Goal: Communication & Community: Answer question/provide support

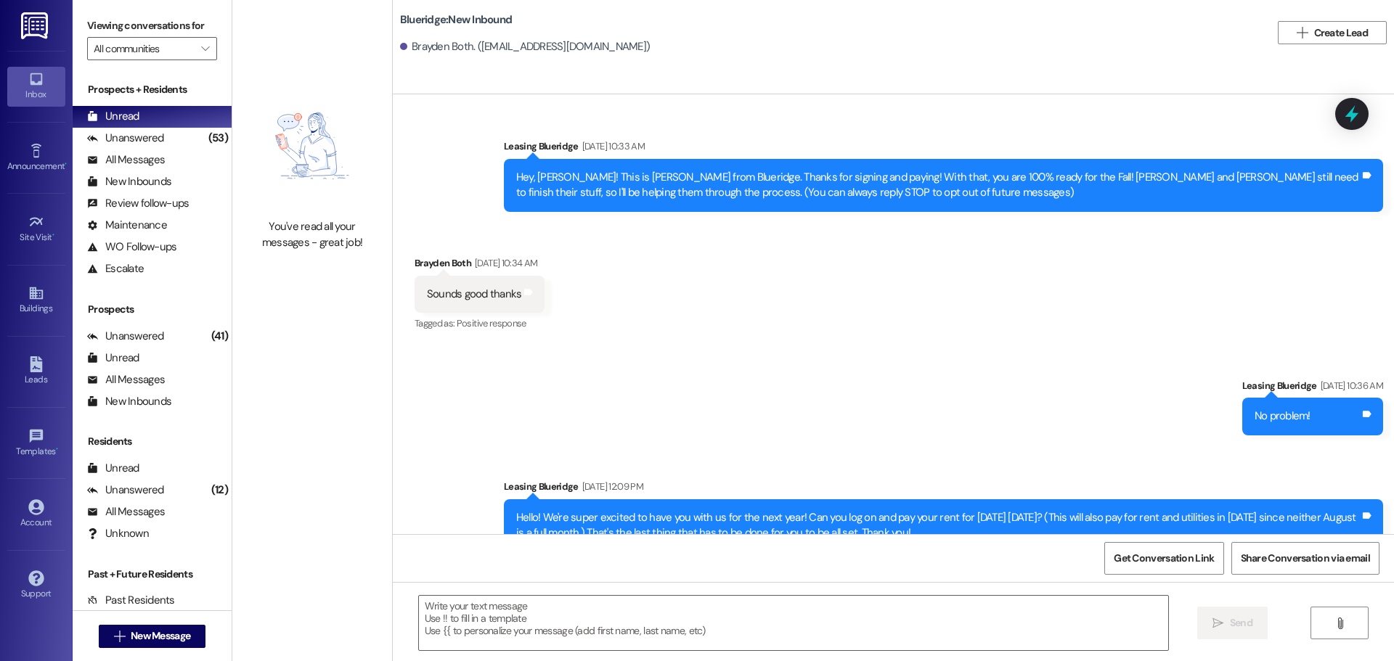
scroll to position [274, 0]
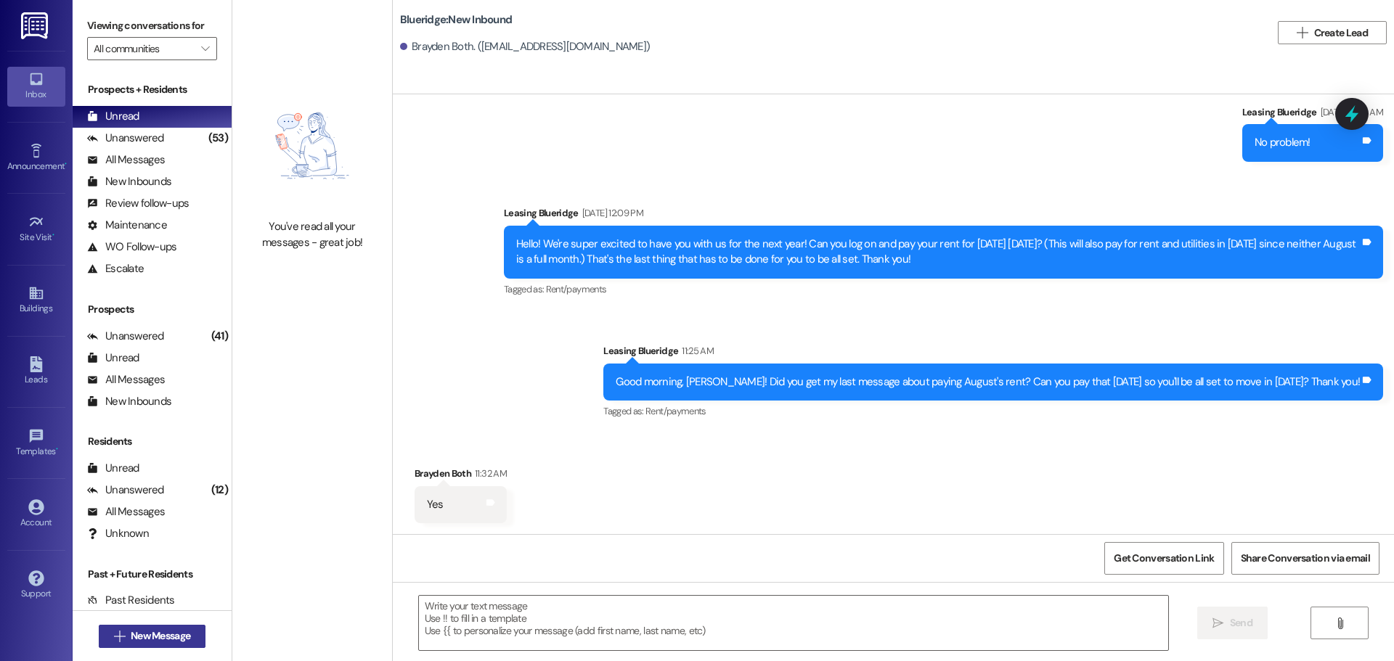
click at [162, 640] on button " New Message" at bounding box center [152, 636] width 107 height 23
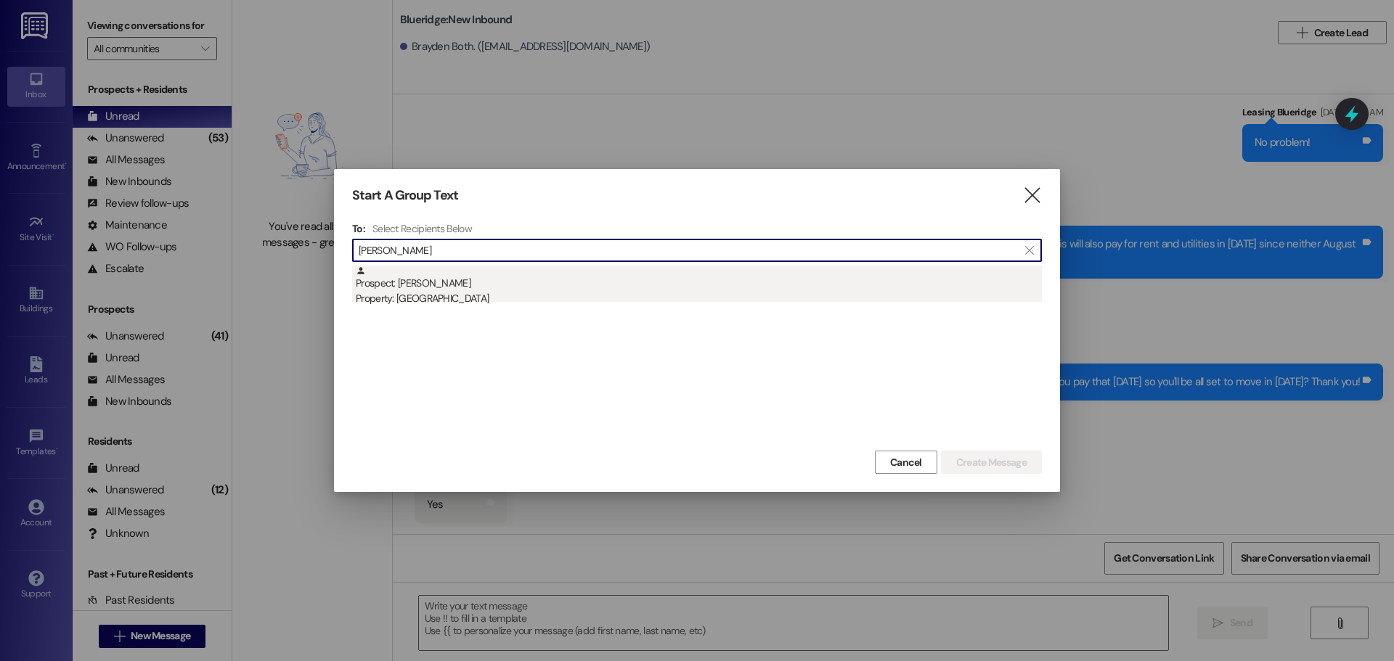
type input "newman"
click at [515, 289] on div "Prospect: Mason Newman Property: Blueridge" at bounding box center [699, 286] width 686 height 41
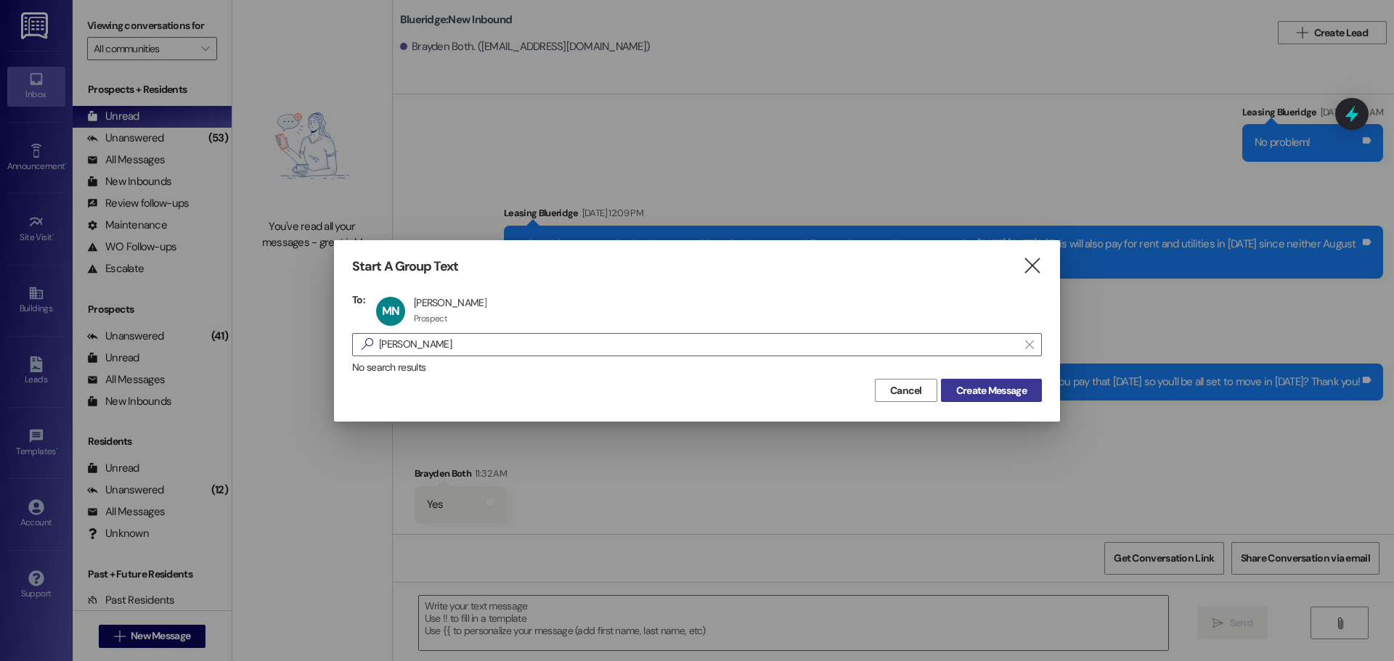
click at [960, 384] on span "Create Message" at bounding box center [991, 390] width 70 height 15
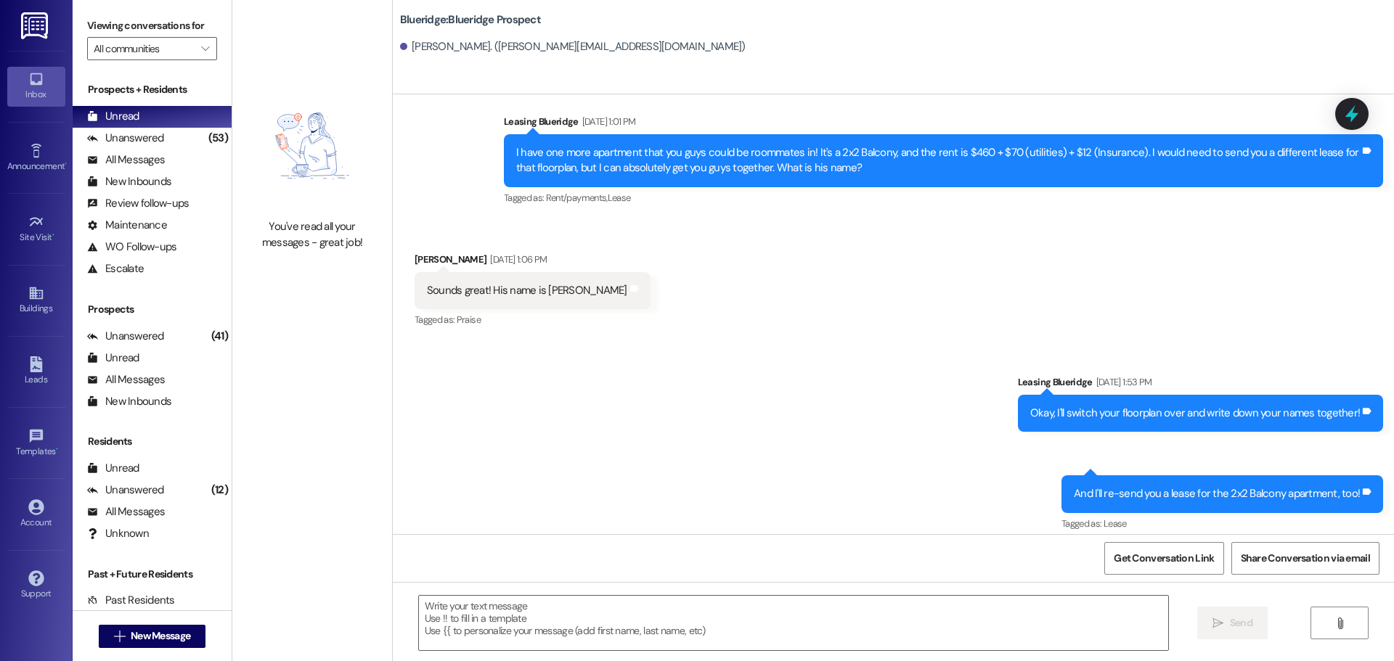
scroll to position [5236, 0]
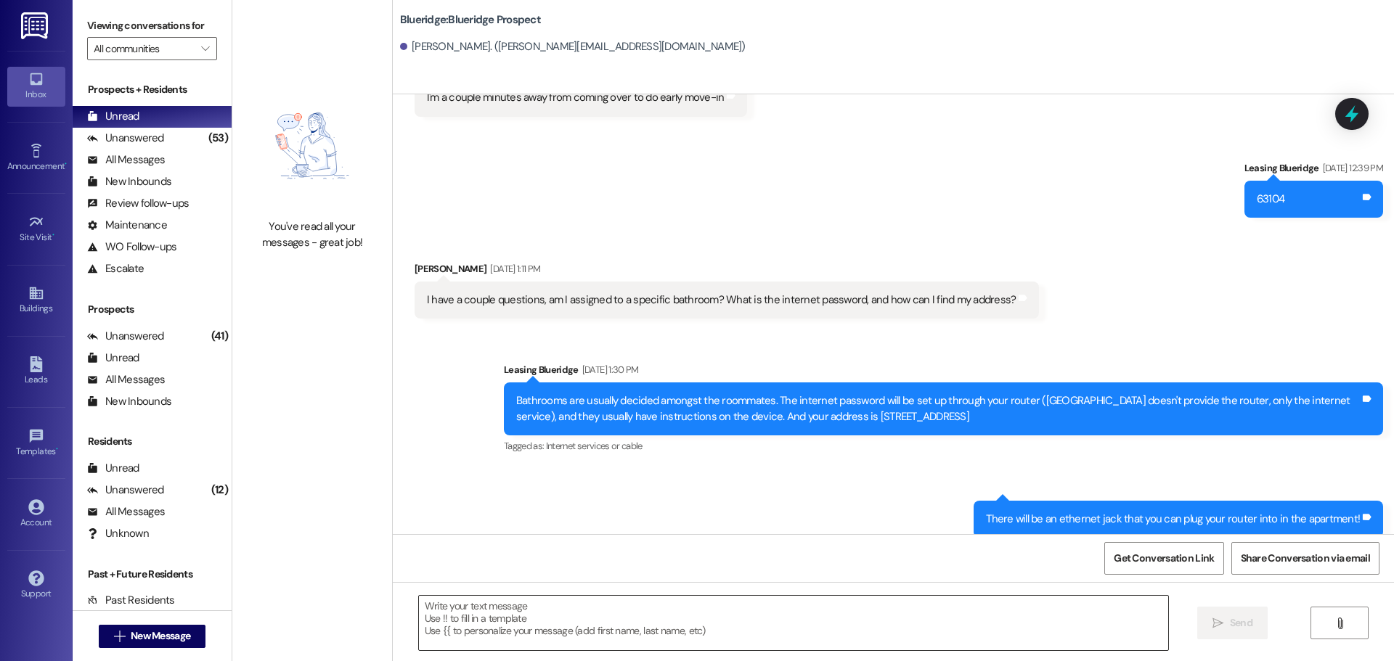
click at [736, 621] on textarea at bounding box center [793, 623] width 749 height 54
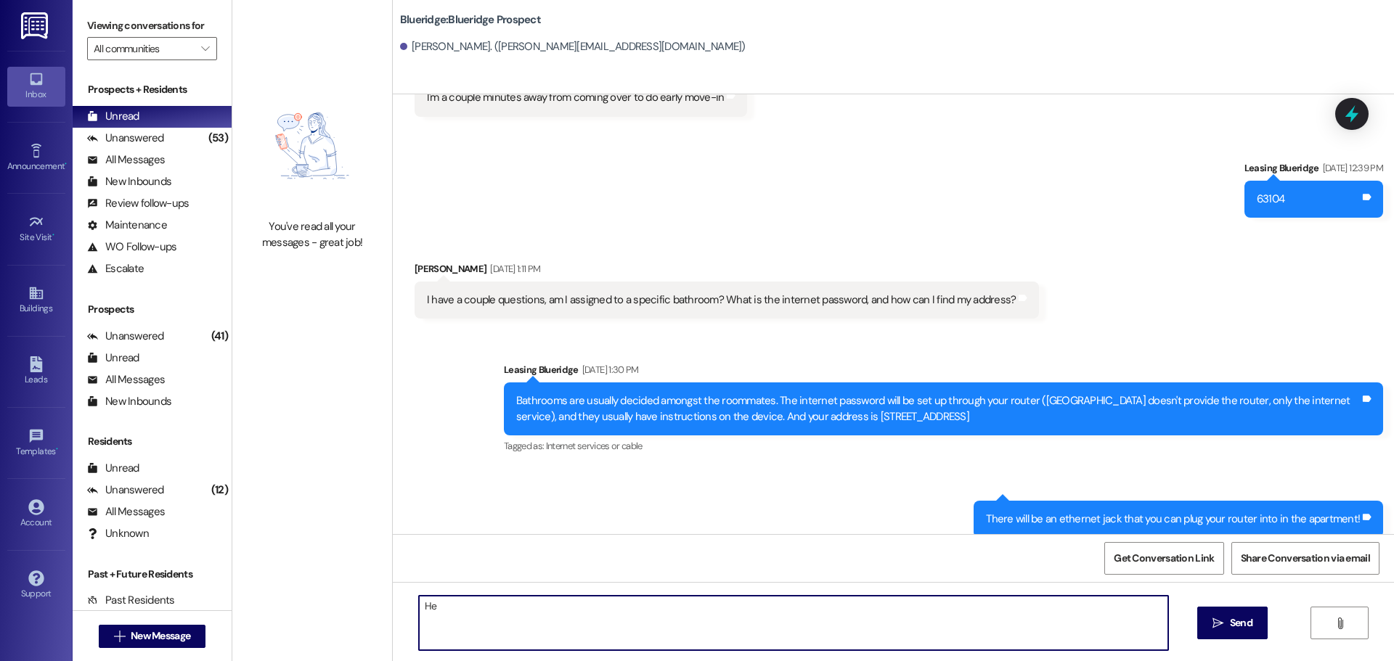
type textarea "H"
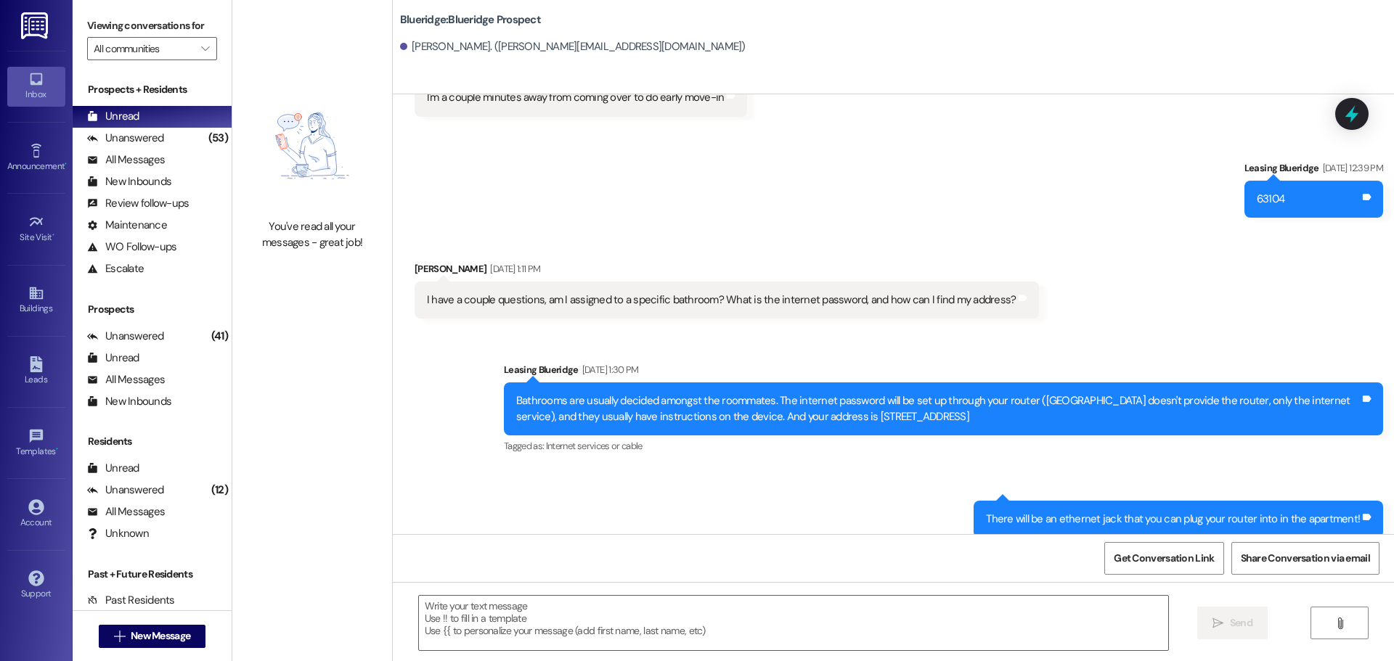
click at [966, 330] on div "Sent via SMS Leasing Blueridge Aug 21, 2025 at 1:30 PM Bathrooms are usually de…" at bounding box center [893, 439] width 1001 height 219
click at [947, 229] on div "Received via SMS Mason Newman Aug 21, 2025 at 1:11 PM I have a couple questions…" at bounding box center [893, 279] width 1001 height 101
click at [169, 136] on div "Unanswered (55)" at bounding box center [152, 139] width 159 height 22
click at [169, 112] on div "Unread (0)" at bounding box center [152, 117] width 159 height 22
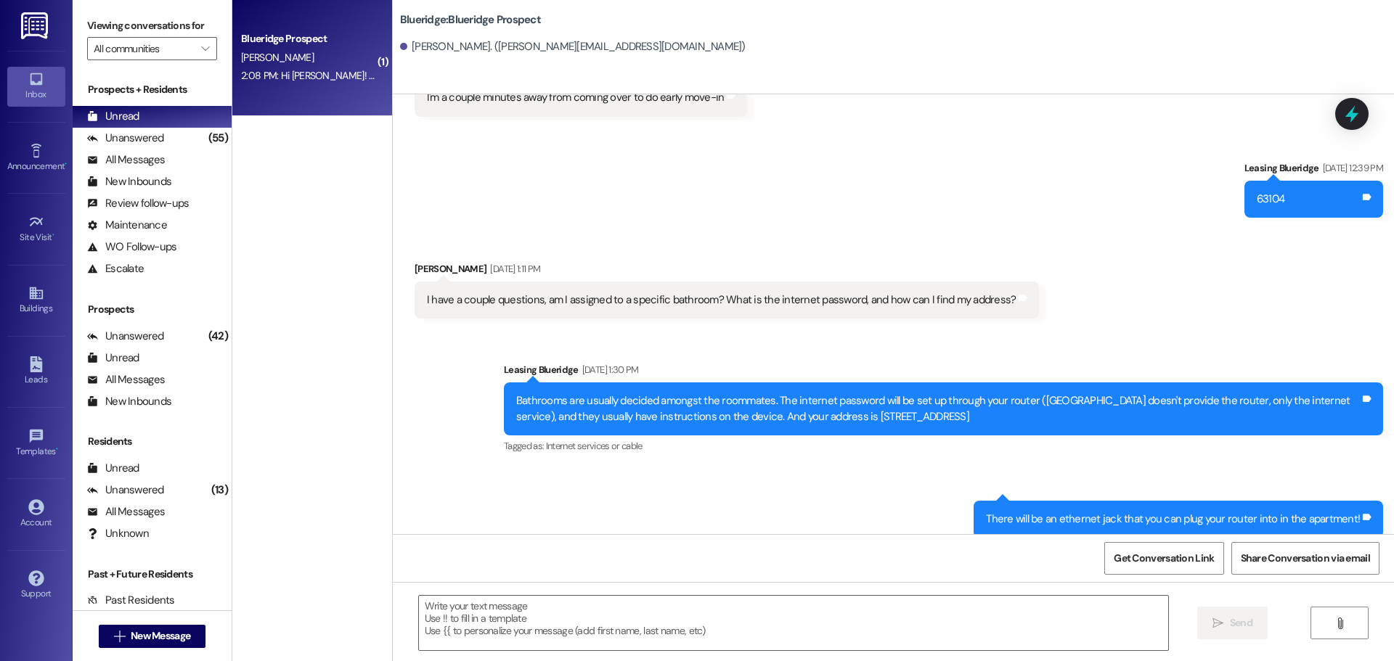
click at [344, 104] on div "Blueridge Prospect K. spencer 2:08 PM: Hi Ian! Brinley and I requested that the…" at bounding box center [312, 58] width 160 height 116
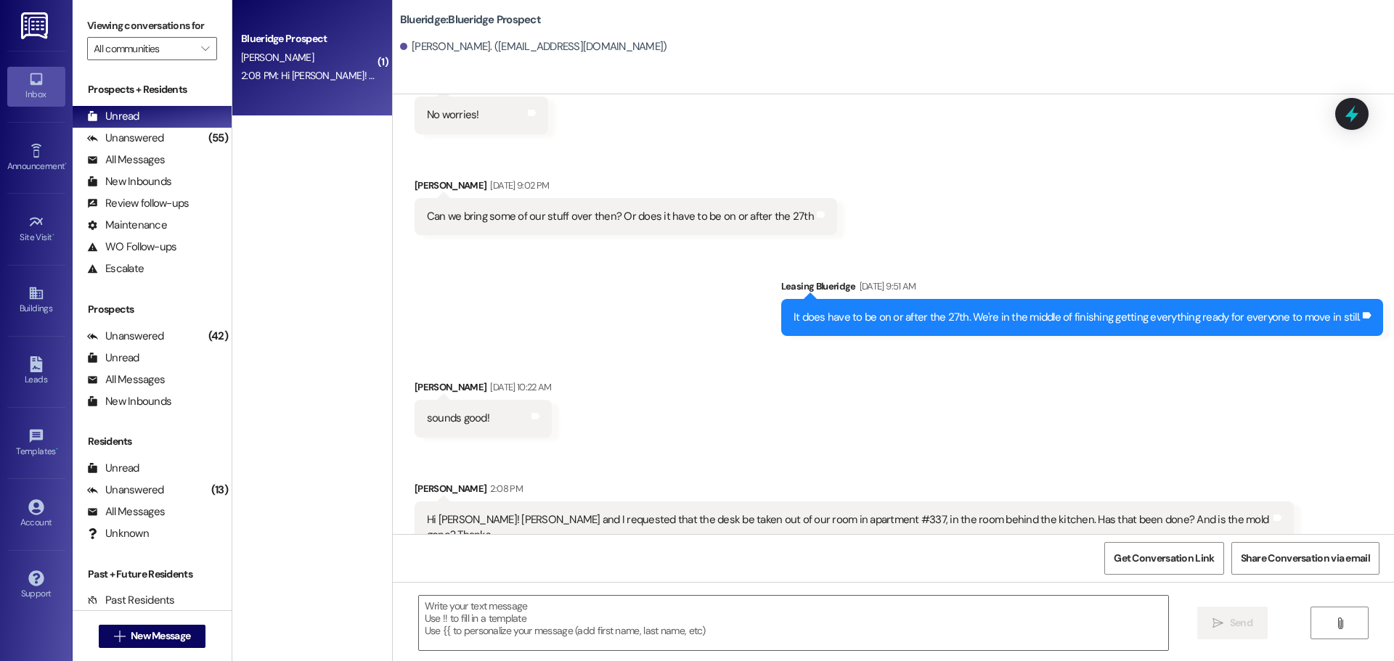
scroll to position [12712, 0]
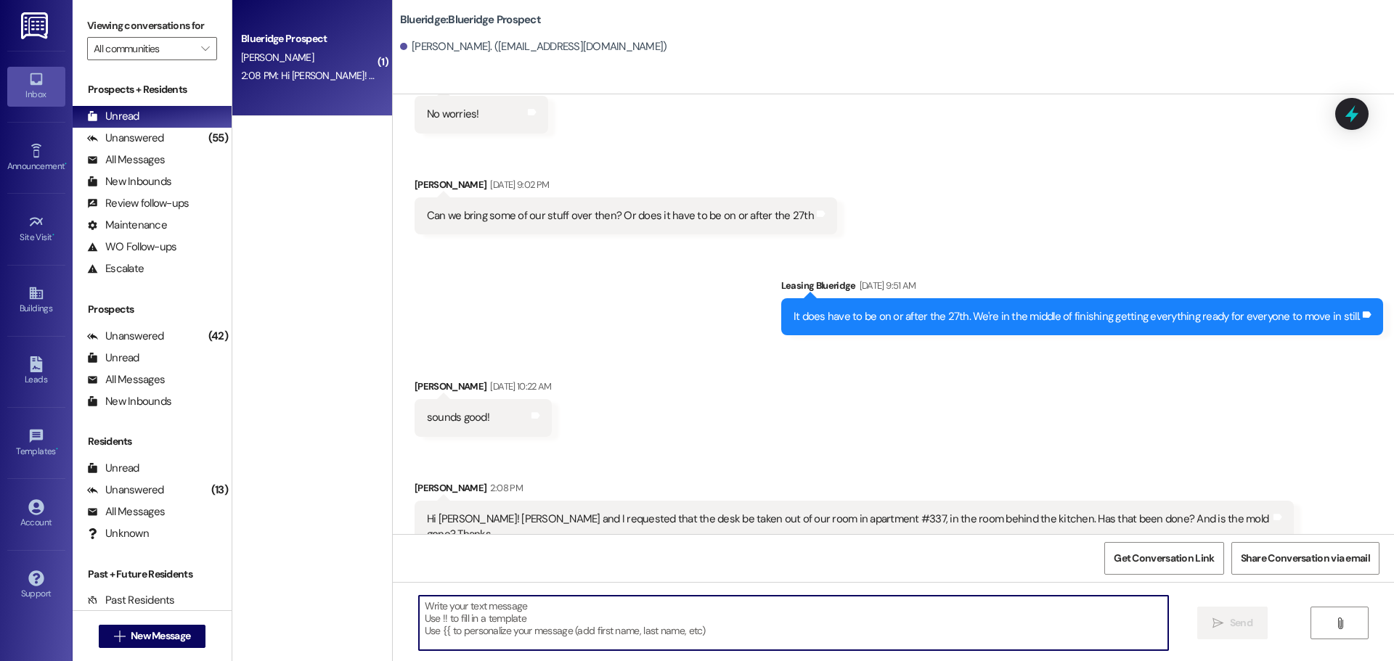
click at [720, 615] on textarea at bounding box center [793, 623] width 749 height 54
click at [870, 629] on textarea at bounding box center [793, 623] width 749 height 54
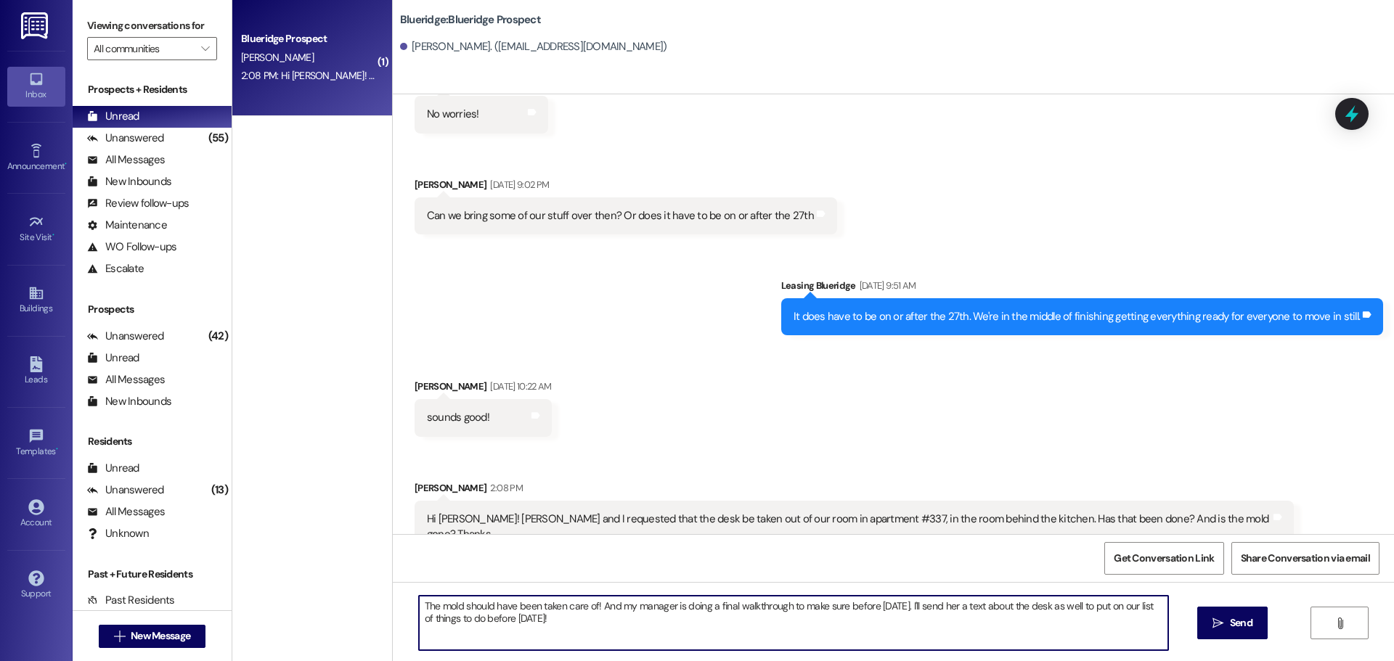
type textarea "The mold should have been taken care of! And my manager is doing a final walkth…"
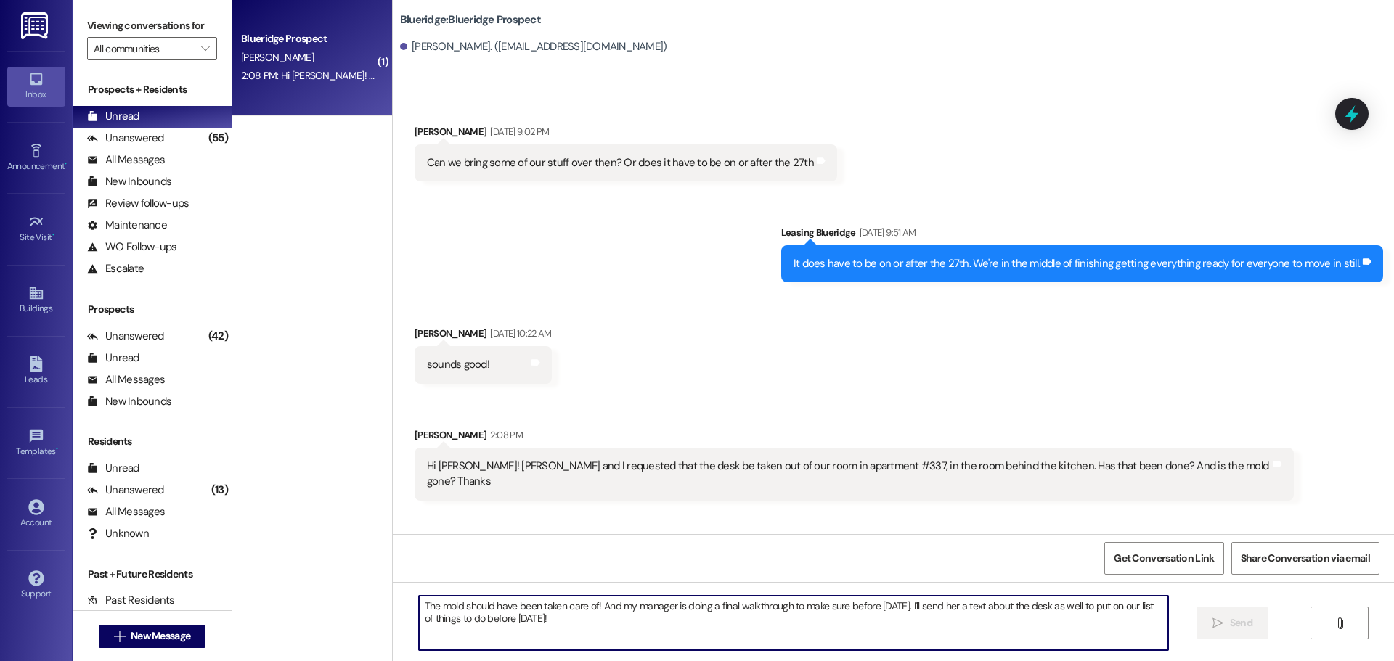
scroll to position [12829, 0]
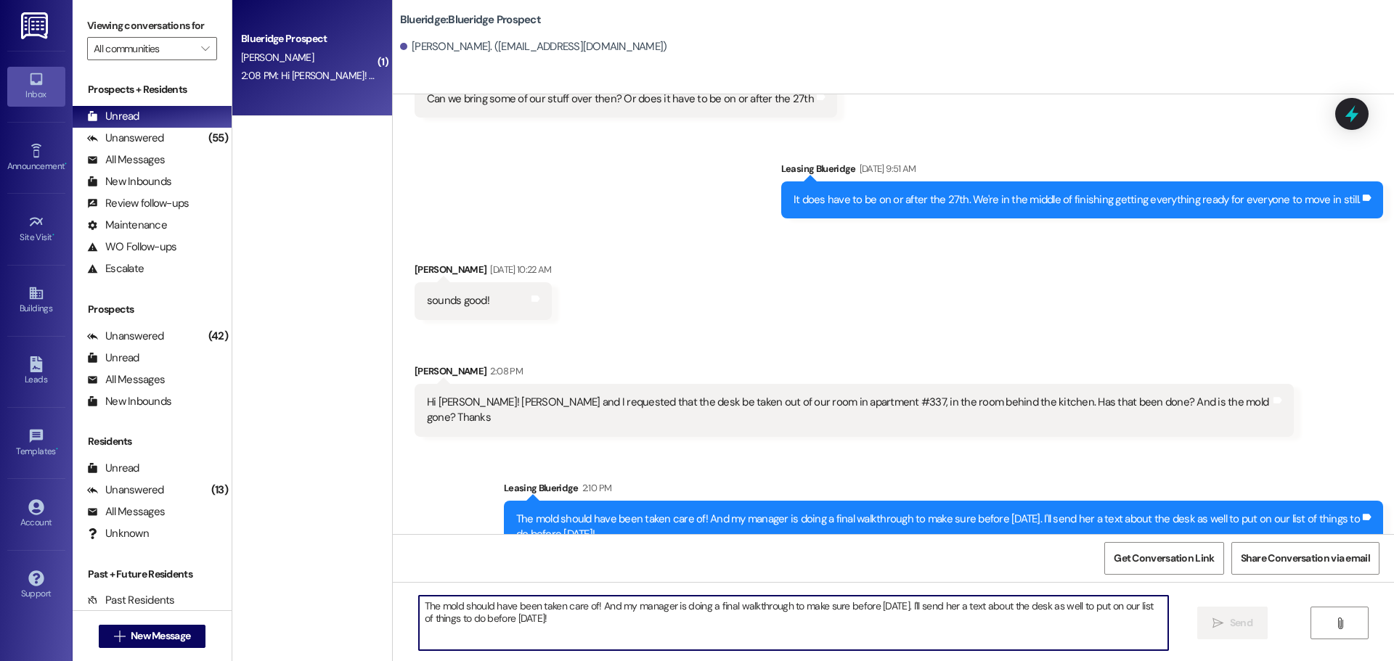
click at [824, 606] on textarea "The mold should have been taken care of! And my manager is doing a final walkth…" at bounding box center [793, 623] width 749 height 54
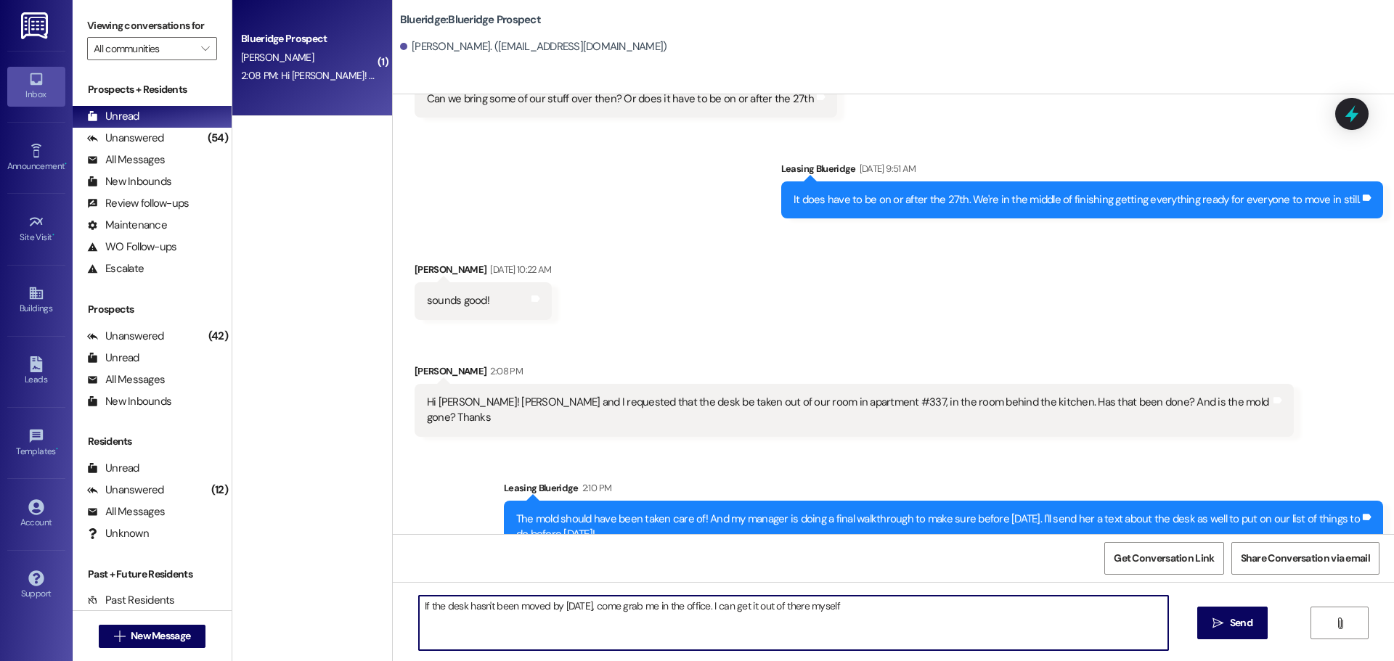
type textarea "If the desk hasn't been moved by tomorrow, come grab me in the office. I can ge…"
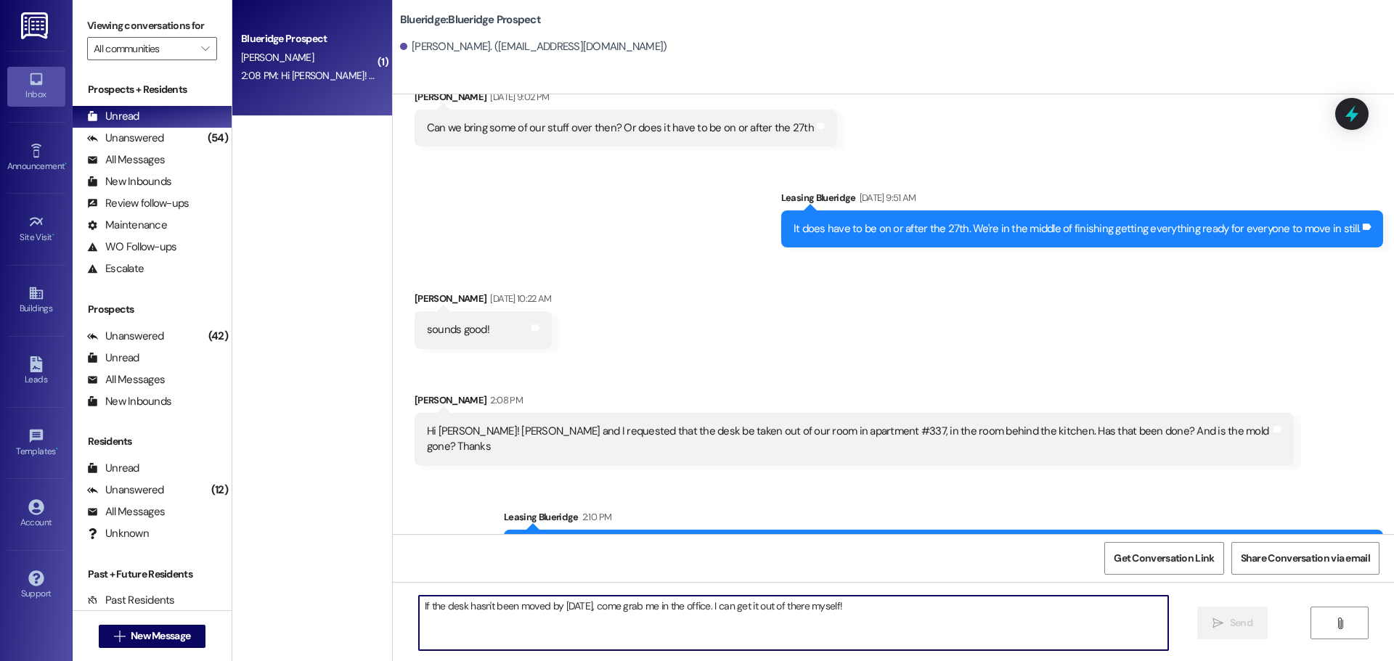
scroll to position [12930, 0]
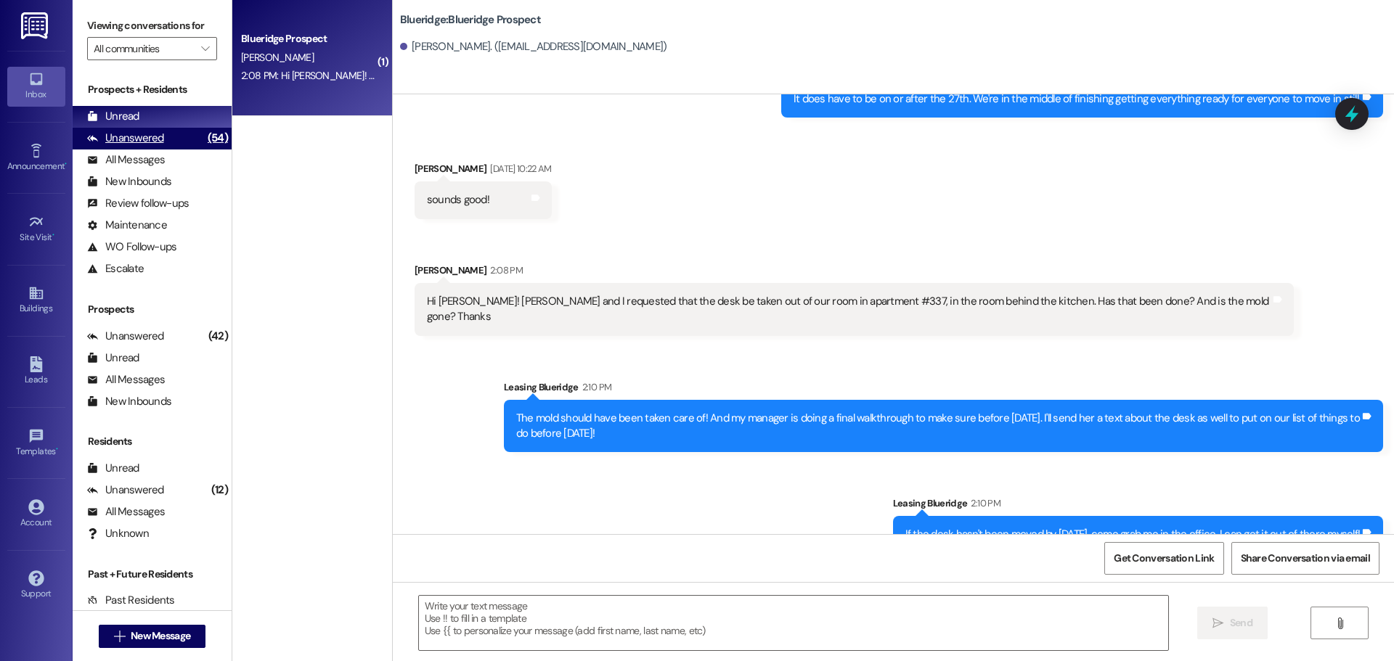
click at [176, 147] on div "Unanswered (54)" at bounding box center [152, 139] width 159 height 22
click at [173, 116] on div "Unread (0)" at bounding box center [152, 117] width 159 height 22
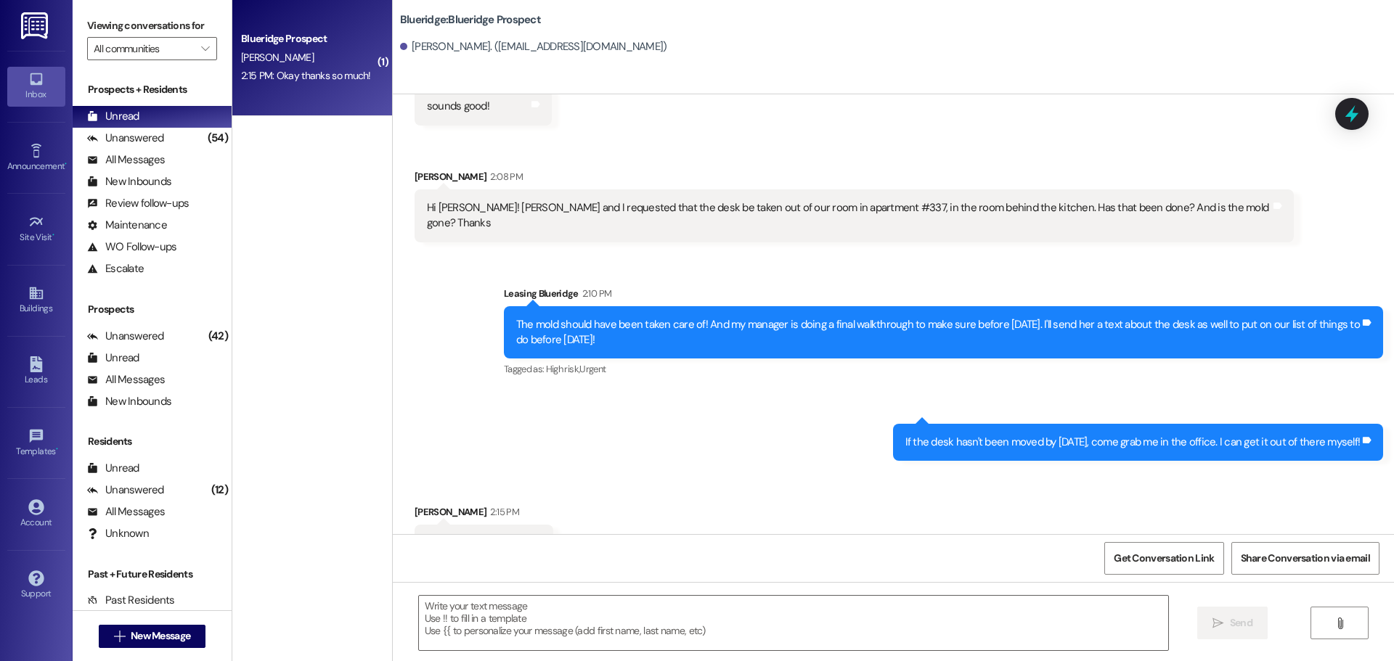
scroll to position [13031, 0]
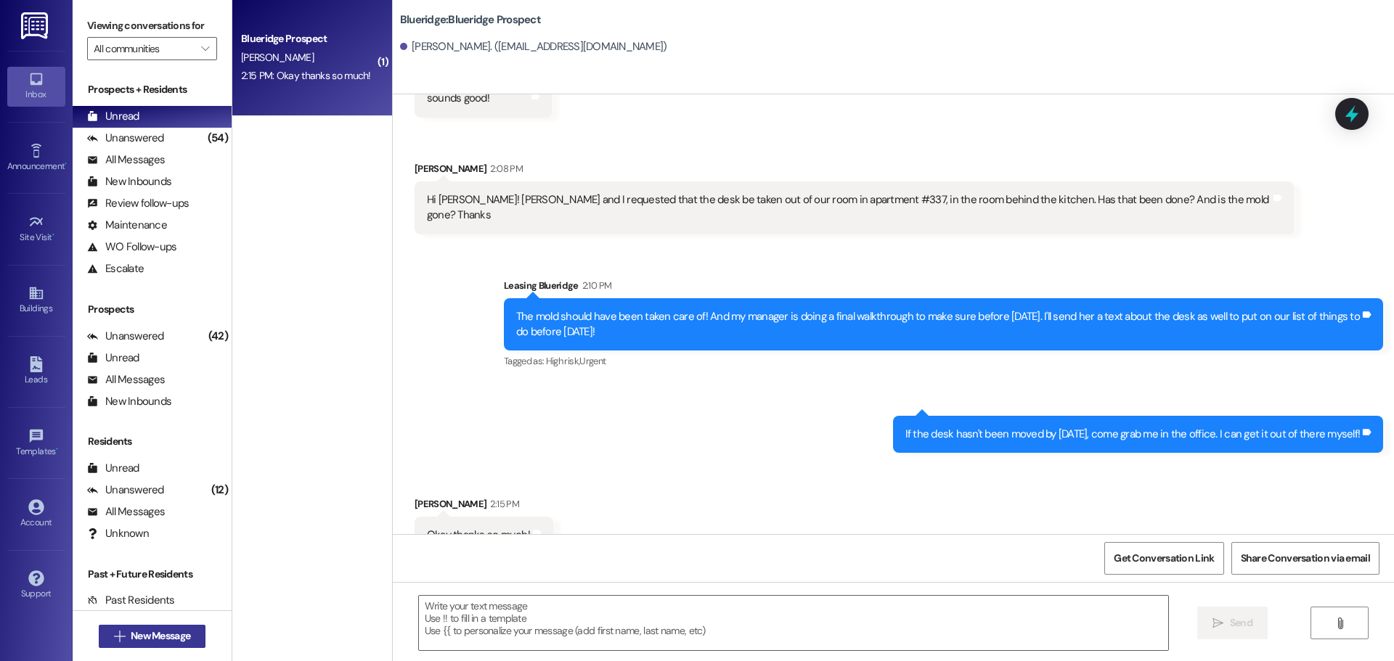
click at [167, 632] on span "New Message" at bounding box center [161, 636] width 60 height 15
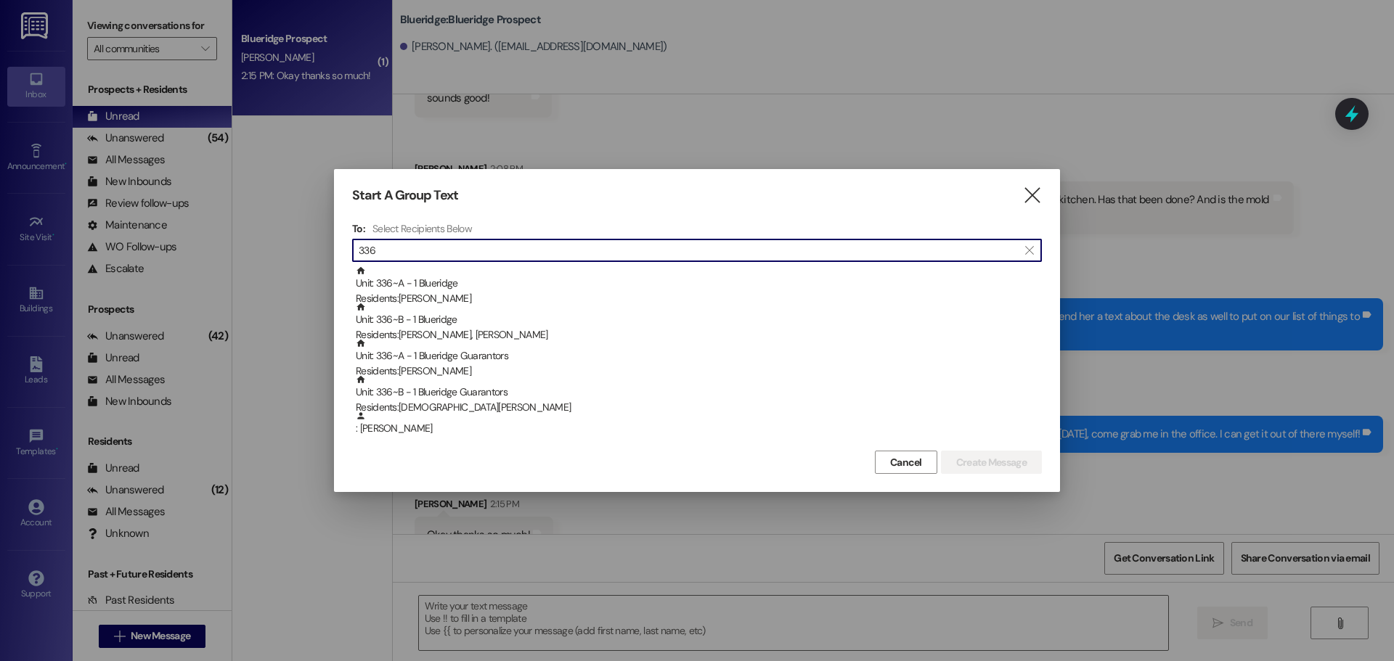
type input "336"
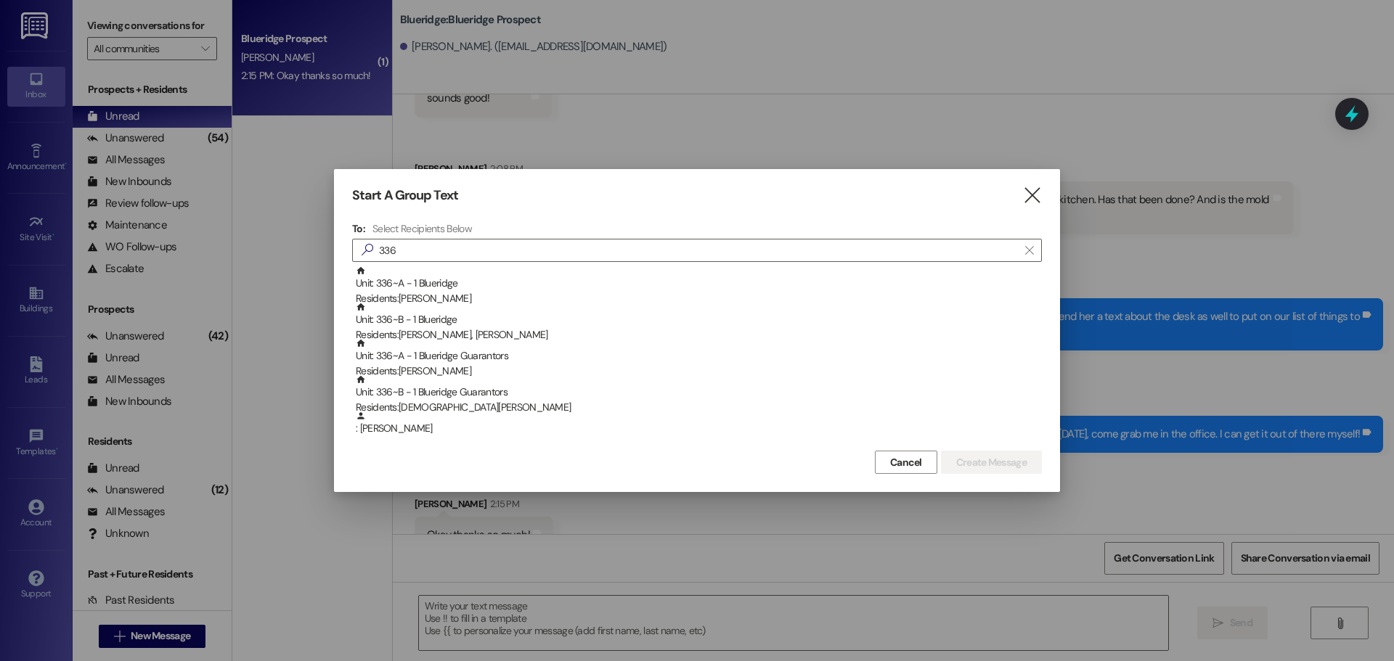
click at [1035, 188] on icon "" at bounding box center [1032, 195] width 20 height 15
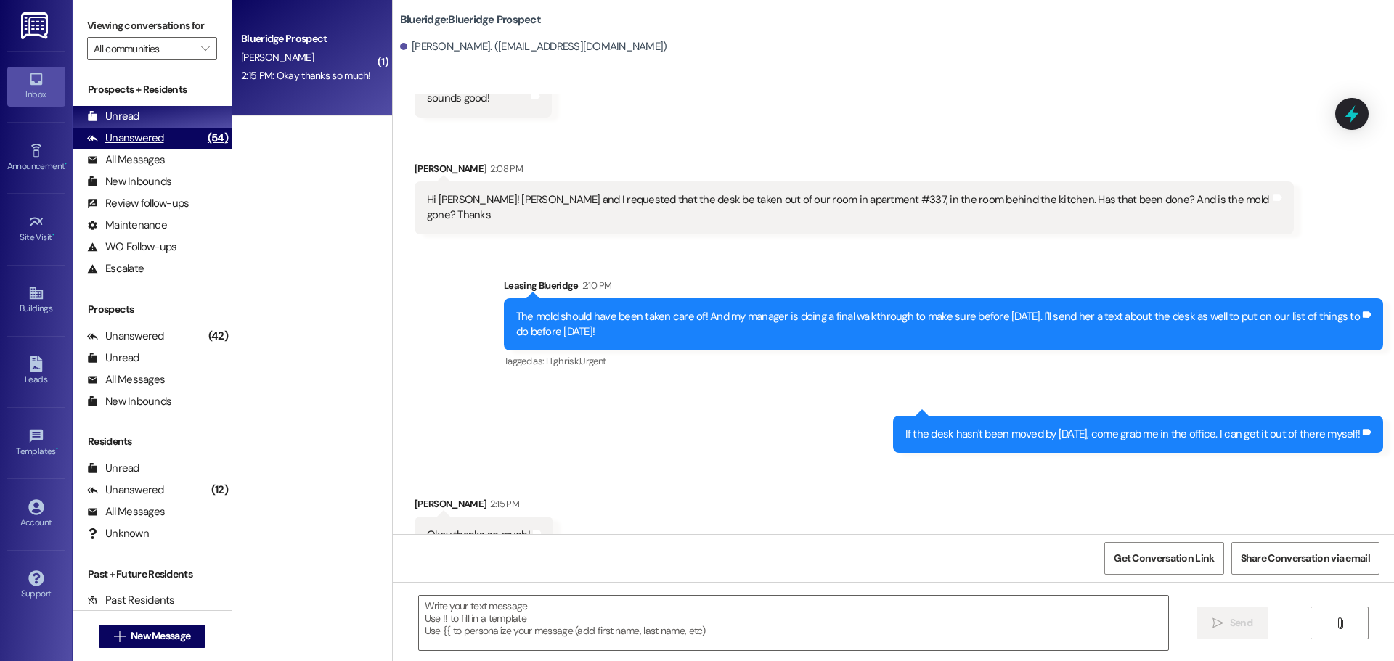
click at [181, 142] on div "Unanswered (54)" at bounding box center [152, 139] width 159 height 22
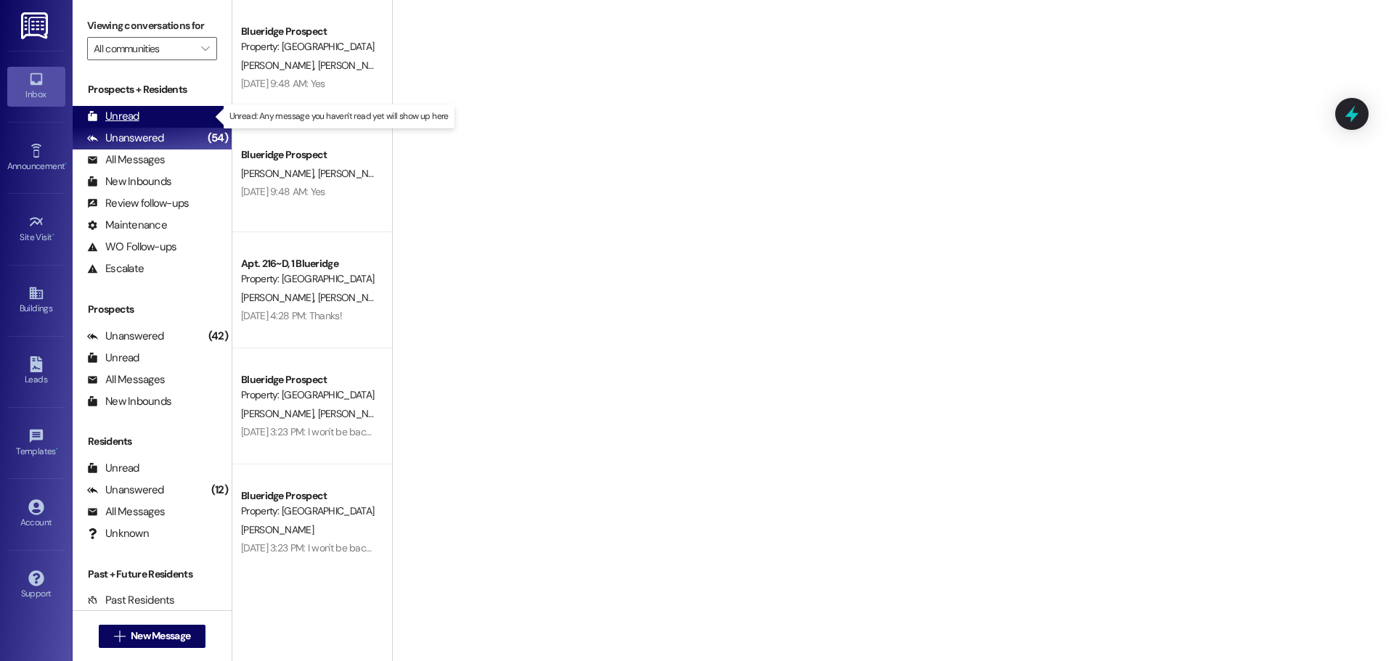
click at [178, 123] on div "Unread (0)" at bounding box center [152, 117] width 159 height 22
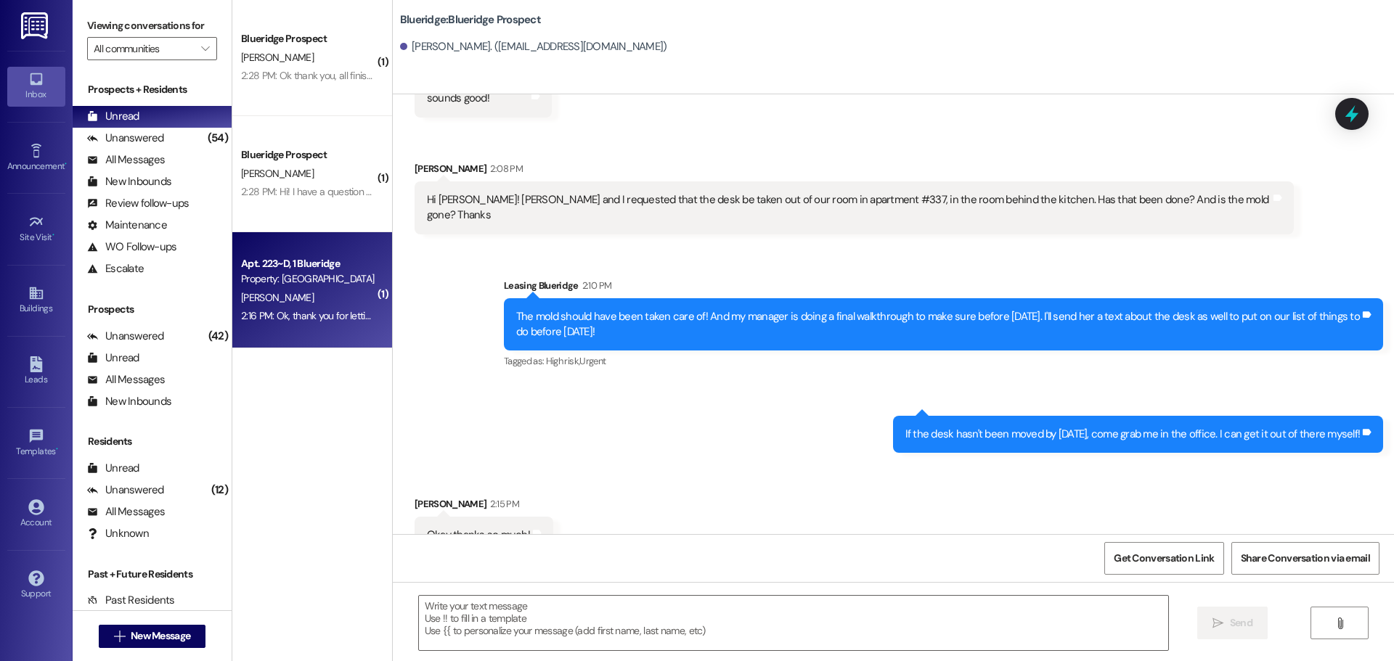
click at [342, 303] on div "A. Slaughter" at bounding box center [308, 298] width 137 height 18
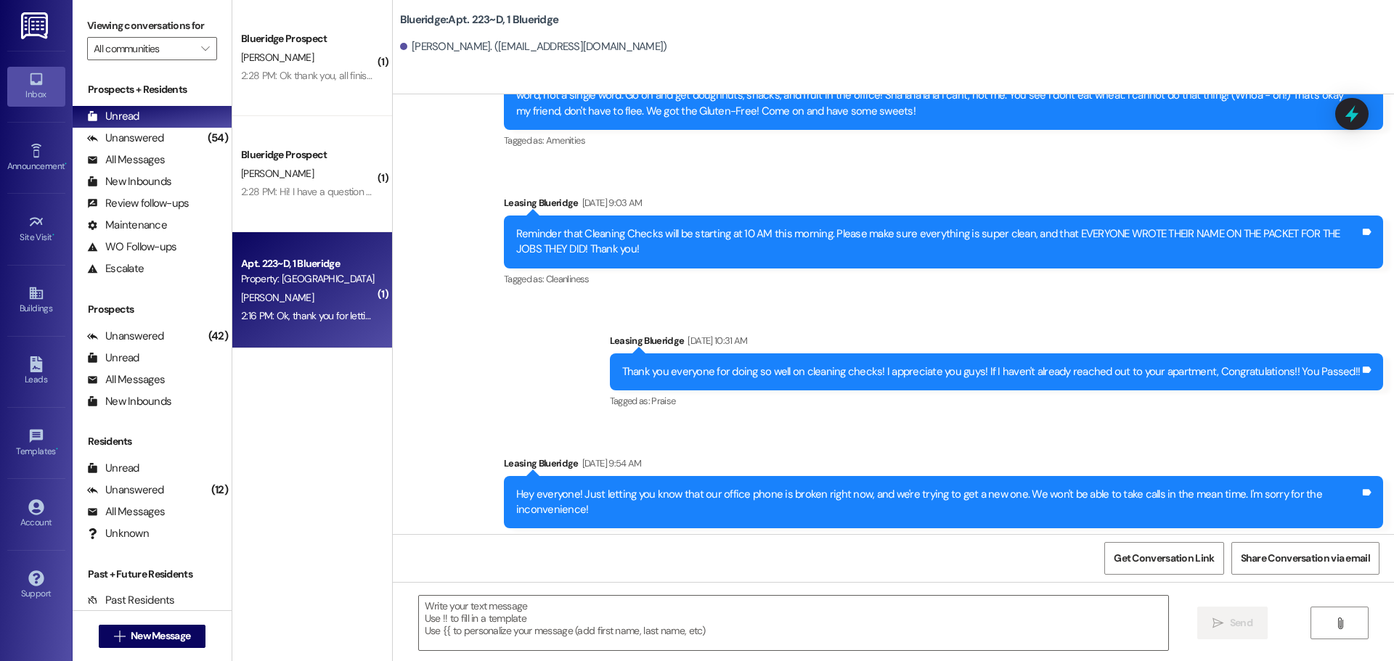
scroll to position [25933, 0]
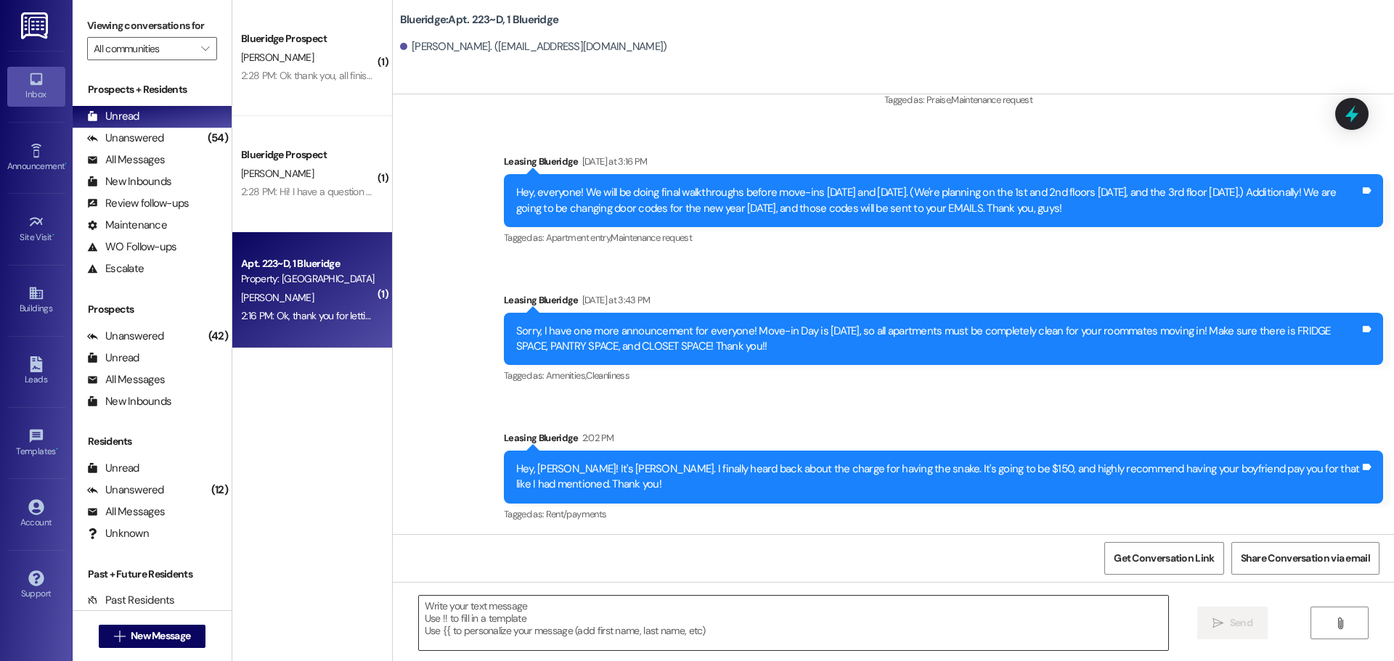
click at [744, 614] on textarea at bounding box center [793, 623] width 749 height 54
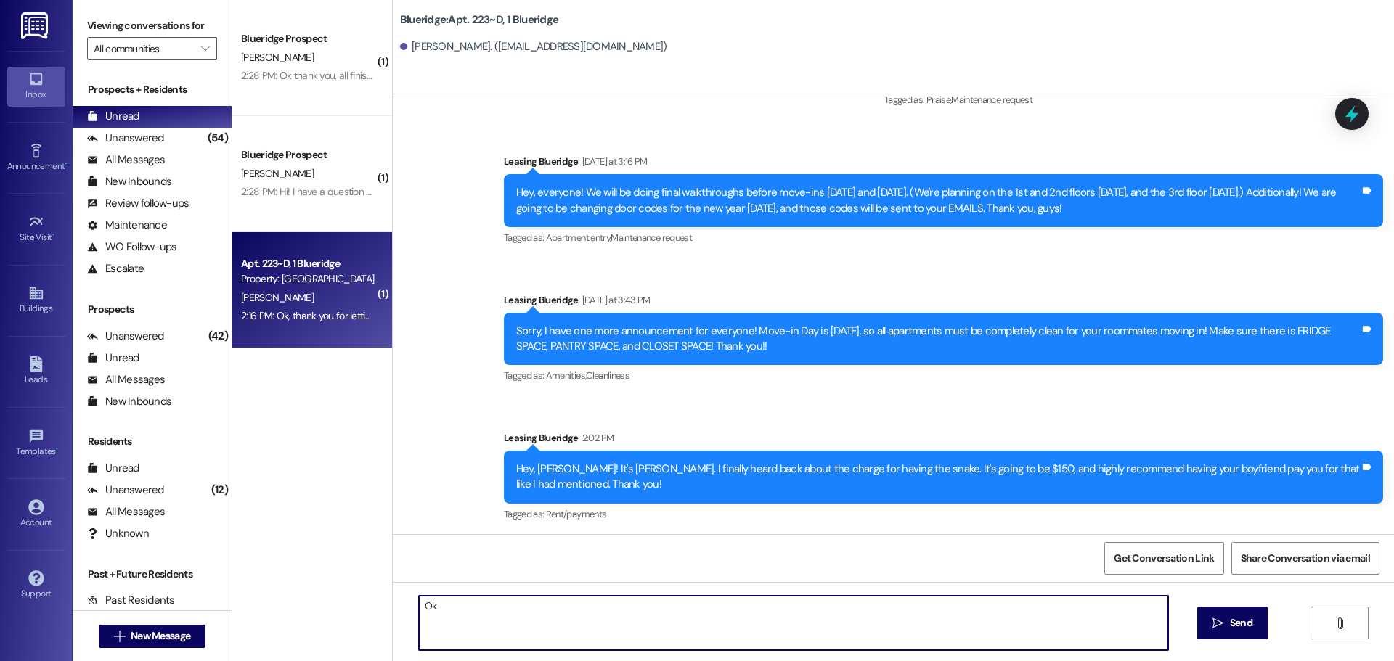
type textarea "O"
type textarea "Sounds good, thank you!"
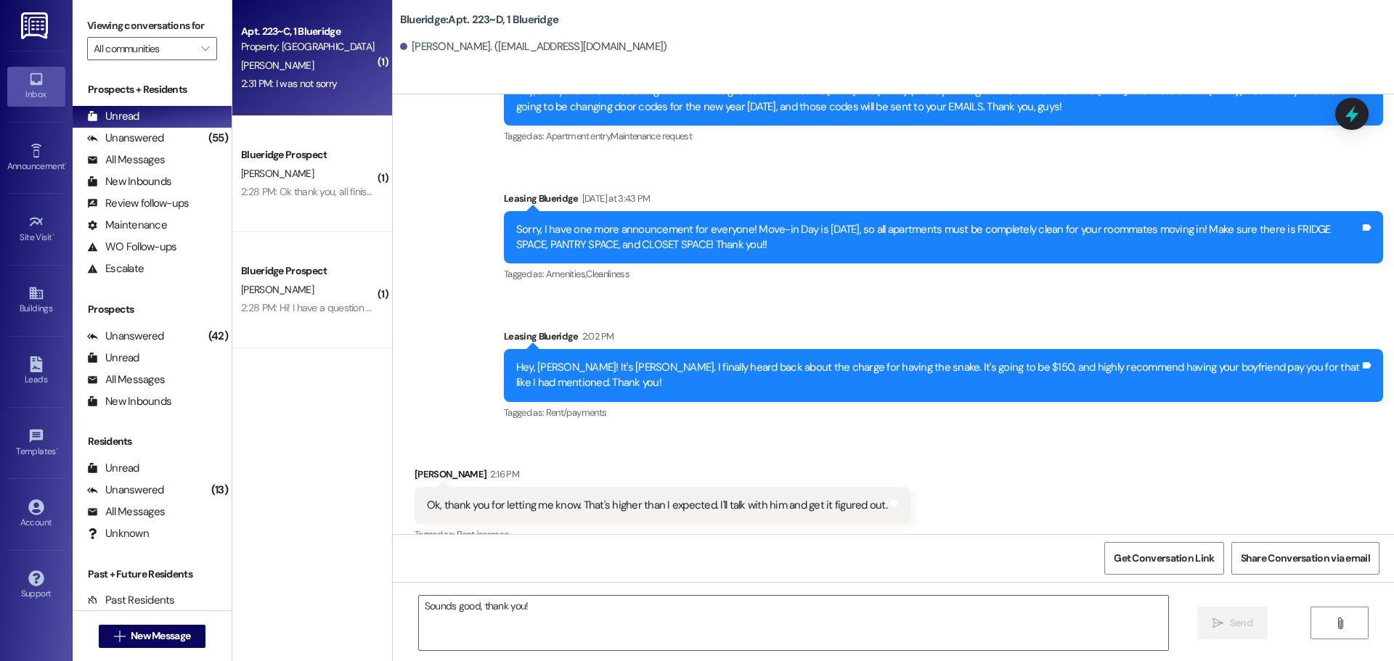
click at [294, 95] on div "Apt. 223~C, 1 Blueridge Property: Blueridge L. DuBravac 2:31 PM: I was not sorr…" at bounding box center [312, 58] width 160 height 116
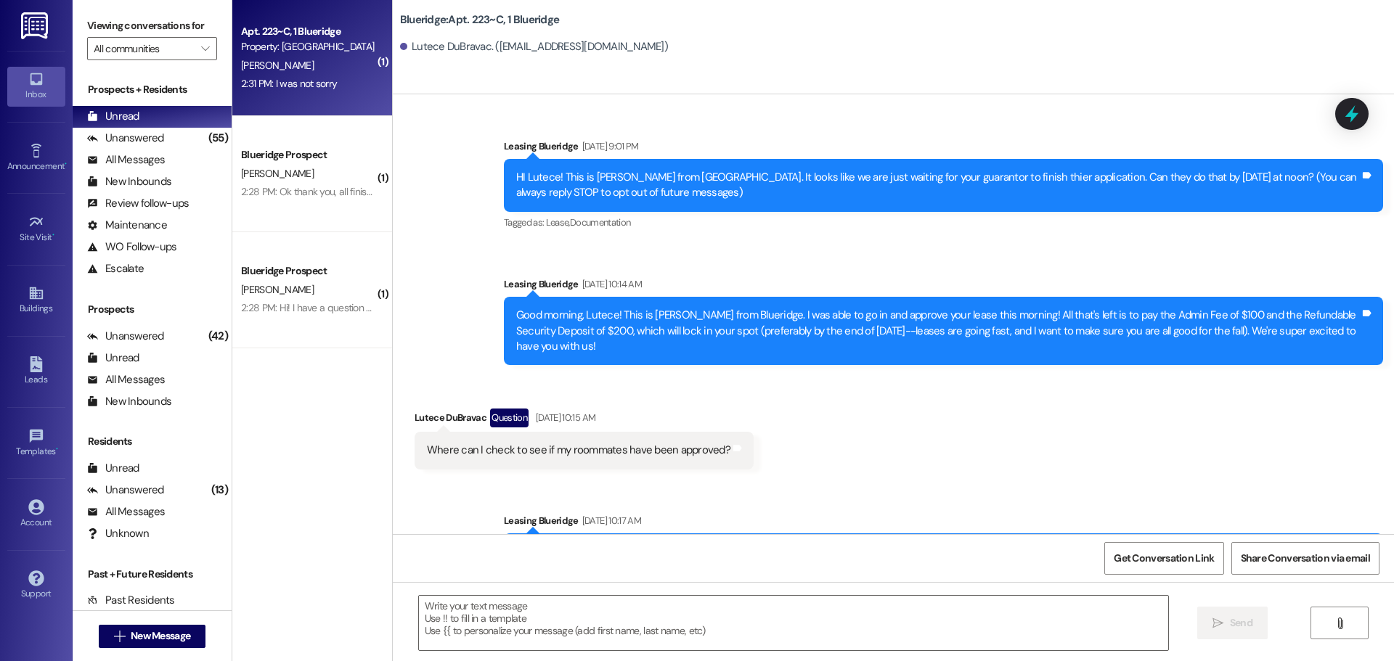
scroll to position [28246, 0]
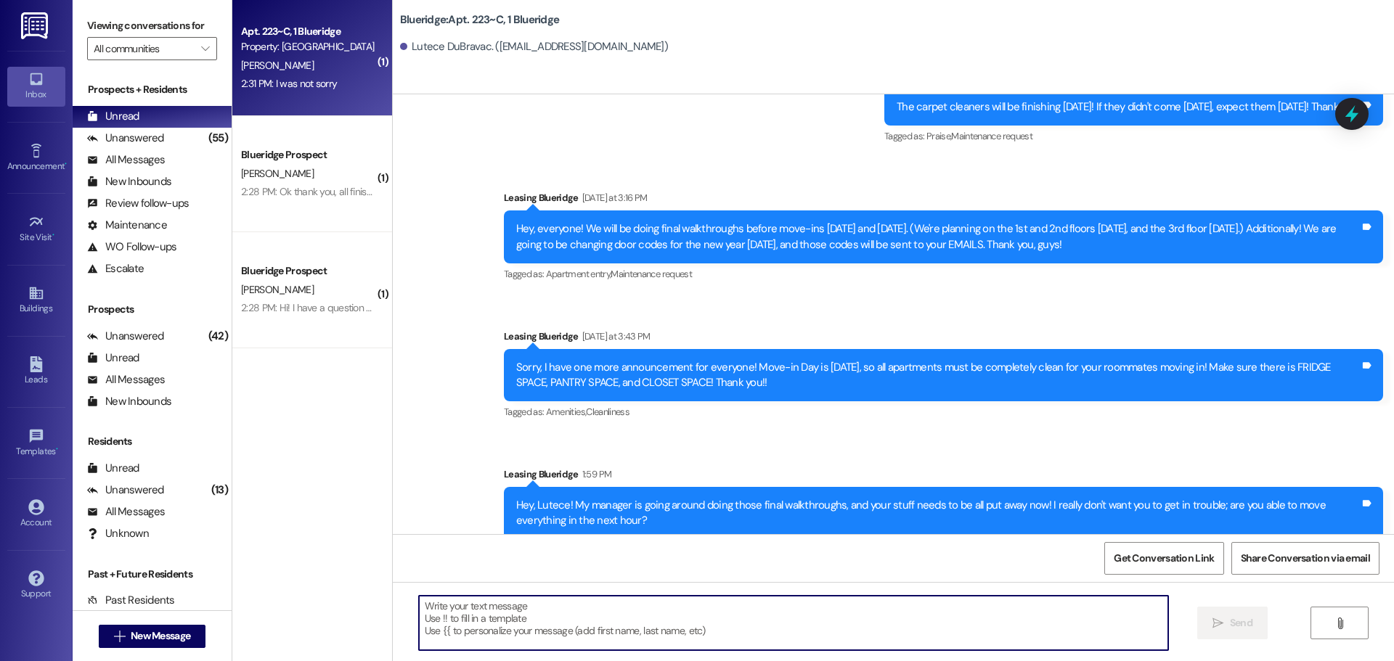
click at [823, 627] on textarea at bounding box center [793, 623] width 749 height 54
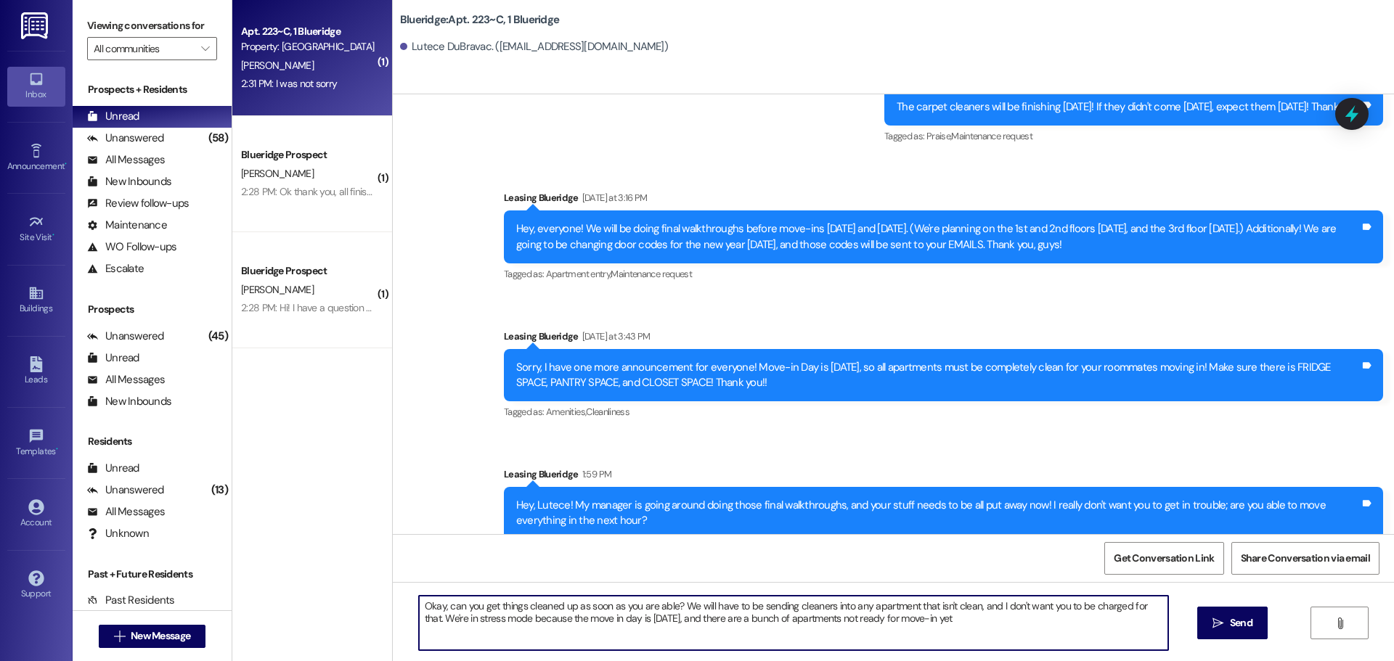
type textarea "Okay, can you get things cleaned up as soon as you are able? We will have to be…"
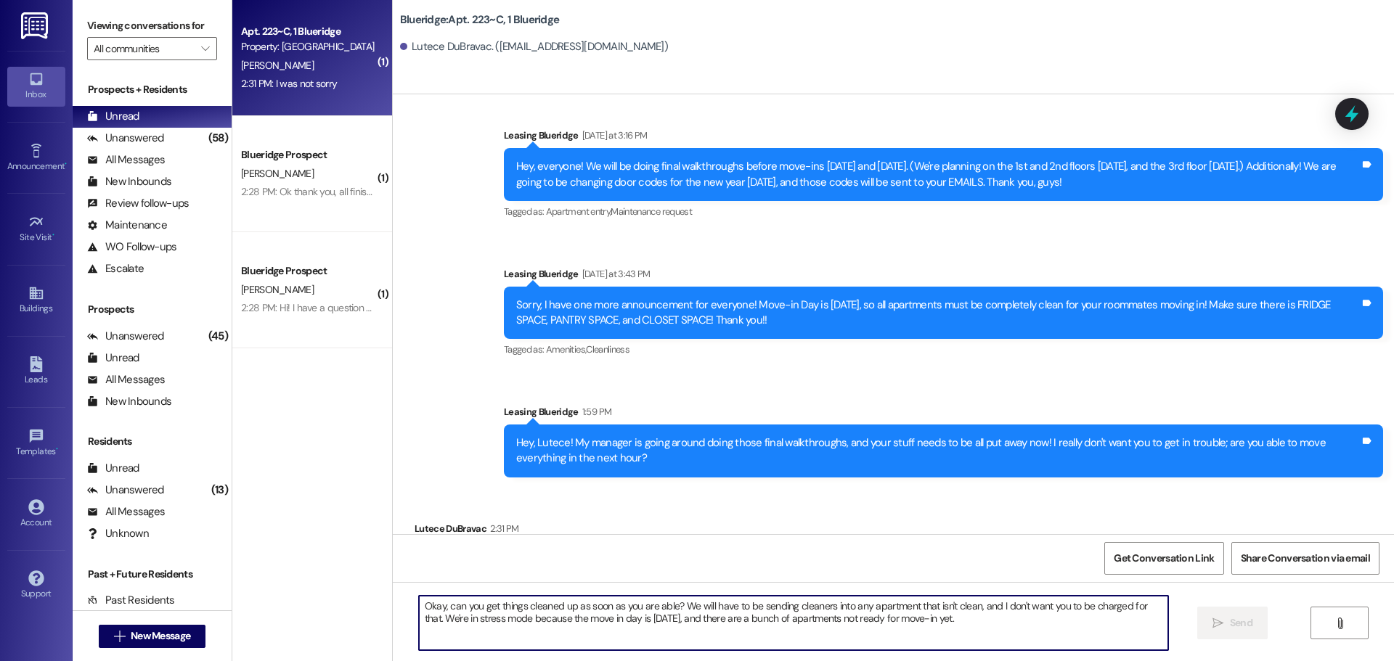
scroll to position [28362, 0]
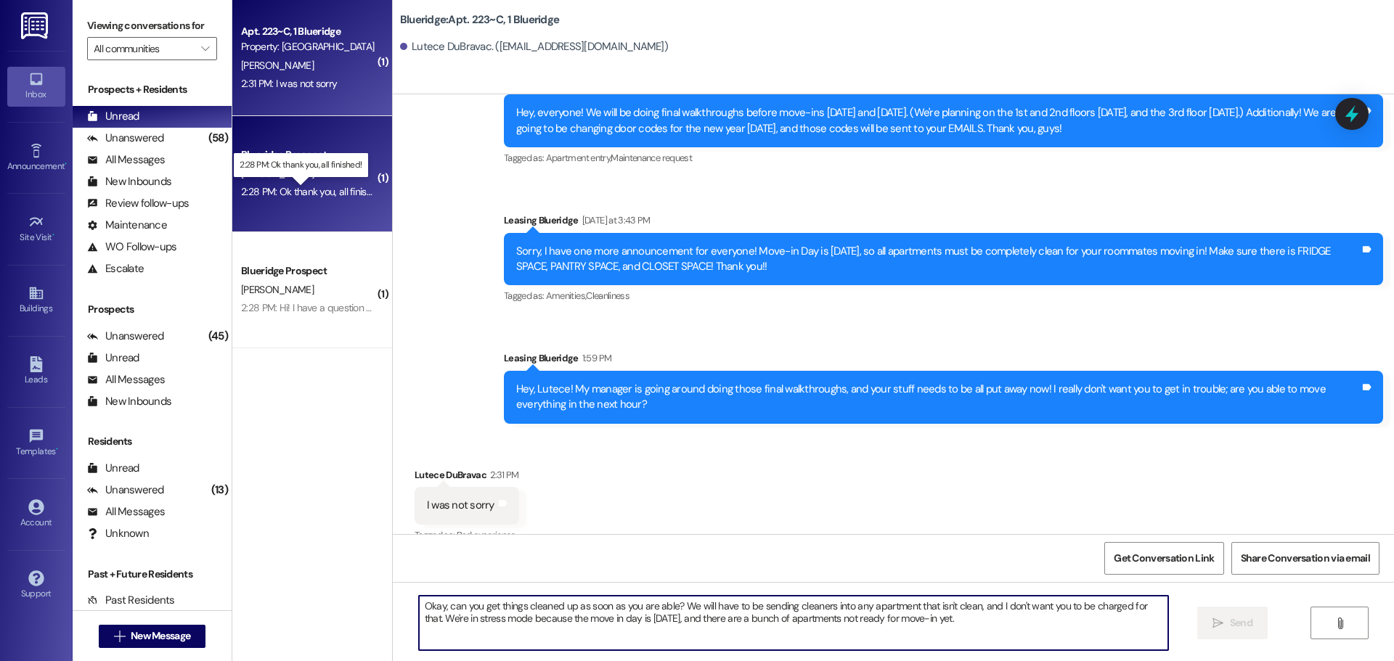
click at [285, 198] on div "2:28 PM: Ok thank you, all finished! 2:28 PM: Ok thank you, all finished!" at bounding box center [313, 191] width 144 height 13
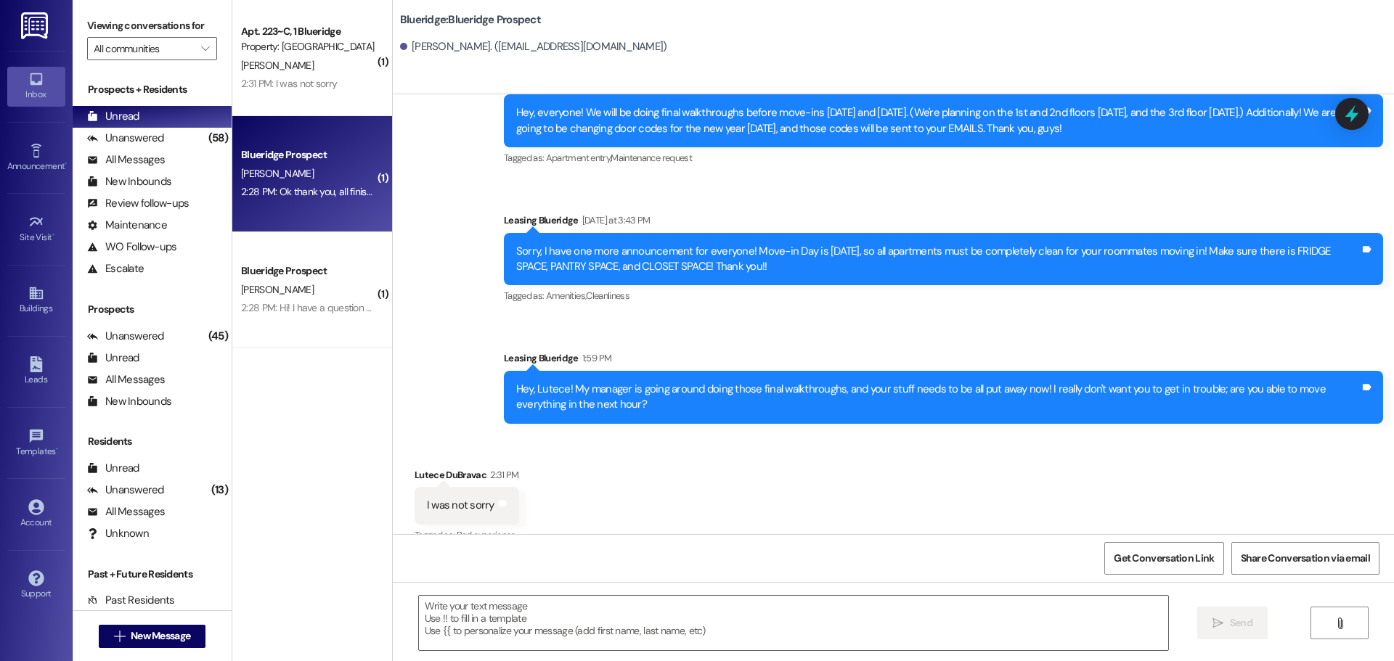
scroll to position [4403, 0]
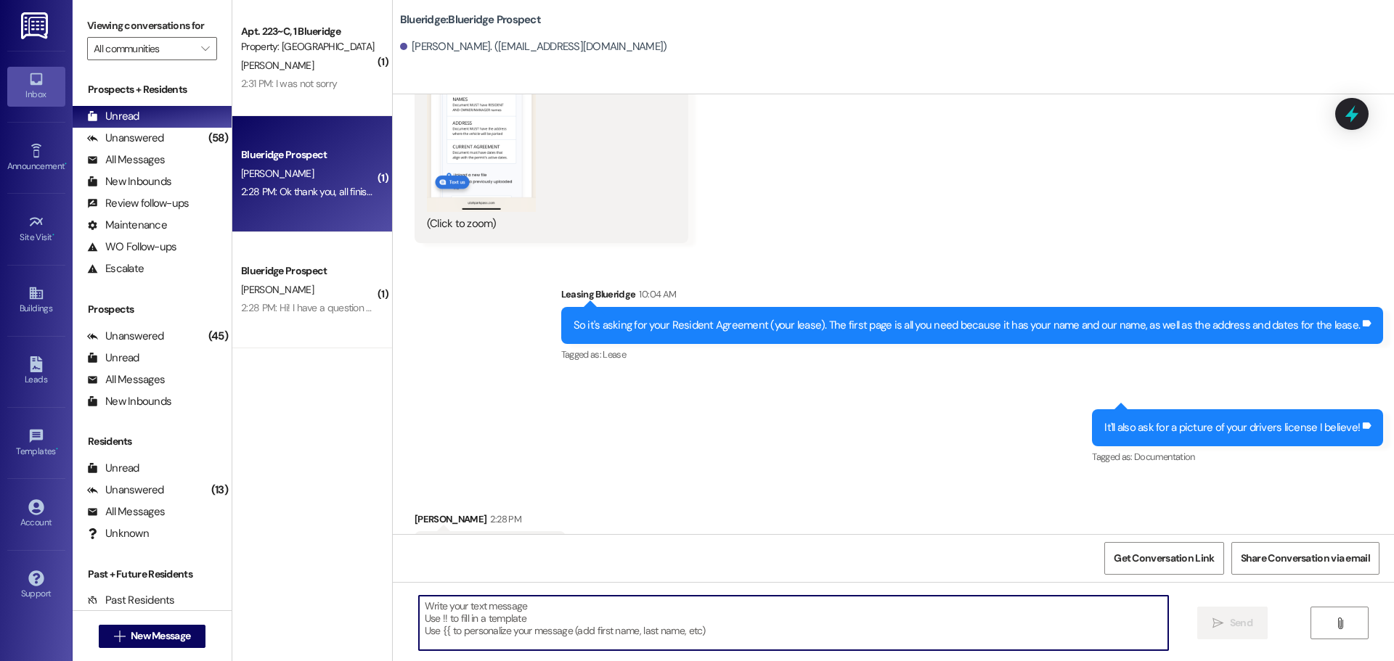
click at [858, 615] on textarea at bounding box center [793, 623] width 749 height 54
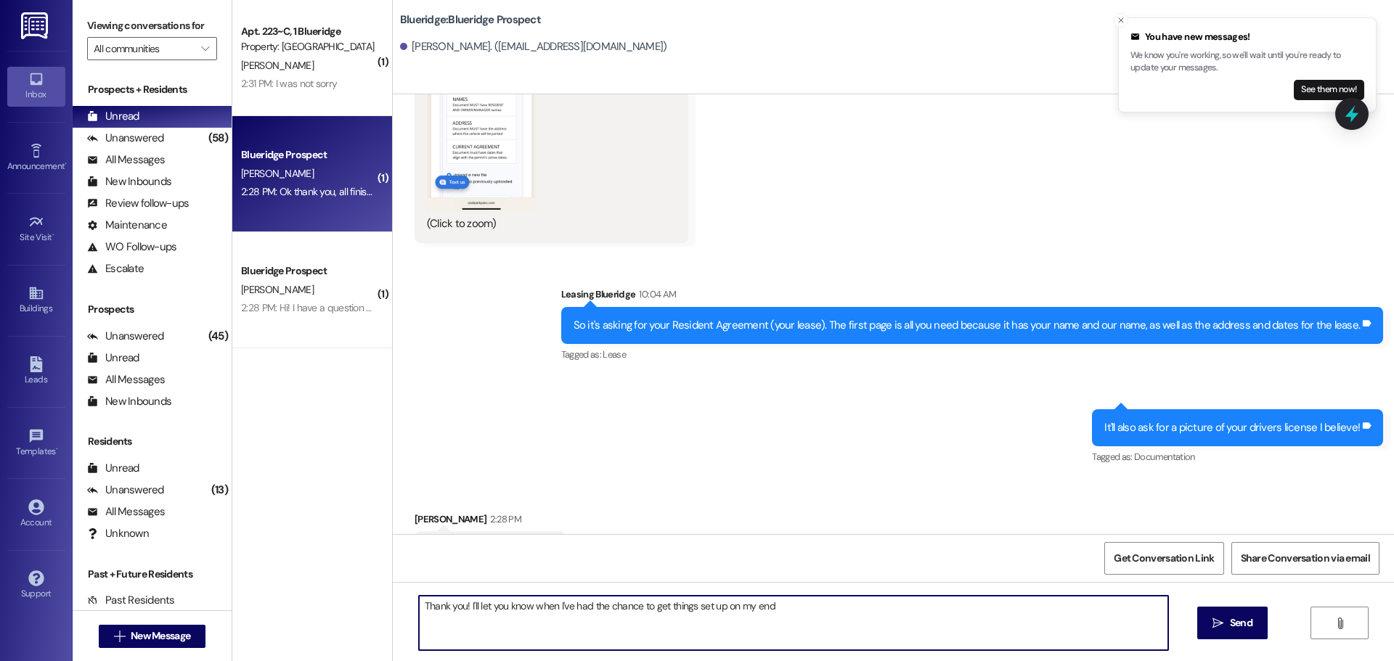
type textarea "Thank you! I'll let you know when I've had the chance to get things set up on m…"
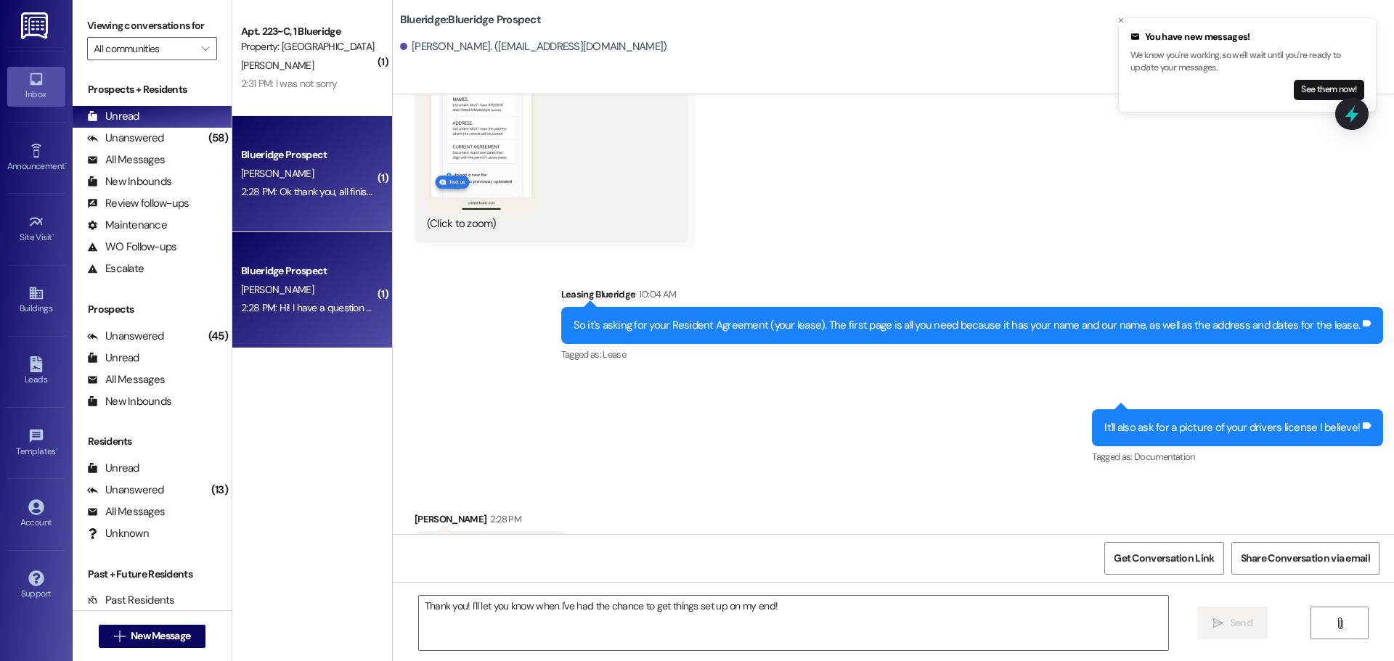
click at [334, 314] on div "2:28 PM: Hi! I have a question about moving in. I am planning to move in tomorr…" at bounding box center [670, 307] width 858 height 13
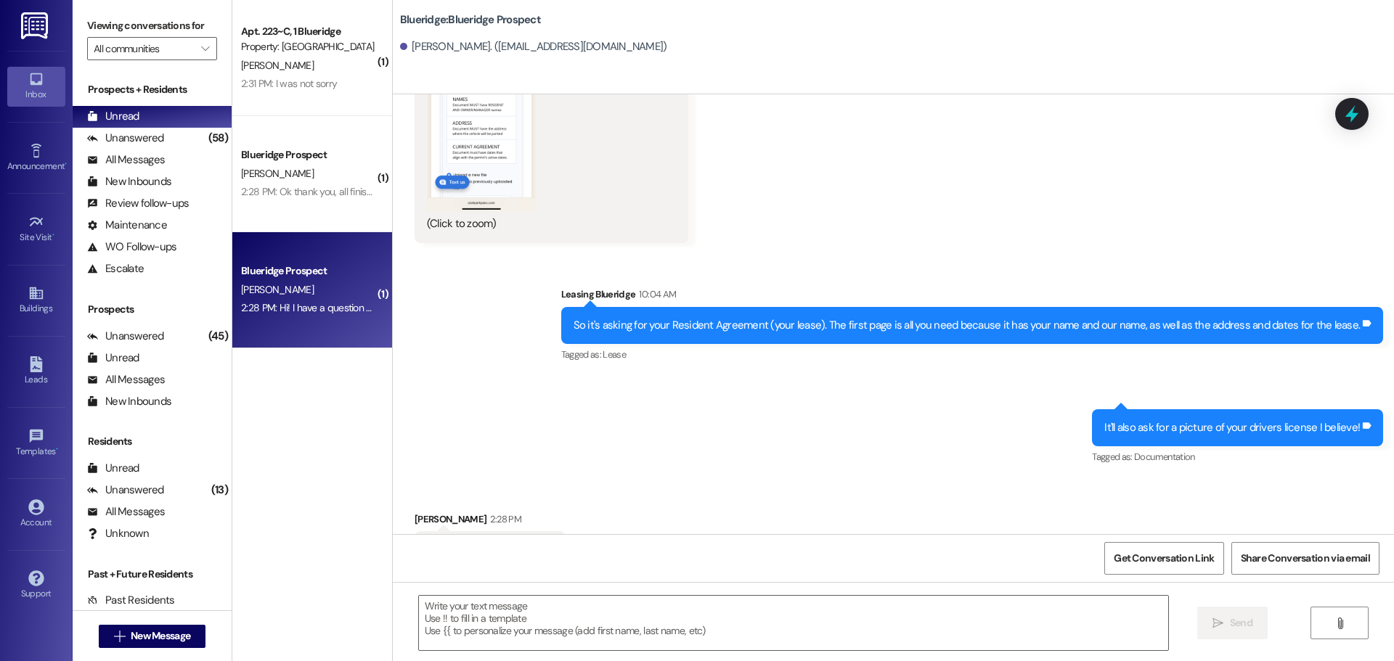
scroll to position [417, 0]
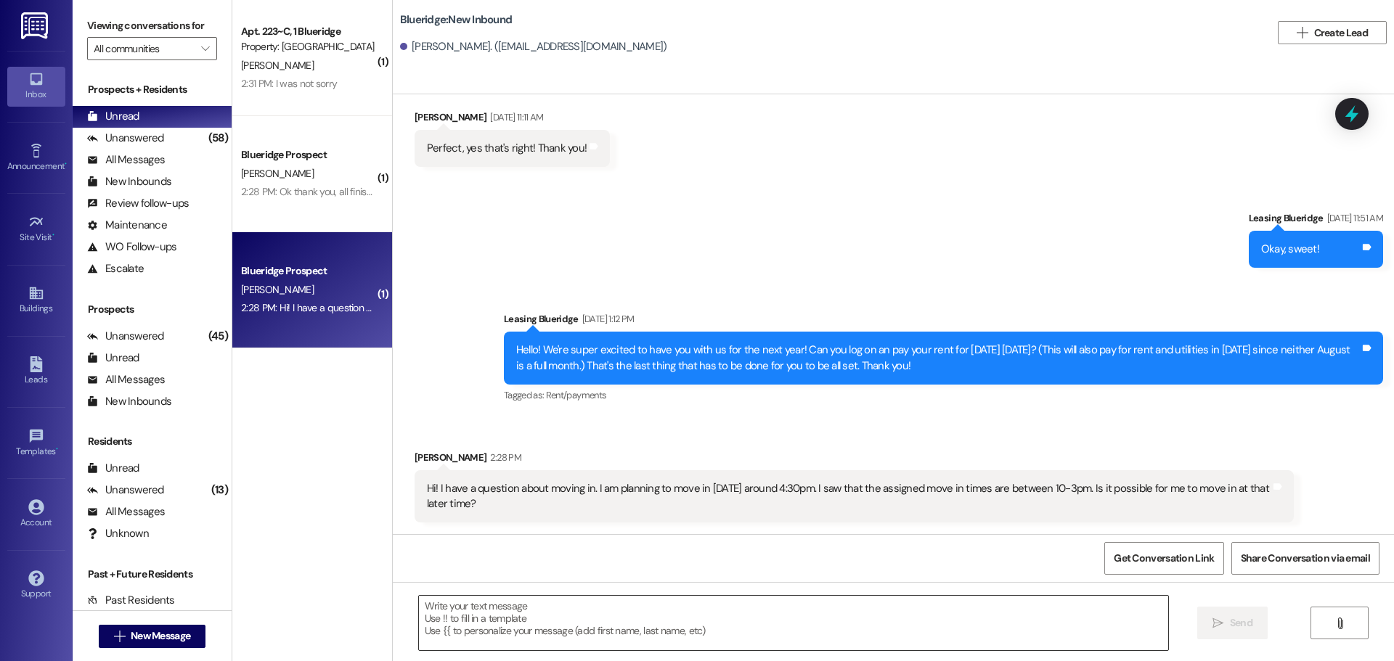
click at [831, 608] on textarea at bounding box center [793, 623] width 749 height 54
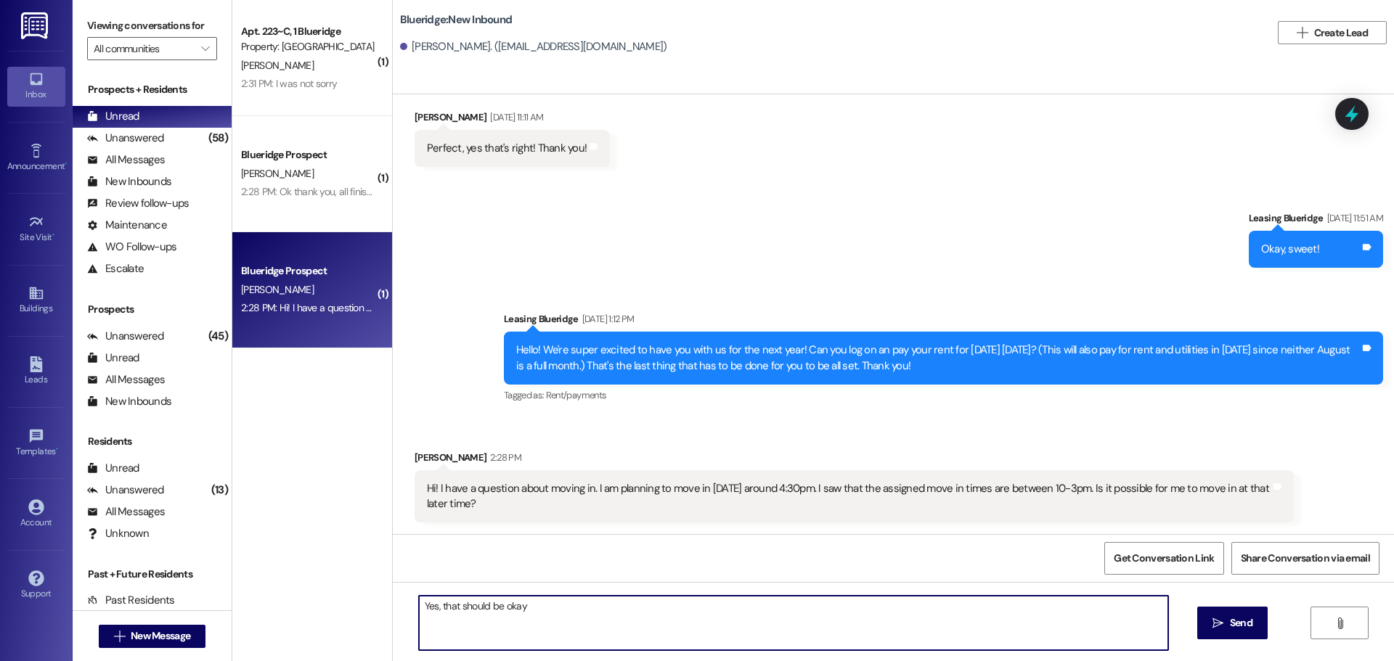
type textarea "Yes, that should be okay!"
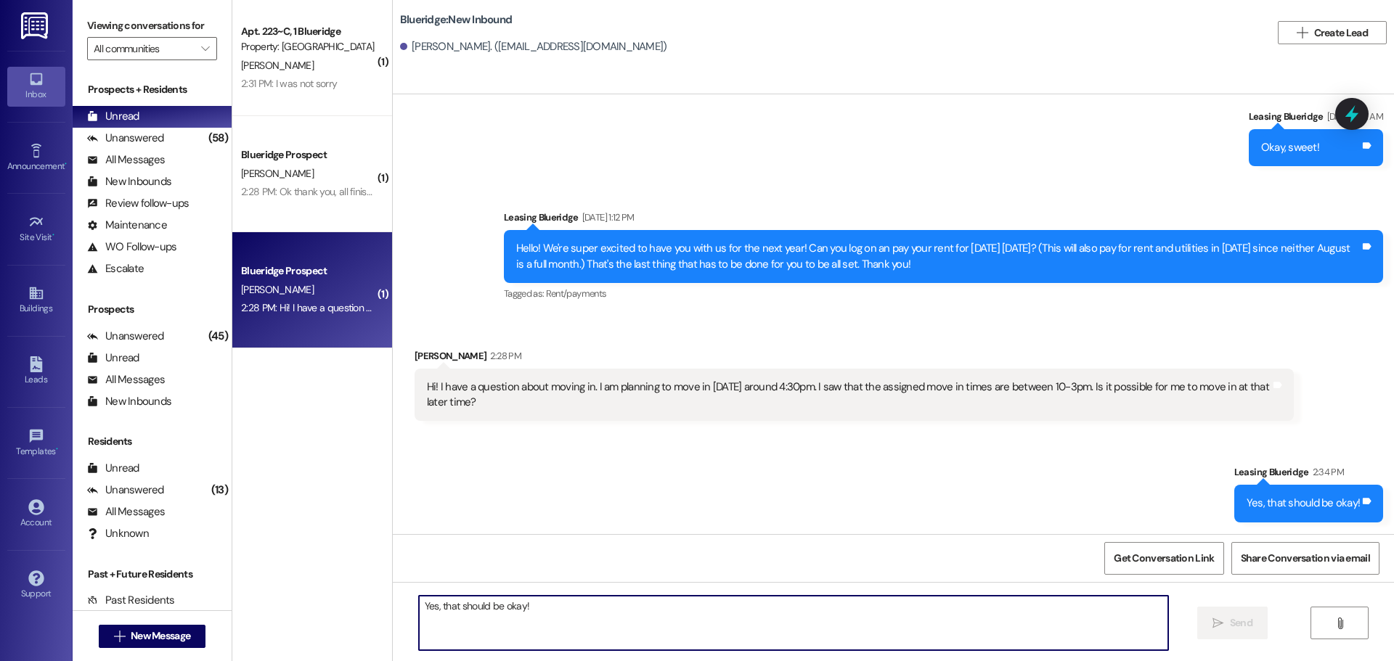
scroll to position [518, 0]
click at [176, 141] on div "Unanswered (58)" at bounding box center [152, 139] width 159 height 22
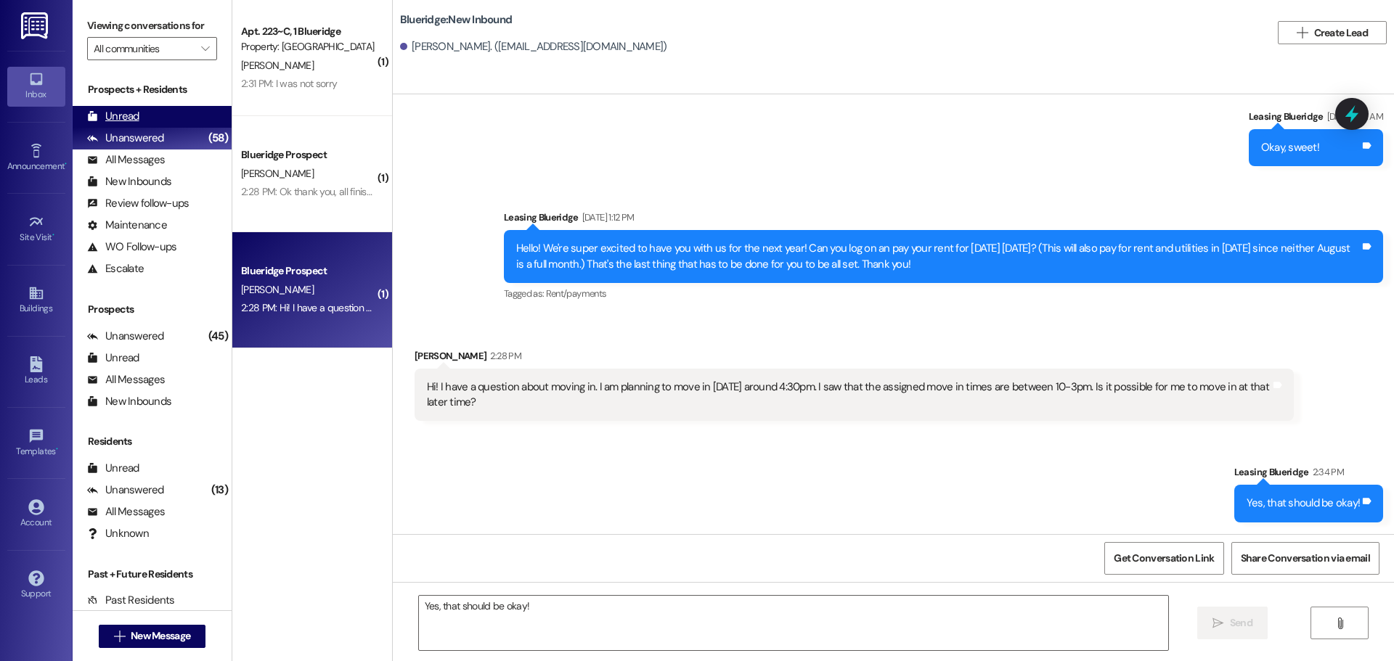
click at [175, 111] on div "Unread (0)" at bounding box center [152, 117] width 159 height 22
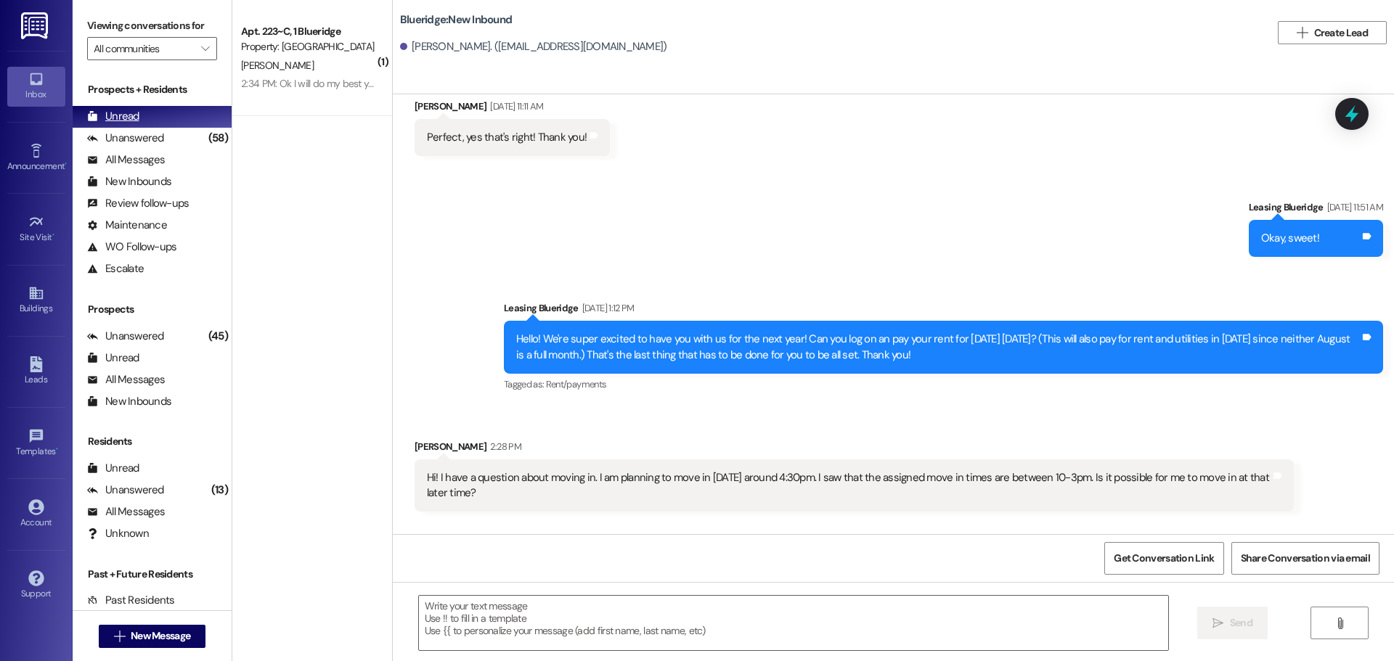
scroll to position [416, 0]
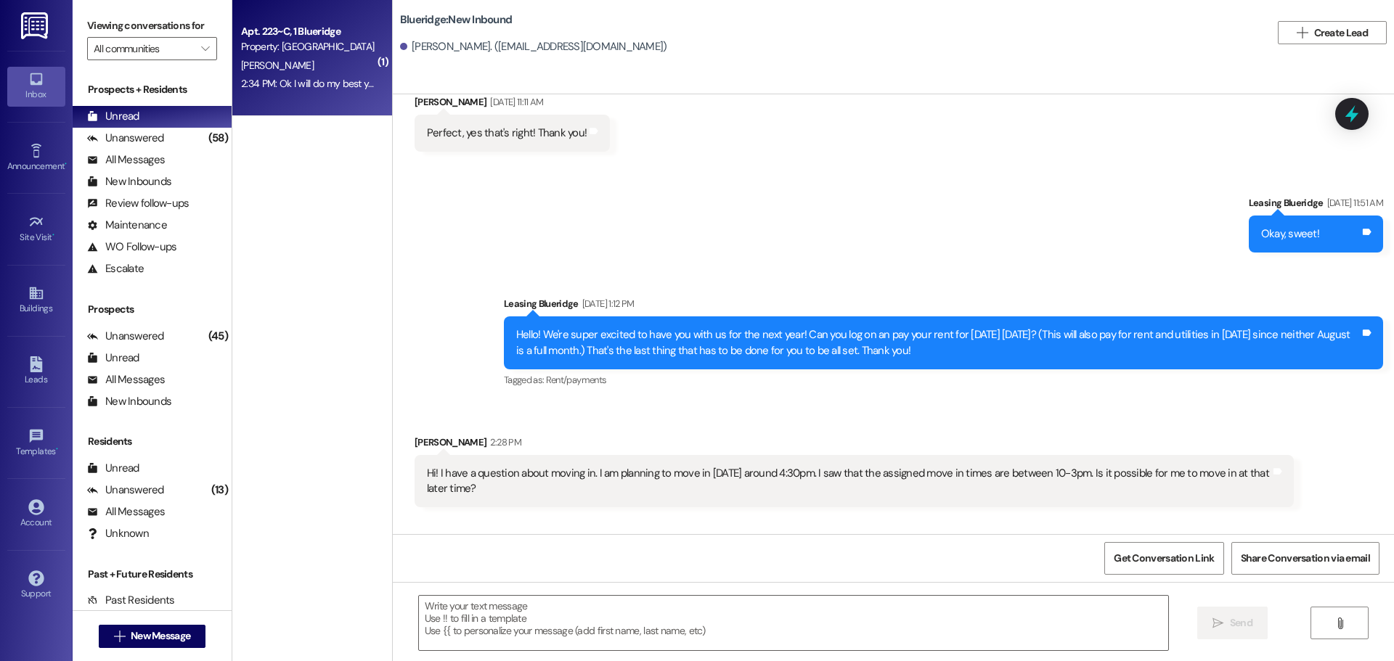
click at [248, 84] on div "2:34 PM: Ok I will do my best yes! 2:34 PM: Ok I will do my best yes!" at bounding box center [310, 83] width 139 height 13
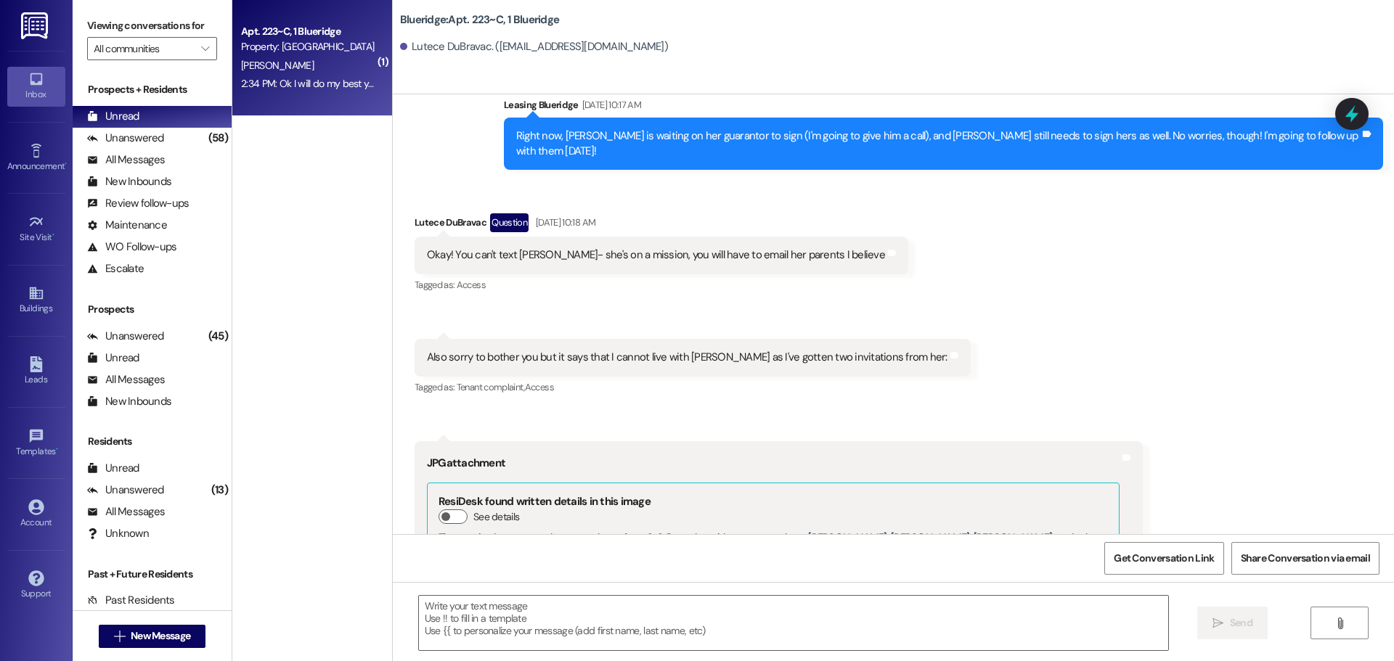
scroll to position [28484, 0]
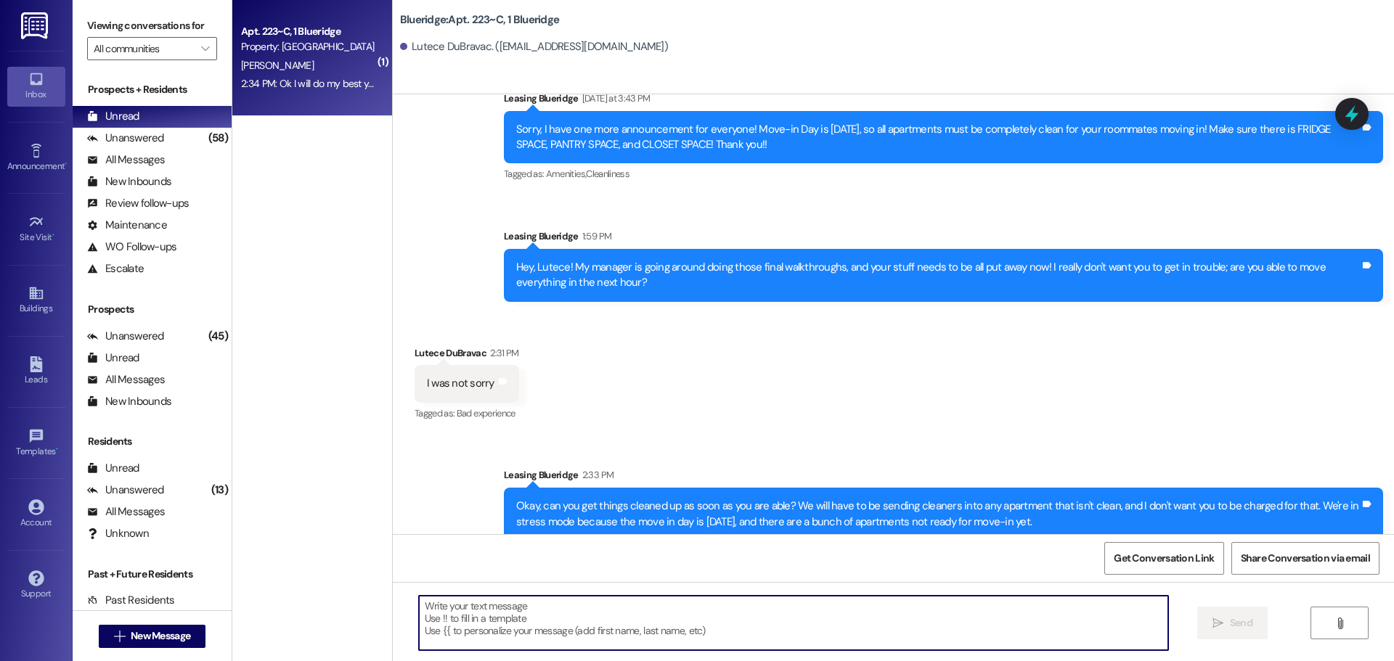
drag, startPoint x: 603, startPoint y: 612, endPoint x: 594, endPoint y: 604, distance: 12.4
click at [604, 613] on textarea at bounding box center [793, 623] width 749 height 54
type textarea "Thank you!"
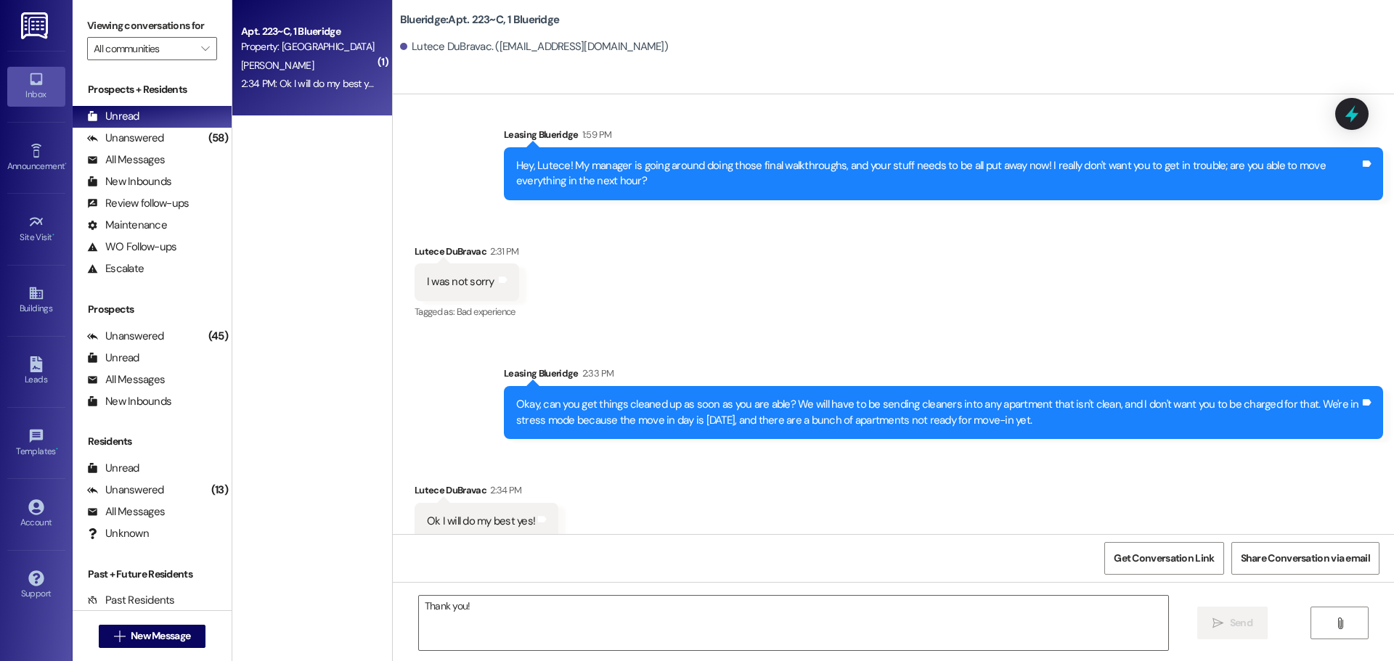
click at [621, 573] on div "Sent via SMS Leasing Blueridge 2:34 PM Thank you! Tags and notes" at bounding box center [893, 623] width 1001 height 101
click at [589, 450] on div "Received via SMS Lutece DuBravac 2:34 PM Ok I will do my best yes! Tags and not…" at bounding box center [893, 511] width 1001 height 123
click at [319, 52] on div "H. Davis" at bounding box center [308, 58] width 137 height 18
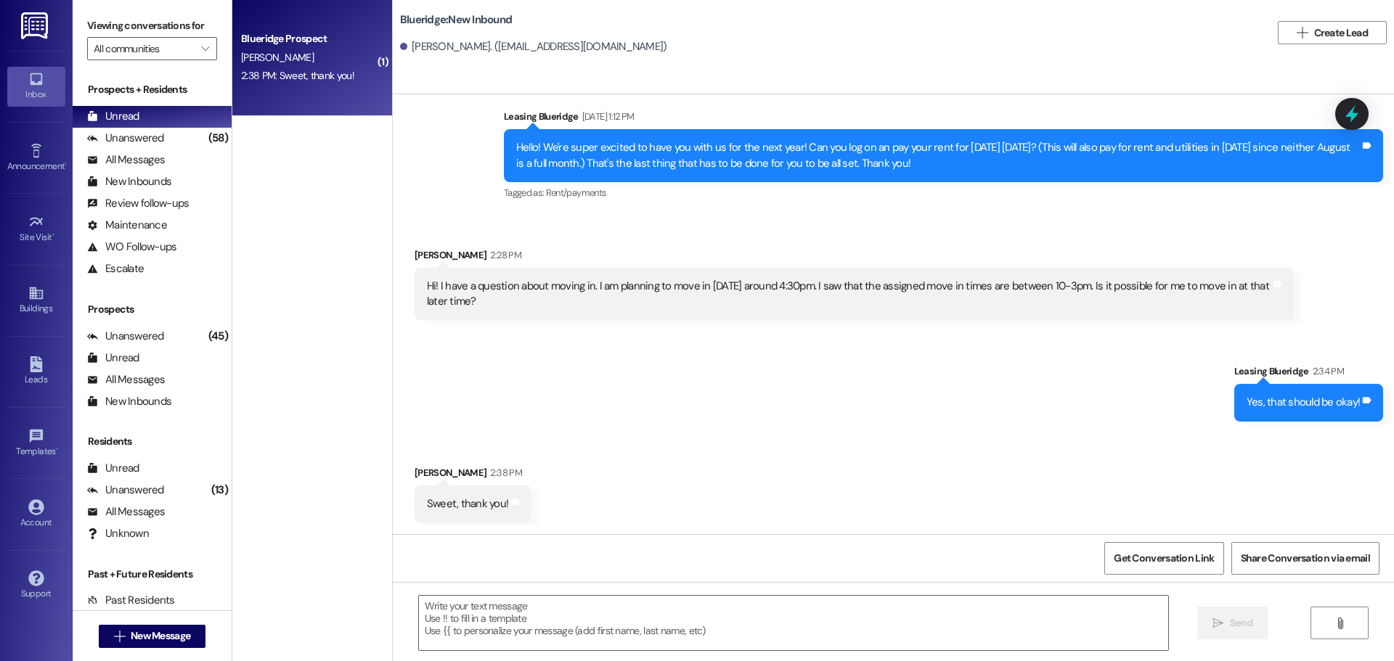
scroll to position [619, 0]
click at [748, 619] on textarea at bounding box center [793, 623] width 749 height 54
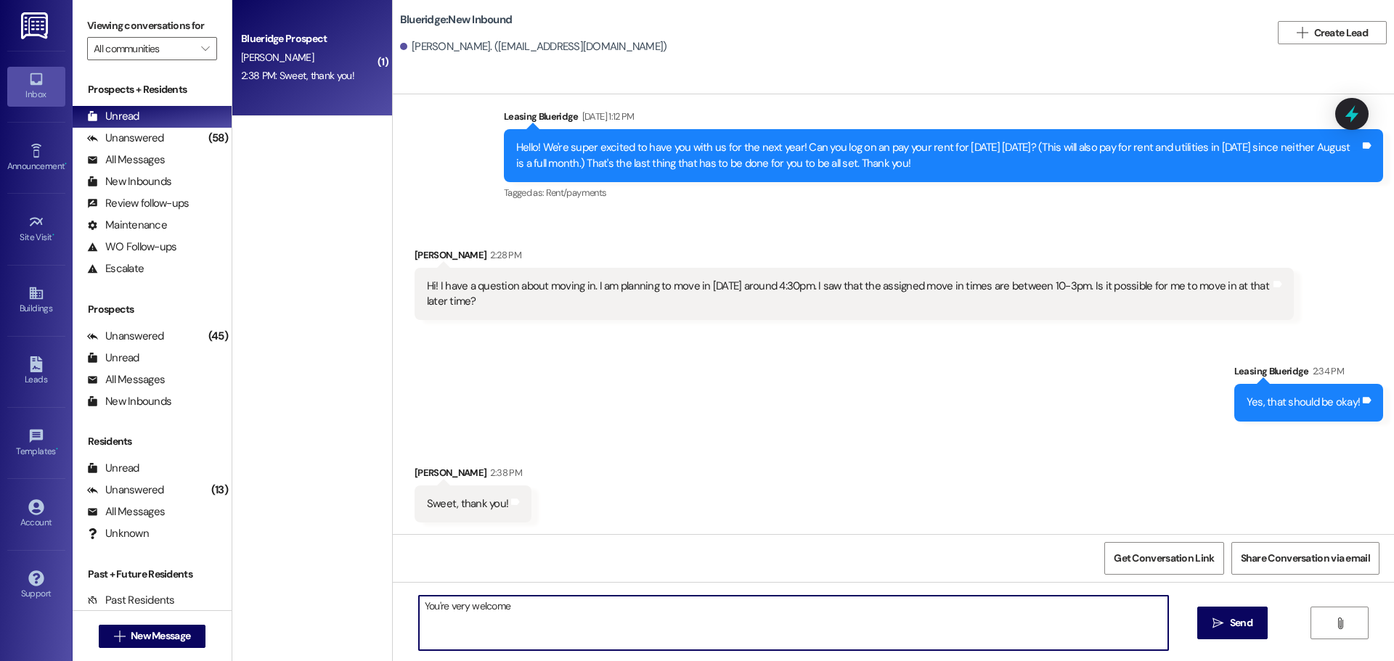
type textarea "You're very welcome!"
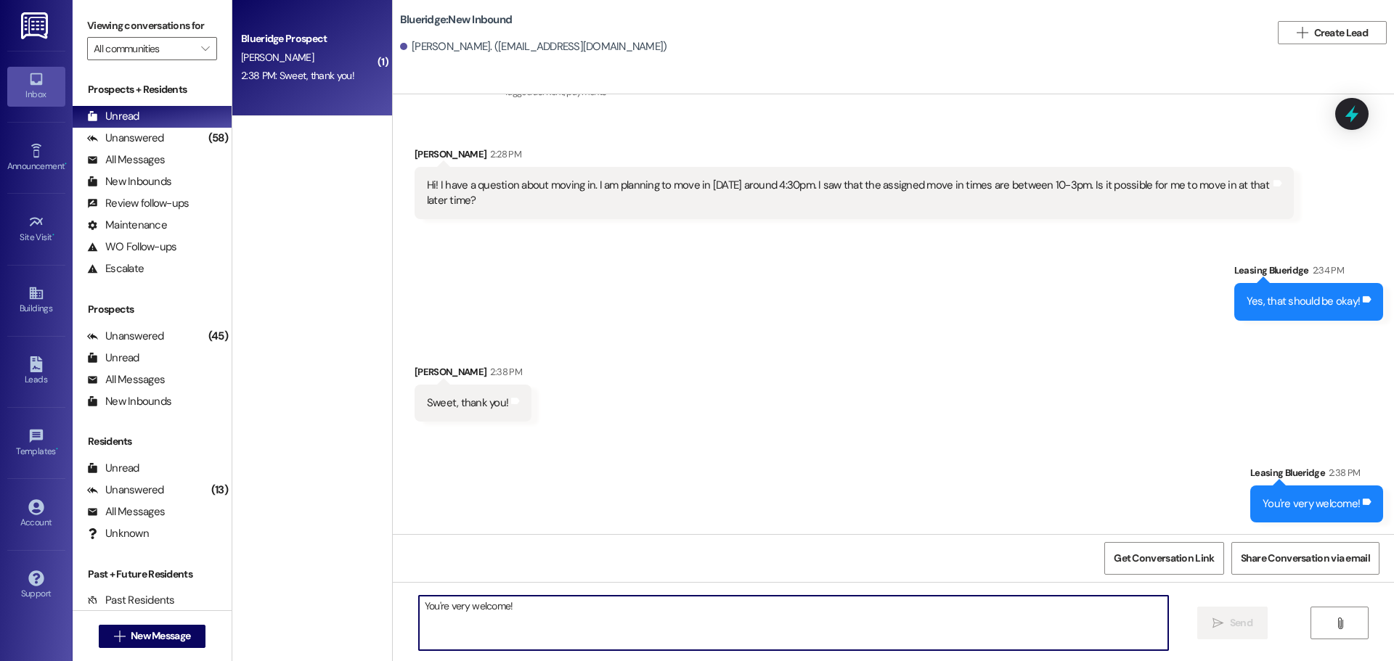
scroll to position [720, 0]
click at [184, 139] on div "Unanswered (54)" at bounding box center [152, 139] width 159 height 22
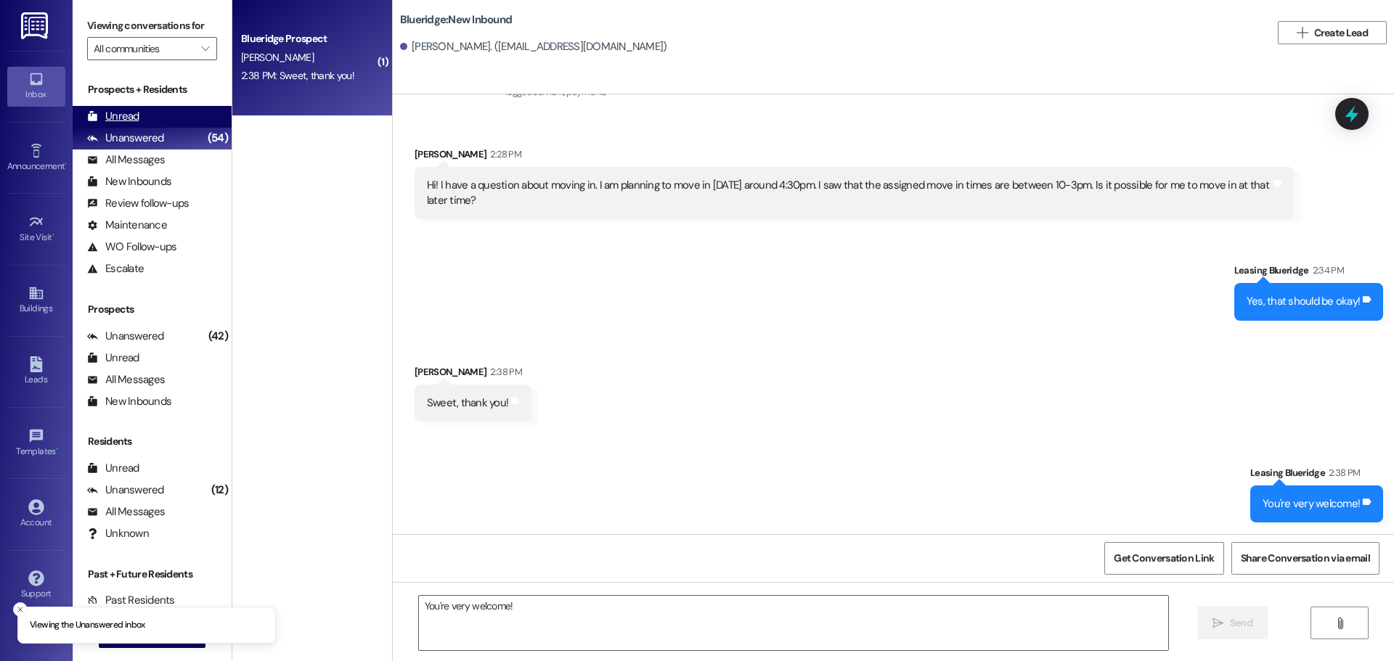
click at [177, 119] on div "Unread (0)" at bounding box center [152, 117] width 159 height 22
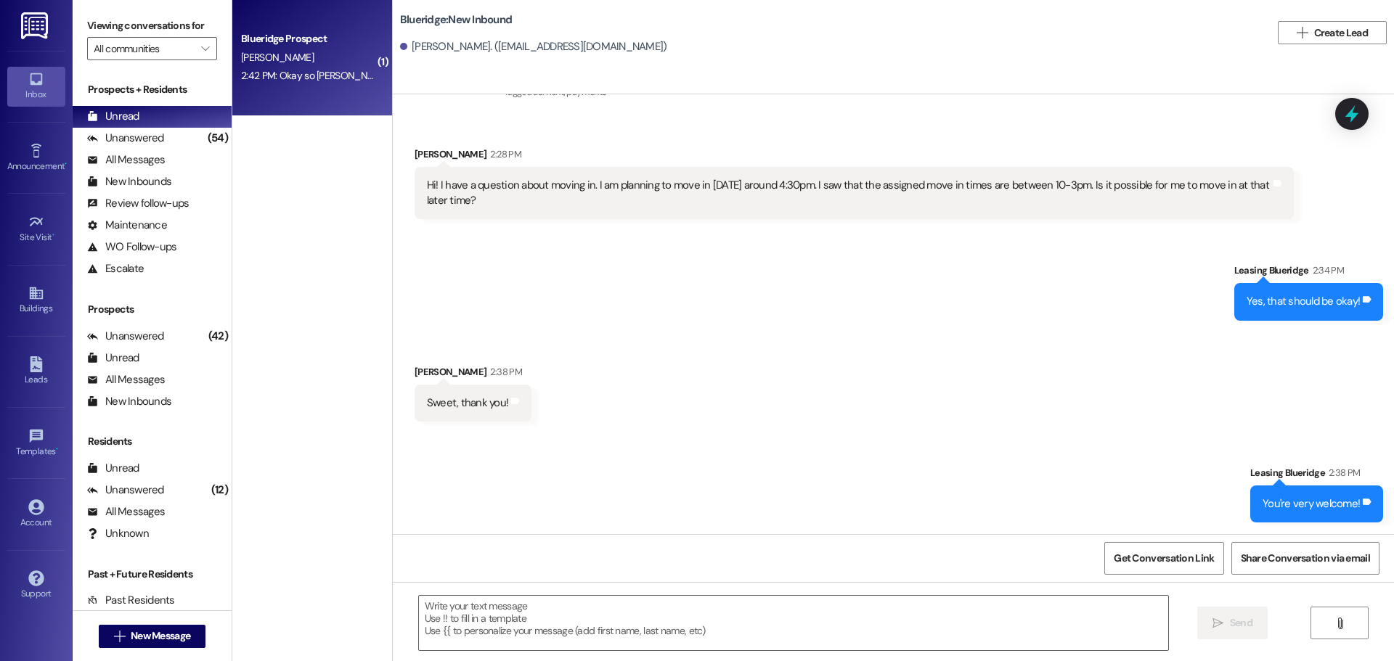
click at [324, 80] on div "2:42 PM: Okay so Ashton and I want to move in tomorrow at 9 2:42 PM: Okay so As…" at bounding box center [385, 75] width 289 height 13
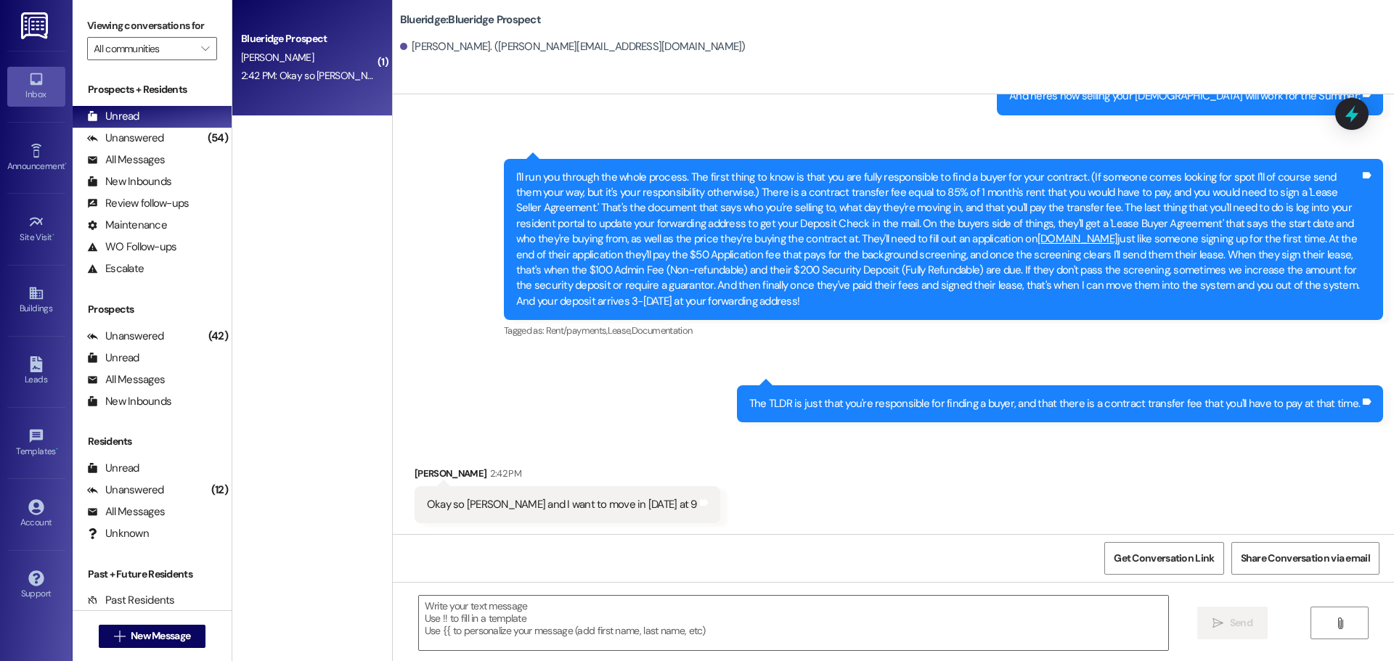
scroll to position [2924, 0]
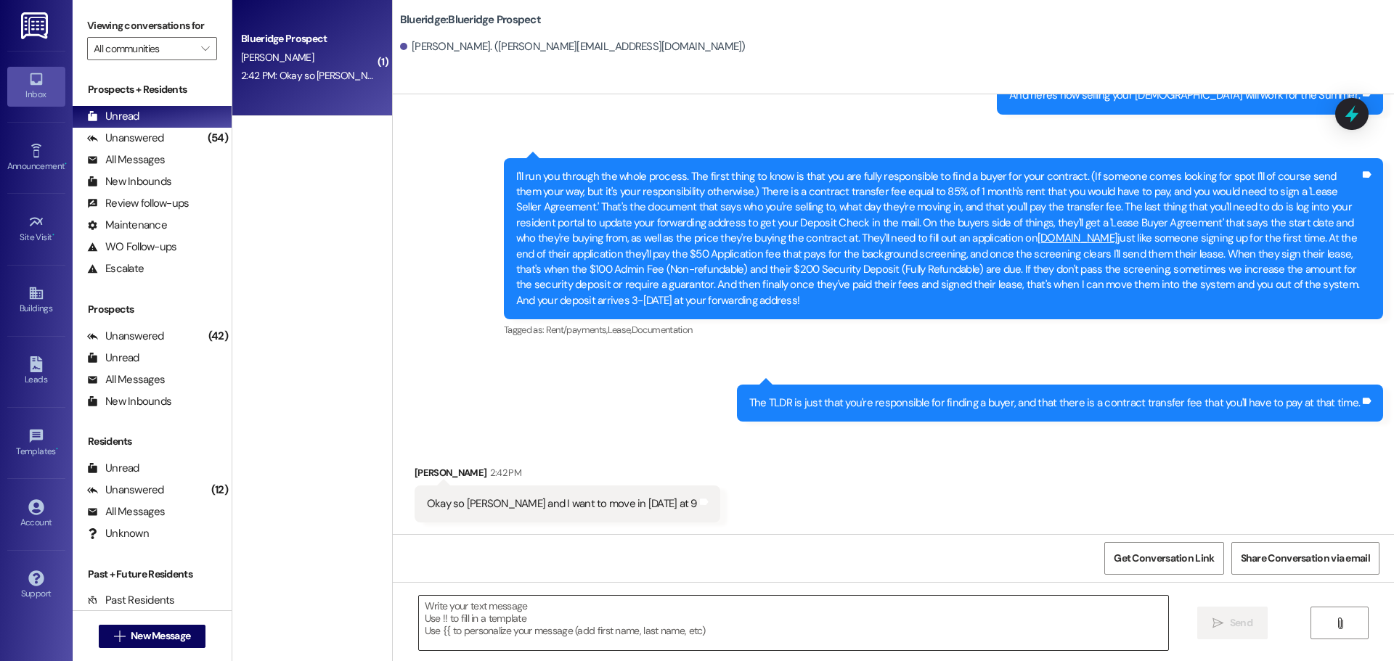
click at [821, 628] on textarea at bounding box center [793, 623] width 749 height 54
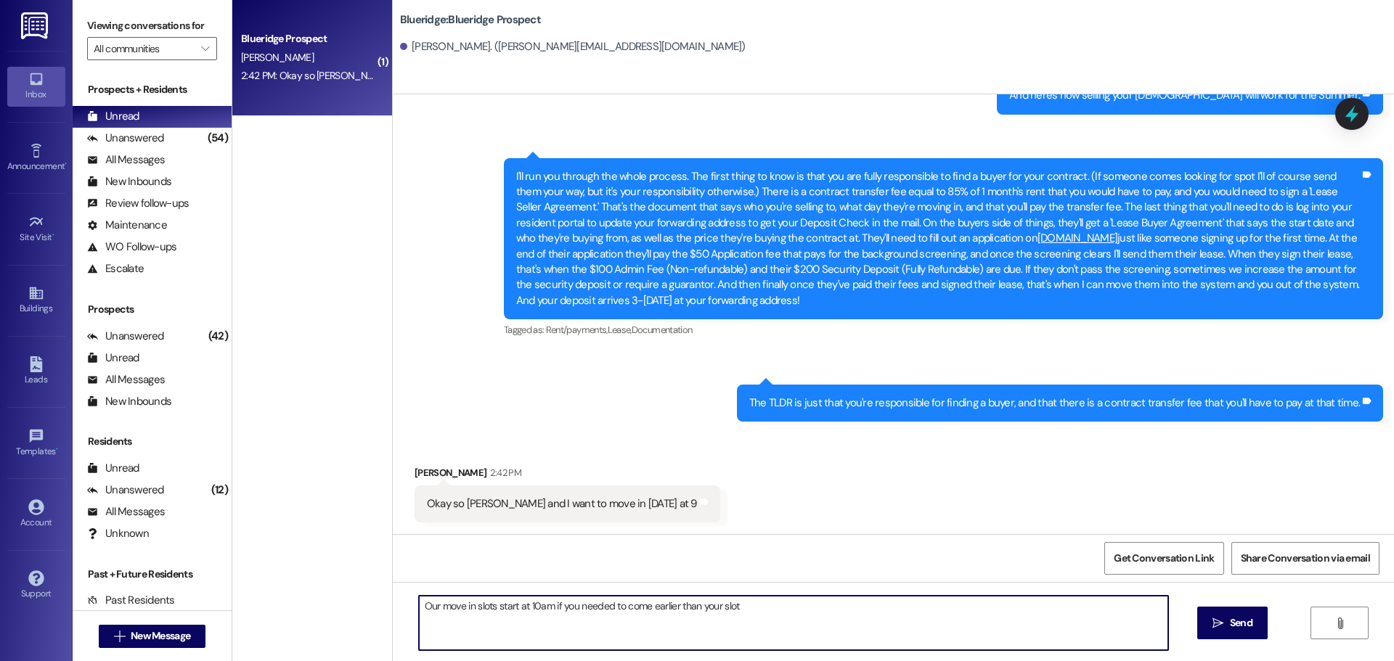
type textarea "Our move in slots start at 10am if you needed to come earlier than your slot!"
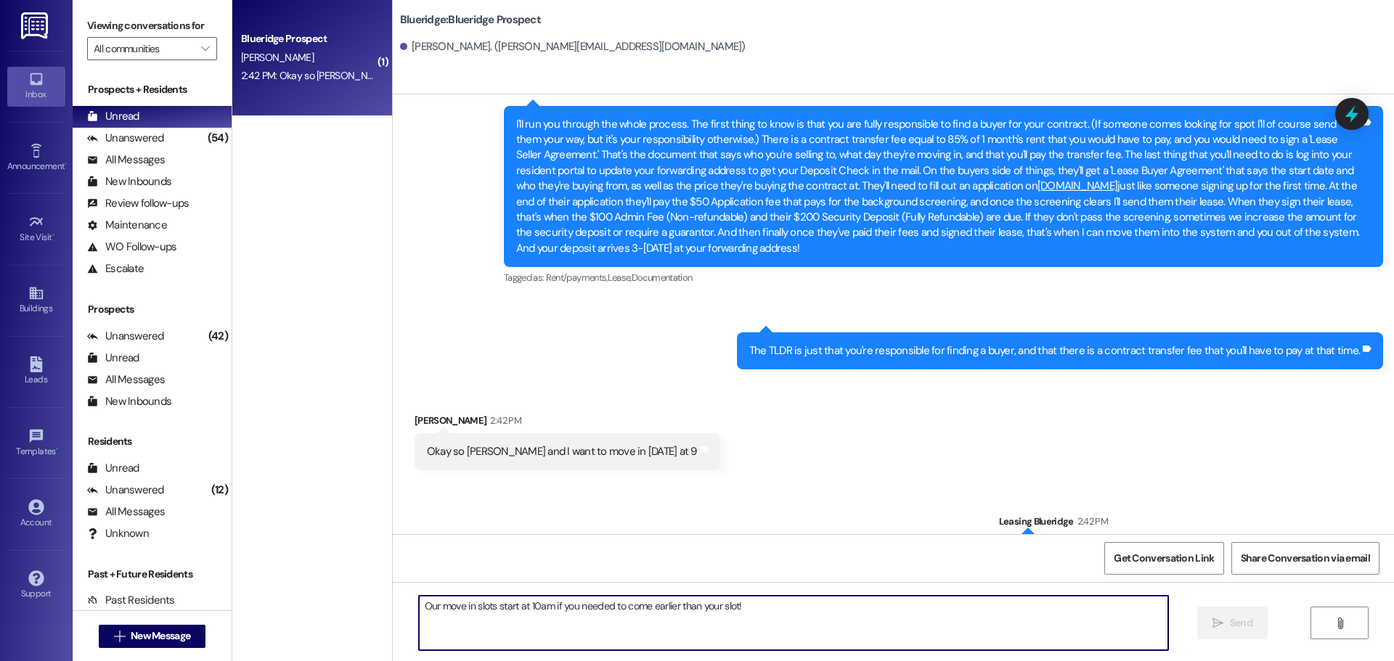
scroll to position [3026, 0]
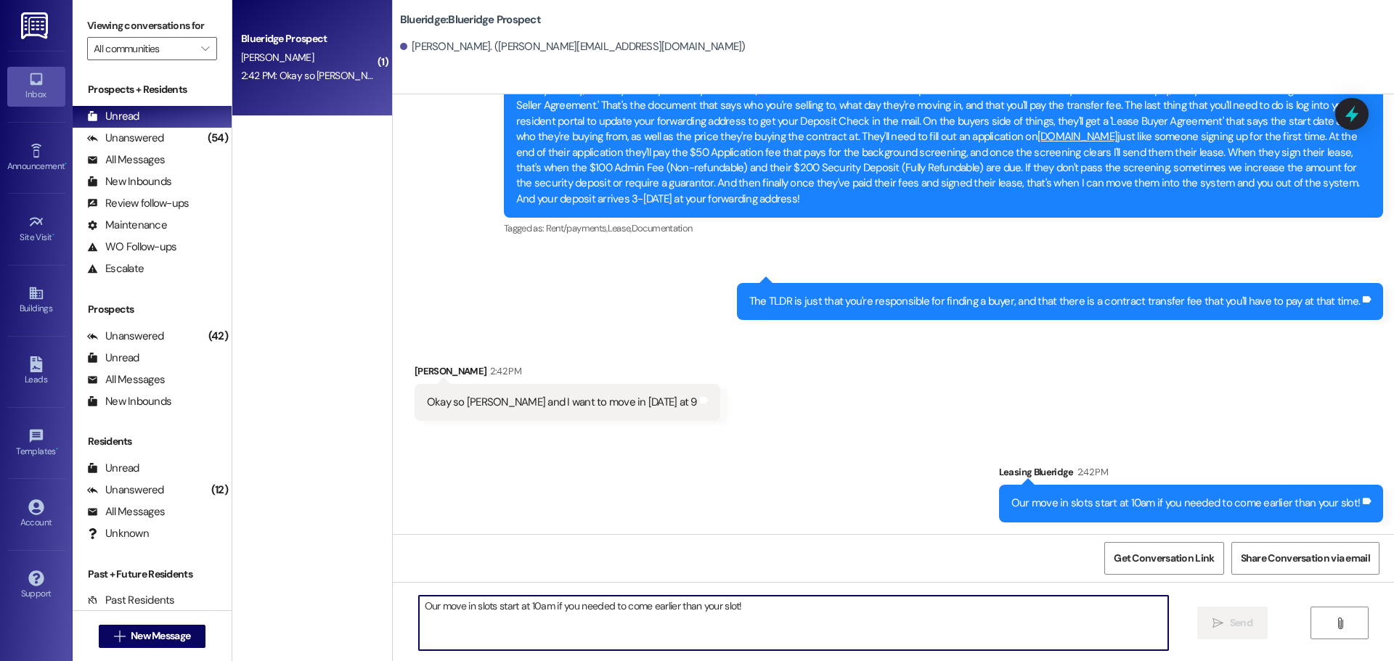
click at [829, 624] on textarea "Our move in slots start at 10am if you needed to come earlier than your slot!" at bounding box center [793, 623] width 749 height 54
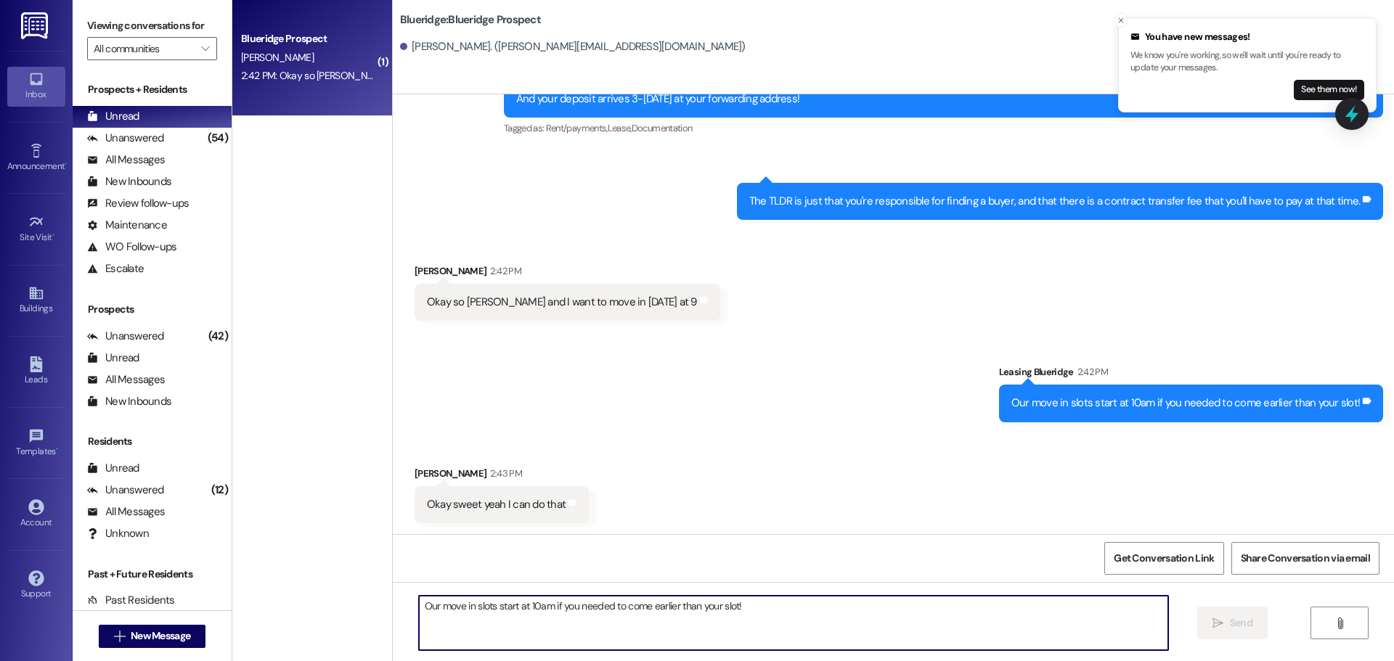
scroll to position [3127, 0]
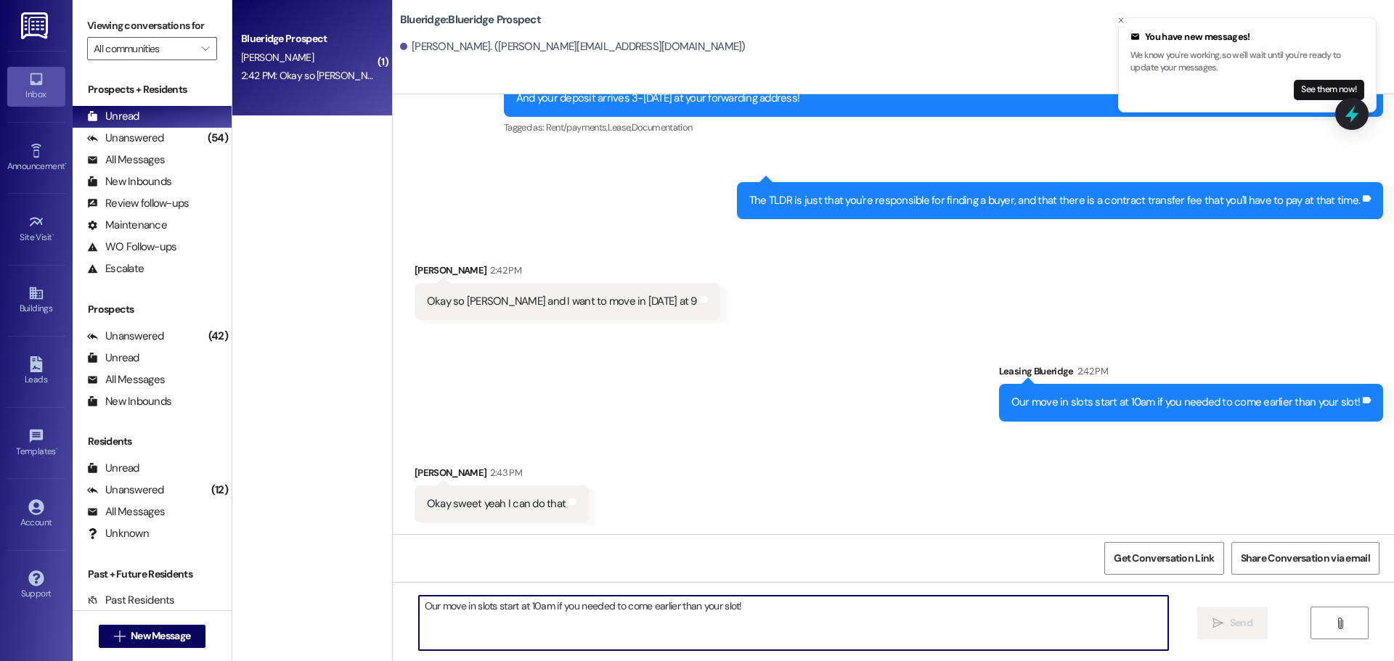
click at [796, 627] on textarea "Our move in slots start at 10am if you needed to come earlier than your slot!" at bounding box center [793, 623] width 749 height 54
type textarea "Coolio! I'll see you then!"
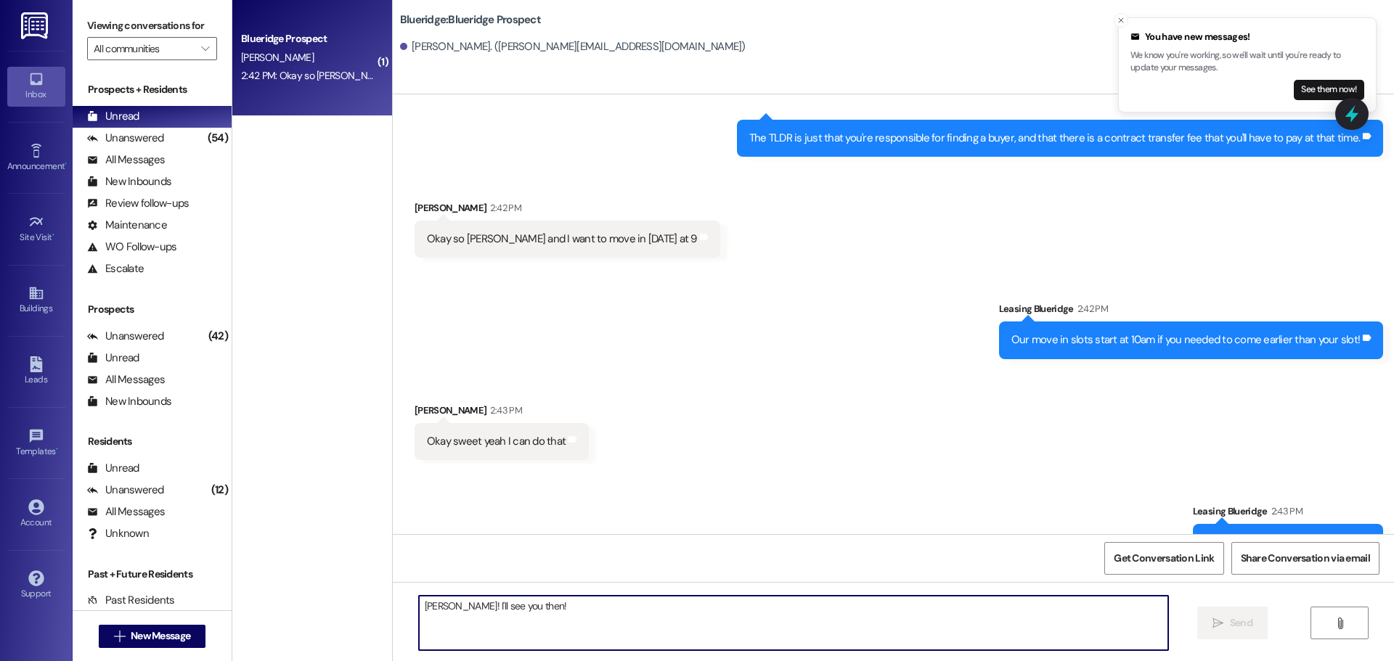
scroll to position [3228, 0]
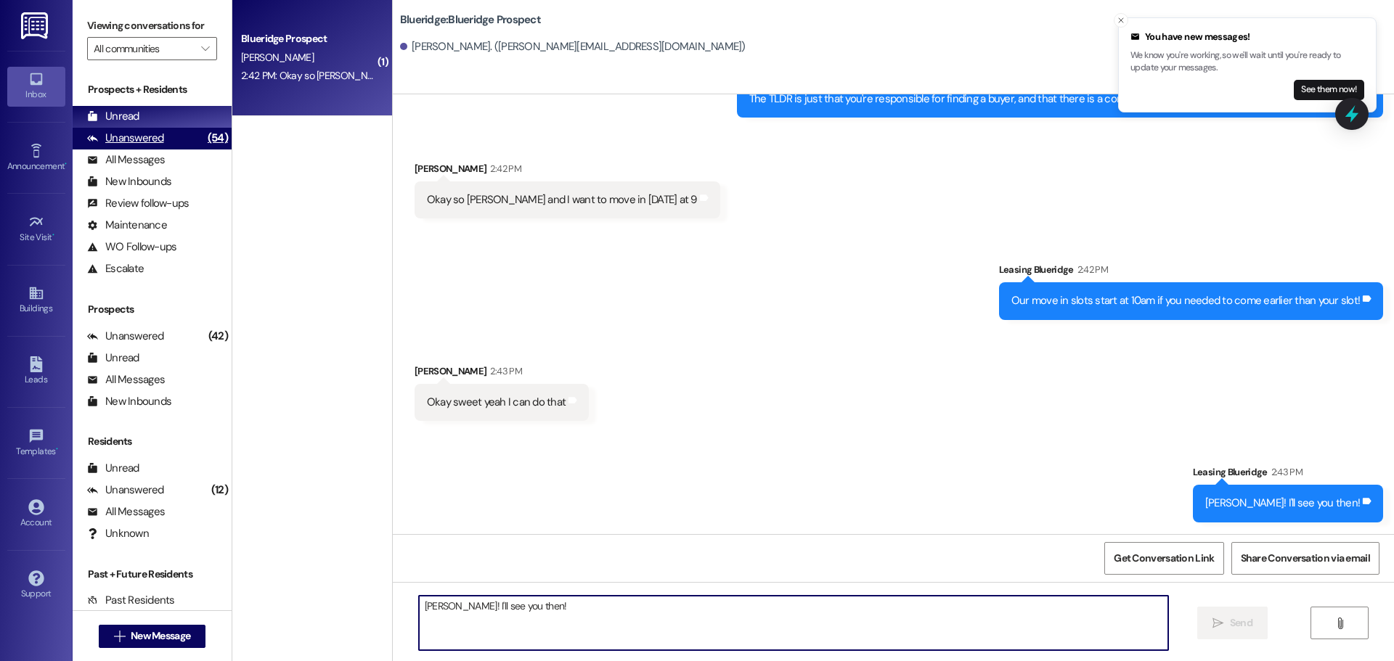
click at [170, 134] on div "Unanswered (54)" at bounding box center [152, 139] width 159 height 22
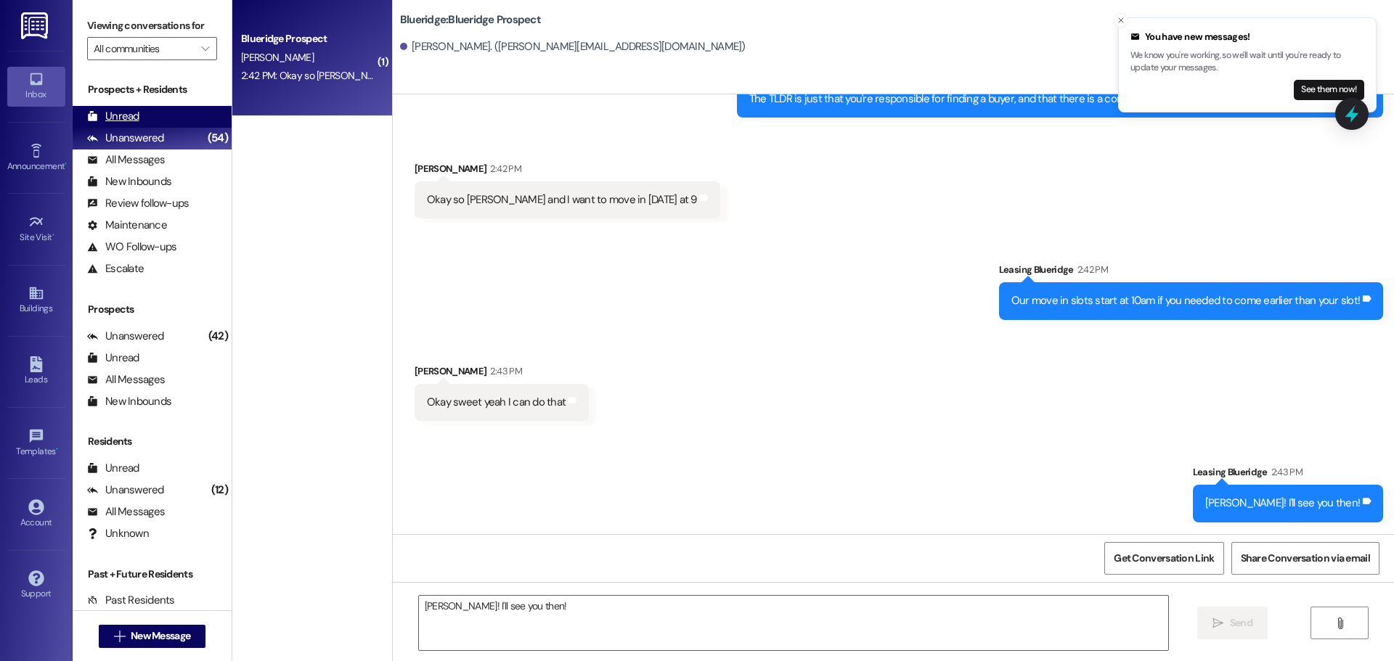
click at [174, 113] on div "Unread (0)" at bounding box center [152, 117] width 159 height 22
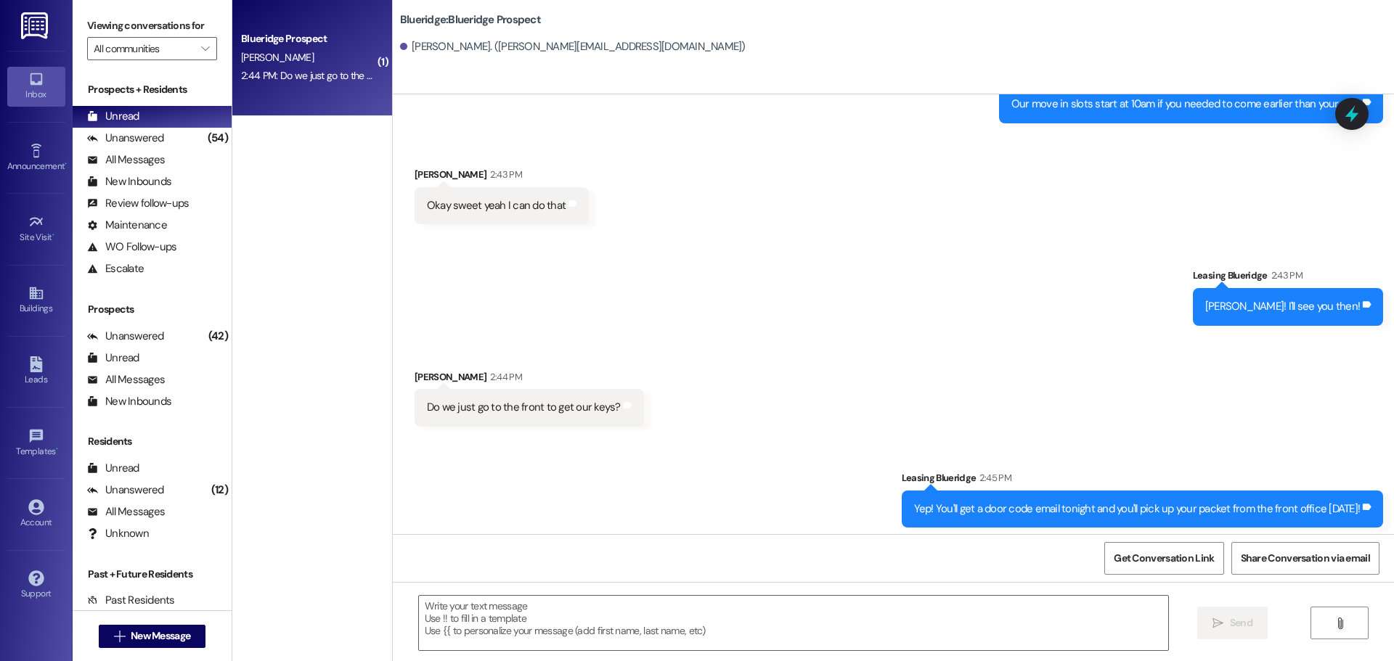
scroll to position [3430, 0]
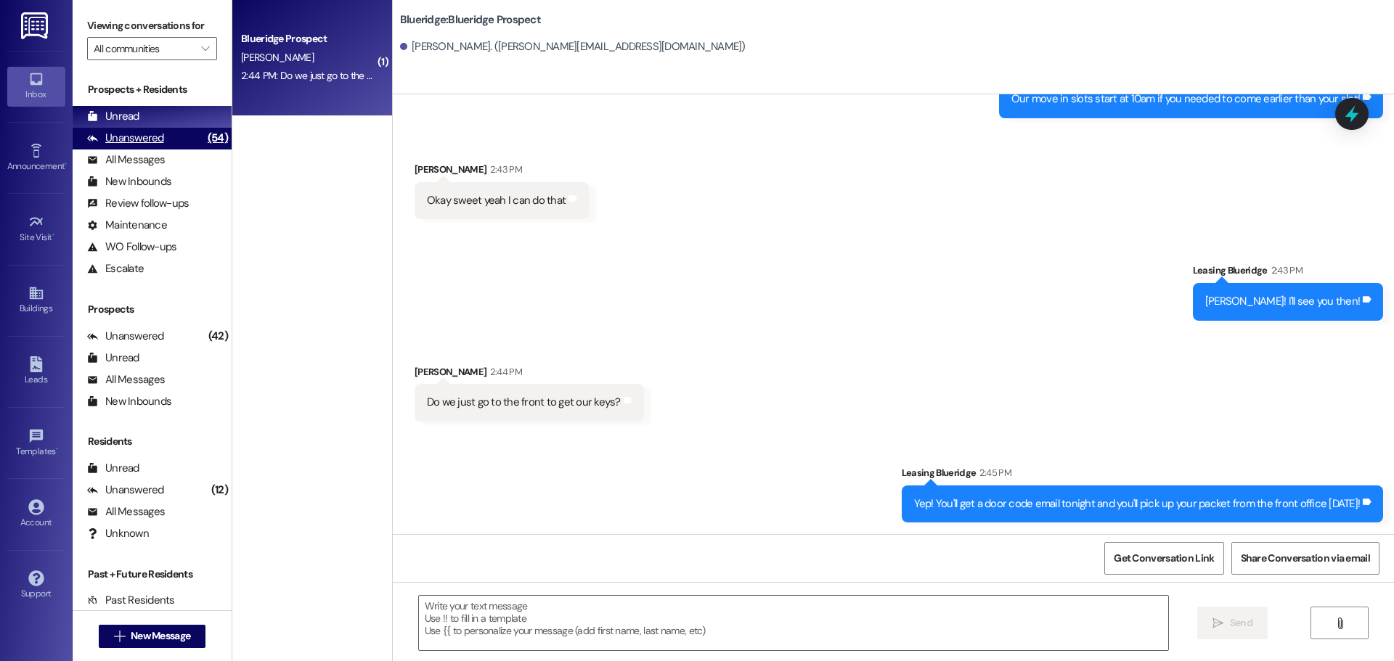
click at [173, 128] on div "Unanswered (54)" at bounding box center [152, 139] width 159 height 22
click at [172, 124] on div "Unread (0)" at bounding box center [152, 117] width 159 height 22
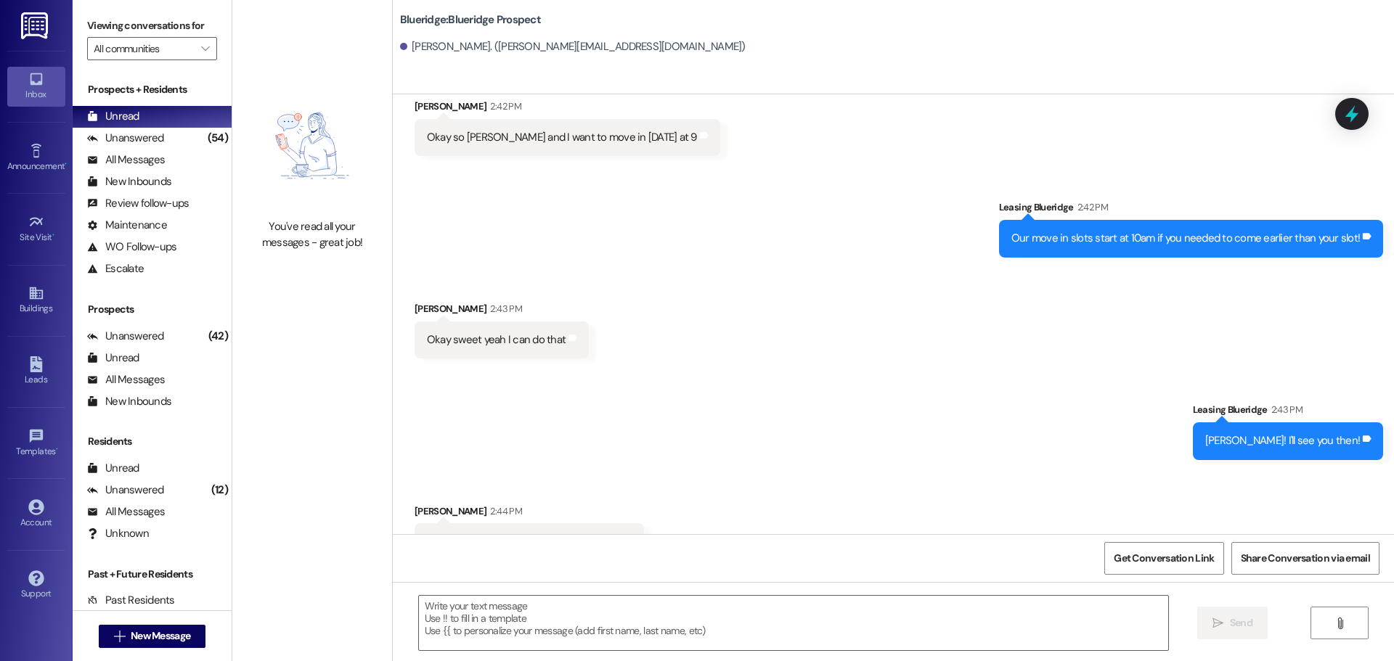
scroll to position [3329, 0]
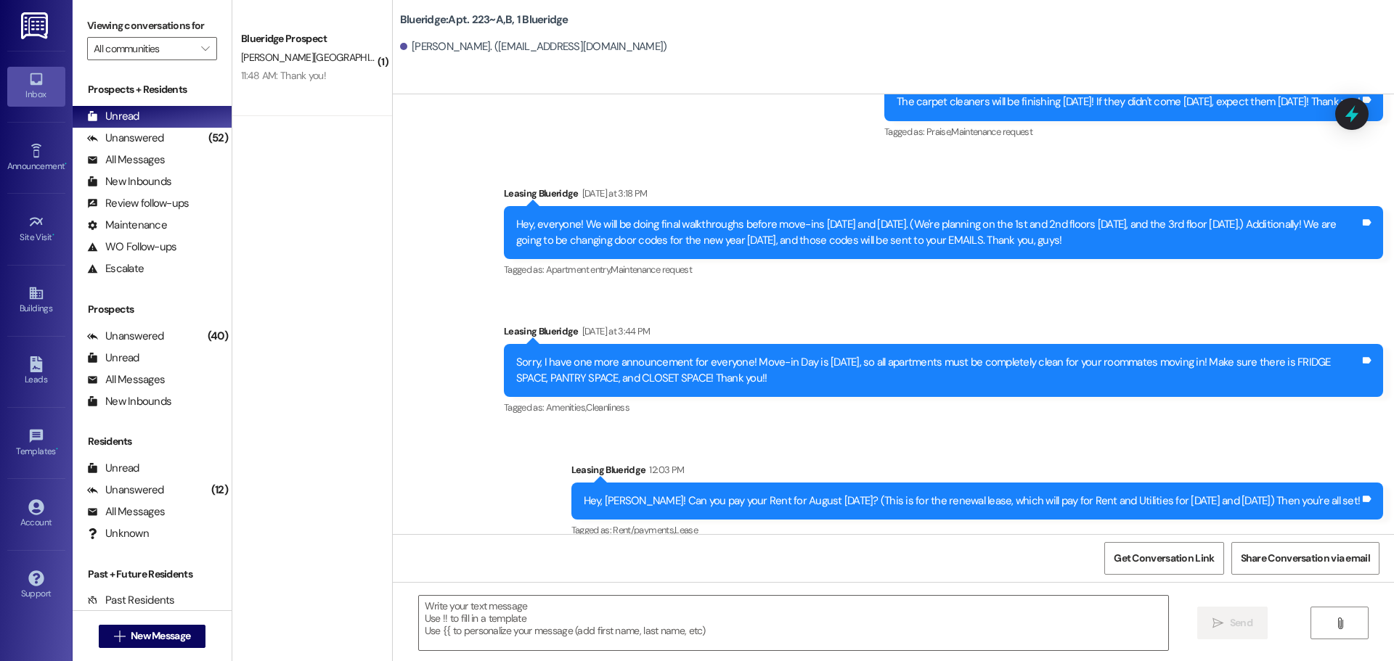
scroll to position [32800, 0]
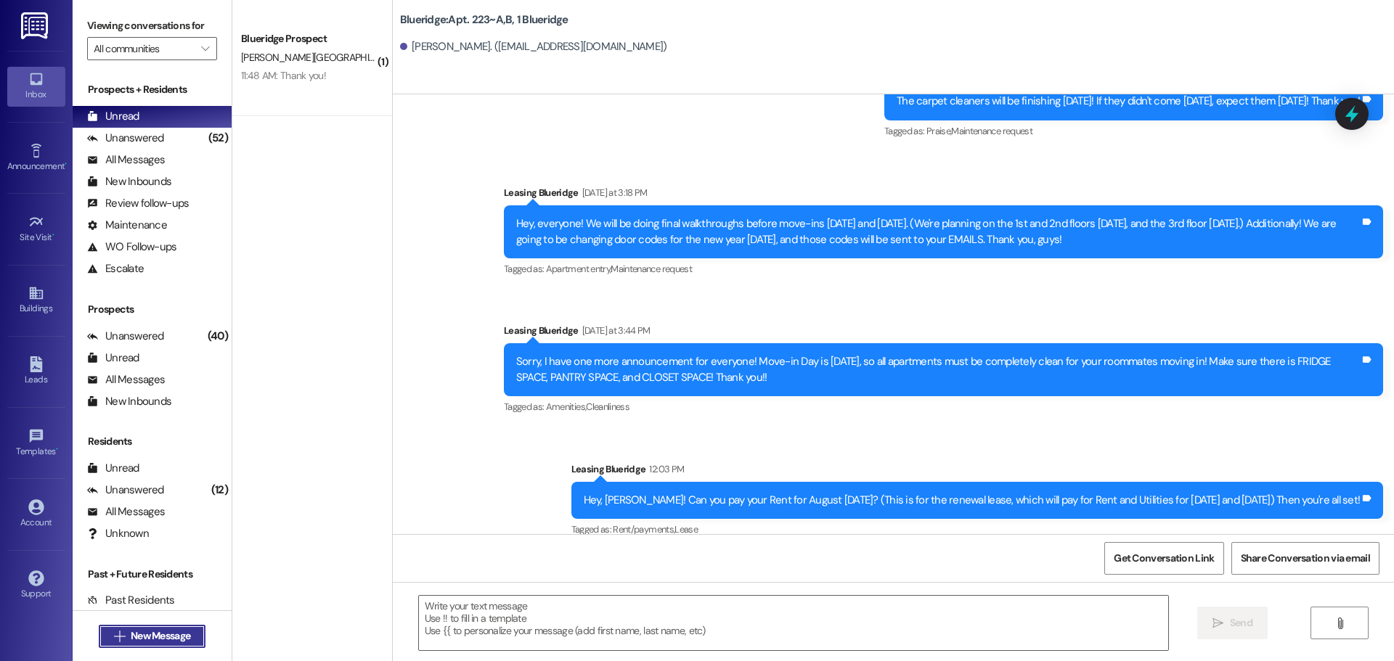
click at [153, 637] on span "New Message" at bounding box center [161, 636] width 60 height 15
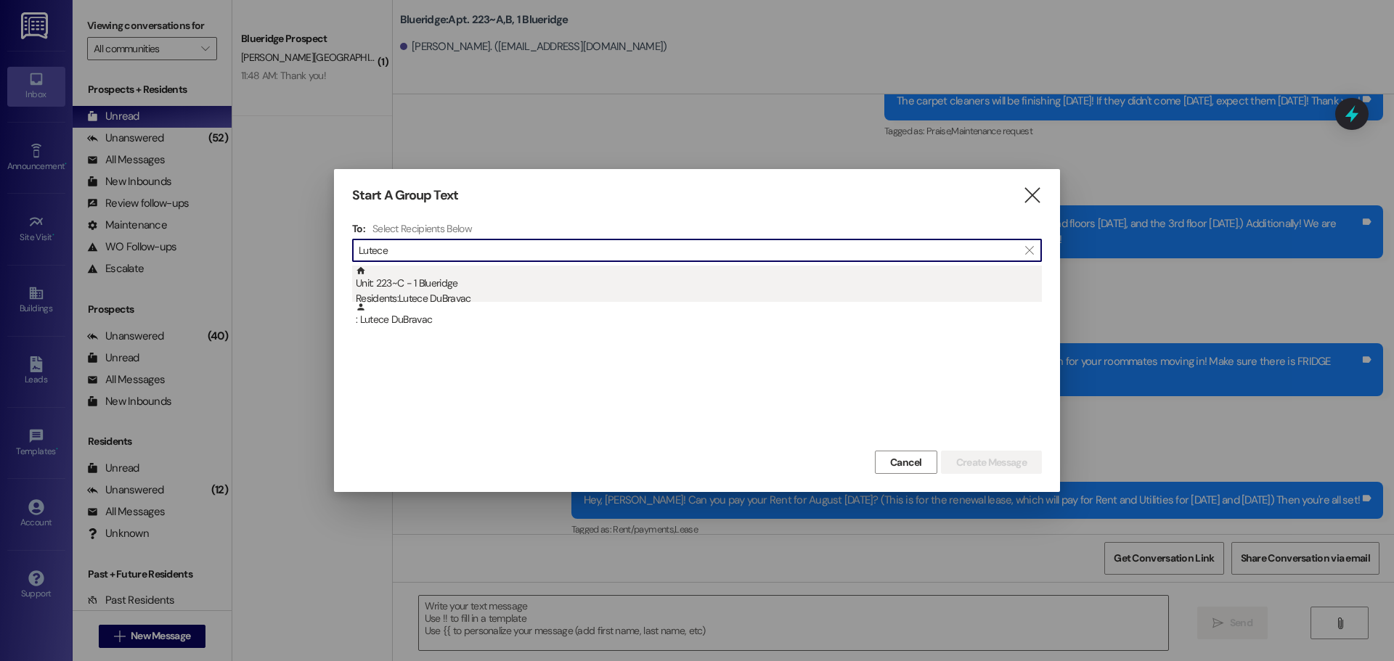
type input "Lutece"
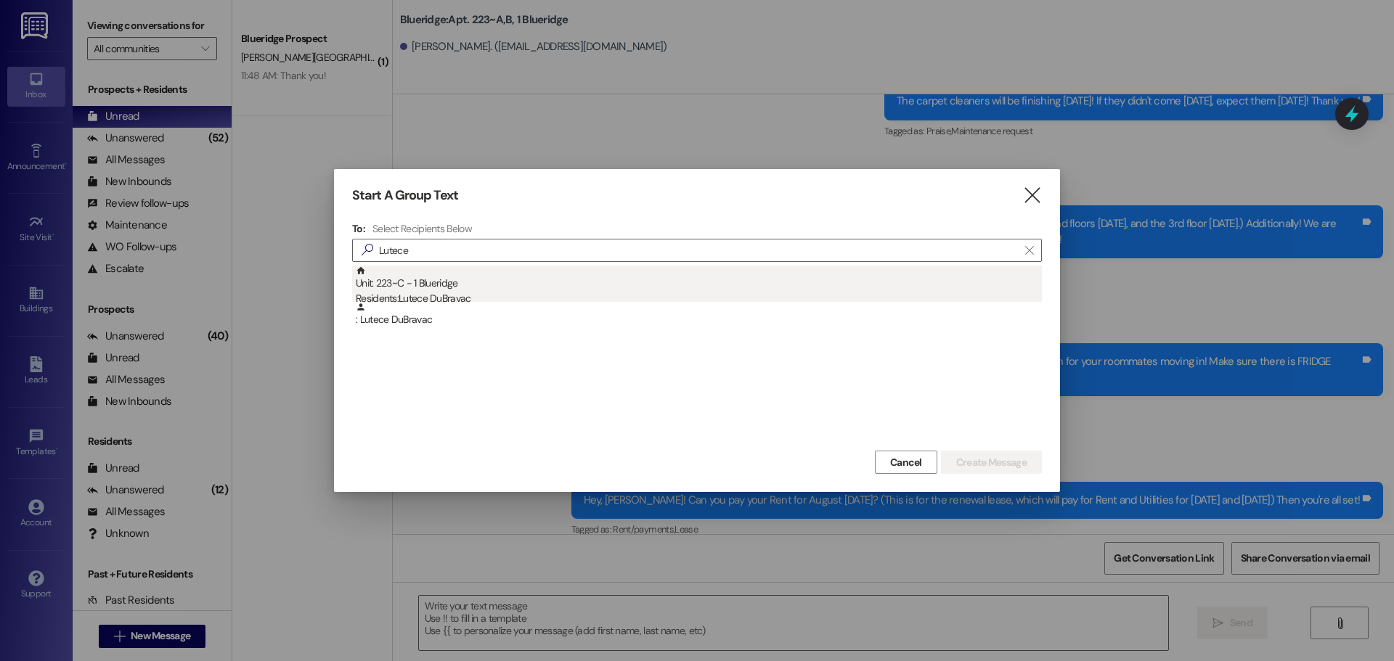
click at [457, 293] on div "Residents: Lutece DuBravac" at bounding box center [699, 298] width 686 height 15
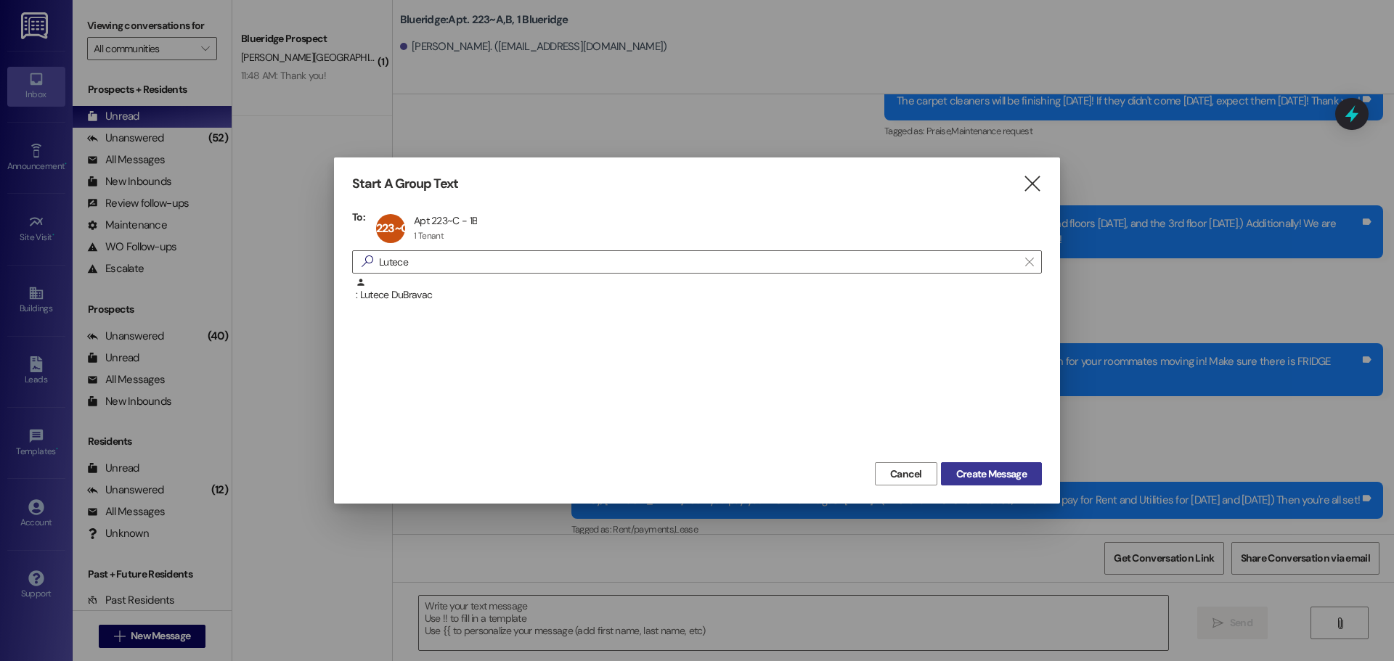
click at [997, 473] on span "Create Message" at bounding box center [991, 474] width 70 height 15
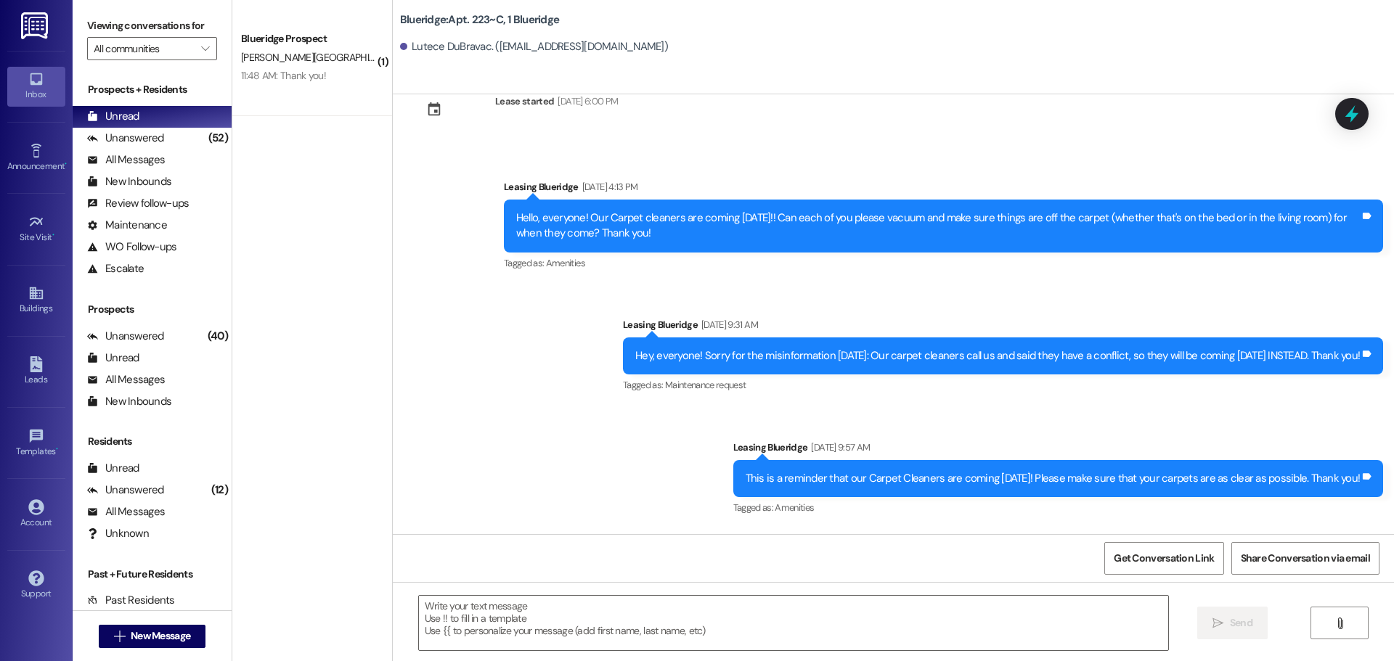
scroll to position [28007, 0]
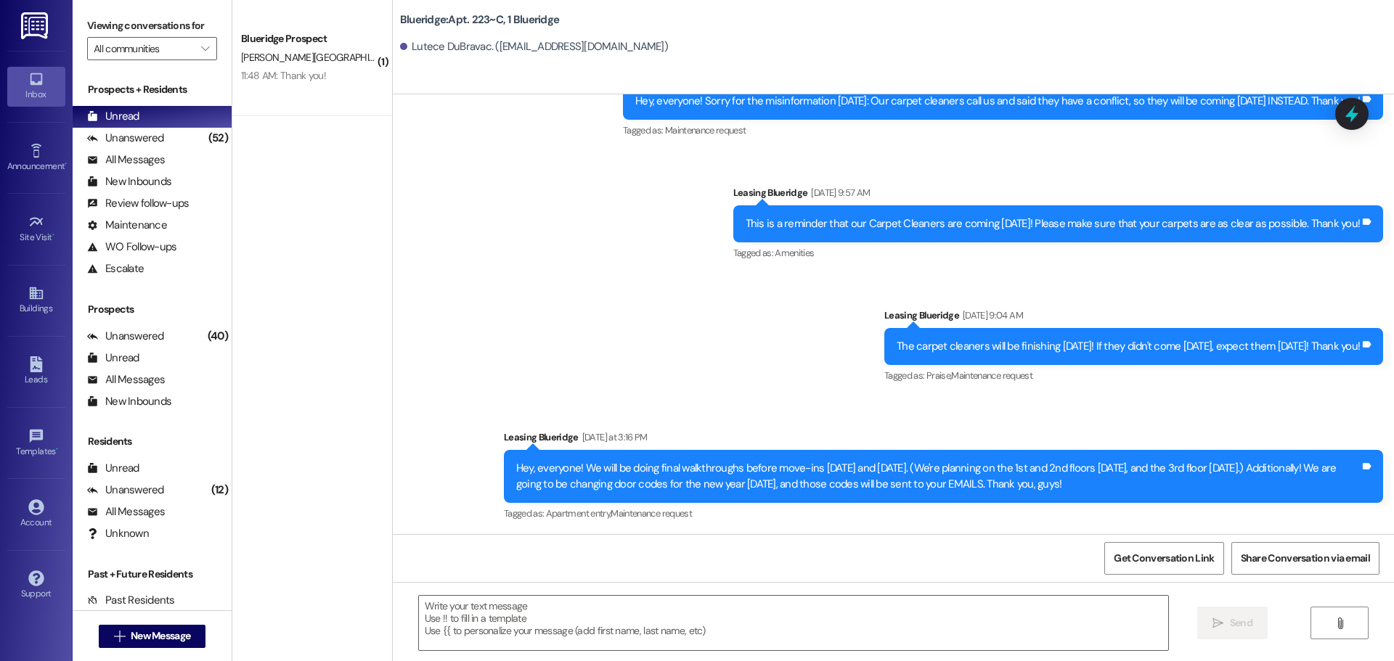
drag, startPoint x: 1074, startPoint y: 342, endPoint x: 451, endPoint y: 327, distance: 623.8
click at [451, 327] on div "Announcement, sent via SMS Leasing Blueridge Aug 19, 2025 at 4:13 PM Hello, eve…" at bounding box center [893, 283] width 1001 height 782
click at [749, 503] on div "Tagged as: Apartment entry , Click to highlight conversations about Apartment e…" at bounding box center [943, 513] width 879 height 21
click at [638, 632] on textarea at bounding box center [793, 623] width 749 height 54
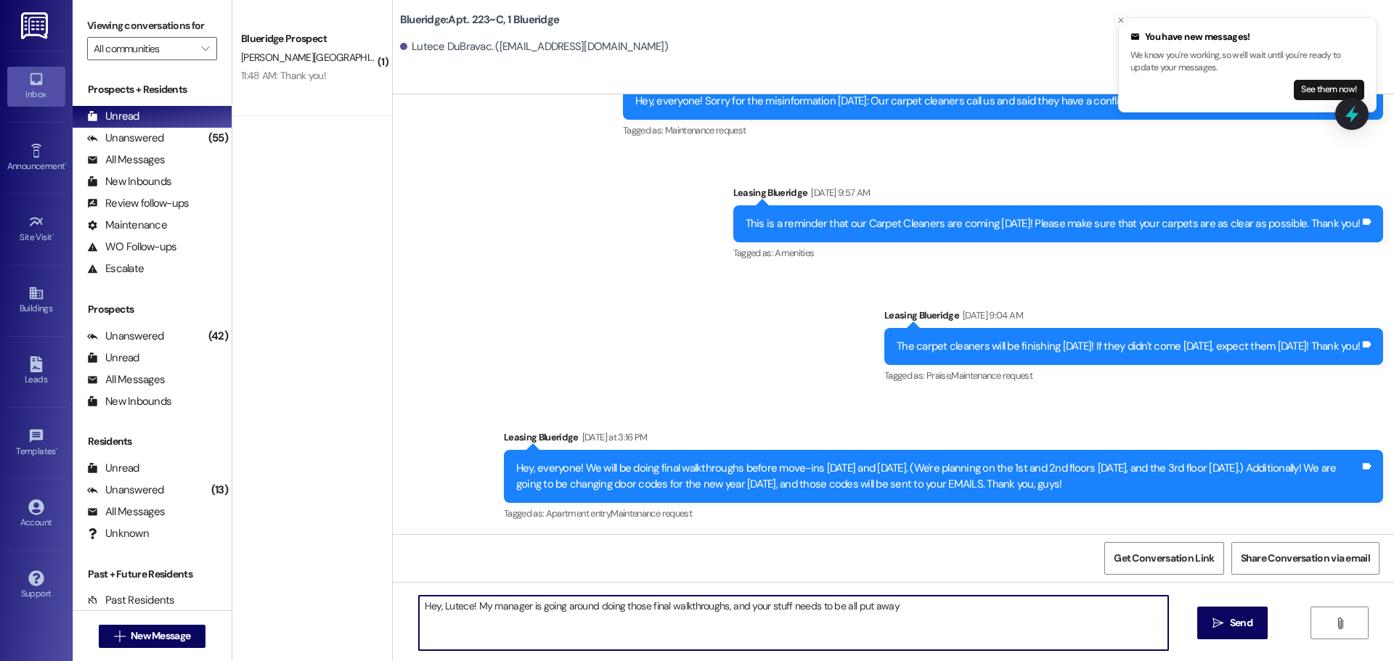
click at [918, 629] on textarea "Hey, Lutece! My manager is going around doing those final walkthroughs, and you…" at bounding box center [793, 623] width 749 height 54
type textarea "Hey, Lutece! My manager is going around doing those final walkthroughs, and you…"
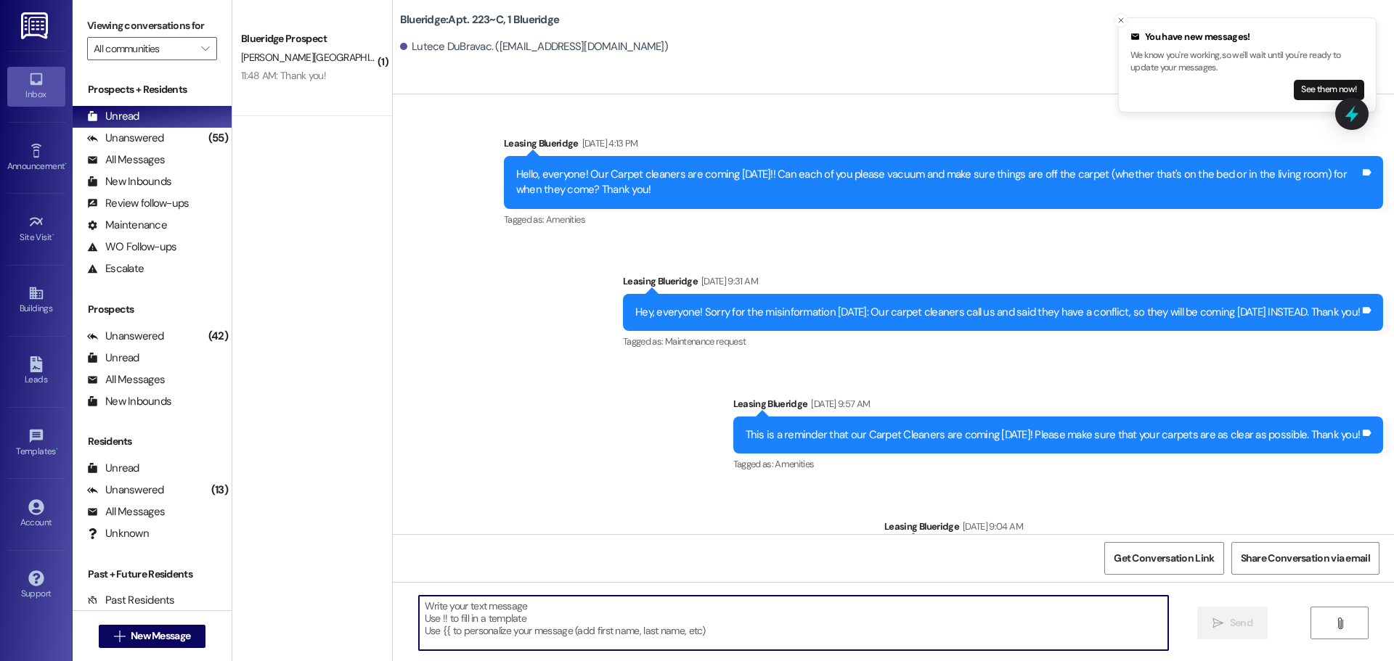
scroll to position [28124, 0]
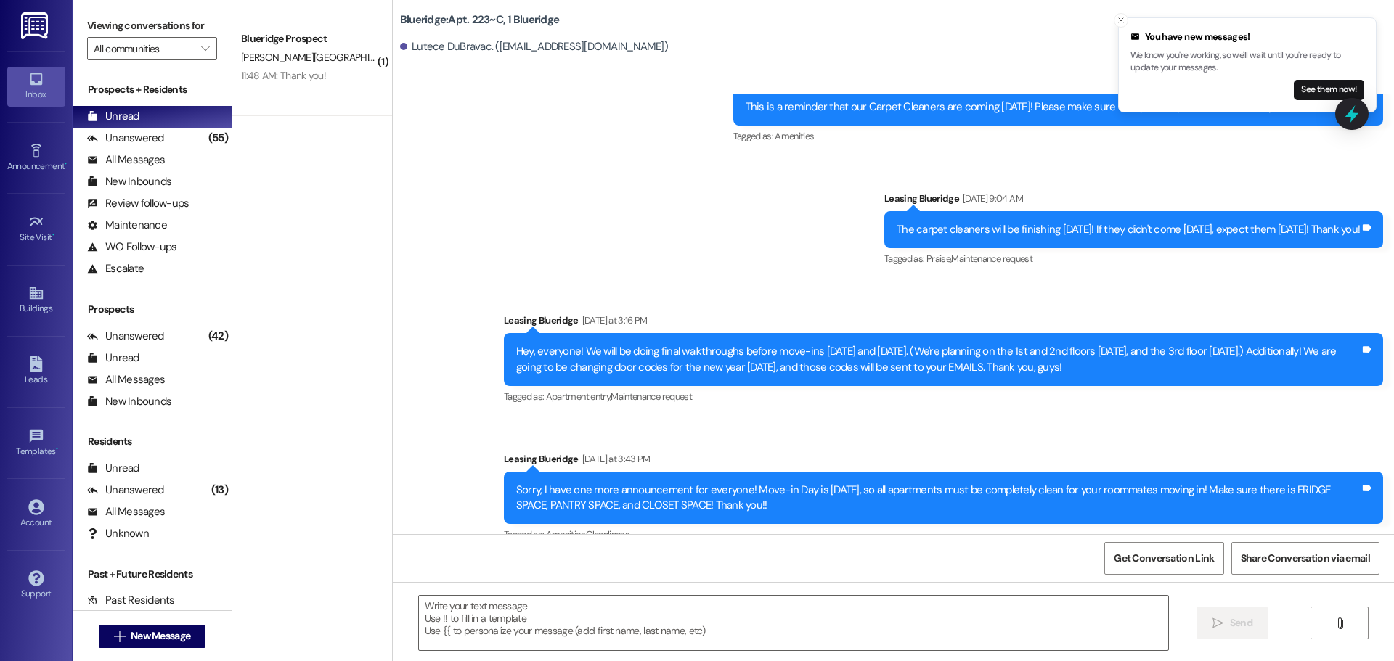
drag, startPoint x: 1046, startPoint y: 407, endPoint x: 947, endPoint y: 414, distance: 98.9
click at [1045, 441] on div "Announcement, sent via SMS Leasing Blueridge Yesterday at 3:43 PM Sorry, I have…" at bounding box center [943, 499] width 901 height 116
drag, startPoint x: 505, startPoint y: 487, endPoint x: 591, endPoint y: 502, distance: 87.0
click at [591, 621] on div "Hey, Lutece! My manager is going around doing those final walkthroughs, and you…" at bounding box center [938, 636] width 844 height 31
click at [682, 429] on div "Announcement, sent via SMS Leasing Blueridge Aug 19, 2025 at 4:13 PM Hello, eve…" at bounding box center [893, 224] width 1001 height 899
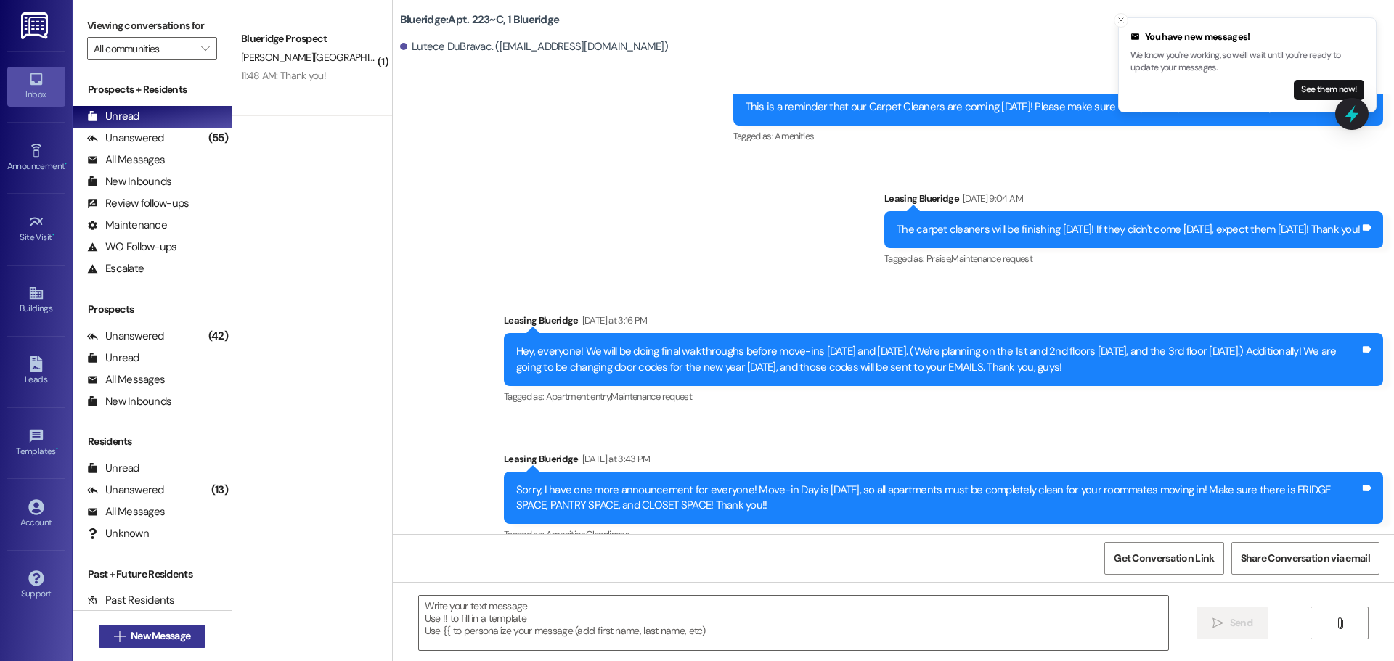
click at [172, 640] on span "New Message" at bounding box center [161, 636] width 60 height 15
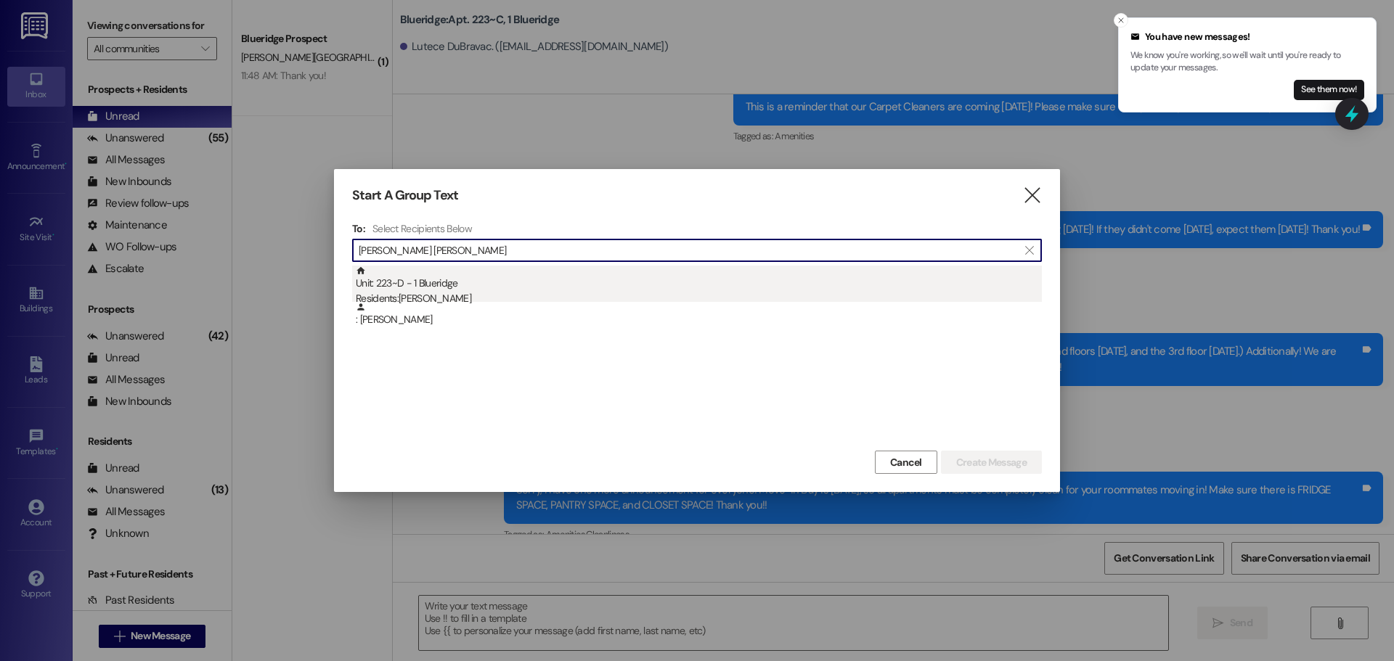
type input "abigail sl"
click at [478, 283] on div "Unit: 223~D - 1 Blueridge Residents: Abigail Slaughter" at bounding box center [699, 286] width 686 height 41
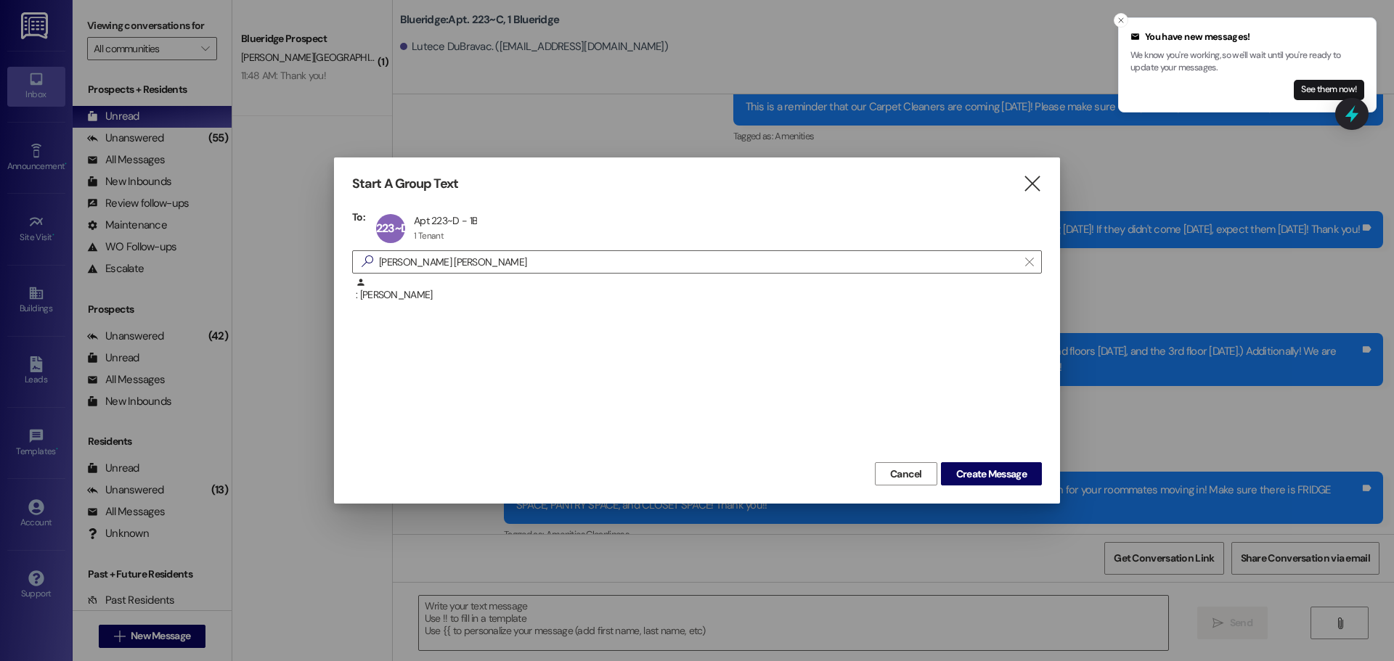
click at [1028, 469] on span "Create Message" at bounding box center [991, 474] width 76 height 15
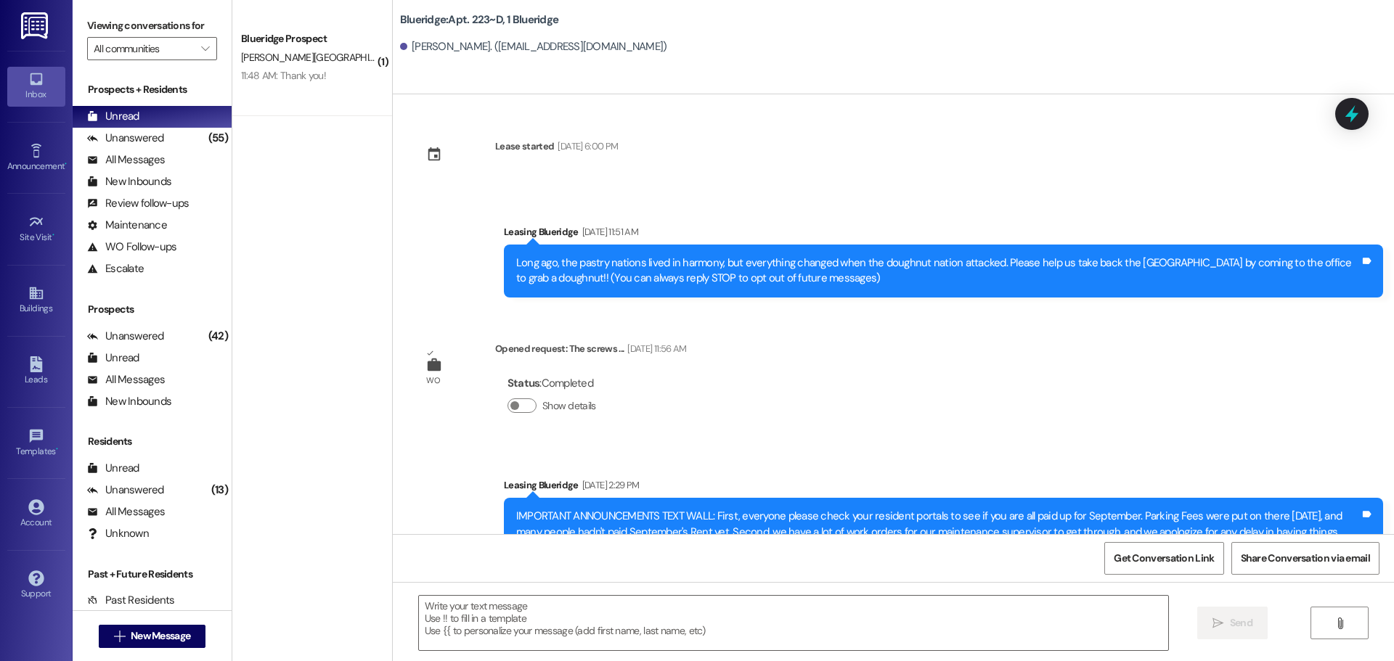
scroll to position [25672, 0]
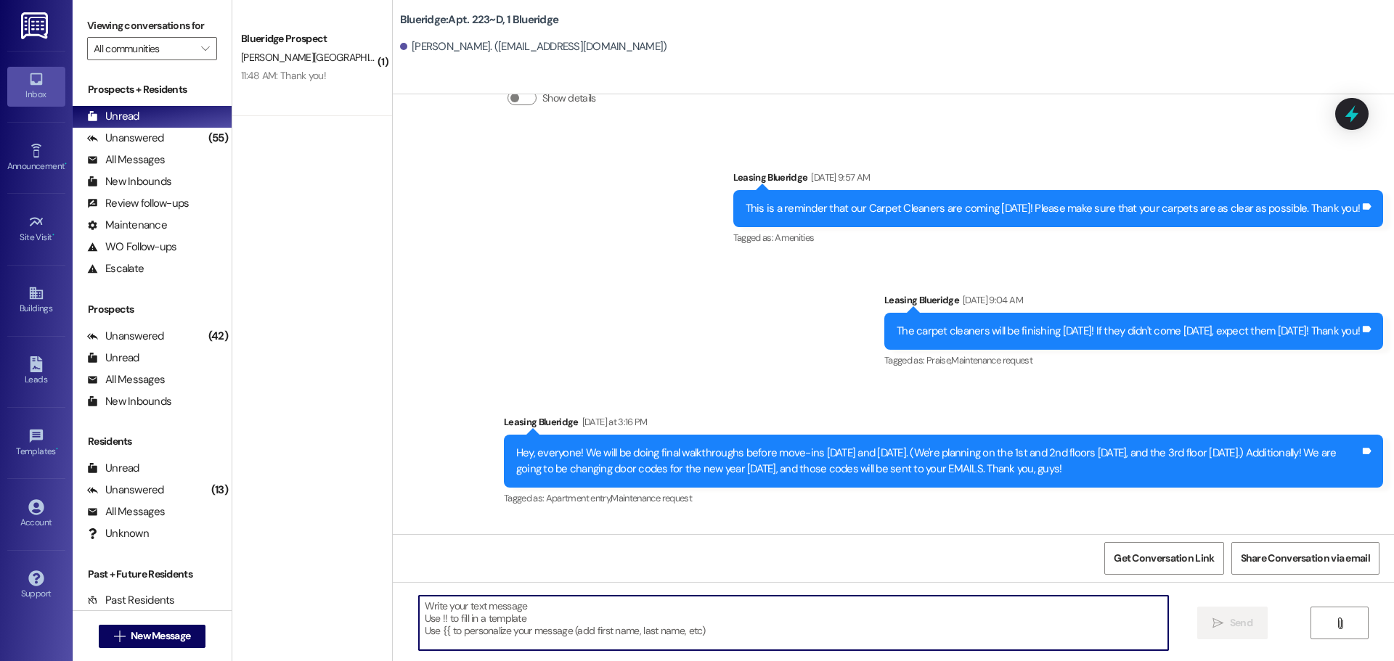
click at [578, 623] on textarea at bounding box center [793, 623] width 749 height 54
click at [779, 629] on textarea at bounding box center [793, 623] width 749 height 54
type textarea "I"
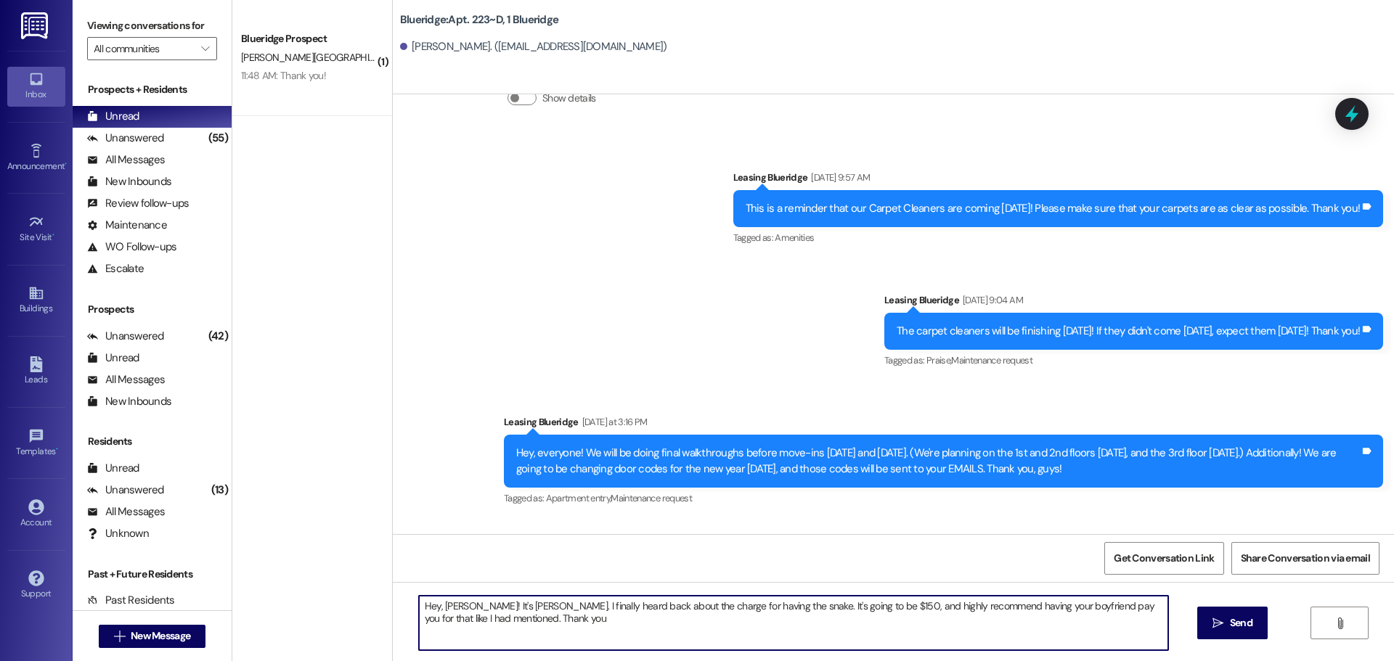
type textarea "Hey, Abby! It's Ian. I finally heard back about the charge for having the snake…"
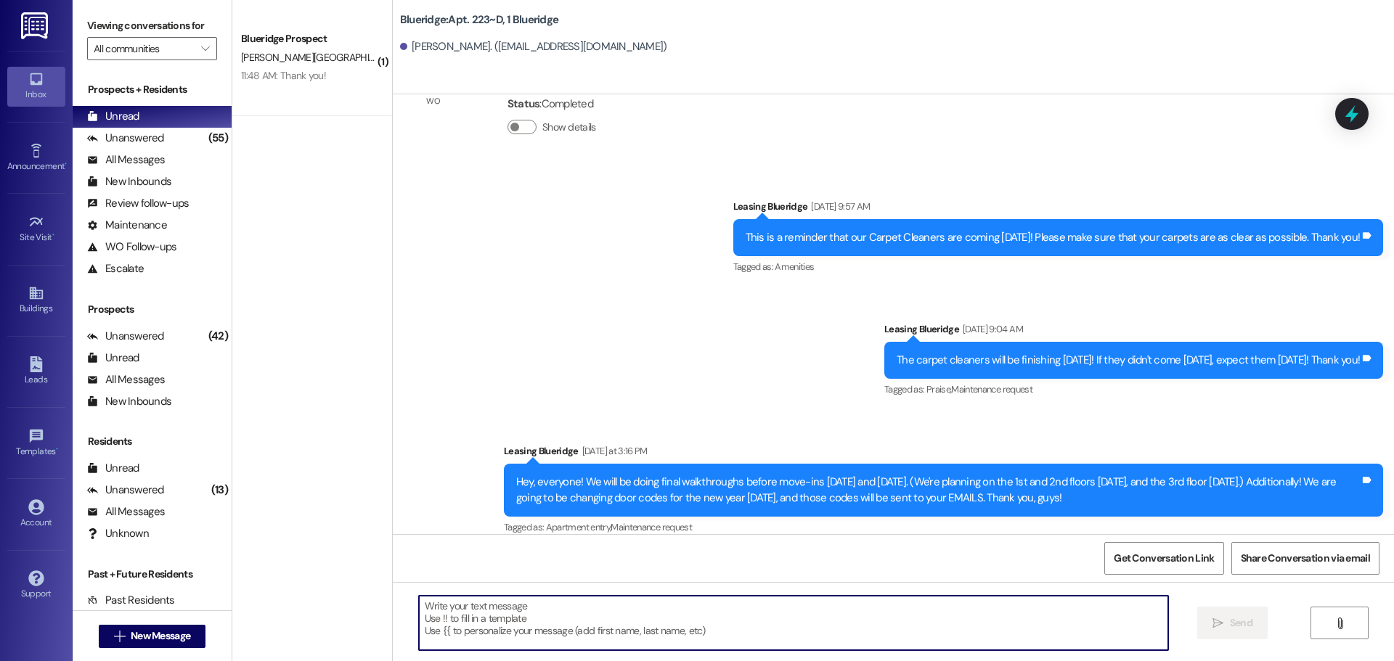
scroll to position [25789, 0]
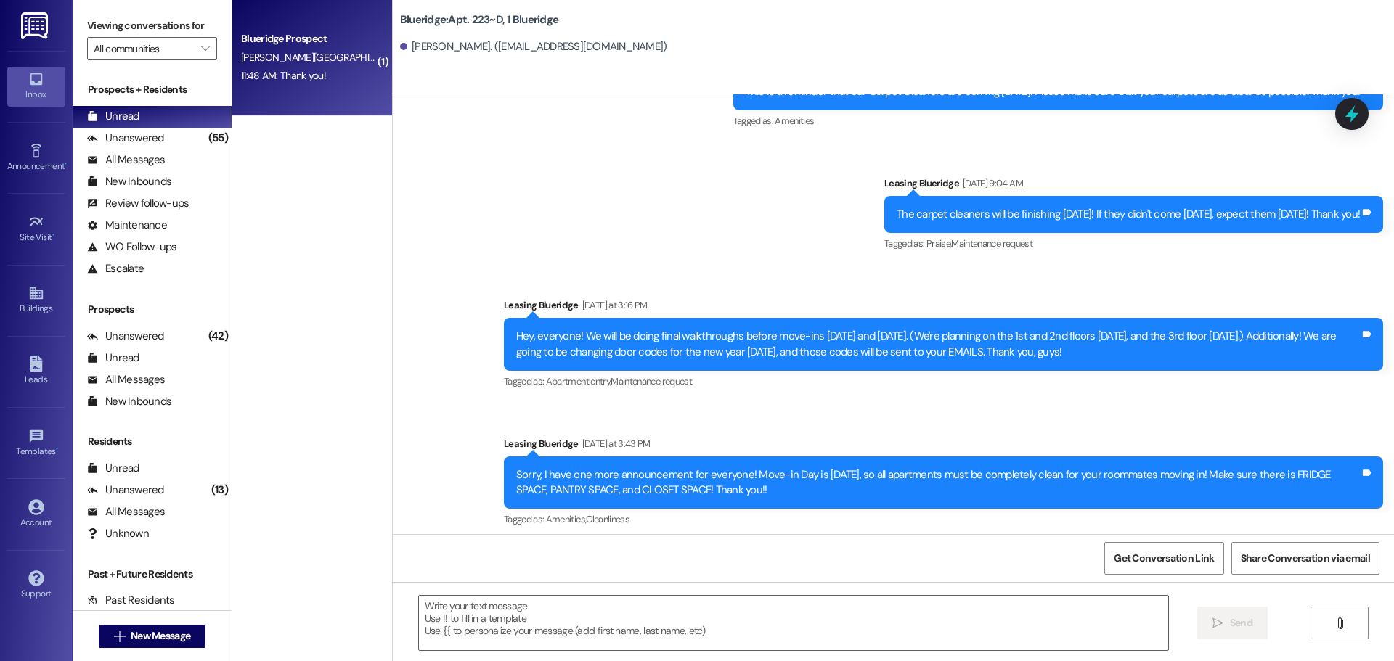
click at [273, 66] on div "D. Lyon" at bounding box center [308, 58] width 137 height 18
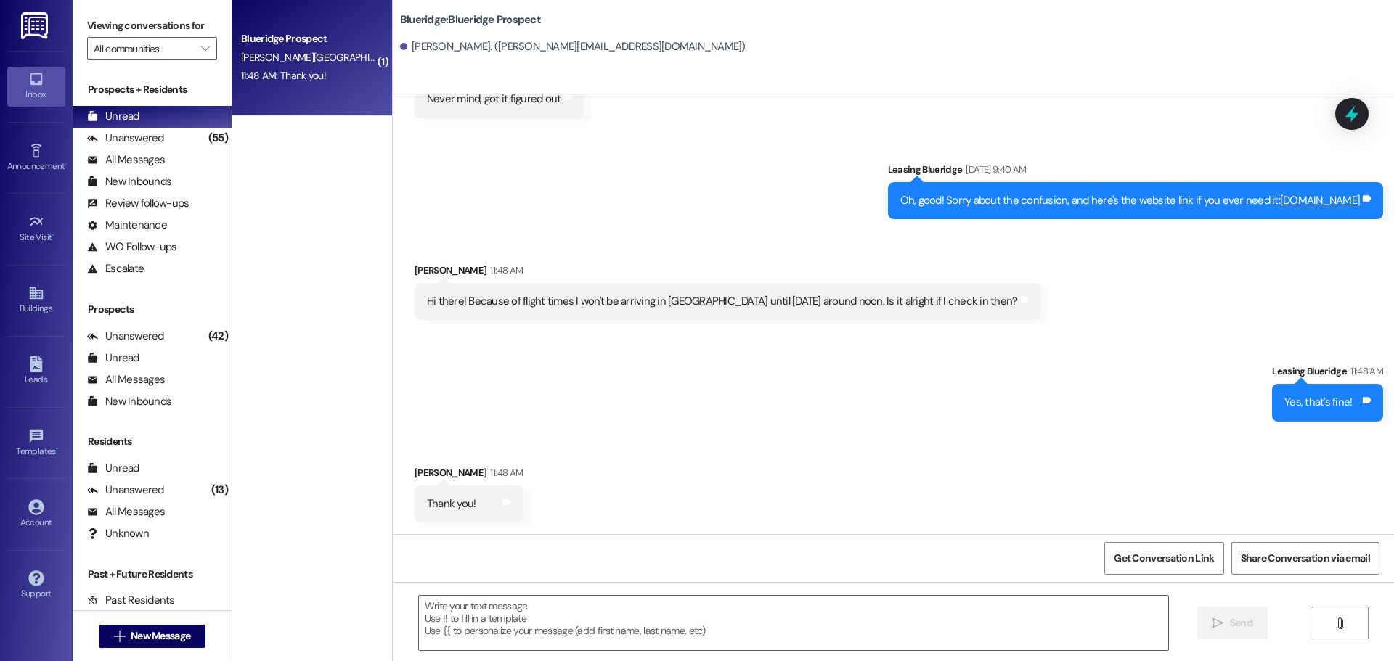
scroll to position [746, 0]
click at [176, 145] on div "Unanswered (55)" at bounding box center [152, 139] width 159 height 22
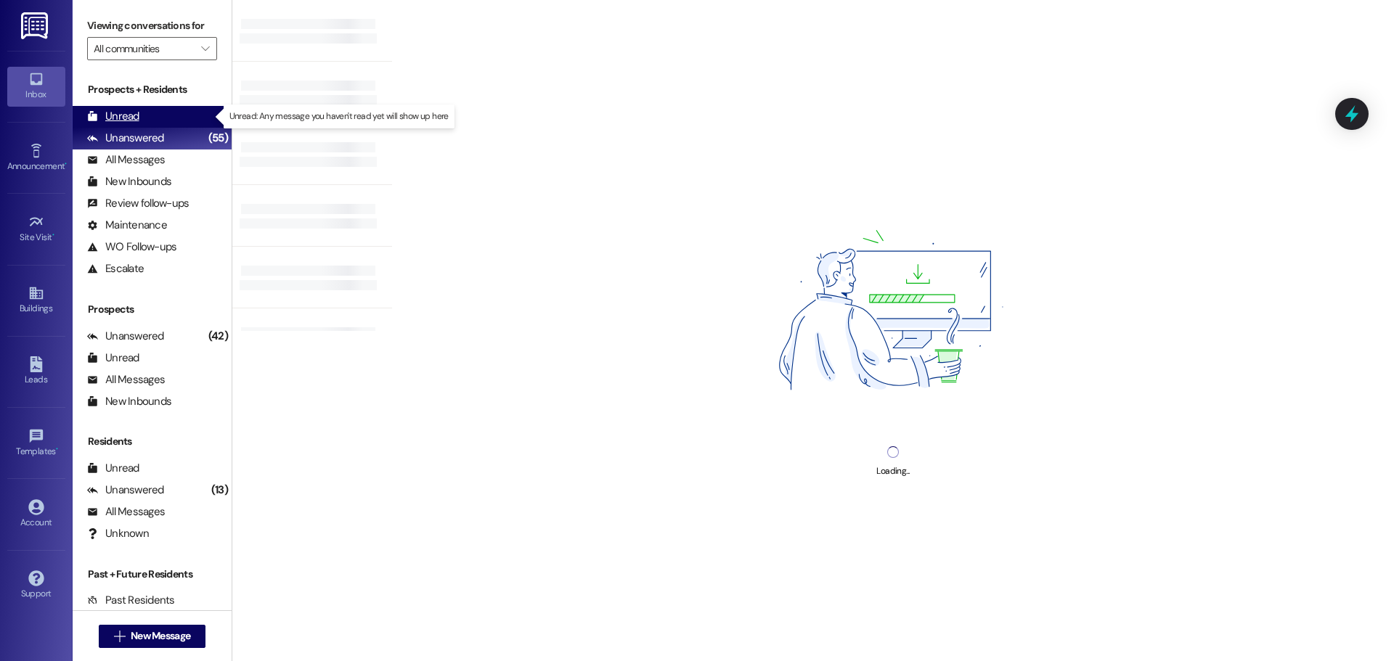
click at [174, 115] on div "Unread (0)" at bounding box center [152, 117] width 159 height 22
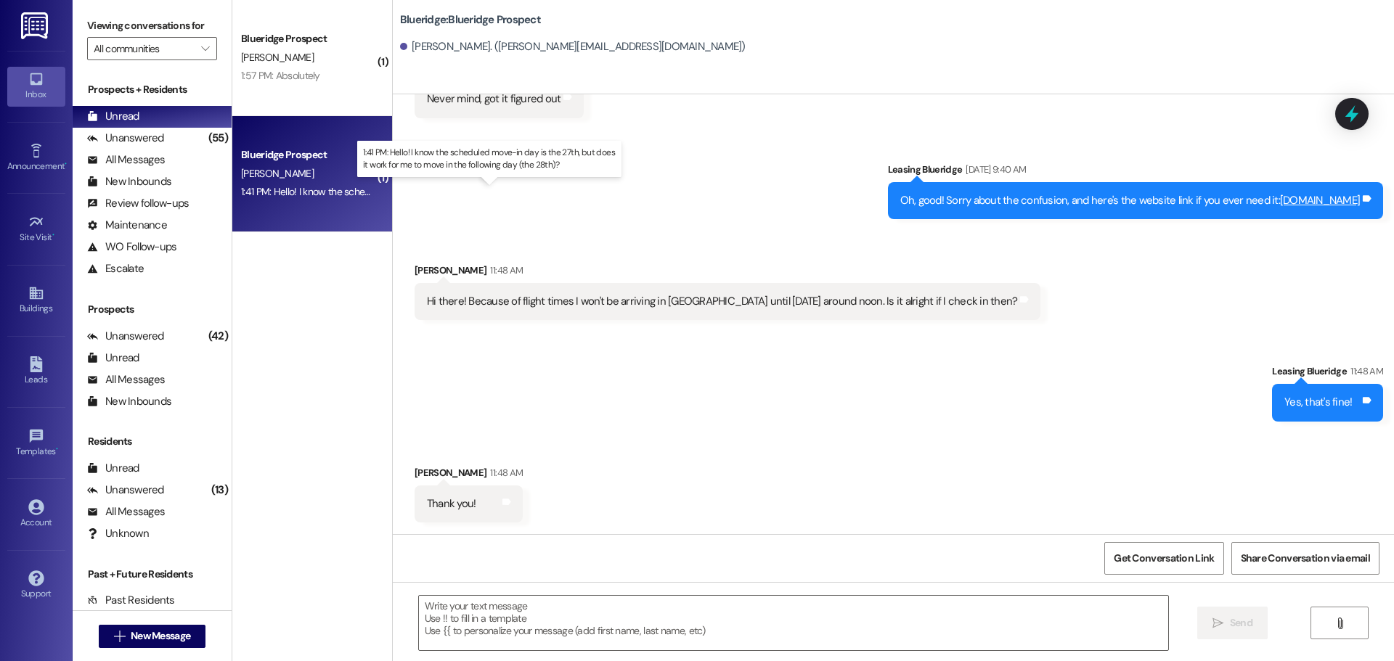
click at [325, 192] on div "1:41 PM: Hello! I know the scheduled move-in day is the 27th, but does it work …" at bounding box center [502, 191] width 522 height 13
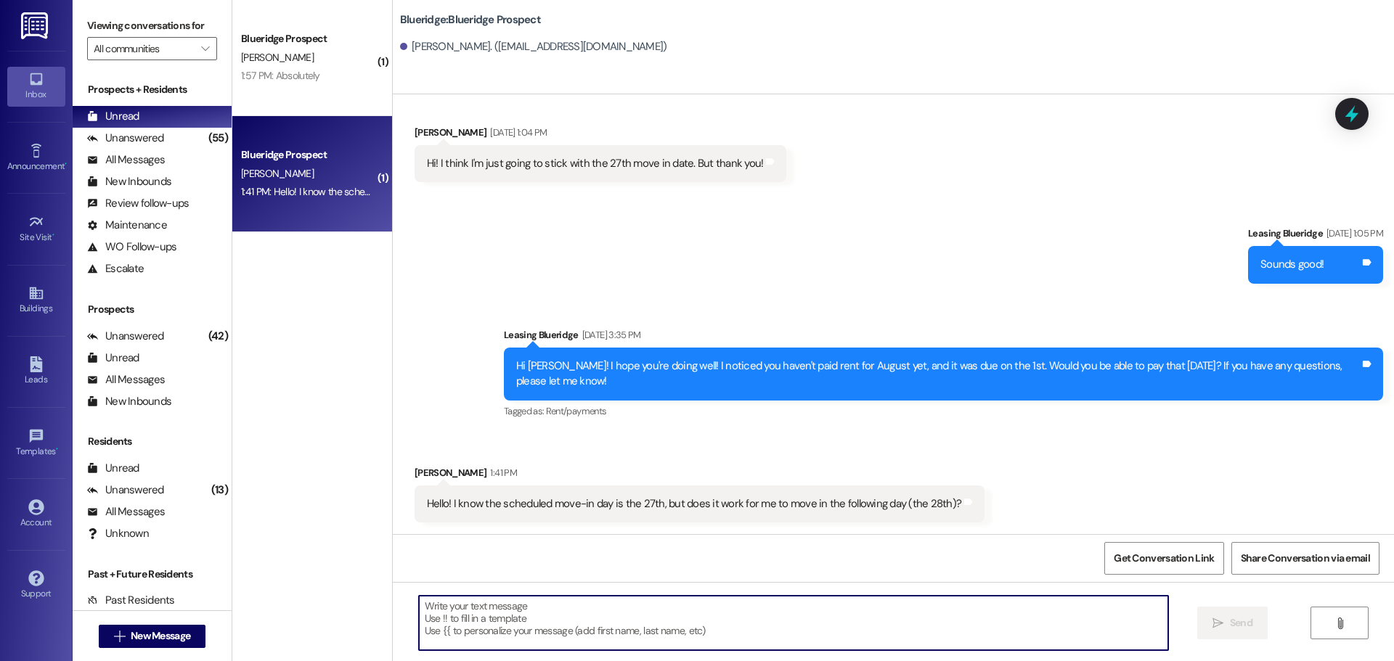
click at [759, 619] on textarea at bounding box center [793, 623] width 749 height 54
type textarea "Yeah, that's fine!"
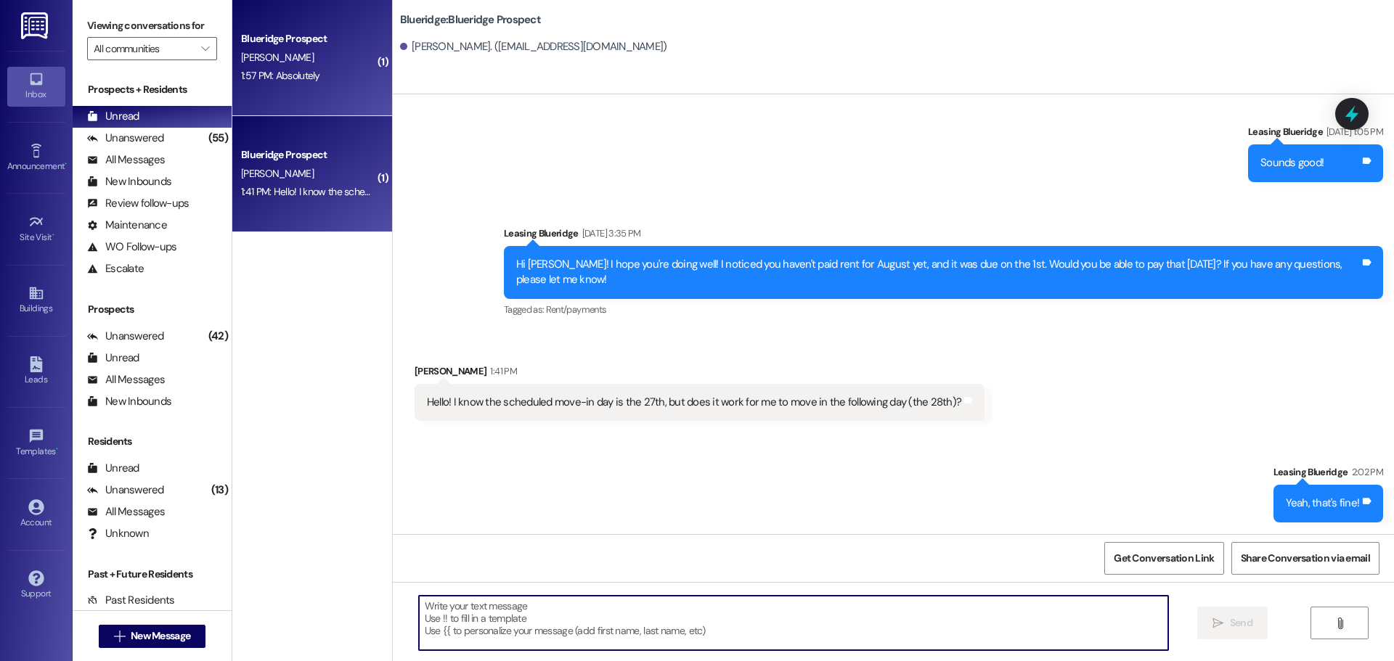
click at [310, 92] on div "Blueridge Prospect M. Hood 1:57 PM: Absolutely 1:57 PM: Absolutely" at bounding box center [312, 58] width 160 height 116
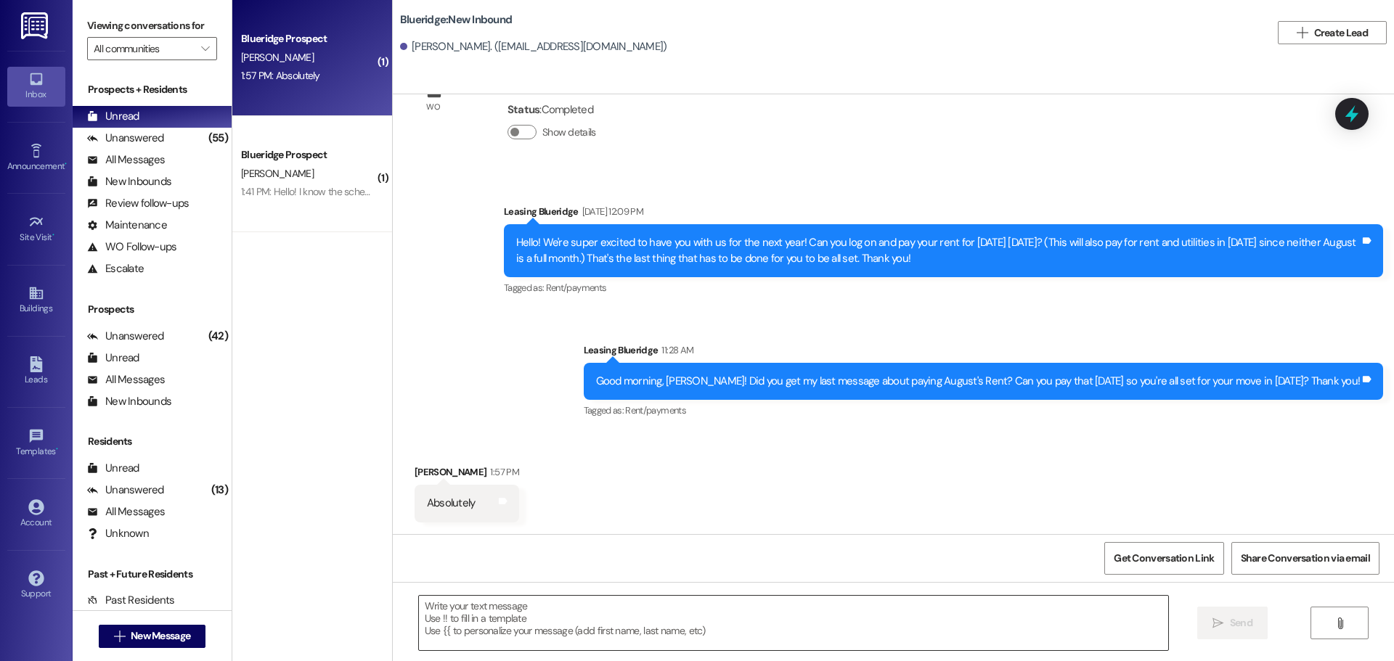
scroll to position [902, 0]
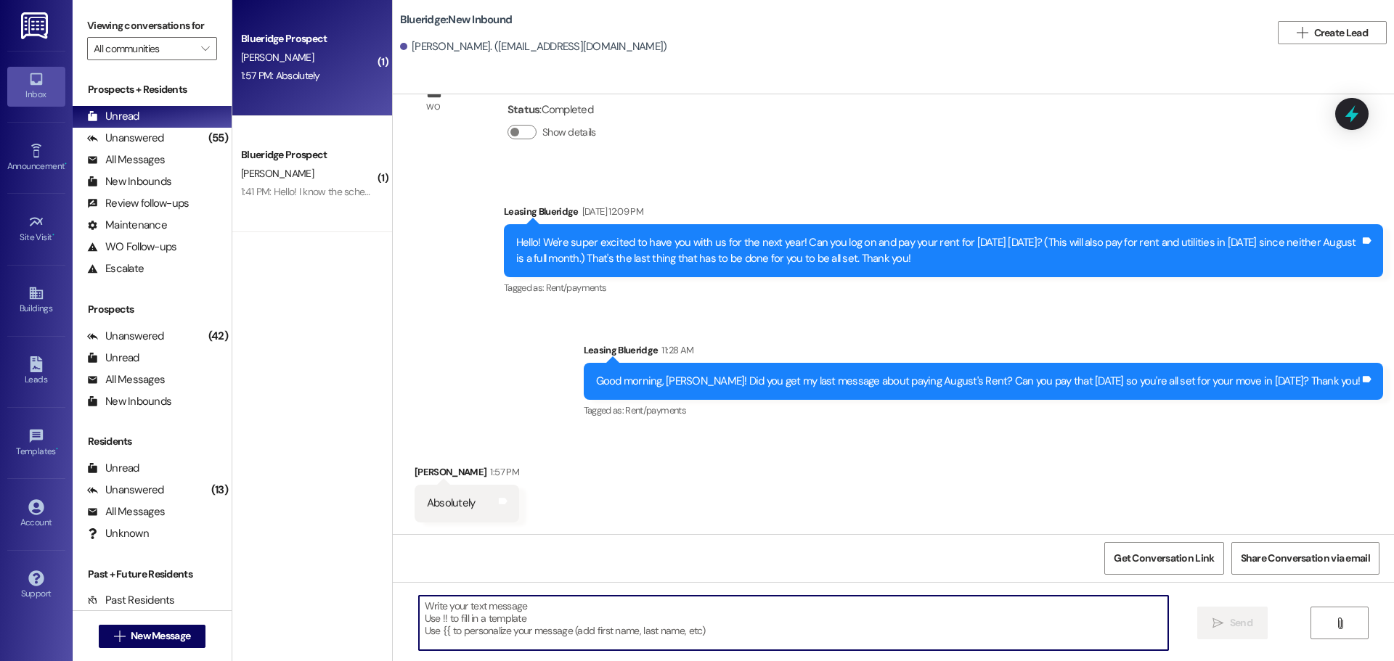
click at [696, 638] on textarea at bounding box center [793, 623] width 749 height 54
type textarea "Thank you so much!"
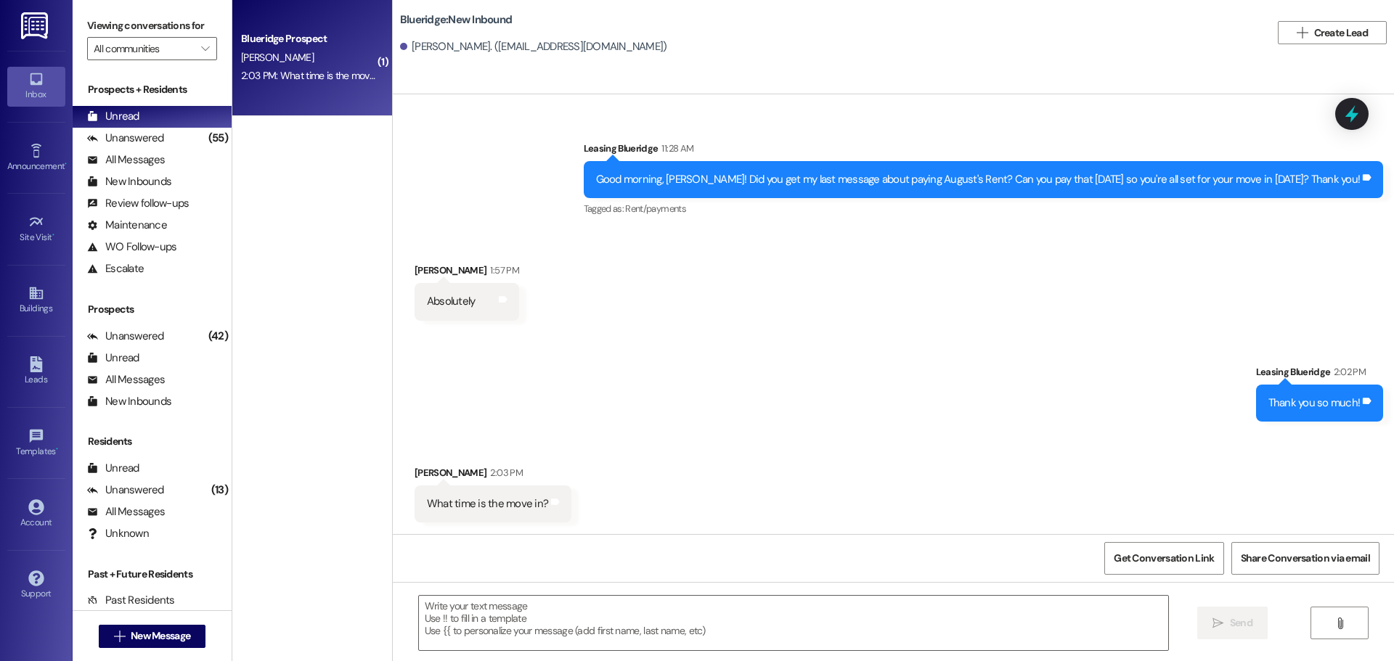
scroll to position [1105, 0]
click at [796, 624] on textarea at bounding box center [793, 623] width 749 height 54
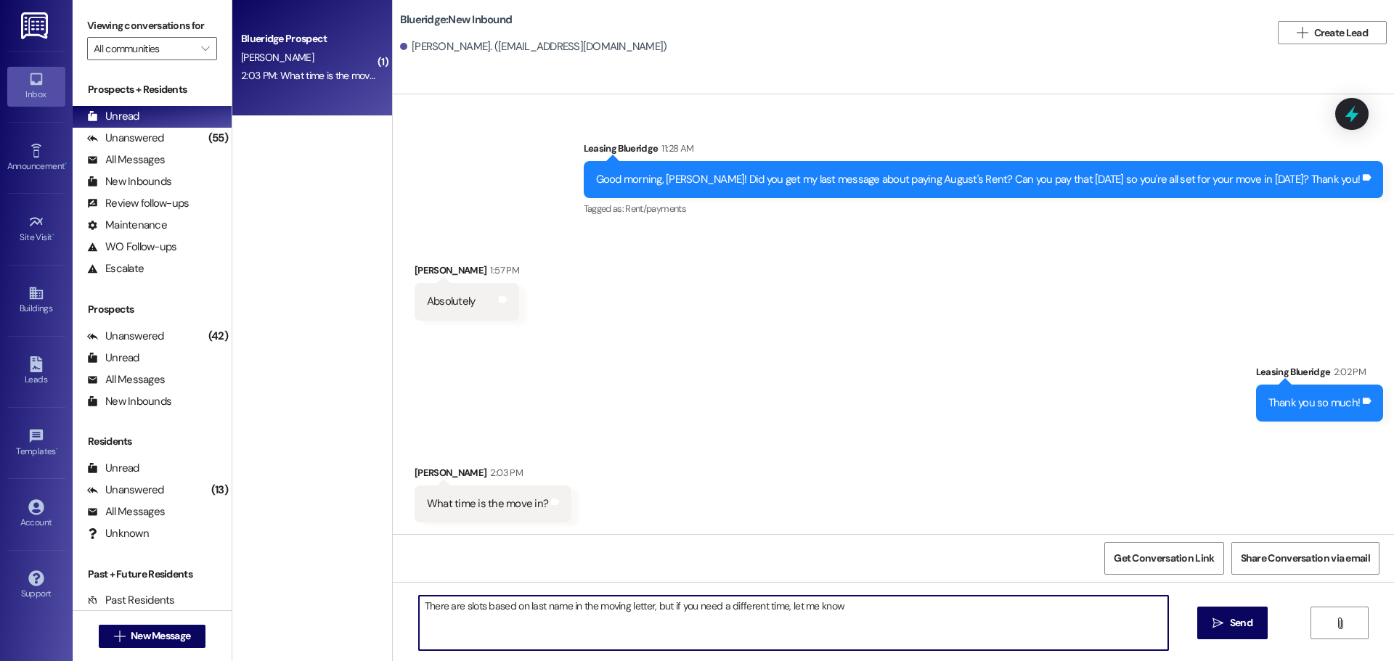
type textarea "There are slots based on last name in the moving letter, but if you need a diff…"
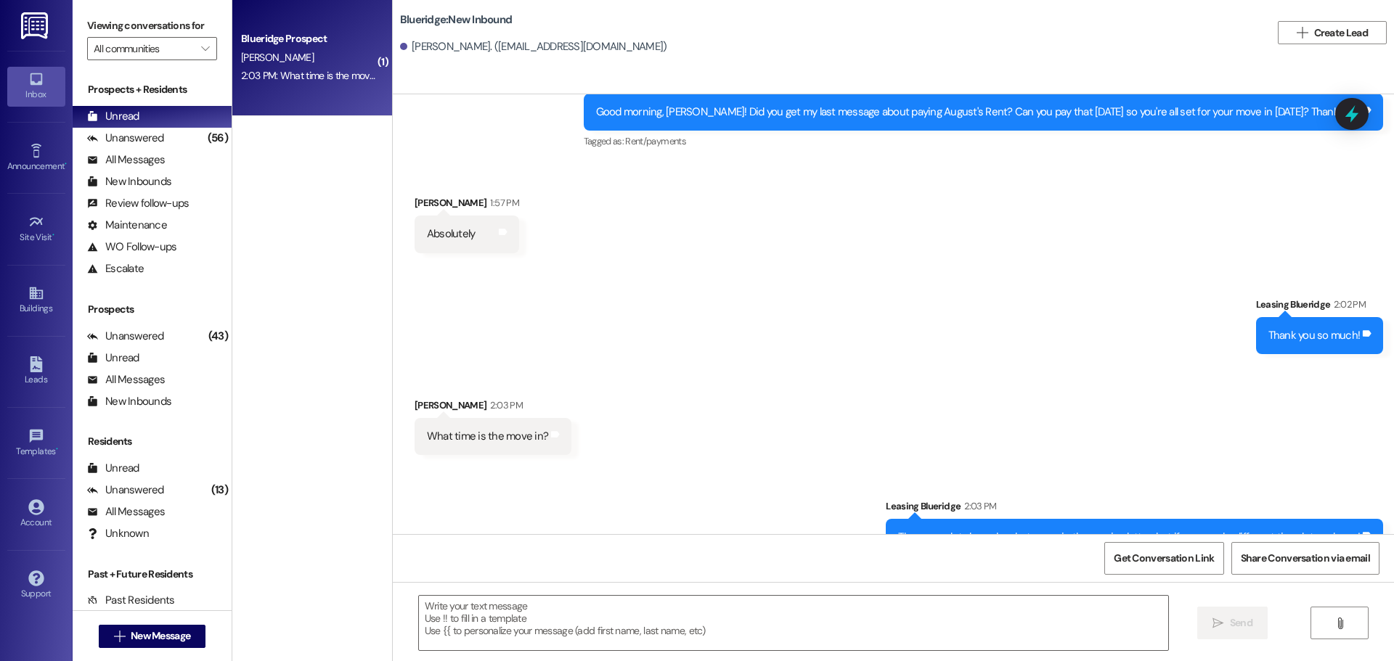
scroll to position [1206, 0]
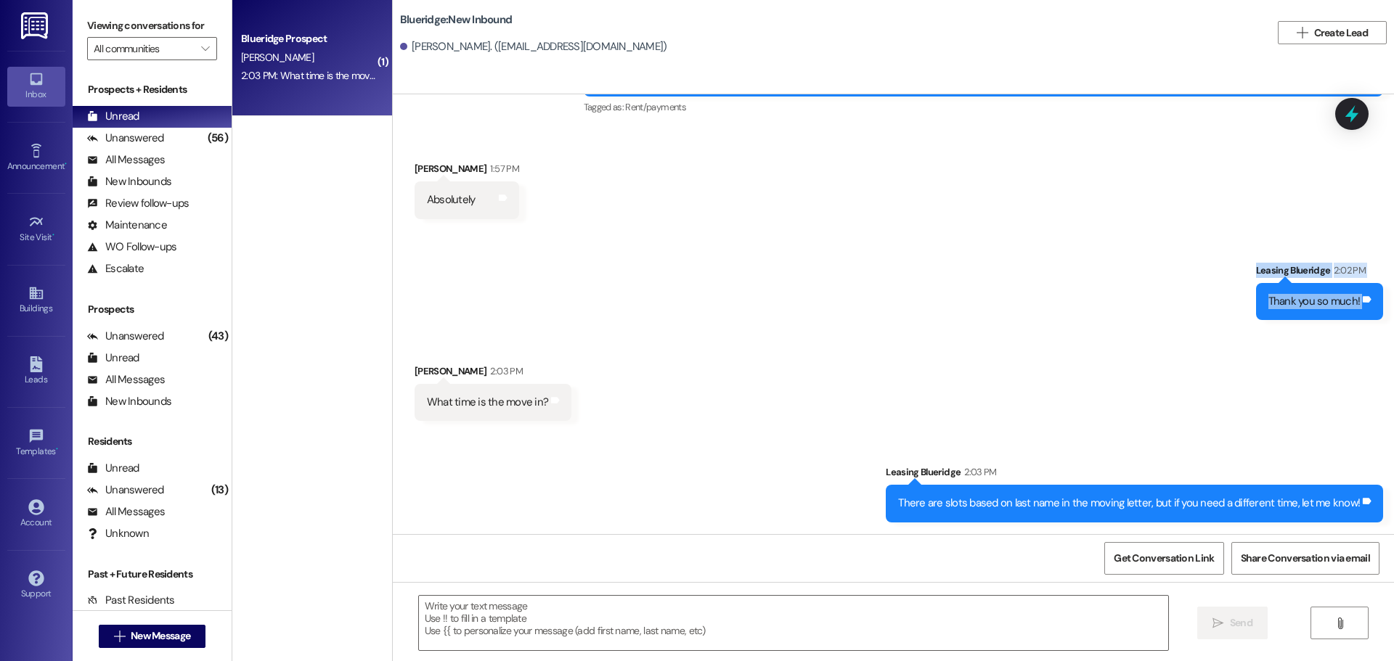
drag, startPoint x: 1238, startPoint y: 256, endPoint x: 1376, endPoint y: 328, distance: 156.2
click at [1374, 327] on div "Sent via SMS Leasing Blueridge 2:02 PM Thank you so much! Tags and notes" at bounding box center [893, 280] width 1001 height 101
click at [1383, 332] on div "Received via SMS Myles Hood 2:03 PM What time is the move in? Tags and notes" at bounding box center [893, 381] width 1001 height 101
drag, startPoint x: 1384, startPoint y: 328, endPoint x: 1199, endPoint y: 256, distance: 199.3
click at [1199, 256] on div "Sent via SMS Leasing Blueridge 2:02 PM Thank you so much! Tags and notes" at bounding box center [893, 280] width 1001 height 101
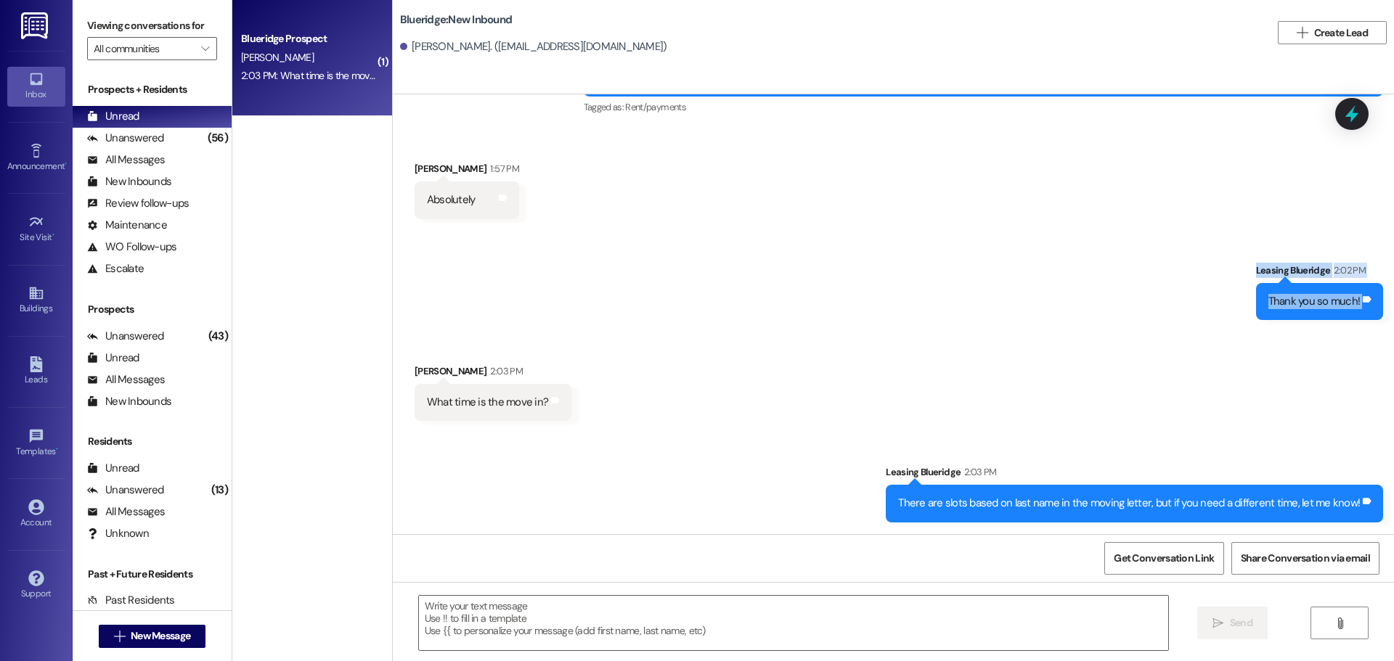
click at [1199, 256] on div "Sent via SMS Leasing Blueridge 2:02 PM Thank you so much! Tags and notes" at bounding box center [893, 280] width 1001 height 101
drag, startPoint x: 1216, startPoint y: 256, endPoint x: 1377, endPoint y: 332, distance: 178.3
click at [1377, 332] on div "Sent via SMS Leasing Blueridge Mar 11, 2025 at 10:44 AM Hey, Myles! It's Ian fr…" at bounding box center [893, 314] width 1001 height 440
click at [1383, 322] on div "Sent via SMS Leasing Blueridge 2:02 PM Thank you so much! Tags and notes" at bounding box center [1320, 291] width 150 height 79
click at [1305, 407] on div "Received via SMS Myles Hood 2:03 PM What time is the move in? Tags and notes" at bounding box center [893, 381] width 1001 height 101
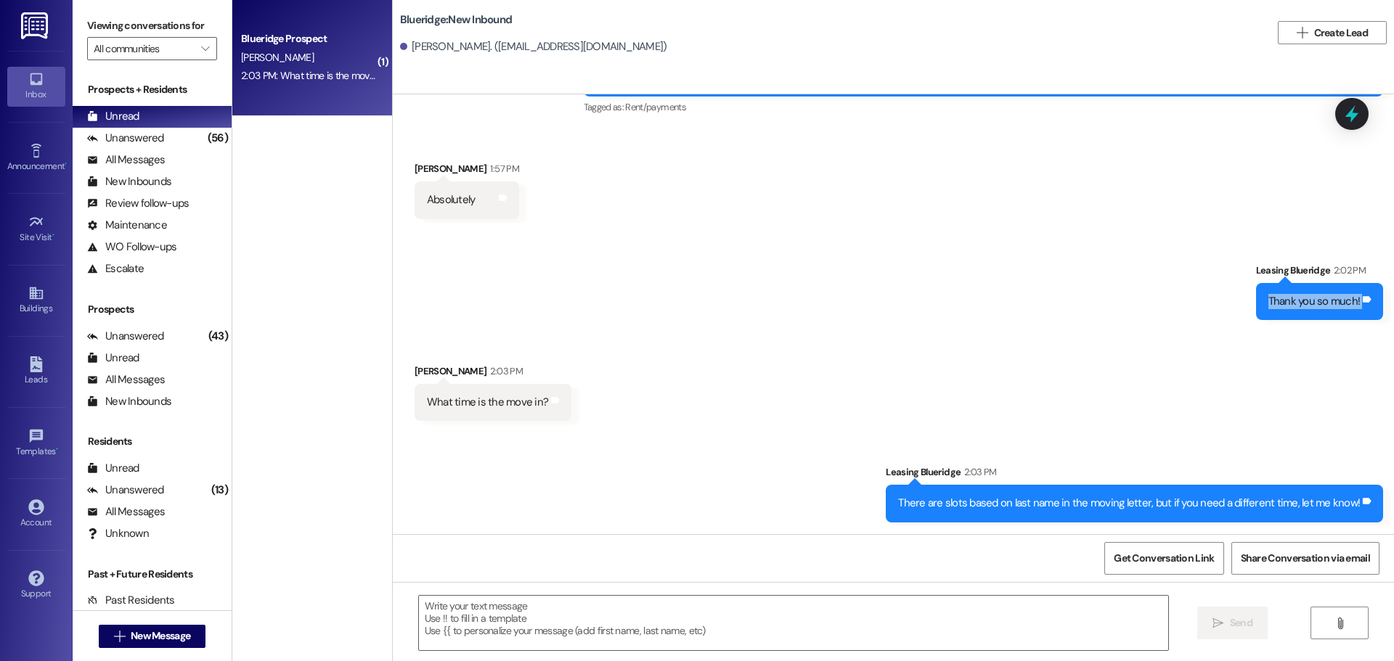
drag, startPoint x: 1382, startPoint y: 327, endPoint x: 1232, endPoint y: 299, distance: 152.2
click at [1232, 299] on div "Sent via SMS Leasing Blueridge 2:02 PM Thank you so much! Tags and notes" at bounding box center [893, 280] width 1001 height 101
click at [1223, 273] on div "Sent via SMS Leasing Blueridge 2:02 PM Thank you so much! Tags and notes" at bounding box center [893, 280] width 1001 height 101
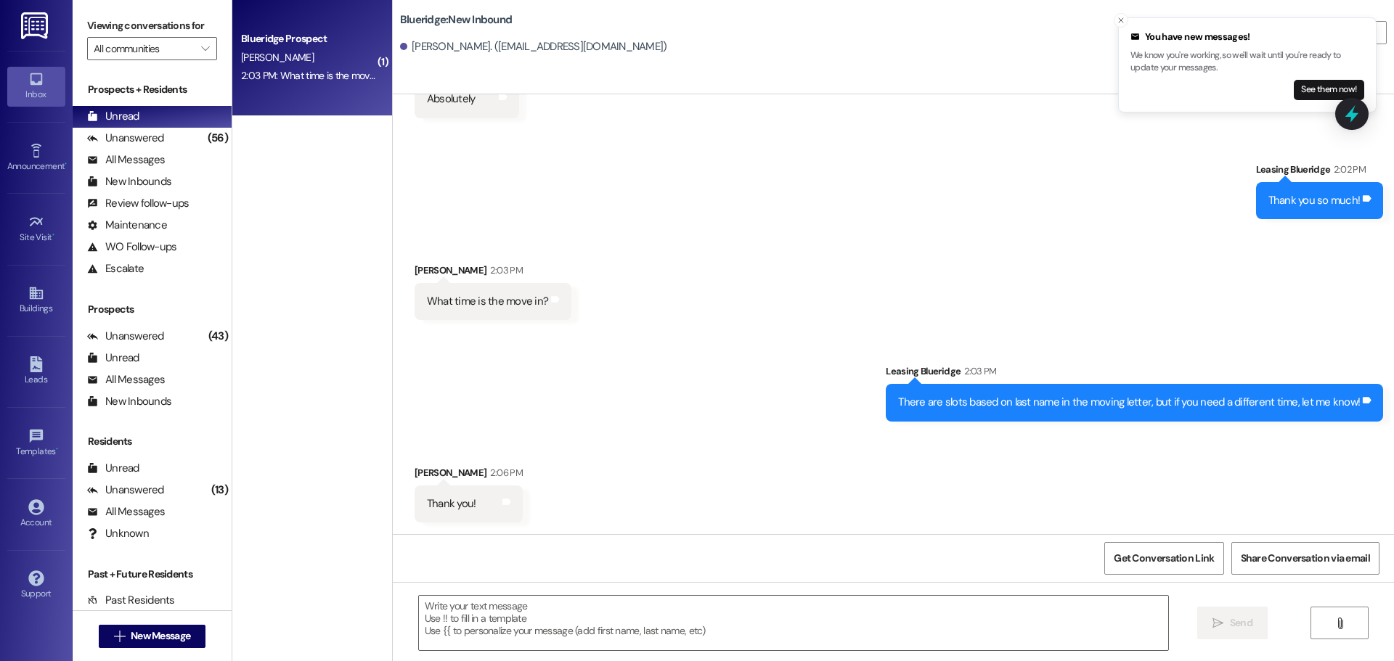
scroll to position [1307, 0]
click at [210, 137] on div "(56)" at bounding box center [218, 138] width 28 height 23
click at [203, 126] on div "Unread (0)" at bounding box center [152, 117] width 159 height 22
click at [1120, 21] on icon "Close toast" at bounding box center [1121, 20] width 9 height 9
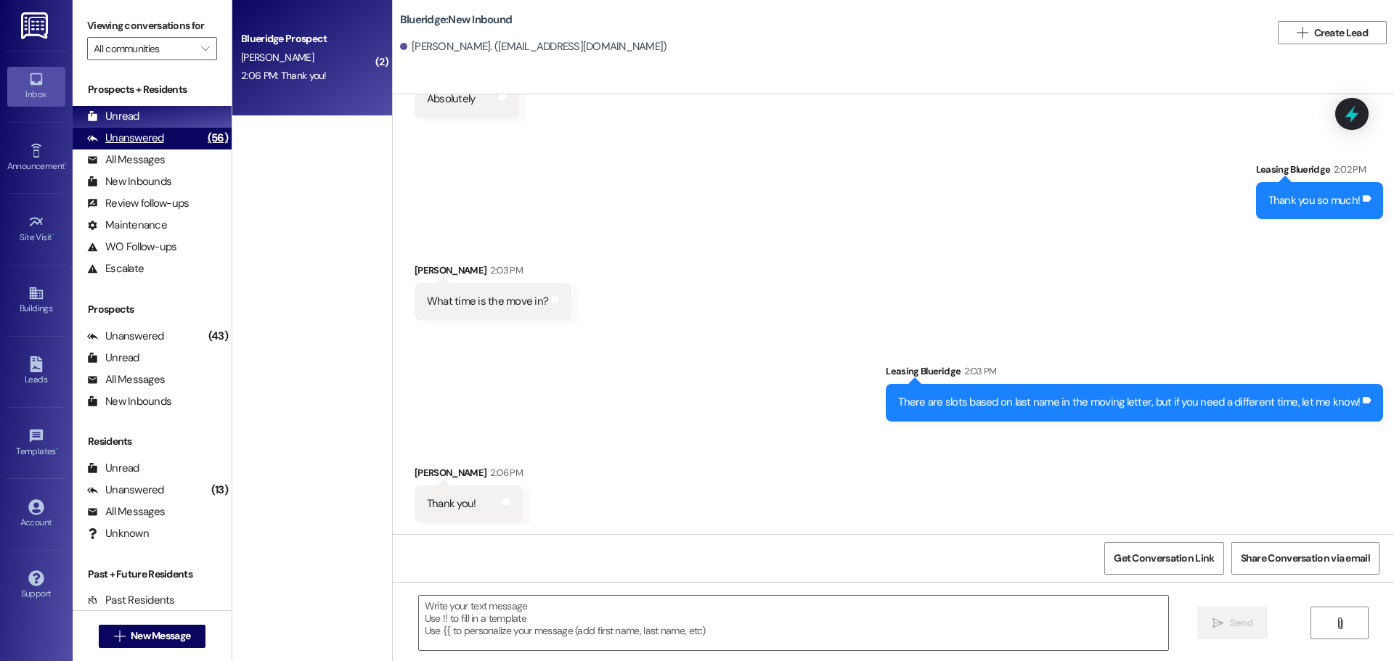
click at [167, 139] on div "Unanswered (56)" at bounding box center [152, 139] width 159 height 22
click at [167, 118] on div "Unread (0)" at bounding box center [152, 117] width 159 height 22
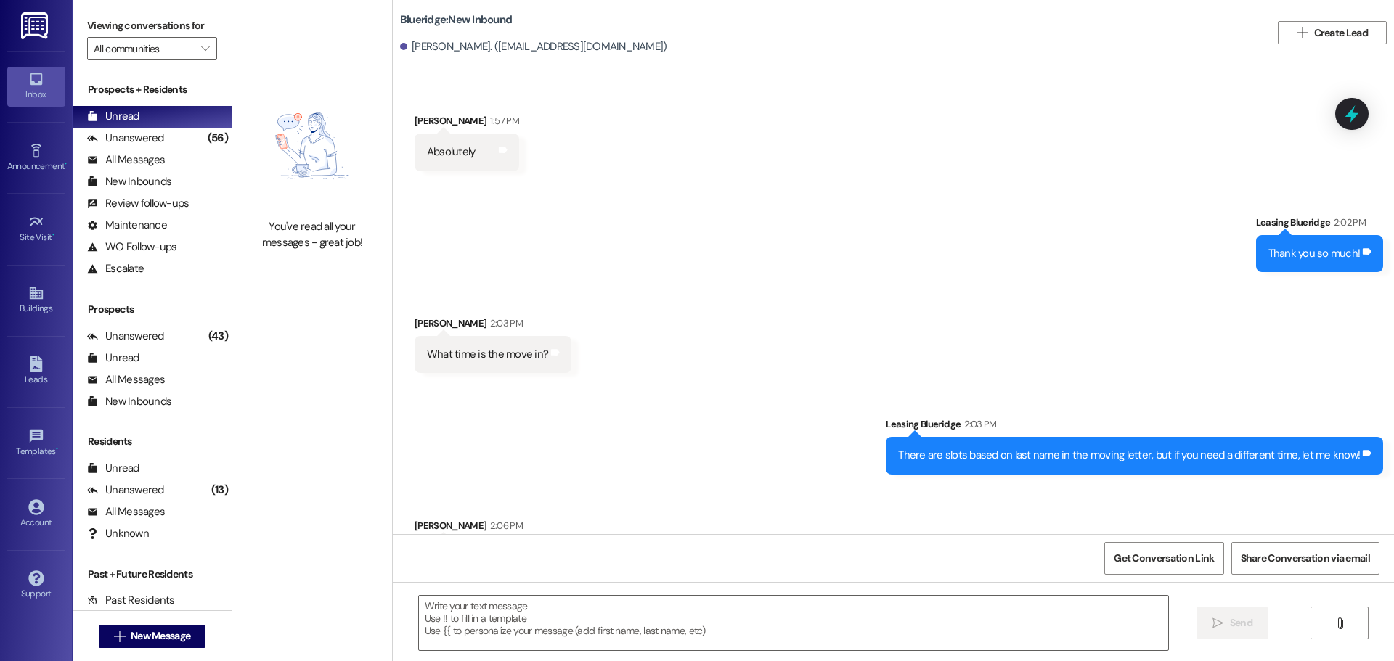
scroll to position [1307, 0]
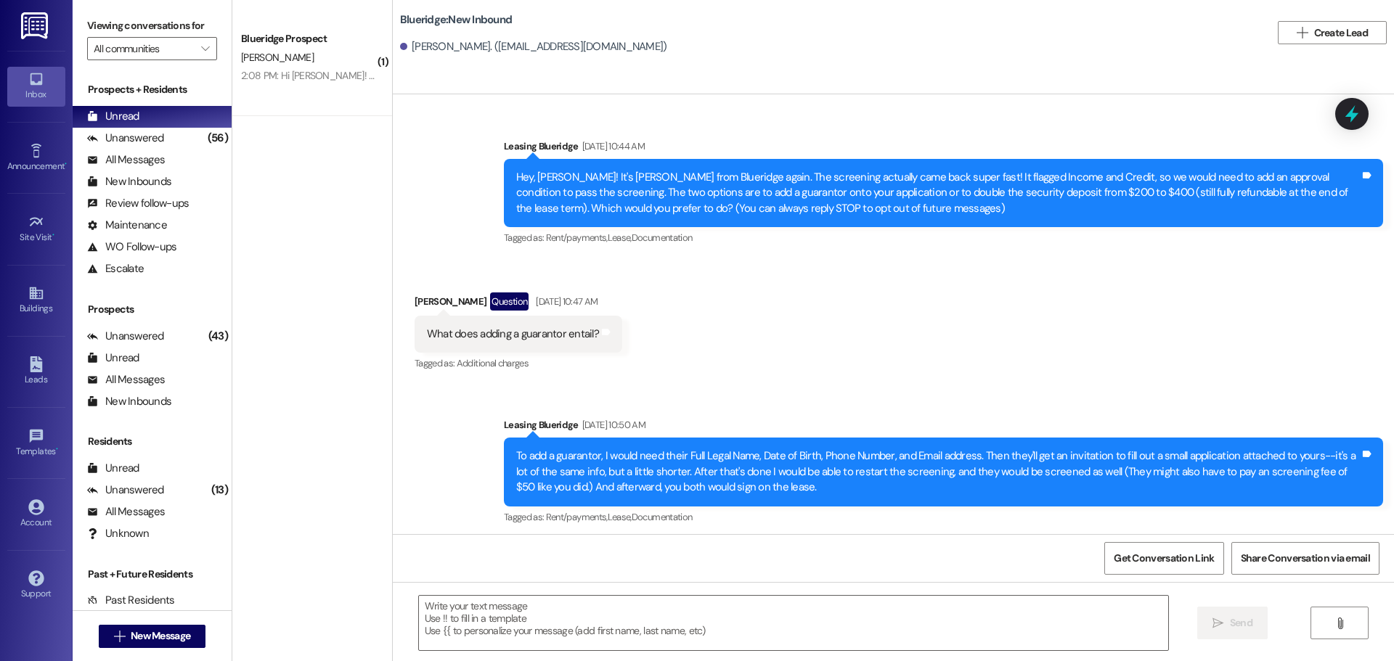
scroll to position [1307, 0]
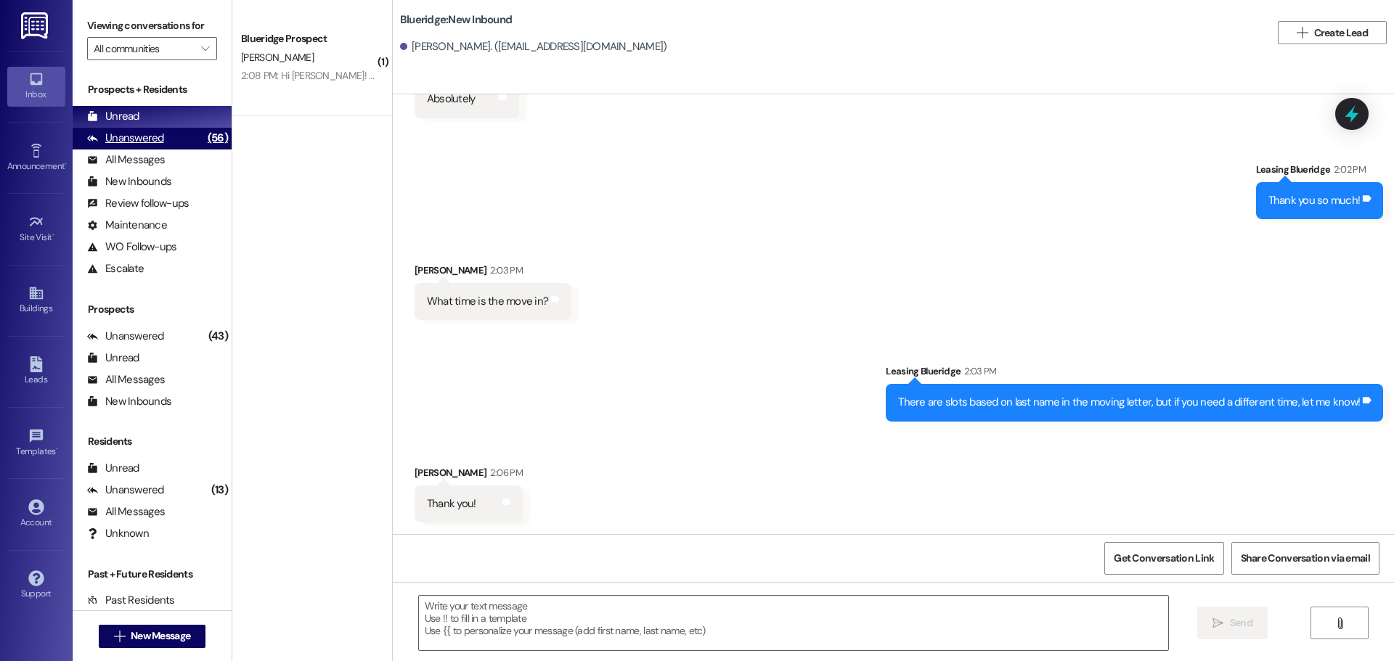
click at [164, 144] on div "Unanswered (56)" at bounding box center [152, 139] width 159 height 22
click at [163, 113] on div "Unread (0)" at bounding box center [152, 117] width 159 height 22
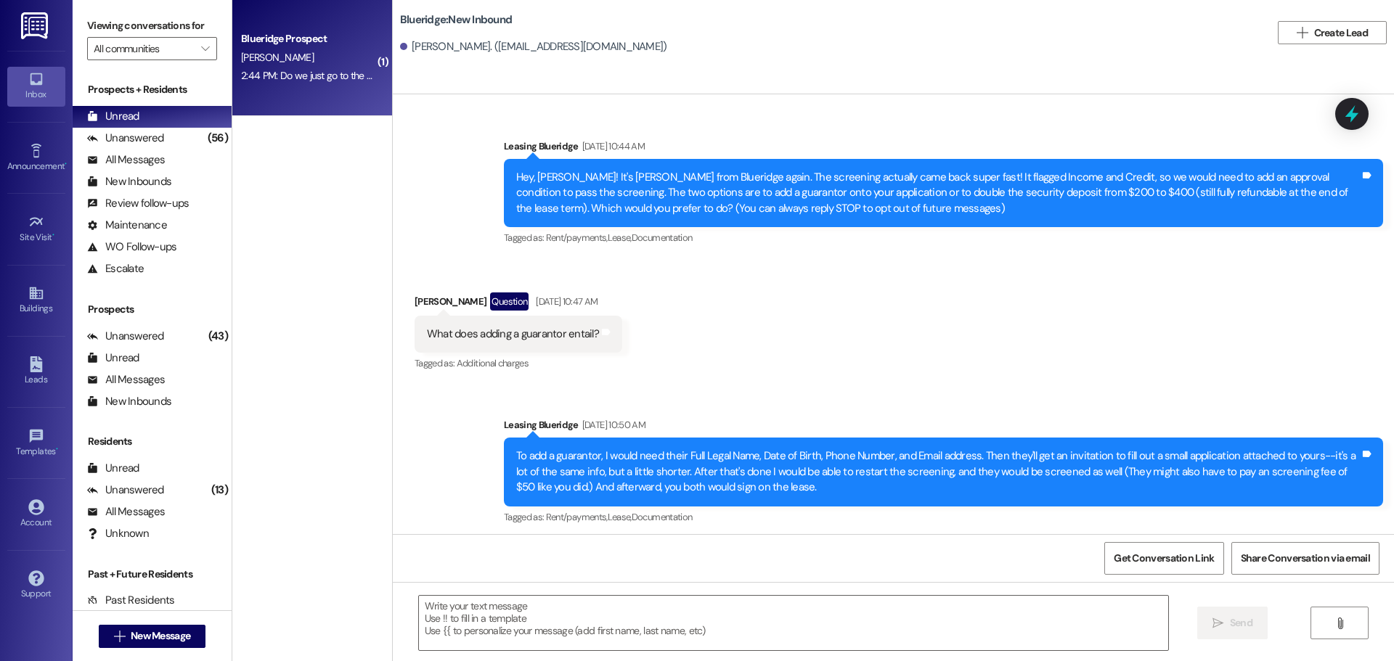
click at [330, 81] on div "2:44 PM: Do we just go to the front to get our keys? 2:44 PM: Do we just go to …" at bounding box center [348, 75] width 215 height 13
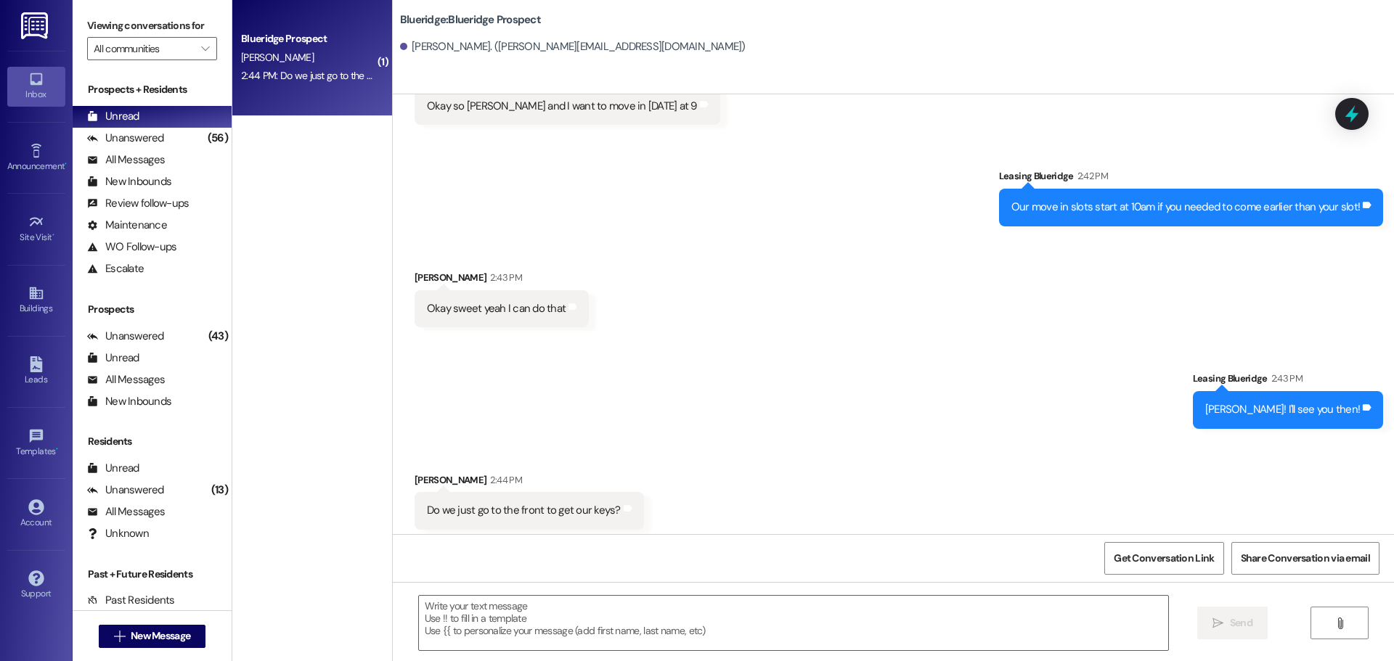
scroll to position [3329, 0]
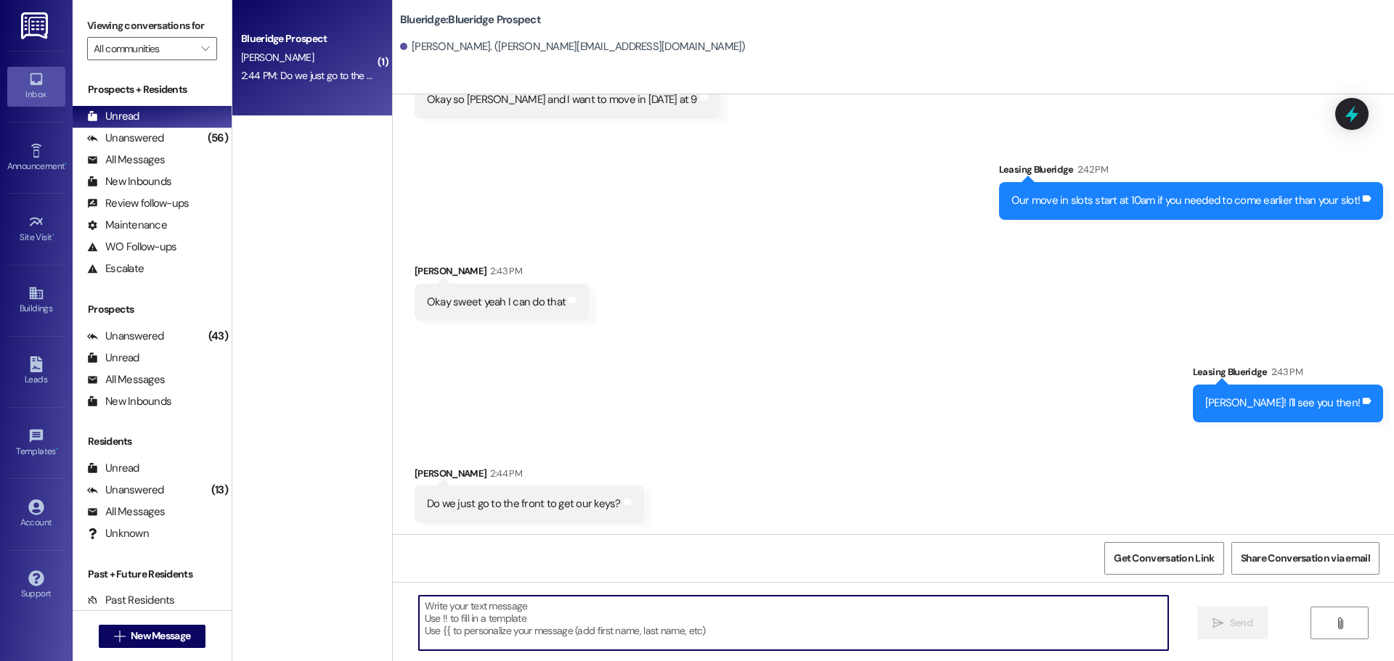
click at [573, 627] on textarea at bounding box center [793, 623] width 749 height 54
type textarea "I"
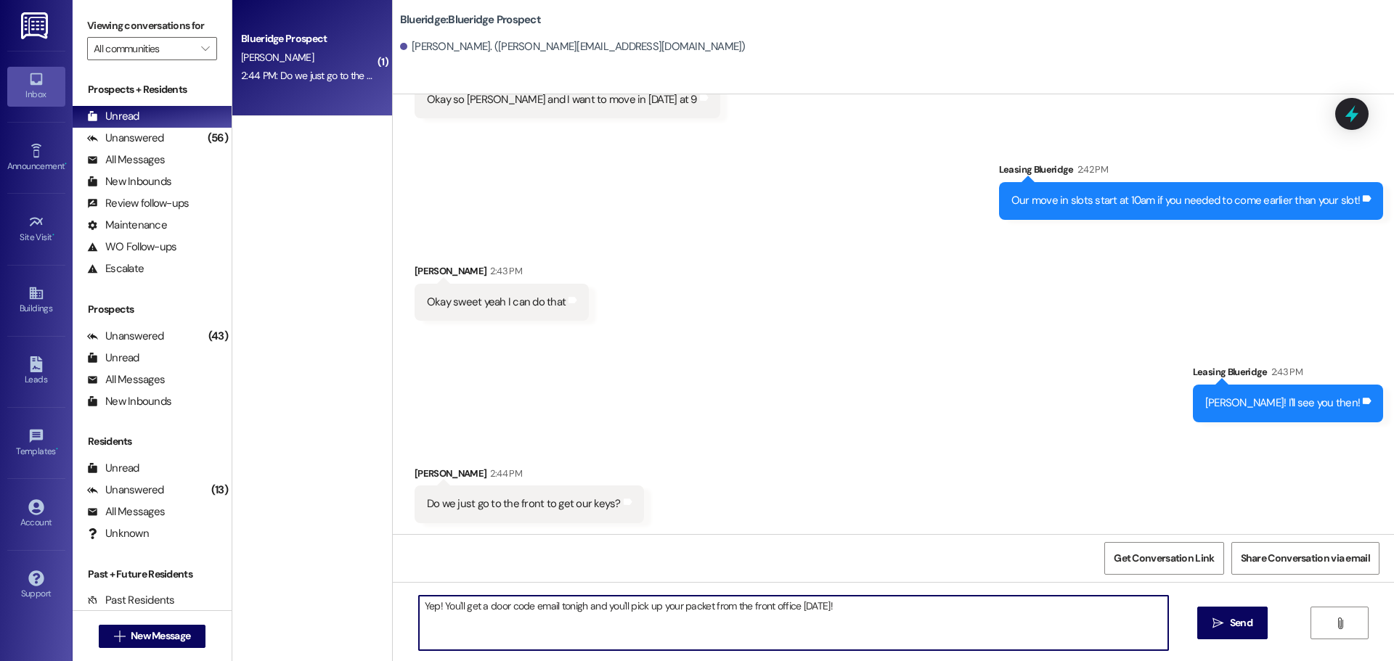
type textarea "Yep! You'll get a door code email tonight and you'll pick up your packet from t…"
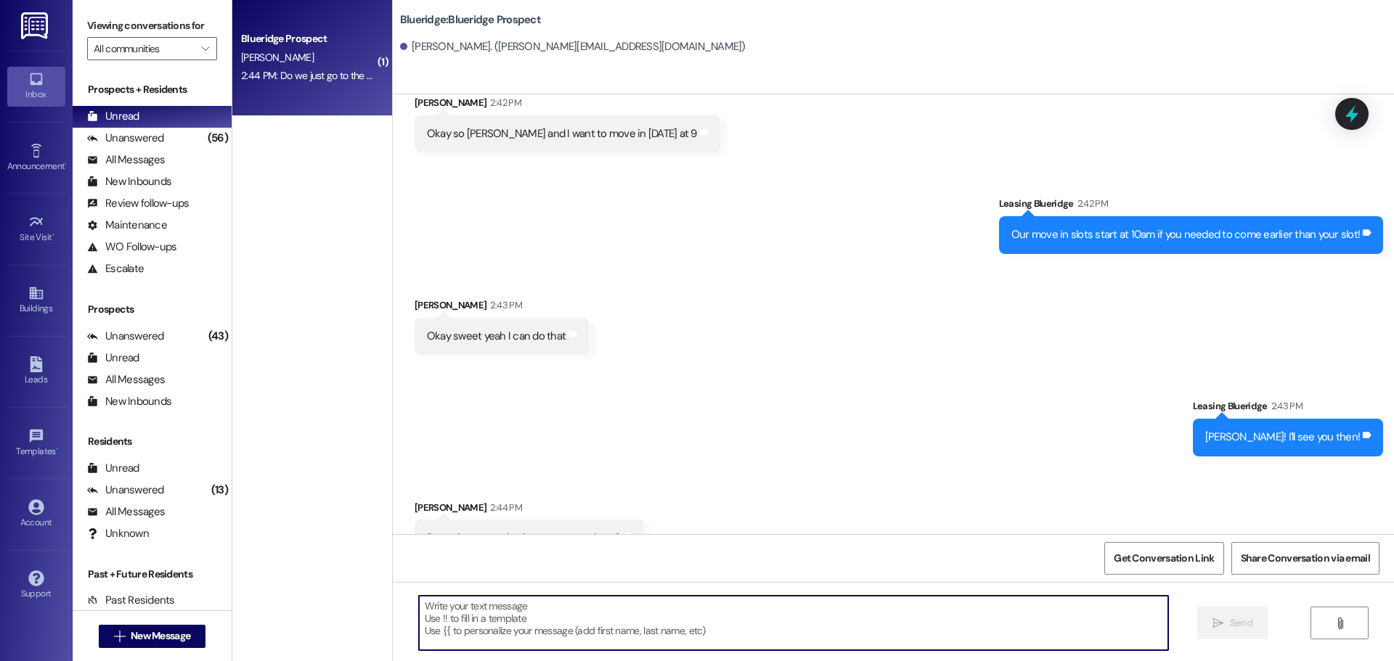
scroll to position [3430, 0]
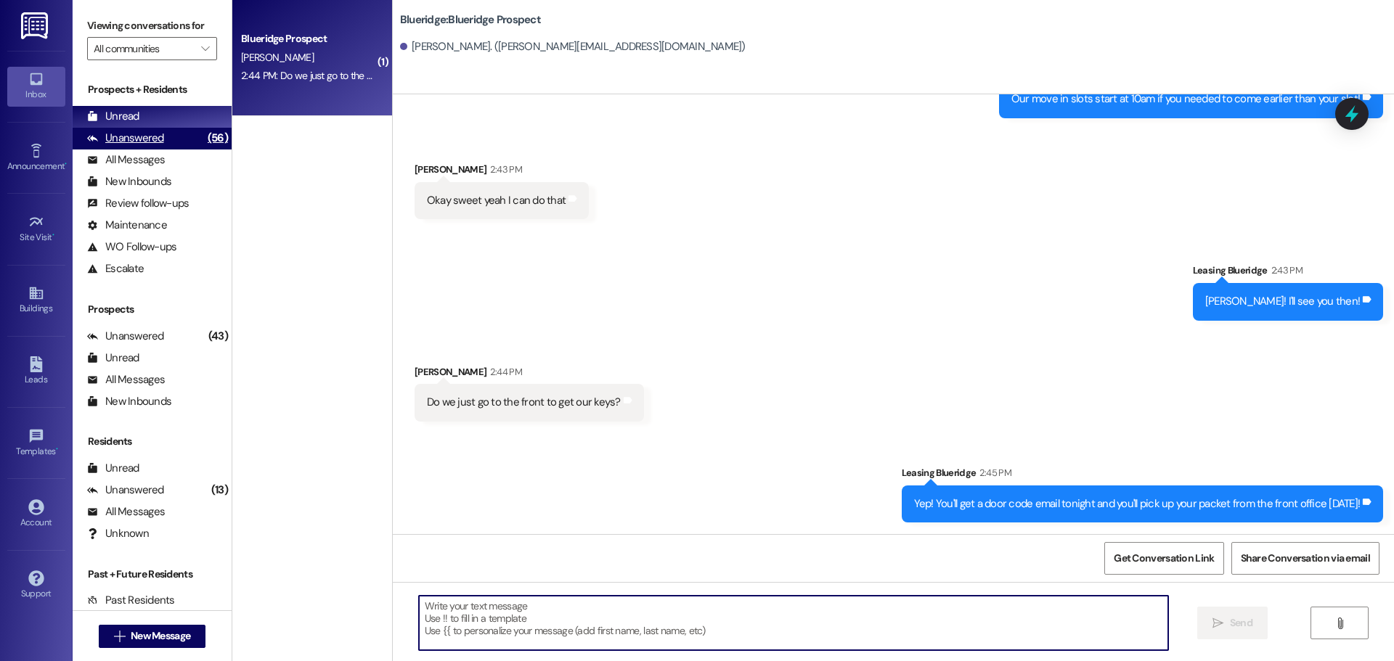
click at [163, 133] on div "Unanswered (56)" at bounding box center [152, 139] width 159 height 22
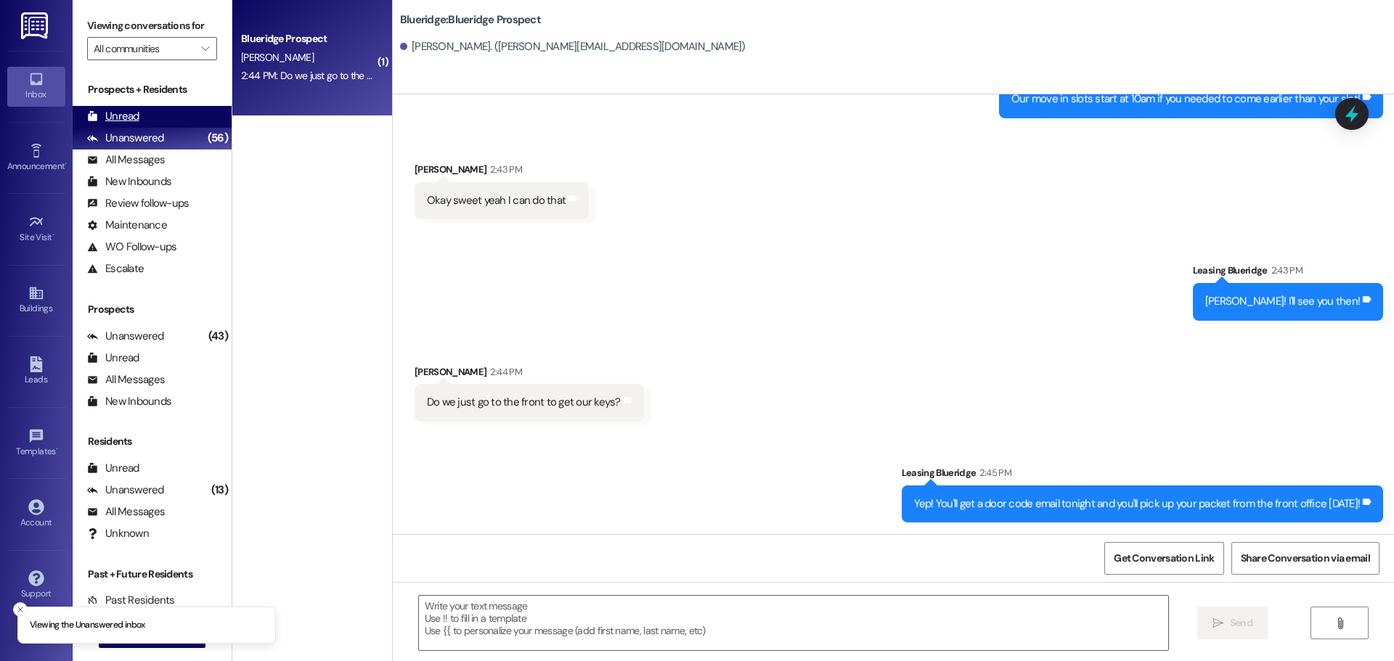
click at [160, 114] on div "Unread (0)" at bounding box center [152, 117] width 159 height 22
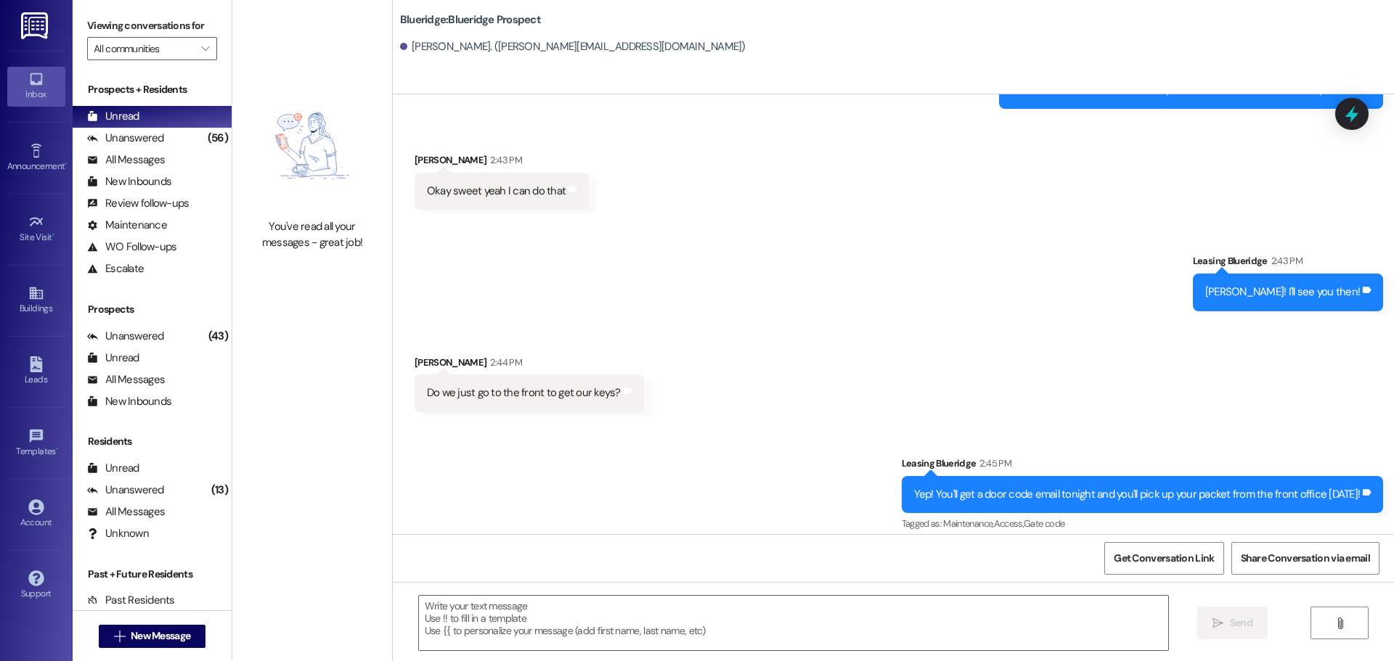
scroll to position [3452, 0]
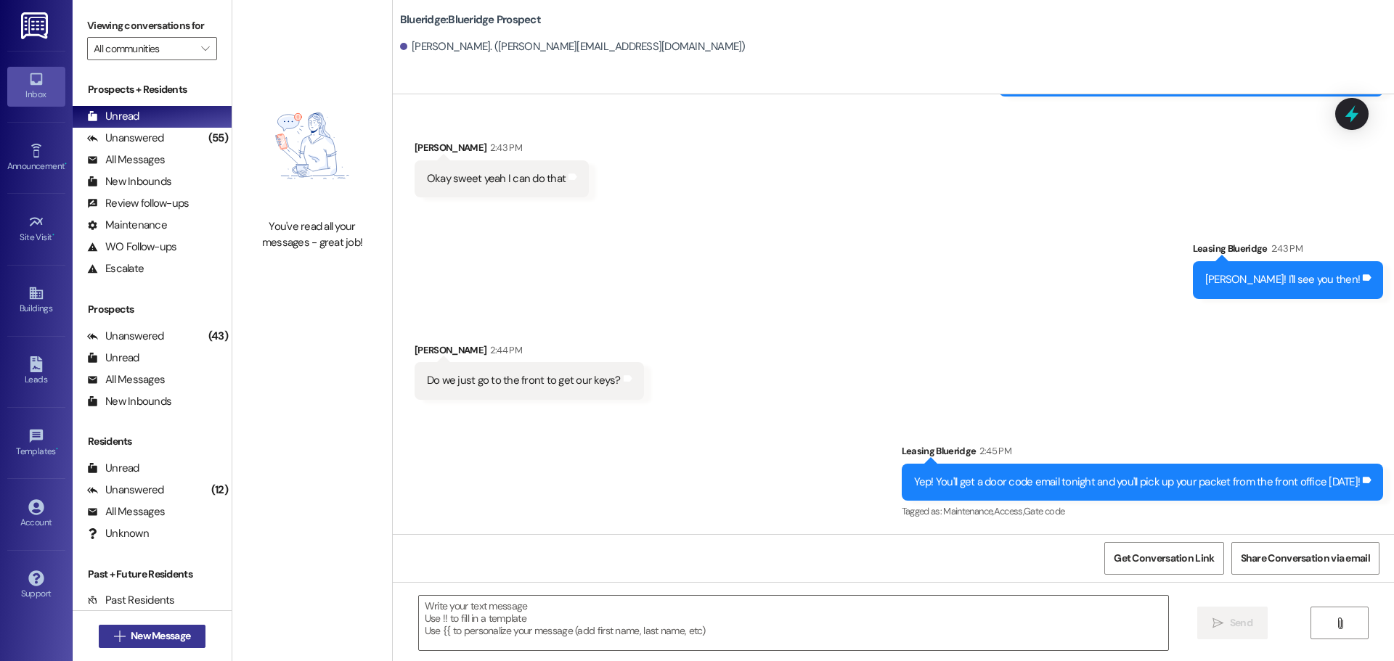
click at [176, 632] on span "New Message" at bounding box center [161, 636] width 60 height 15
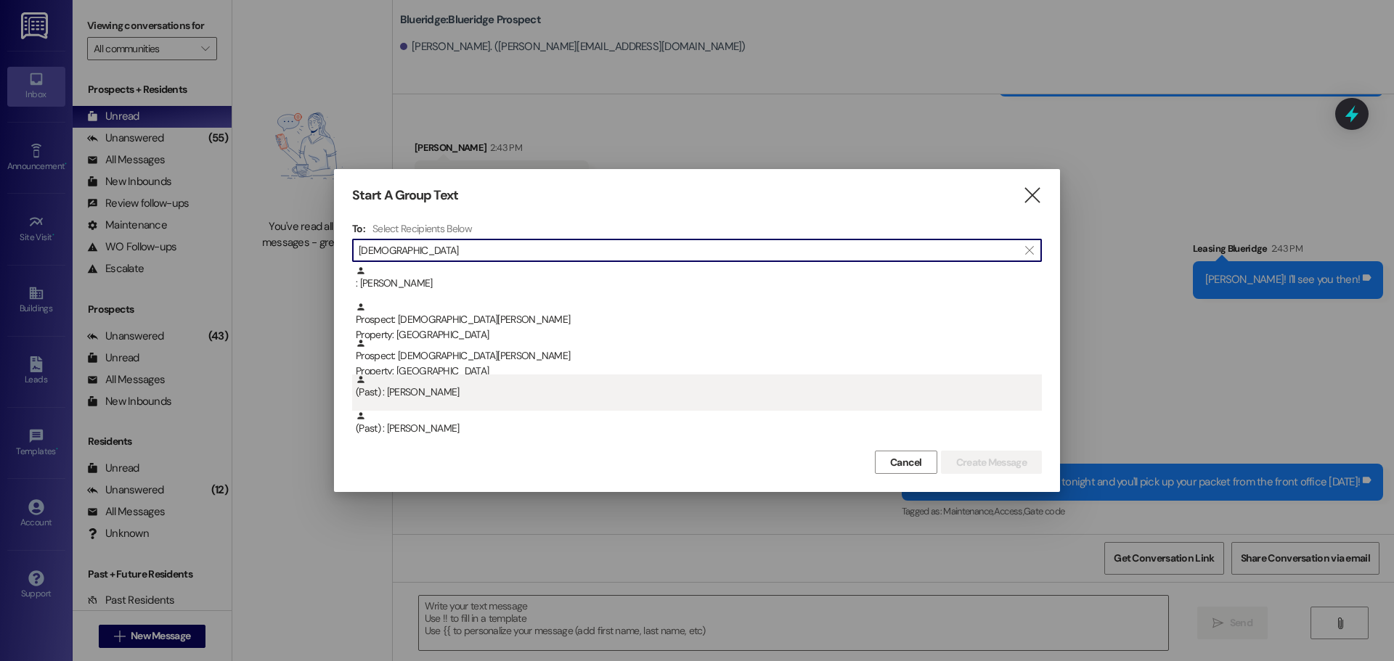
type input "christian"
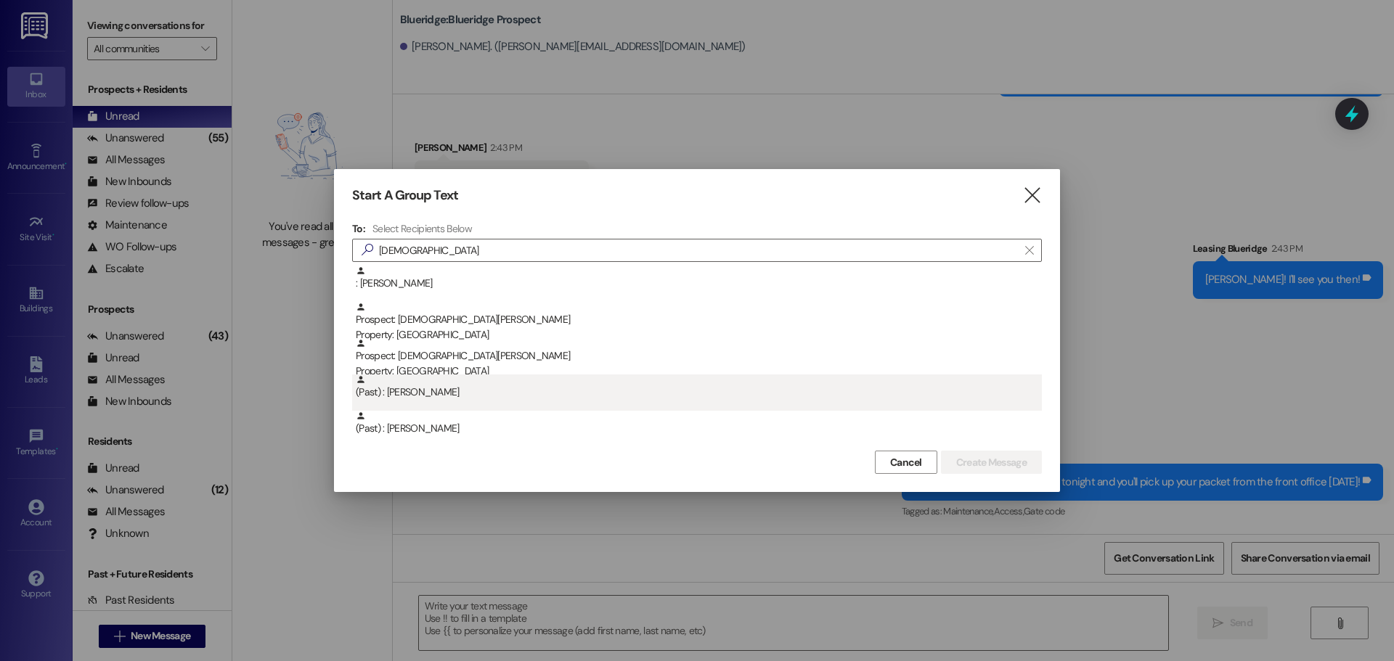
click at [611, 388] on div "(Past) : Carissa Christianson" at bounding box center [699, 387] width 686 height 25
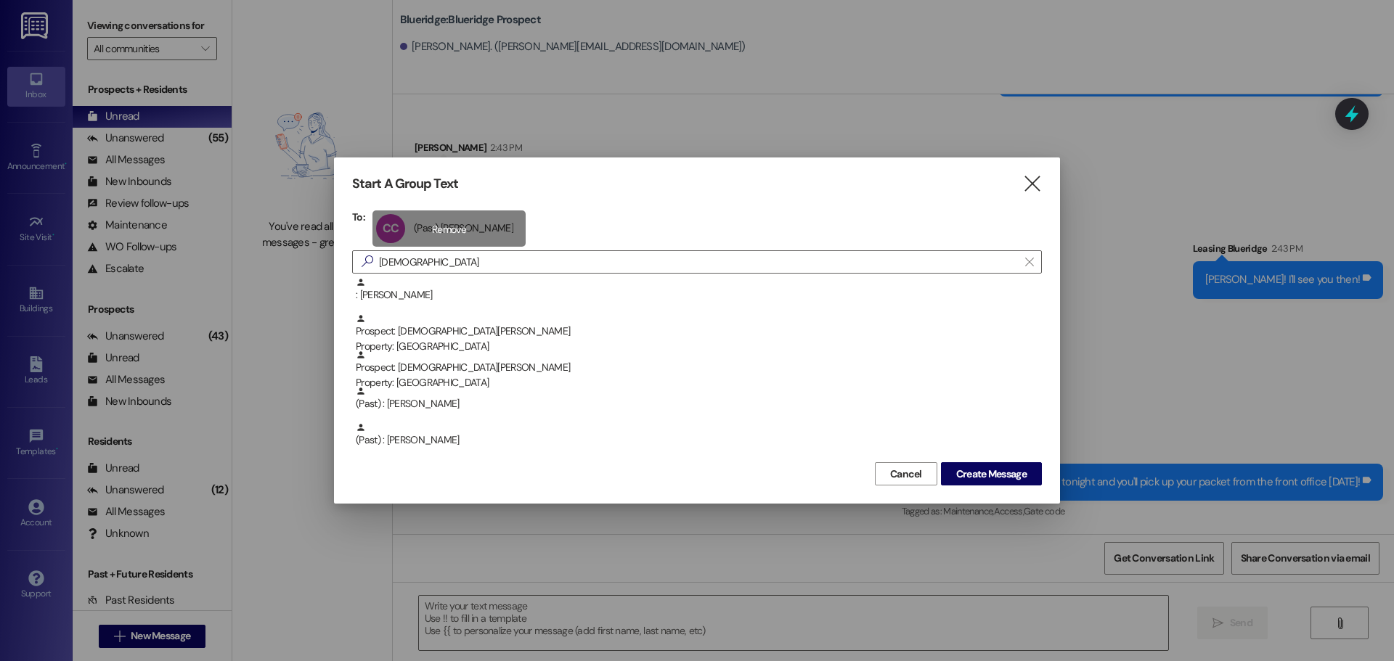
click at [507, 230] on div "CC (Past) Carissa Christianson (Past) Carissa Christianson click to remove" at bounding box center [448, 229] width 153 height 36
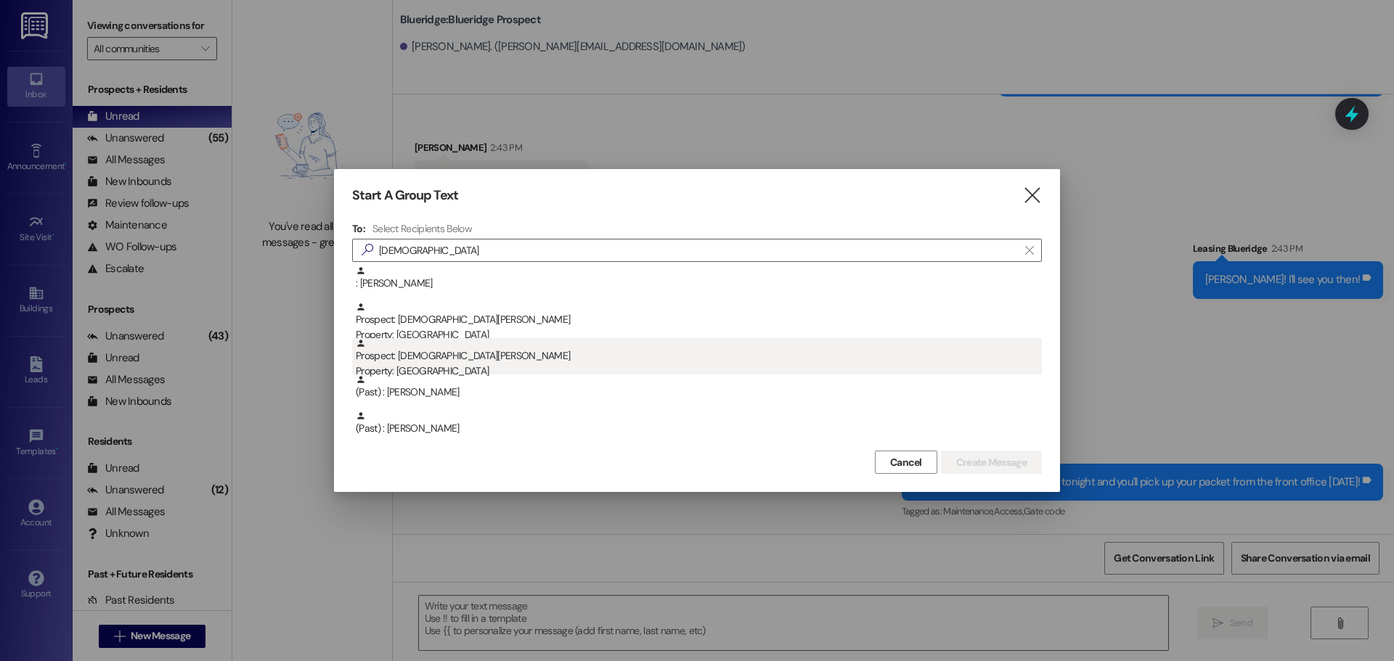
click at [499, 356] on div "Prospect: Christian HorLacher Property: Blueridge" at bounding box center [699, 358] width 686 height 41
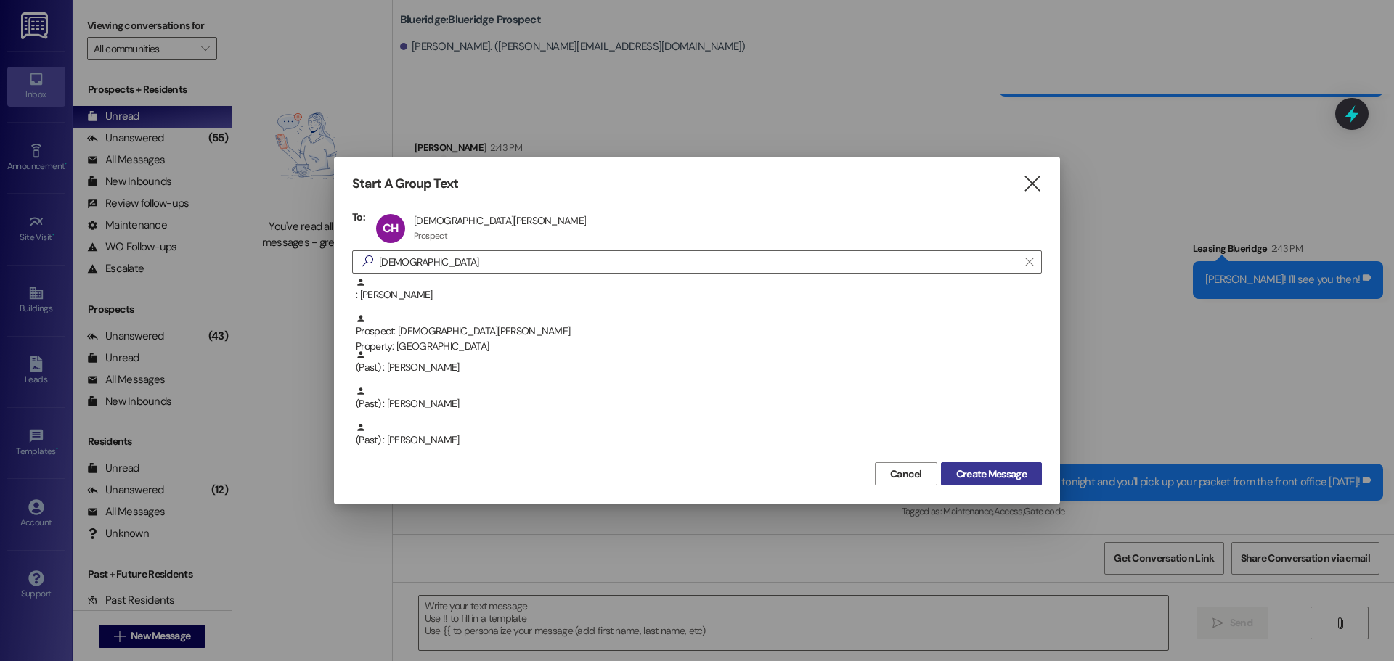
click at [982, 471] on span "Create Message" at bounding box center [991, 474] width 70 height 15
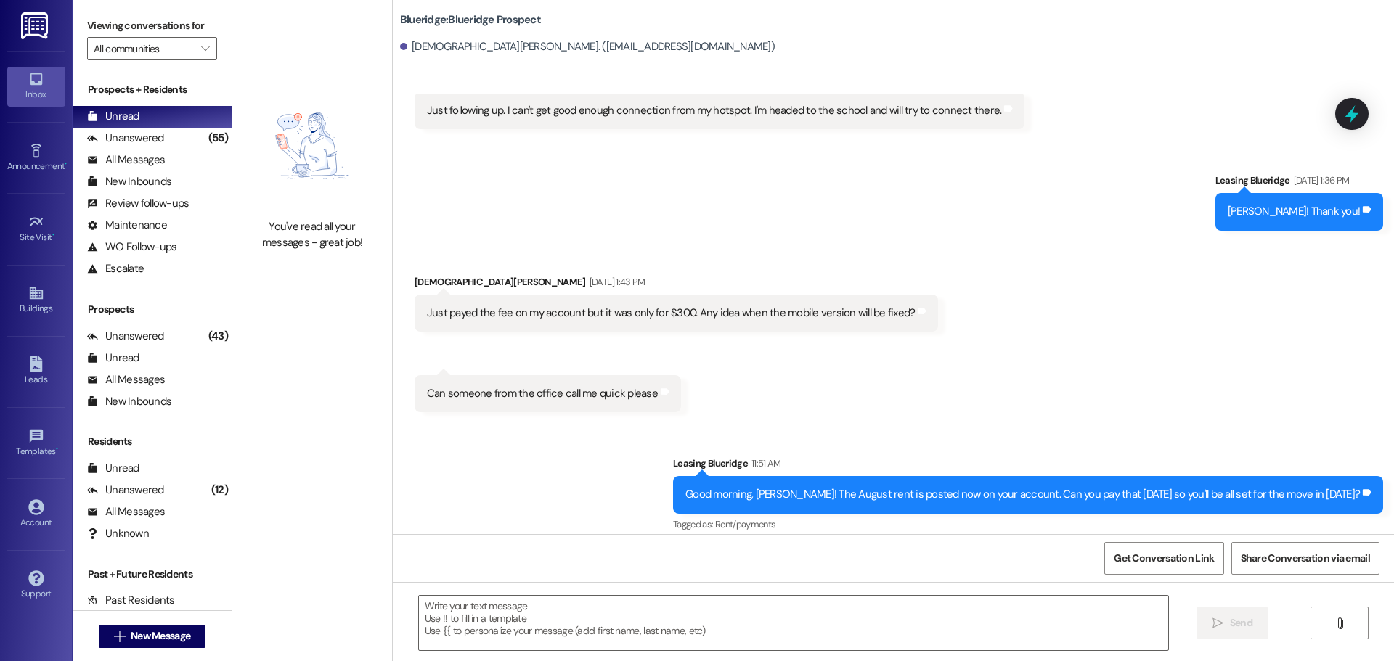
scroll to position [7998, 0]
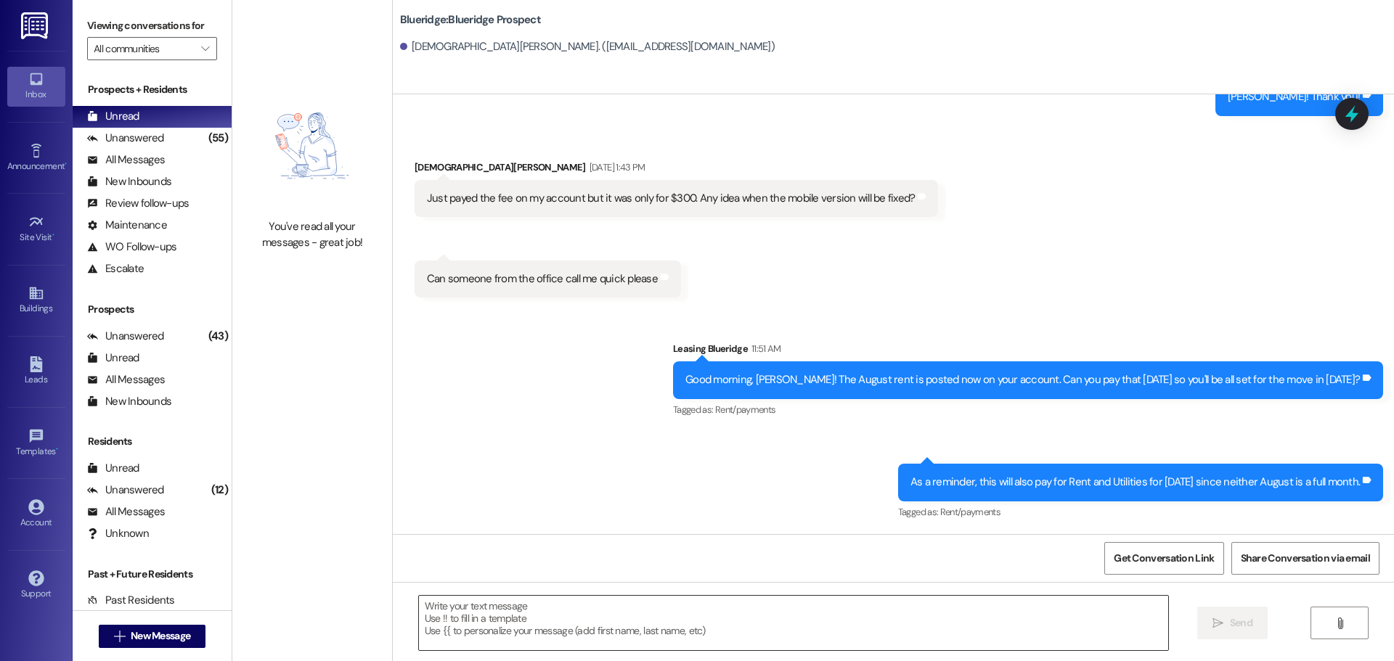
click at [954, 627] on textarea at bounding box center [793, 623] width 749 height 54
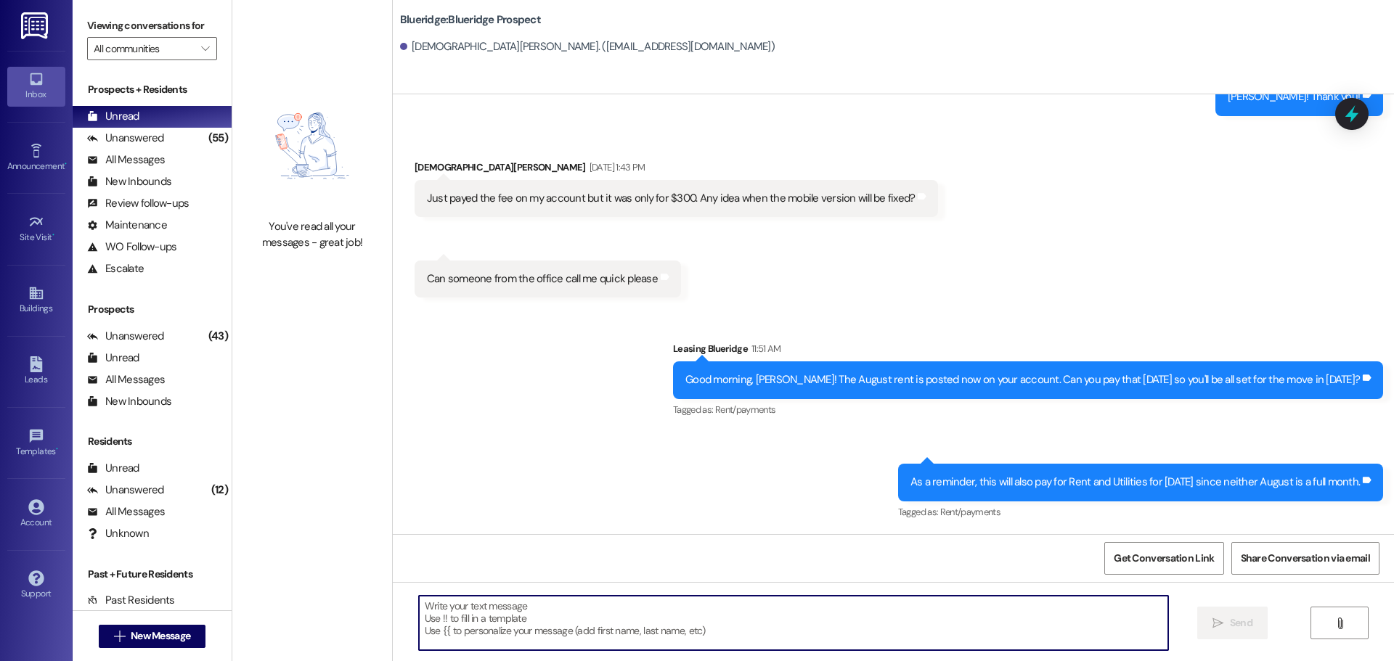
click at [950, 627] on textarea at bounding box center [793, 623] width 749 height 54
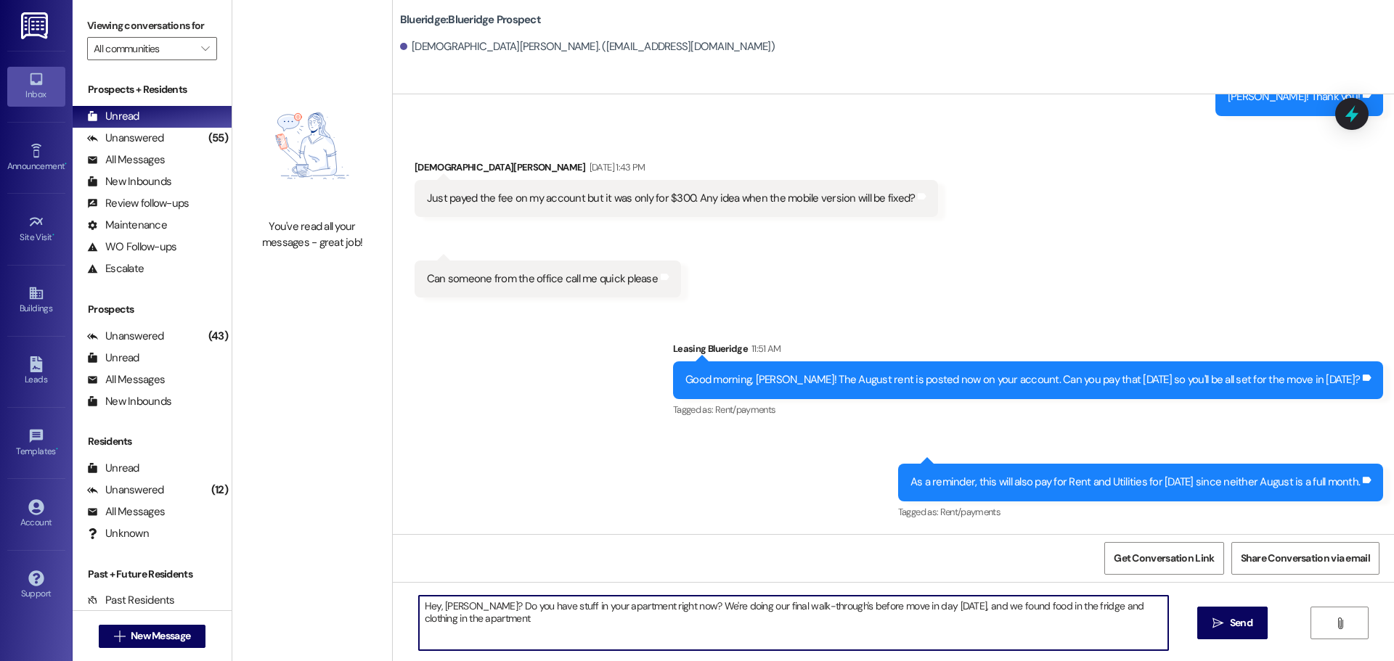
type textarea "Hey, Christian? Do you have stuff in your apartment right now? We're doing our …"
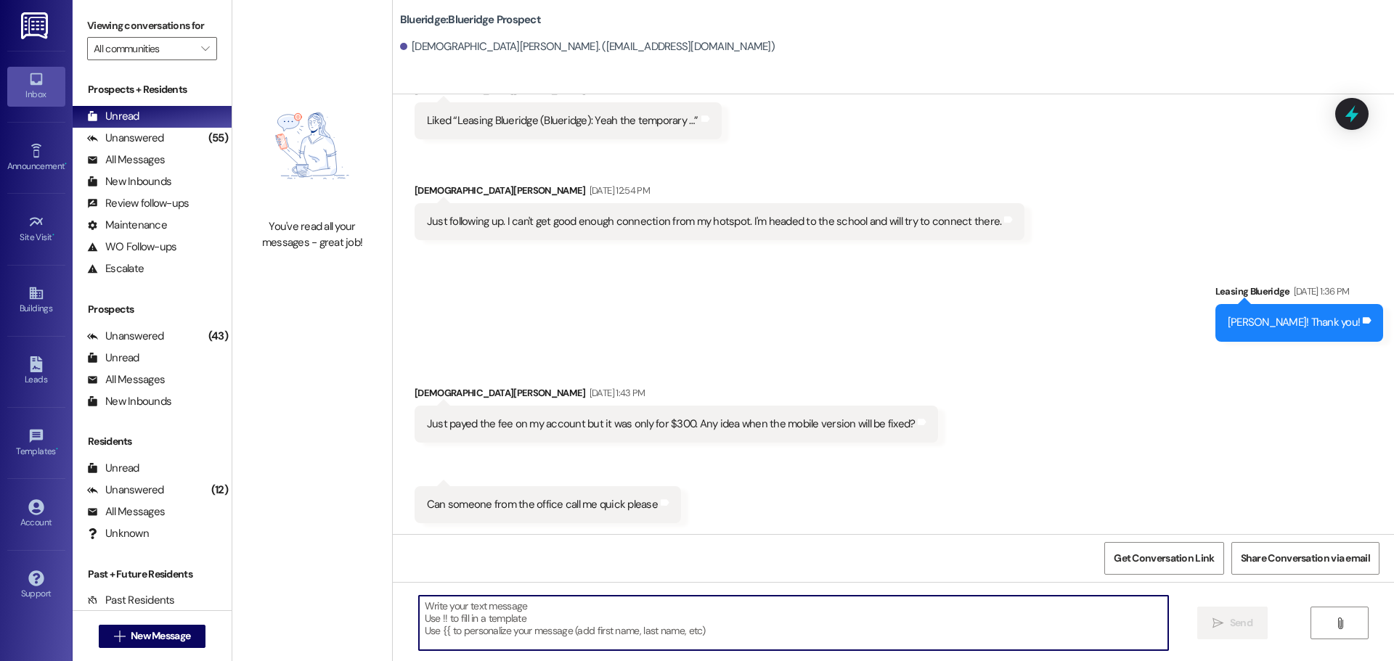
scroll to position [8115, 0]
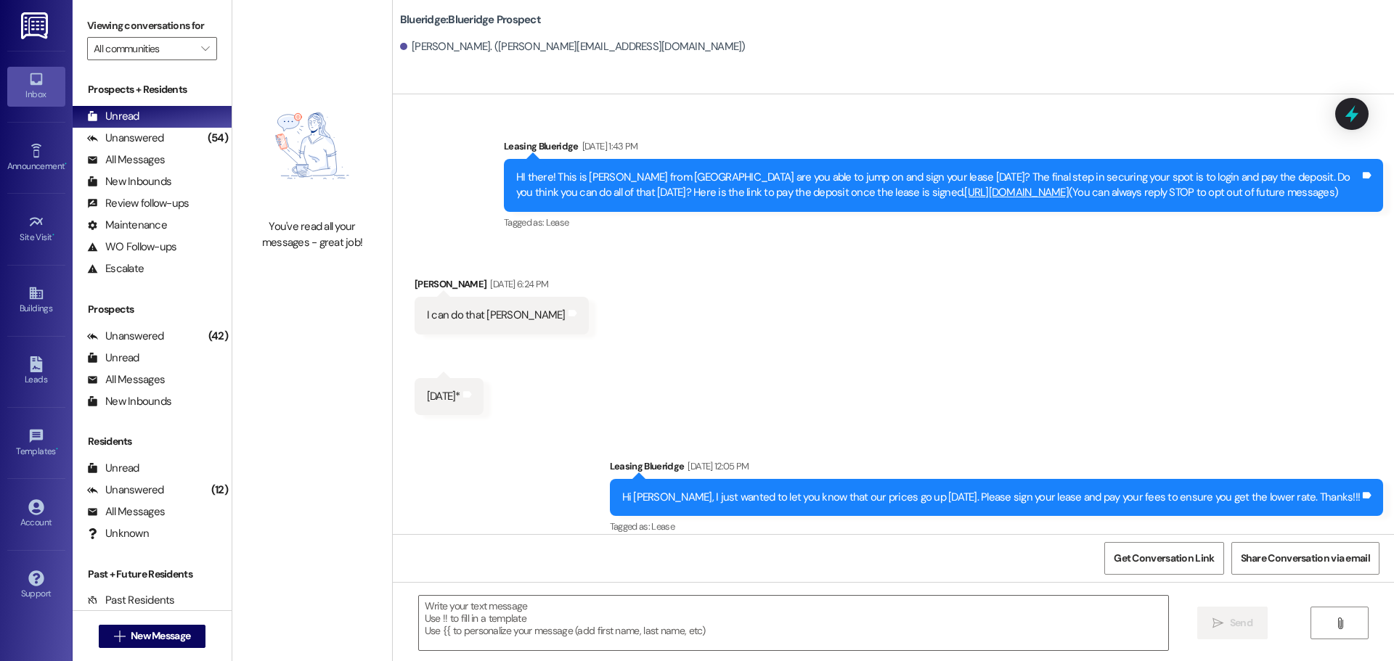
scroll to position [3329, 0]
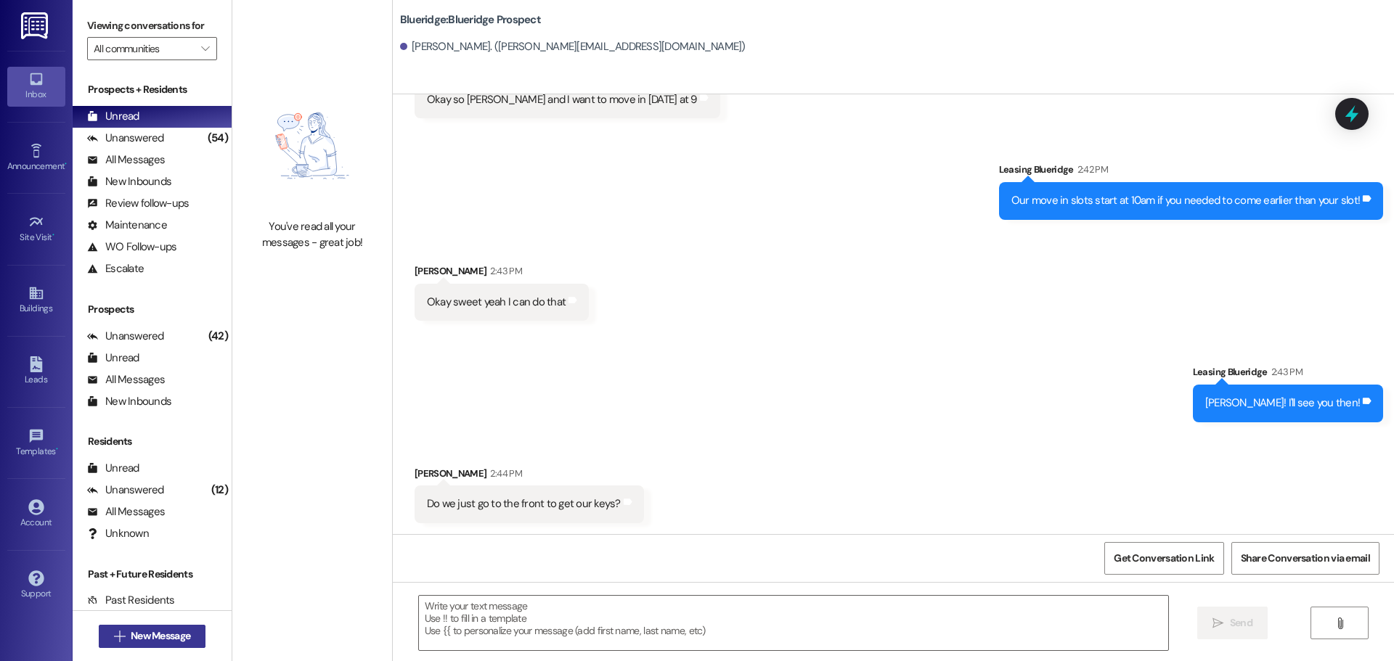
click at [181, 629] on span "New Message" at bounding box center [161, 636] width 60 height 15
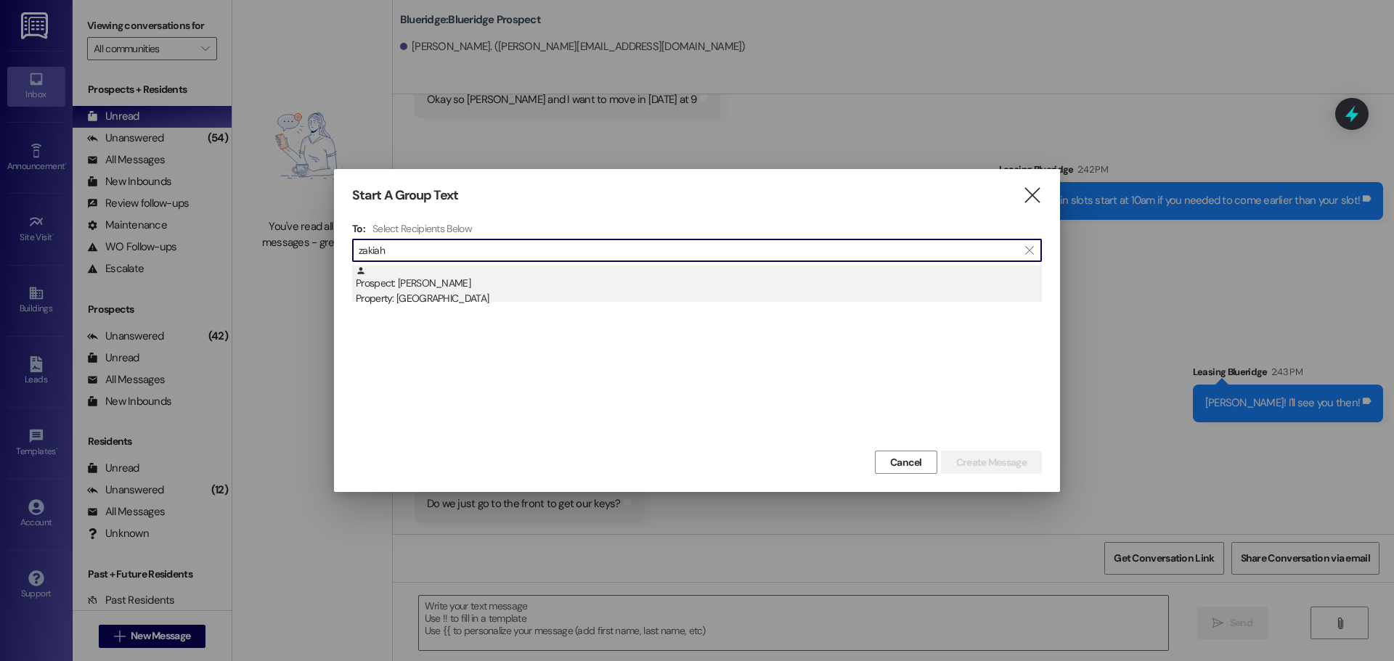
type input "zakiah"
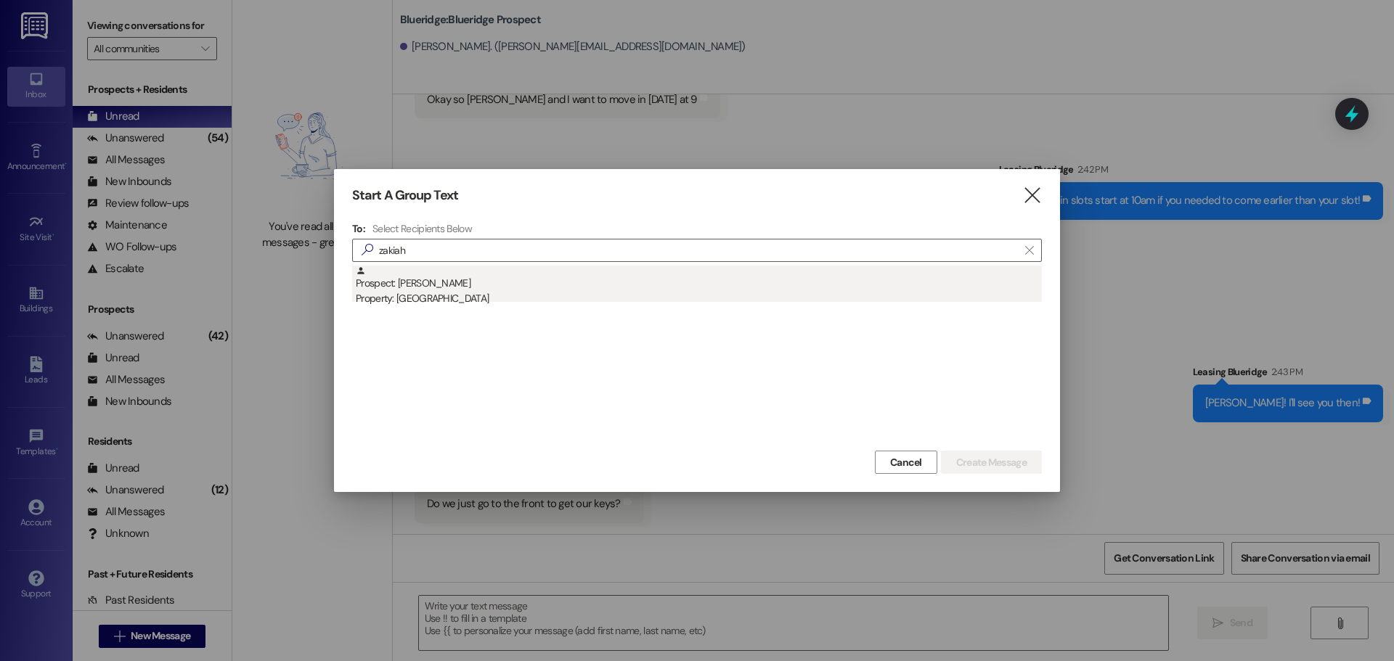
click at [963, 293] on div "Property: [GEOGRAPHIC_DATA]" at bounding box center [699, 298] width 686 height 15
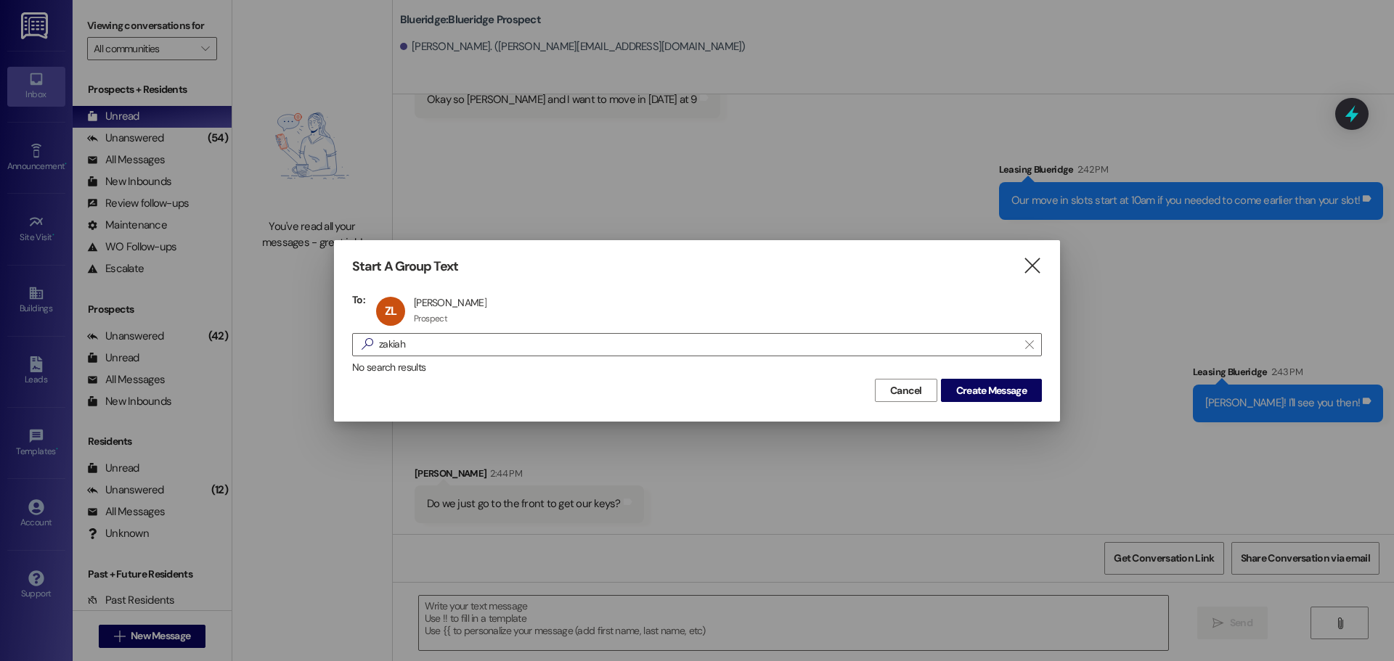
click at [988, 364] on div "No search results" at bounding box center [697, 367] width 690 height 15
click at [982, 383] on span "Create Message" at bounding box center [991, 390] width 70 height 15
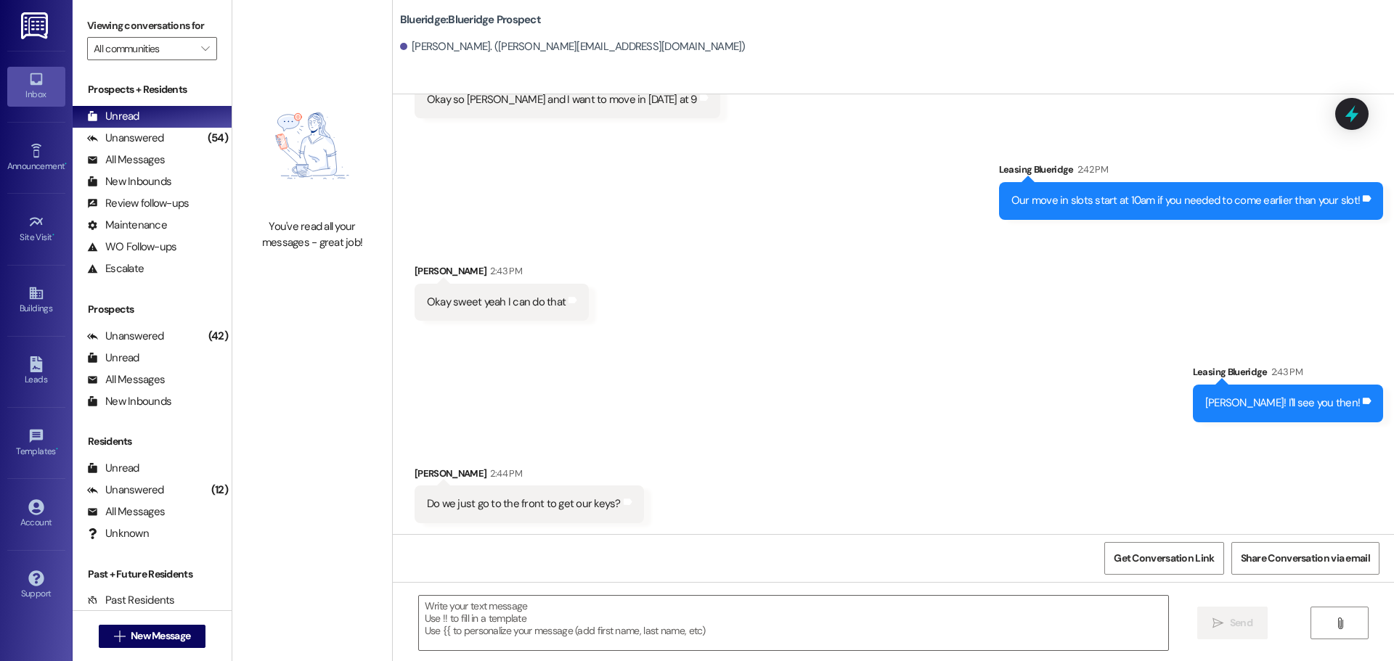
scroll to position [0, 0]
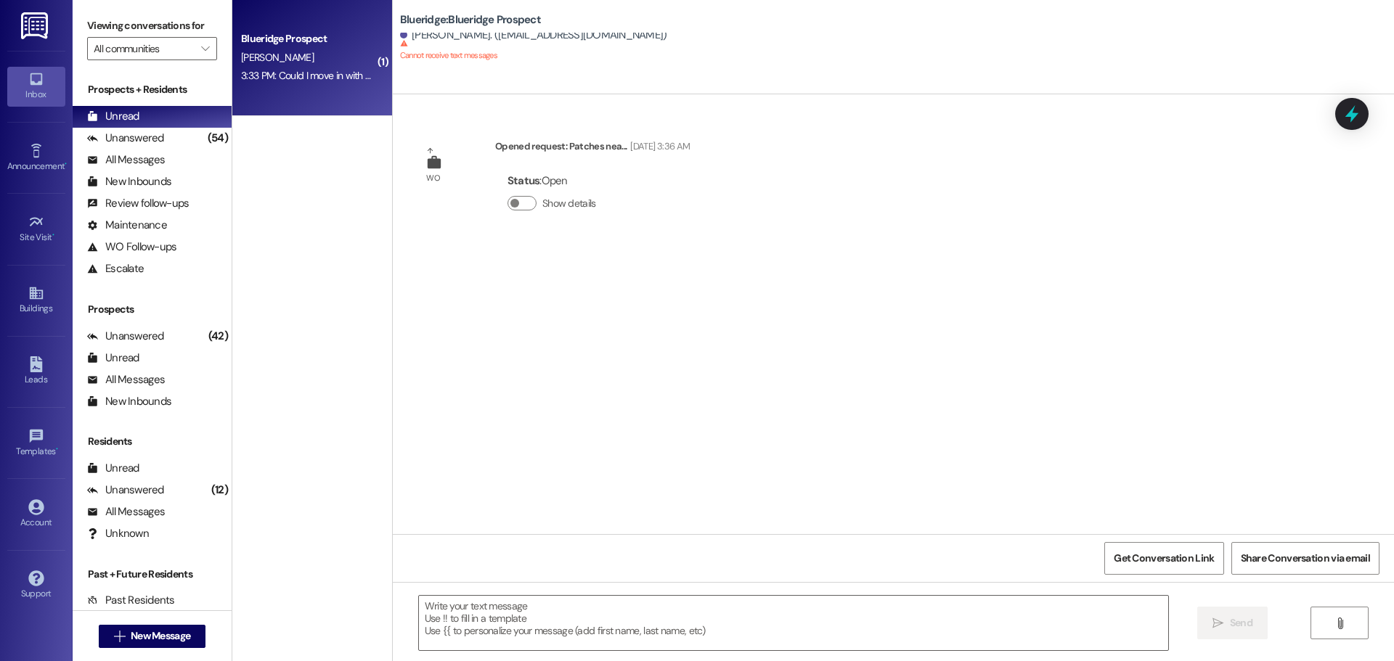
click at [306, 68] on div "3:33 PM: Could I move in with my roommate Elijah at 10 am tomorrow instead of m…" at bounding box center [308, 76] width 137 height 18
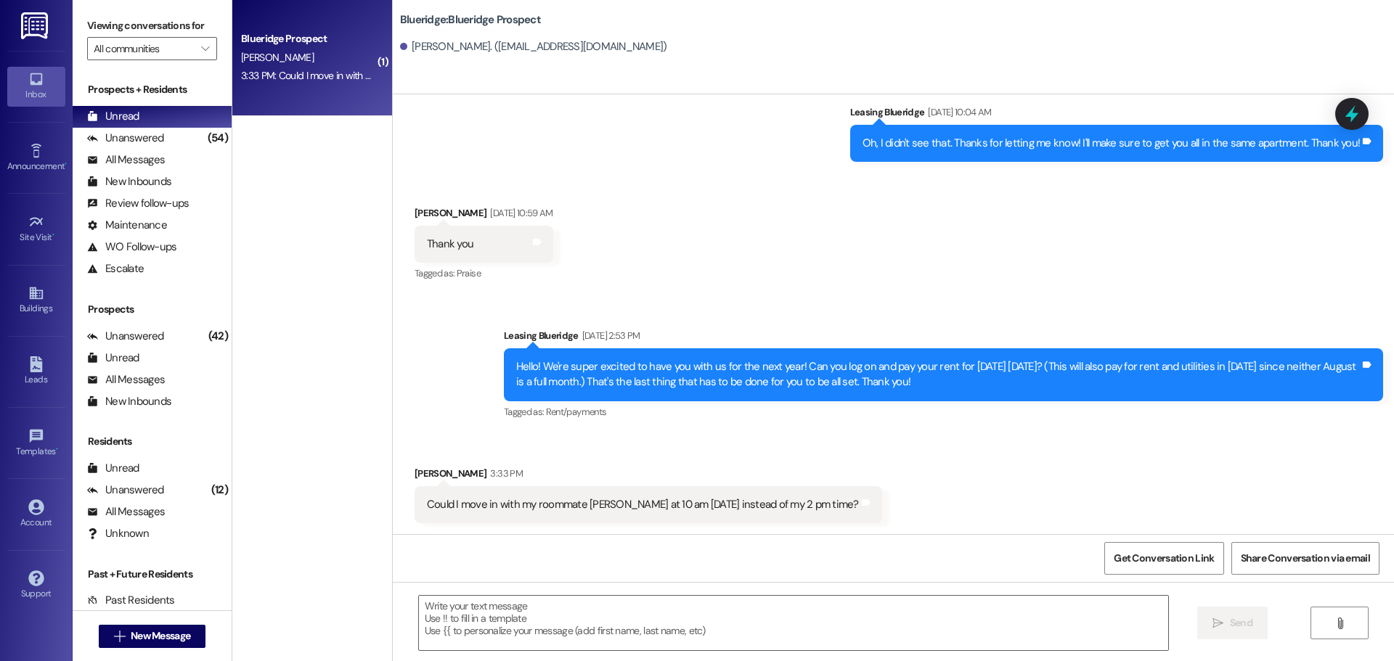
scroll to position [1002, 0]
click at [615, 612] on textarea at bounding box center [793, 623] width 749 height 54
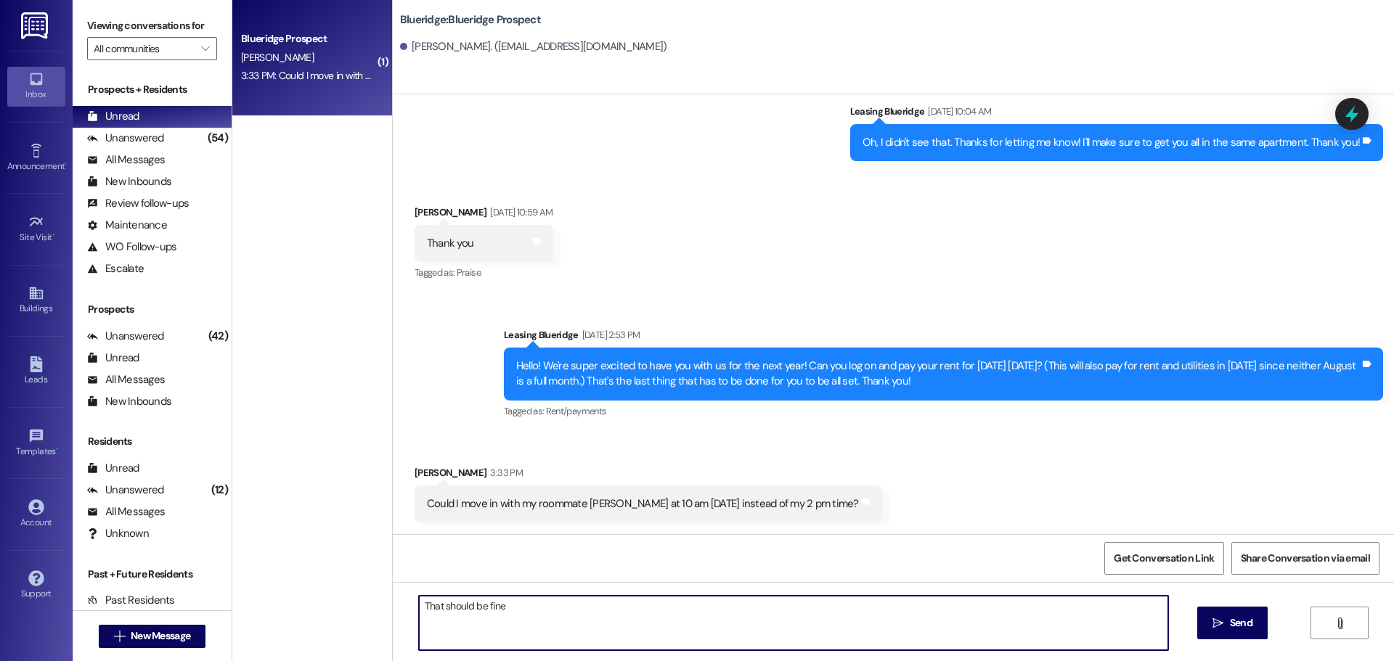
type textarea "That should be fine!"
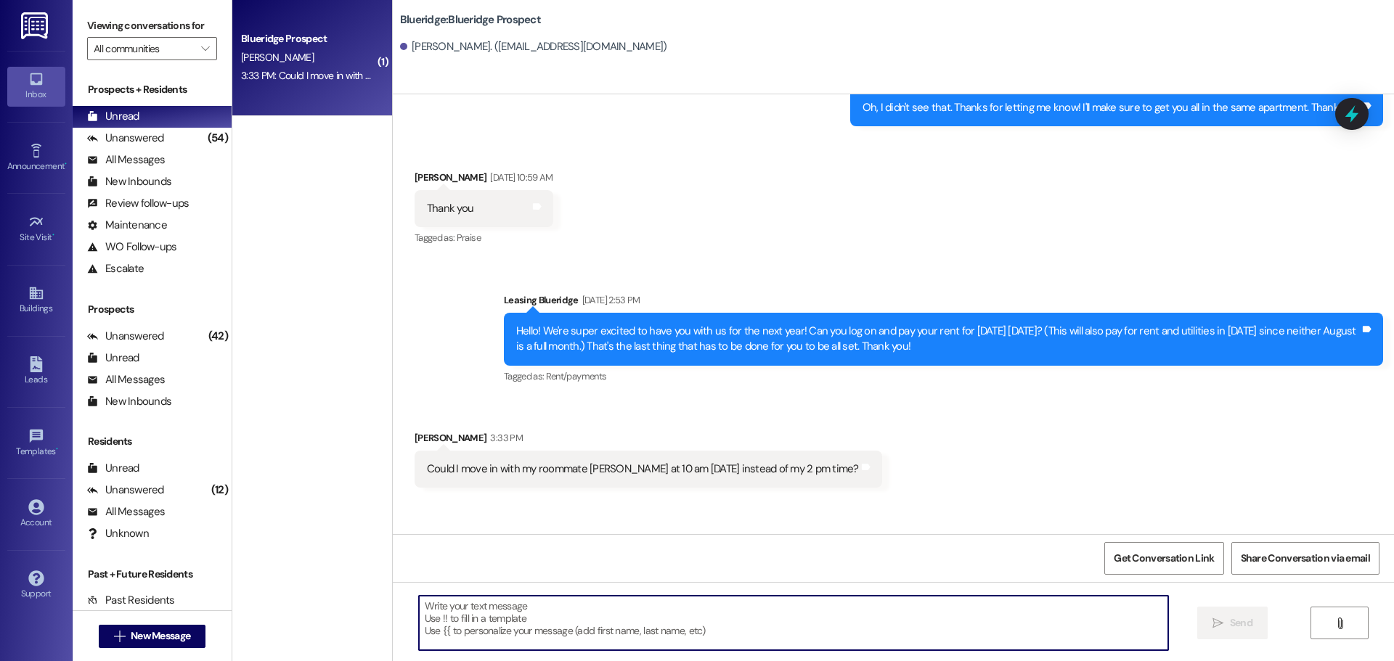
scroll to position [1103, 0]
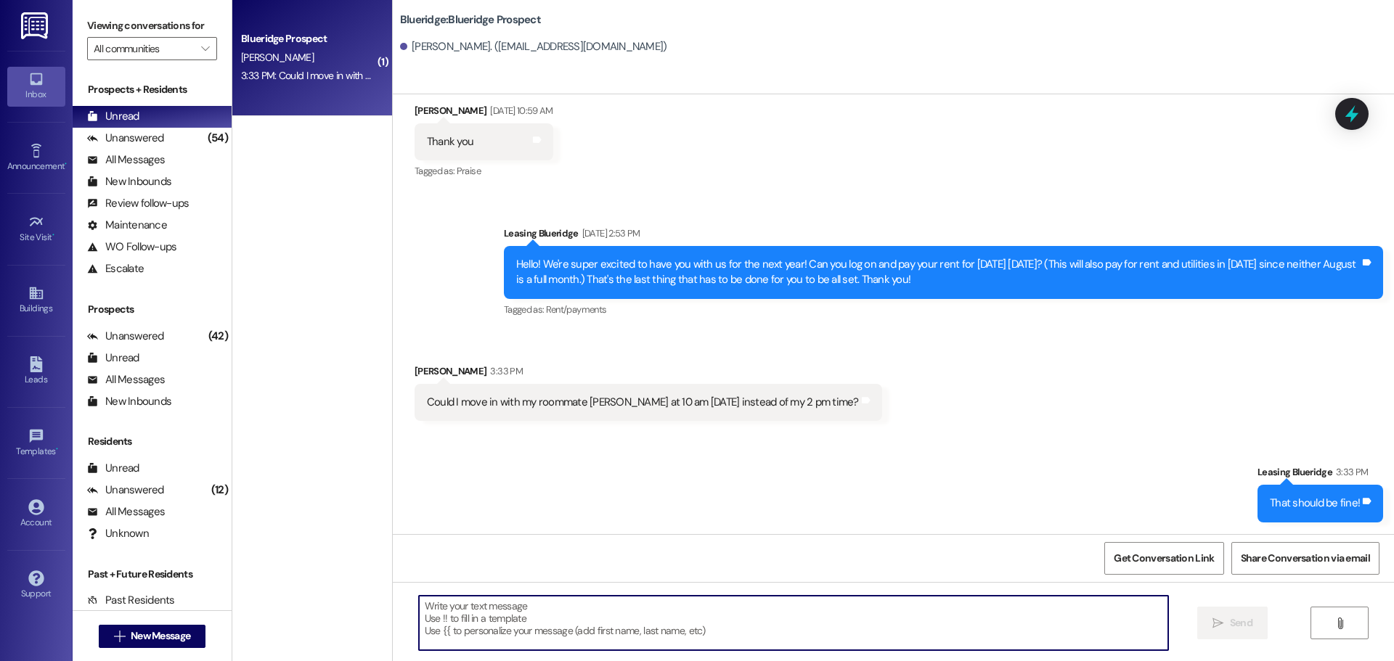
click at [1024, 448] on div "Sent via SMS Leasing Blueridge 3:33 PM That should be fine! Tags and notes" at bounding box center [893, 482] width 1001 height 101
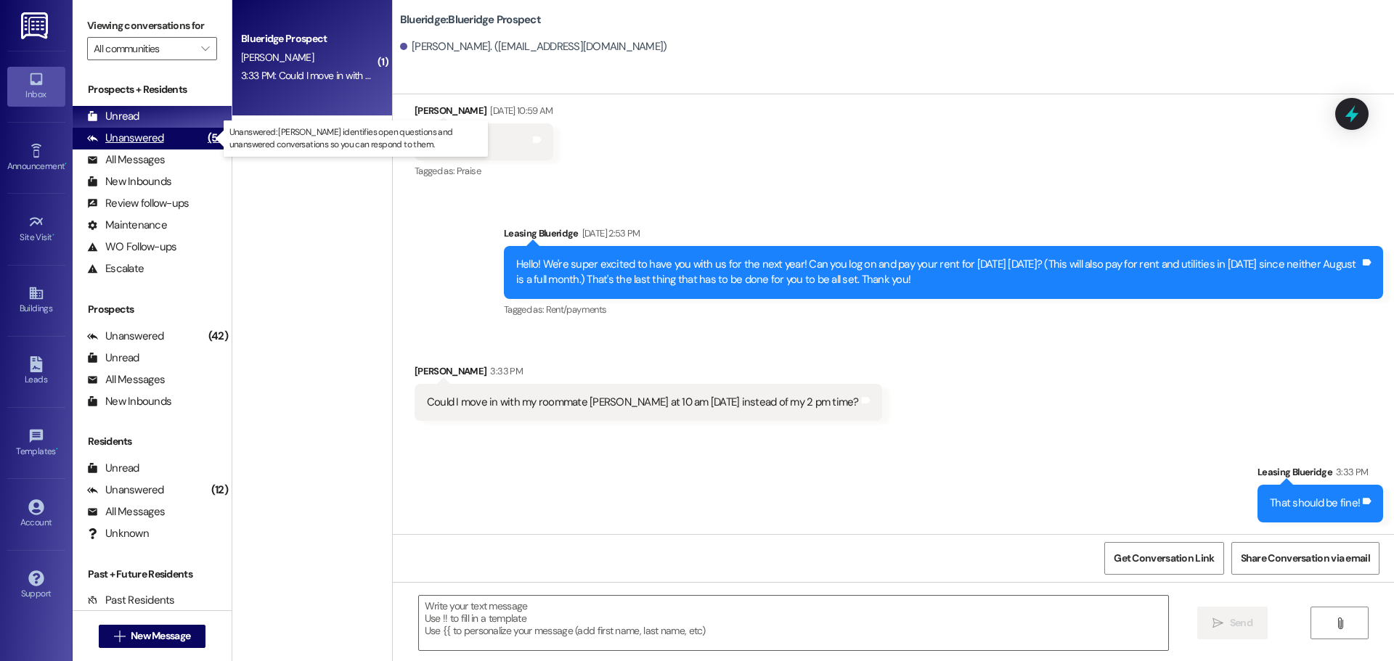
click at [136, 129] on div "Unanswered (54)" at bounding box center [152, 139] width 159 height 22
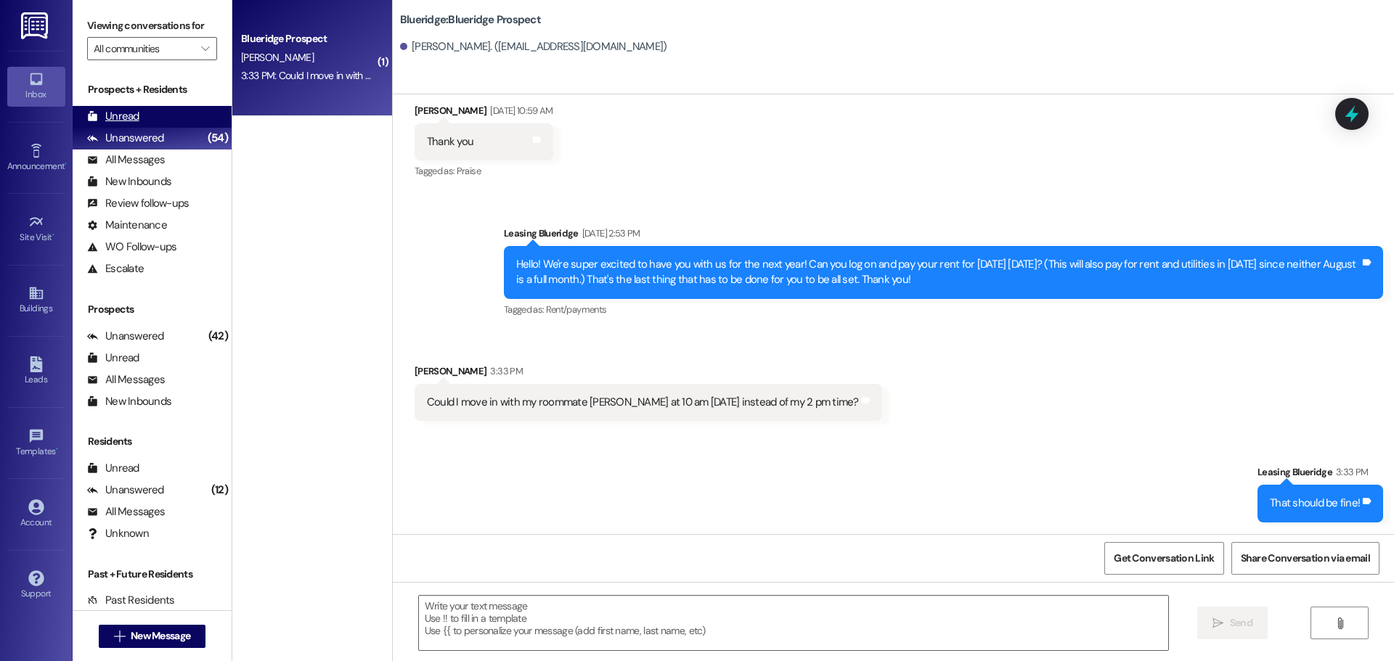
click at [146, 115] on div "Unread (0)" at bounding box center [152, 117] width 159 height 22
click at [290, 81] on div "3:48 PM: Are there still parking passes available to buy? 3:48 PM: Are there st…" at bounding box center [357, 75] width 233 height 13
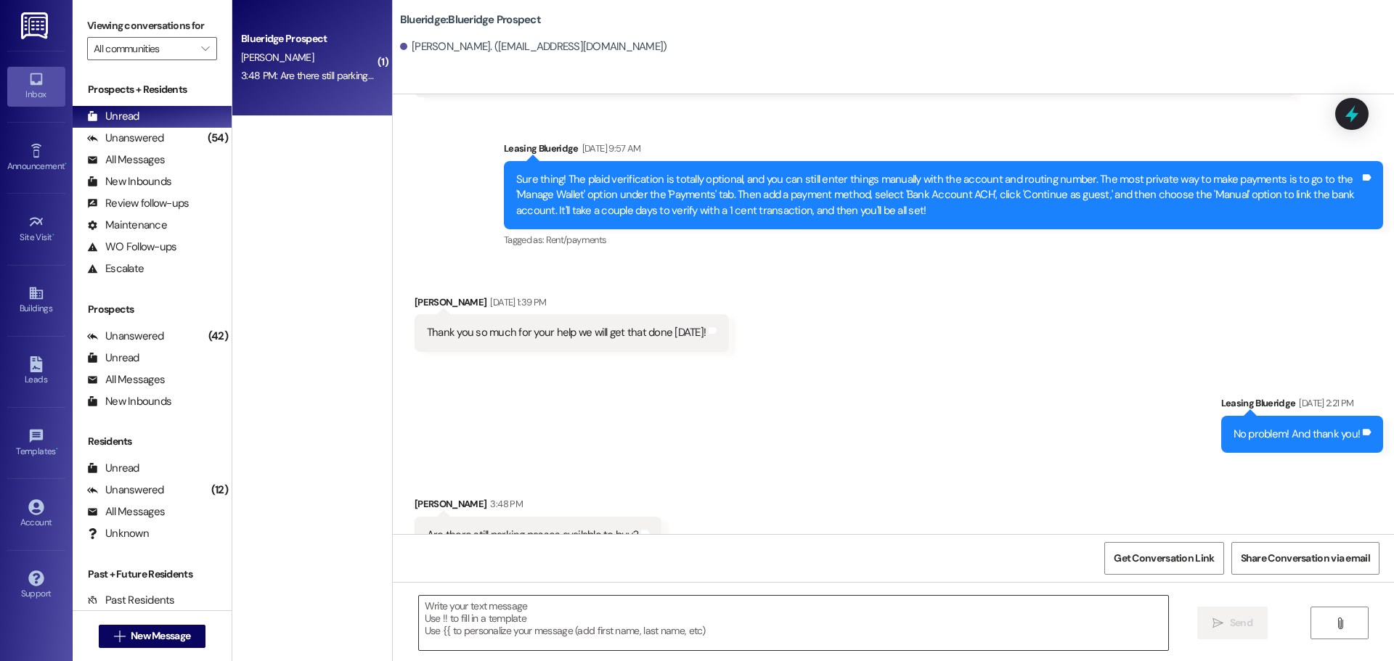
scroll to position [3982, 0]
click at [667, 627] on textarea at bounding box center [793, 623] width 749 height 54
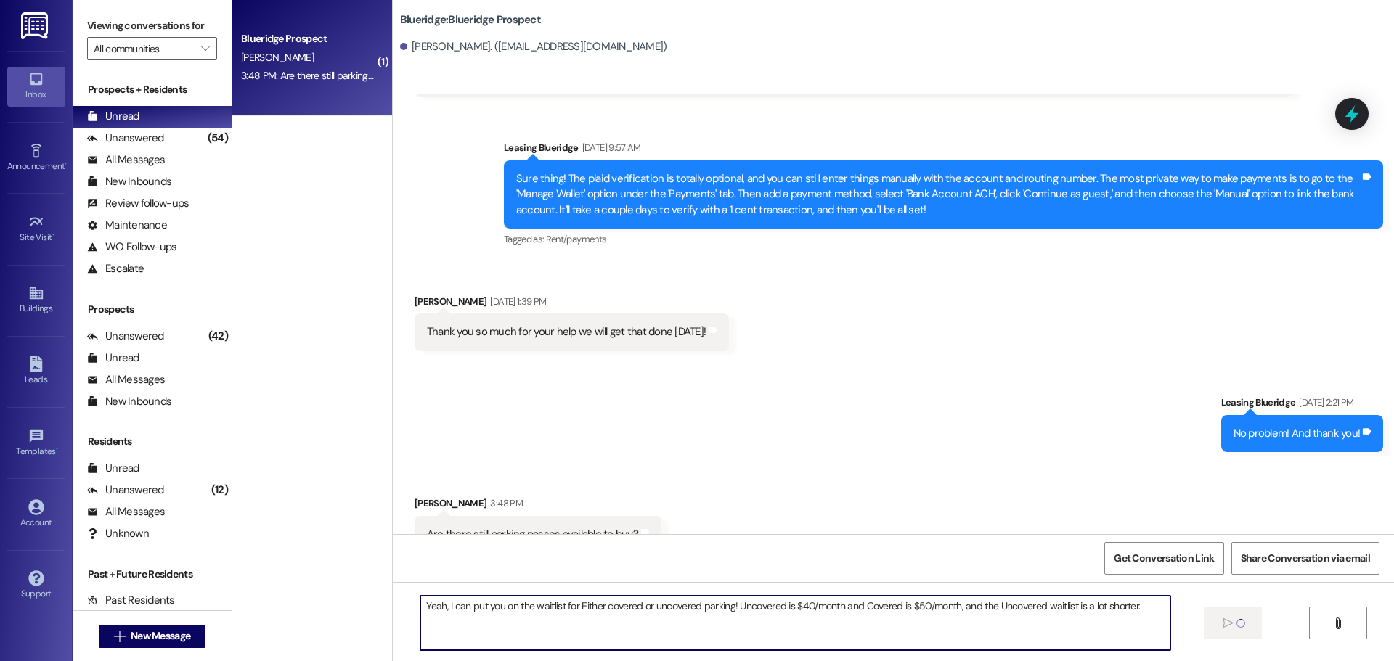
type textarea "Yeah, I can put you on the waitlist for Either covered or uncovered parking! Un…"
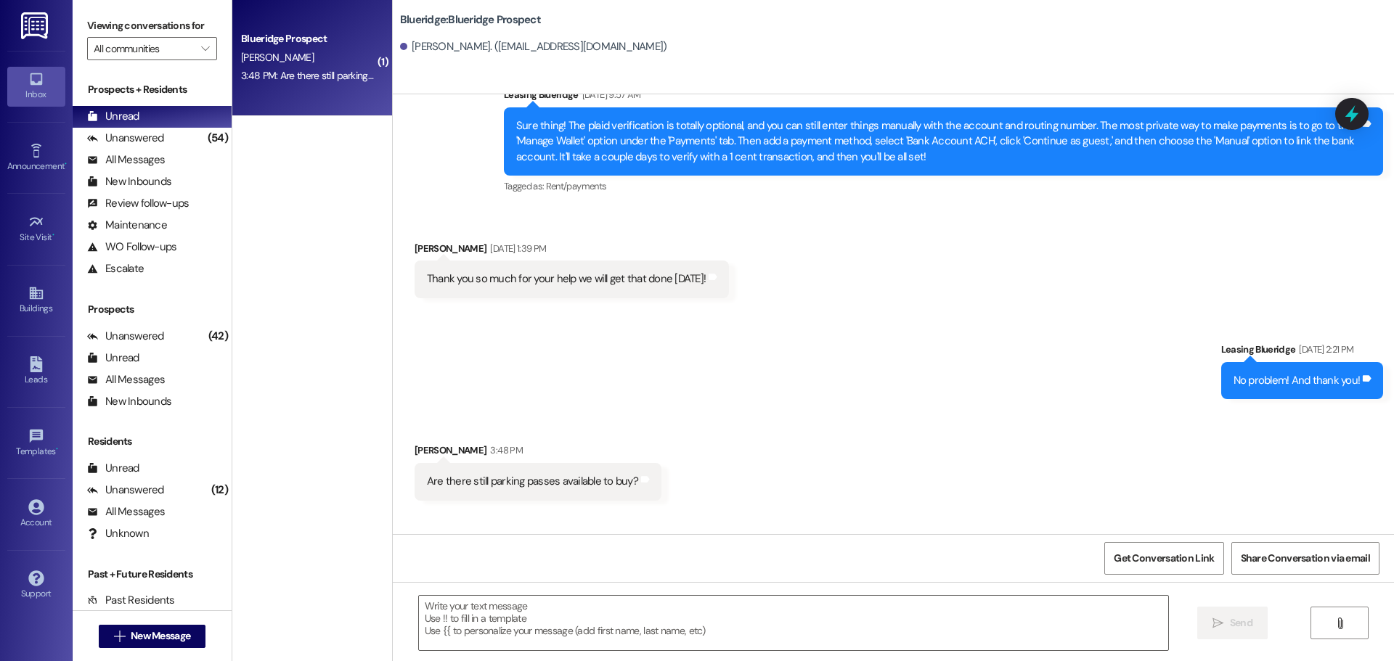
scroll to position [4083, 0]
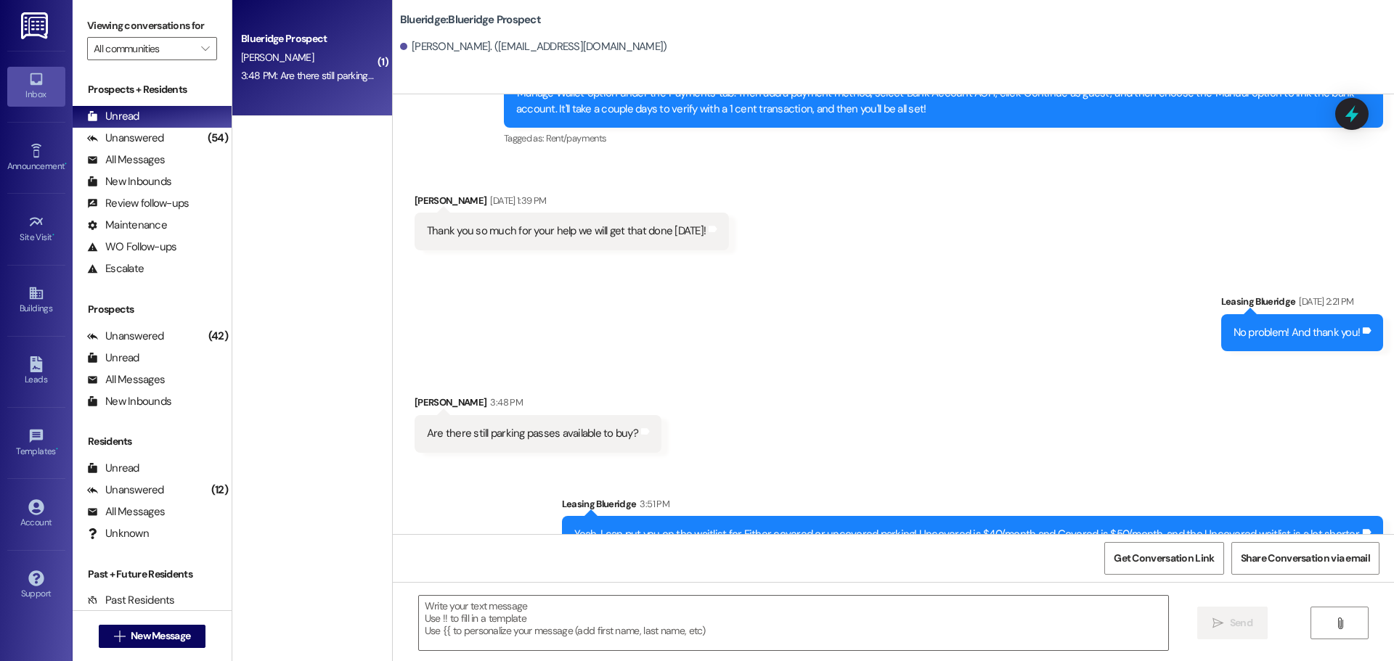
click at [793, 364] on div "Received via SMS Hayden Barrett 3:48 PM Are there still parking passes availabl…" at bounding box center [893, 412] width 1001 height 101
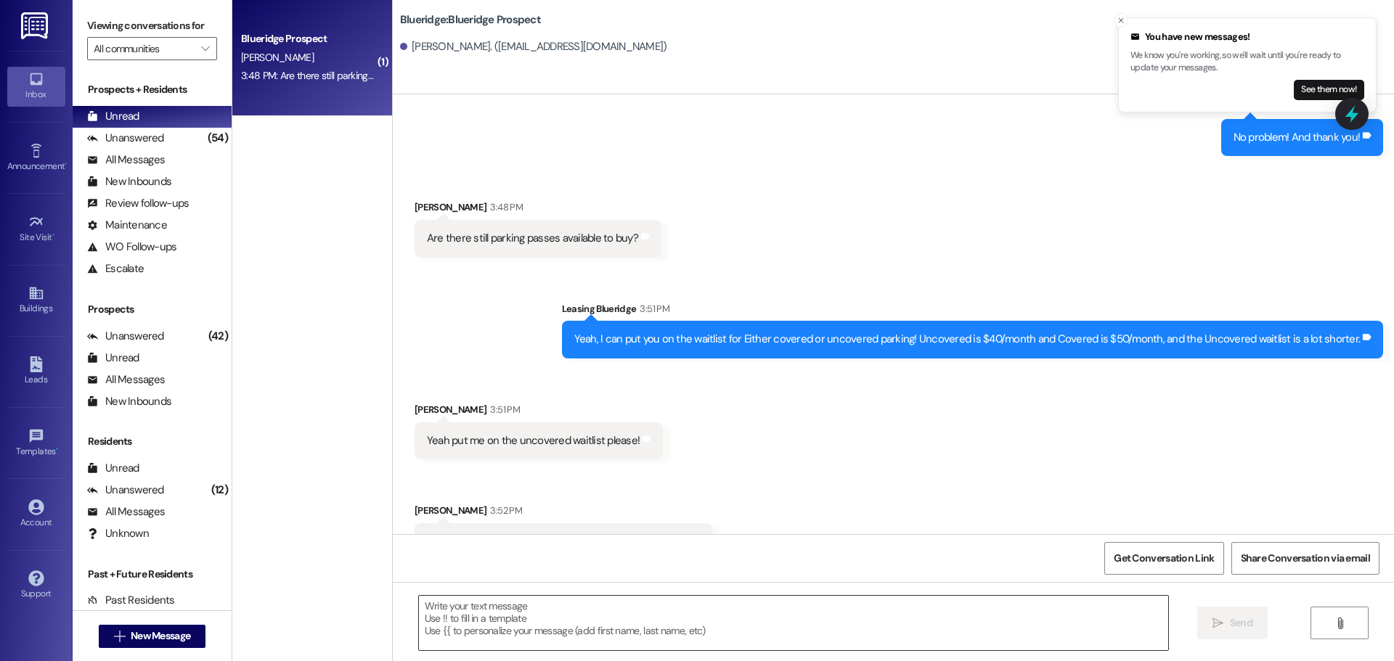
scroll to position [4285, 0]
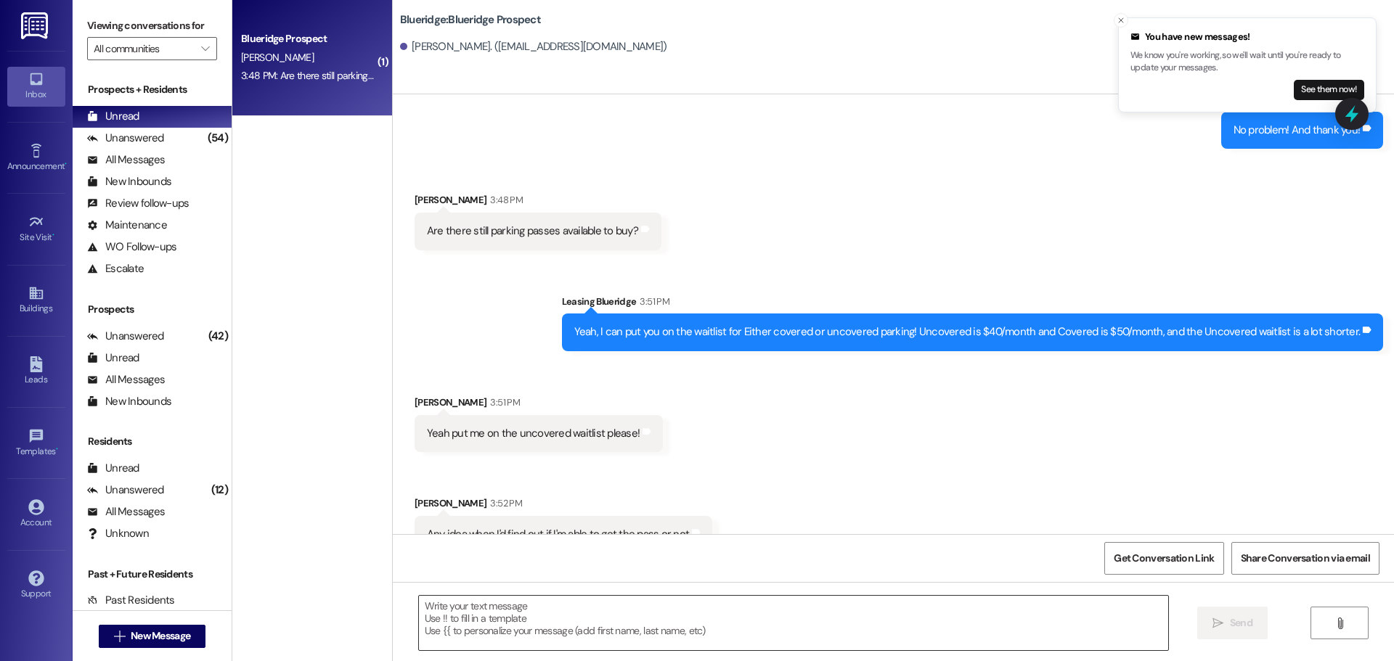
click at [682, 616] on textarea at bounding box center [793, 623] width 749 height 54
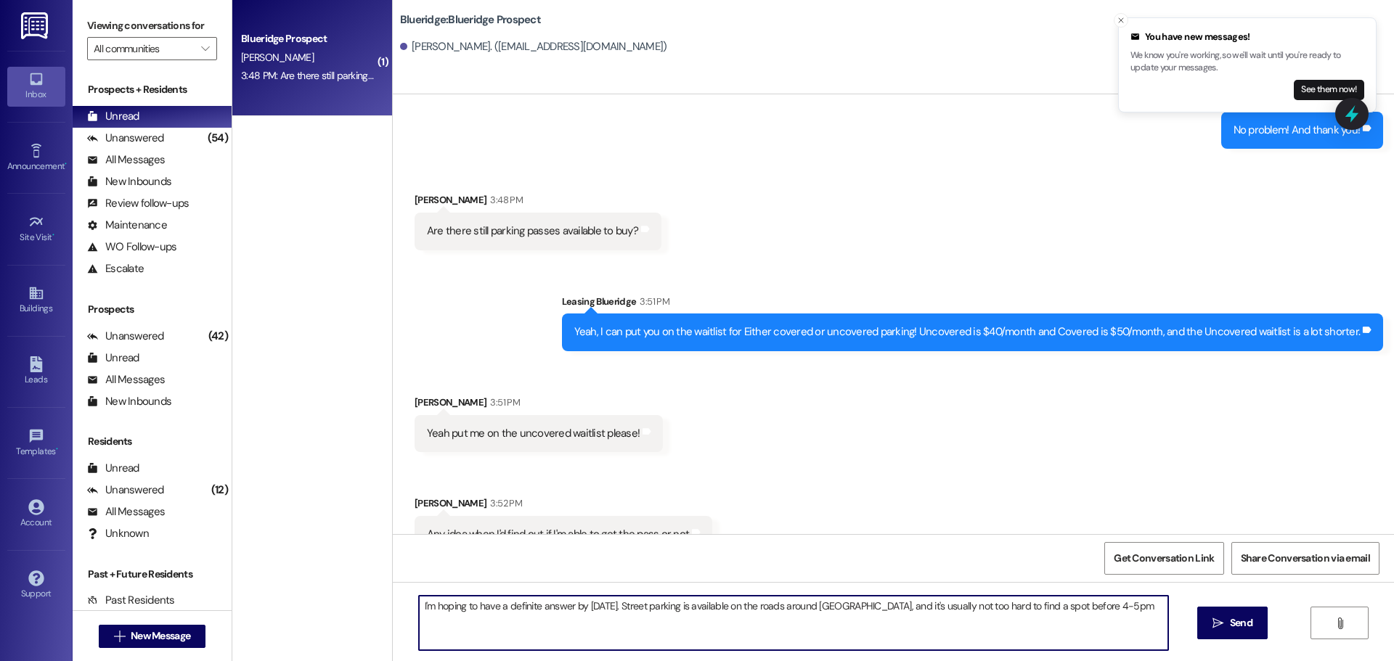
type textarea "I'm hoping to have a definite answer by September 1st. Street parking is availa…"
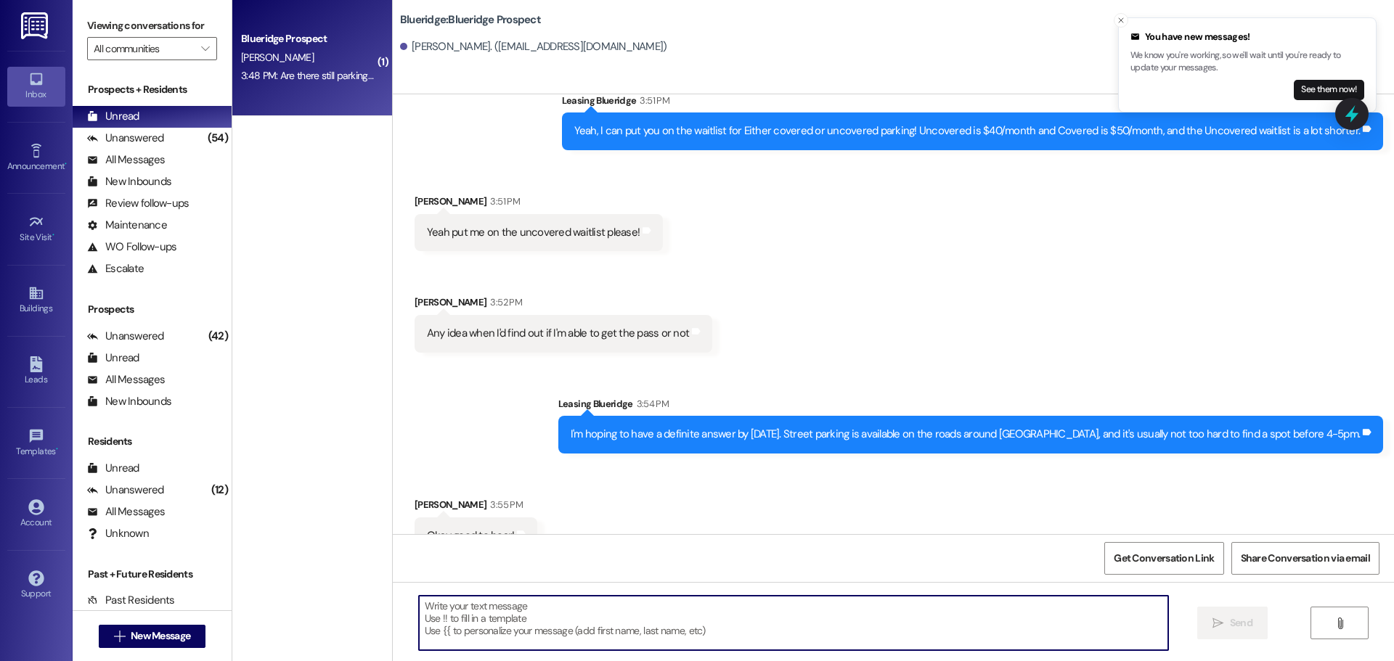
scroll to position [4487, 0]
click at [1119, 20] on icon "Close toast" at bounding box center [1121, 20] width 9 height 9
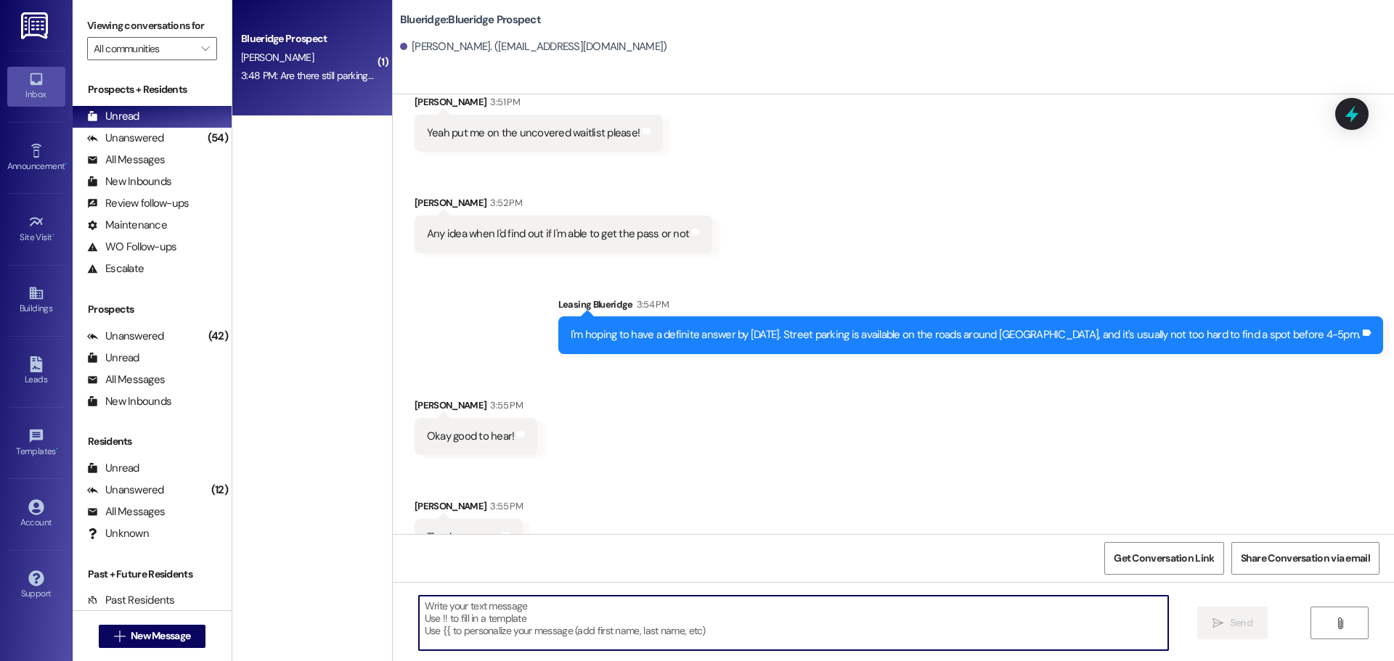
scroll to position [4589, 0]
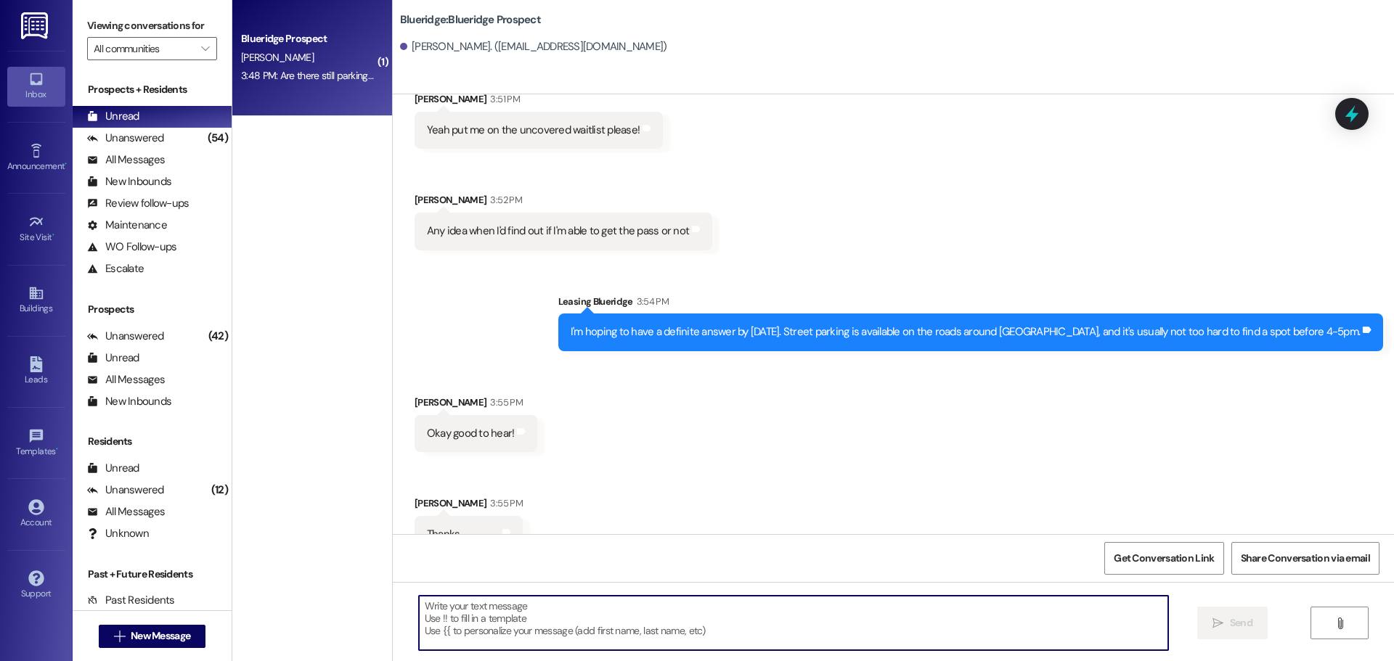
click at [751, 620] on textarea at bounding box center [793, 623] width 749 height 54
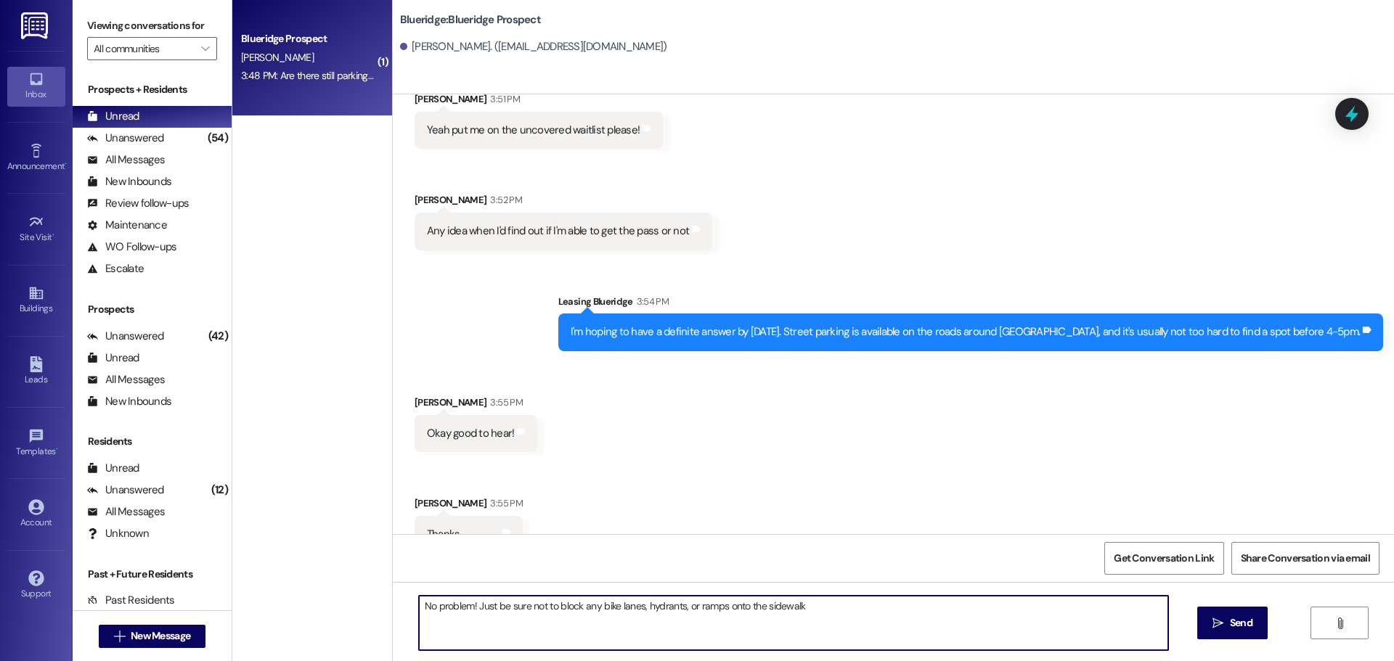
type textarea "No problem! Just be sure not to block any bike lanes, hydrants, or ramps onto t…"
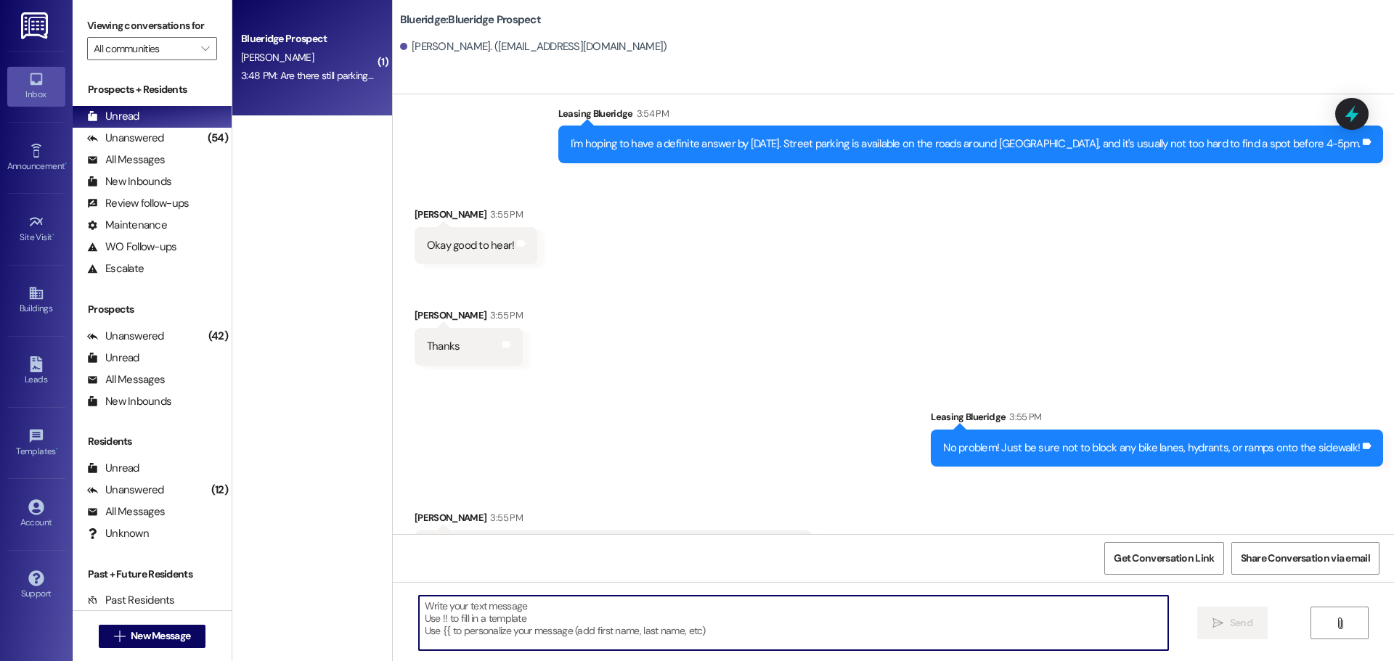
scroll to position [4790, 0]
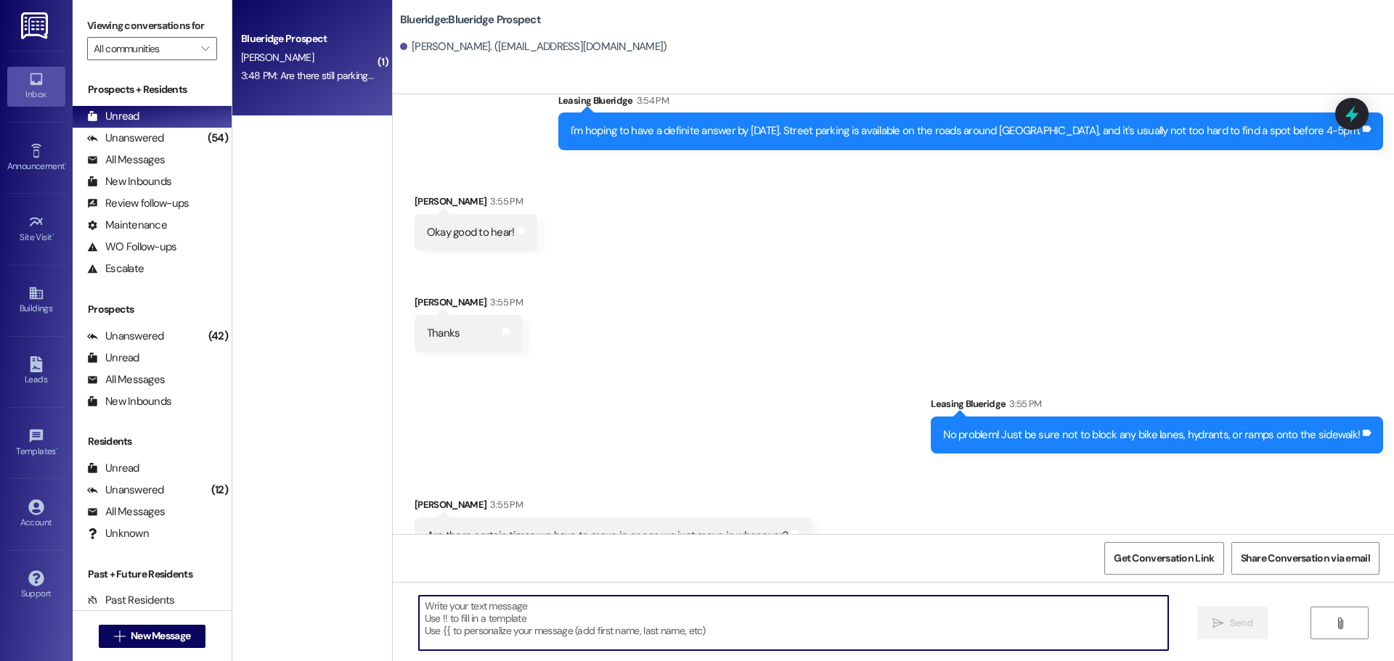
click at [770, 611] on textarea at bounding box center [793, 623] width 749 height 54
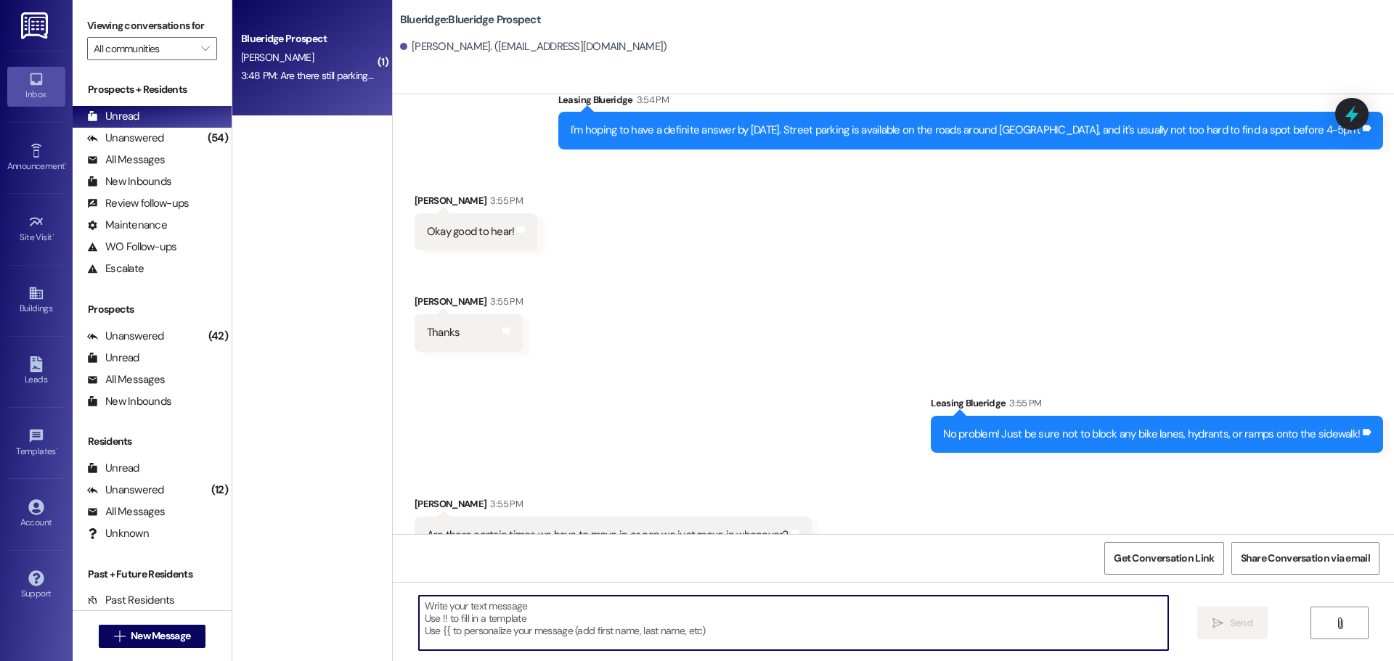
click at [769, 637] on textarea at bounding box center [793, 623] width 749 height 54
type textarea "T"
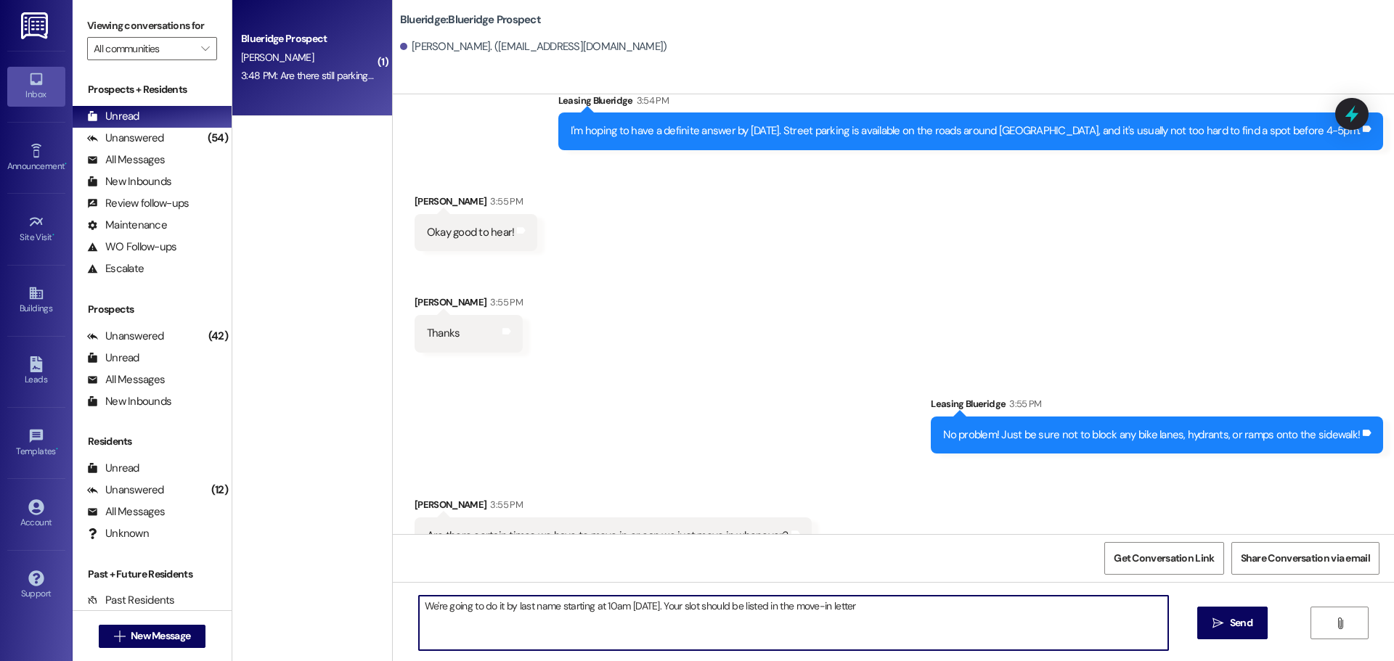
type textarea "We're going to do it by last name starting at 10am tomorrow. Your slot should b…"
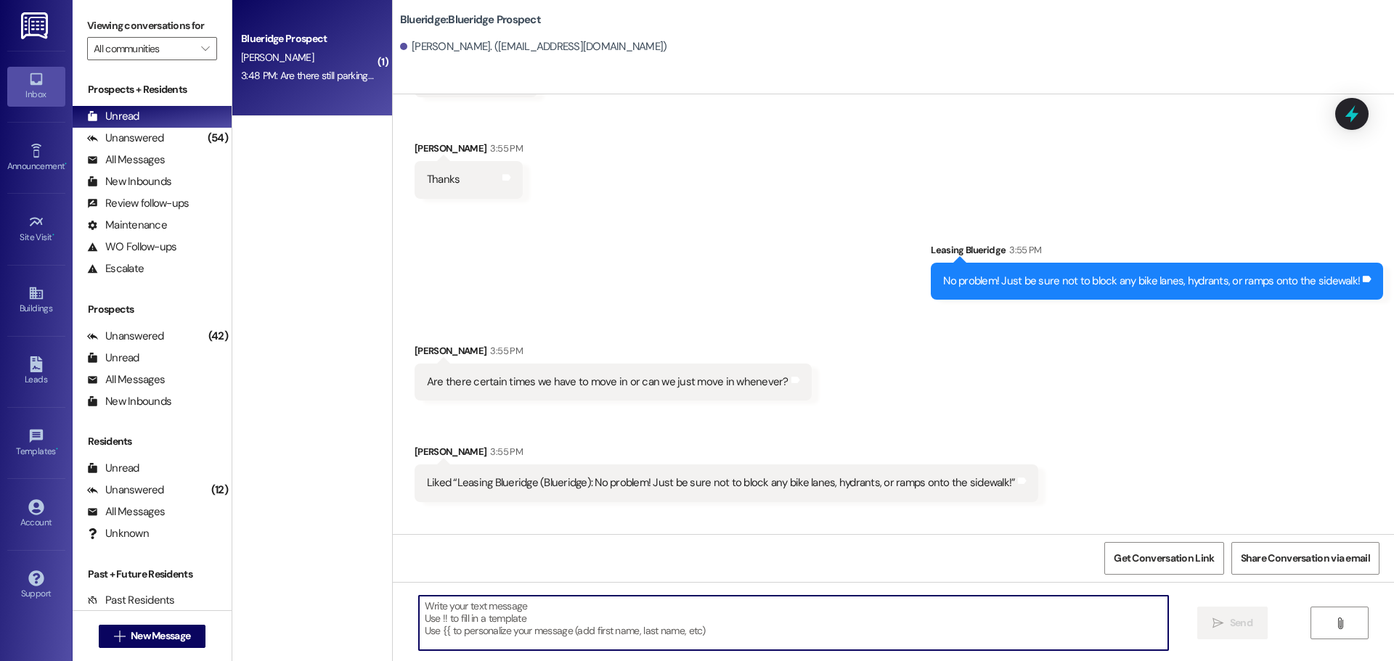
scroll to position [4993, 0]
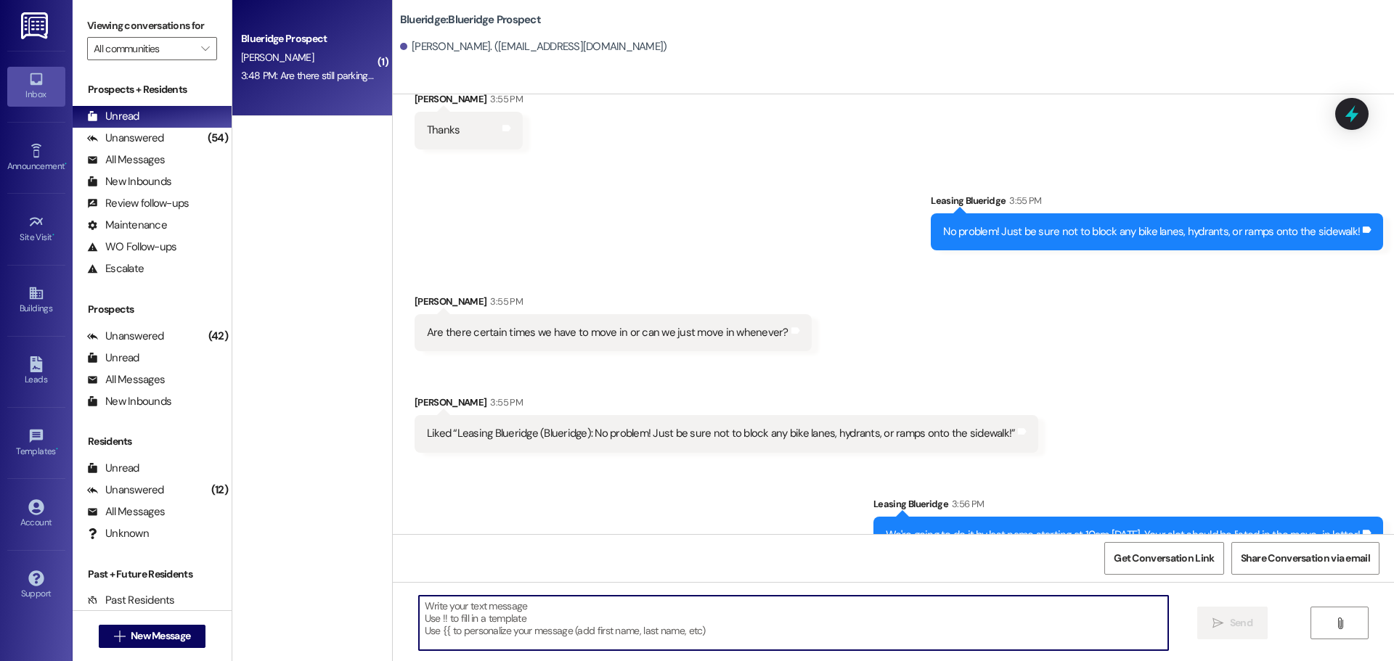
click at [34, 31] on img at bounding box center [36, 25] width 30 height 27
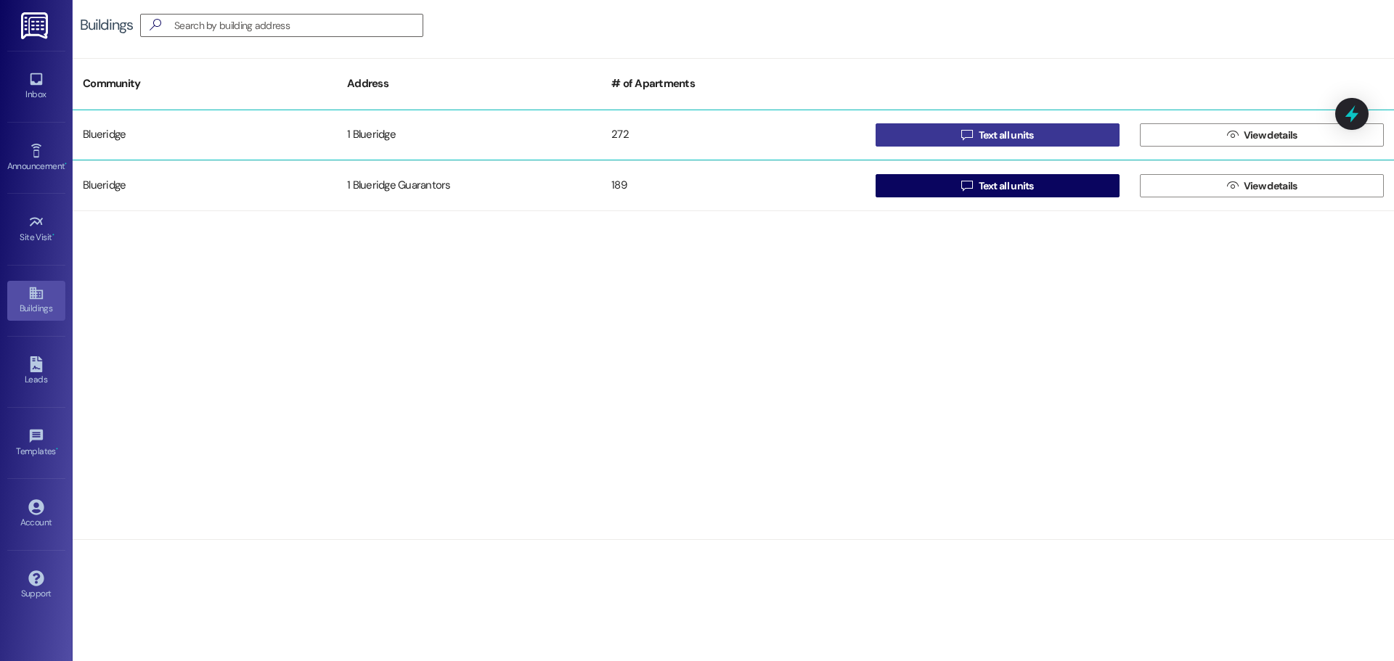
click at [973, 135] on span " Text all units" at bounding box center [997, 135] width 78 height 22
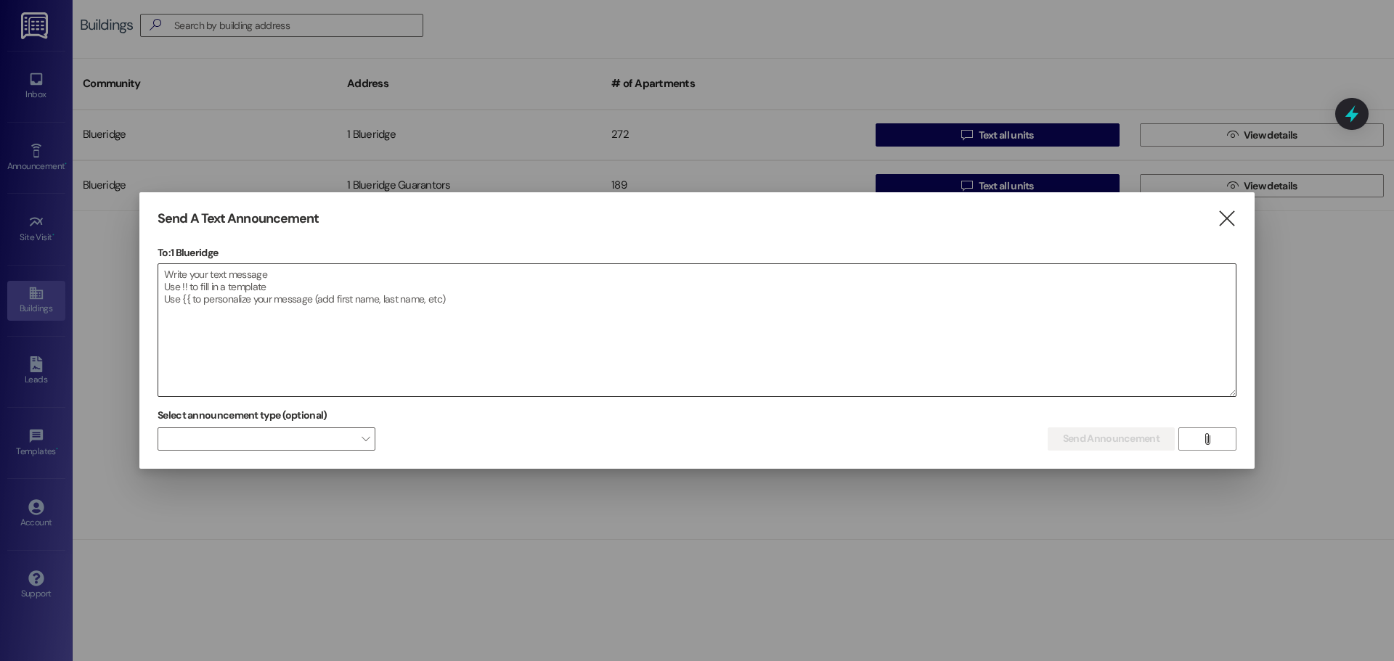
click at [863, 304] on textarea at bounding box center [696, 330] width 1077 height 132
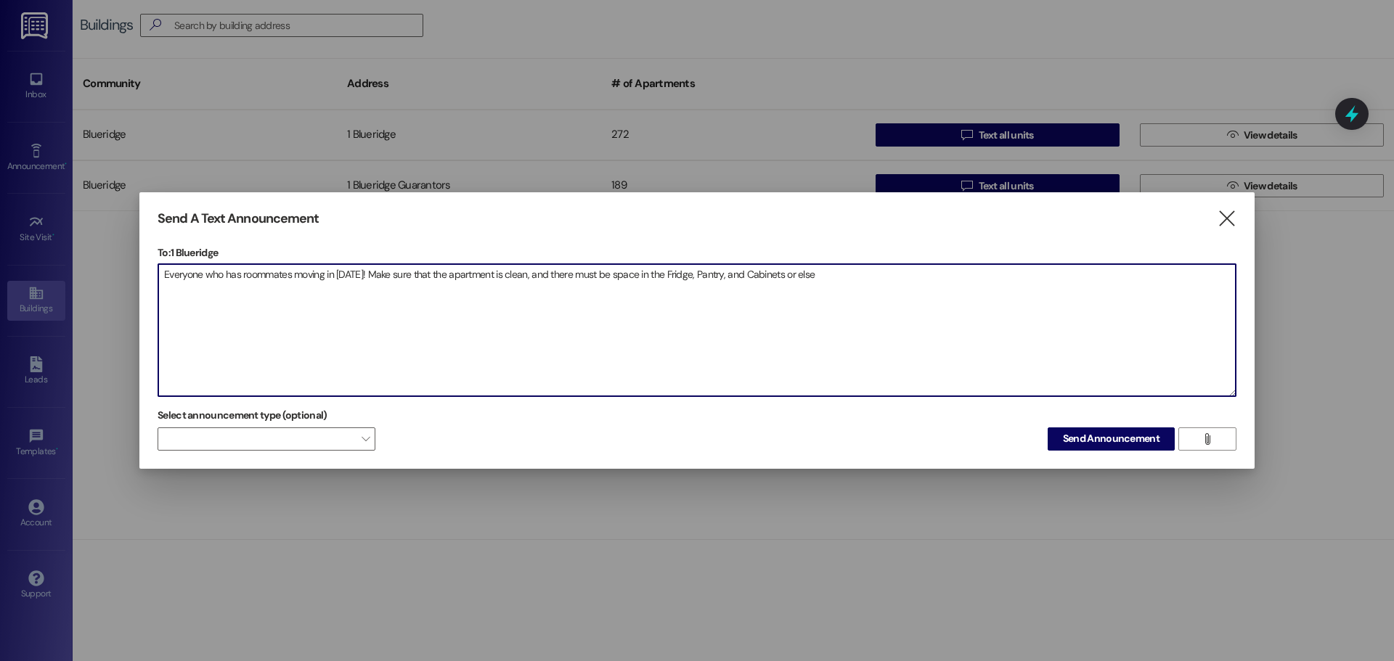
click at [882, 293] on textarea "Everyone who has roommates moving in tomorrow! Make sure that the apartment is …" at bounding box center [696, 330] width 1077 height 132
click at [797, 277] on textarea "Everyone who has roommates moving in tomorrow! Make sure that the apartment is …" at bounding box center [696, 330] width 1077 height 132
drag, startPoint x: 243, startPoint y: 275, endPoint x: 292, endPoint y: 277, distance: 48.7
click at [292, 277] on textarea "Everyone who has roommates moving in tomorrow! Make sure that the apartment is …" at bounding box center [696, 330] width 1077 height 132
click at [360, 273] on textarea "Everyone who has people moving in tomorrow! Make sure that the apartment is cle…" at bounding box center [696, 330] width 1077 height 132
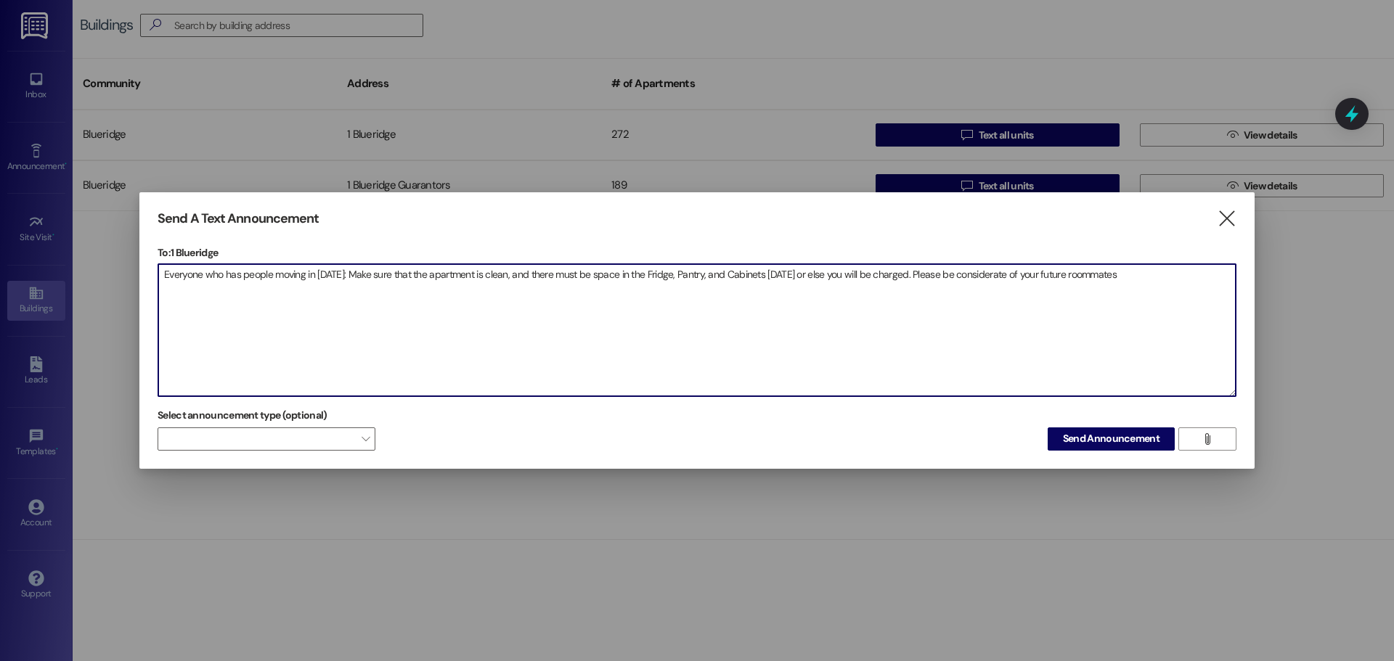
click at [1159, 287] on textarea "Everyone who has people moving in tomorrow: Make sure that the apartment is cle…" at bounding box center [696, 330] width 1077 height 132
click at [1146, 282] on textarea "Everyone who has people moving in tomorrow: Make sure that the apartment is cle…" at bounding box center [696, 330] width 1077 height 132
click at [940, 270] on textarea "Everyone who has people moving in tomorrow: Make sure that the apartment is cle…" at bounding box center [696, 330] width 1077 height 132
click at [847, 346] on textarea "Everyone who has people moving in tomorrow: Make sure that the apartment is cle…" at bounding box center [696, 330] width 1077 height 132
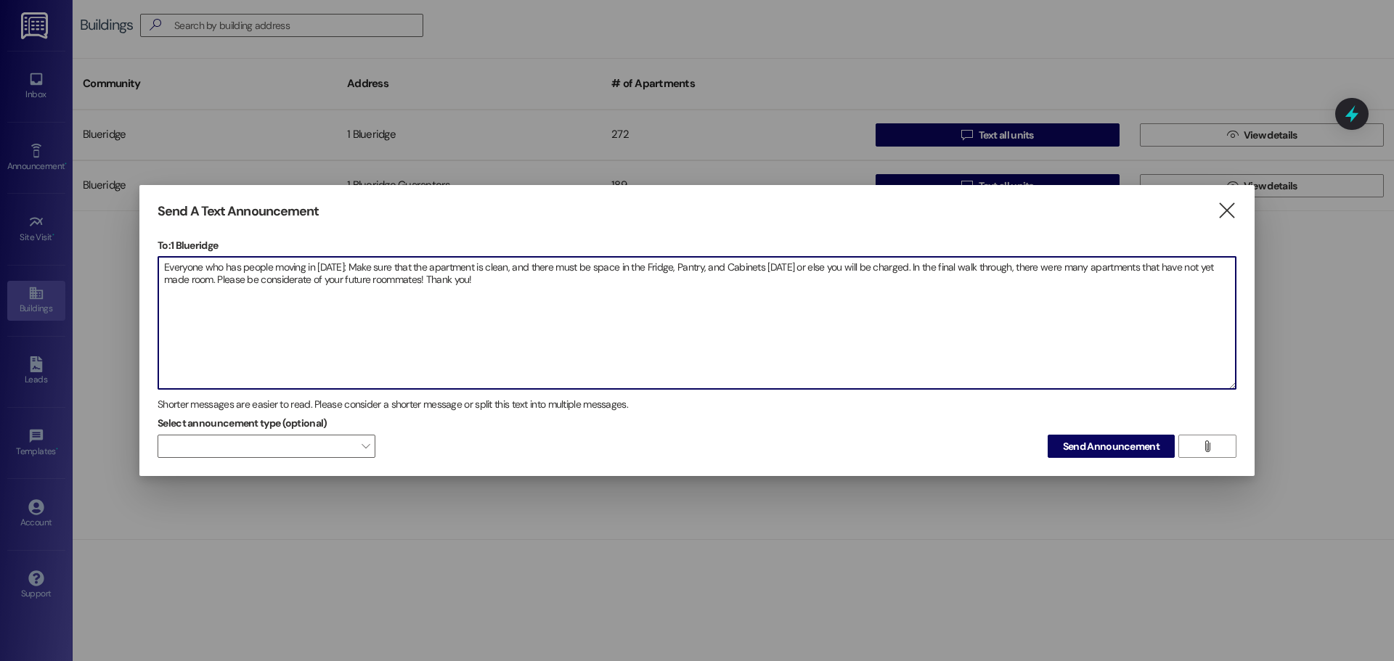
drag, startPoint x: 595, startPoint y: 319, endPoint x: 96, endPoint y: 234, distance: 505.9
click at [96, 234] on div "Send A Text Announcement  To: 1 Blueridge  Drop image file here Everyone who …" at bounding box center [697, 330] width 1394 height 661
type textarea "Everyone who has people moving in tomorrow: Make sure that the apartment is cle…"
click at [1137, 443] on span "Send Announcement" at bounding box center [1111, 446] width 97 height 15
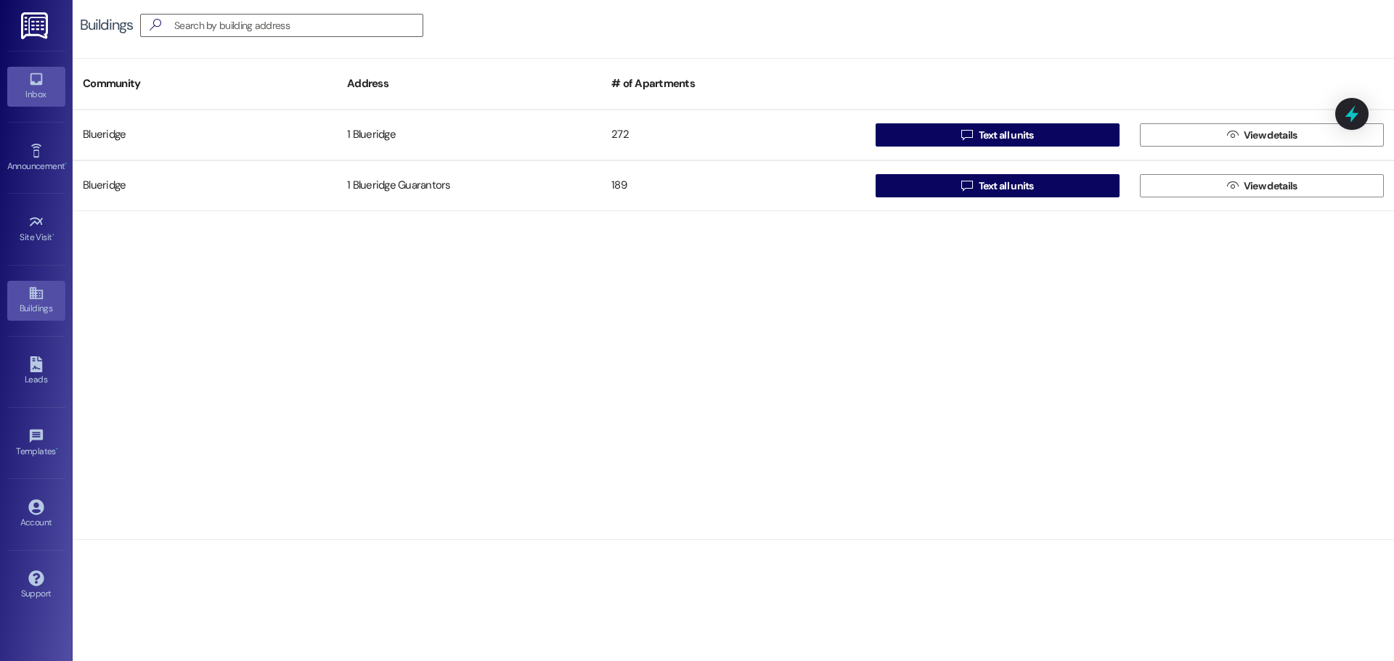
click at [24, 85] on link "Inbox" at bounding box center [36, 86] width 58 height 39
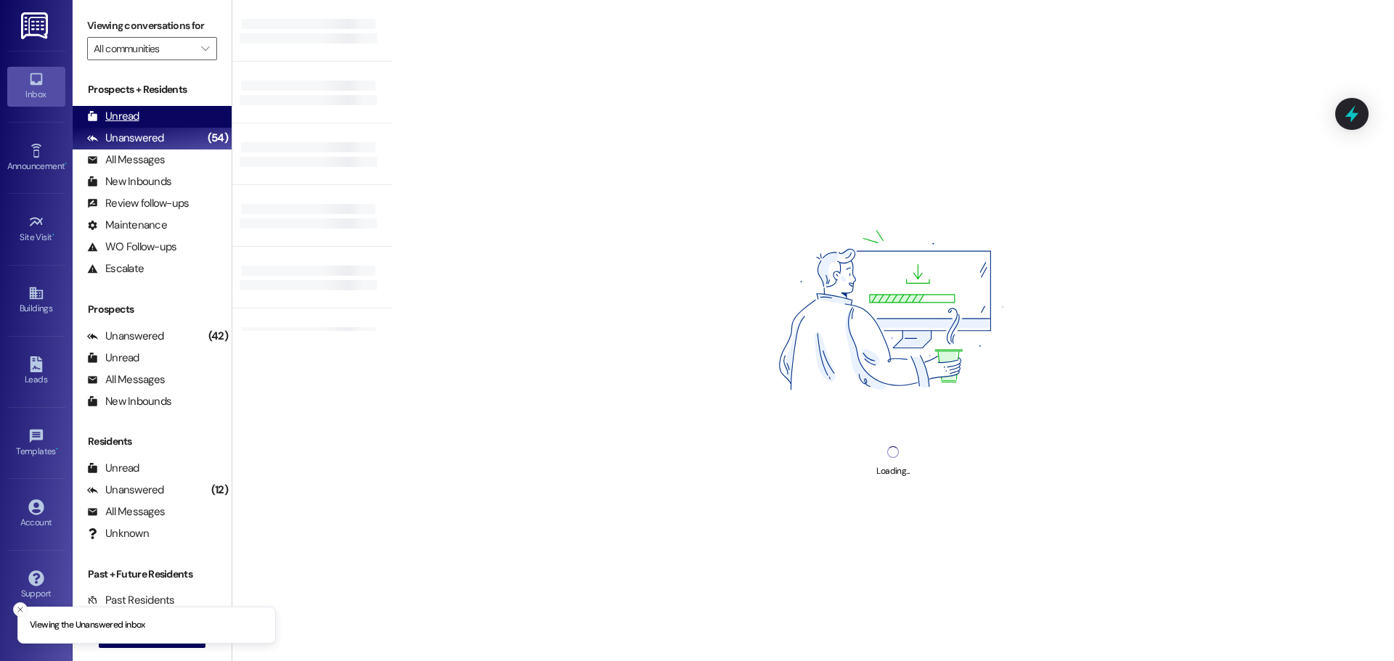
click at [147, 110] on div "Unread (0)" at bounding box center [152, 117] width 159 height 22
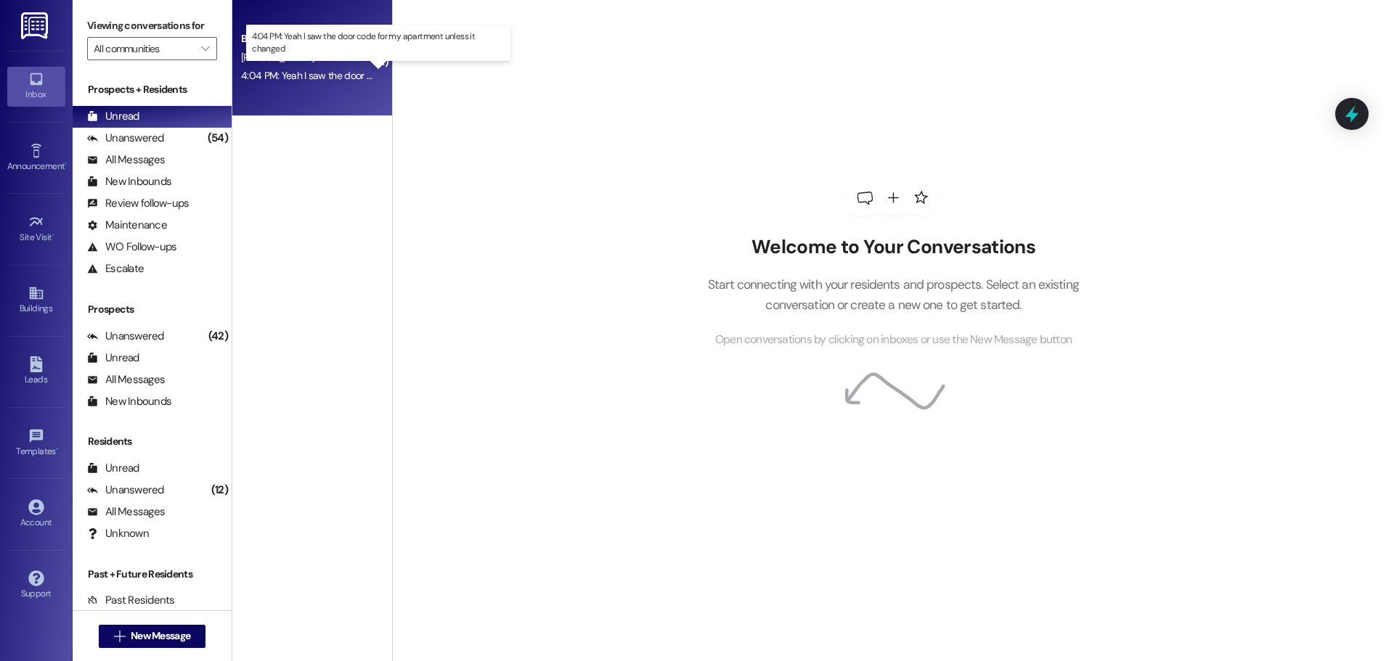
click at [335, 76] on div "4:04 PM: Yeah I saw the door code for my apartment unless it changed 4:04 PM: Y…" at bounding box center [391, 75] width 301 height 13
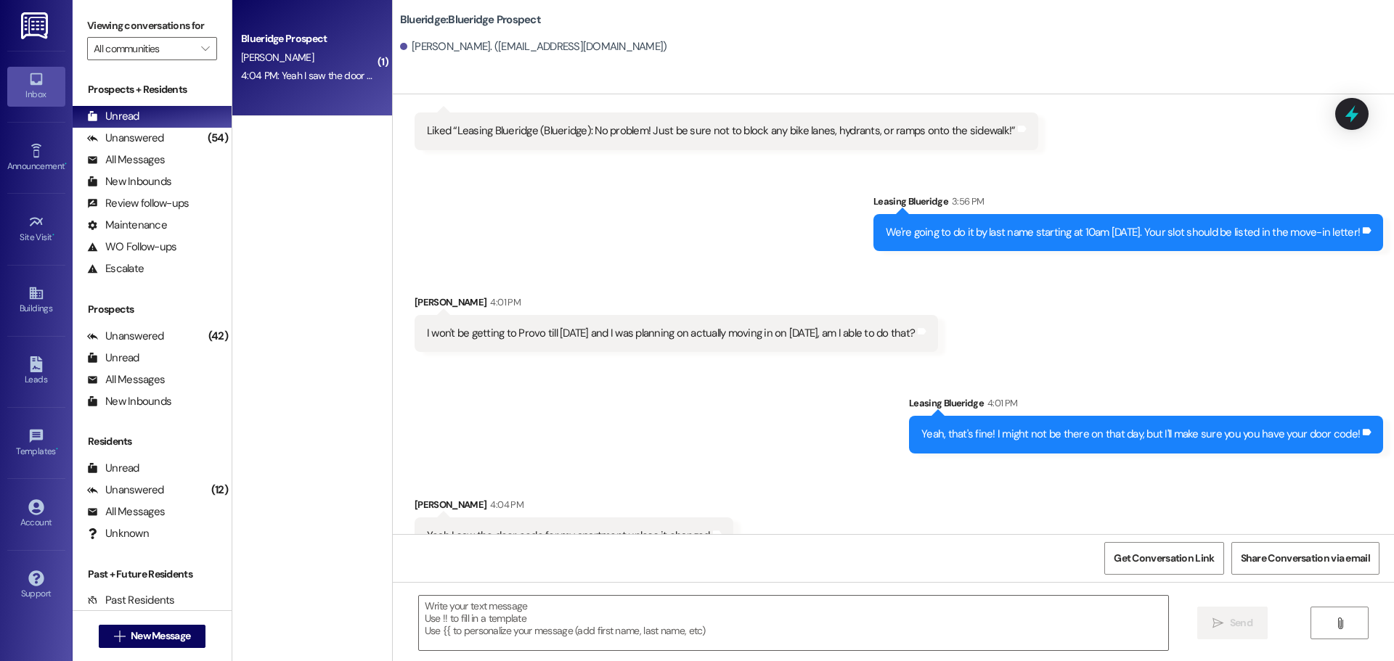
scroll to position [5279, 0]
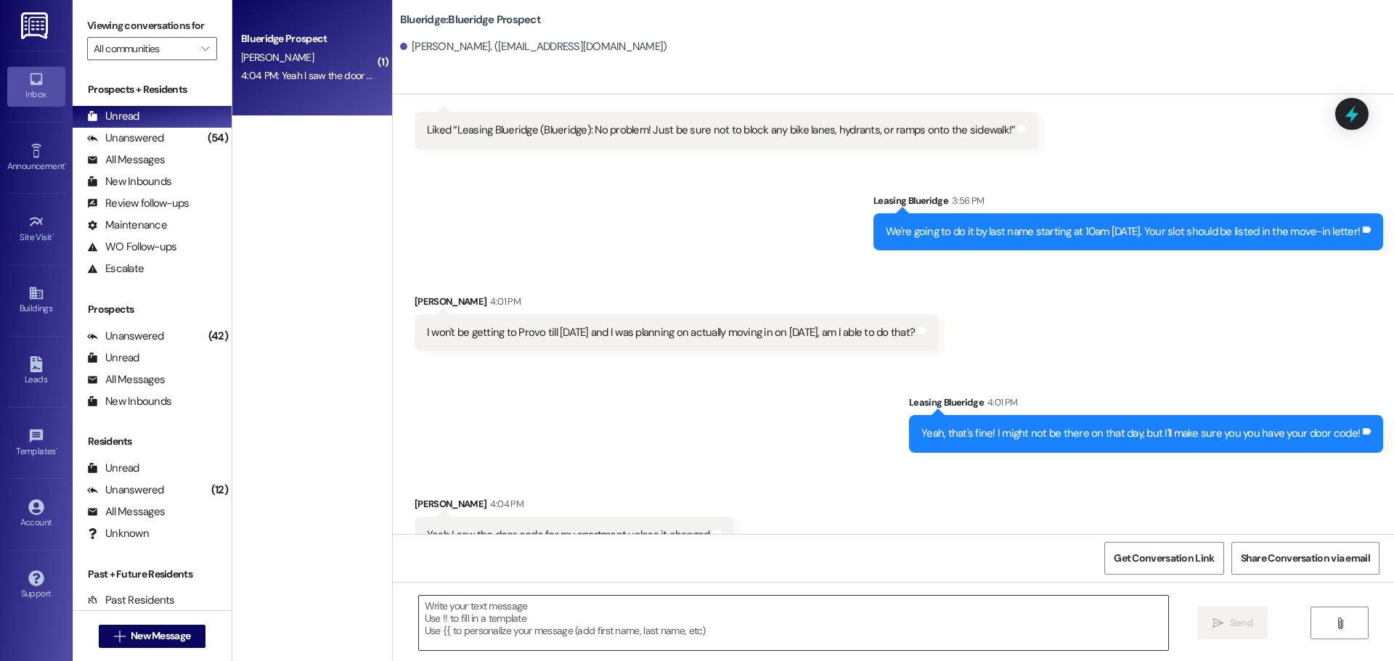
click at [668, 608] on textarea at bounding box center [793, 623] width 749 height 54
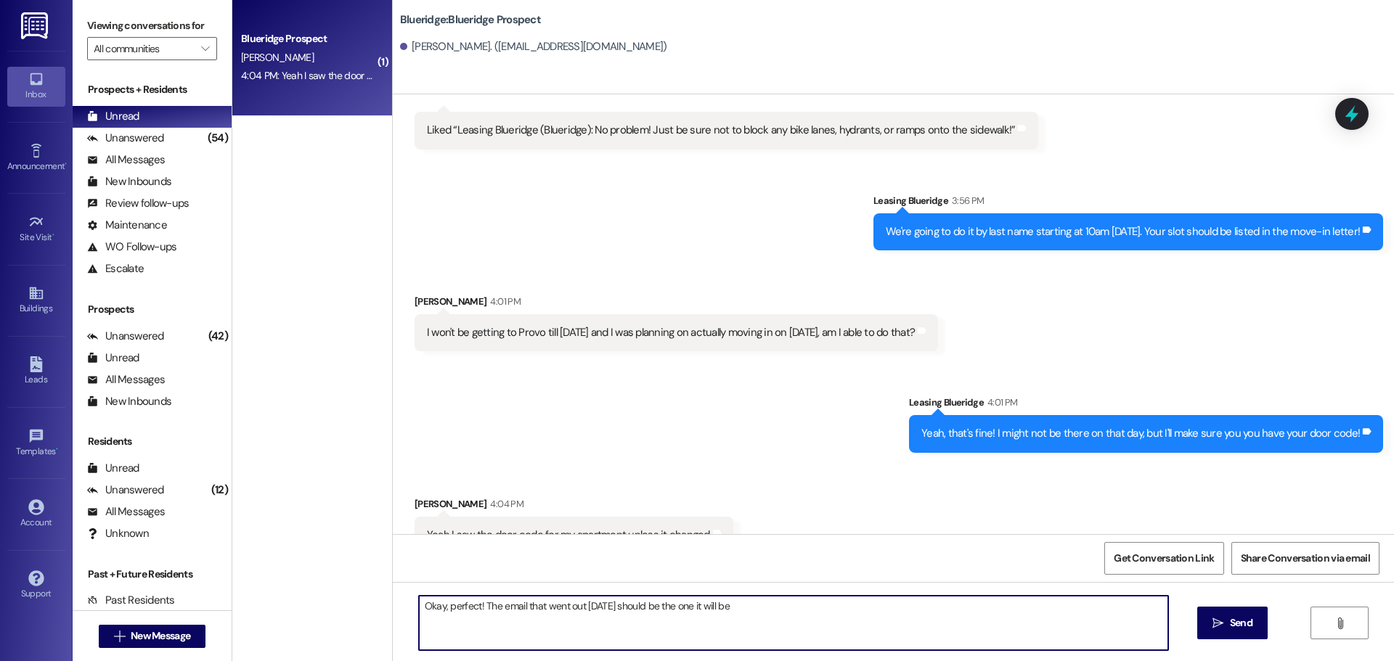
type textarea "Okay, perfect! The email that went out today should be the one it will be!"
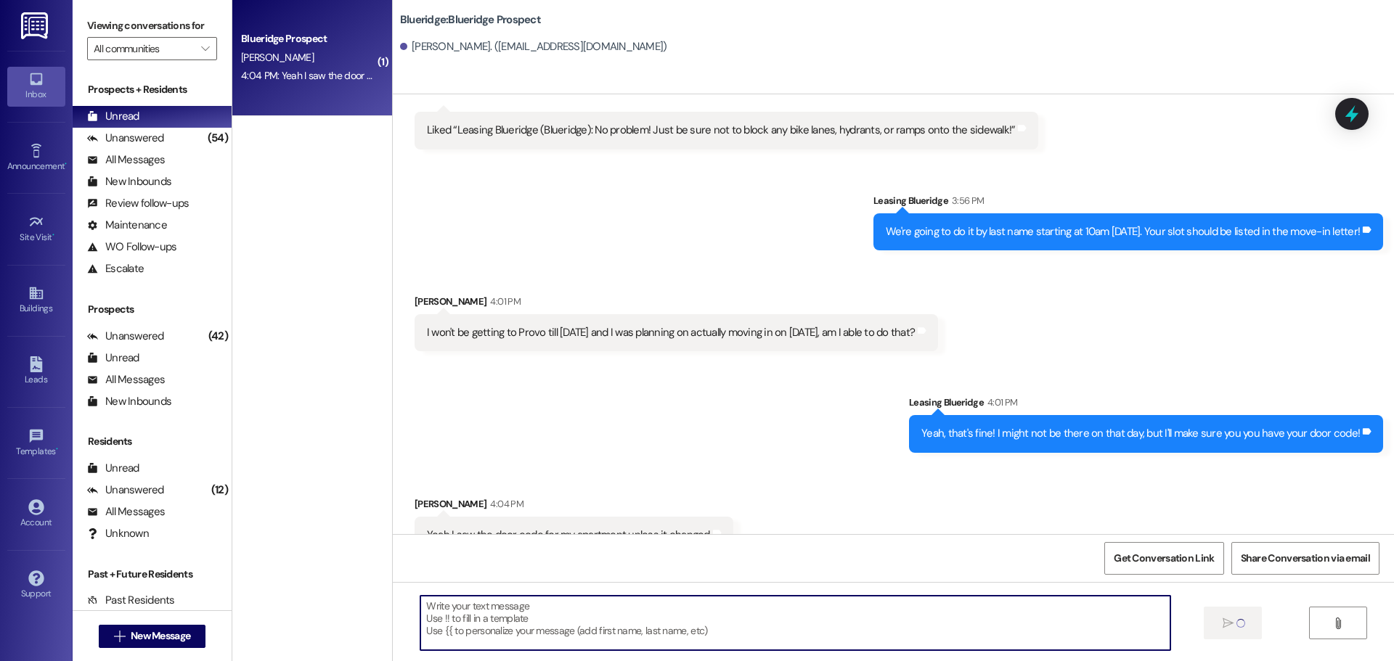
scroll to position [5278, 0]
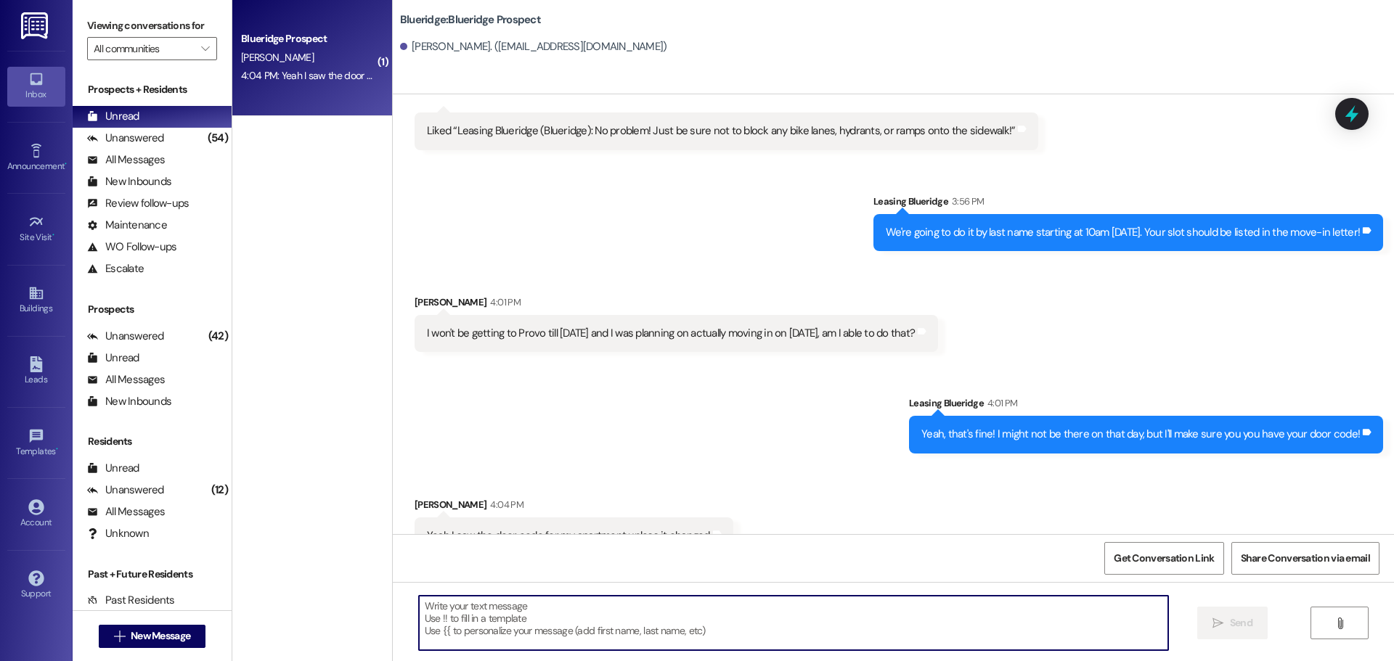
click at [857, 370] on div "Sent via SMS Leasing Blueridge 4:01 PM Yeah, that's fine! I might not be there …" at bounding box center [893, 413] width 1001 height 101
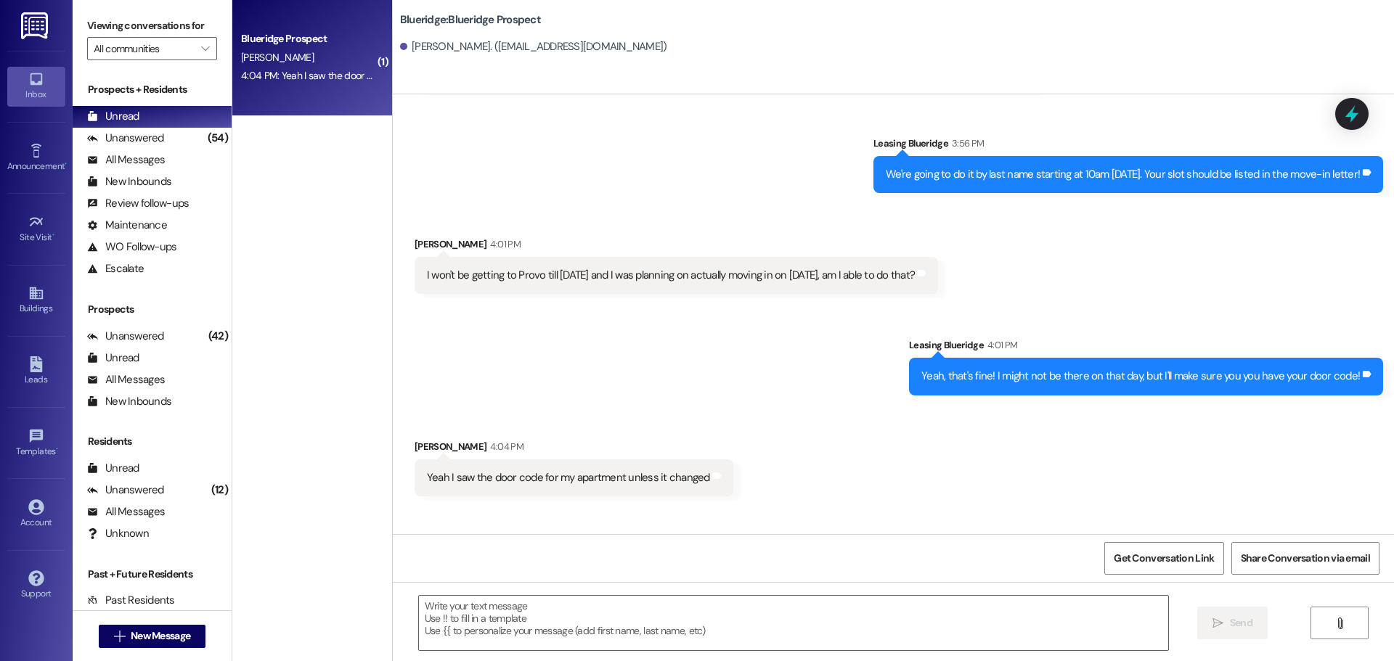
scroll to position [5380, 0]
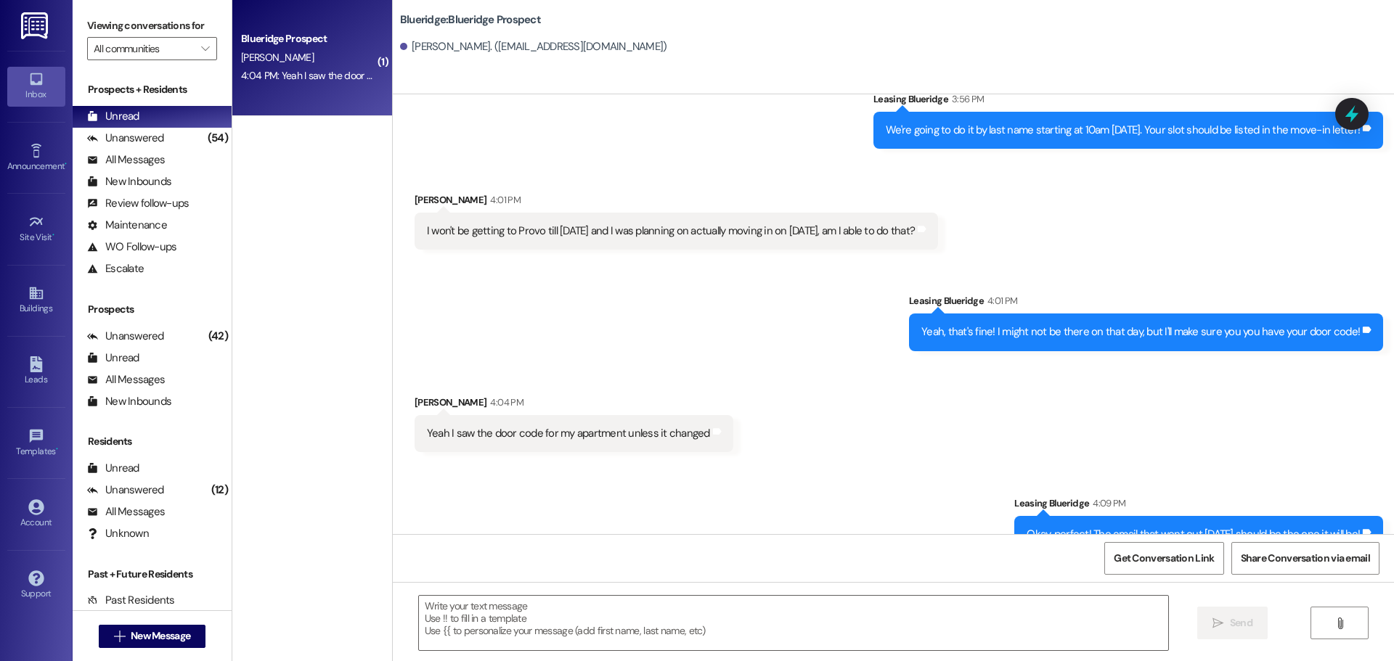
click at [846, 413] on div "Received via SMS Hayden Barrett 4:04 PM Yeah I saw the door code for my apartme…" at bounding box center [893, 412] width 1001 height 101
drag, startPoint x: 1006, startPoint y: 462, endPoint x: 1383, endPoint y: 521, distance: 381.5
click at [1383, 521] on div "Sent via SMS Leasing Blueridge 4:09 PM Okay, perfect! The email that went out t…" at bounding box center [1198, 524] width 391 height 79
click at [714, 362] on div "Received via SMS Hayden Barrett 4:04 PM Yeah I saw the door code for my apartme…" at bounding box center [893, 412] width 1001 height 101
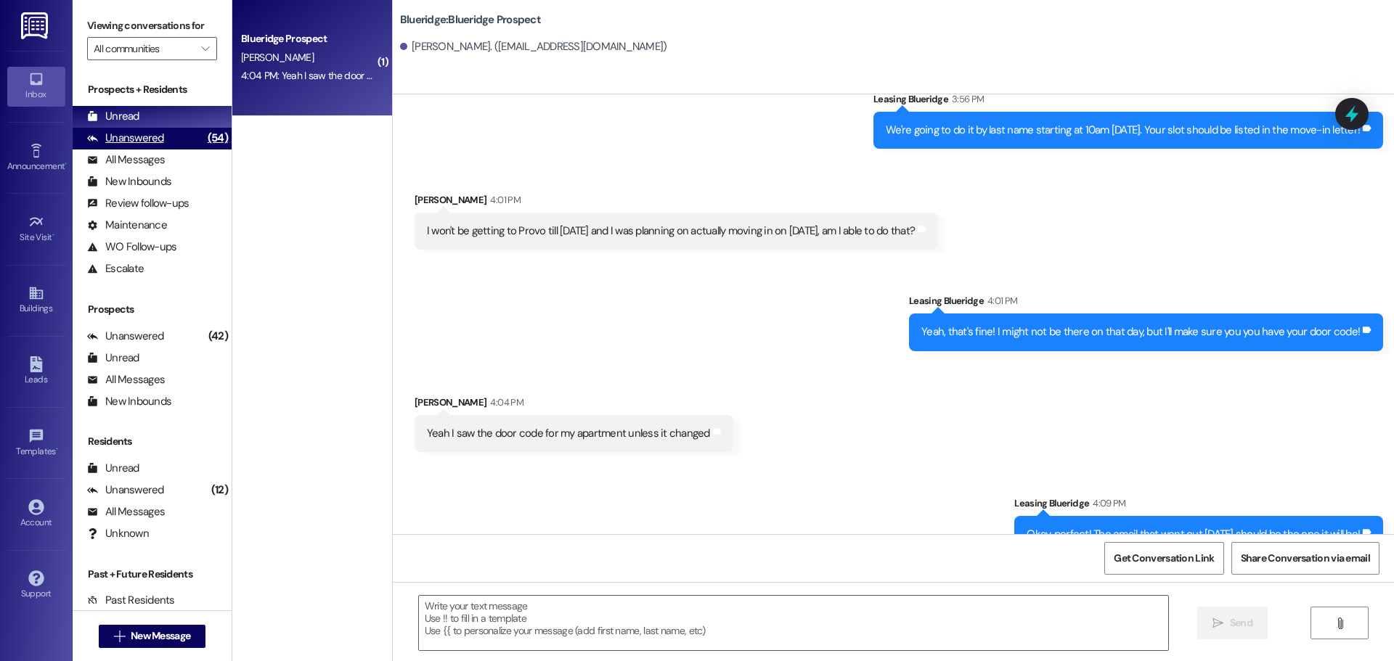
click at [169, 134] on div "Unanswered (54)" at bounding box center [152, 139] width 159 height 22
click at [174, 119] on div "Unread (0)" at bounding box center [152, 117] width 159 height 22
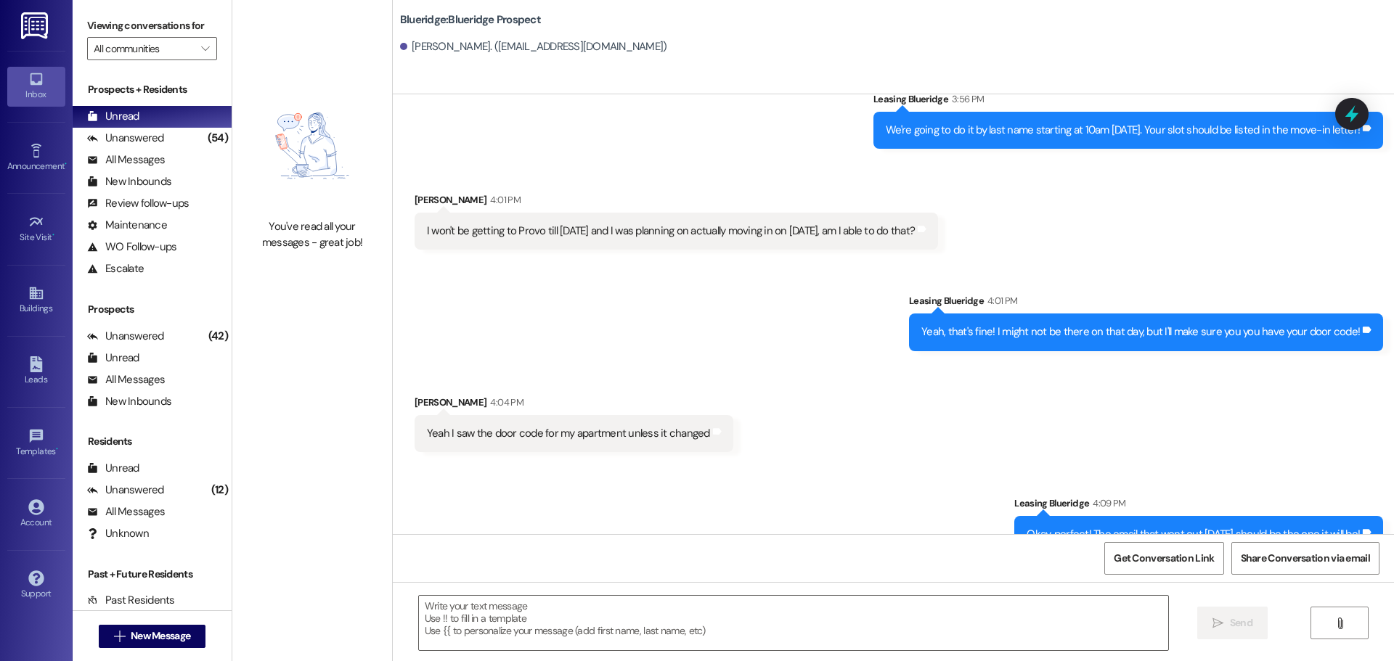
click at [815, 400] on div "Received via SMS Hayden Barrett 4:04 PM Yeah I saw the door code for my apartme…" at bounding box center [893, 412] width 1001 height 101
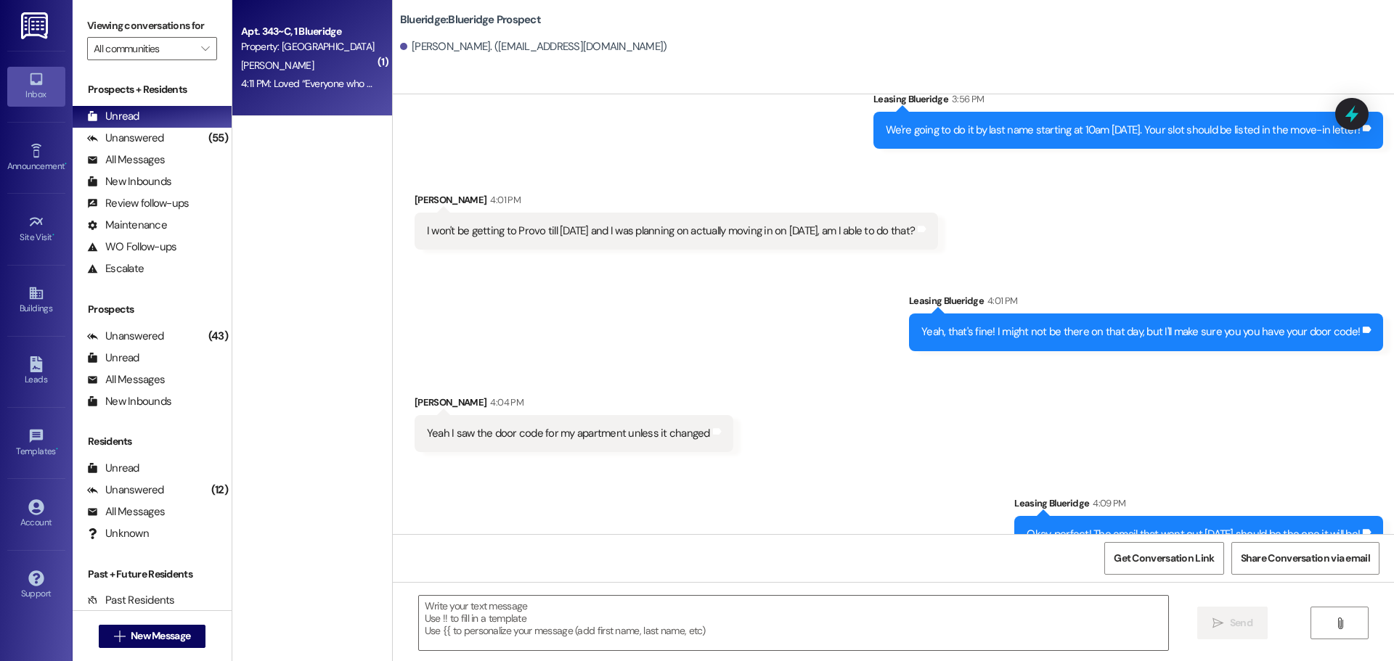
click at [305, 77] on div "4:11 PM: Loved “Everyone who has people moving in tomorrow: Make sure that the …" at bounding box center [954, 83] width 1427 height 13
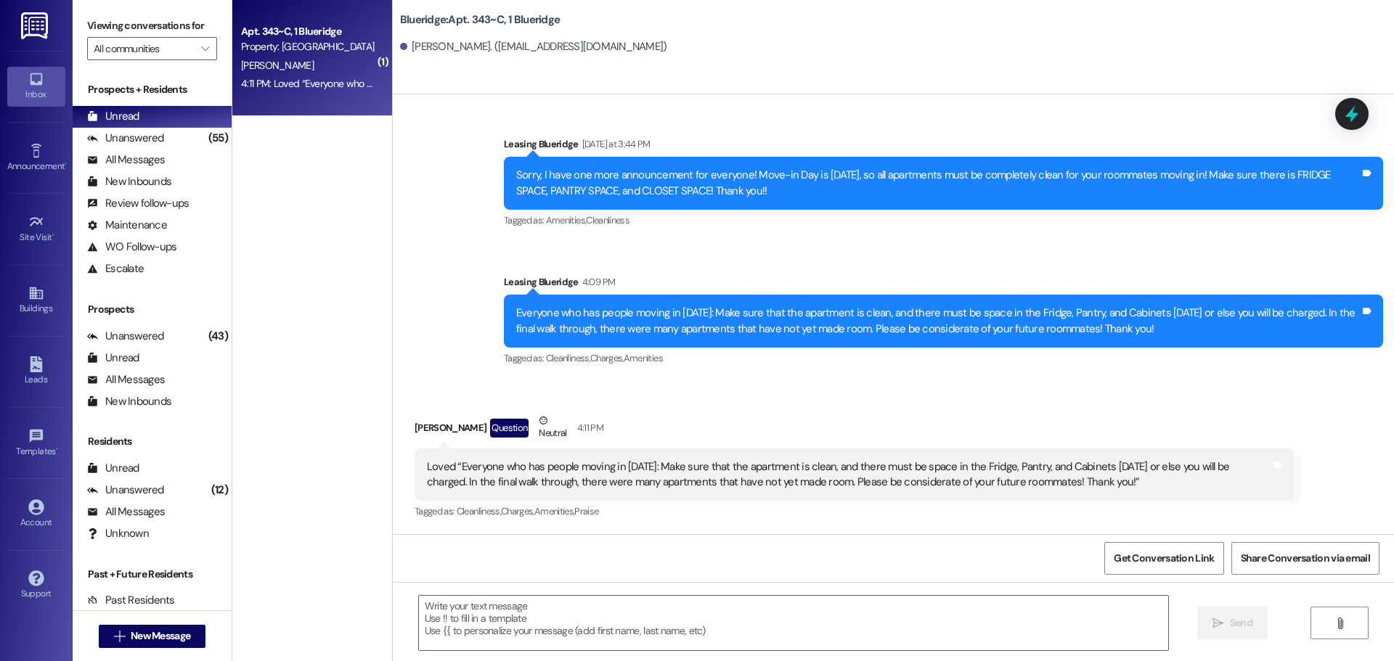
scroll to position [652, 0]
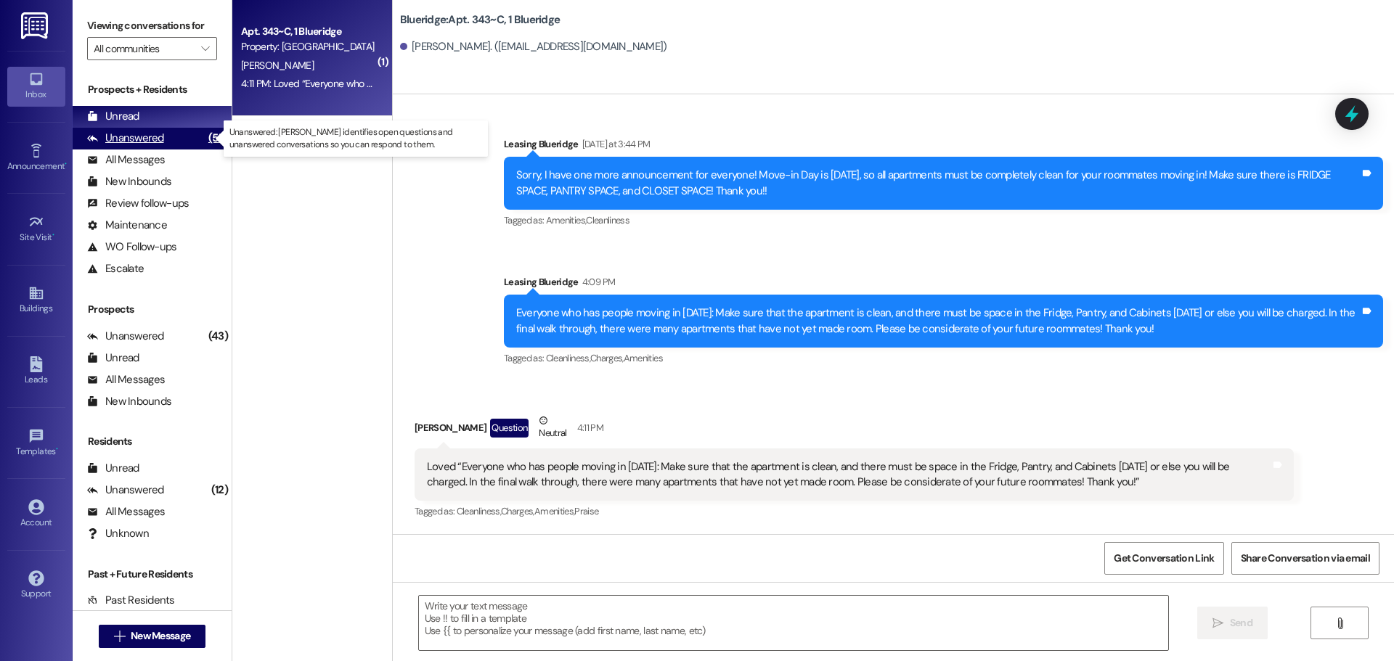
click at [174, 136] on div "Unanswered (55)" at bounding box center [152, 139] width 159 height 22
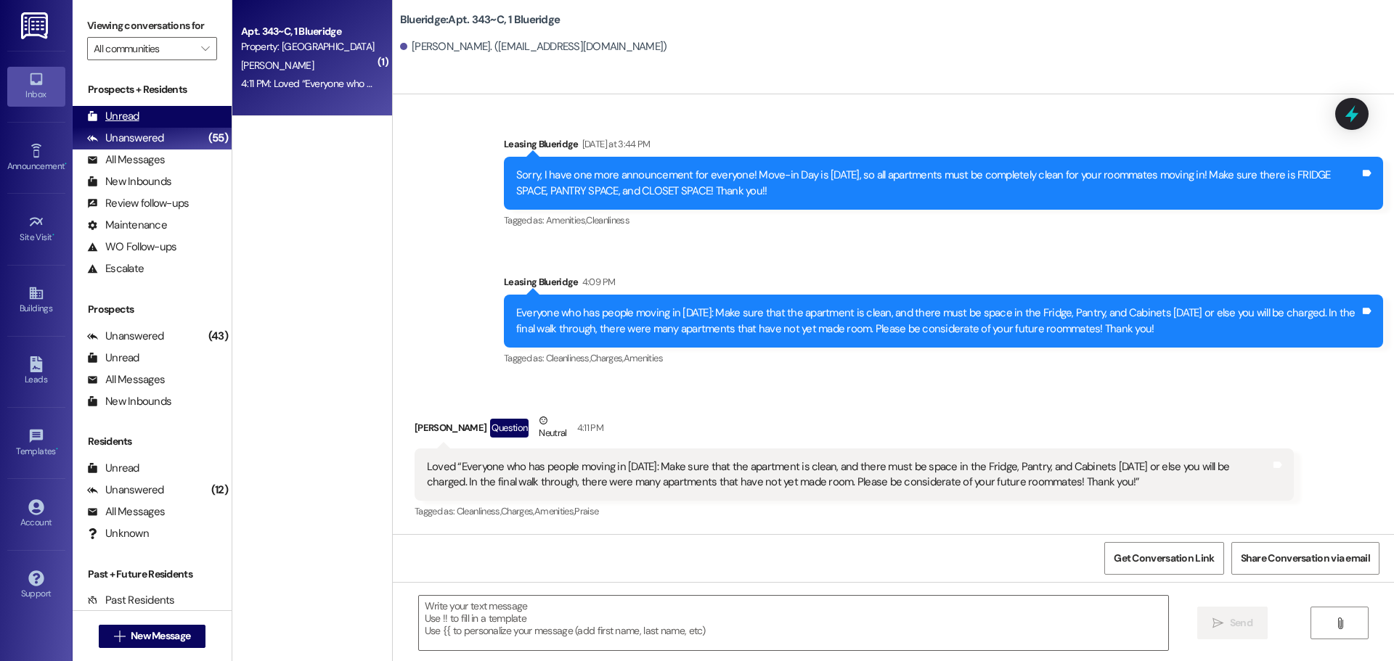
click at [177, 121] on div "Unread (0)" at bounding box center [152, 117] width 159 height 22
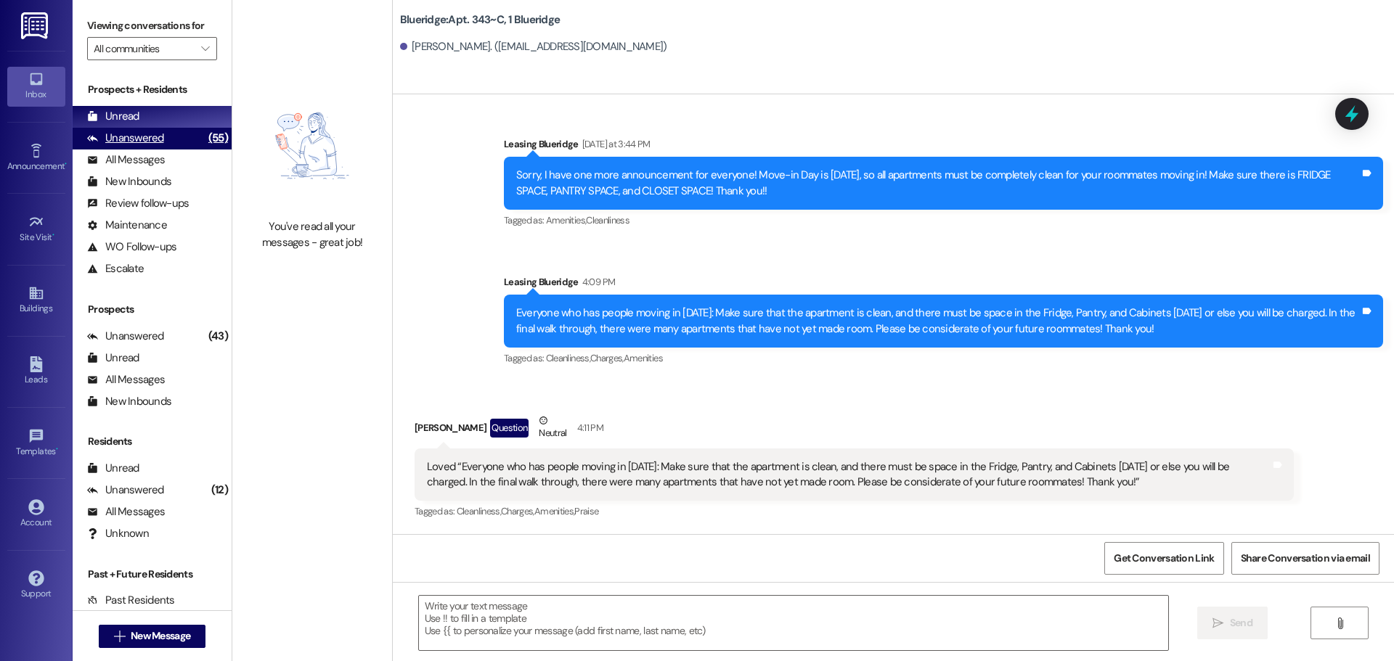
click at [163, 134] on div "Unanswered (55)" at bounding box center [152, 139] width 159 height 22
click at [164, 119] on div "Unread (0)" at bounding box center [152, 117] width 159 height 22
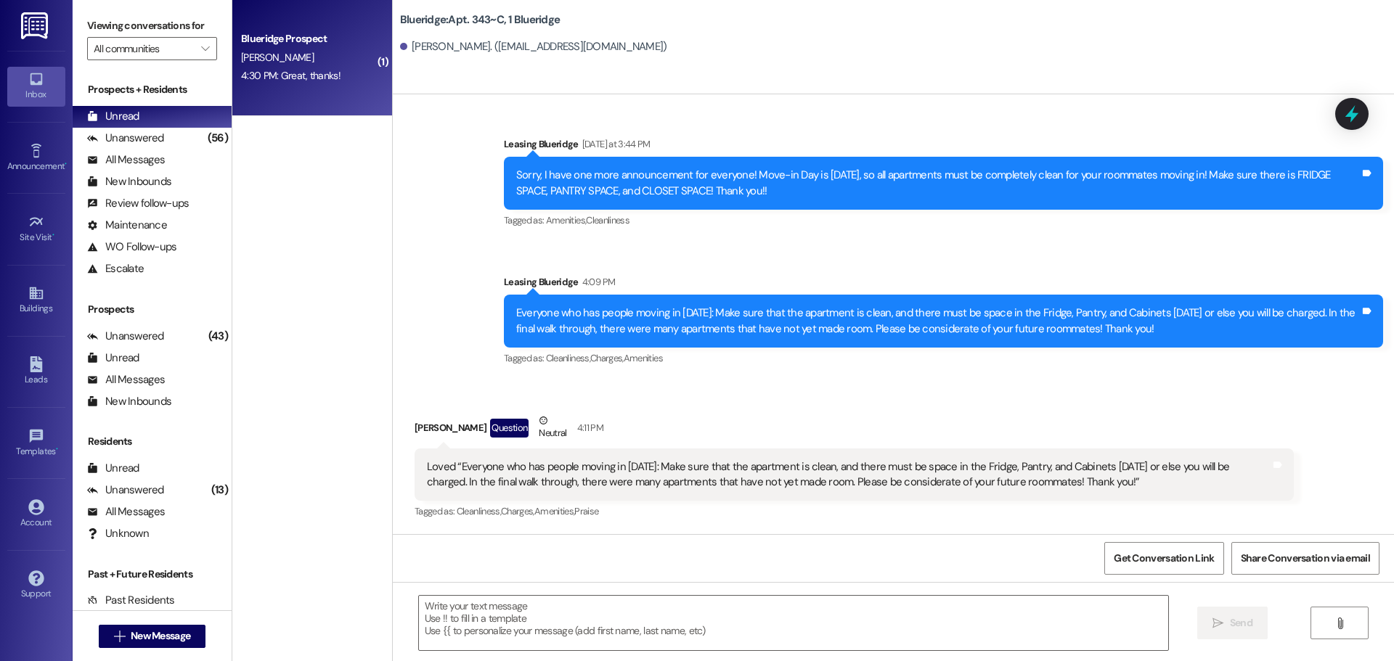
click at [354, 69] on div "4:30 PM: Great, thanks! 4:30 PM: Great, thanks!" at bounding box center [308, 76] width 137 height 18
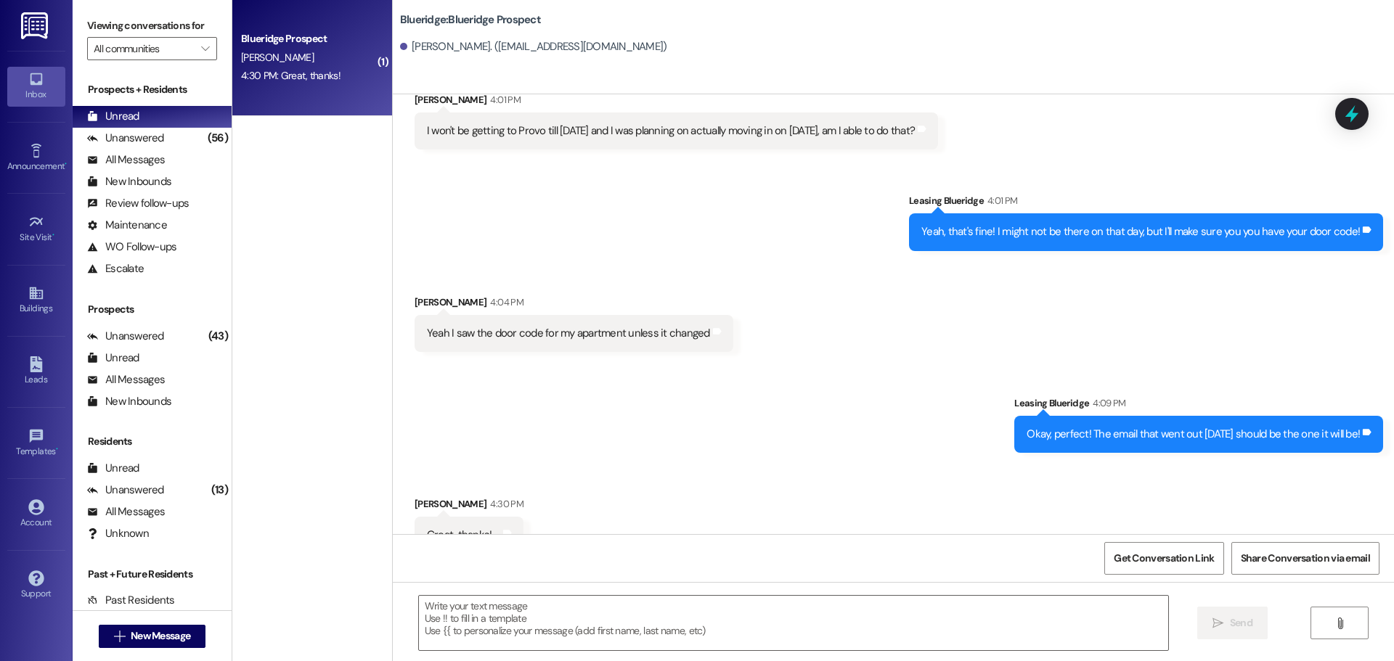
scroll to position [5481, 0]
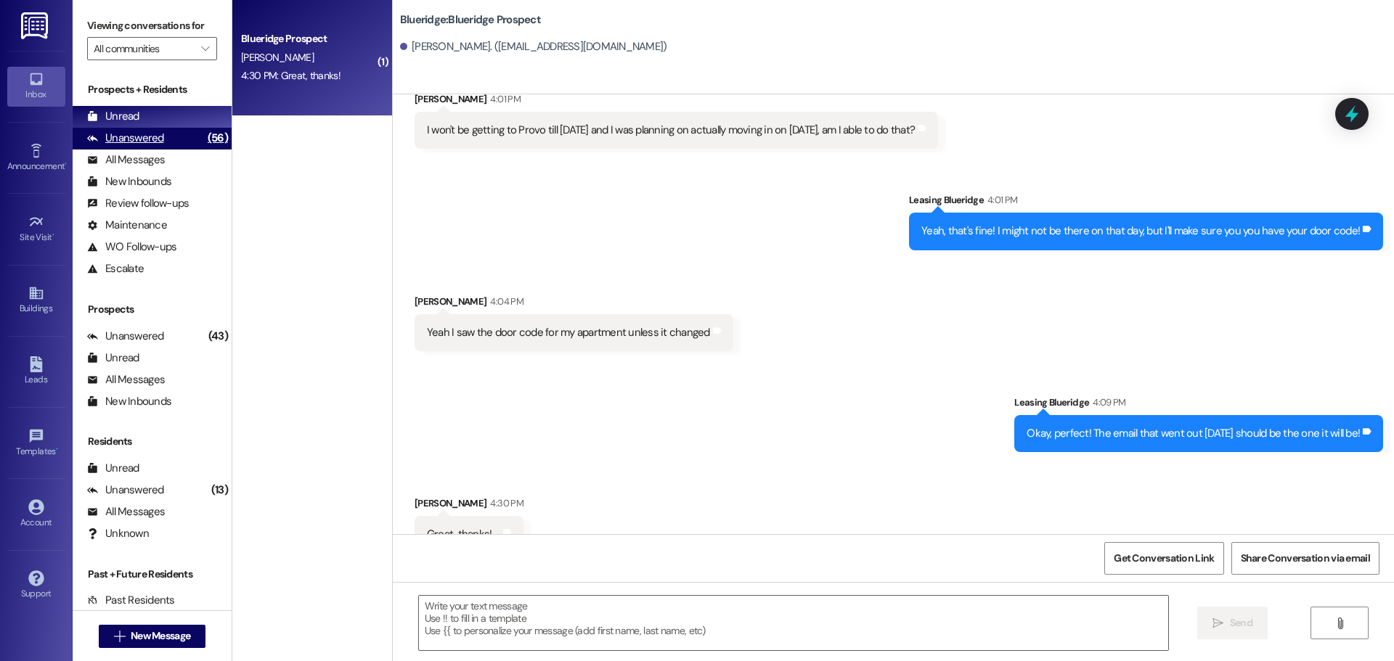
click at [154, 139] on div "Unanswered" at bounding box center [125, 138] width 77 height 15
click at [155, 120] on div "Unread (0)" at bounding box center [152, 117] width 159 height 22
click at [277, 64] on div "M. Campbell" at bounding box center [308, 58] width 137 height 18
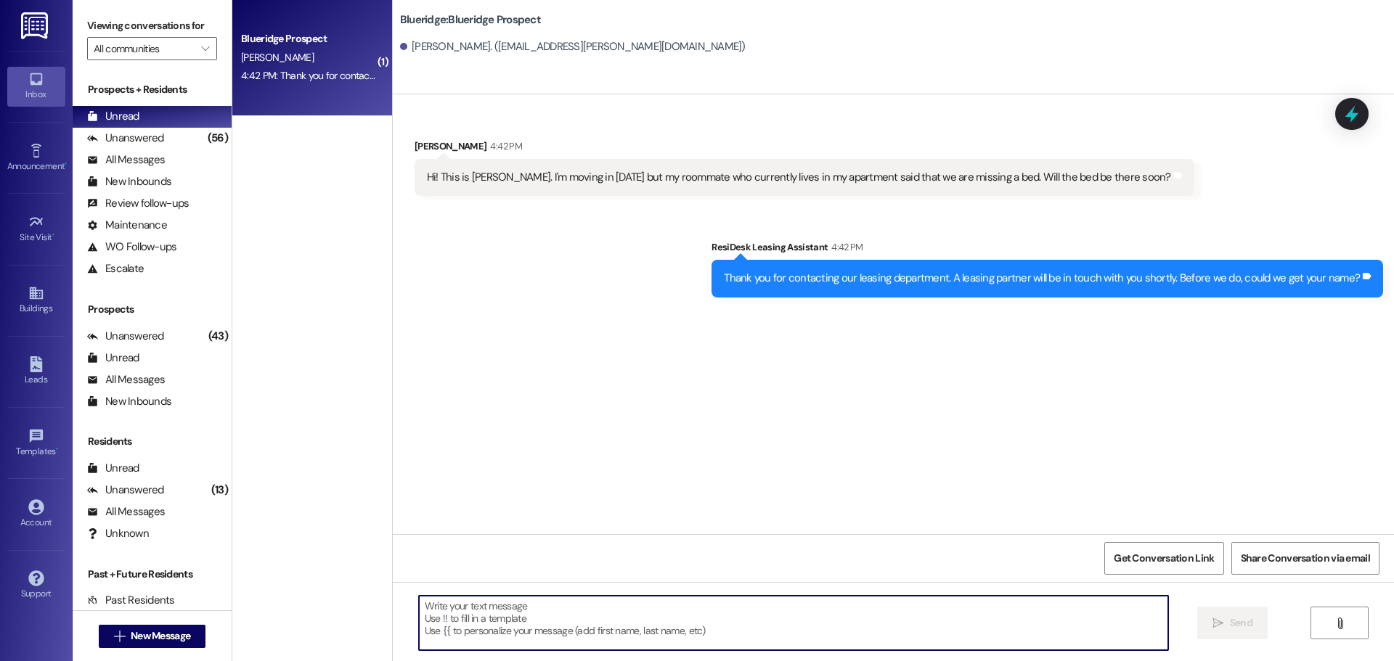
click at [592, 621] on textarea at bounding box center [793, 623] width 749 height 54
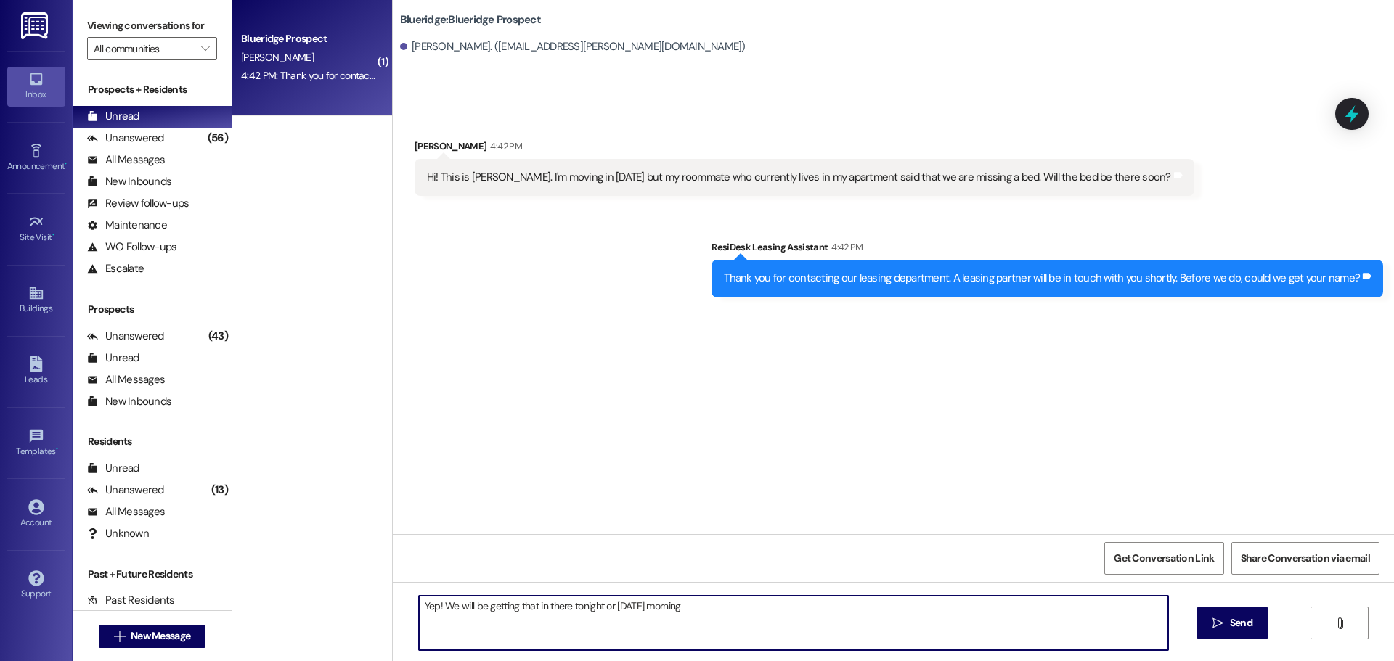
type textarea "Yep! We will be getting that in there tonight or tomorrow morning!"
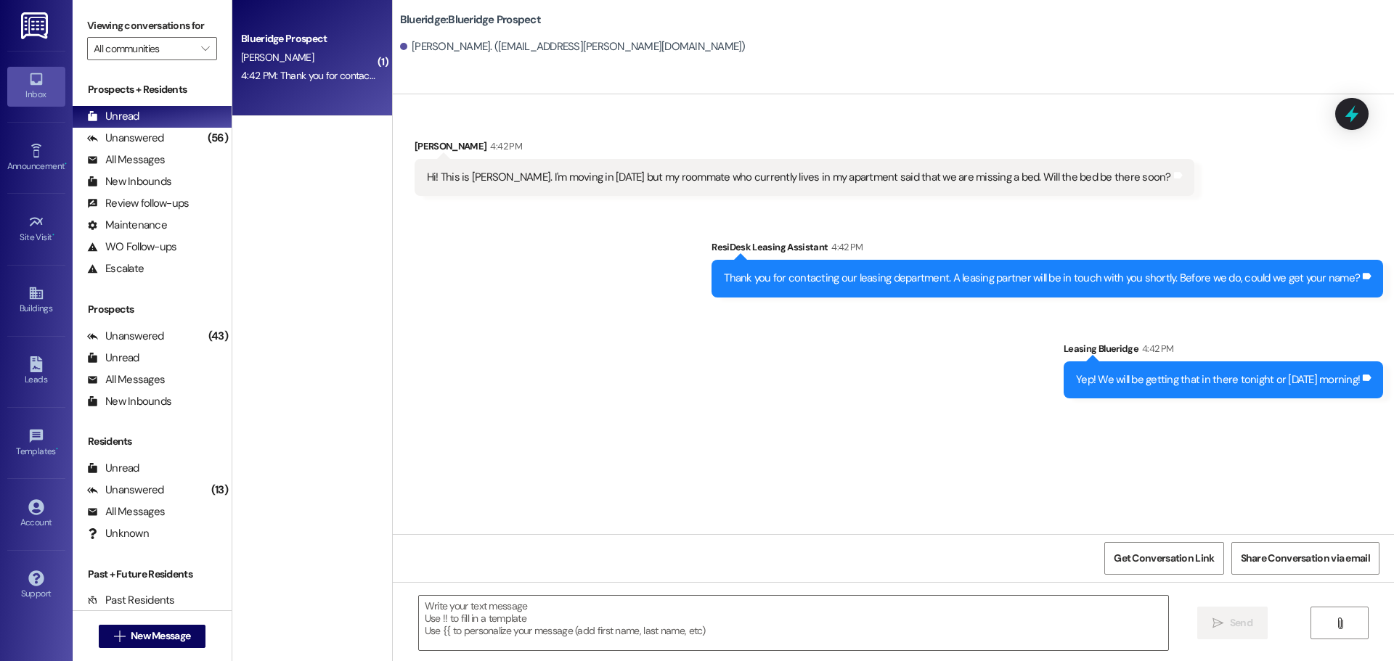
click at [677, 494] on div "Received via SMS Megan Campbell 4:42 PM Hi! This is Megan Campbell. I'm moving …" at bounding box center [893, 314] width 1001 height 440
click at [764, 372] on div "Sent via SMS ResiDesk Leasing Assistant 4:42 PM Thank you for contacting our le…" at bounding box center [893, 308] width 1001 height 203
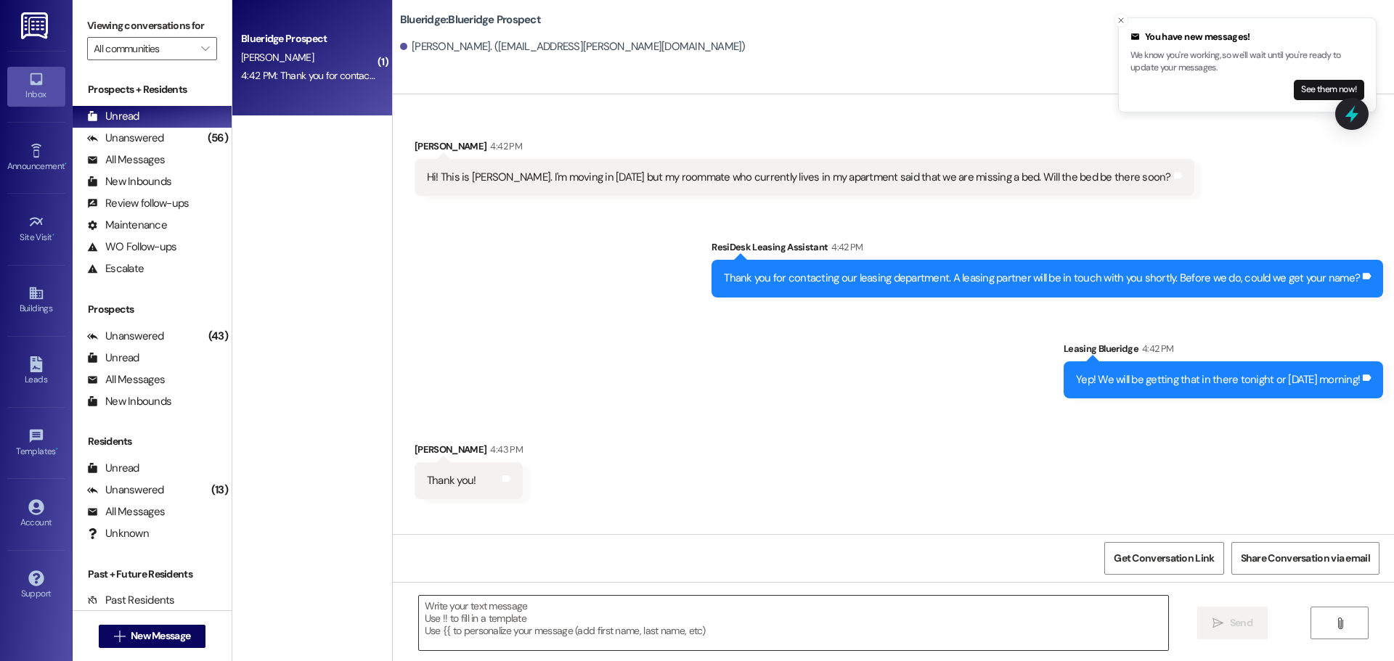
drag, startPoint x: 858, startPoint y: 615, endPoint x: 849, endPoint y: 622, distance: 11.3
click at [857, 616] on textarea at bounding box center [793, 623] width 749 height 54
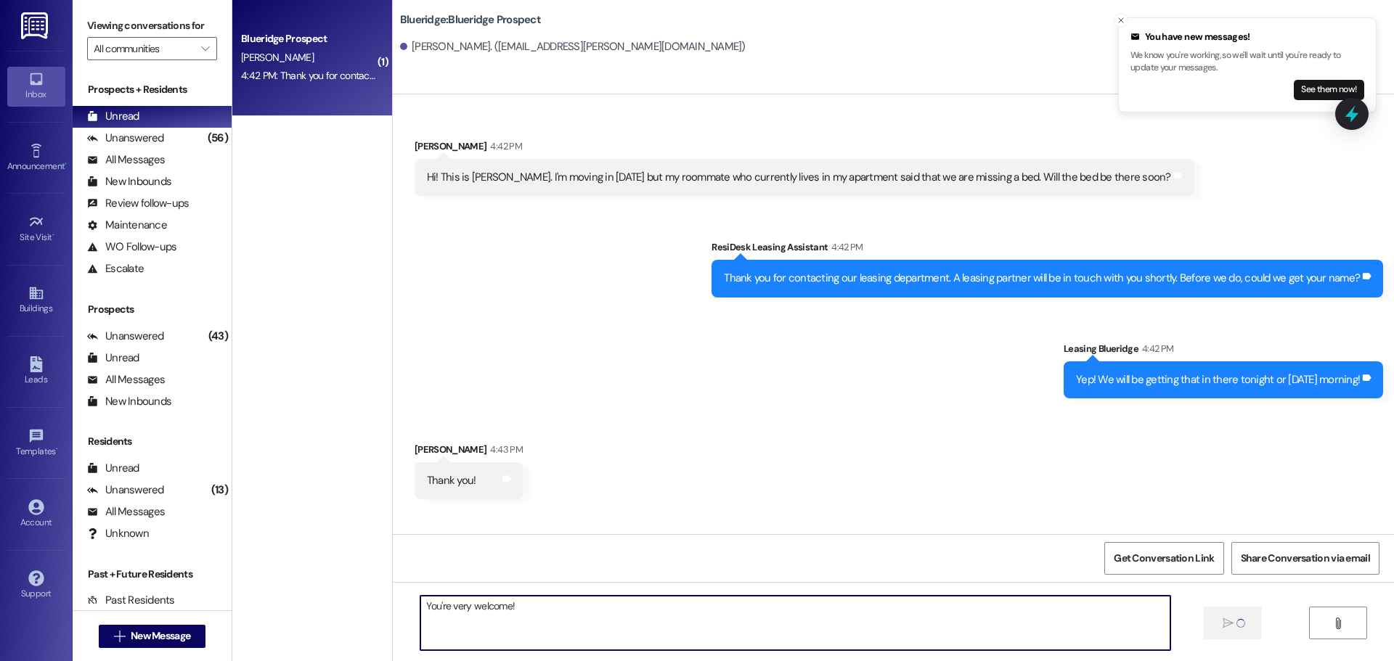
type textarea "You're very welcome!"
click at [929, 421] on div "Received via SMS Megan Campbell 4:43 PM Thank you! Tags and notes" at bounding box center [893, 459] width 1001 height 101
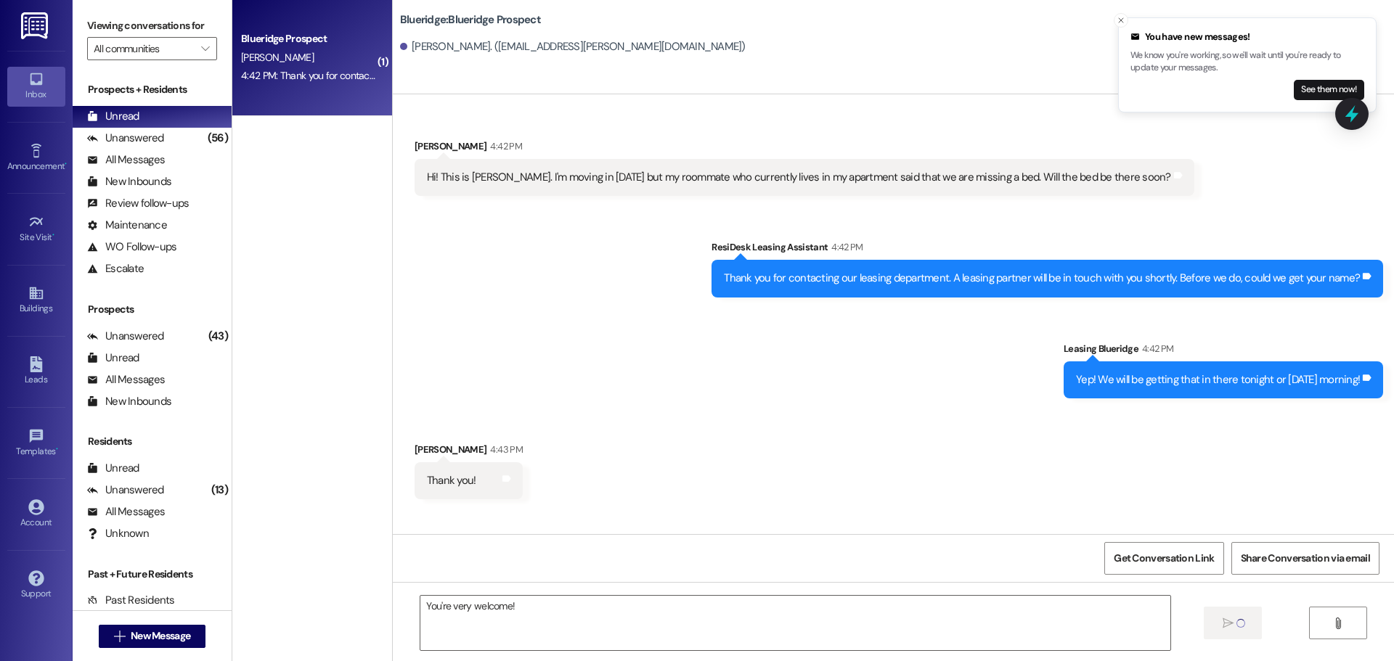
click at [1186, 425] on div "Received via SMS Megan Campbell 4:43 PM Thank you! Tags and notes" at bounding box center [893, 459] width 1001 height 101
click at [1118, 25] on button "Close toast" at bounding box center [1121, 20] width 15 height 15
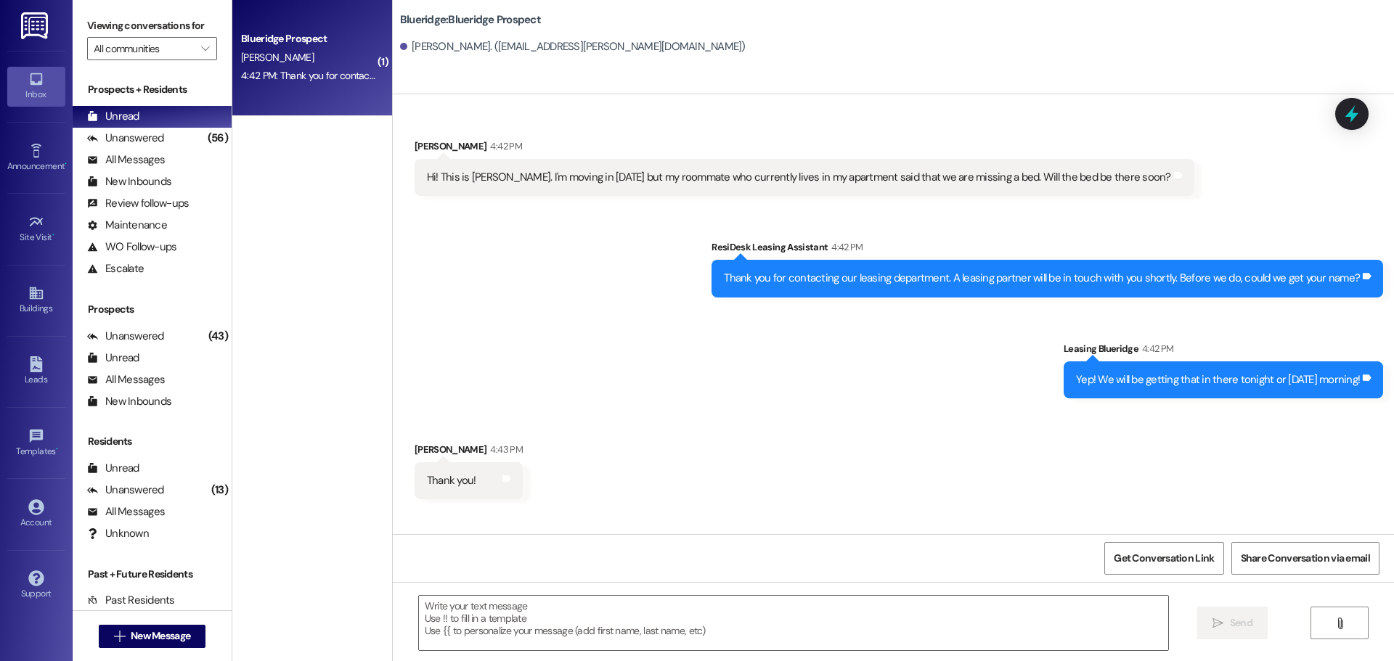
click at [1121, 23] on div "Blueridge: Blueridge Prospect Megan Campbell. (megandaisy.campbell@gmail.com)" at bounding box center [897, 33] width 994 height 58
click at [144, 132] on div "Unanswered" at bounding box center [125, 138] width 77 height 15
click at [147, 116] on div "Unread (0)" at bounding box center [152, 117] width 159 height 22
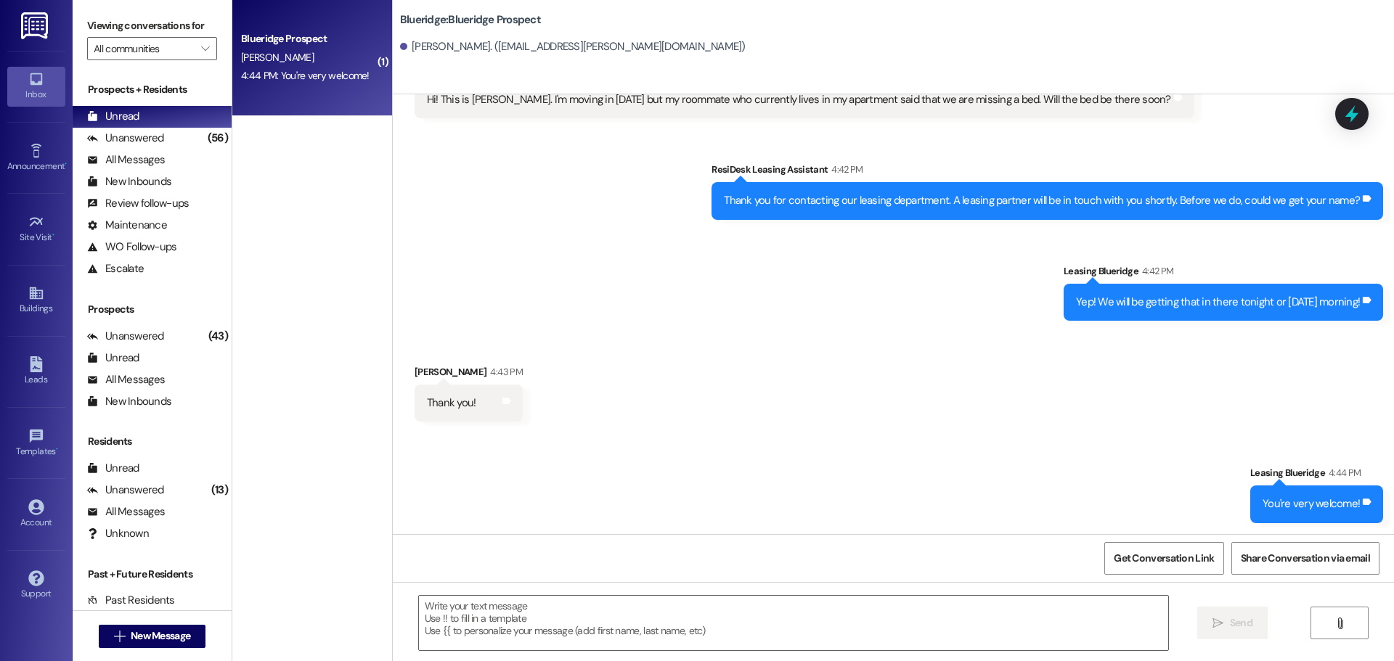
scroll to position [78, 0]
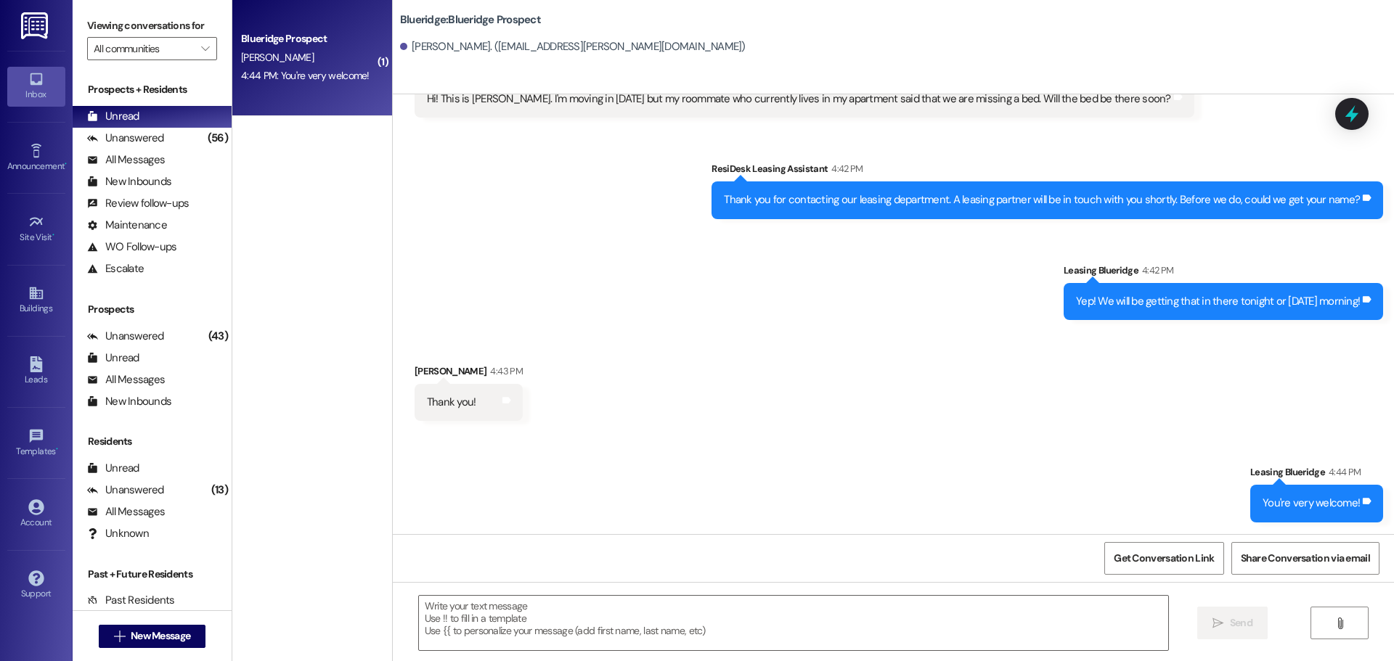
drag, startPoint x: 749, startPoint y: 332, endPoint x: 739, endPoint y: 335, distance: 10.6
click at [743, 335] on div "Received via SMS Megan Campbell 4:43 PM Thank you! Tags and notes" at bounding box center [893, 381] width 1001 height 101
click at [179, 136] on div "Unanswered (56)" at bounding box center [152, 139] width 159 height 22
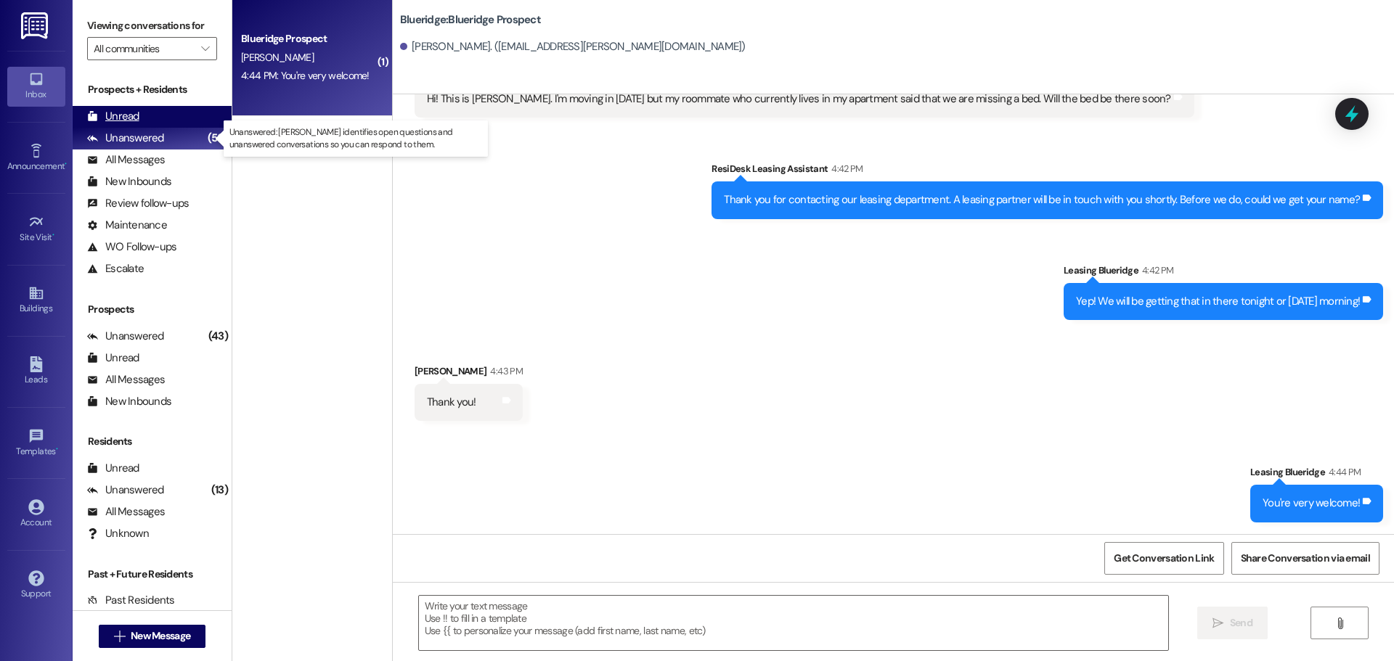
click at [184, 121] on div "Unread (0)" at bounding box center [152, 117] width 159 height 22
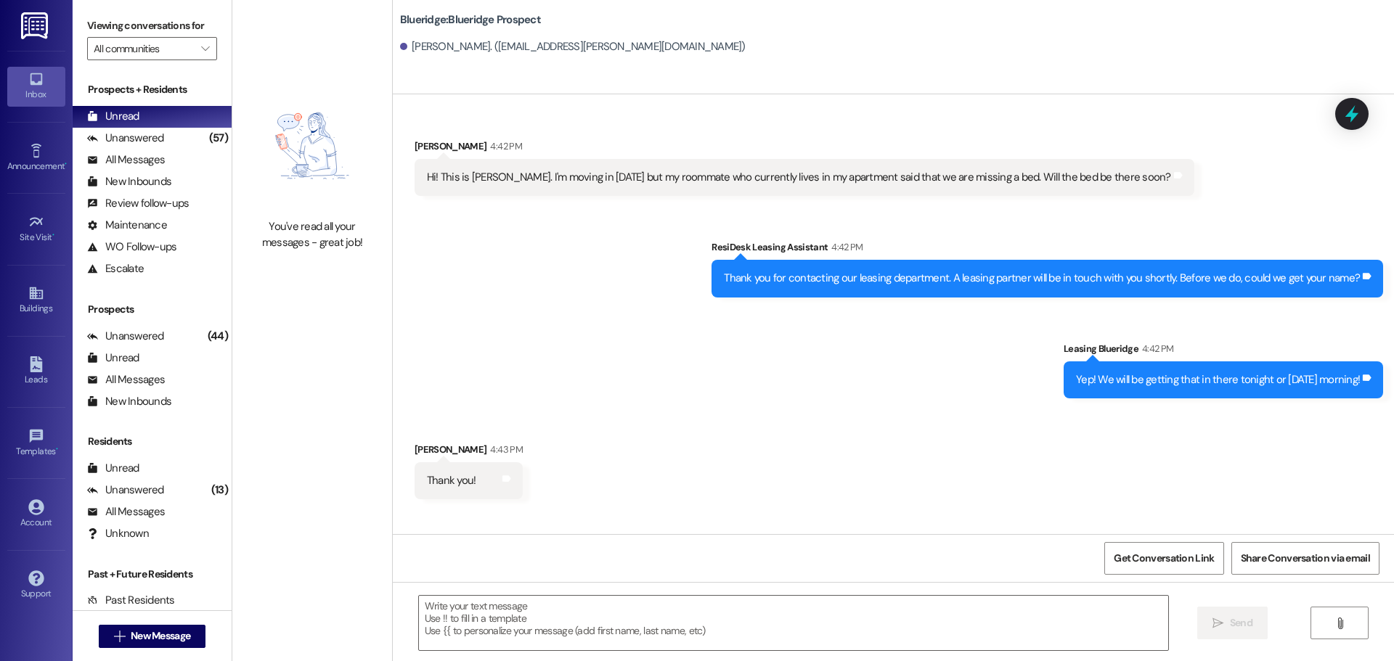
click at [611, 316] on div "Sent via SMS ResiDesk Leasing Assistant 4:42 PM Thank you for contacting our le…" at bounding box center [893, 308] width 1001 height 203
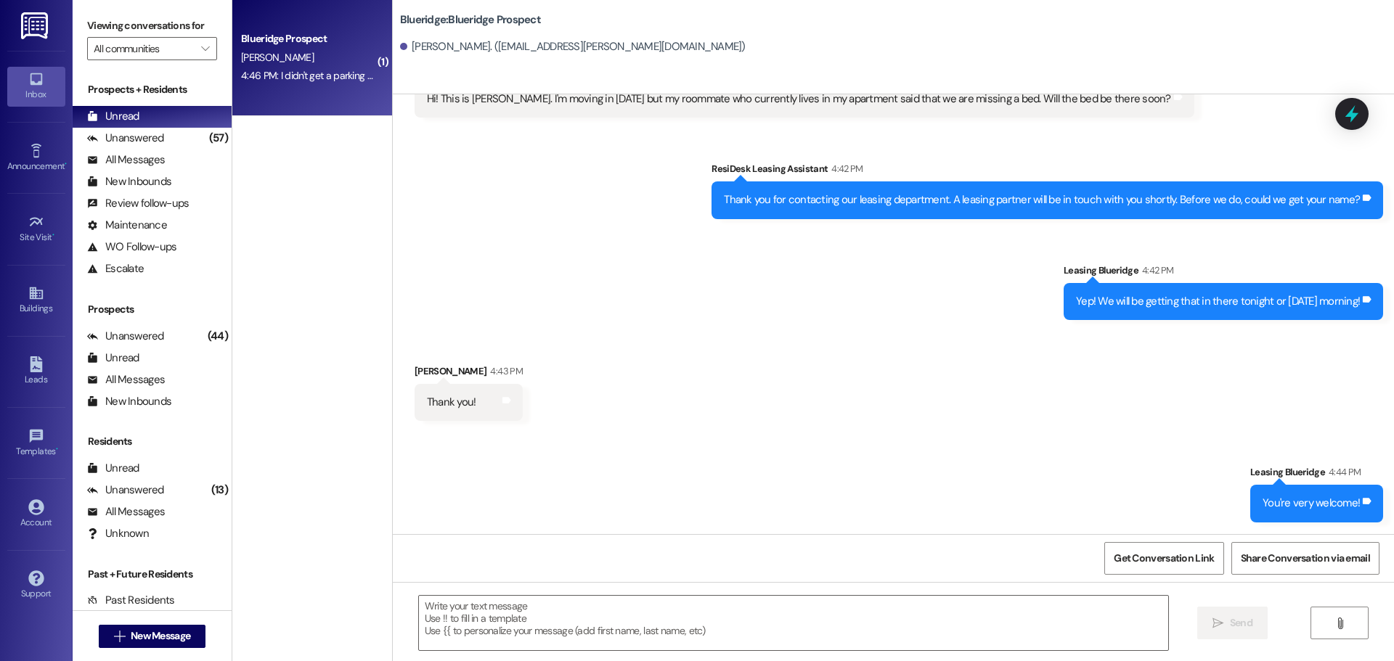
click at [264, 74] on div "4:46 PM: I didn't get a parking pass do you have a spot where you reccomend to …" at bounding box center [423, 75] width 364 height 13
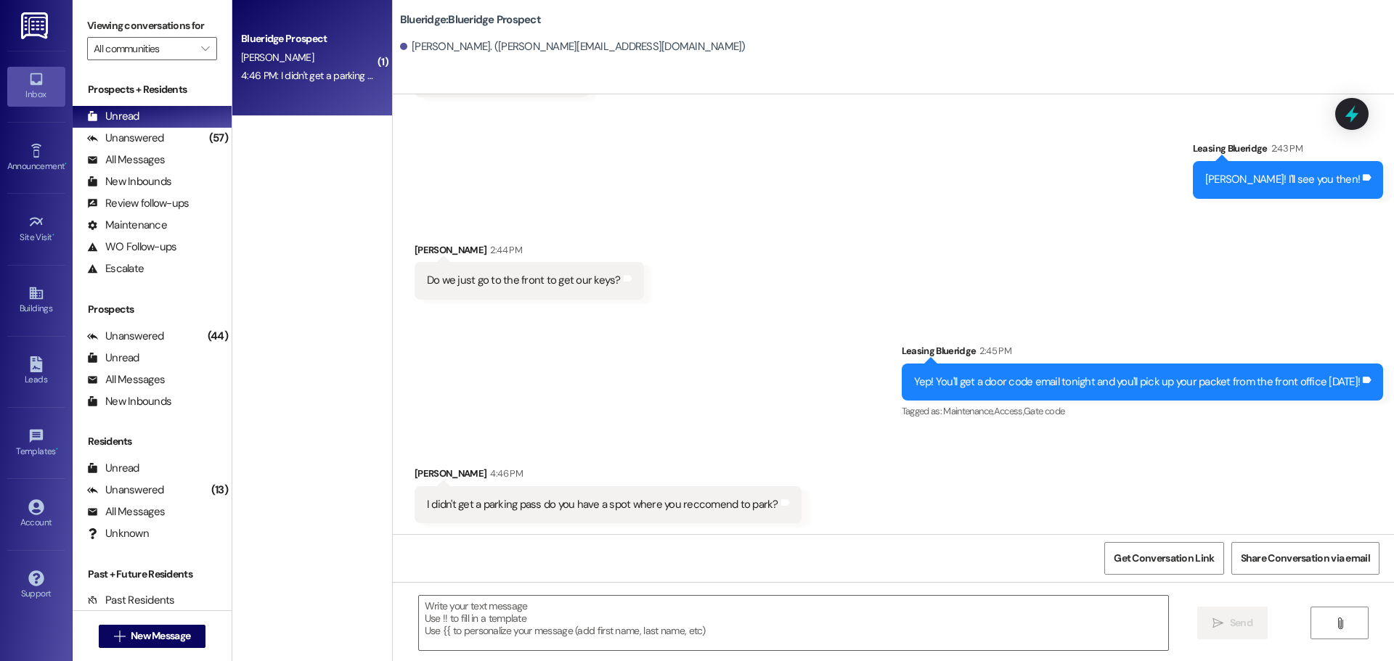
scroll to position [3553, 0]
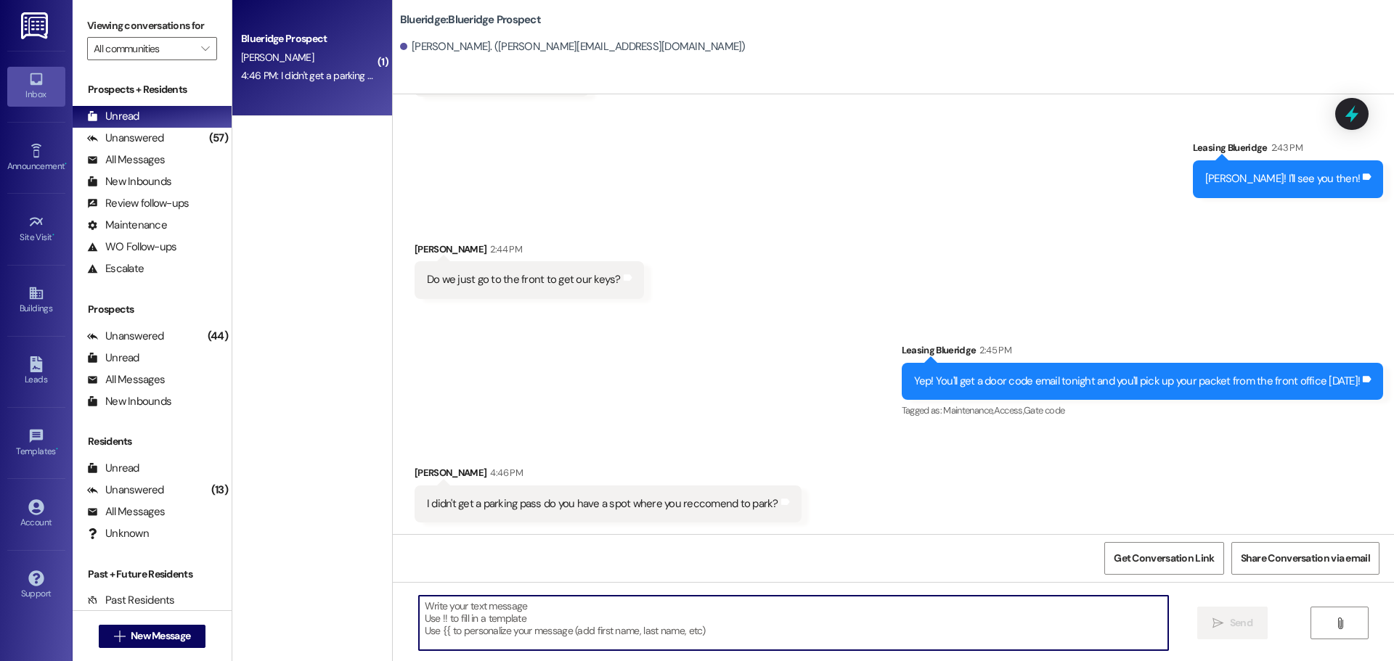
click at [709, 630] on textarea at bounding box center [793, 623] width 749 height 54
type textarea "T"
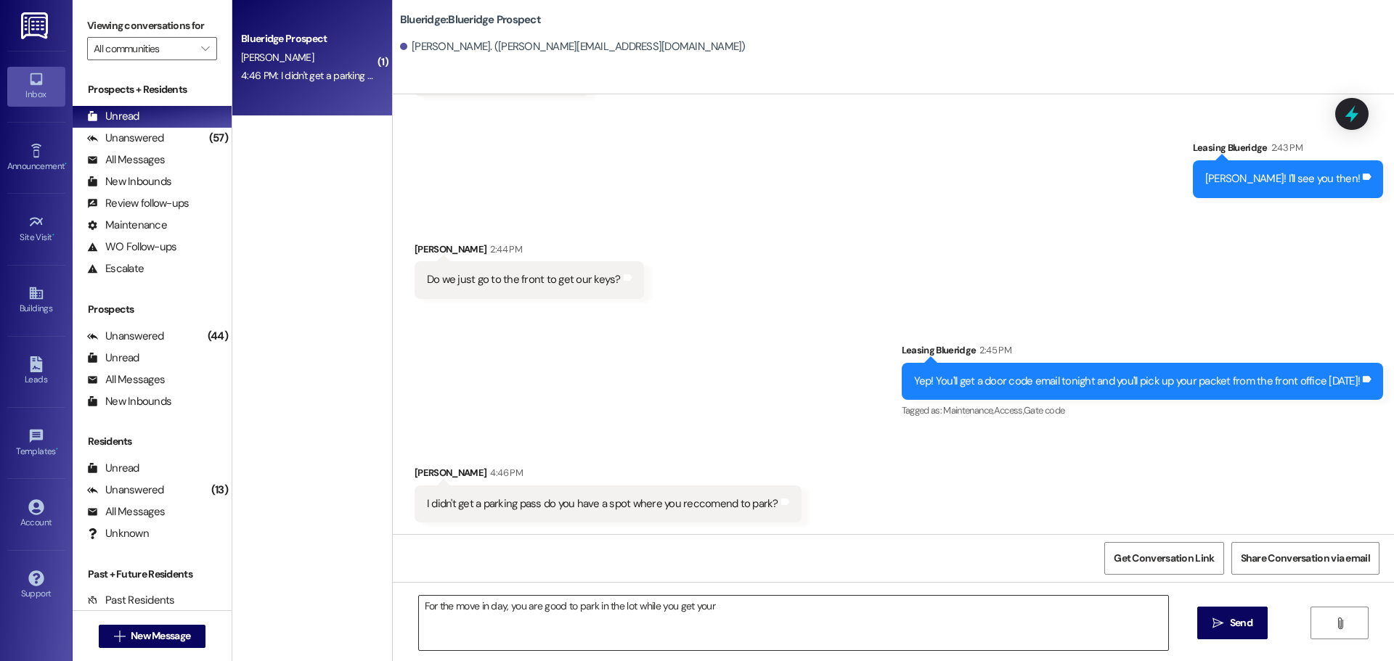
click at [771, 608] on textarea "For the move in day, you are good to park in the lot while you get your" at bounding box center [793, 623] width 749 height 54
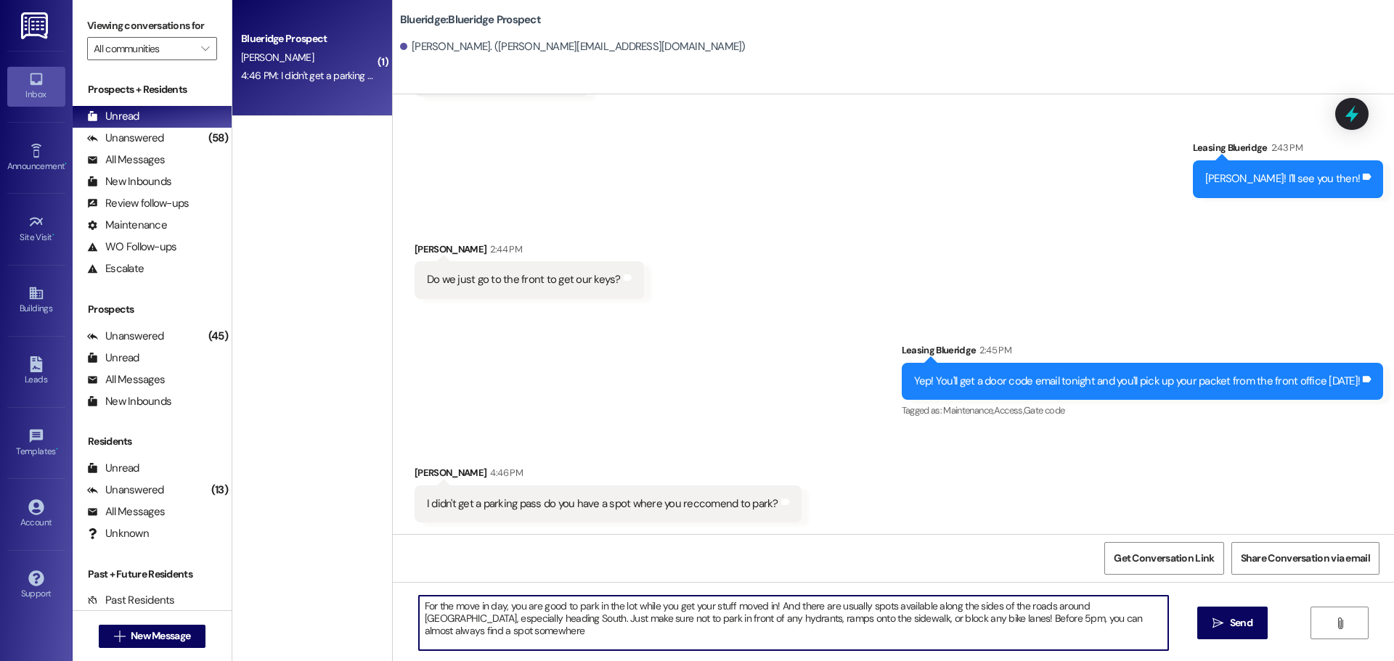
type textarea "For the move in day, you are good to park in the lot while you get your stuff m…"
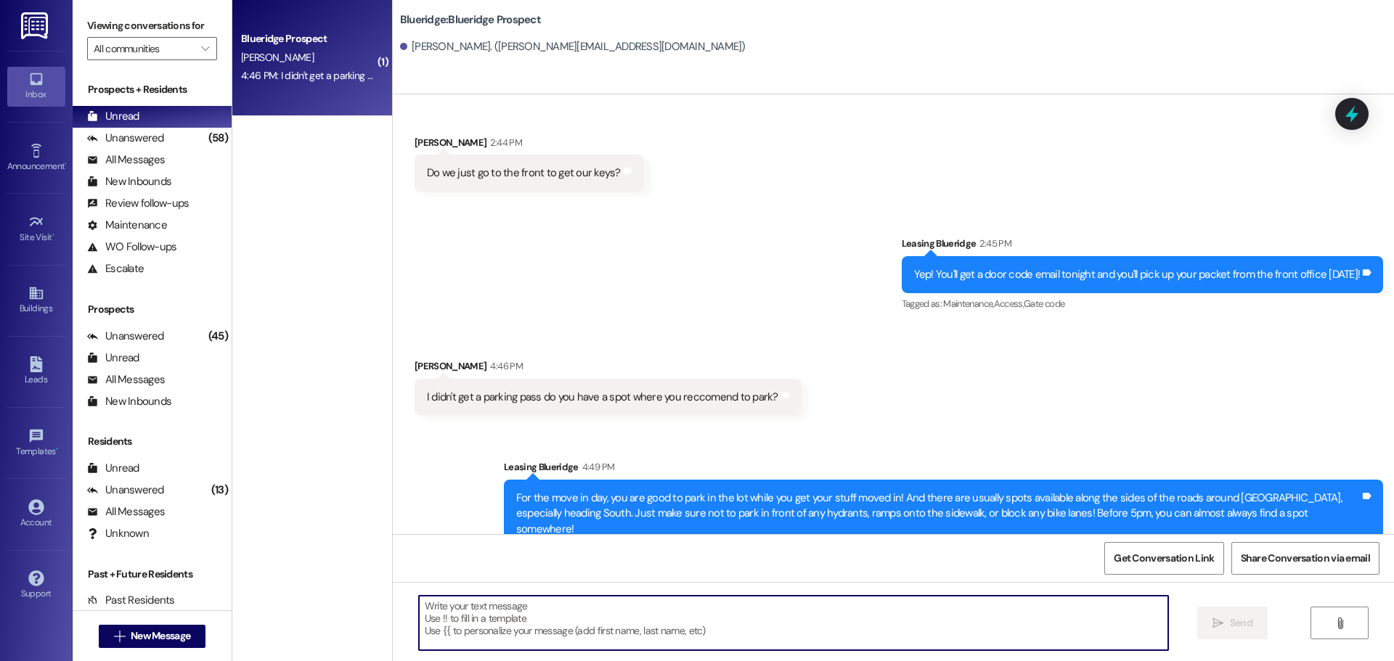
scroll to position [3670, 0]
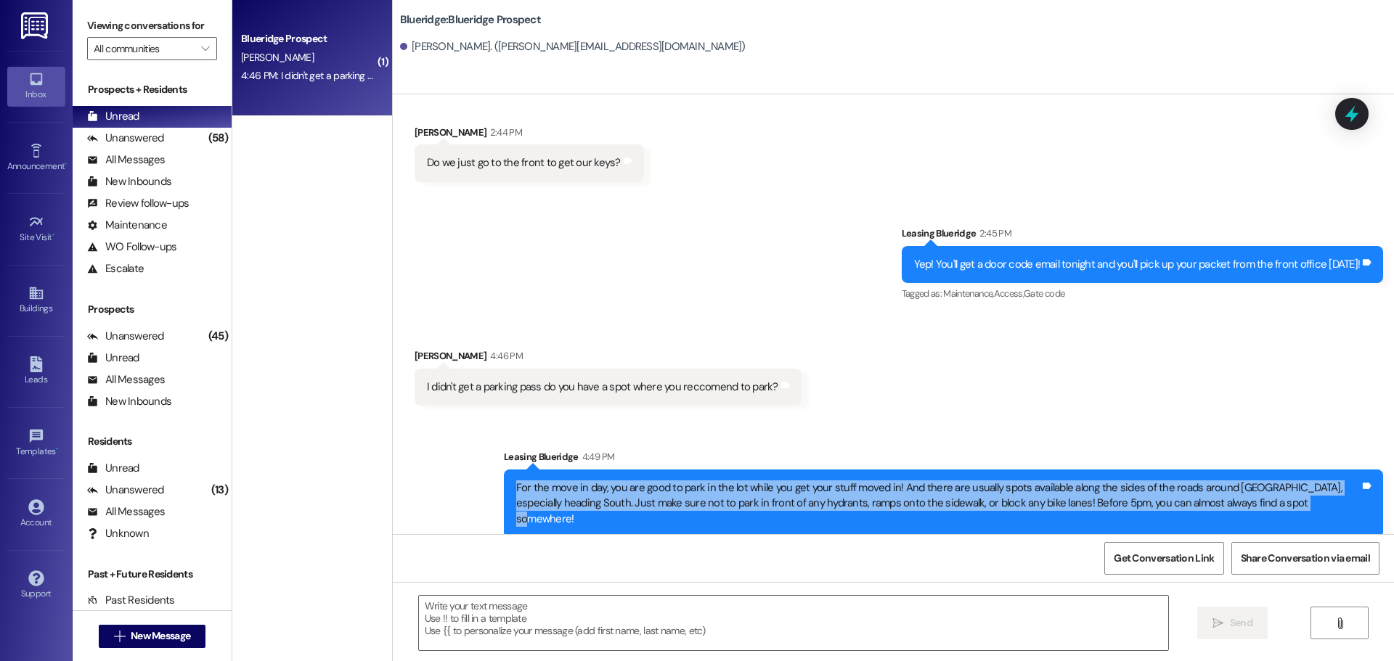
drag, startPoint x: 507, startPoint y: 490, endPoint x: 1283, endPoint y: 504, distance: 776.2
click at [1283, 504] on div "For the move in day, you are good to park in the lot while you get your stuff m…" at bounding box center [938, 504] width 844 height 46
copy div "For the move in day, you are good to park in the lot while you get your stuff m…"
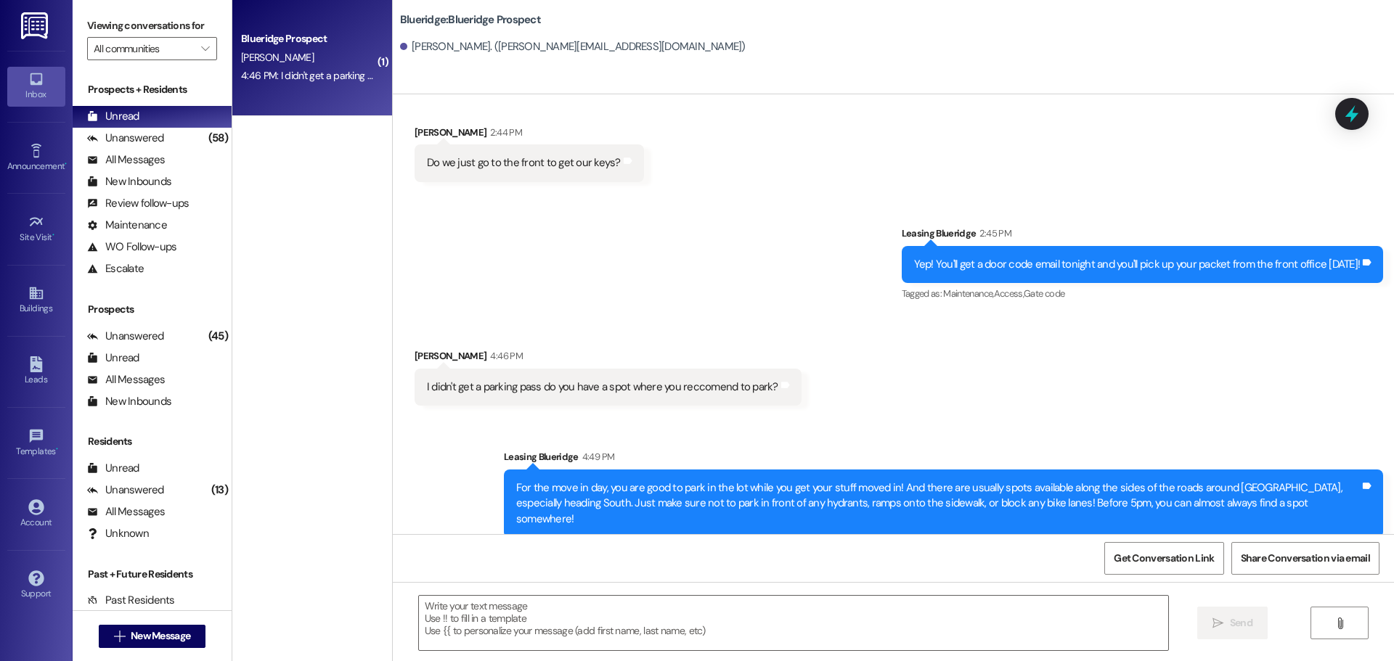
click at [1160, 436] on div "Sent via SMS Leasing Blueridge 4:49 PM For the move in day, you are good to par…" at bounding box center [893, 483] width 1001 height 132
click at [1138, 449] on div "Leasing Blueridge 4:49 PM" at bounding box center [943, 459] width 879 height 20
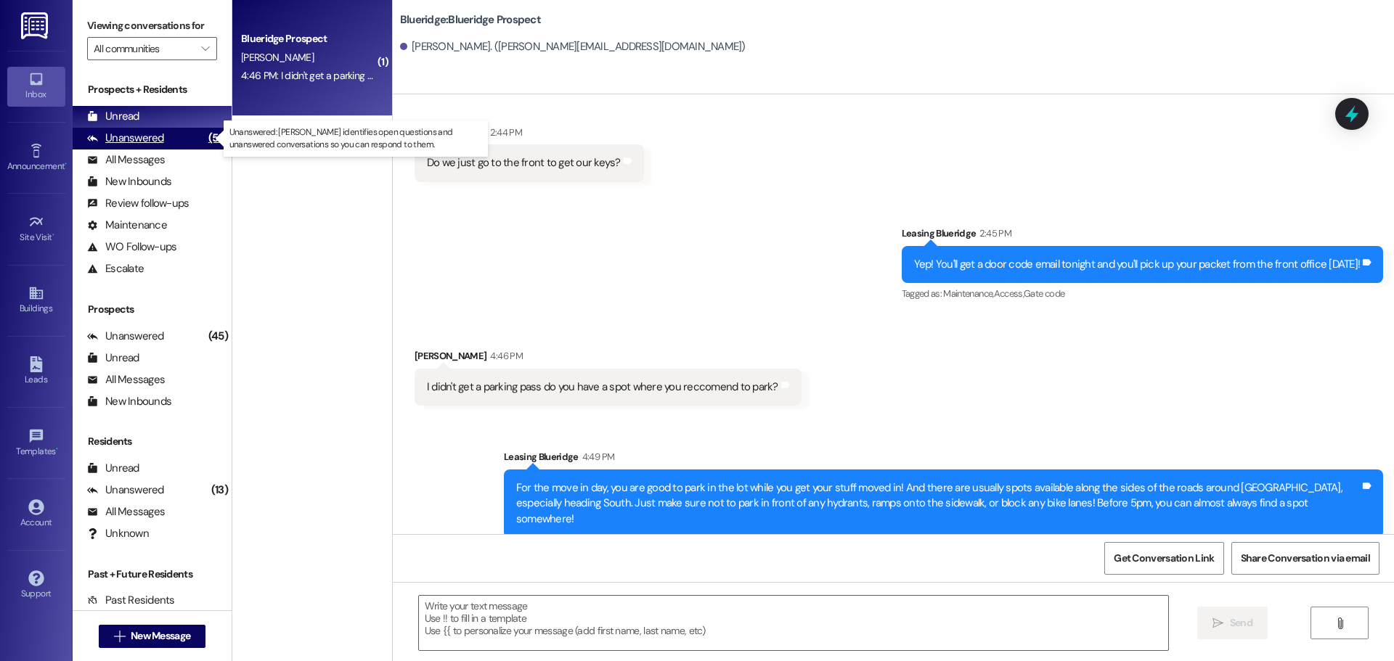
click at [126, 134] on div "Unanswered" at bounding box center [125, 138] width 77 height 15
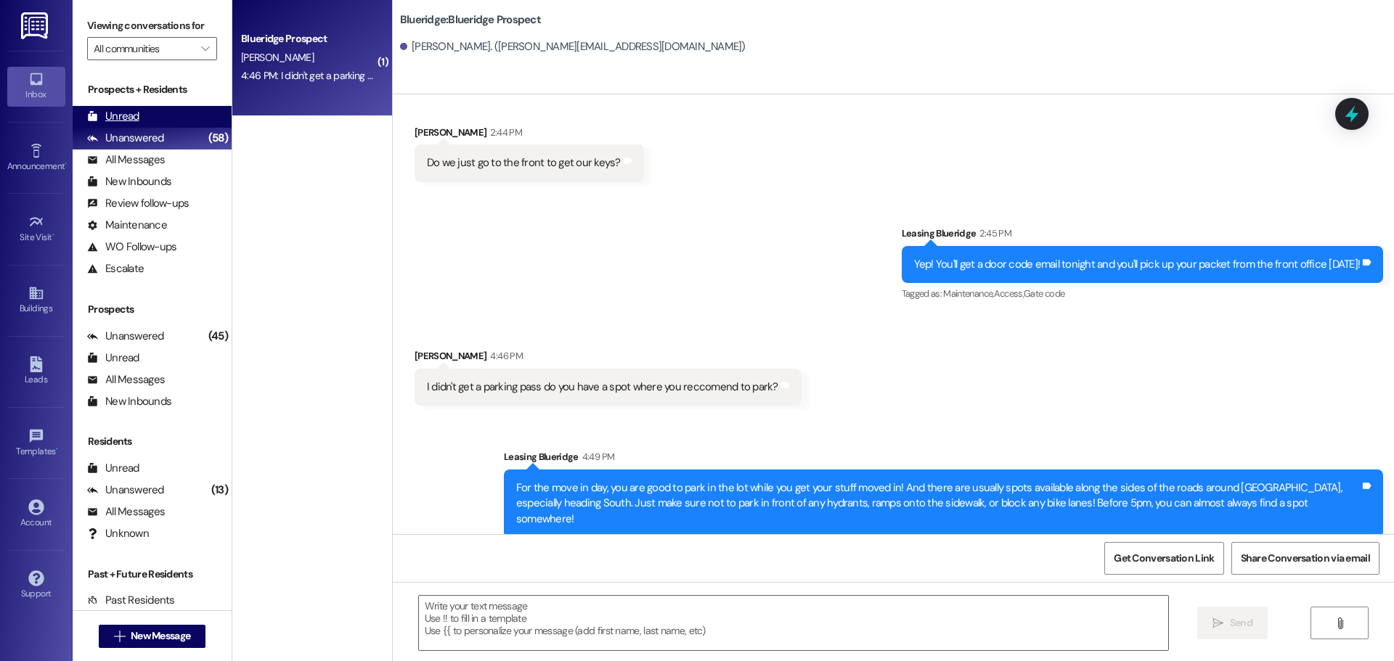
click at [134, 115] on div "Unread" at bounding box center [113, 116] width 52 height 15
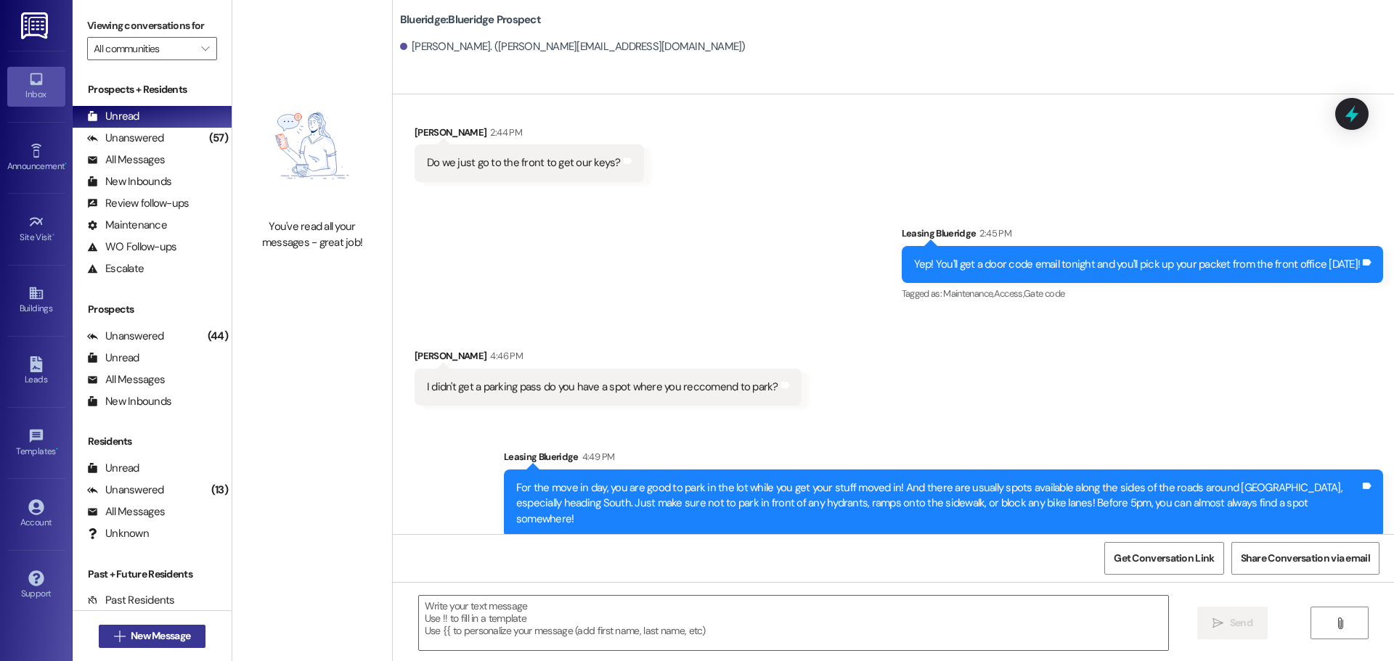
click at [182, 640] on span "New Message" at bounding box center [161, 636] width 60 height 15
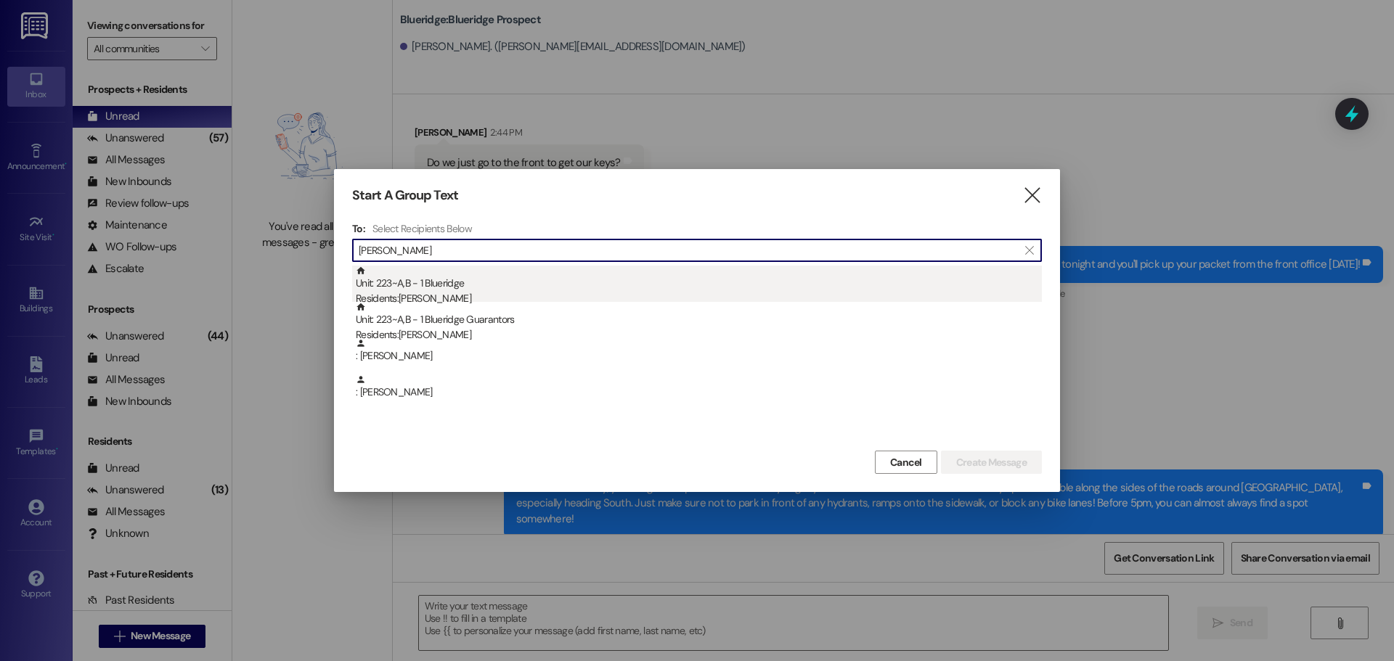
type input "crosbie"
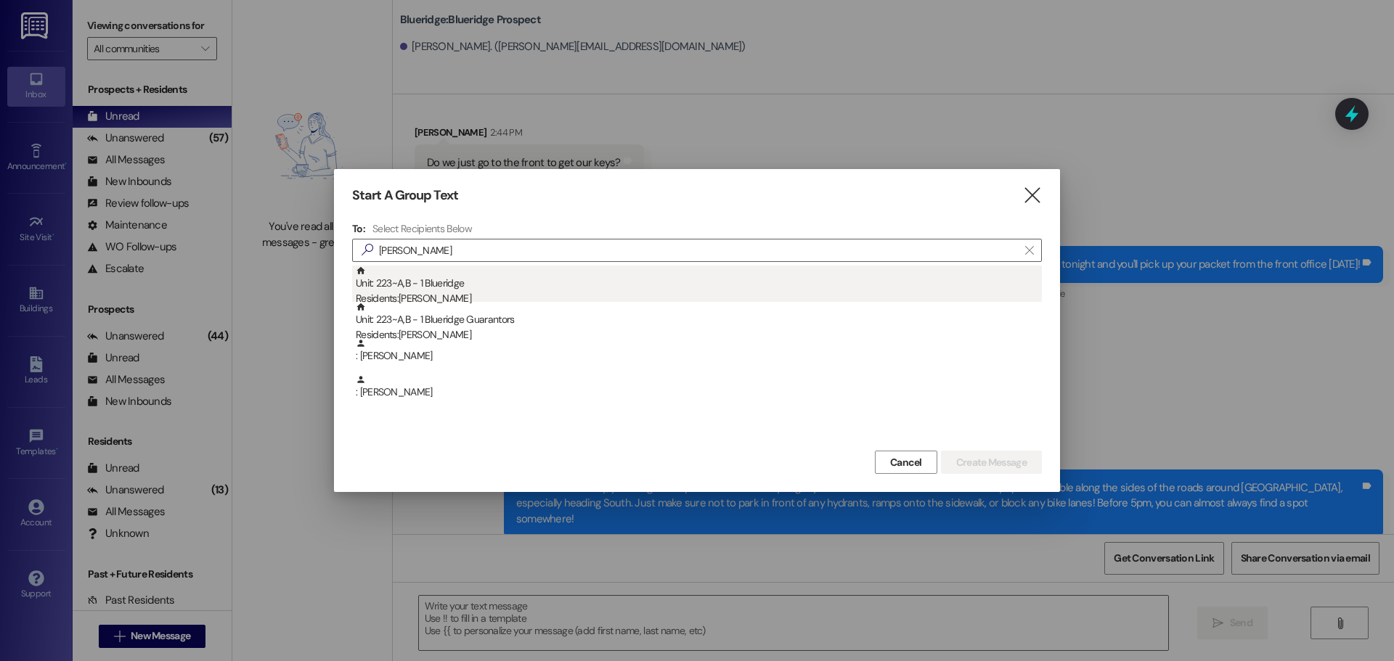
click at [473, 296] on div "Residents: Madeline Crosbie" at bounding box center [699, 298] width 686 height 15
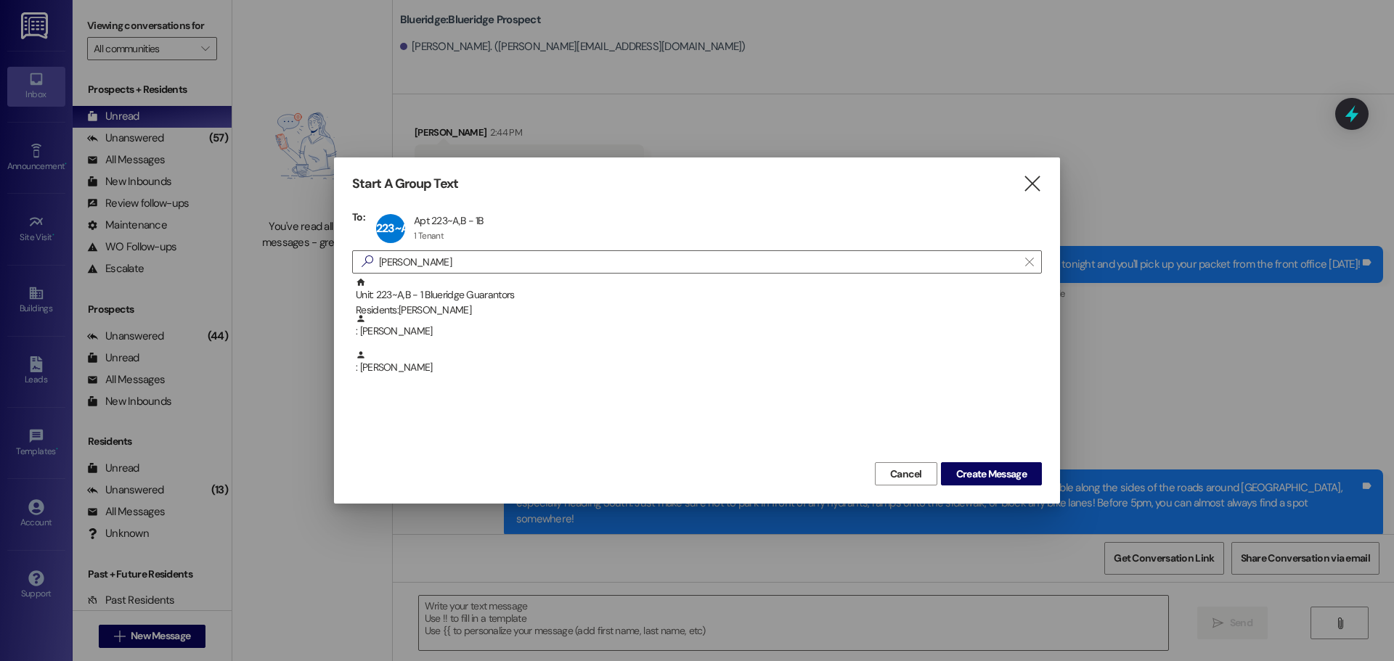
click at [996, 462] on div "Cancel Create Message" at bounding box center [697, 472] width 690 height 27
click at [995, 465] on button "Create Message" at bounding box center [991, 473] width 101 height 23
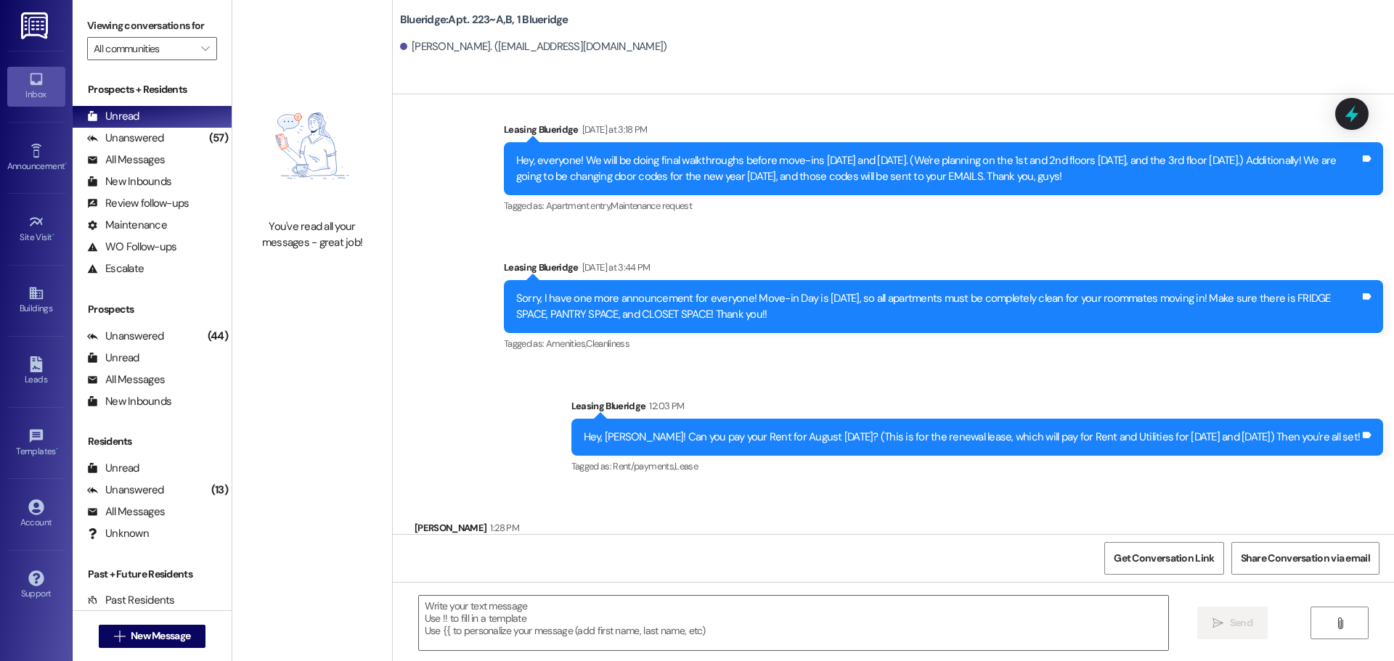
scroll to position [32939, 0]
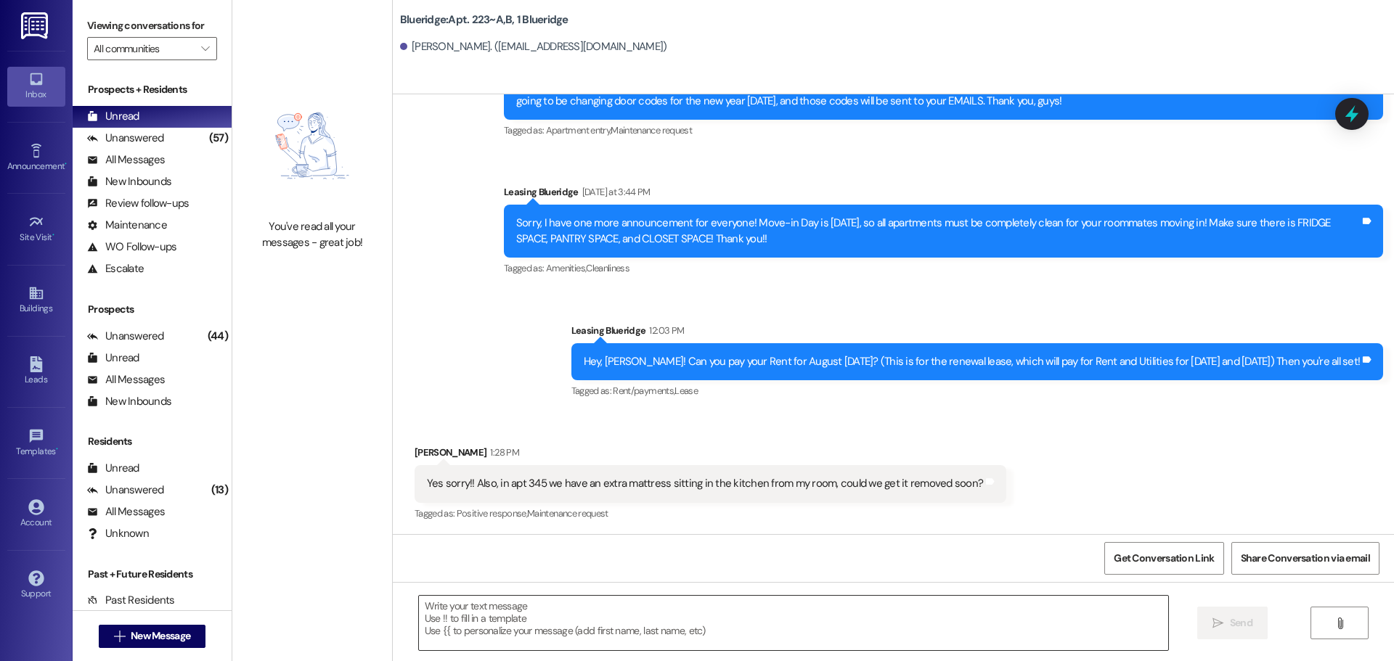
click at [788, 614] on textarea at bounding box center [793, 623] width 749 height 54
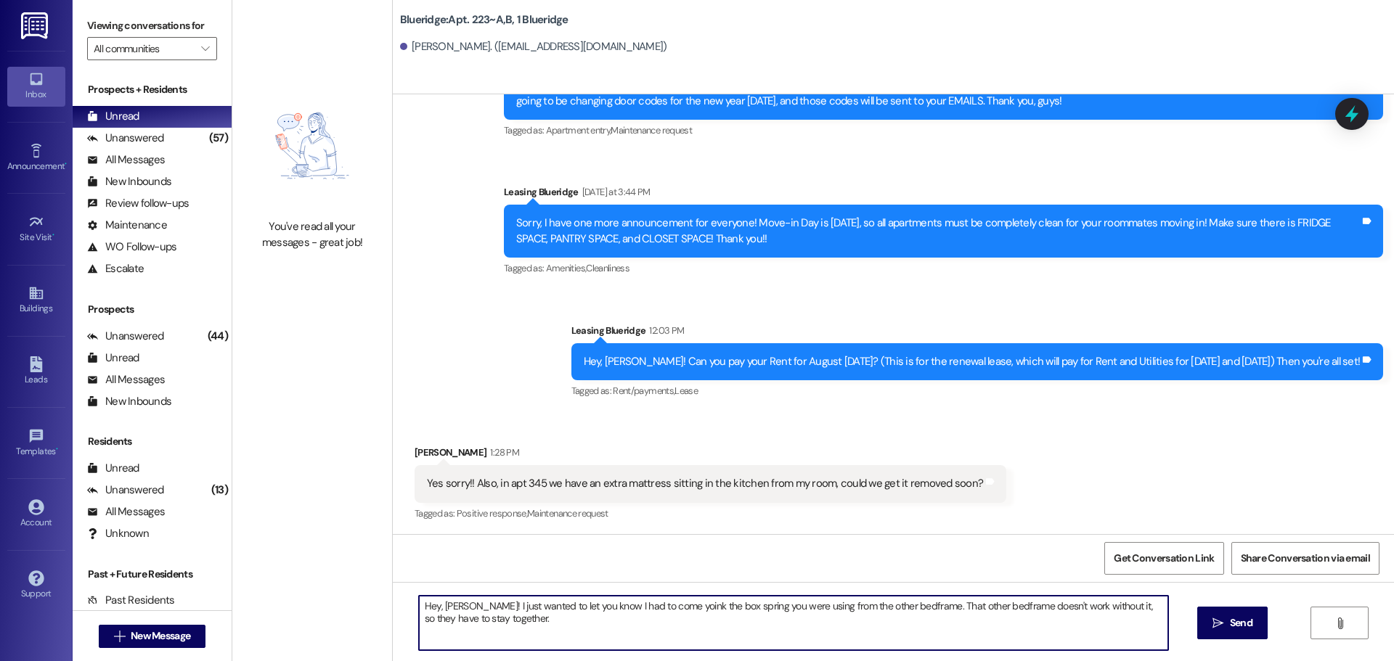
type textarea "Hey, Madeline! I just wanted to let you know I had to come yoink the box spring…"
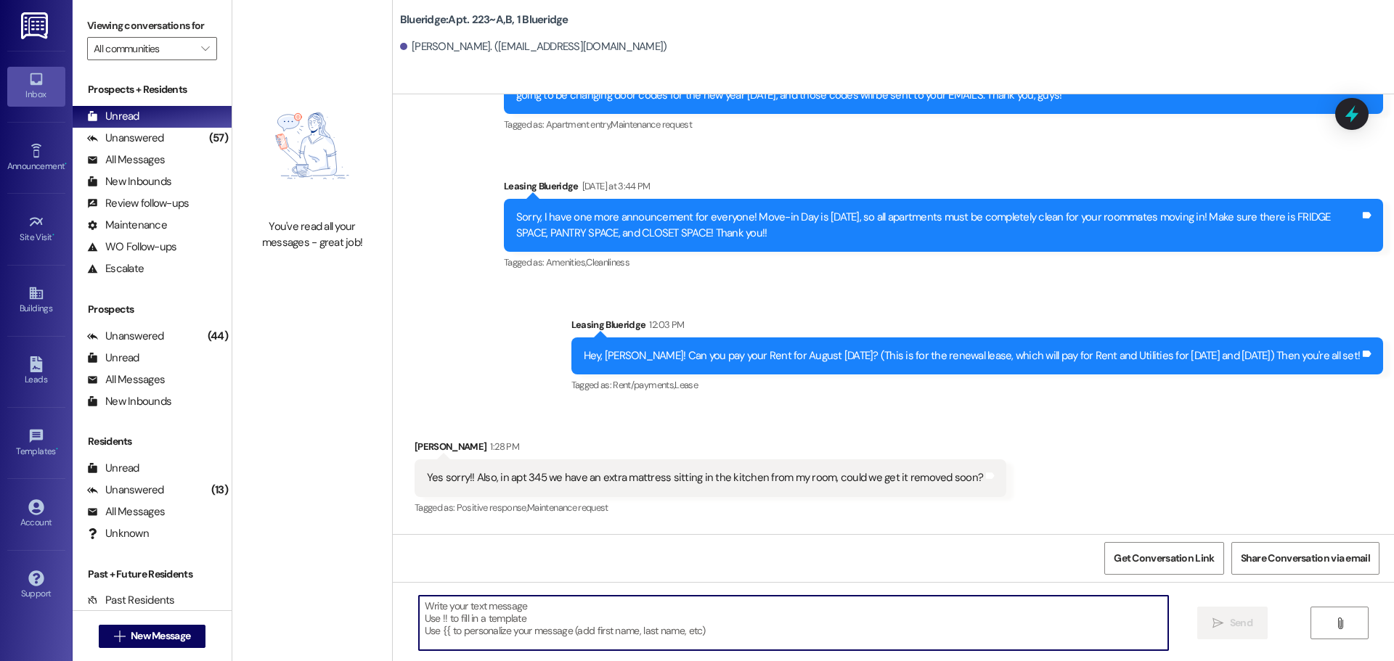
scroll to position [33055, 0]
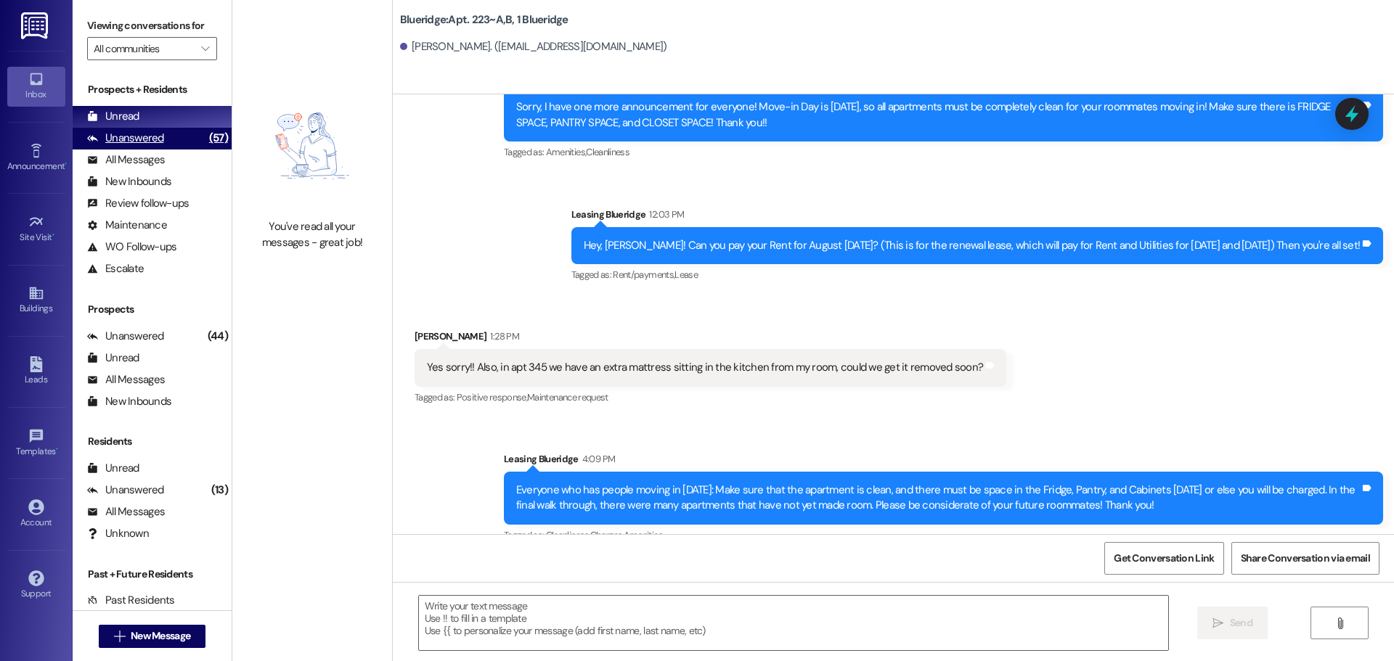
click at [153, 142] on div "Unanswered" at bounding box center [125, 138] width 77 height 15
click at [147, 122] on div "Unread (0)" at bounding box center [152, 117] width 159 height 22
click at [171, 146] on div "Unanswered (57)" at bounding box center [152, 139] width 159 height 22
click at [178, 106] on div "Unread (0)" at bounding box center [152, 117] width 159 height 22
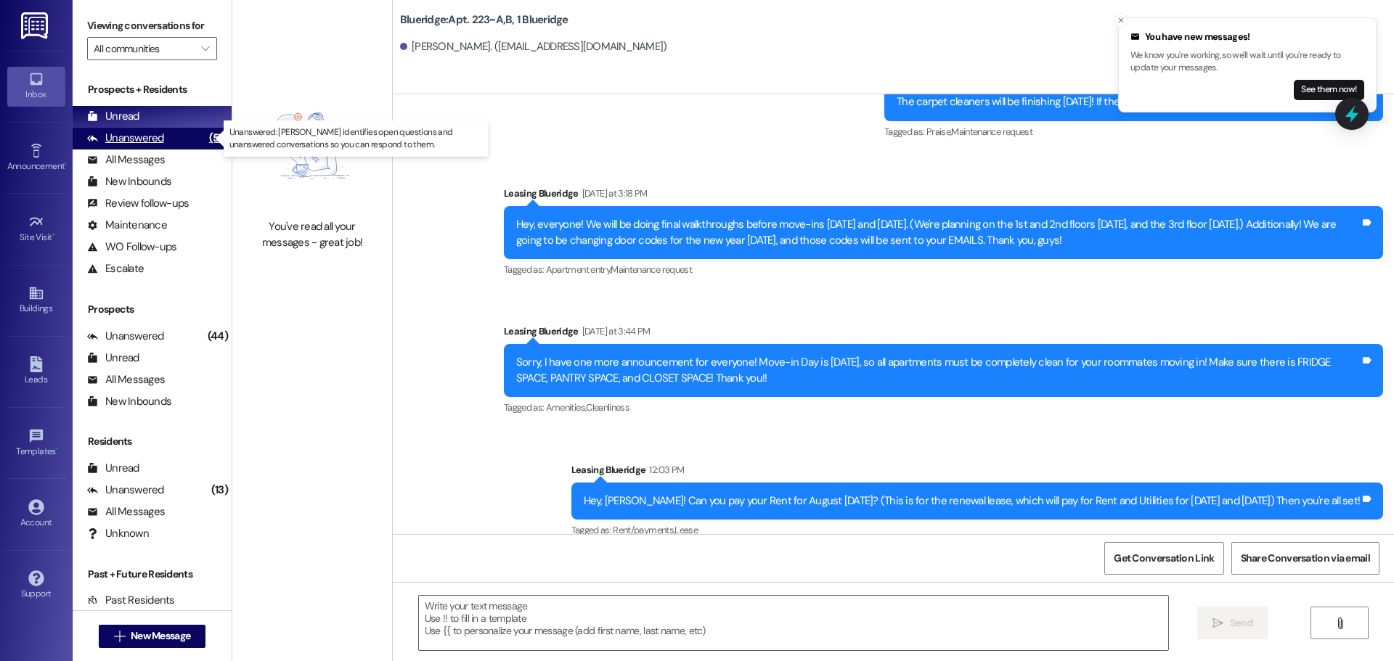
click at [205, 143] on div "(57)" at bounding box center [218, 138] width 26 height 23
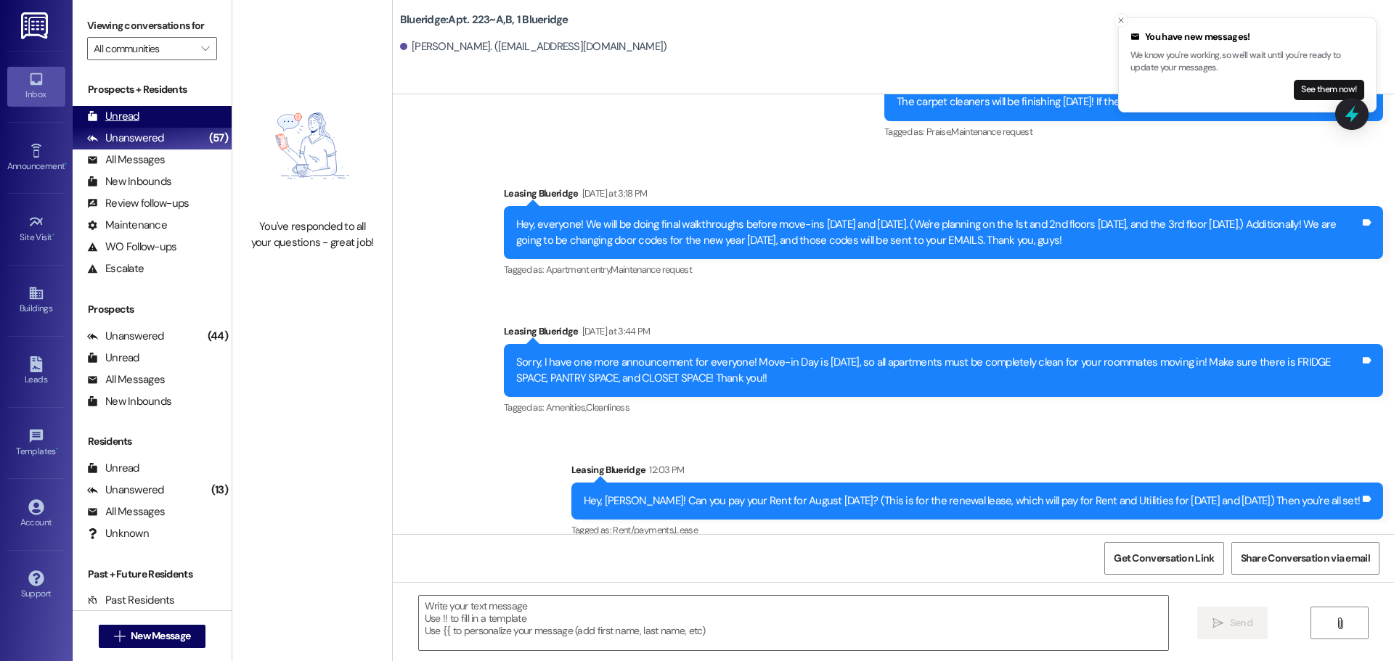
click at [191, 118] on div "Unread (0)" at bounding box center [152, 117] width 159 height 22
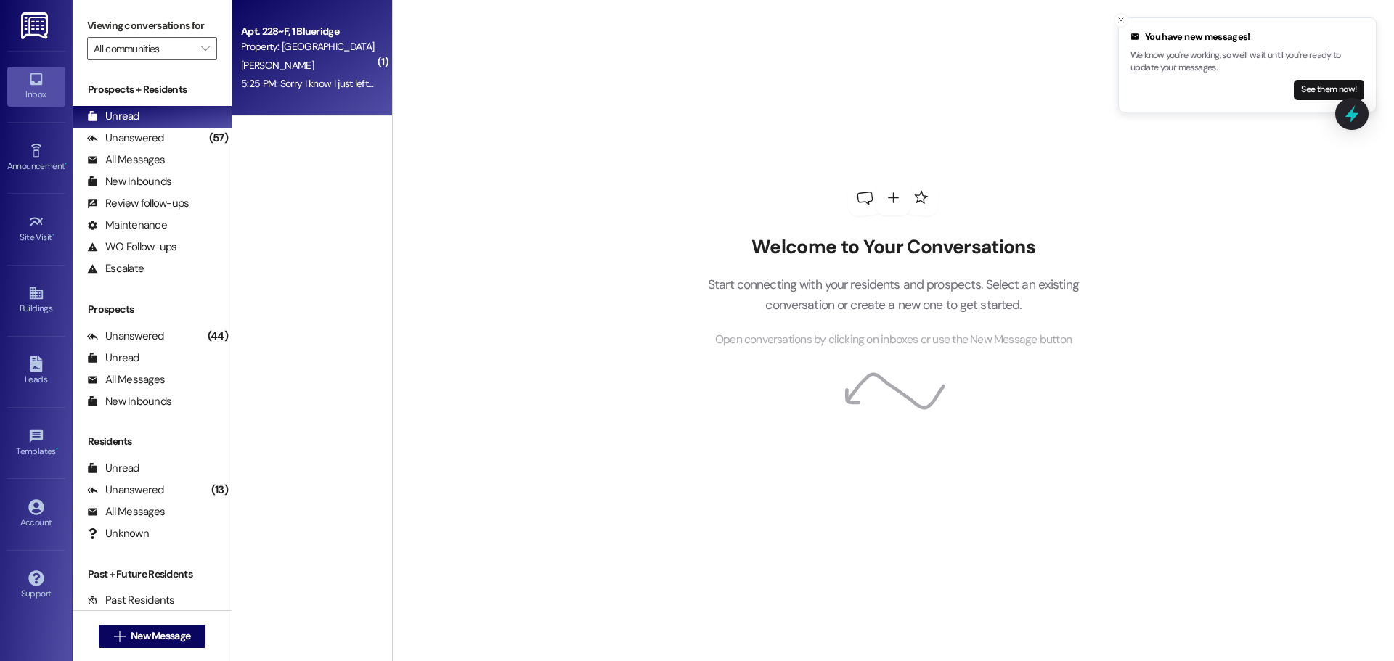
click at [318, 94] on div "Apt. 228~F, 1 Blueridge Property: Blueridge E. Allgaier 5:25 PM: Sorry I know I…" at bounding box center [312, 58] width 160 height 116
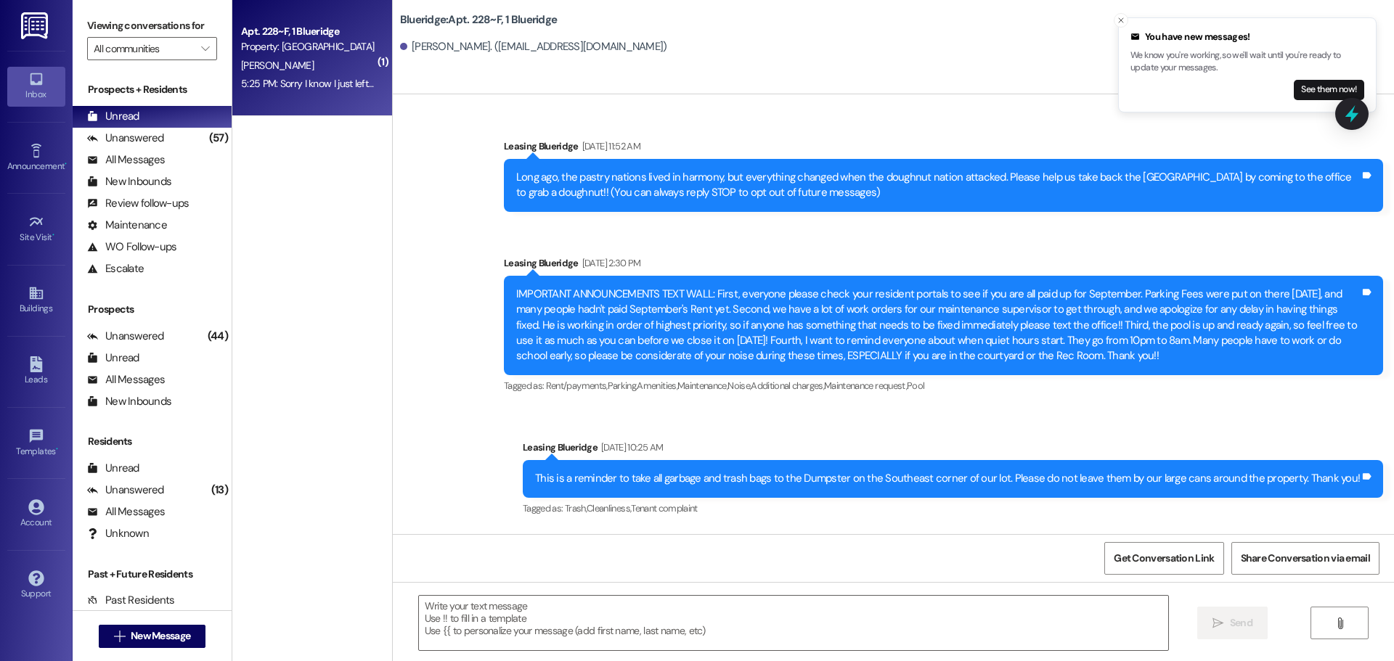
scroll to position [25013, 0]
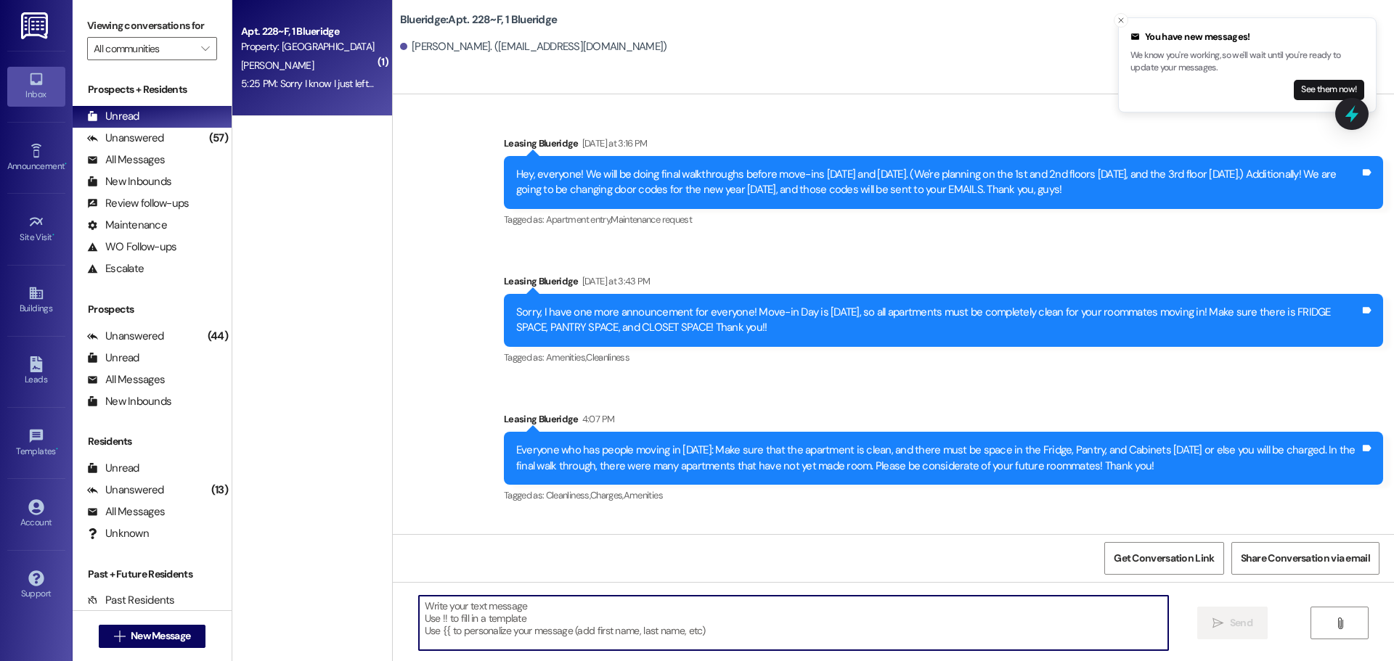
click at [701, 611] on textarea at bounding box center [793, 623] width 749 height 54
click at [691, 632] on textarea at bounding box center [793, 623] width 749 height 54
click at [605, 621] on textarea at bounding box center [793, 623] width 749 height 54
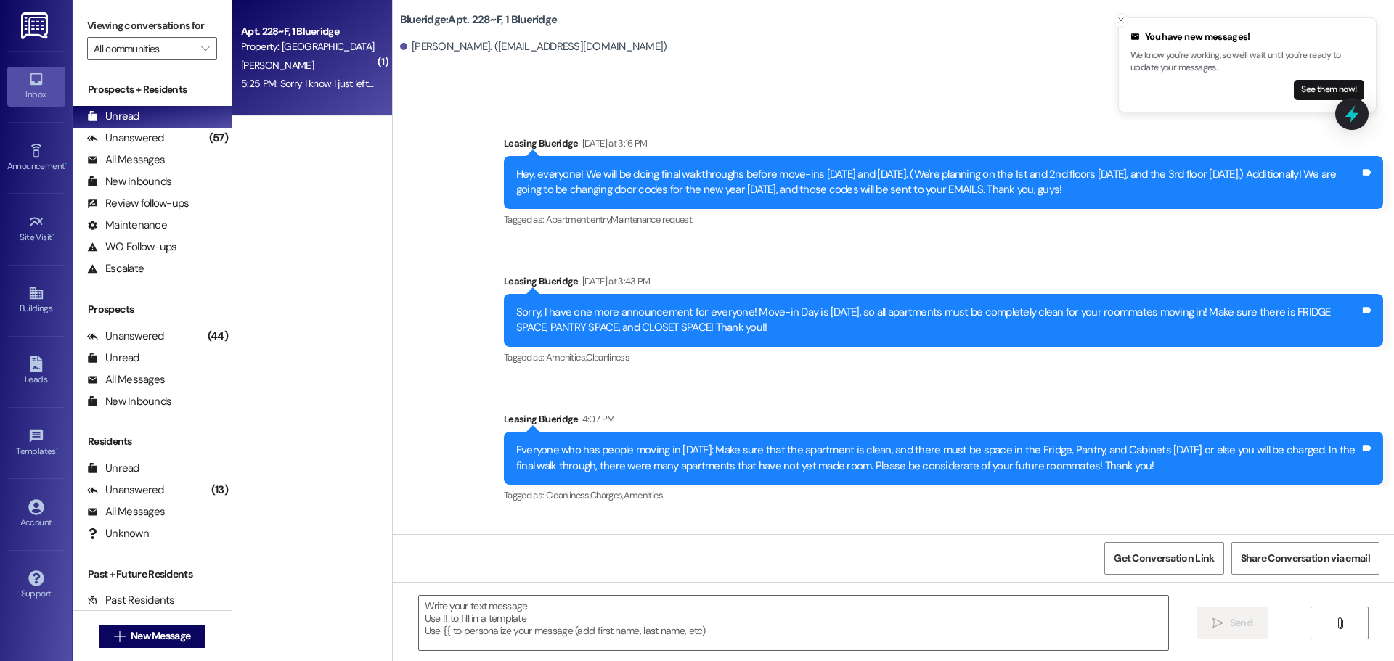
click at [1257, 550] on div "Emma Allgaier Question 5:25 PM" at bounding box center [854, 561] width 879 height 23
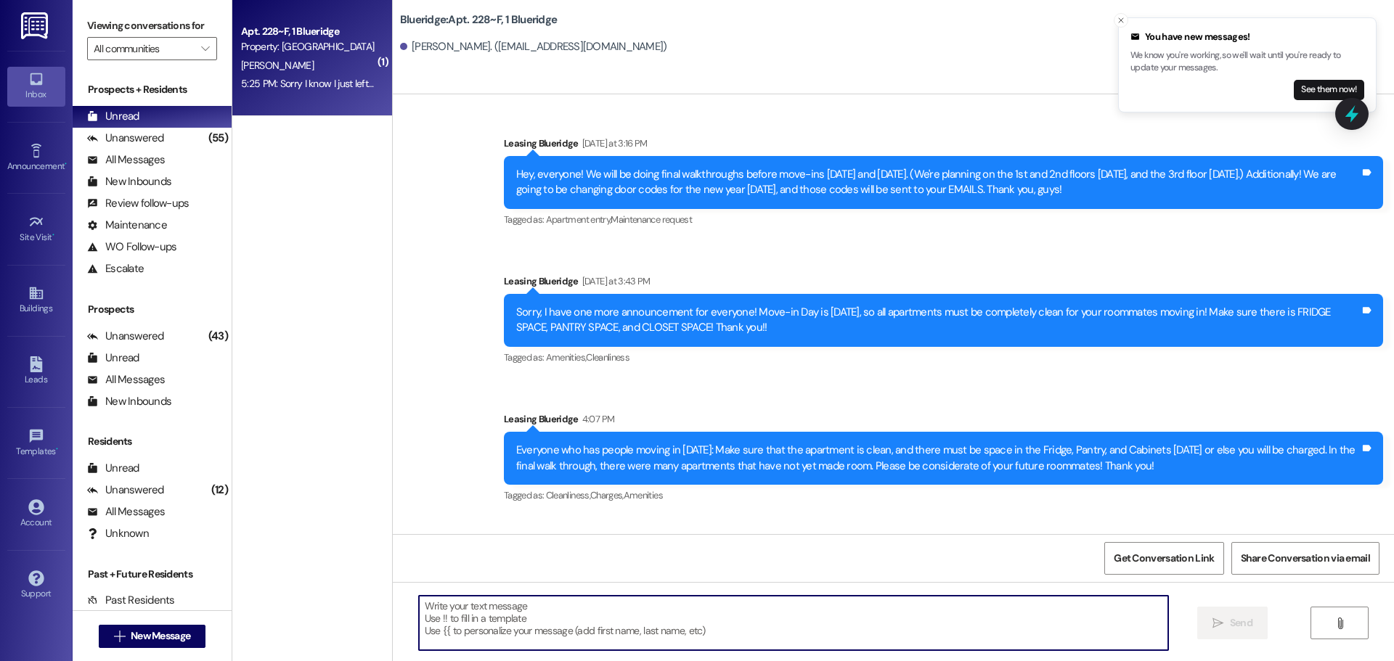
click at [974, 623] on textarea at bounding box center [793, 623] width 749 height 54
type textarea "O"
click at [421, 606] on textarea "SHe probably won't be available the whole" at bounding box center [793, 623] width 749 height 54
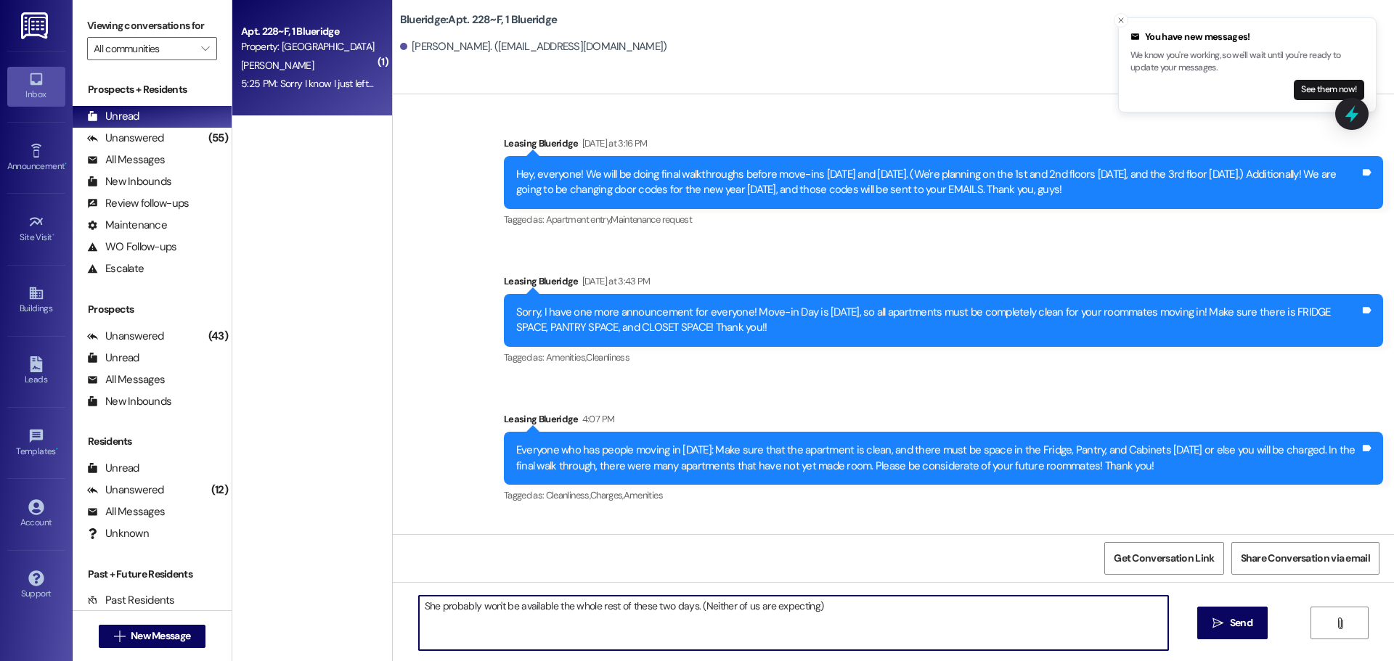
click at [858, 626] on textarea "She probably won't be available the whole rest of these two days. (Neither of u…" at bounding box center [793, 623] width 749 height 54
click at [685, 608] on textarea "She probably won't be available the whole rest of these two days. (Neither of u…" at bounding box center [793, 623] width 749 height 54
click at [853, 604] on textarea "She probably won't be available the whole rest of these two days with prepping …" at bounding box center [793, 623] width 749 height 54
type textarea "S"
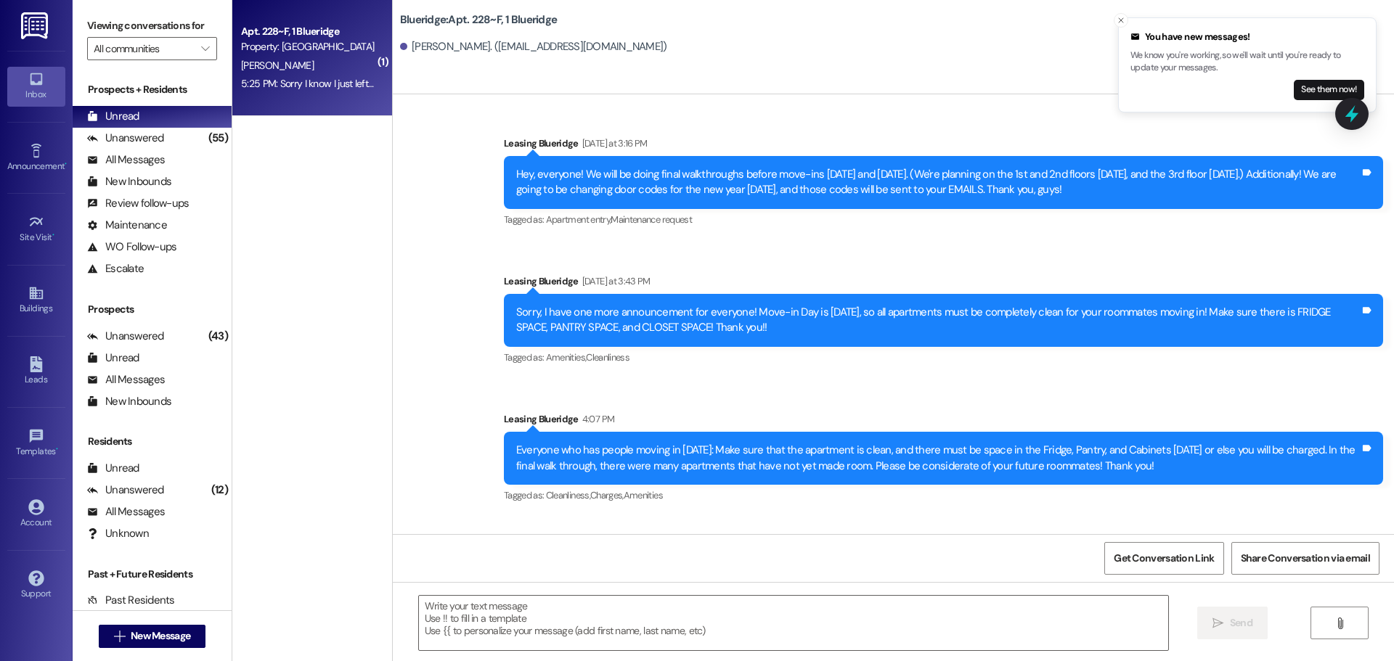
click at [1270, 550] on div "Emma Allgaier Question 5:25 PM" at bounding box center [854, 561] width 879 height 23
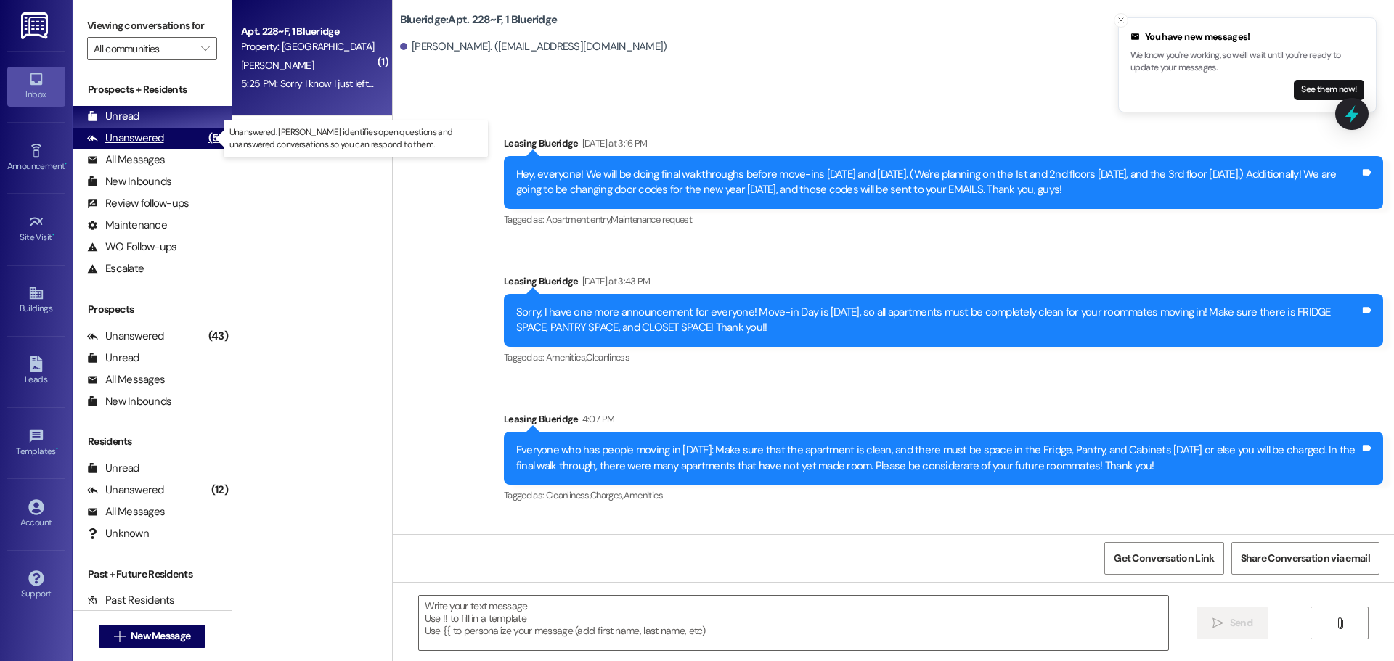
click at [205, 134] on div "(55)" at bounding box center [218, 138] width 27 height 23
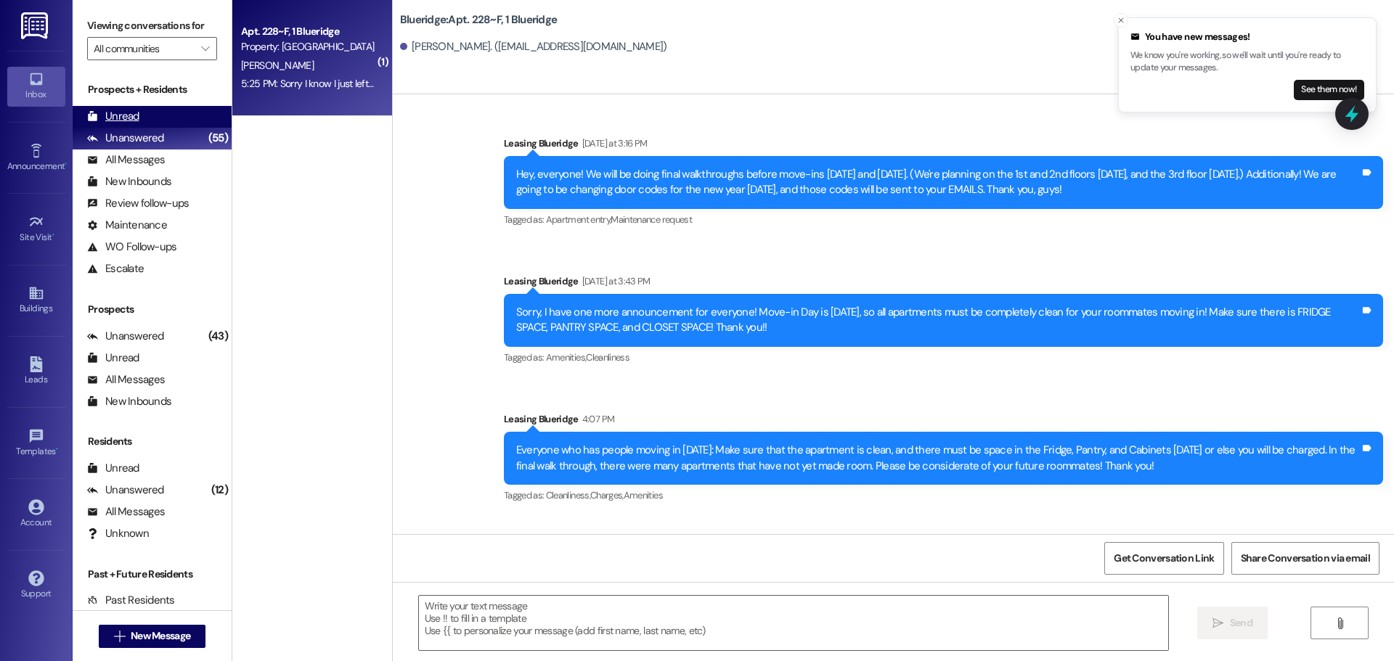
click at [198, 120] on div "Unread (0)" at bounding box center [152, 117] width 159 height 22
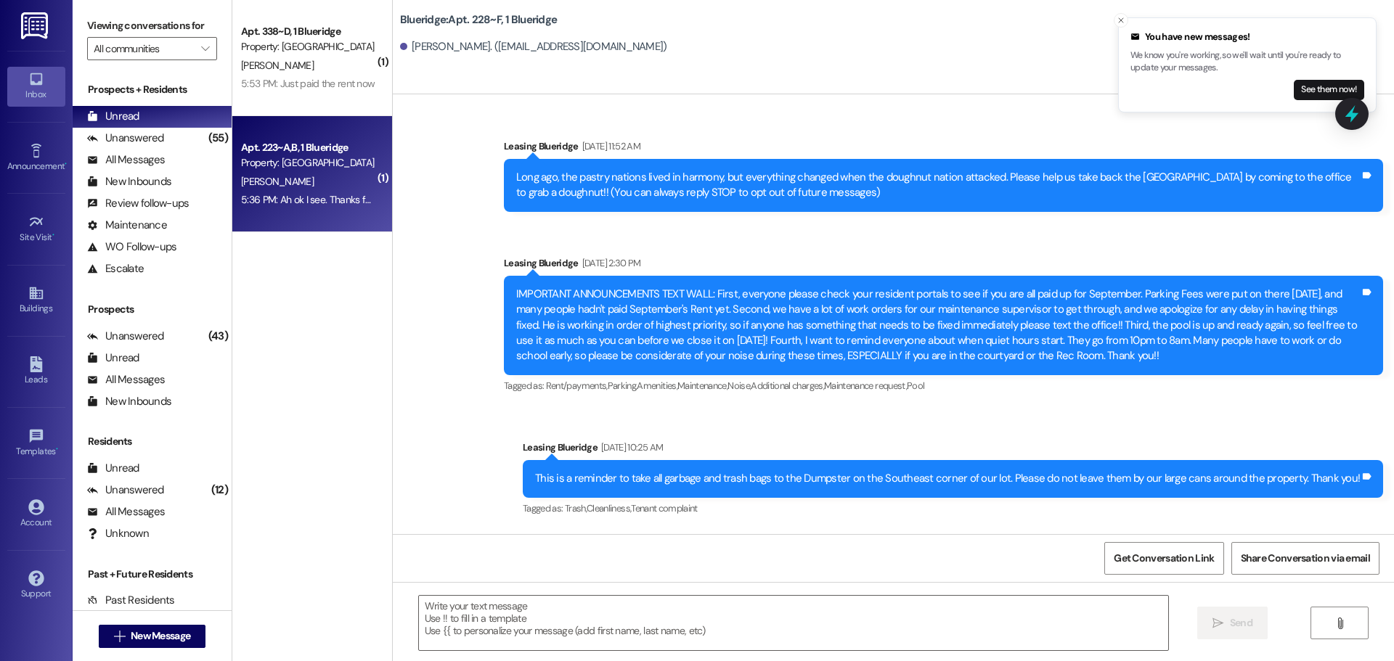
scroll to position [25012, 0]
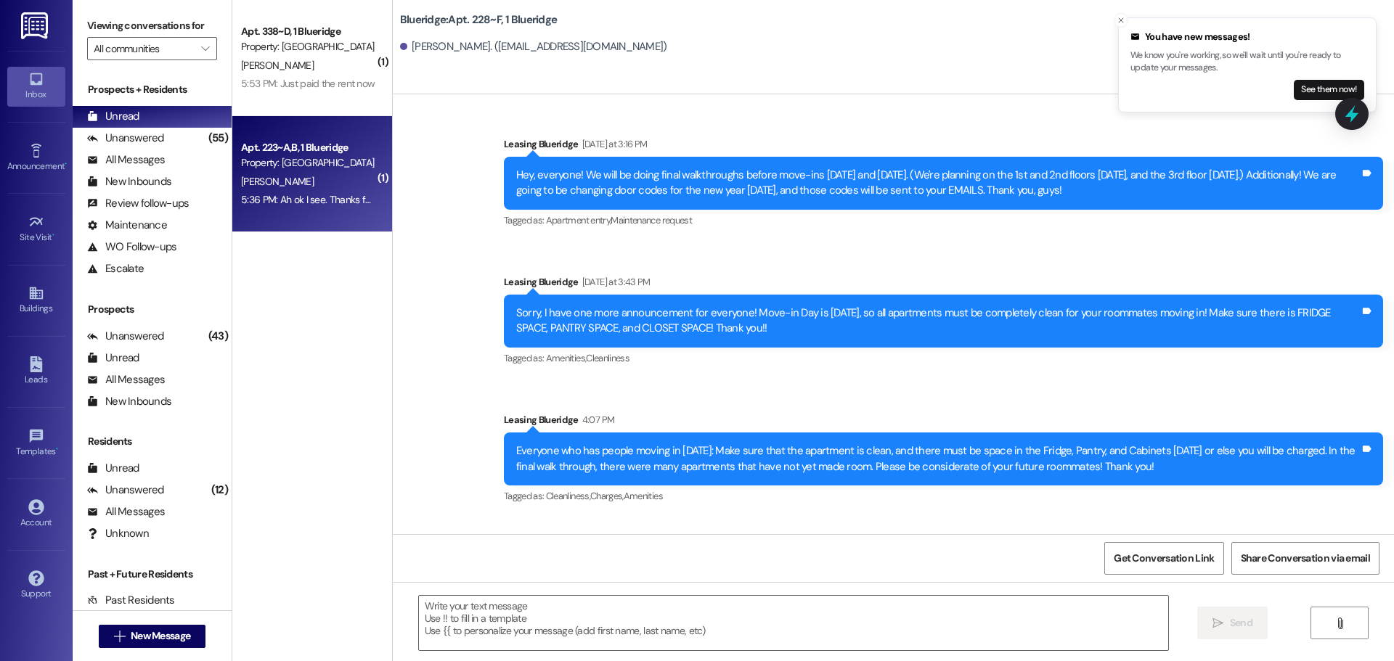
click at [333, 184] on div "[PERSON_NAME]" at bounding box center [308, 182] width 137 height 18
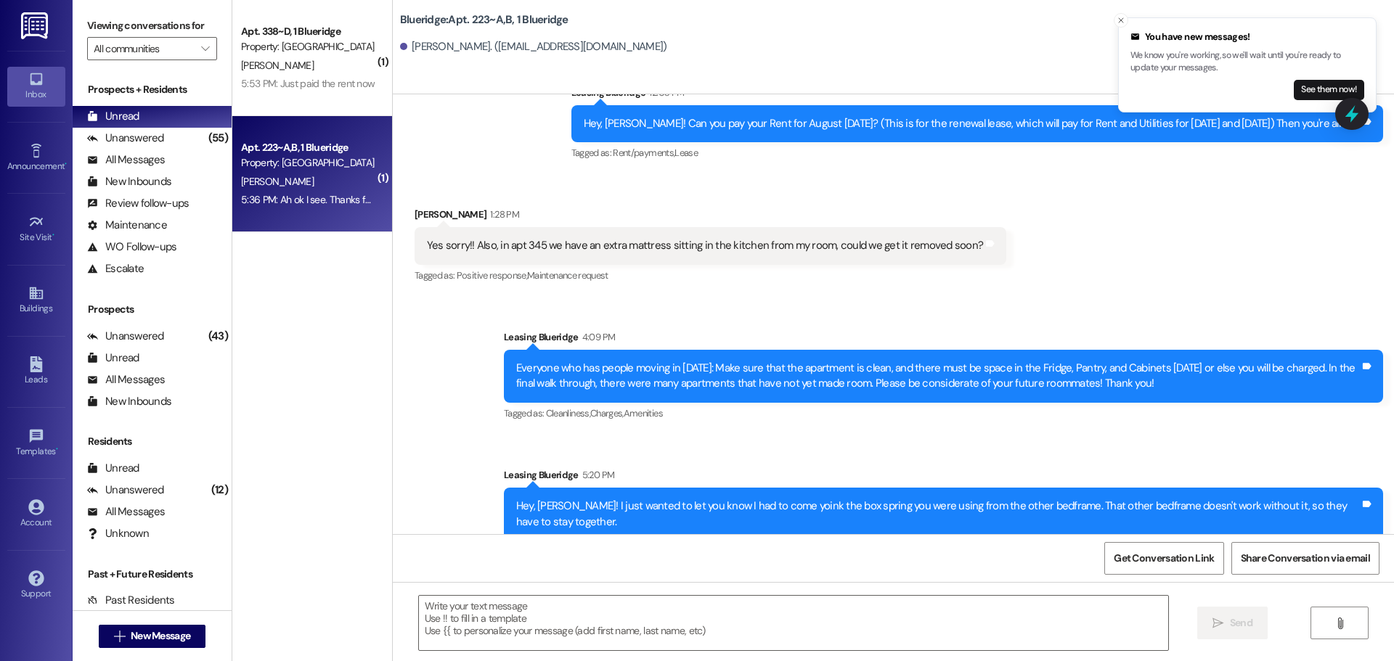
scroll to position [33178, 0]
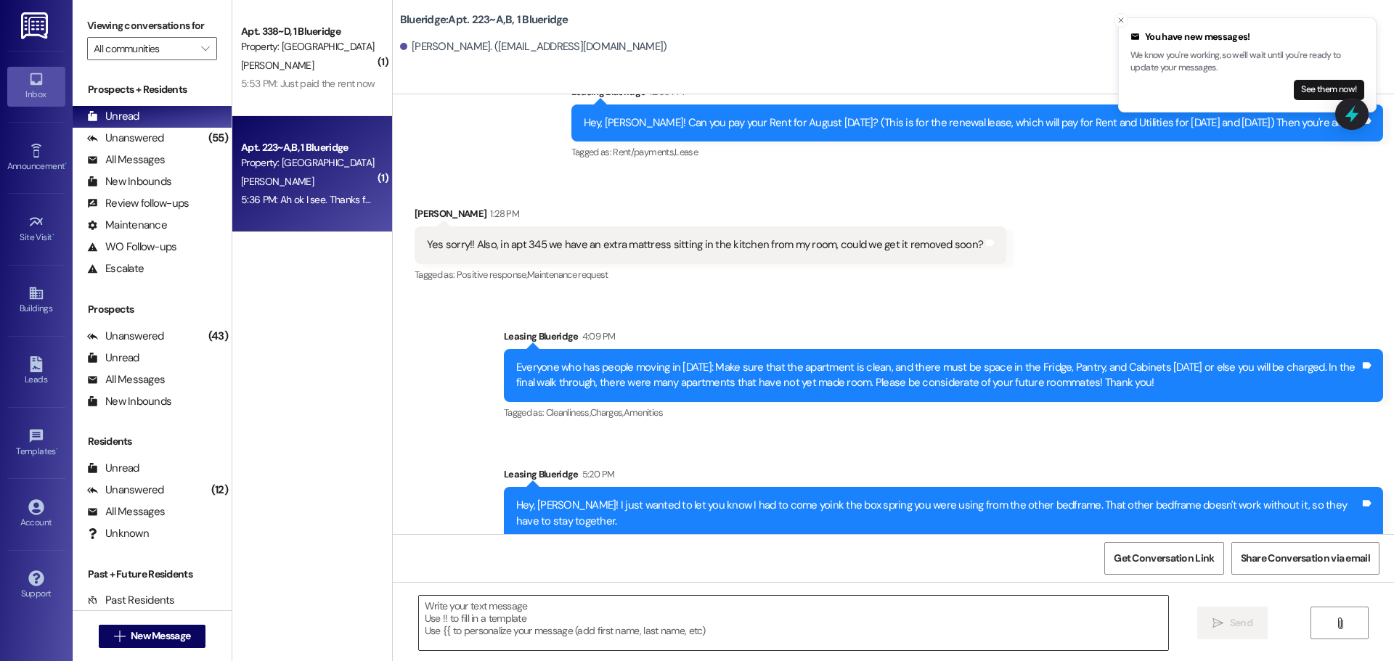
click at [815, 613] on textarea at bounding box center [793, 623] width 749 height 54
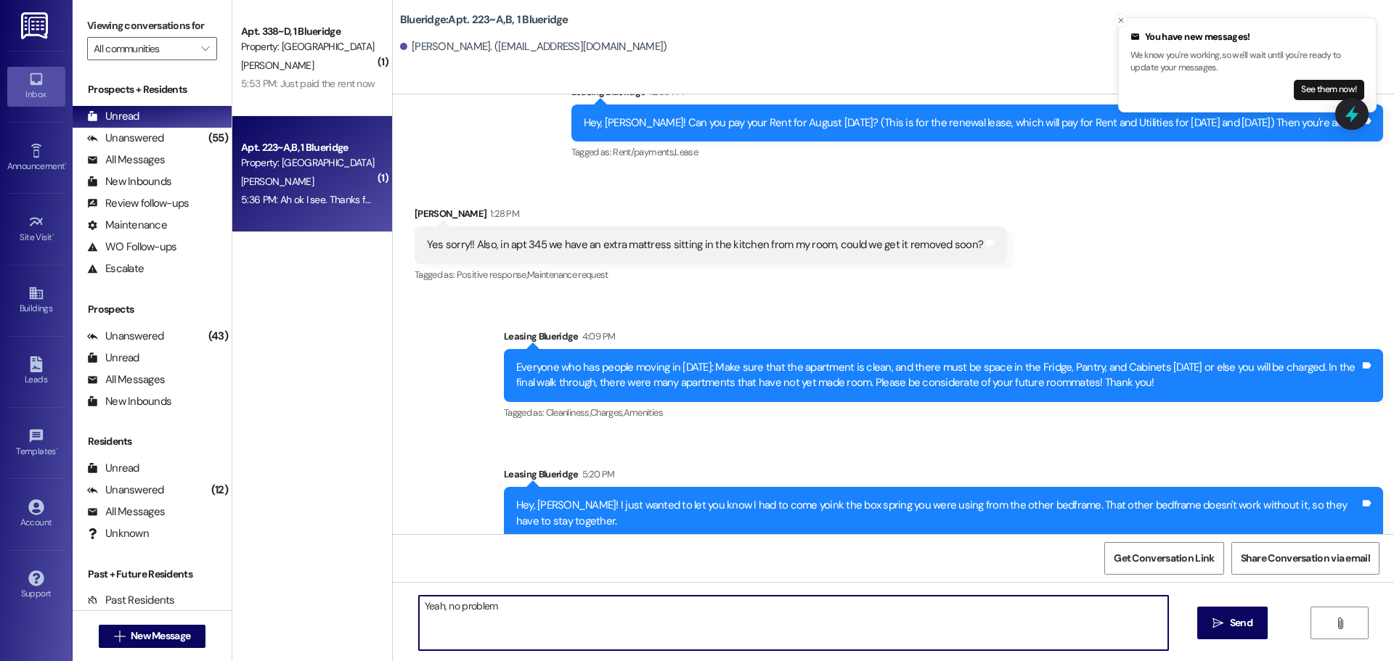
type textarea "Yeah, no problem!"
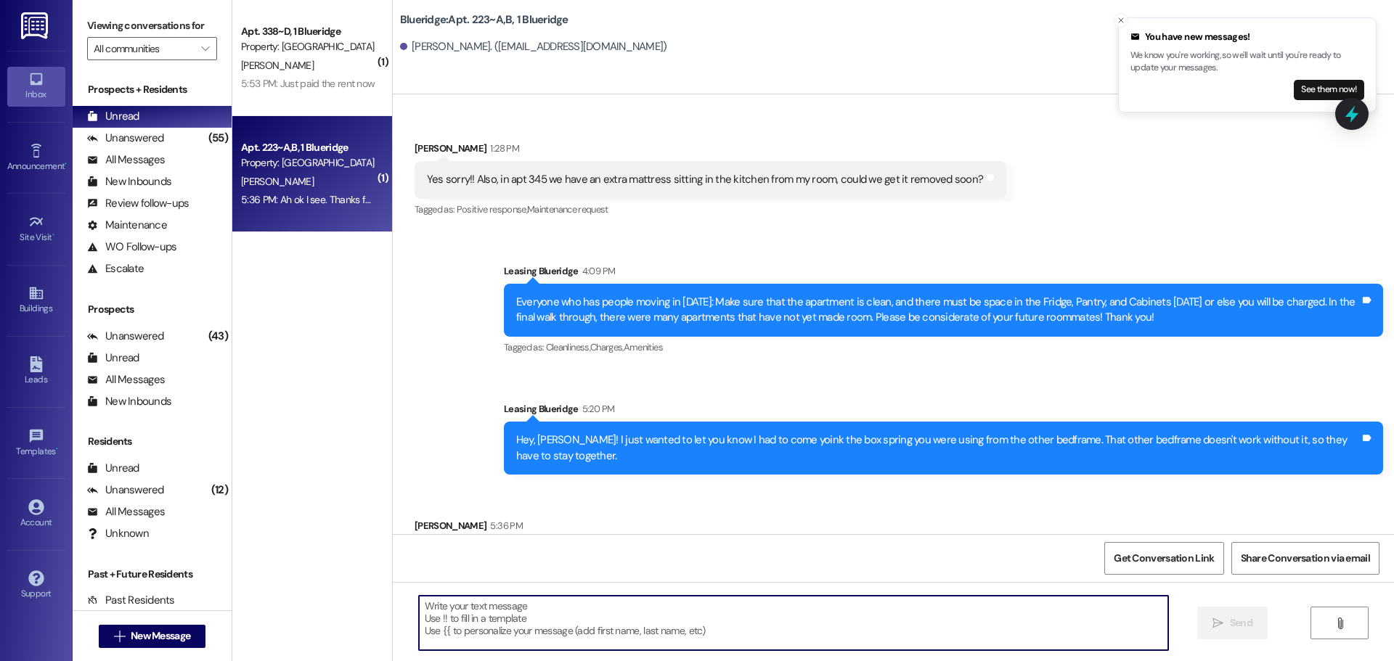
scroll to position [33279, 0]
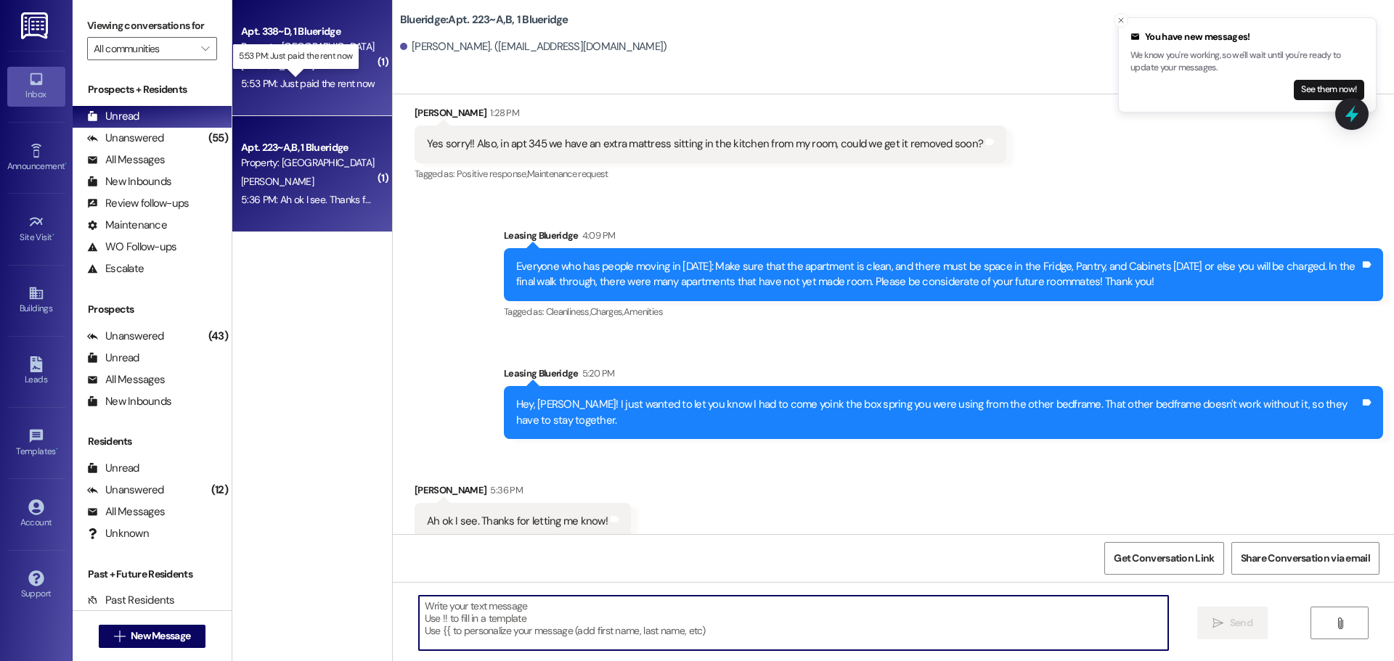
click at [269, 77] on div "5:53 PM: Just paid the rent now 5:53 PM: Just paid the rent now" at bounding box center [308, 83] width 134 height 13
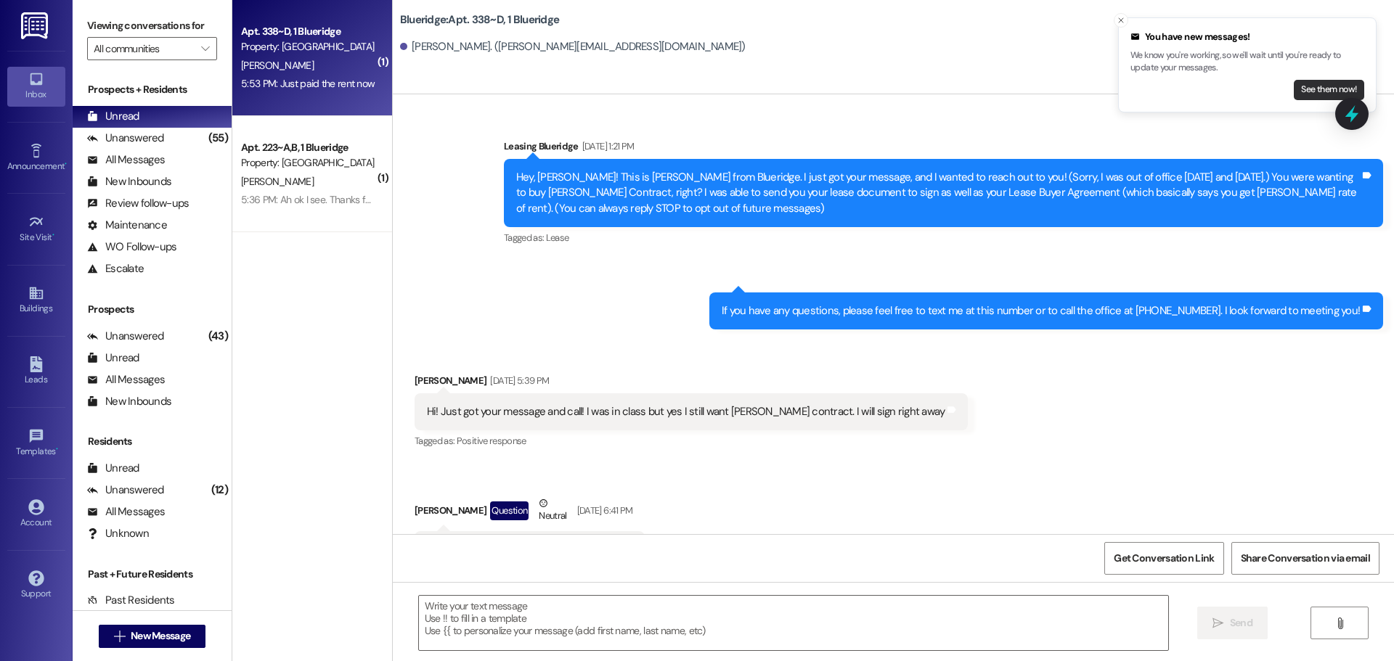
scroll to position [30508, 0]
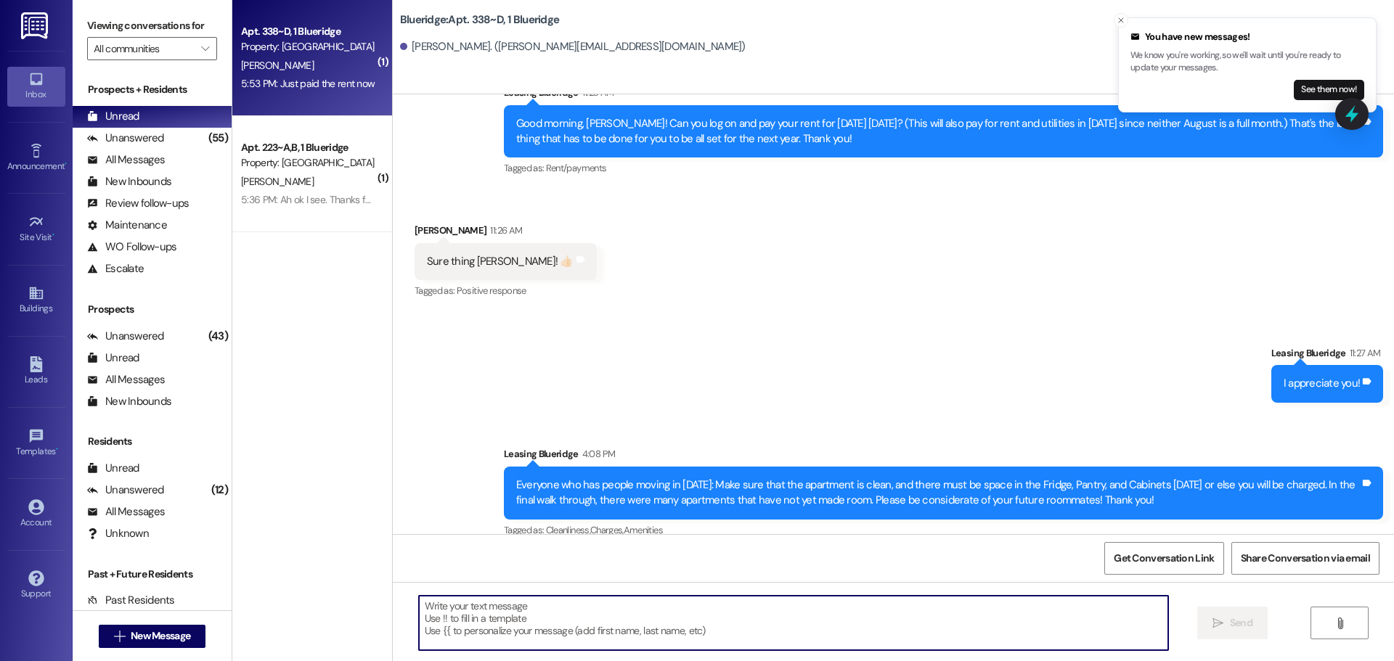
click at [573, 621] on textarea at bounding box center [793, 623] width 749 height 54
type textarea "Thank you so much!"
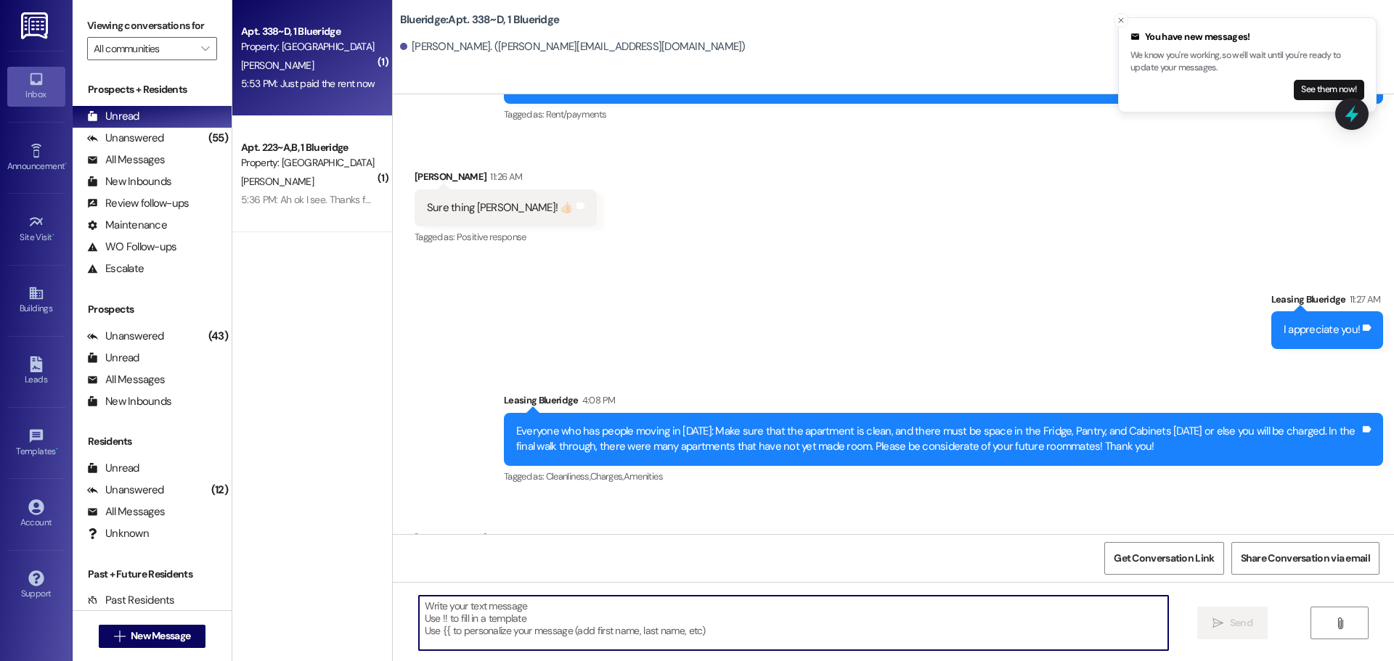
scroll to position [30610, 0]
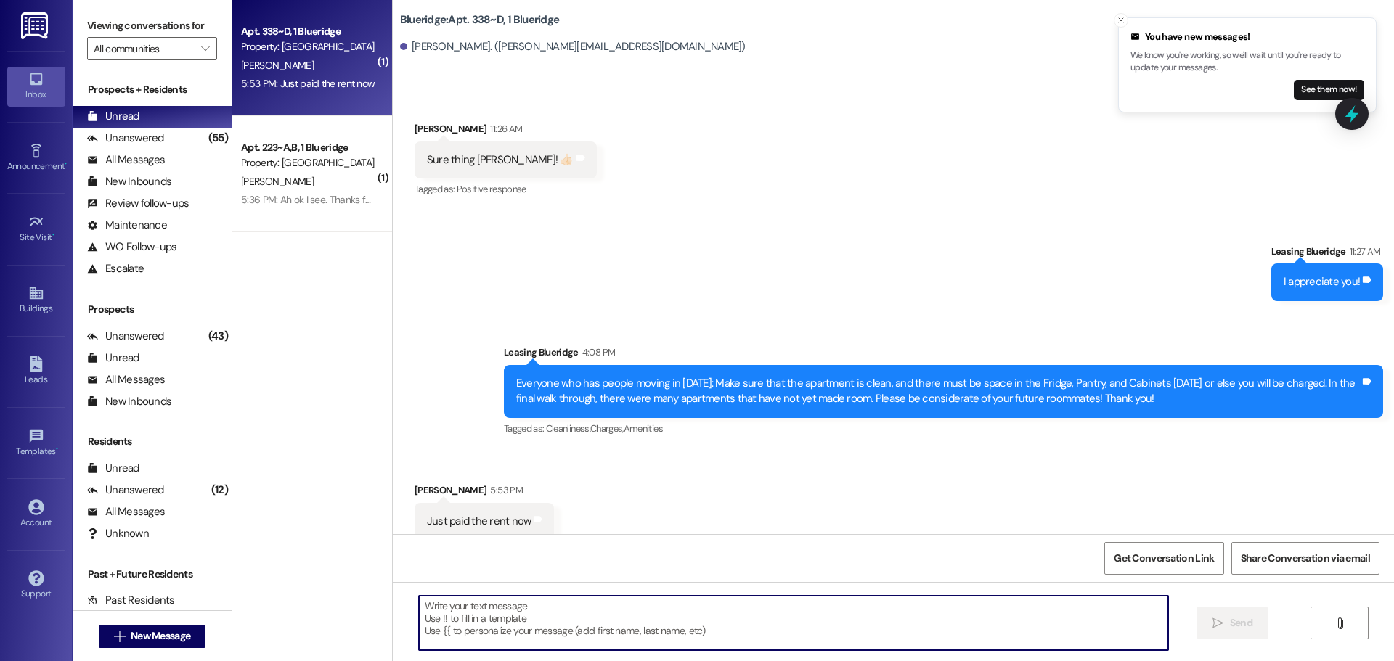
click at [659, 573] on div "Sent via SMS Leasing Blueridge 6:08 PM Thank you so much! Tags and notes" at bounding box center [893, 623] width 1001 height 101
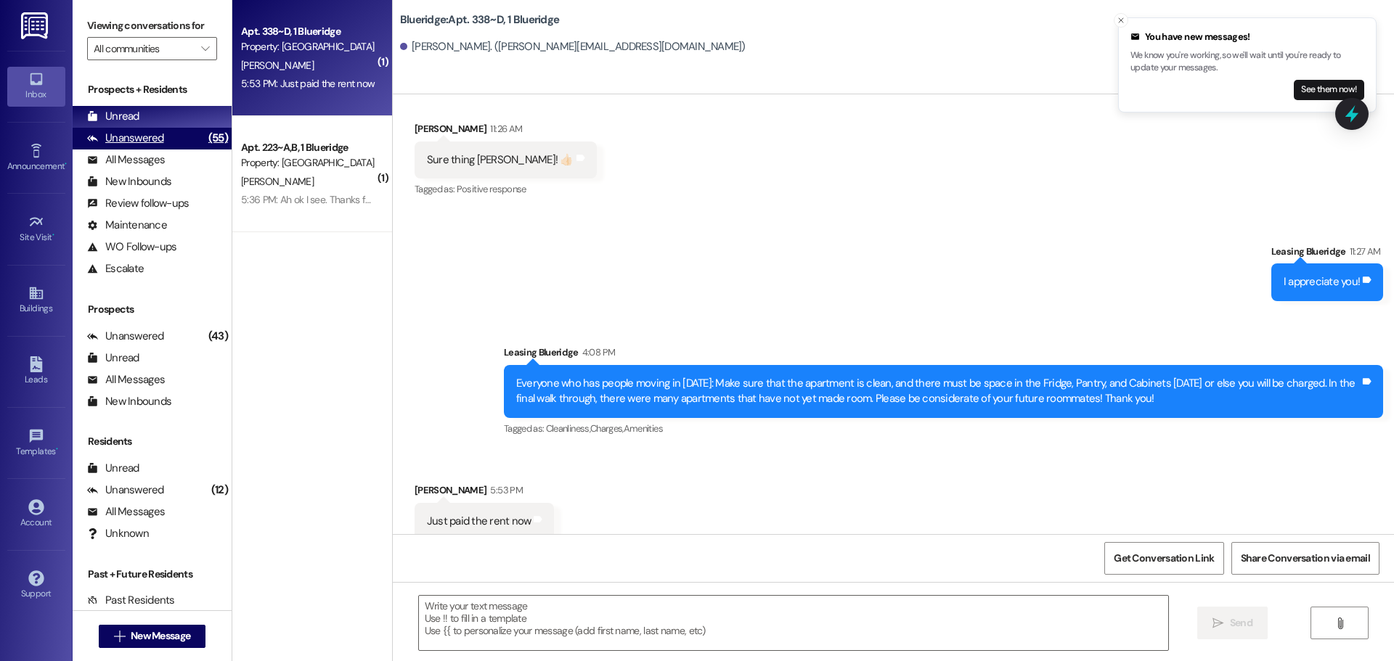
click at [139, 145] on div "Unanswered" at bounding box center [125, 138] width 77 height 15
click at [147, 115] on div "Unread (0)" at bounding box center [152, 117] width 159 height 22
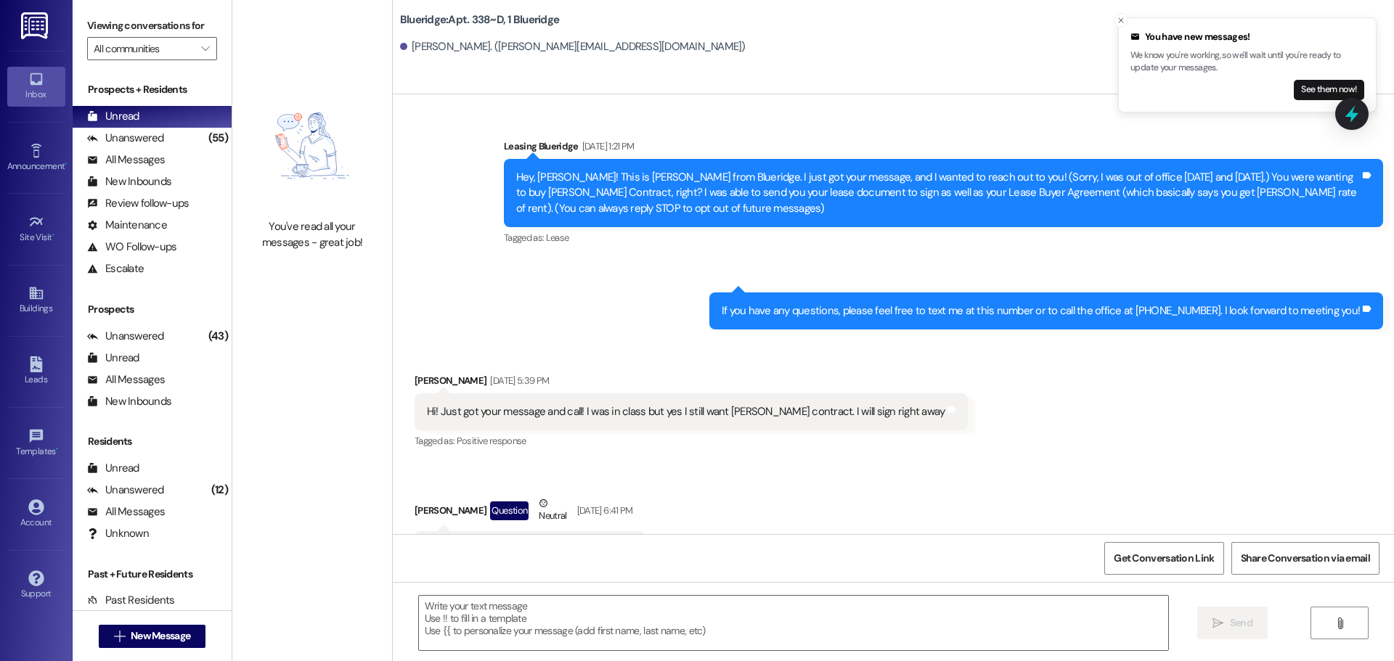
scroll to position [30508, 0]
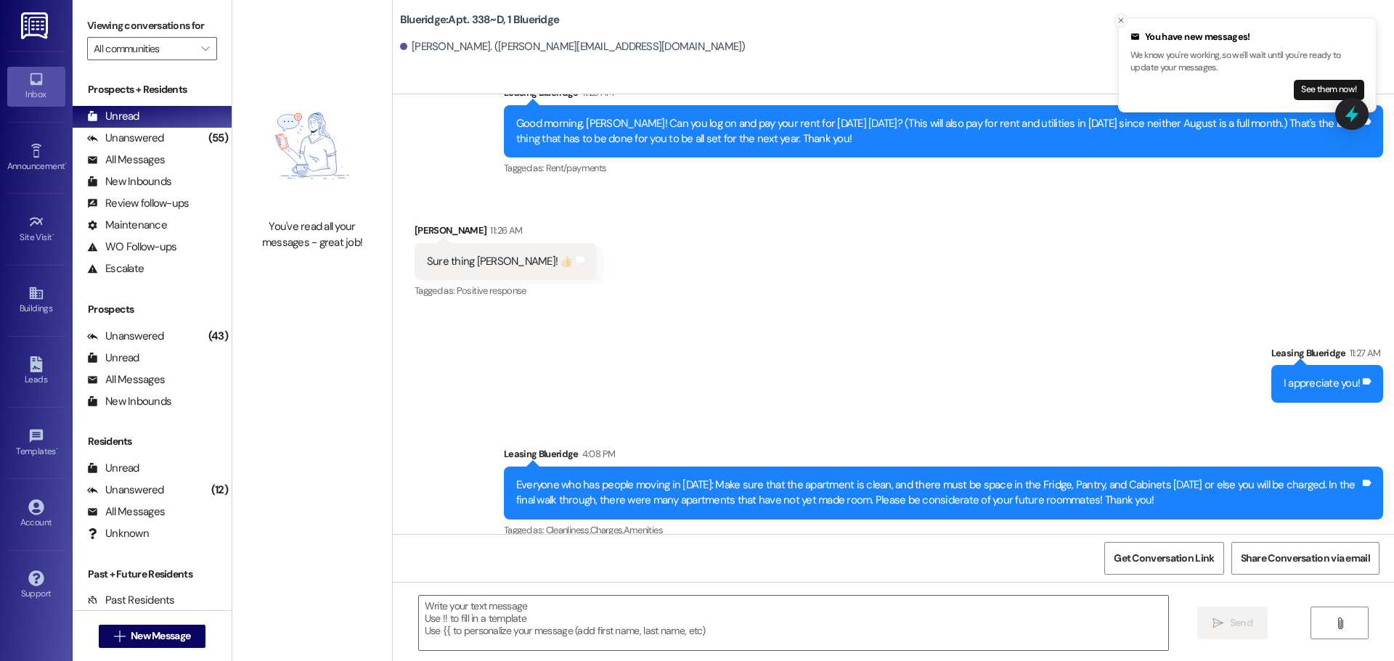
click at [1123, 20] on icon "Close toast" at bounding box center [1121, 20] width 9 height 9
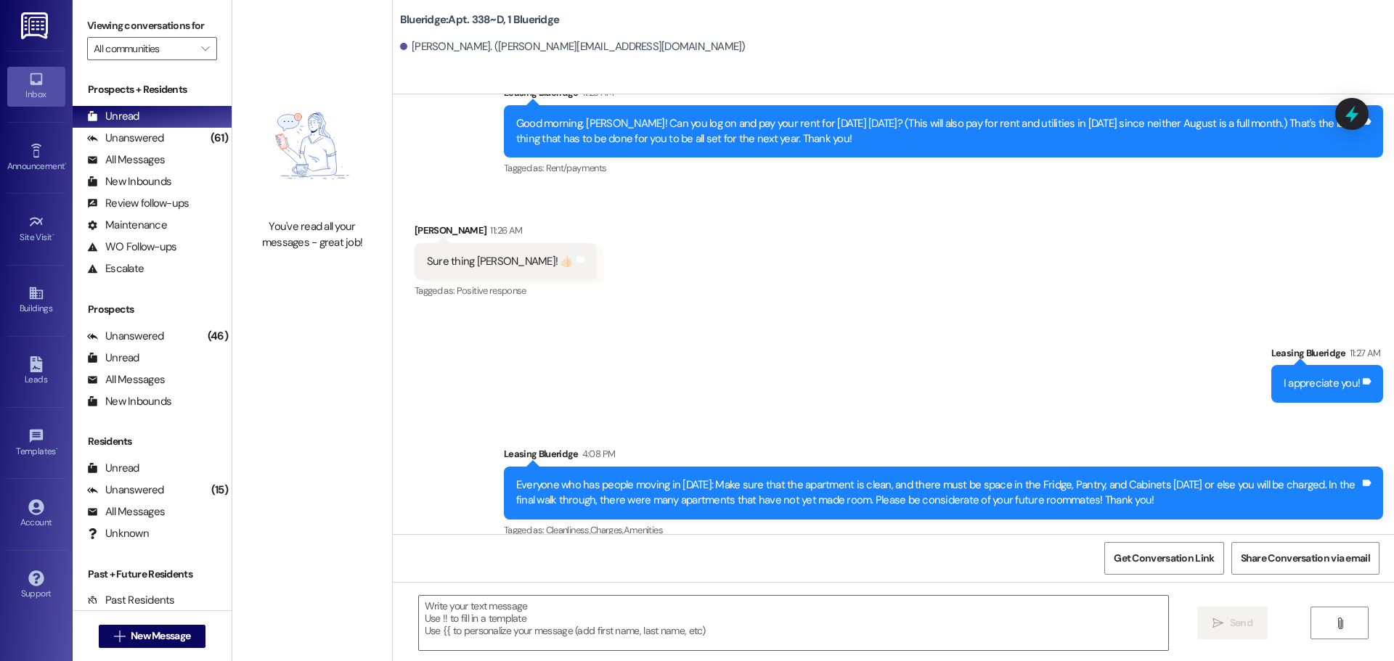
click at [628, 552] on div "Received via SMS Isaak Murphy 5:53 PM Just paid the rent now Tags and notes Tag…" at bounding box center [893, 613] width 1001 height 123
click at [131, 638] on span "New Message" at bounding box center [161, 636] width 60 height 15
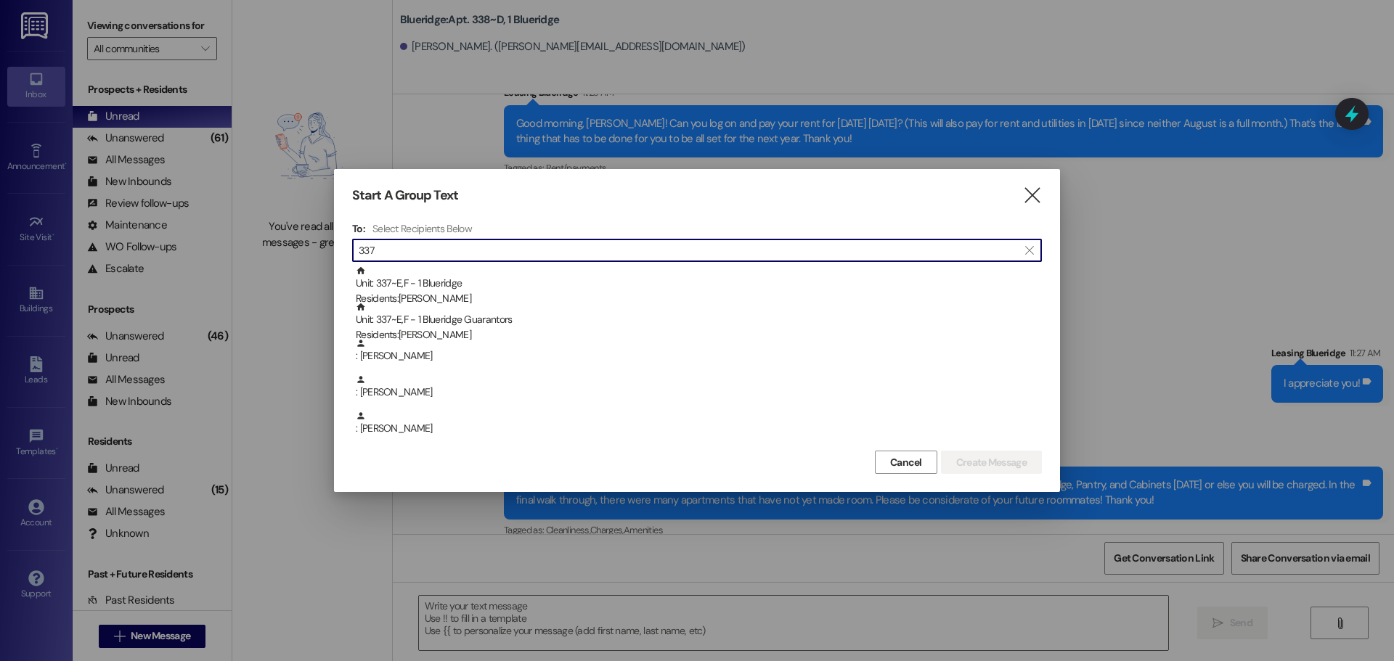
click at [624, 248] on input "337" at bounding box center [688, 250] width 659 height 20
click at [359, 250] on input "spencer" at bounding box center [688, 250] width 659 height 20
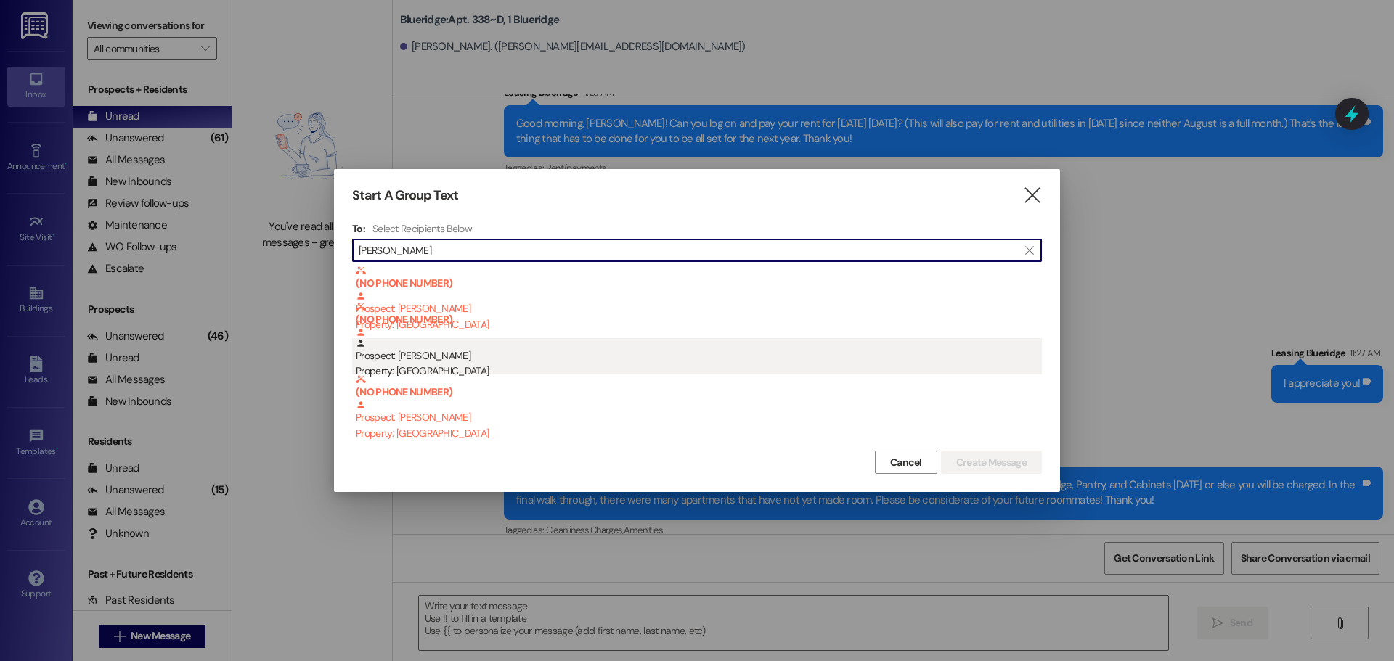
type input "kate spencer"
click at [481, 360] on div "Prospect: katelyn spencer Property: Blueridge" at bounding box center [699, 358] width 686 height 41
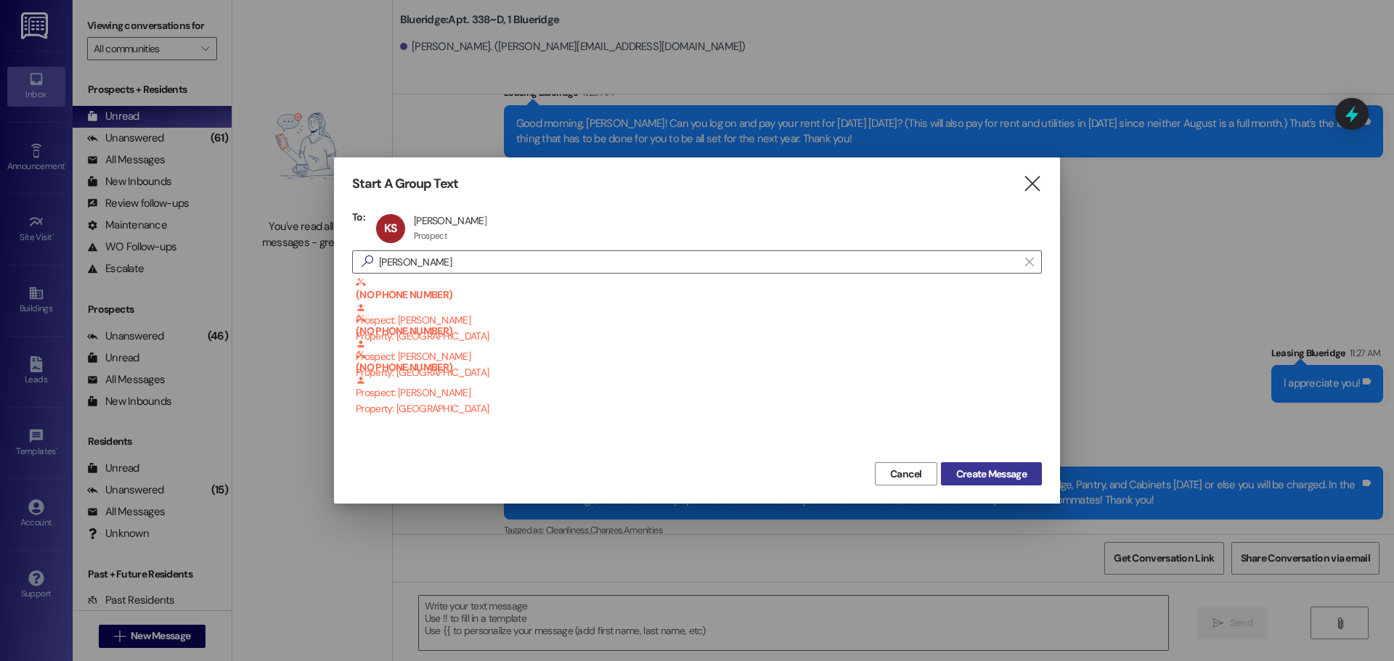
click at [977, 471] on span "Create Message" at bounding box center [991, 474] width 70 height 15
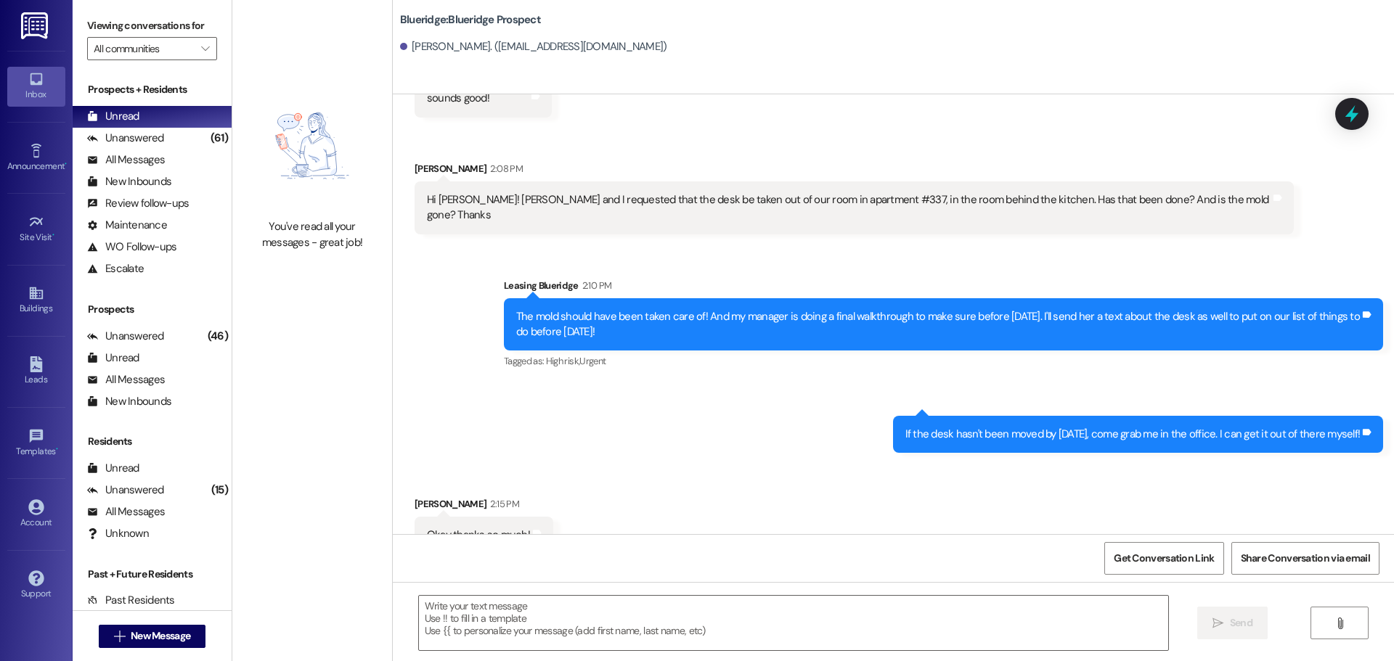
scroll to position [13032, 0]
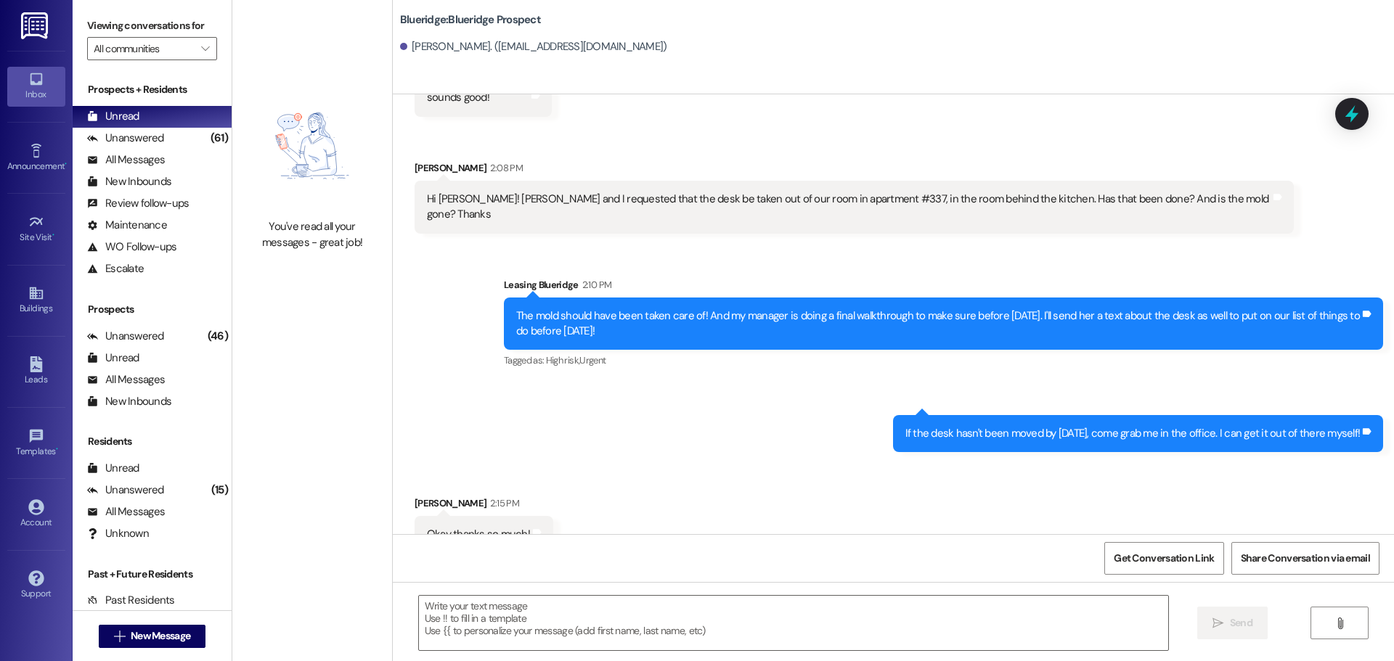
click at [994, 486] on div "Received via SMS katelyn spencer 2:15 PM Okay thanks so much! Tags and notes" at bounding box center [893, 513] width 1001 height 101
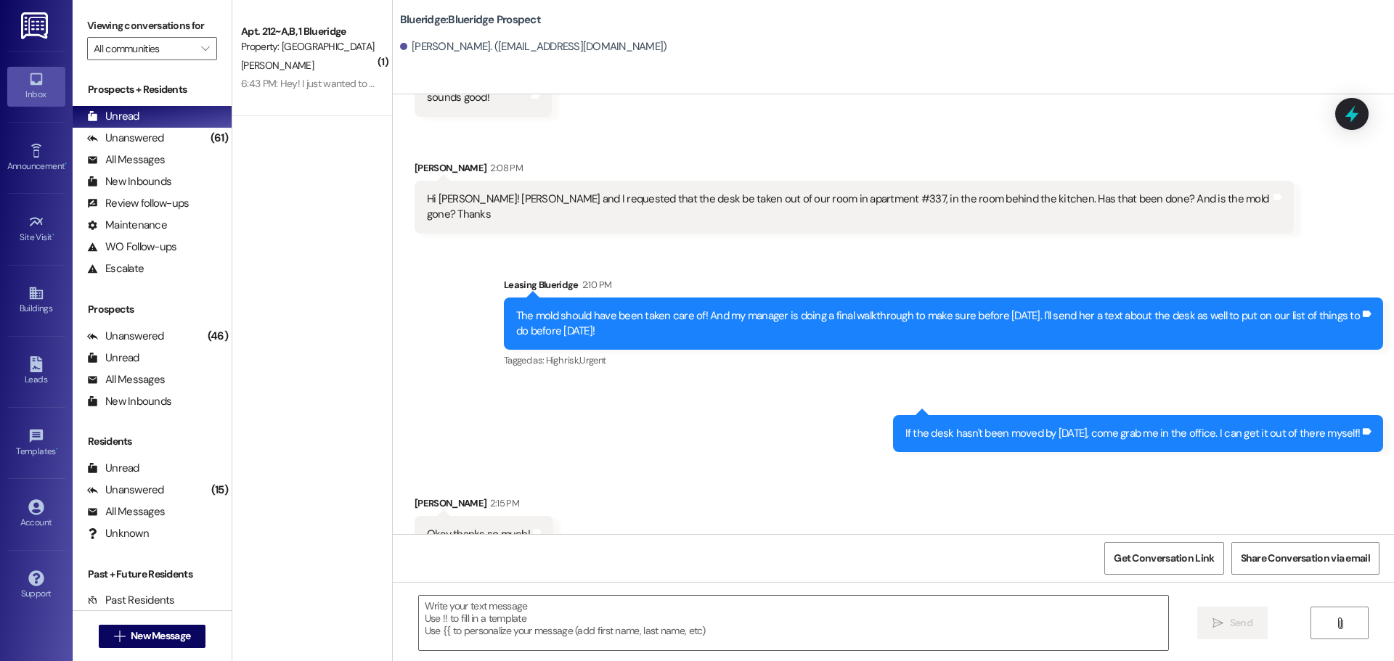
click at [338, 86] on div "6:43 PM: Hey! I just wanted to check & make sure that I still have my covered p…" at bounding box center [798, 83] width 1115 height 13
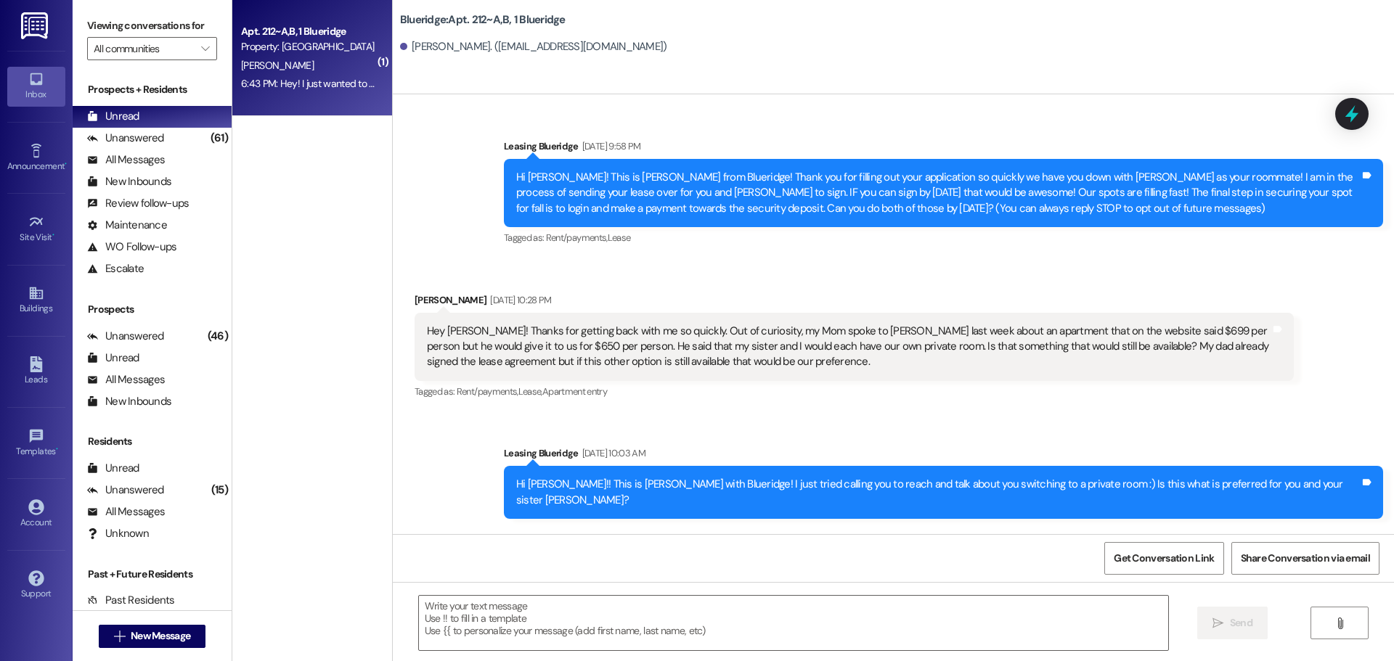
scroll to position [70067, 0]
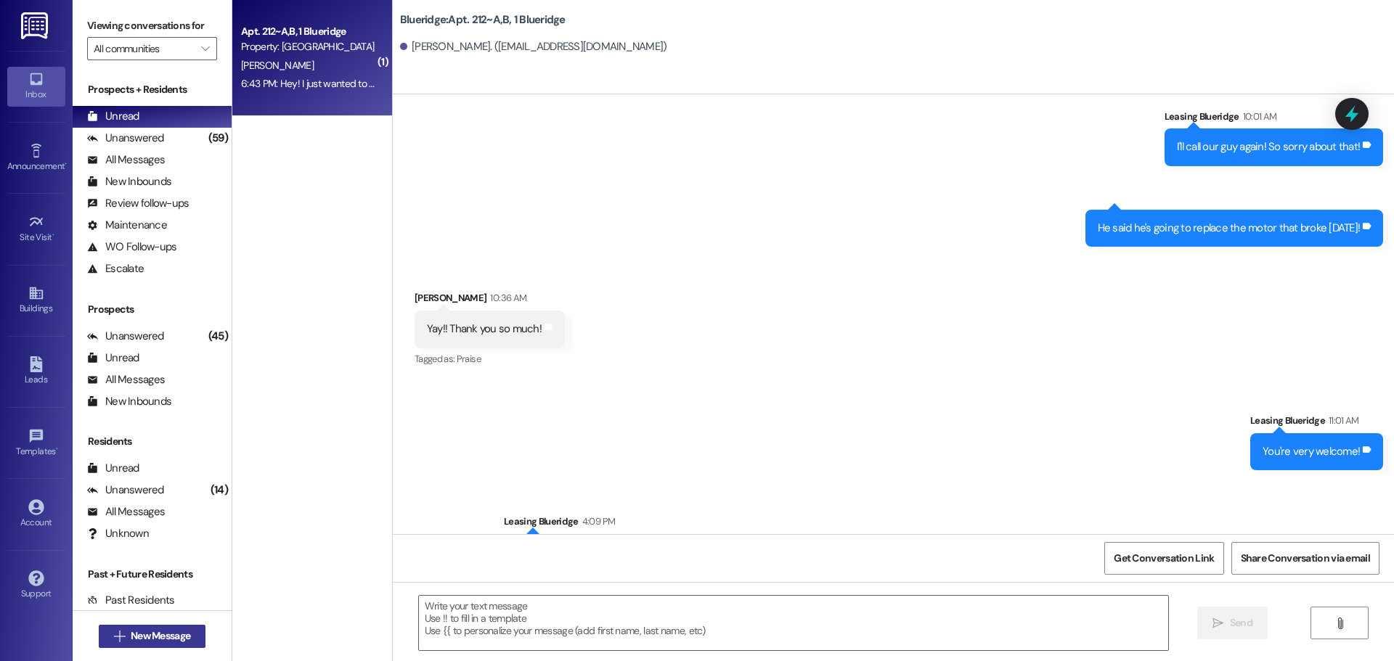
click at [153, 637] on span "New Message" at bounding box center [161, 636] width 60 height 15
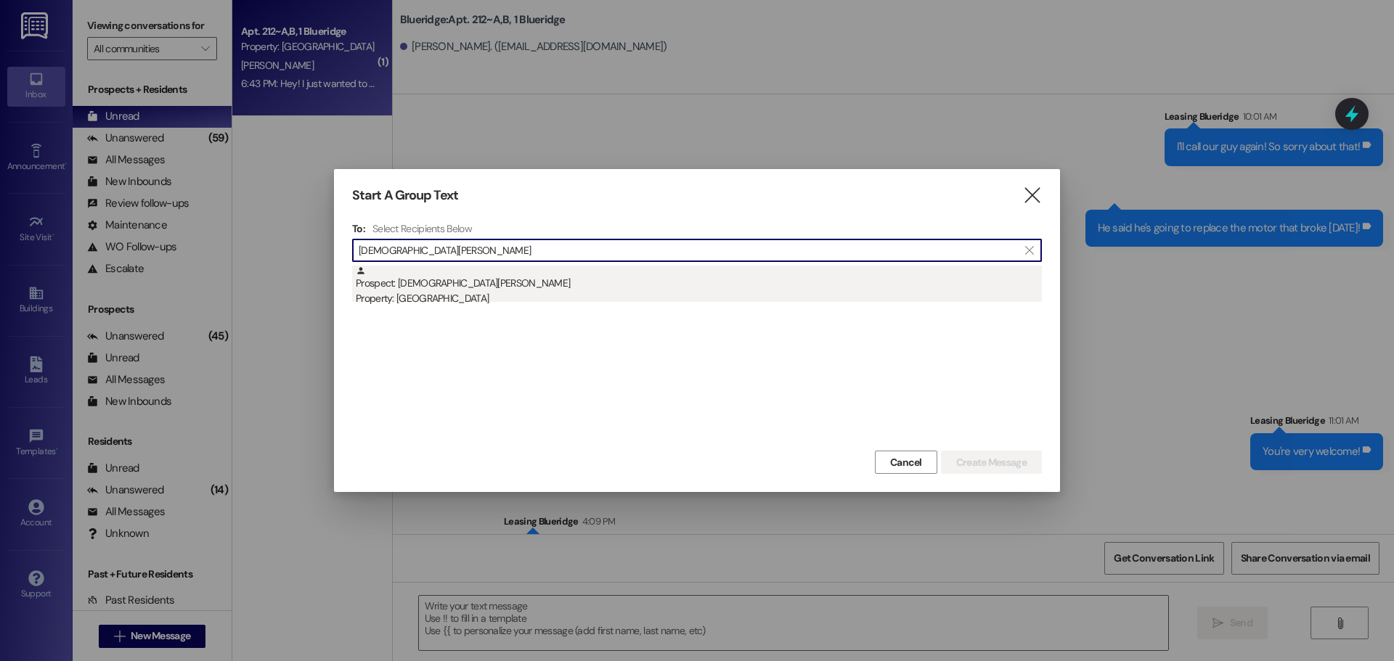
type input "christian horl"
click at [553, 303] on div "Property: [GEOGRAPHIC_DATA]" at bounding box center [699, 298] width 686 height 15
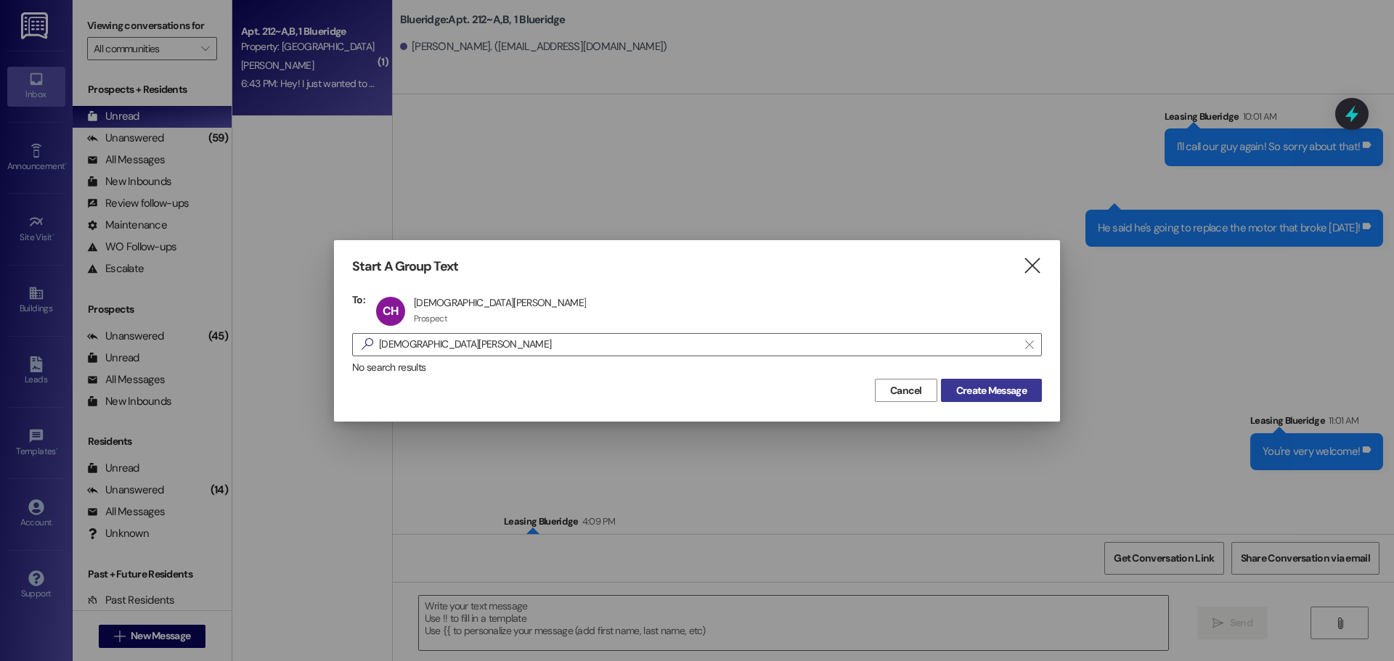
click at [953, 386] on span "Create Message" at bounding box center [991, 390] width 76 height 15
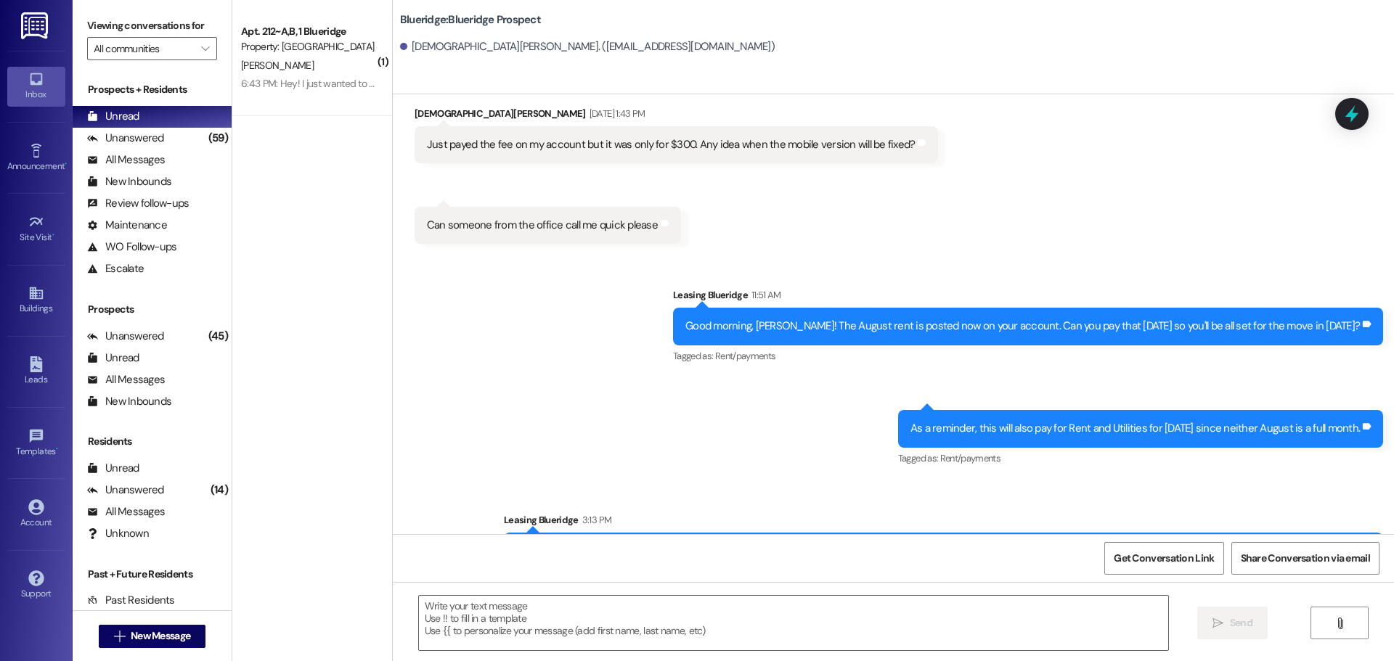
scroll to position [8115, 0]
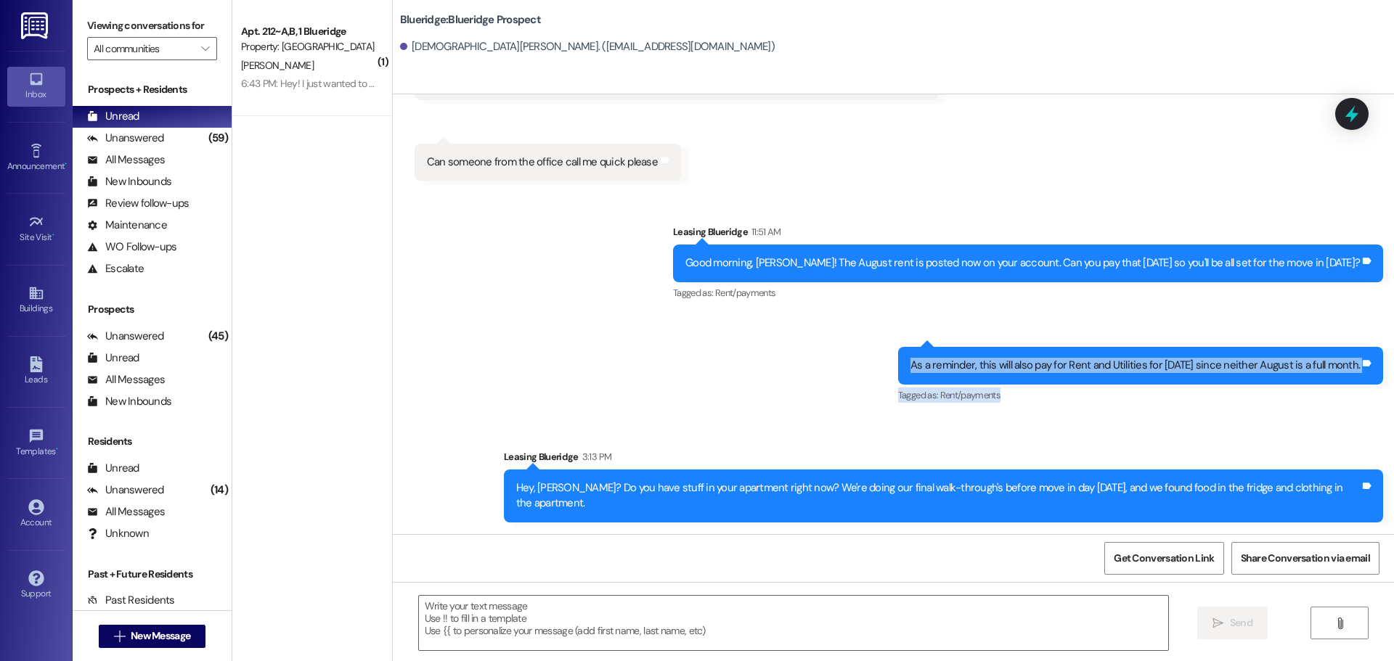
drag, startPoint x: 1386, startPoint y: 406, endPoint x: 822, endPoint y: 334, distance: 568.6
click at [822, 334] on div "Sent via SMS Leasing Blueridge 11:51 AM Good morning, Christian! The August ren…" at bounding box center [893, 362] width 1001 height 341
click at [821, 333] on div "Sent via SMS Leasing Blueridge 11:51 AM Good morning, Christian! The August ren…" at bounding box center [893, 362] width 1001 height 341
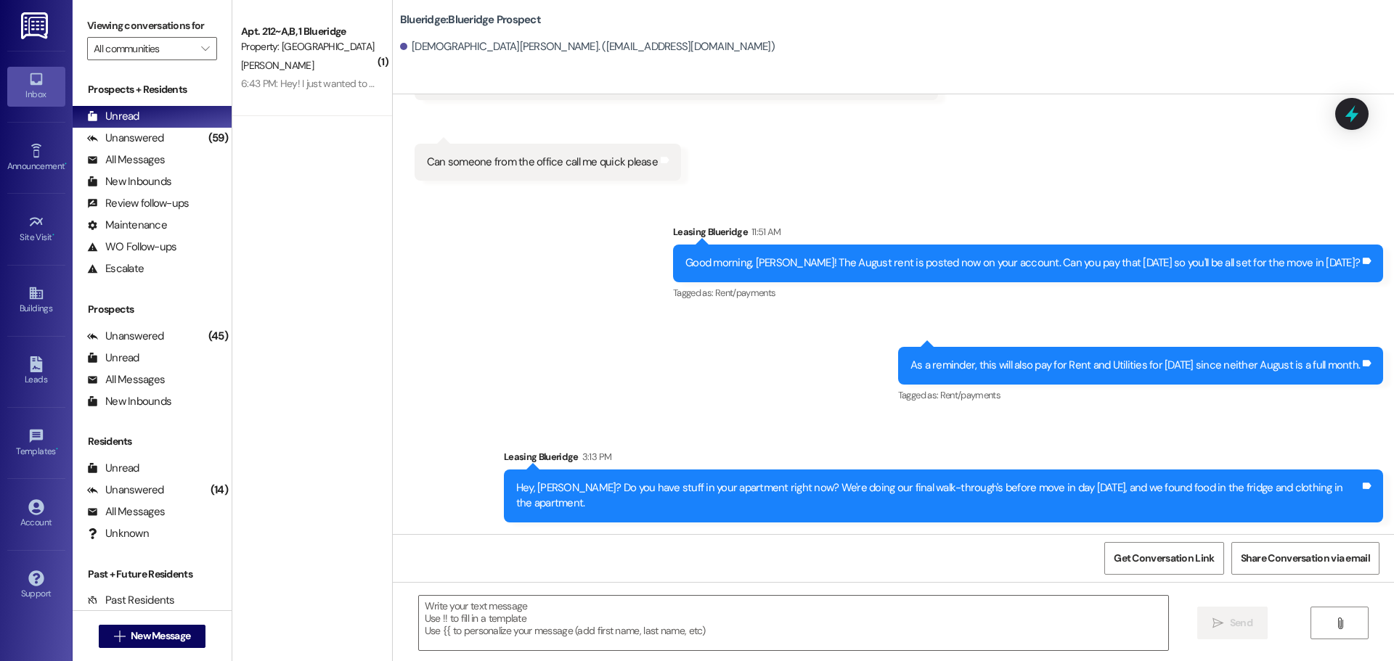
click at [826, 335] on div "Sent via SMS Leasing Blueridge 11:51 AM Good morning, Christian! The August ren…" at bounding box center [893, 362] width 1001 height 341
click at [974, 620] on textarea at bounding box center [793, 623] width 749 height 54
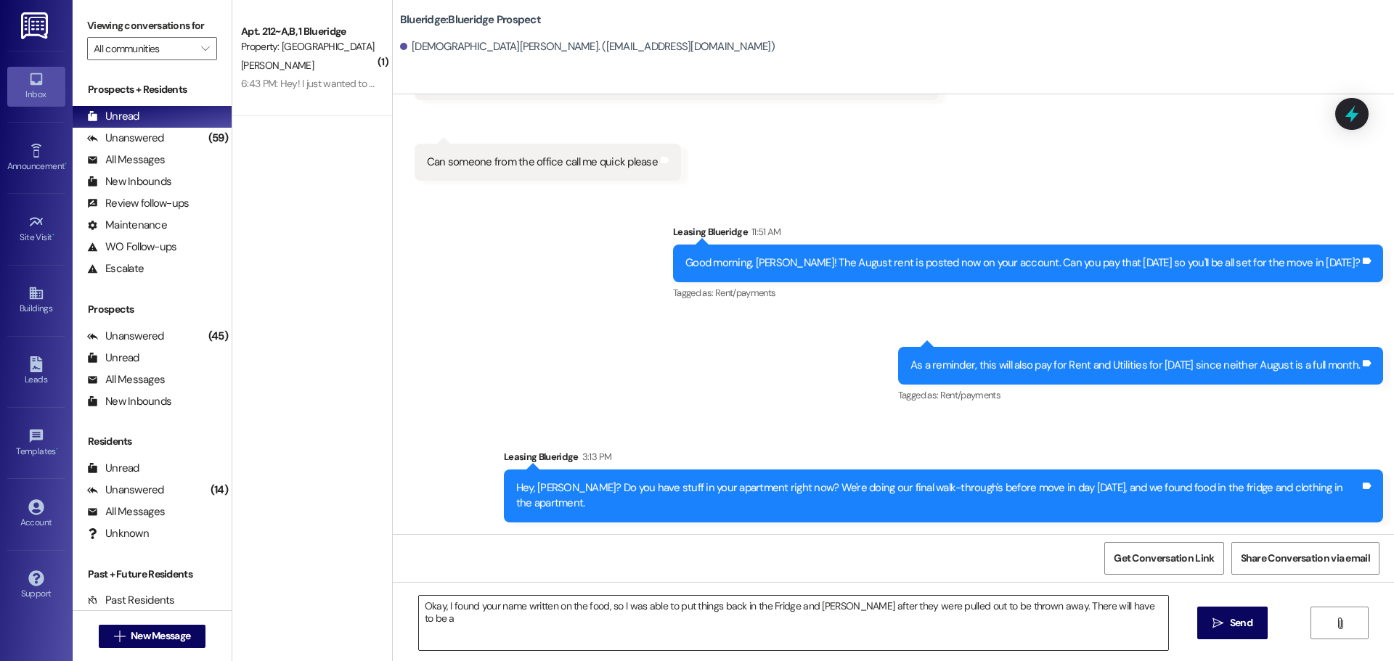
click at [1141, 610] on textarea "Okay, I found your name written on the food, so I was able to put things back i…" at bounding box center [793, 623] width 749 height 54
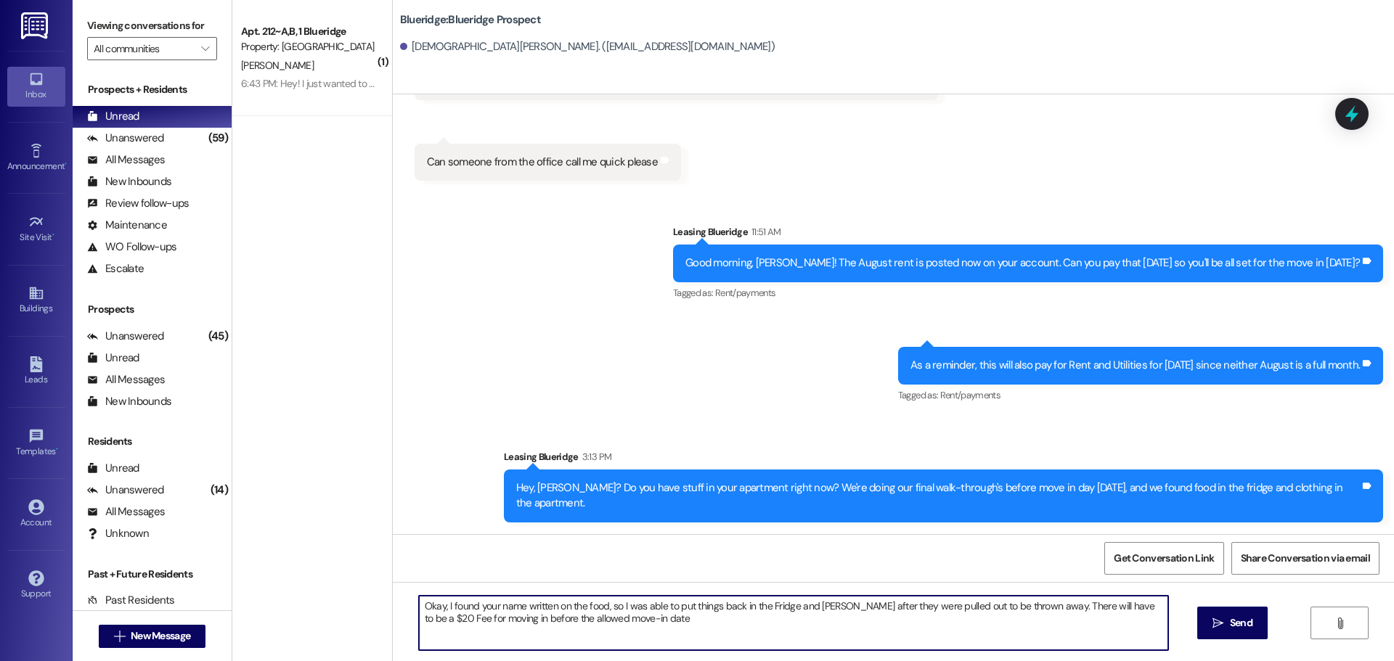
click at [1037, 608] on textarea "Okay, I found your name written on the food, so I was able to put things back i…" at bounding box center [793, 623] width 749 height 54
type textarea "Okay, I found your name written on the food, so I was able to put things back i…"
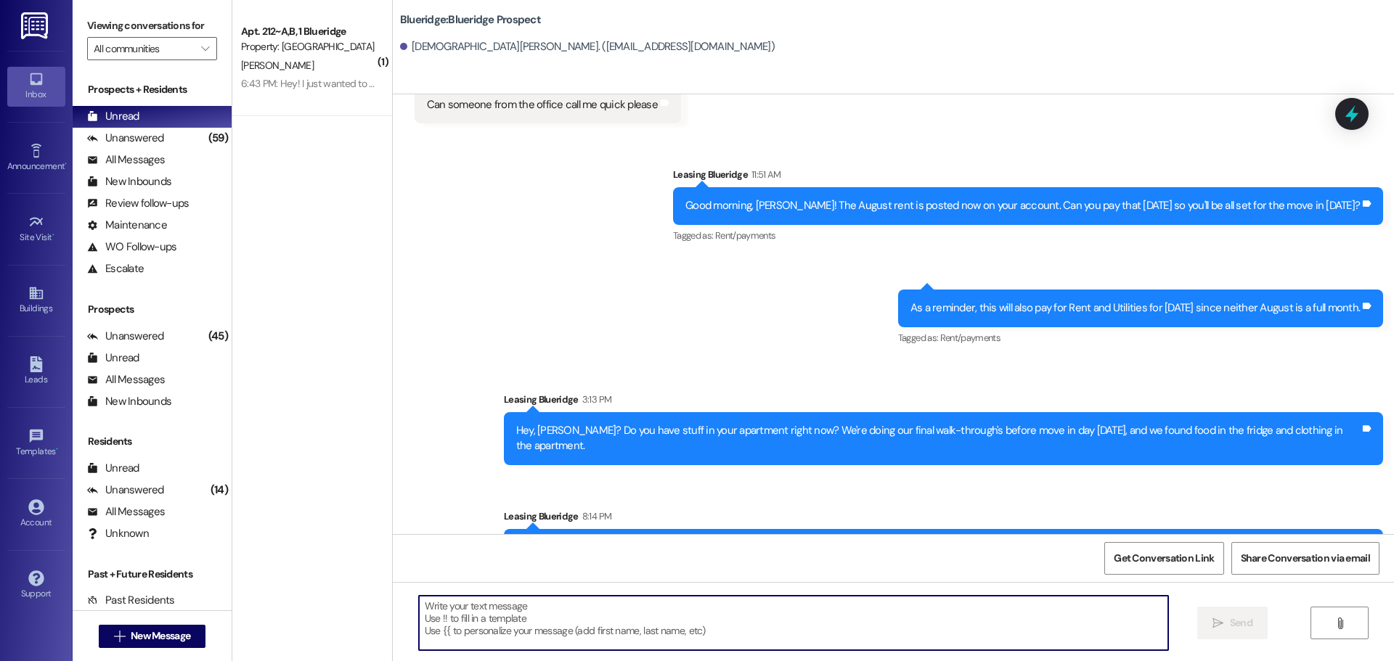
scroll to position [8232, 0]
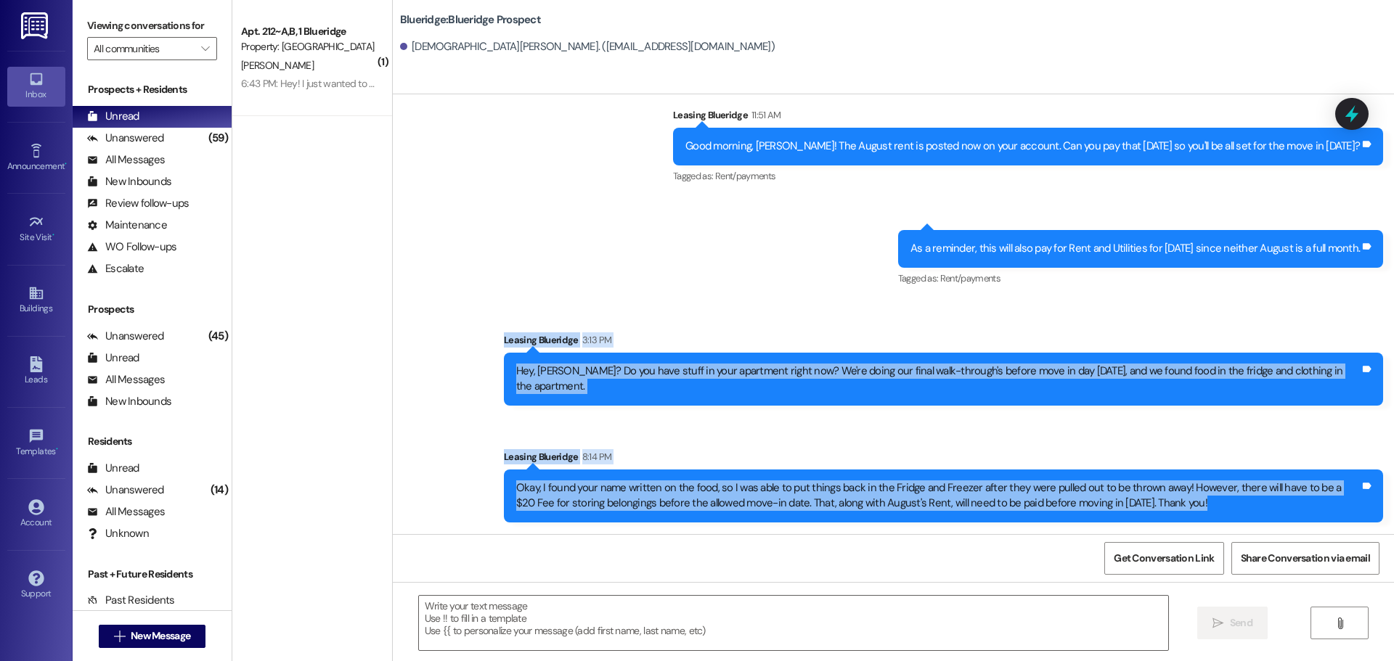
drag, startPoint x: 483, startPoint y: 322, endPoint x: 1382, endPoint y: 522, distance: 921.5
click at [1382, 522] on div "Sent via SMS Leasing Blueridge 11:51 AM Good morning, Christian! The August ren…" at bounding box center [893, 304] width 1001 height 458
click at [1382, 523] on div "Sent via SMS Leasing Blueridge 8:14 PM Okay, I found your name written on the f…" at bounding box center [943, 485] width 901 height 95
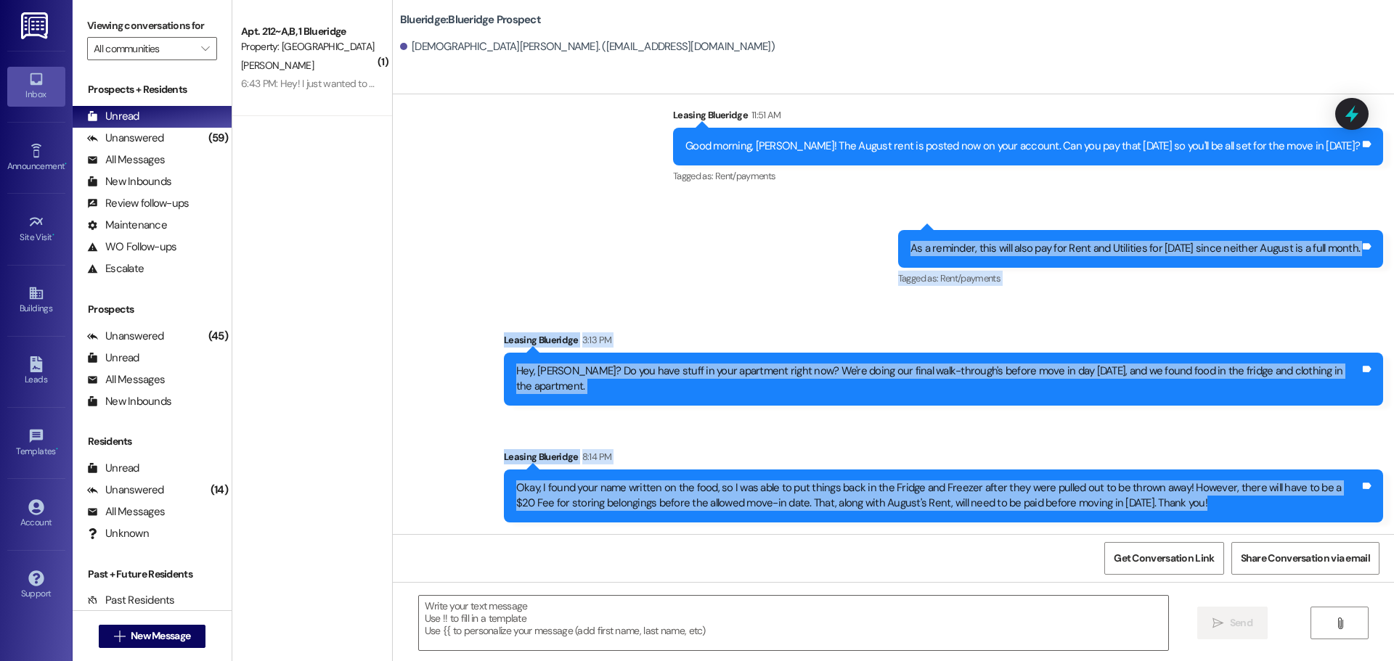
drag, startPoint x: 1382, startPoint y: 523, endPoint x: 1304, endPoint y: 529, distance: 78.6
click at [1304, 529] on div "Sent via SMS Leasing Blueridge 8:14 PM Okay, I found your name written on the f…" at bounding box center [943, 485] width 901 height 95
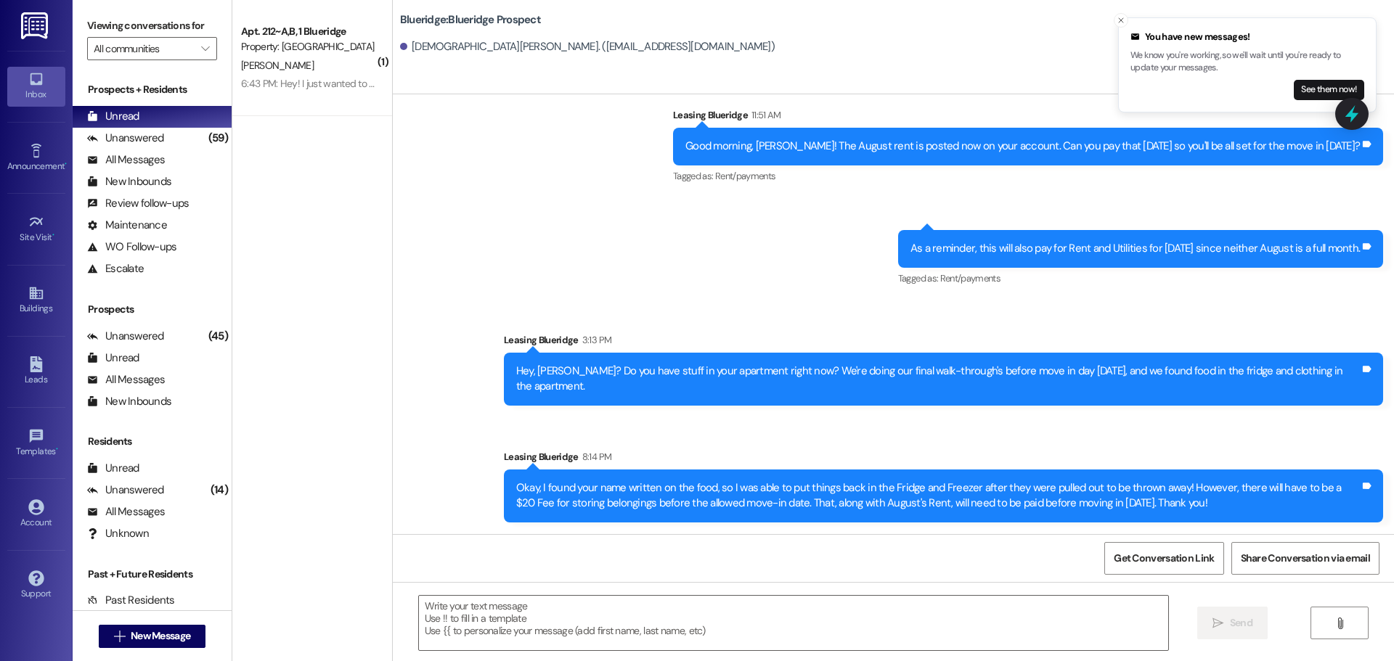
click at [1381, 465] on div "Sent via SMS Leasing Blueridge 8:14 PM Okay, I found your name written on the f…" at bounding box center [943, 485] width 901 height 95
drag, startPoint x: 1168, startPoint y: 503, endPoint x: 500, endPoint y: 489, distance: 668.1
click at [504, 489] on div "Okay, I found your name written on the food, so I was able to put things back i…" at bounding box center [943, 496] width 879 height 53
click at [504, 483] on div "Okay, I found your name written on the food, so I was able to put things back i…" at bounding box center [943, 496] width 879 height 53
drag, startPoint x: 502, startPoint y: 483, endPoint x: 1236, endPoint y: 505, distance: 734.3
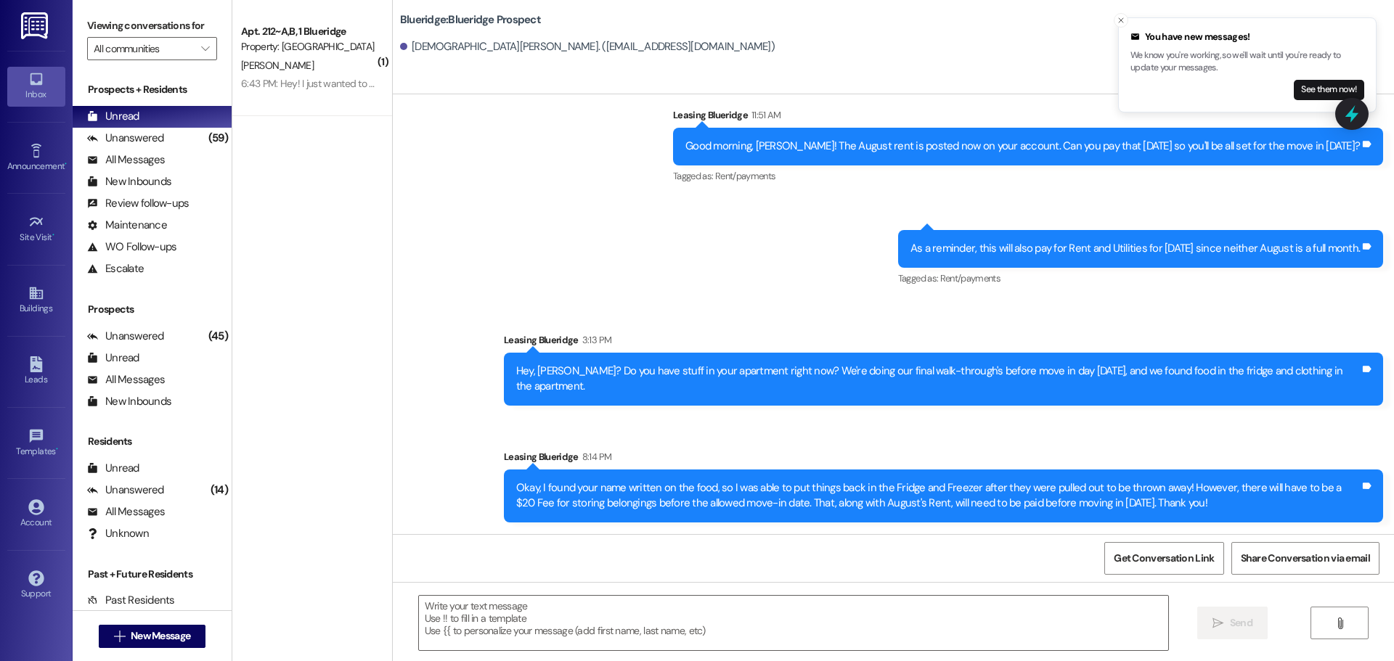
click at [1236, 505] on div "Okay, I found your name written on the food, so I was able to put things back i…" at bounding box center [943, 496] width 879 height 53
click at [1236, 505] on div "Okay, I found your name written on the food, so I was able to put things back i…" at bounding box center [938, 496] width 844 height 31
drag, startPoint x: 1169, startPoint y: 505, endPoint x: 473, endPoint y: 472, distance: 697.0
click at [451, 479] on div "Sent via SMS Leasing Blueridge 11:51 AM Good morning, Christian! The August ren…" at bounding box center [893, 304] width 1001 height 458
click at [1166, 504] on div "Okay, I found your name written on the food, so I was able to put things back i…" at bounding box center [938, 496] width 844 height 31
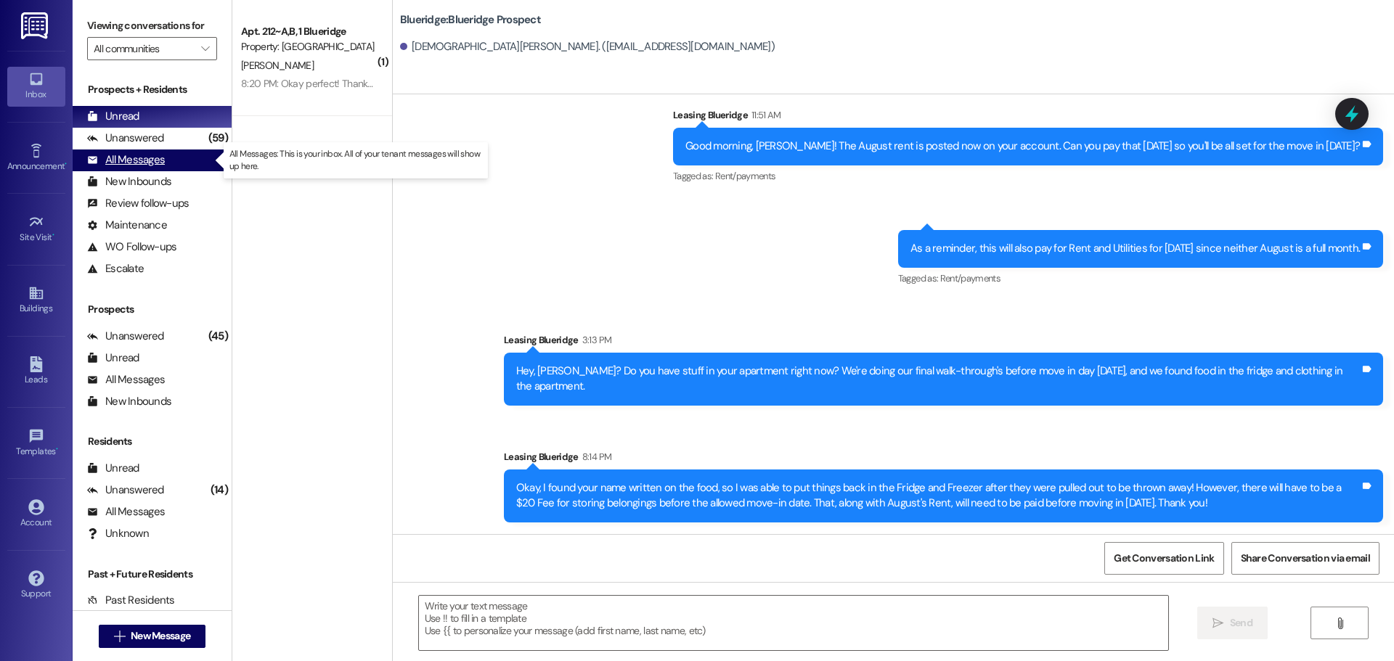
click at [174, 167] on div "All Messages (undefined)" at bounding box center [152, 161] width 159 height 22
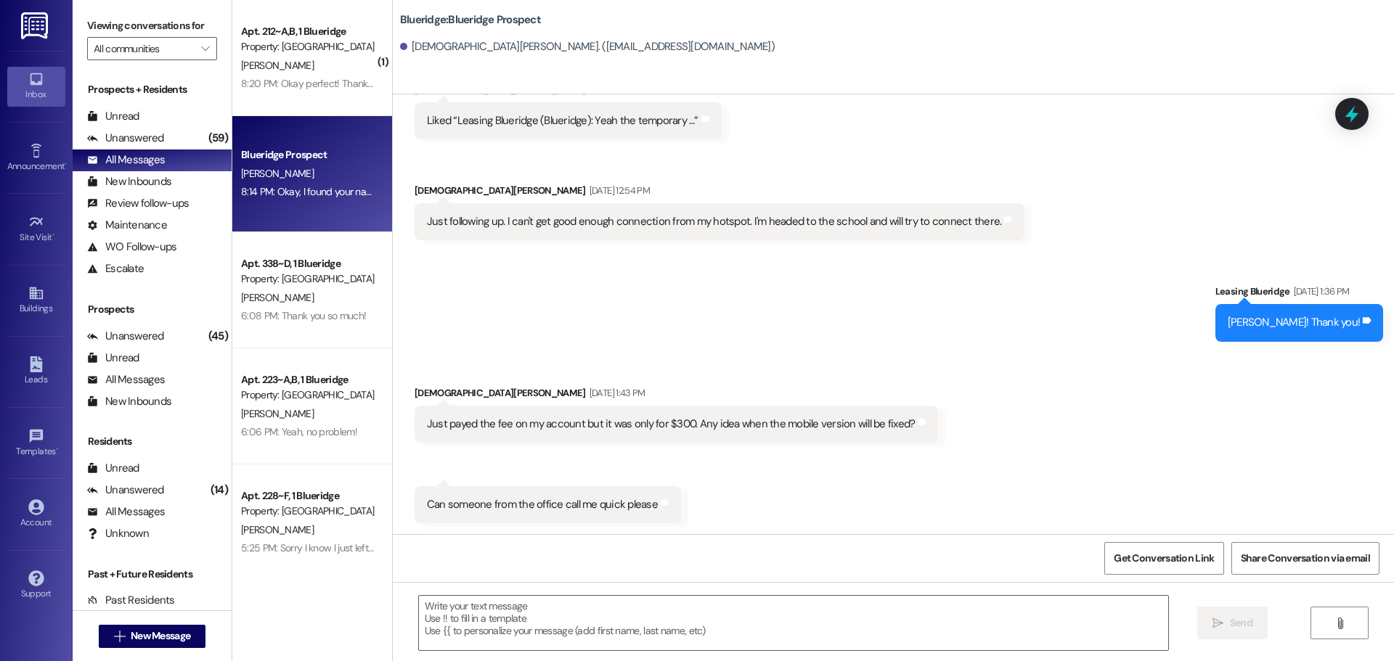
scroll to position [8253, 0]
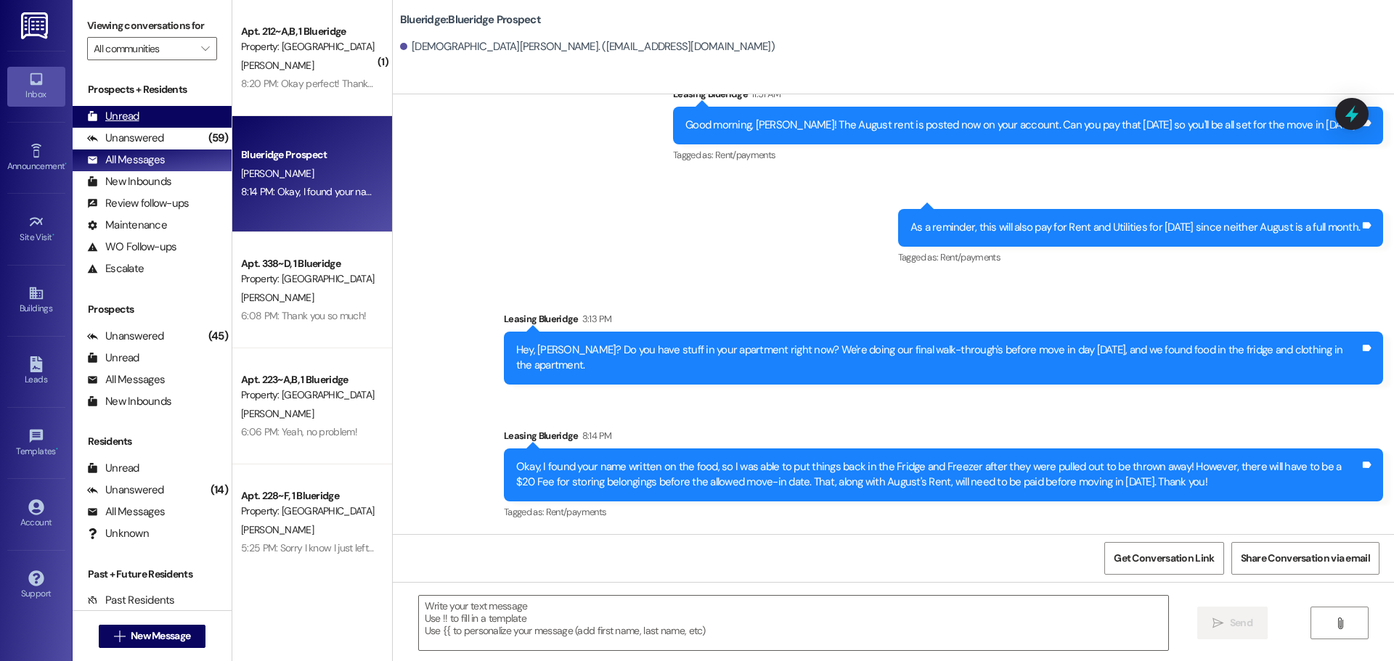
click at [140, 115] on div "Unread (0)" at bounding box center [152, 117] width 159 height 22
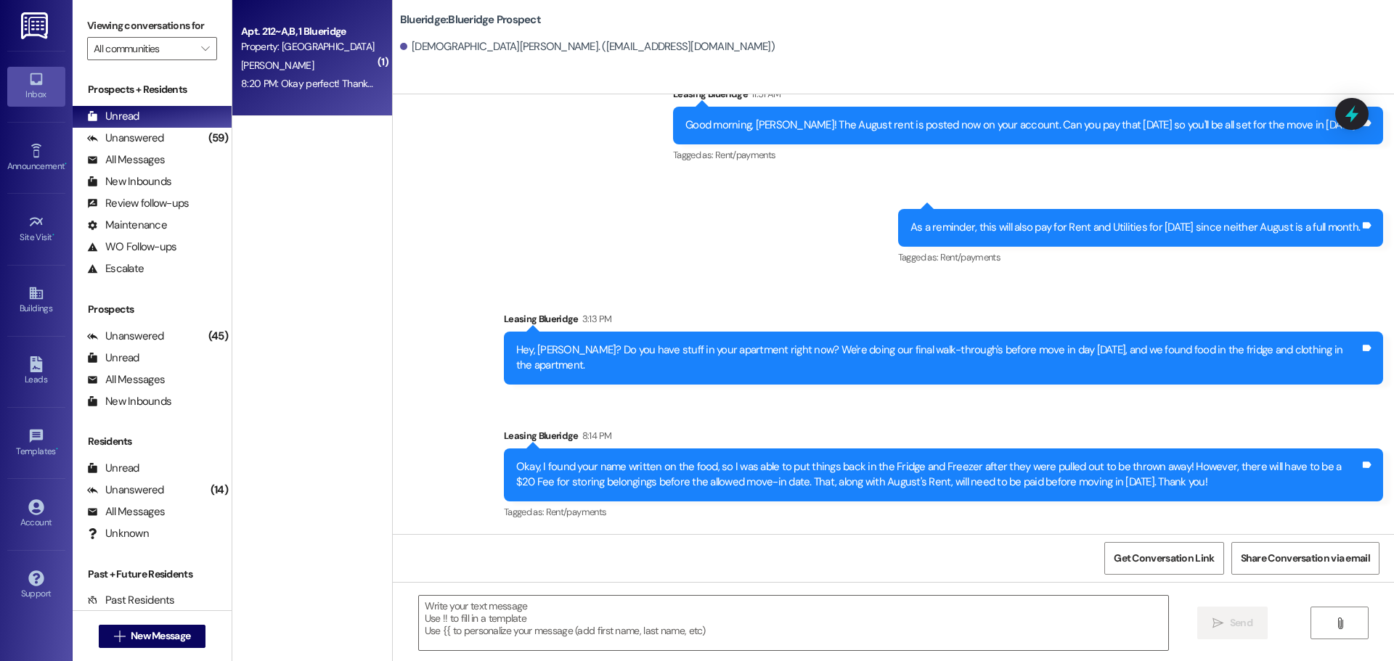
click at [317, 89] on div "8:20 PM: Okay perfect! Thank you!! 8:20 PM: Okay perfect! Thank you!!" at bounding box center [315, 83] width 149 height 13
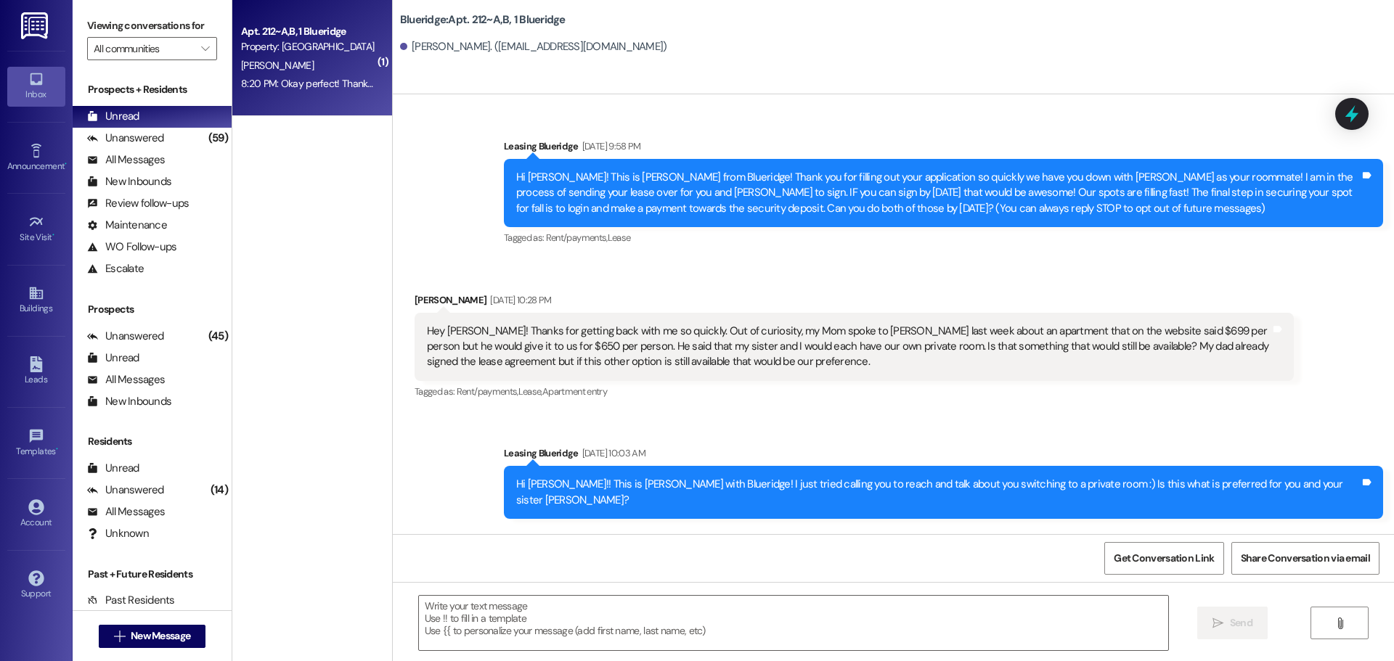
scroll to position [70393, 0]
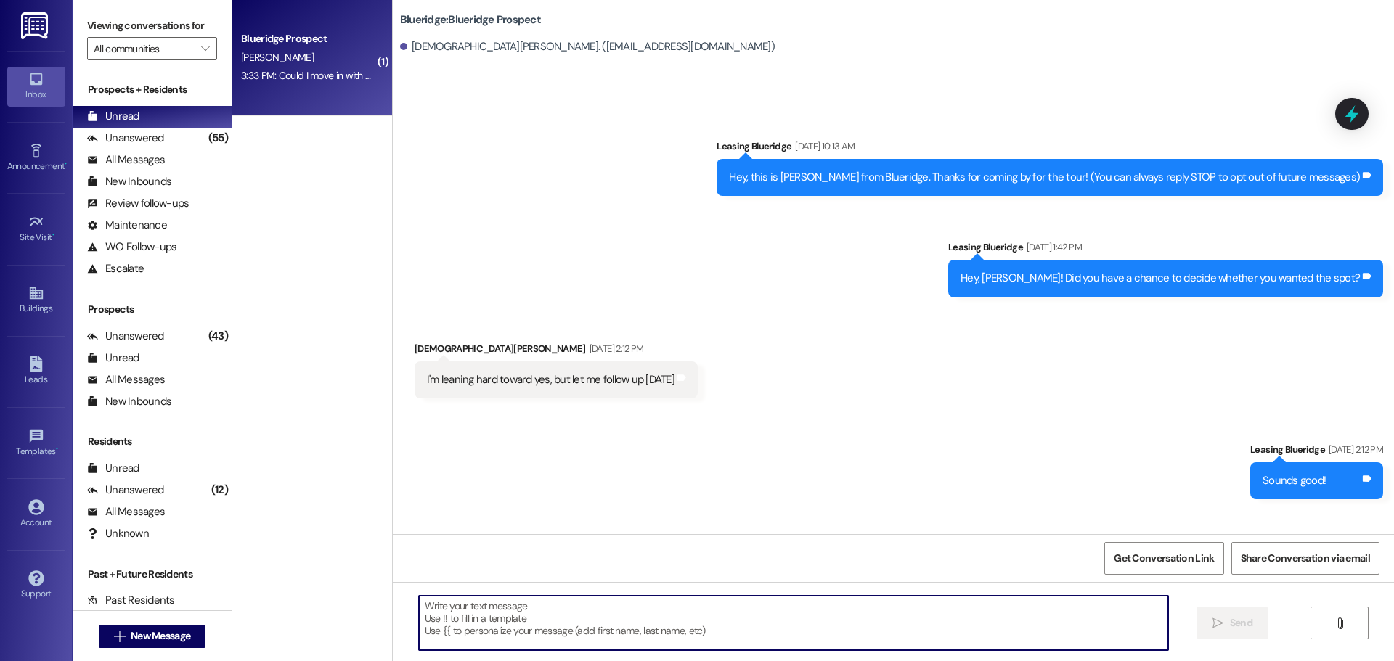
scroll to position [8115, 0]
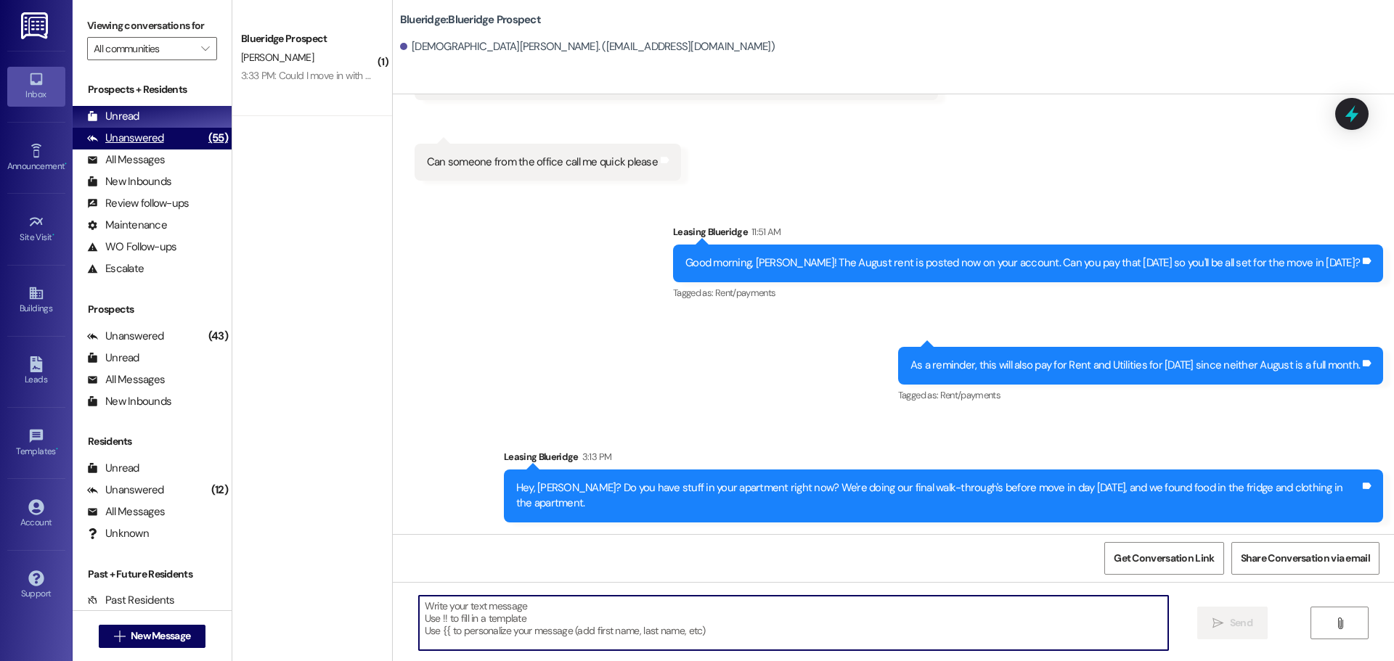
click at [136, 134] on div "Unanswered" at bounding box center [125, 138] width 77 height 15
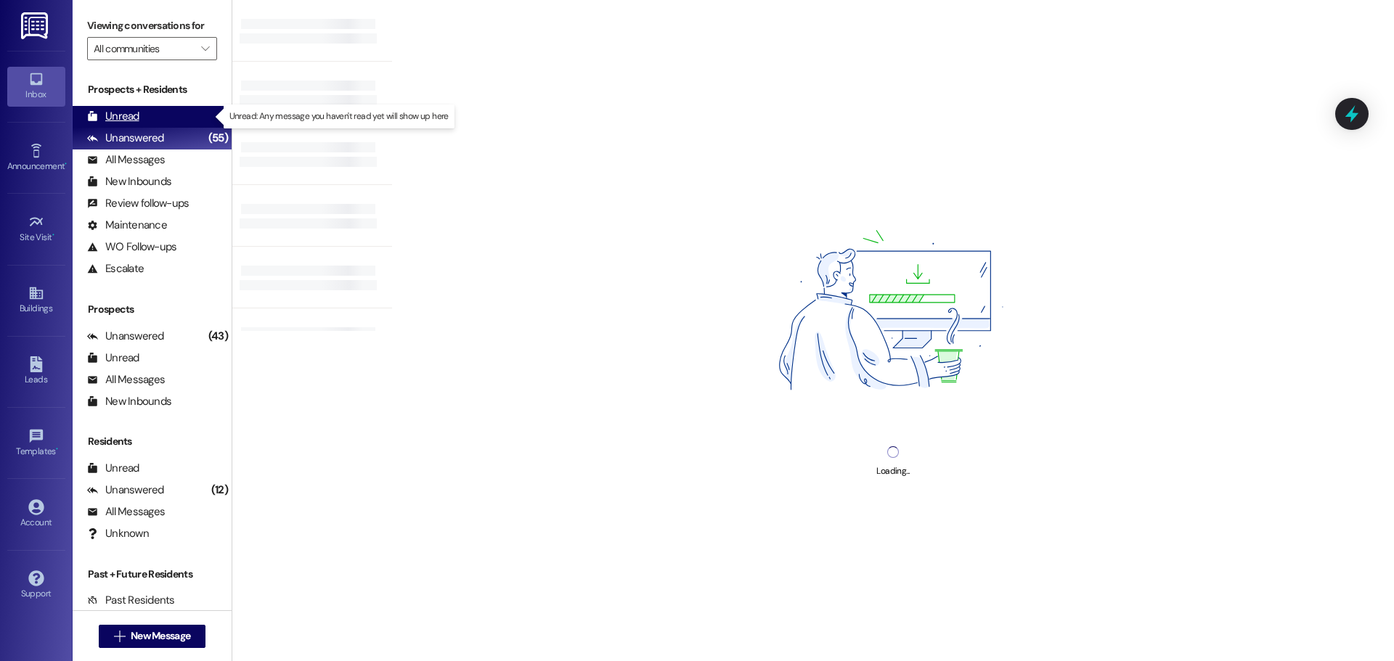
click at [143, 113] on div "Unread (0)" at bounding box center [152, 117] width 159 height 22
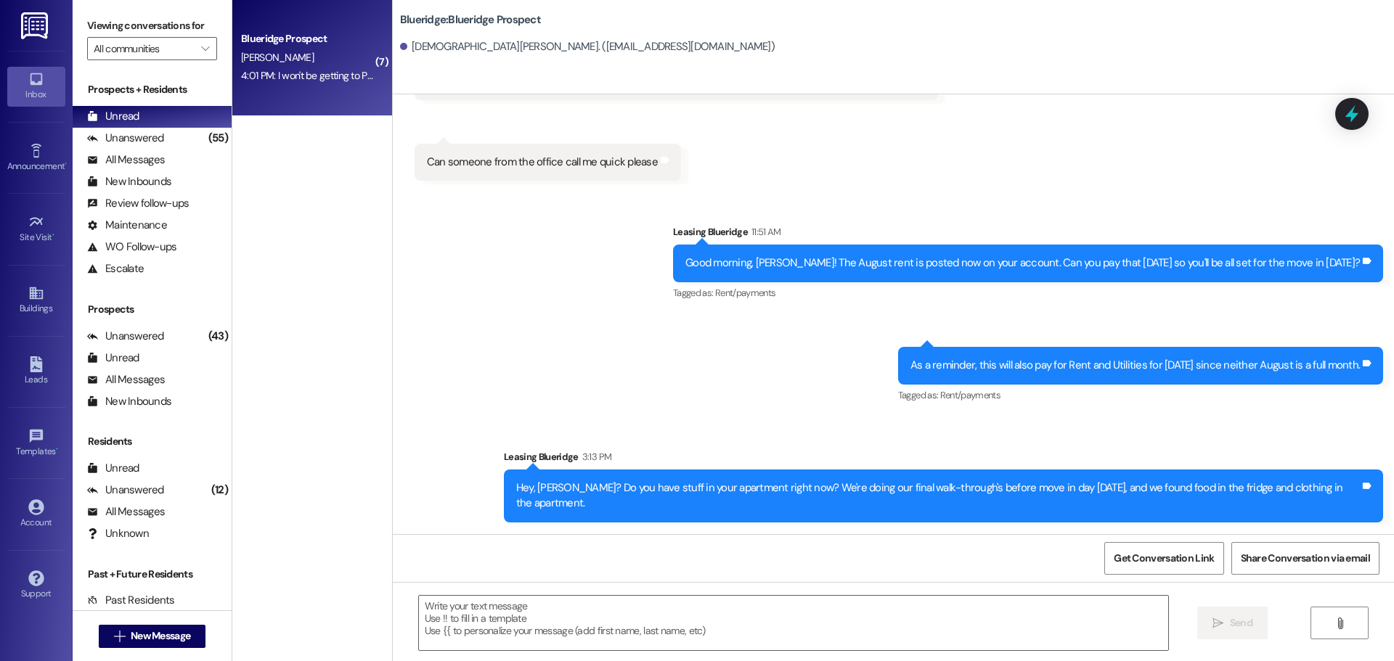
click at [309, 41] on div "Blueridge Prospect" at bounding box center [308, 38] width 134 height 15
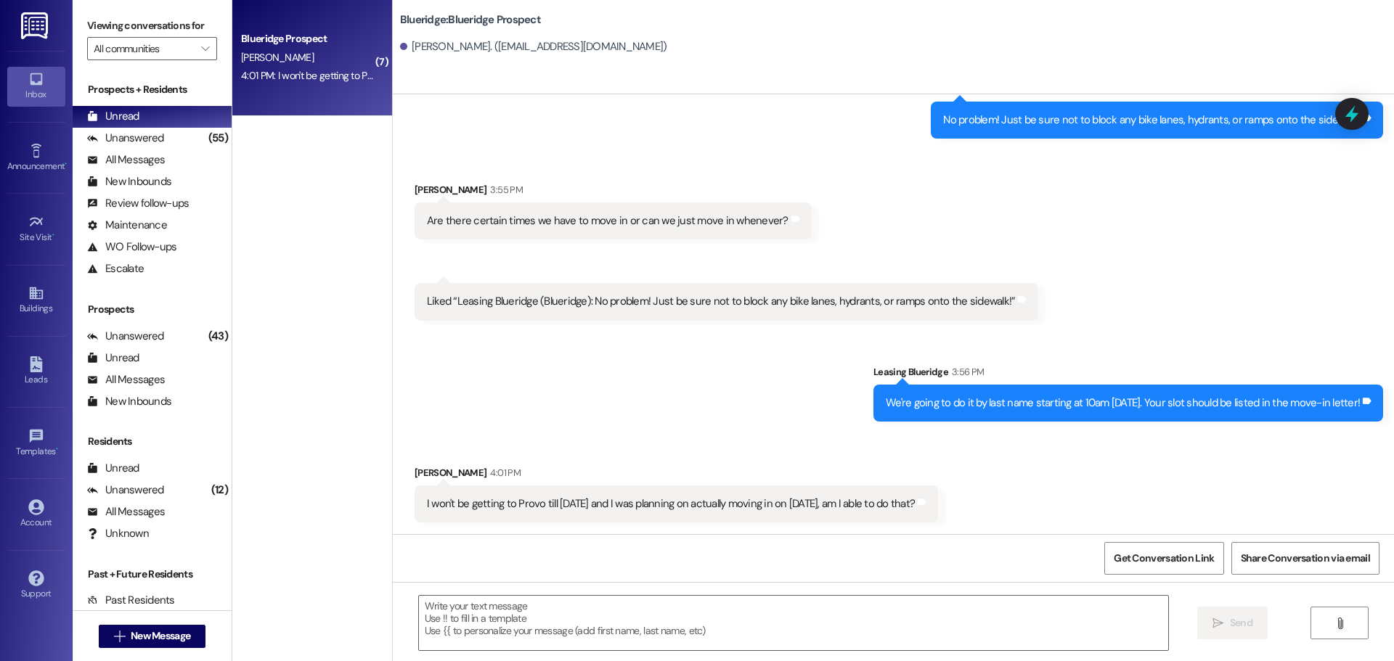
scroll to position [5077, 0]
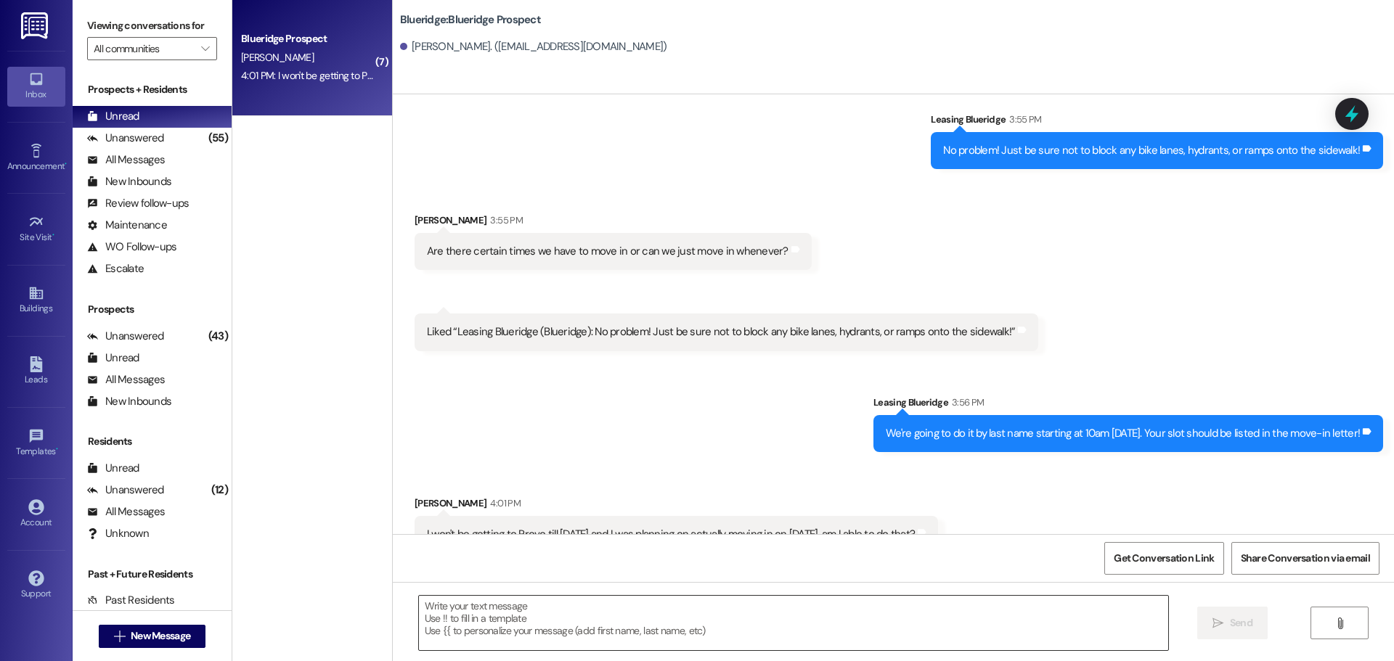
click at [785, 627] on textarea at bounding box center [793, 623] width 749 height 54
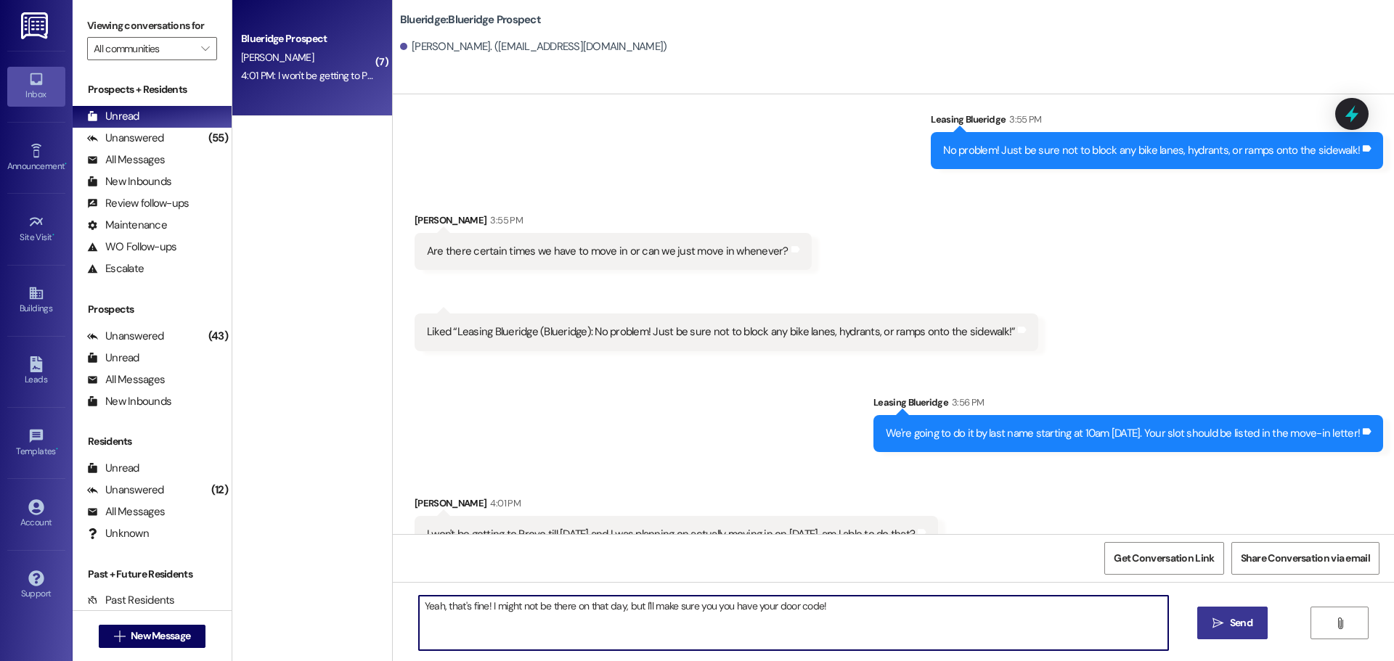
type textarea "Yeah, that's fine! I might not be there on that day, but I'll make sure you you…"
click at [1212, 616] on span " Send" at bounding box center [1232, 623] width 46 height 15
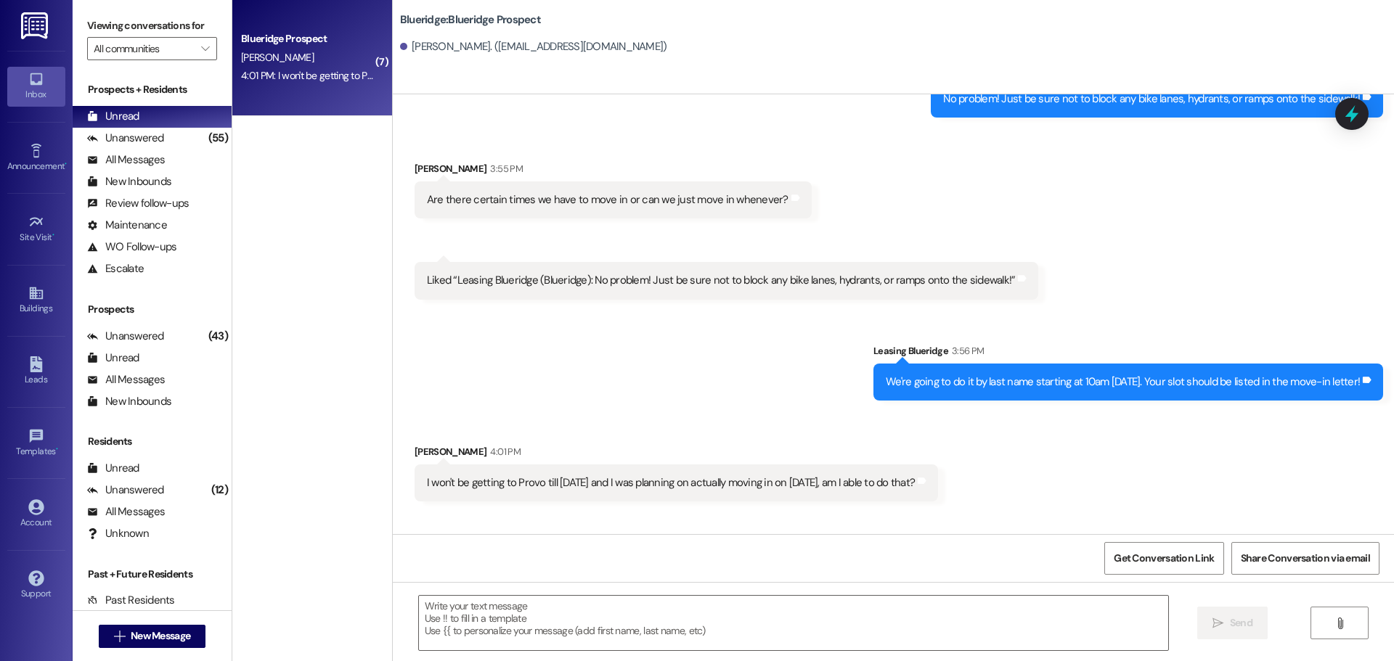
scroll to position [5178, 0]
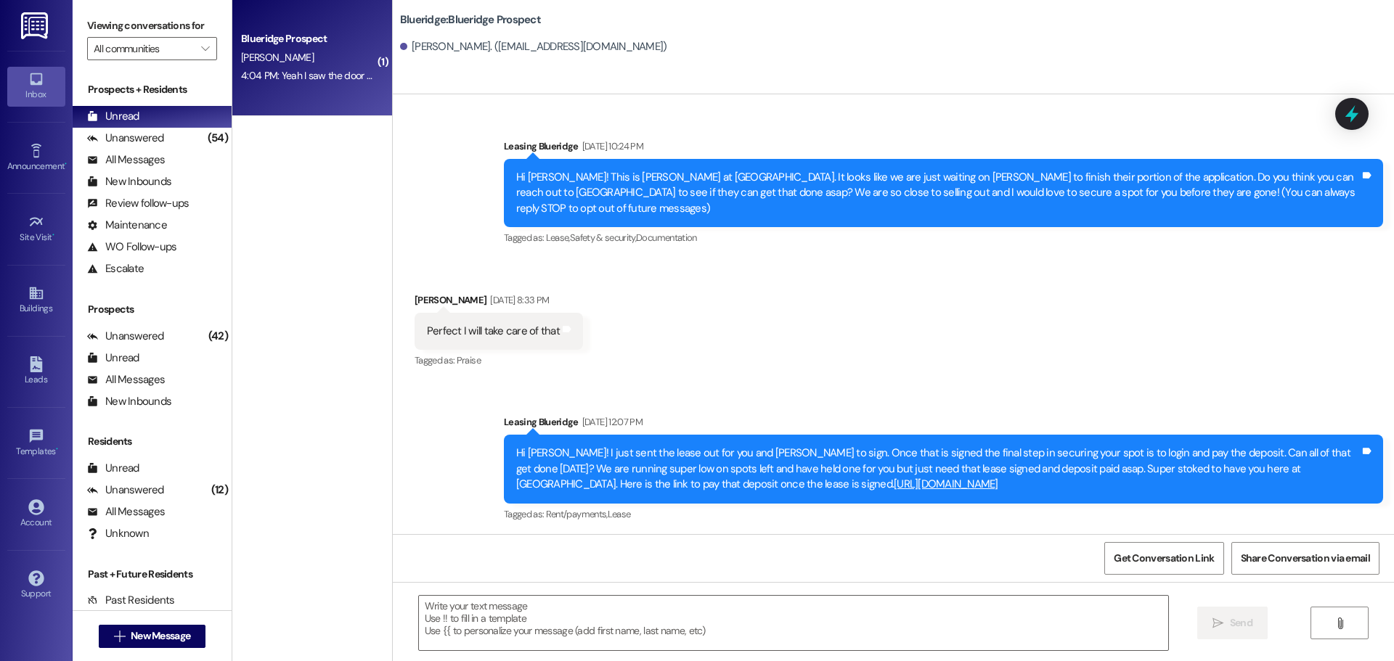
scroll to position [5480, 0]
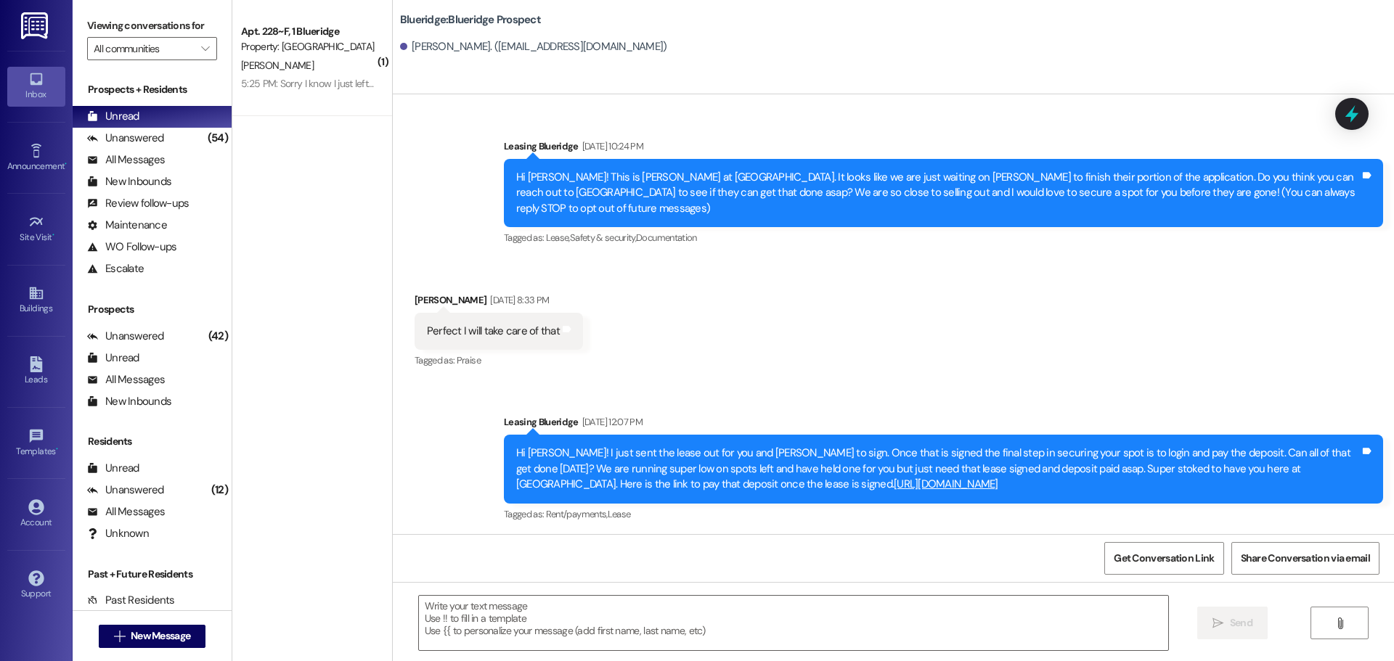
scroll to position [5480, 0]
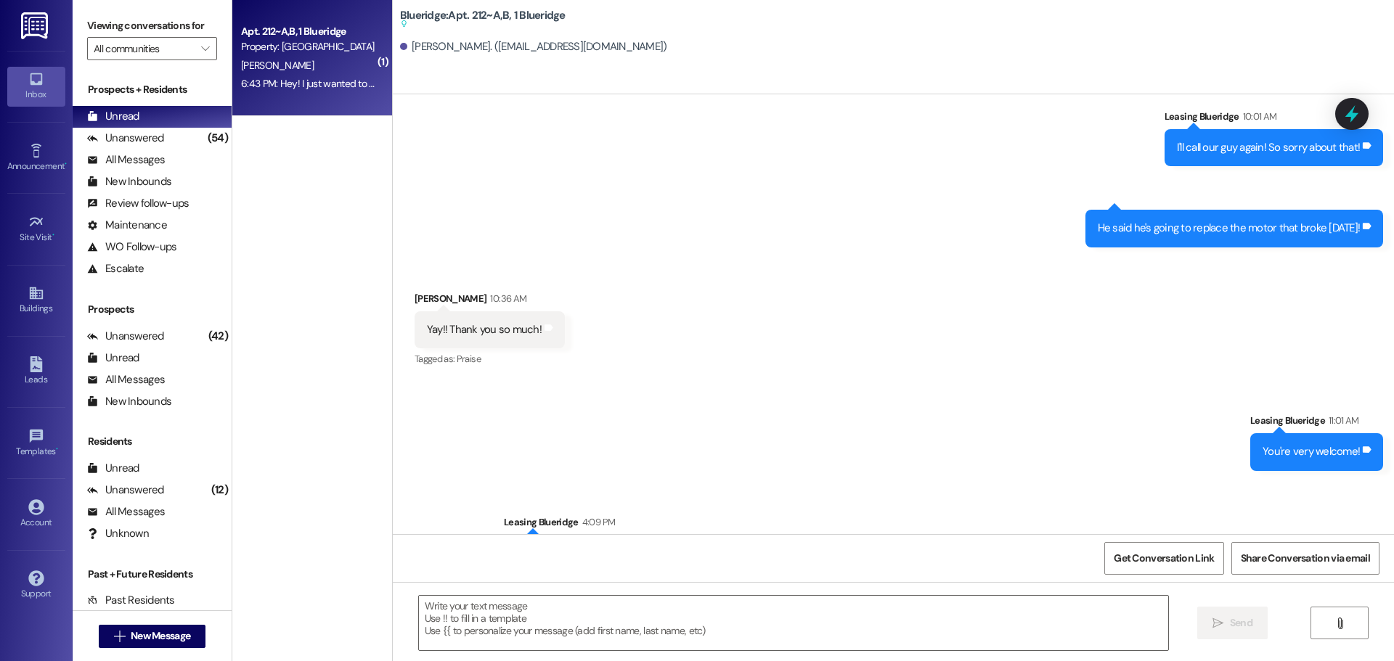
scroll to position [70110, 0]
drag, startPoint x: 702, startPoint y: 608, endPoint x: 694, endPoint y: 604, distance: 9.1
click at [695, 605] on textarea at bounding box center [793, 623] width 749 height 54
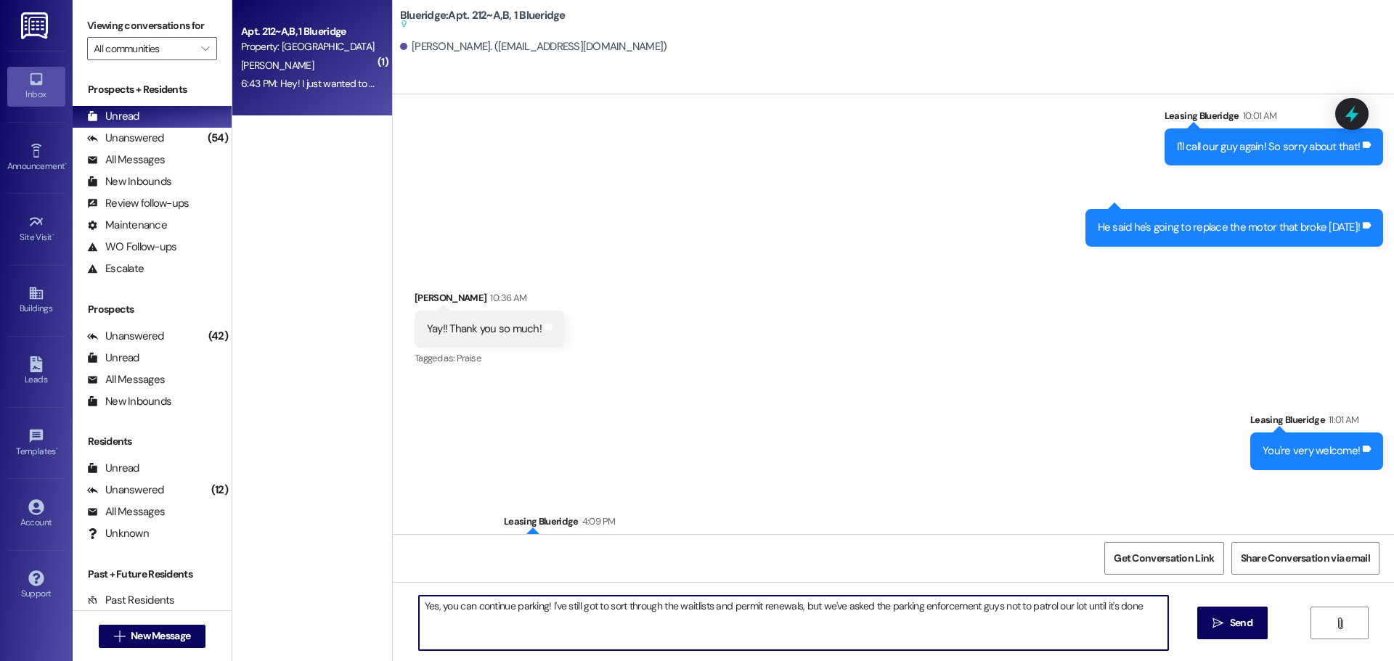
type textarea "Yes, you can continue parking! I've still got to sort through the waitlists and…"
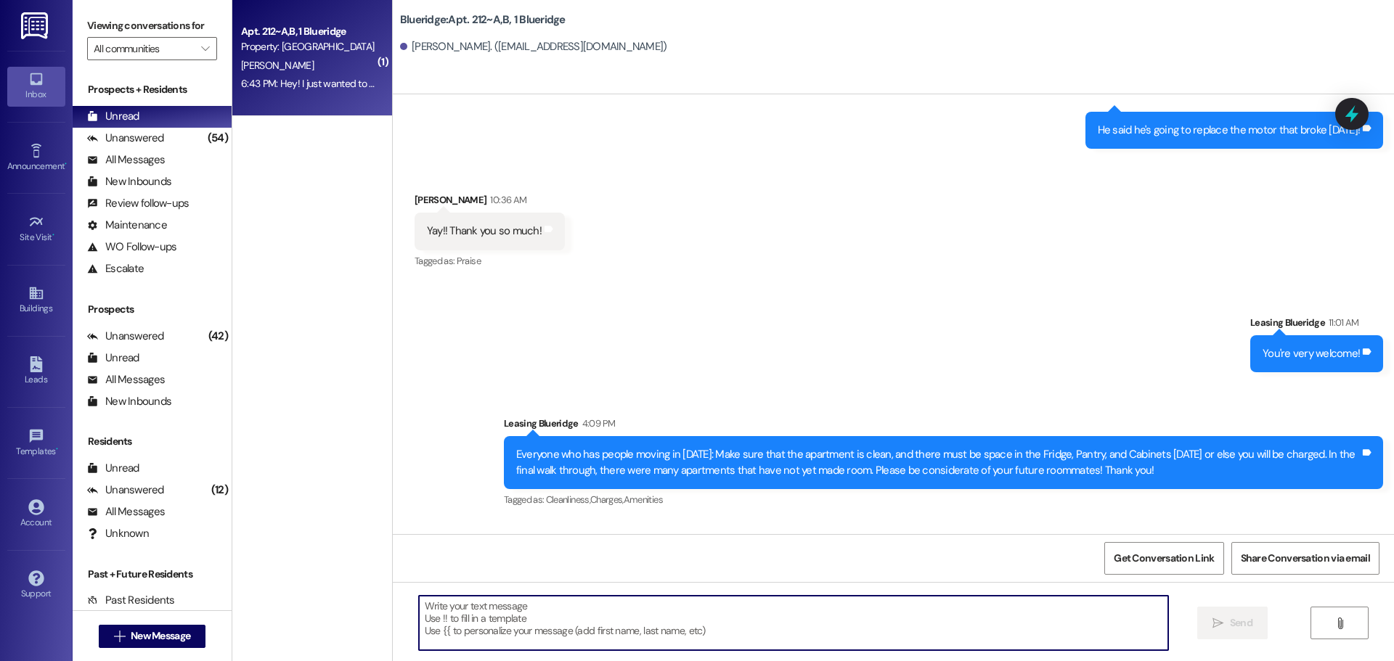
scroll to position [70168, 0]
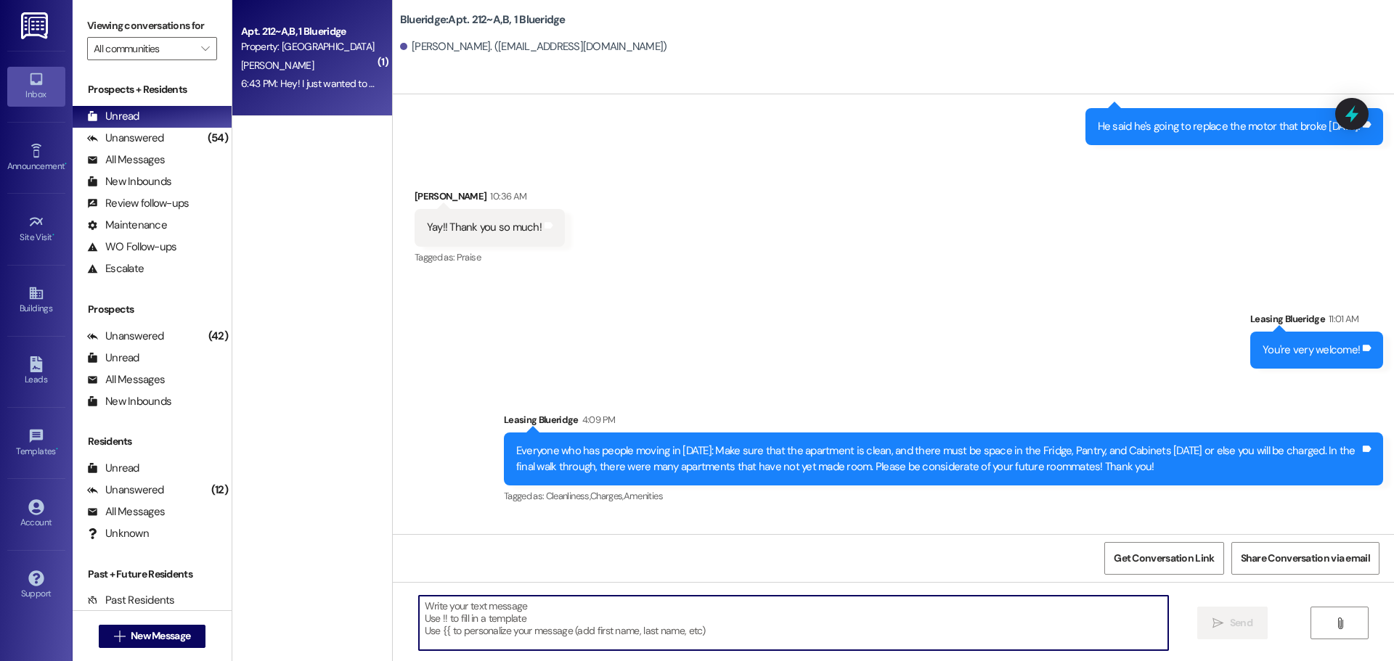
click at [756, 612] on textarea at bounding box center [793, 623] width 749 height 54
click at [539, 608] on textarea at bounding box center [793, 623] width 749 height 54
click at [660, 619] on textarea "If 3 is still full, you can park" at bounding box center [793, 623] width 749 height 54
type textarea "If 3 is still full, you can park in 13 tonight!"
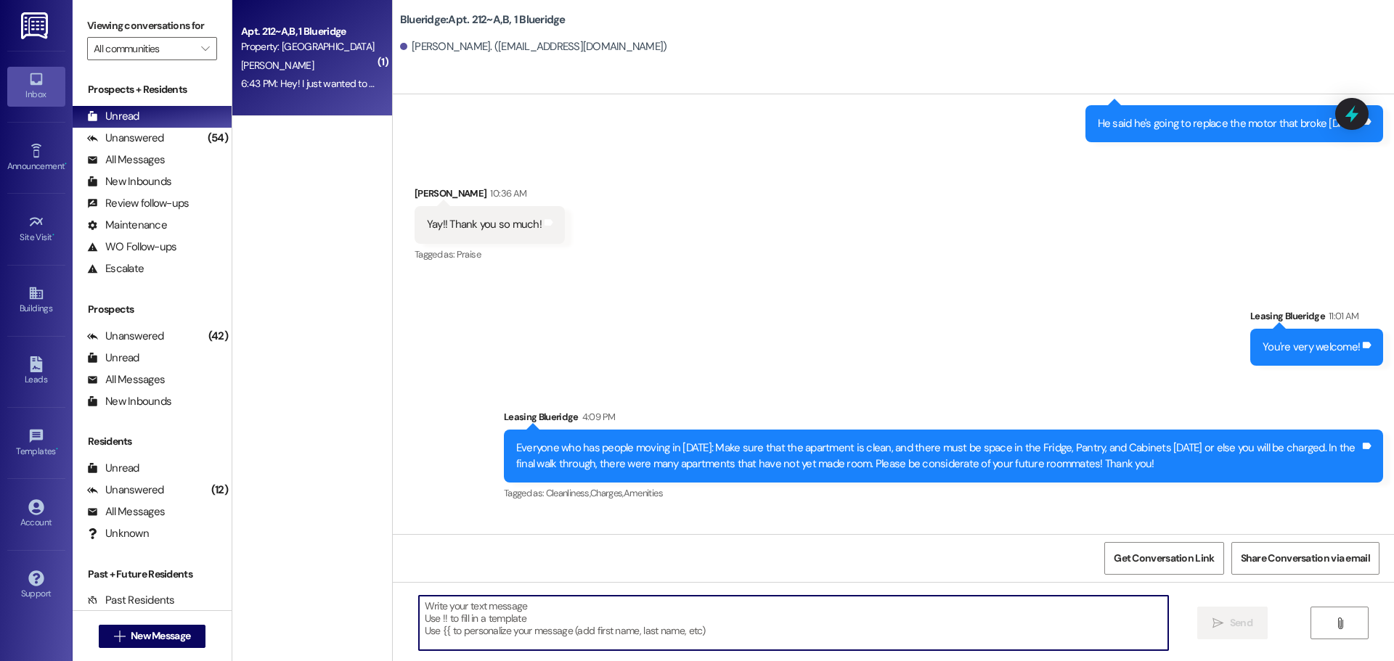
scroll to position [70270, 0]
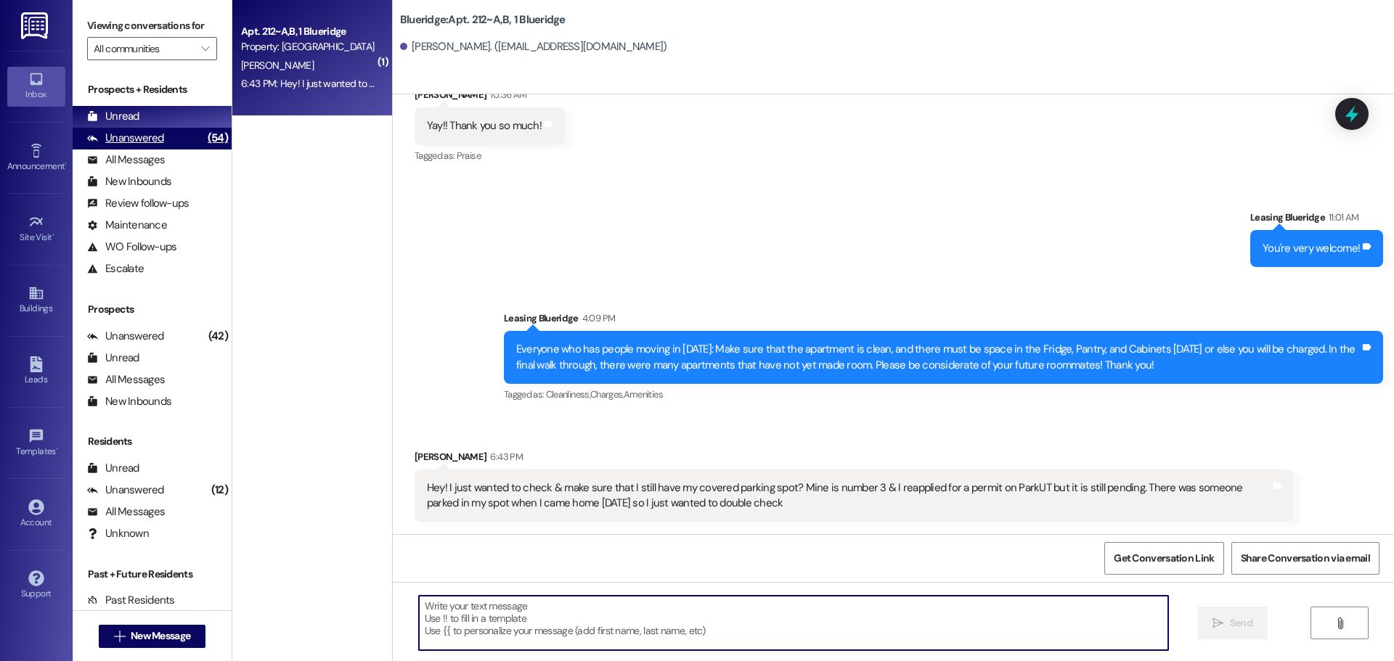
click at [184, 134] on div "Unanswered (54)" at bounding box center [152, 139] width 159 height 22
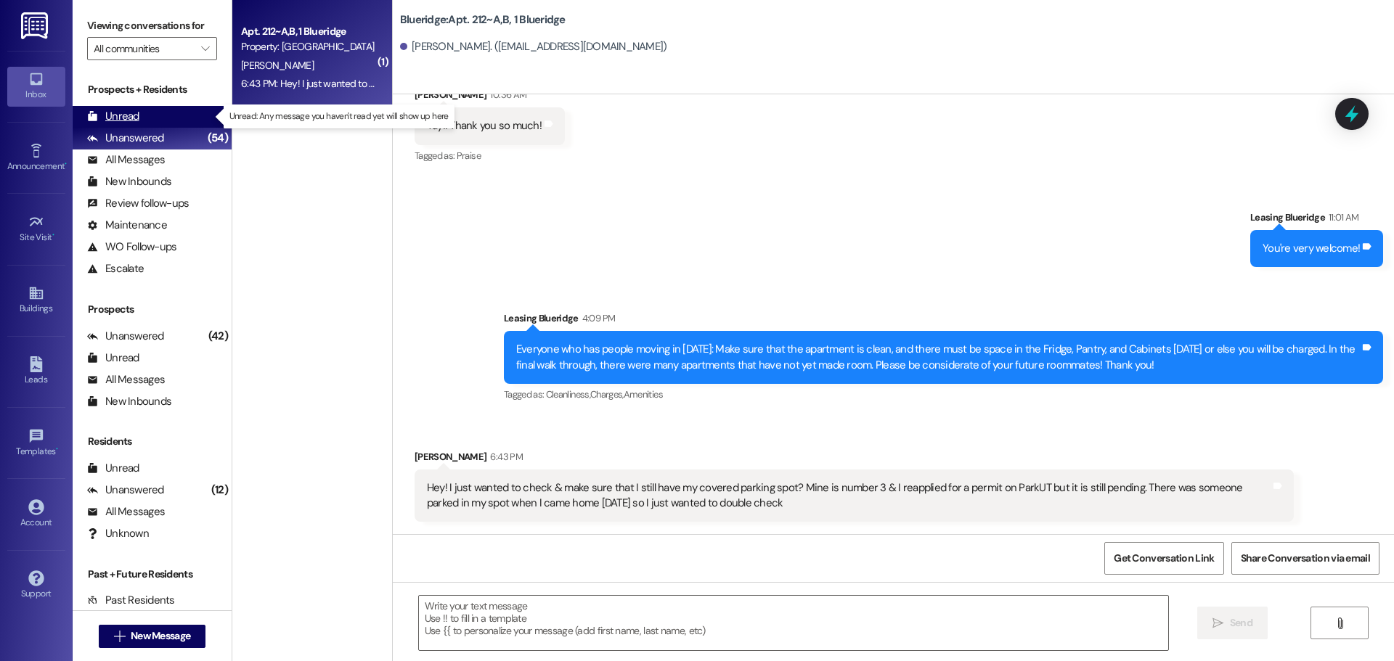
click at [188, 118] on div "Unread (0)" at bounding box center [152, 117] width 159 height 22
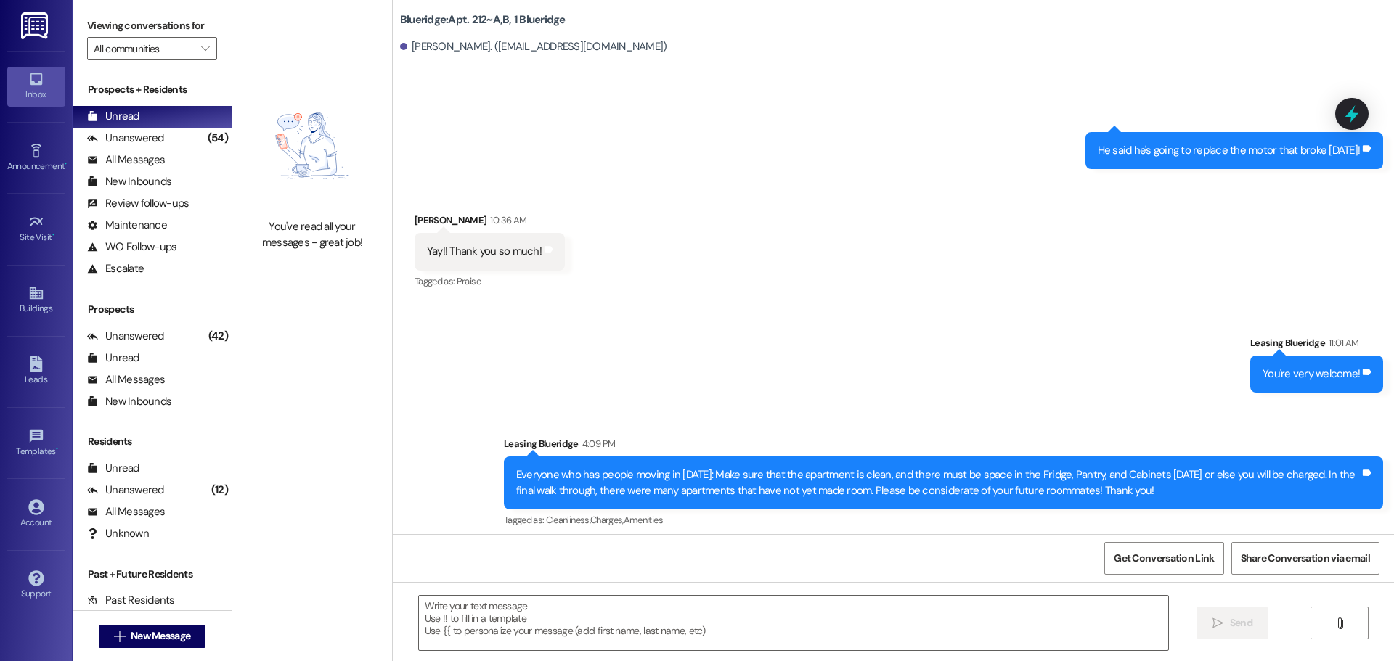
scroll to position [70271, 0]
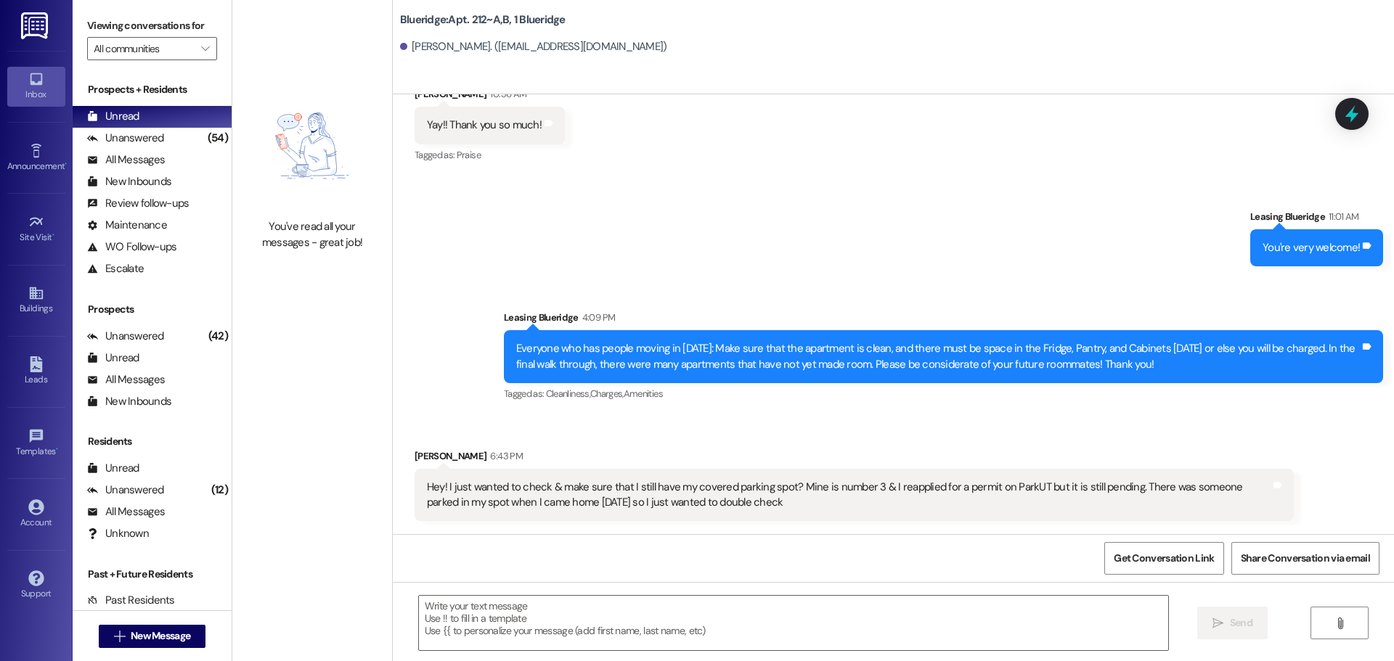
click at [822, 532] on div "Sent via SMS Leasing Blueridge 8:16 PM Yes, you can continue parking! I've stil…" at bounding box center [893, 633] width 1001 height 203
click at [192, 640] on button " New Message" at bounding box center [152, 636] width 107 height 23
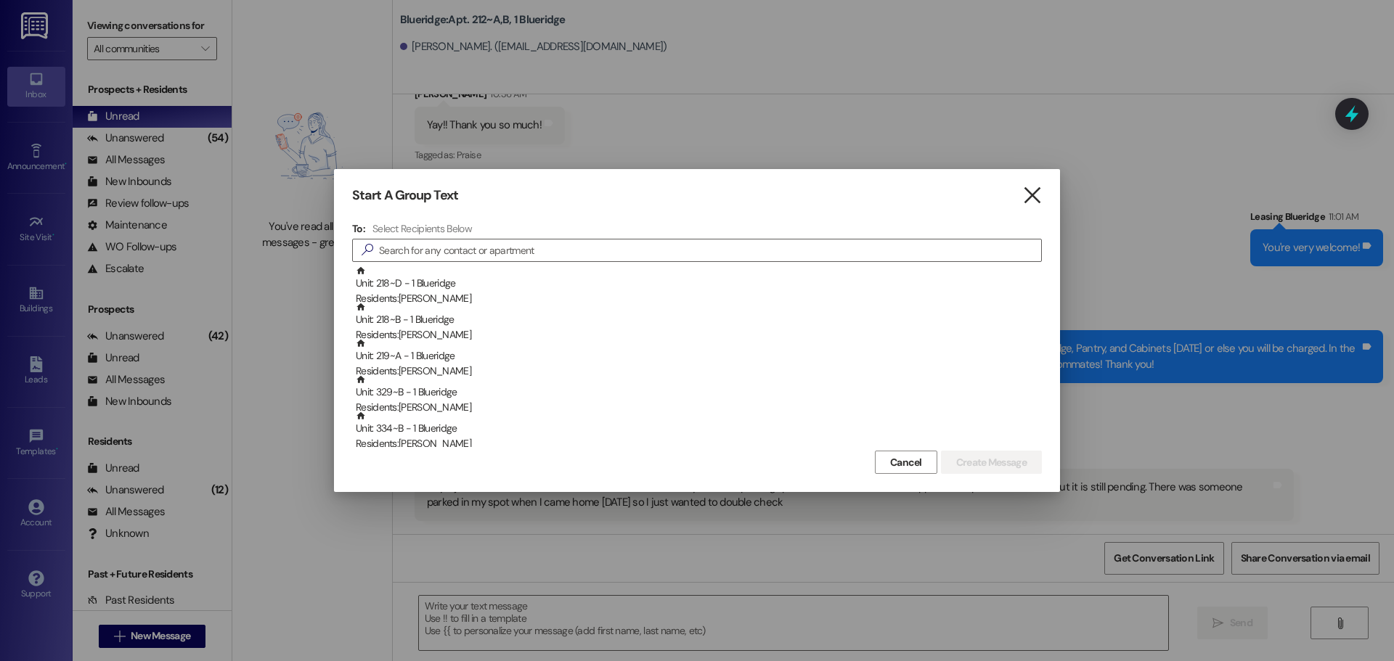
click at [1035, 192] on icon "" at bounding box center [1032, 195] width 20 height 15
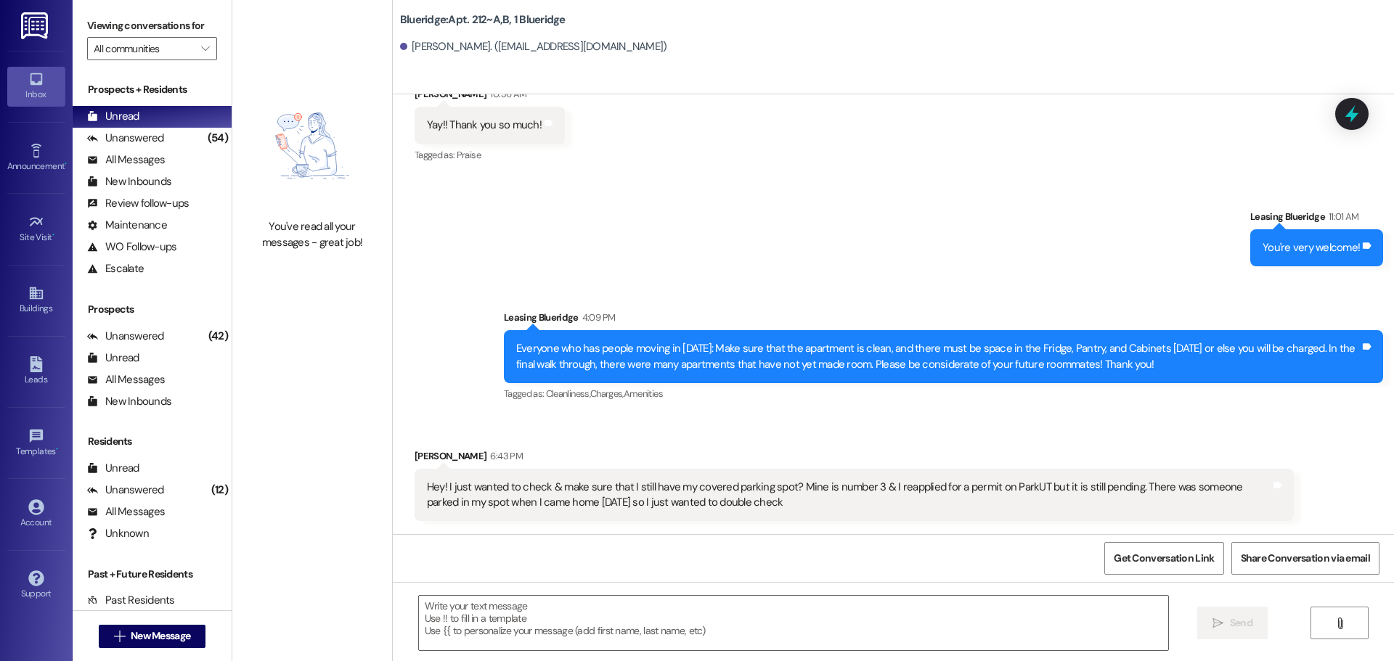
click at [36, 35] on img at bounding box center [36, 25] width 30 height 27
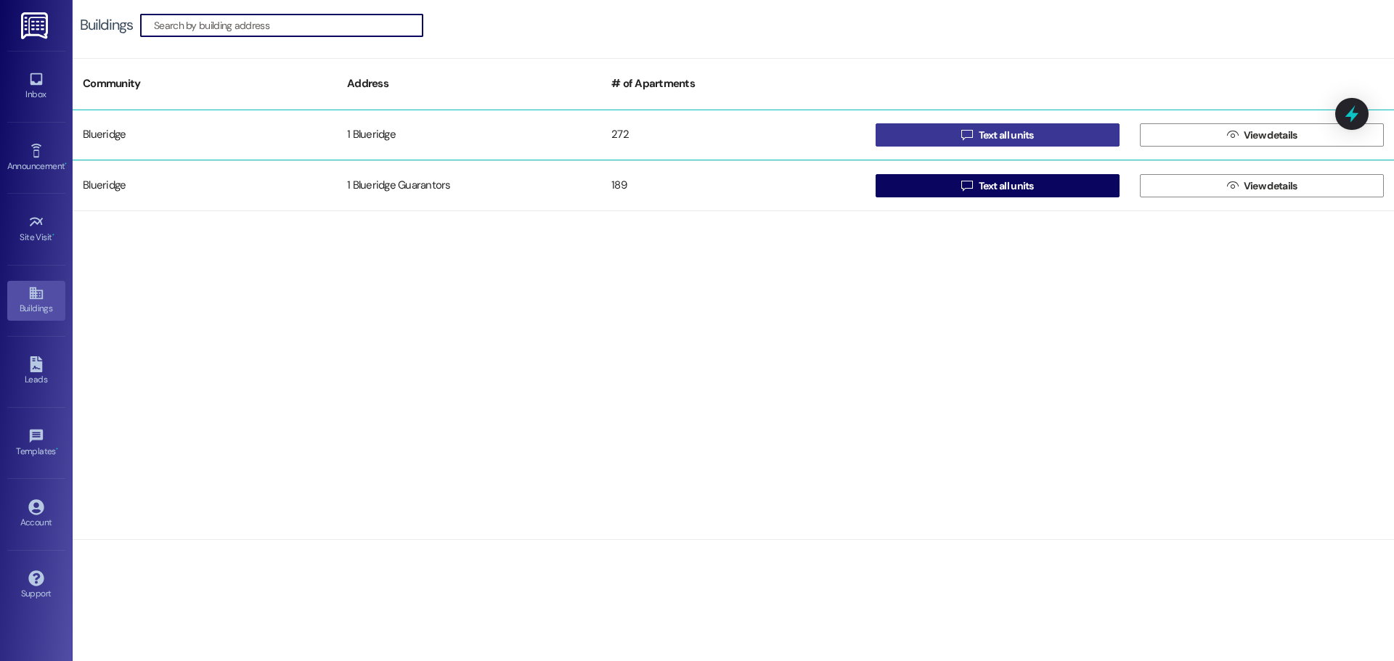
click at [904, 139] on button " Text all units" at bounding box center [998, 134] width 244 height 23
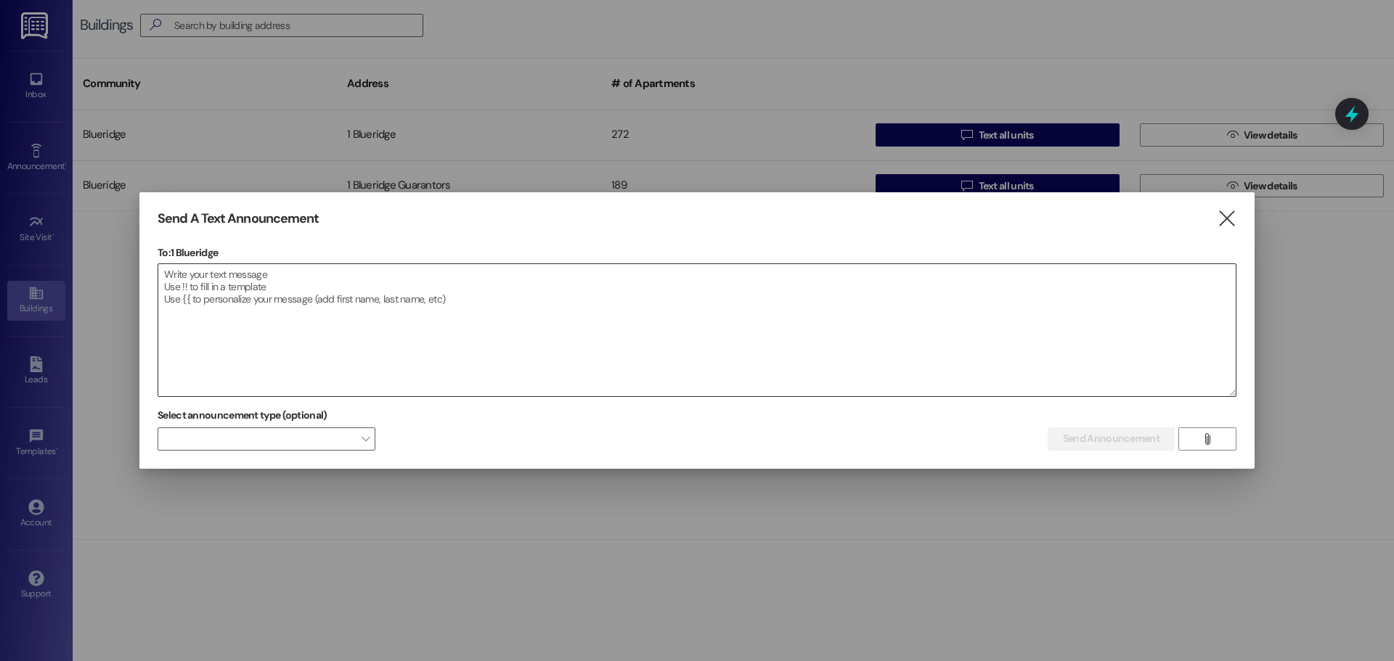
click at [915, 300] on textarea at bounding box center [696, 330] width 1077 height 132
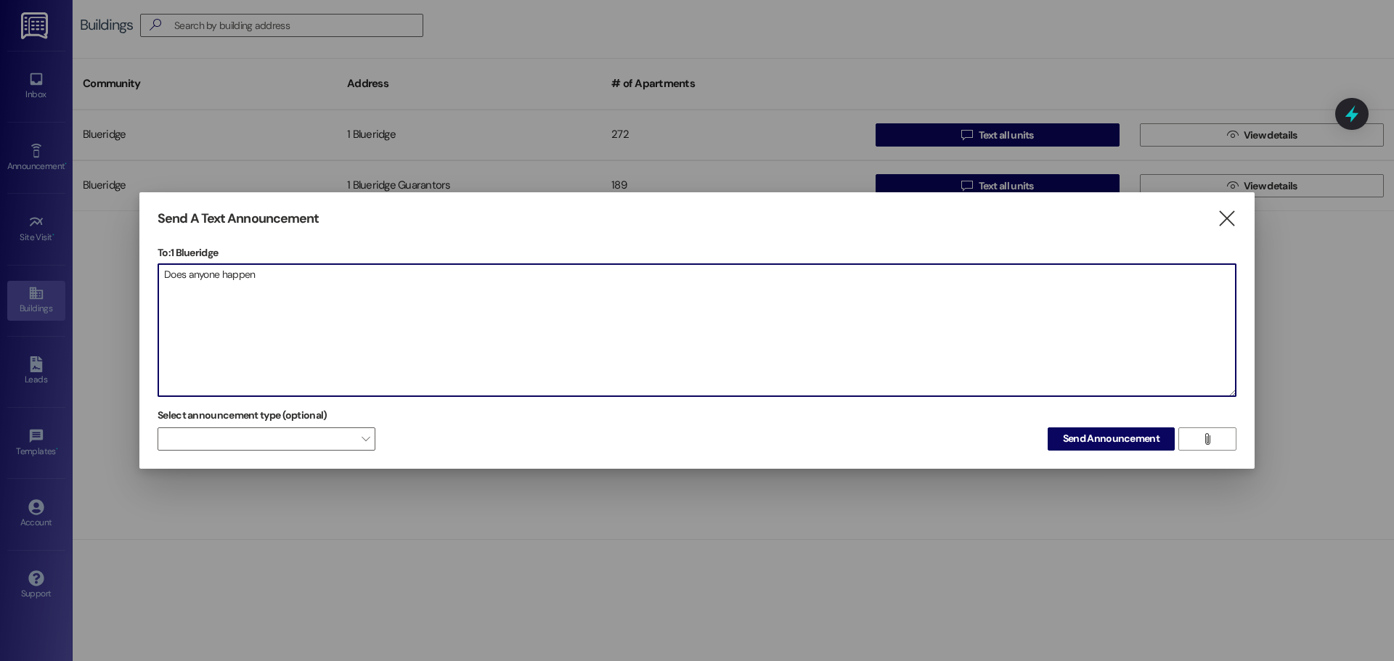
click at [327, 313] on textarea "Does anyone happen" at bounding box center [696, 330] width 1077 height 132
click at [345, 299] on textarea "Does anyone happen" at bounding box center [696, 330] width 1077 height 132
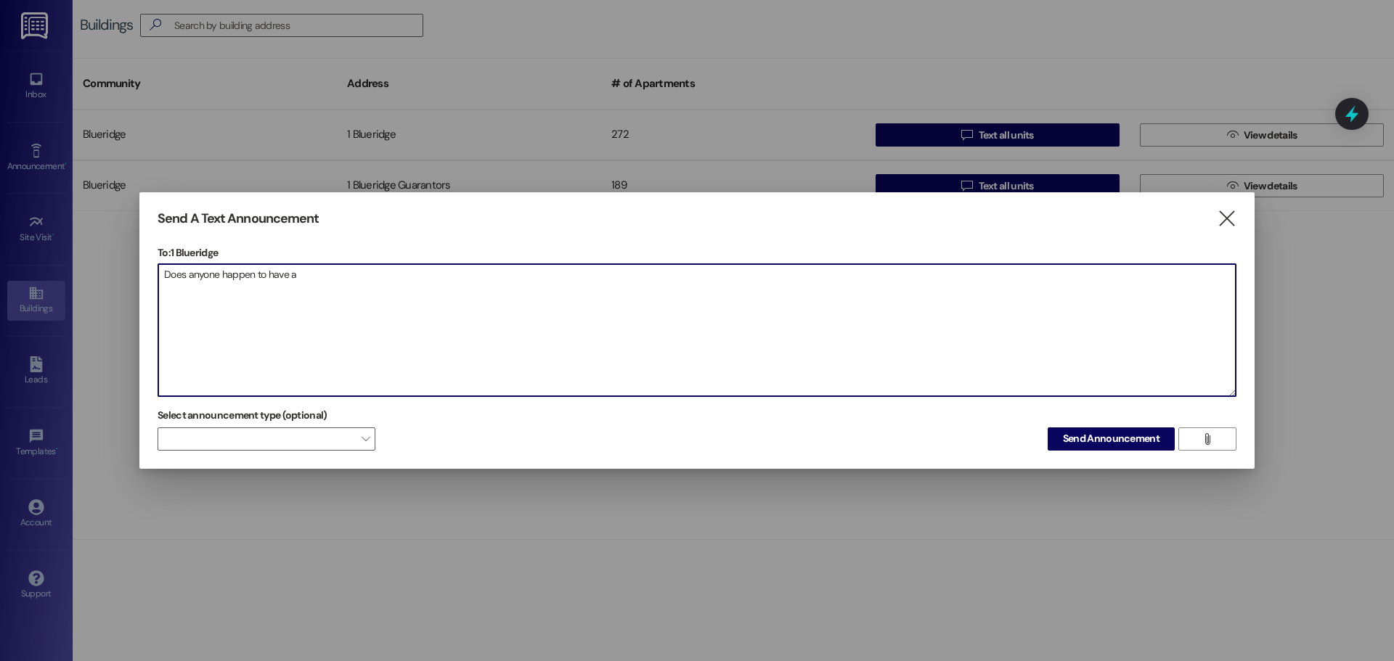
click at [326, 323] on textarea "Does anyone happen to have a" at bounding box center [696, 330] width 1077 height 132
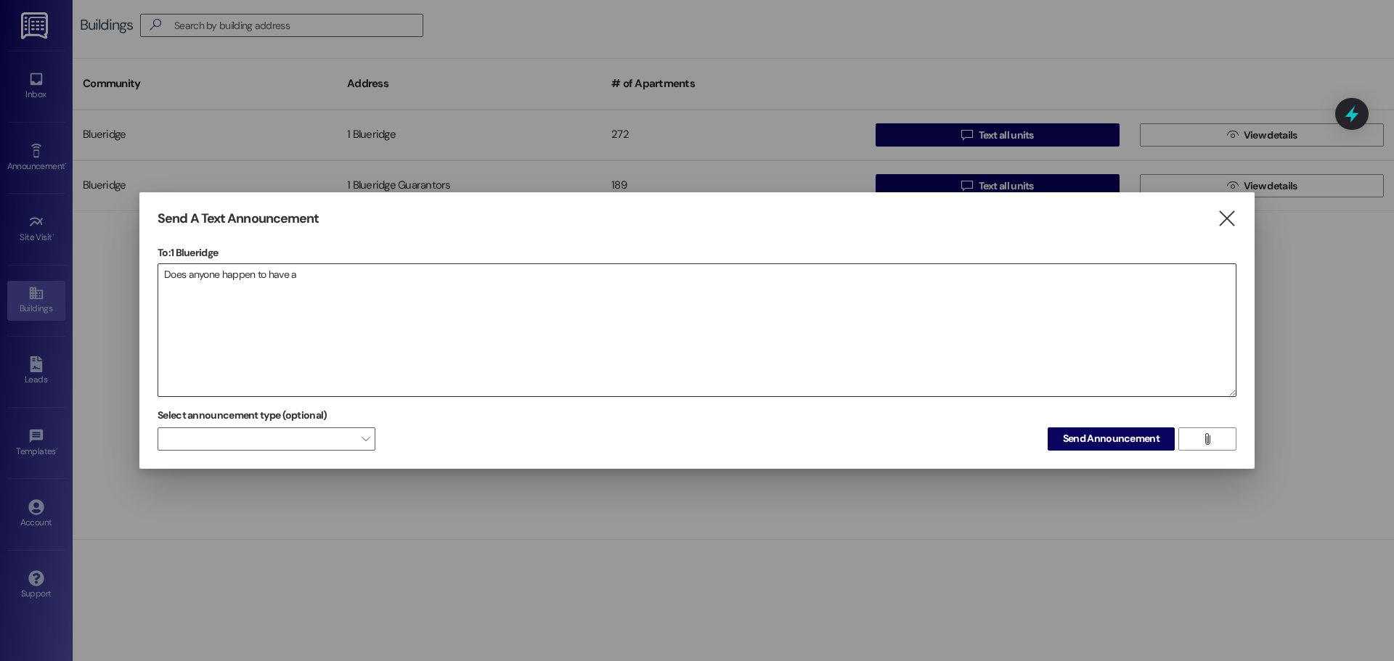
click at [891, 342] on textarea "Does anyone happen to have a" at bounding box center [696, 330] width 1077 height 132
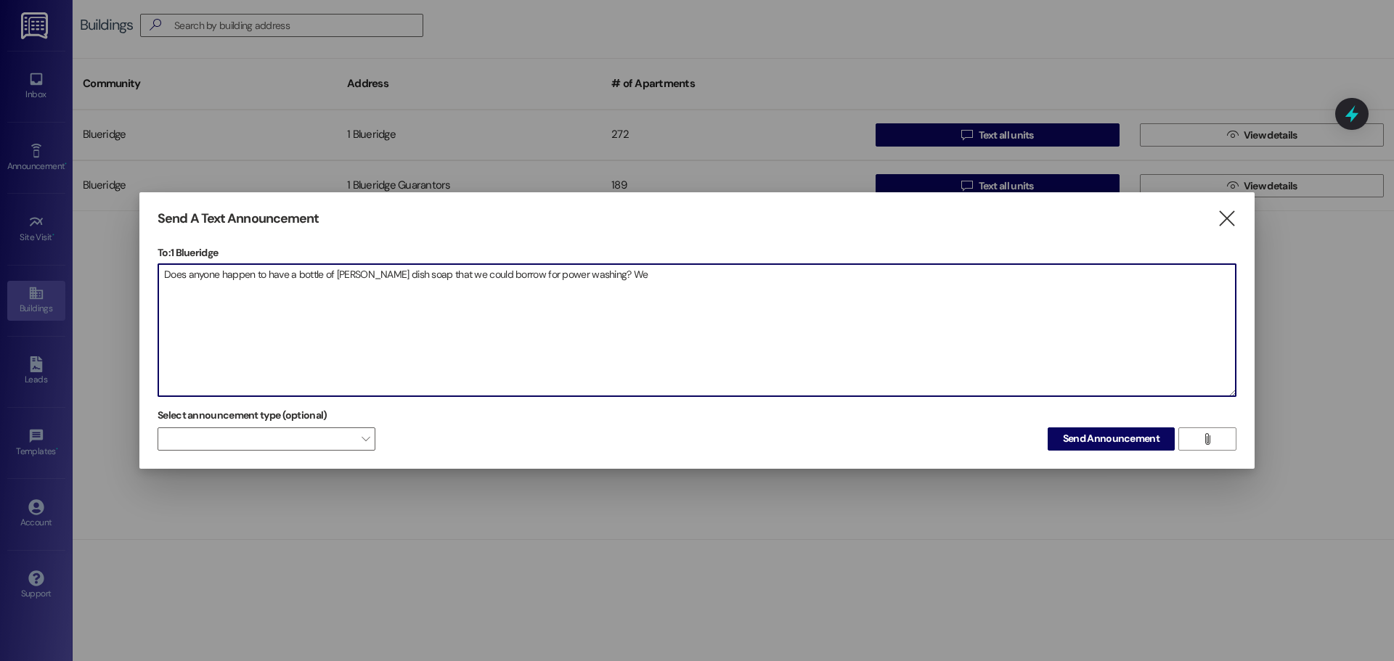
click at [399, 279] on textarea "Does anyone happen to have a bottle of dawn dish soap that we could borrow for …" at bounding box center [696, 330] width 1077 height 132
drag, startPoint x: 909, startPoint y: 305, endPoint x: 0, endPoint y: 330, distance: 909.3
click at [0, 330] on div "Send A Text Announcement  To: 1 Blueridge  Drop image file here Does anyone h…" at bounding box center [697, 330] width 1394 height 661
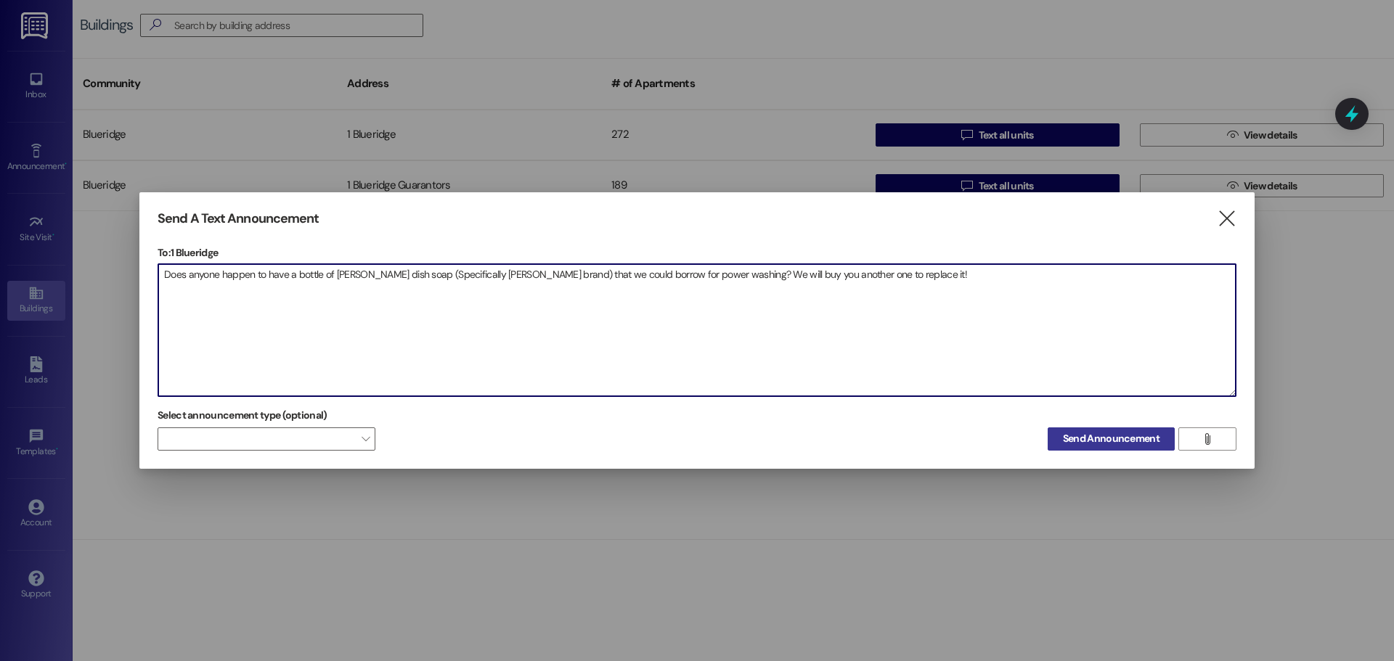
type textarea "Does anyone happen to have a bottle of [PERSON_NAME] dish soap (Specifically [P…"
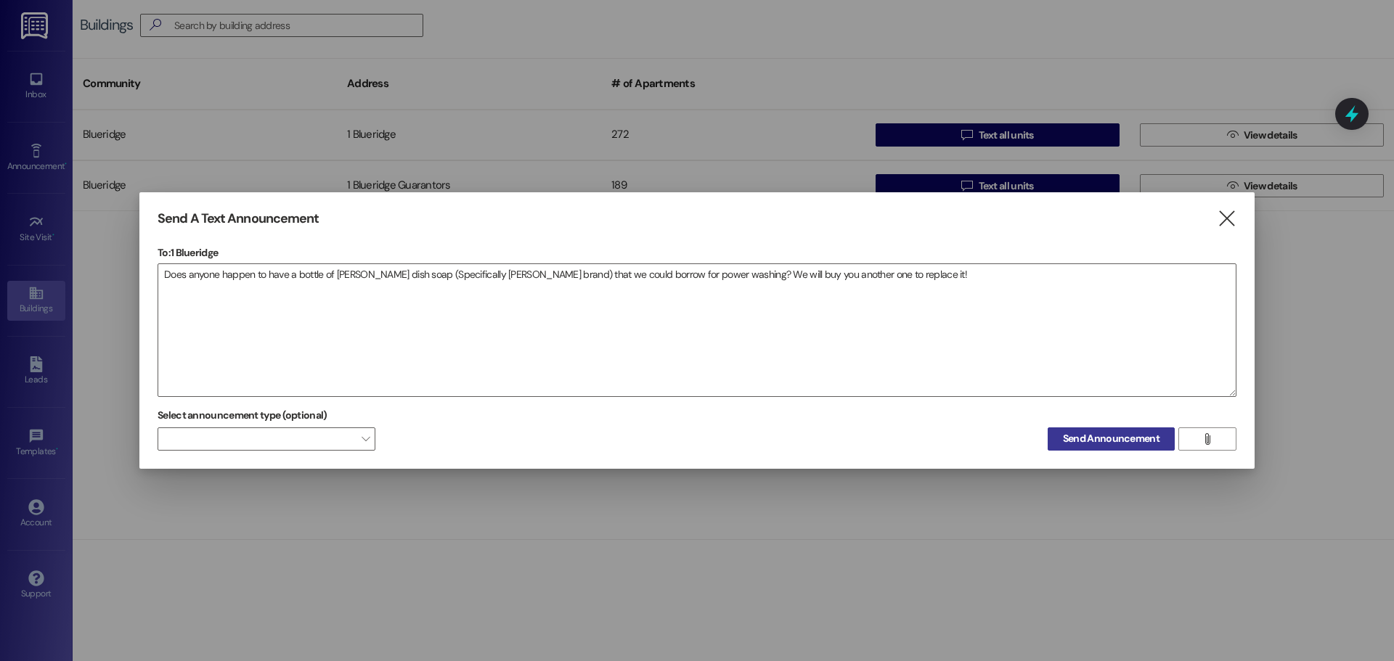
click at [1158, 446] on span "Send Announcement" at bounding box center [1111, 438] width 97 height 15
click at [934, 290] on textarea "Does anyone happen to have a bottle of [PERSON_NAME] dish soap (Specifically [P…" at bounding box center [696, 330] width 1077 height 132
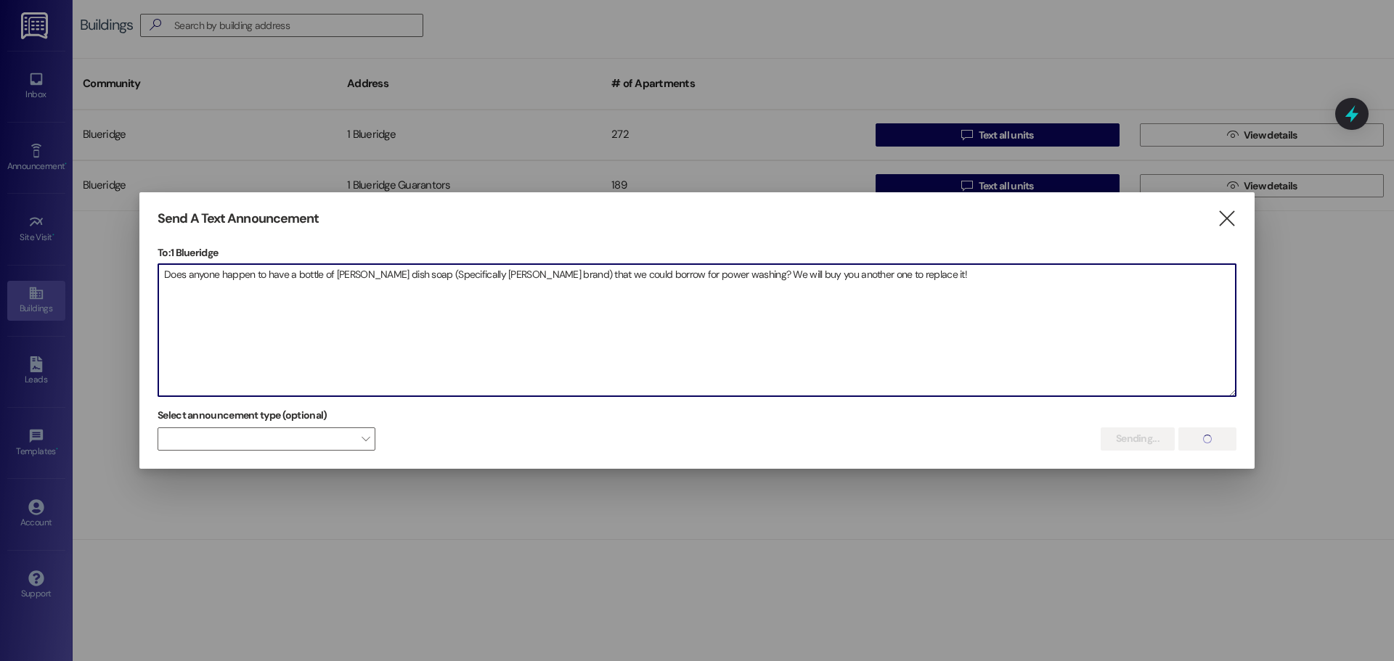
click at [862, 287] on textarea "Does anyone happen to have a bottle of [PERSON_NAME] dish soap (Specifically [P…" at bounding box center [696, 330] width 1077 height 132
click at [882, 281] on textarea "Does anyone happen to have a bottle of [PERSON_NAME] dish soap (Specifically [P…" at bounding box center [696, 330] width 1077 height 132
click at [879, 287] on textarea "Does anyone happen to have a bottle of [PERSON_NAME] dish soap (Specifically [P…" at bounding box center [696, 330] width 1077 height 132
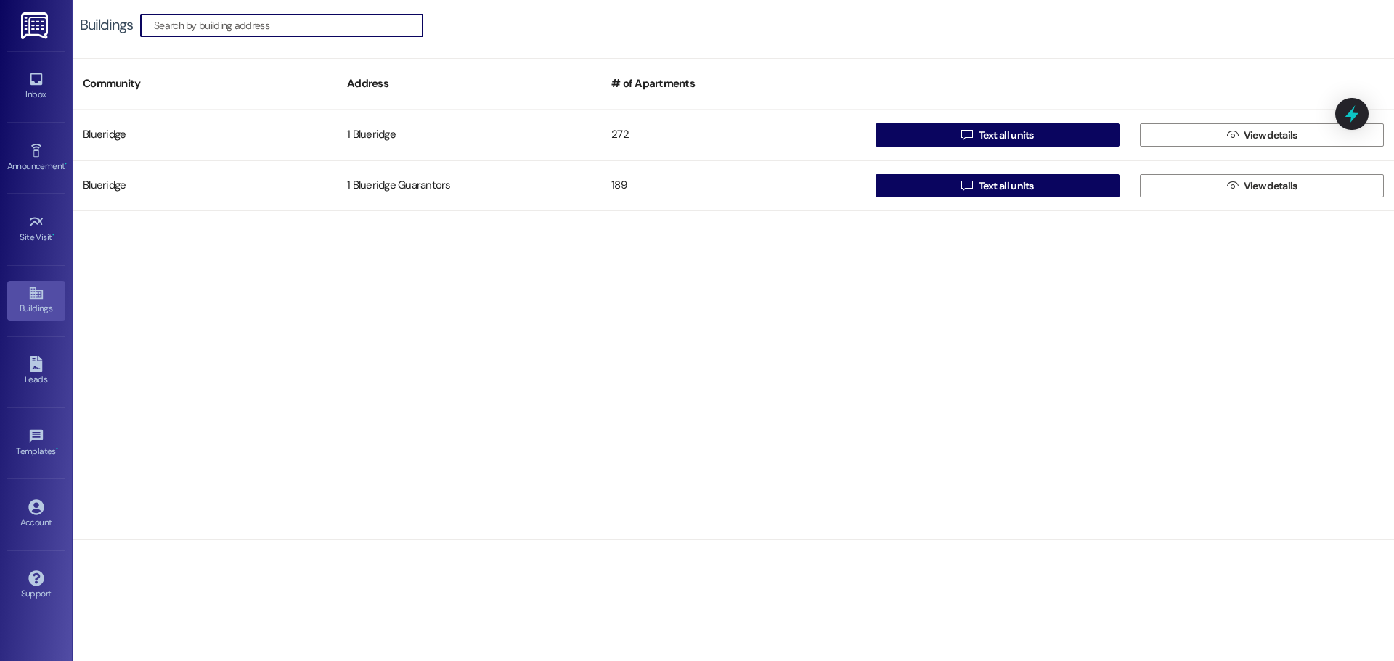
click at [894, 122] on div " Text all units" at bounding box center [997, 135] width 264 height 29
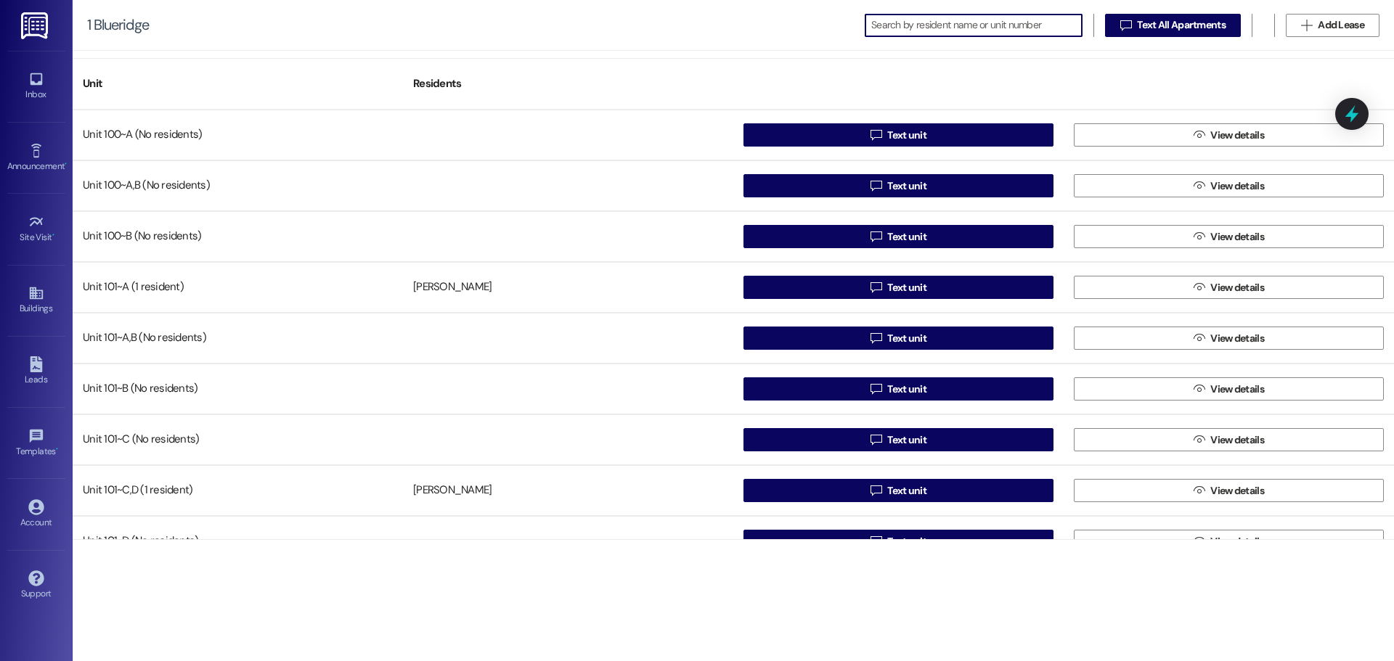
click at [36, 27] on img at bounding box center [36, 25] width 30 height 27
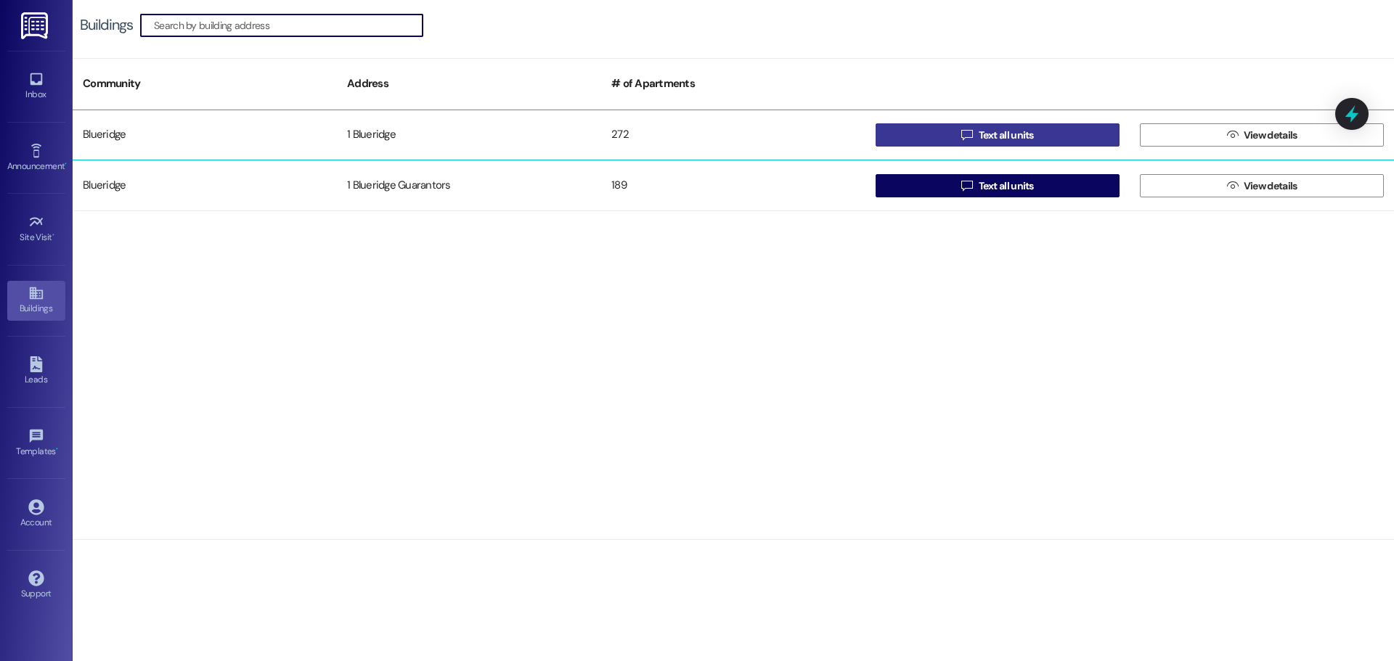
click at [977, 136] on span "Text all units" at bounding box center [1006, 135] width 61 height 15
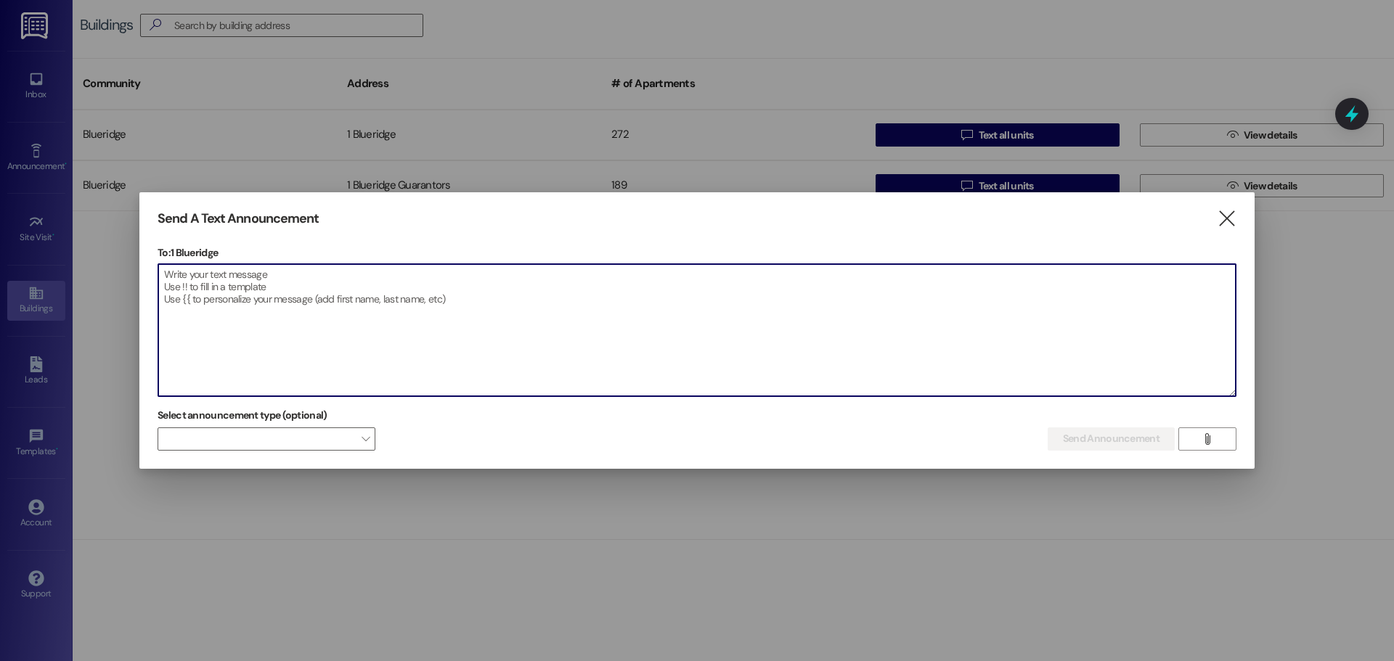
click at [887, 347] on textarea at bounding box center [696, 330] width 1077 height 132
paste textarea "Does anyone happen to have a bottle of [PERSON_NAME] dish soap (Specifically [P…"
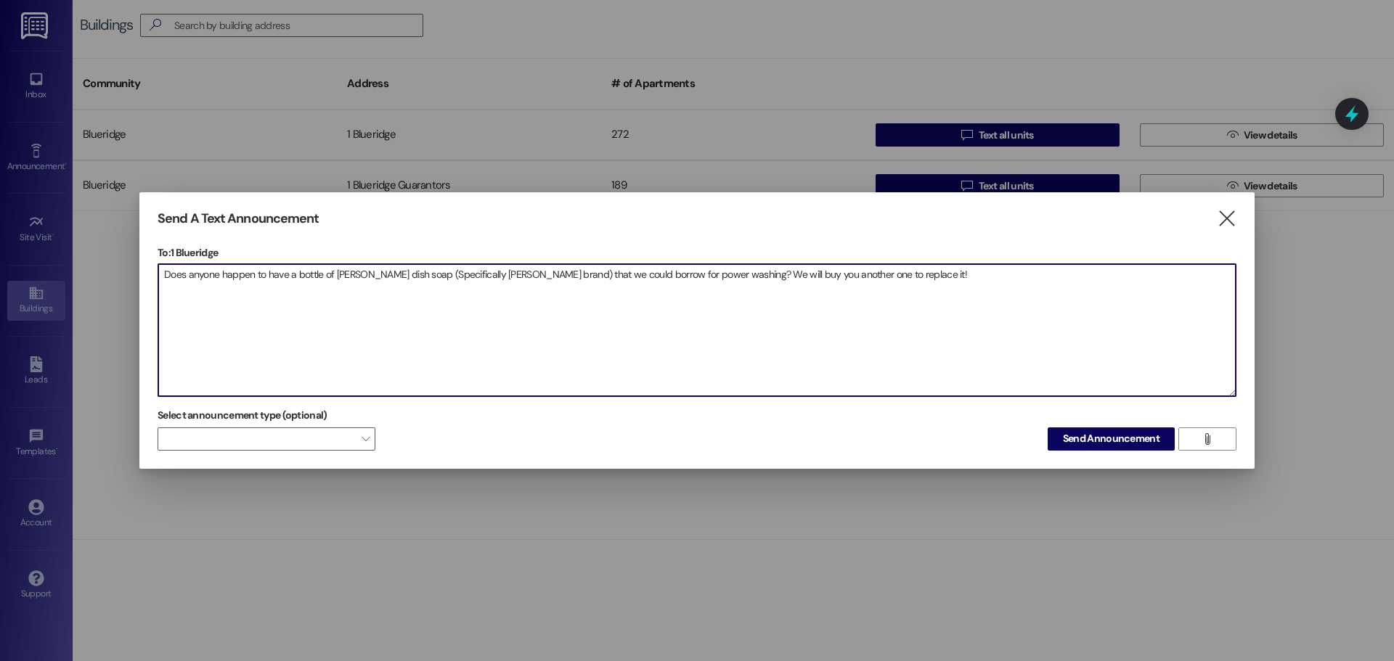
type textarea "Does anyone happen to have a bottle of [PERSON_NAME] dish soap (Specifically [P…"
click at [1122, 449] on button "Send Announcement" at bounding box center [1111, 439] width 127 height 23
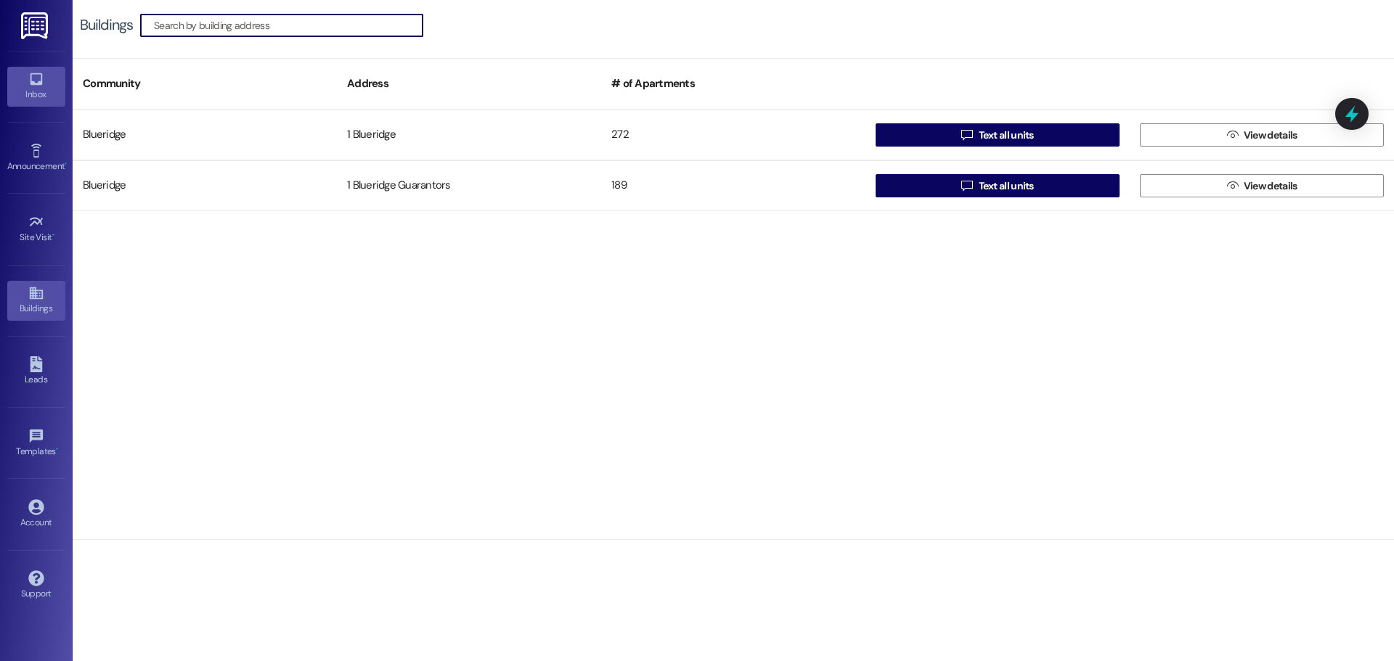
click at [44, 84] on link "Inbox" at bounding box center [36, 86] width 58 height 39
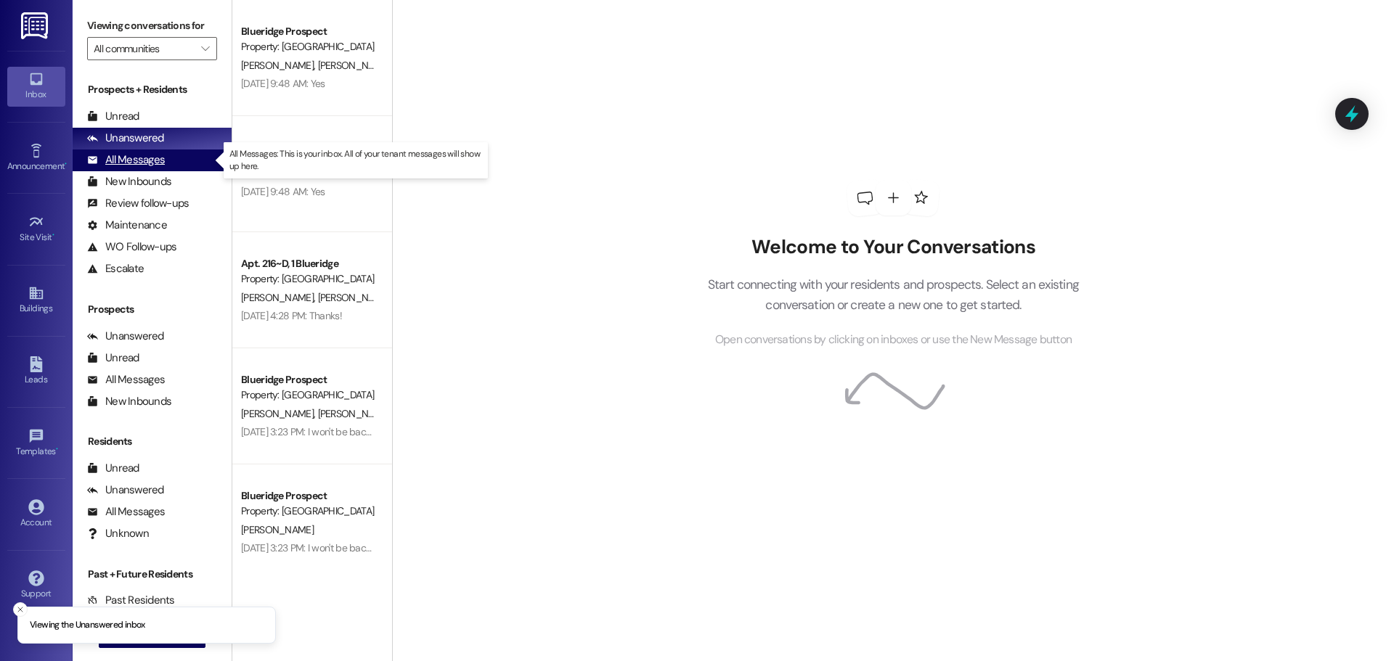
click at [133, 161] on div "All Messages" at bounding box center [126, 159] width 78 height 15
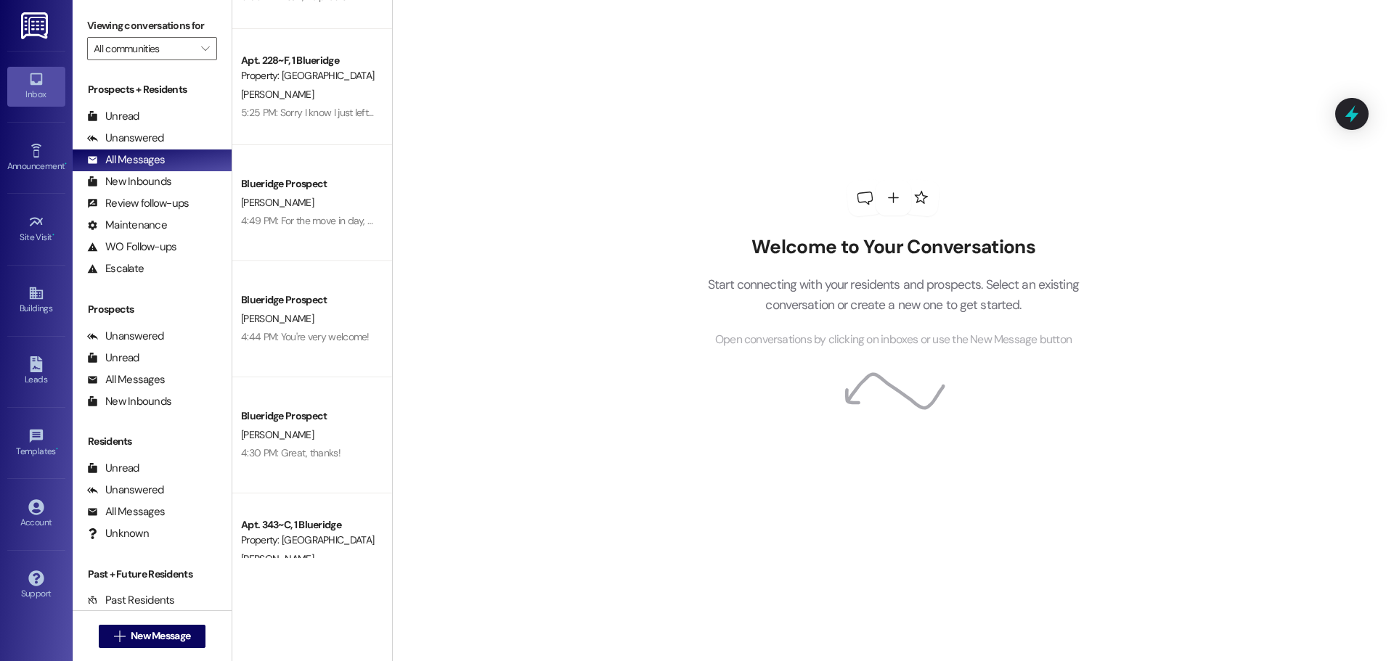
scroll to position [871, 0]
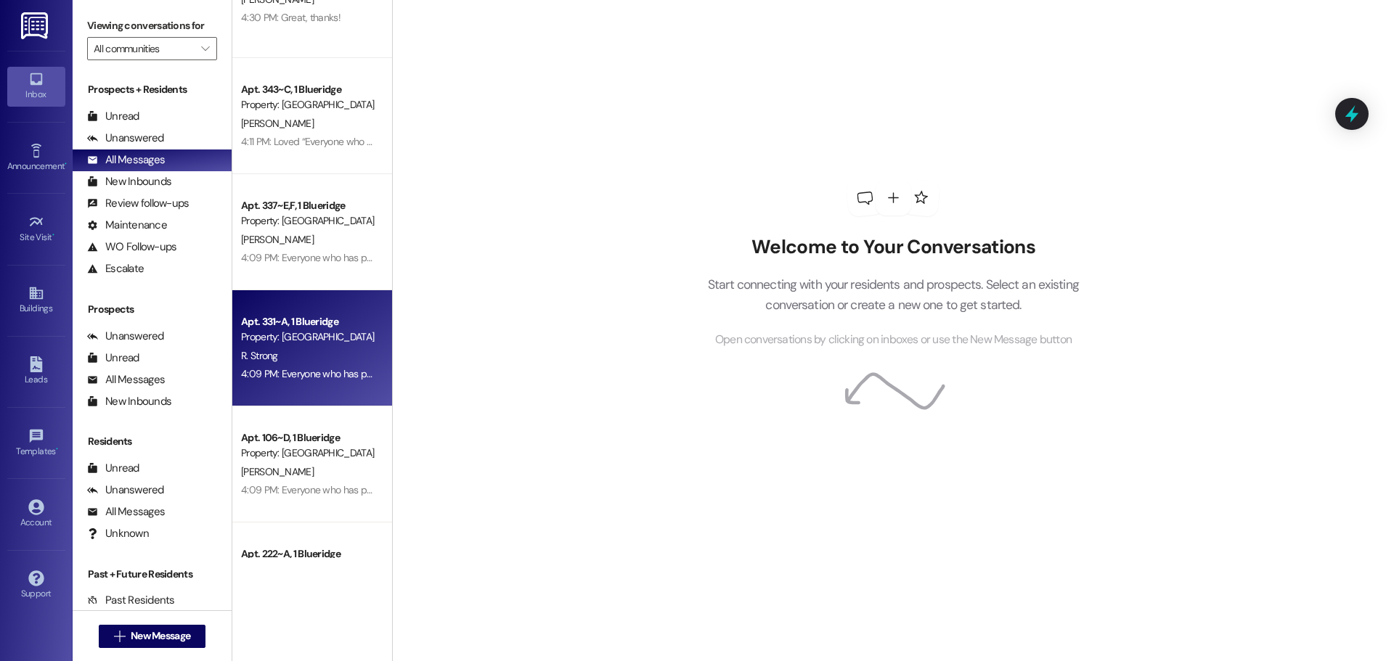
click at [310, 365] on div "4:09 PM: Everyone who has people moving in [DATE]: Make sure that the apartment…" at bounding box center [308, 374] width 137 height 18
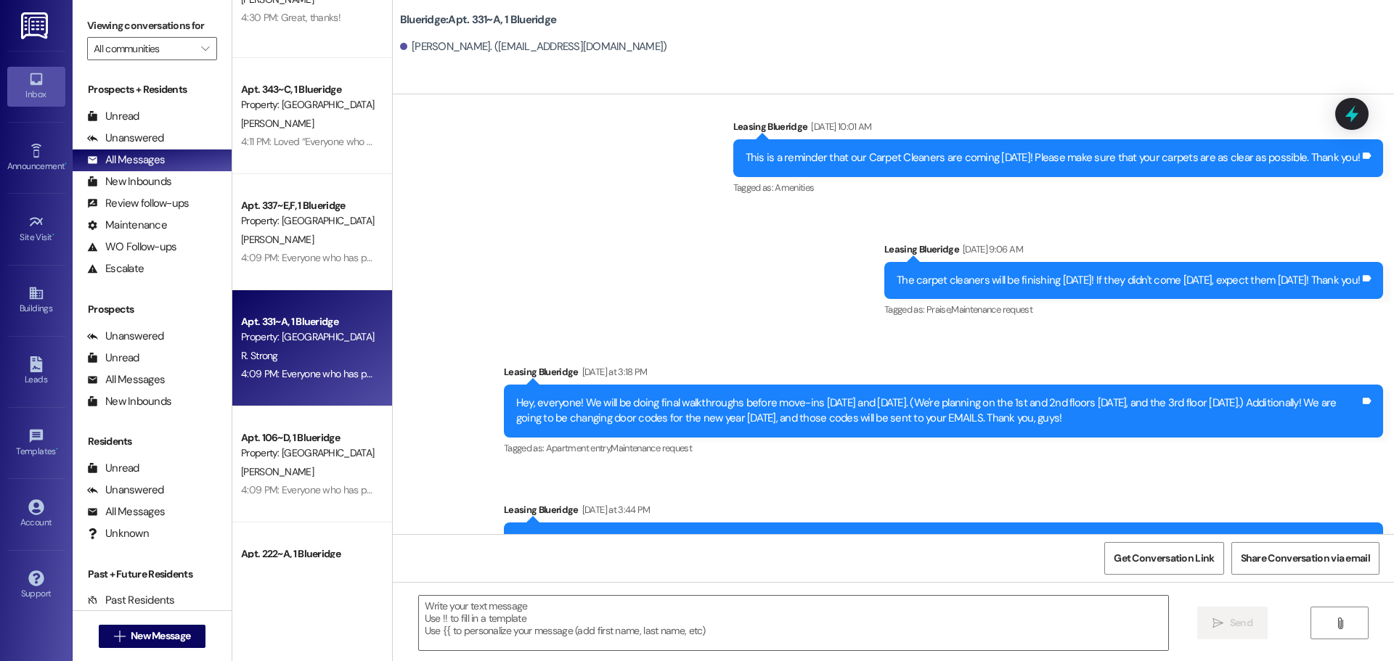
scroll to position [19161, 0]
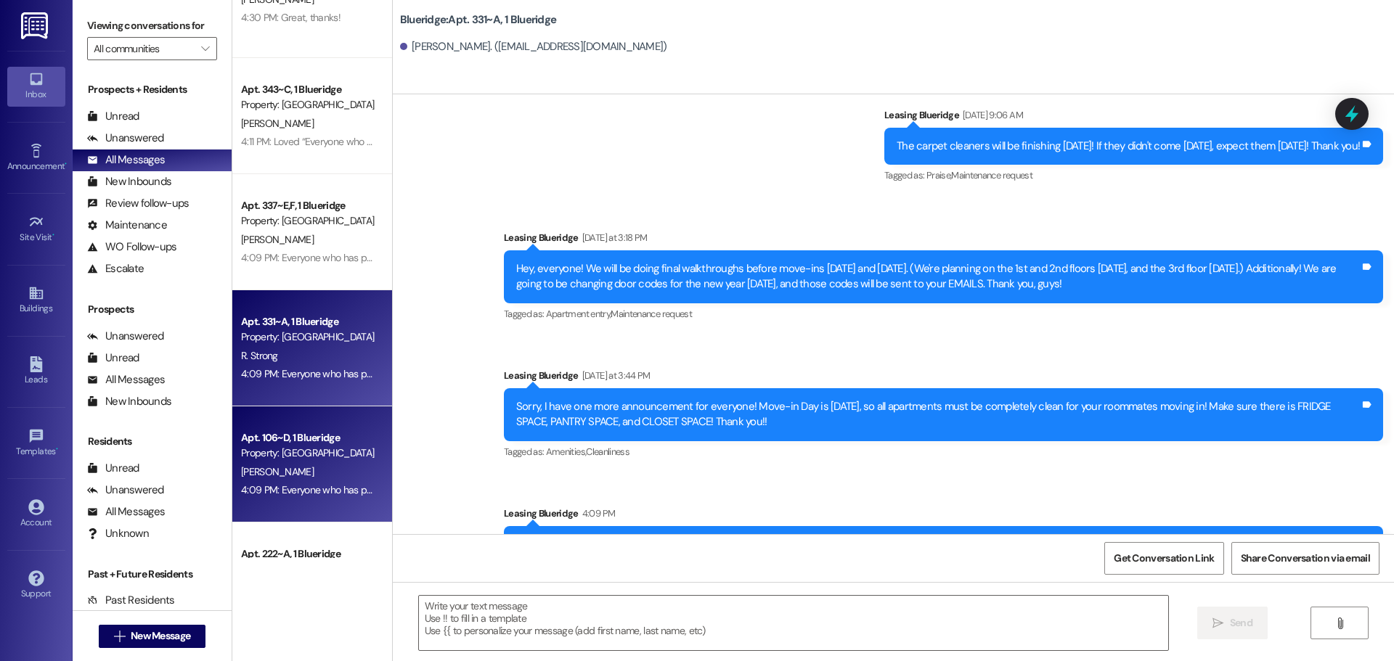
click at [303, 423] on div "Apt. 106~D, 1 Blueridge Property: Blueridge [PERSON_NAME][GEOGRAPHIC_DATA] 4:09…" at bounding box center [312, 465] width 160 height 116
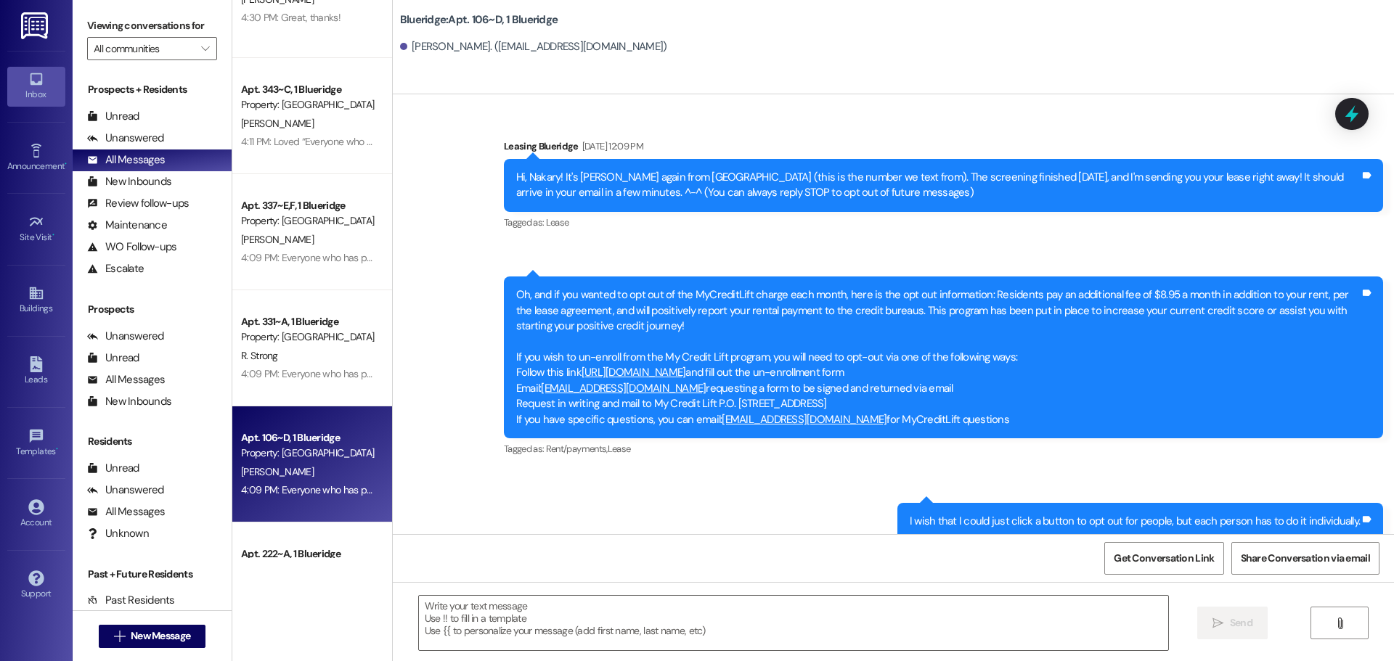
scroll to position [30228, 0]
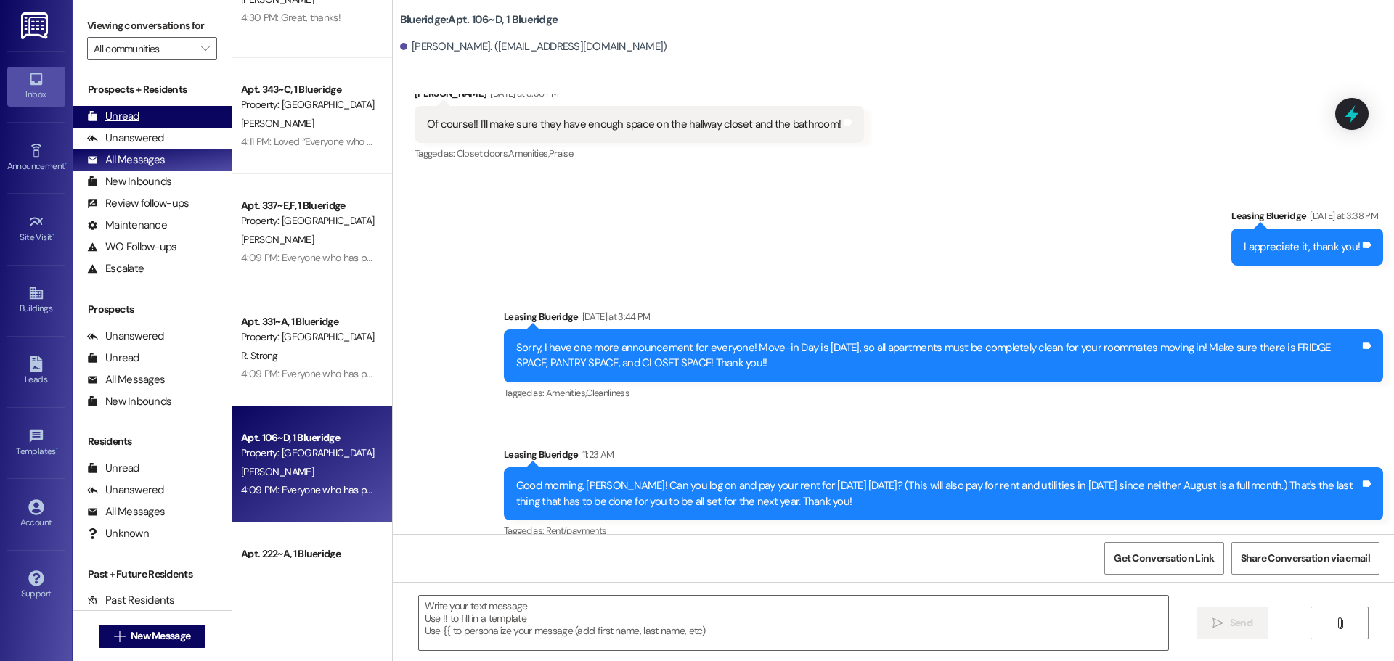
click at [125, 114] on div "Unread" at bounding box center [113, 116] width 52 height 15
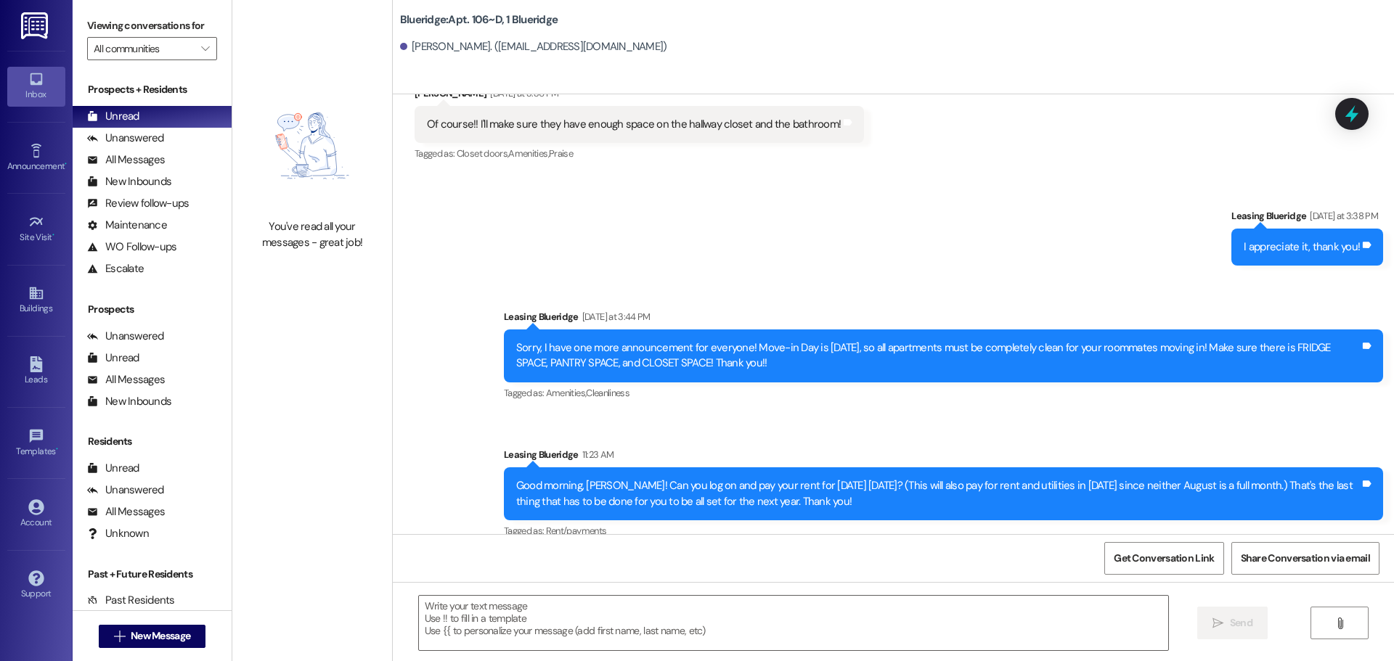
scroll to position [30230, 0]
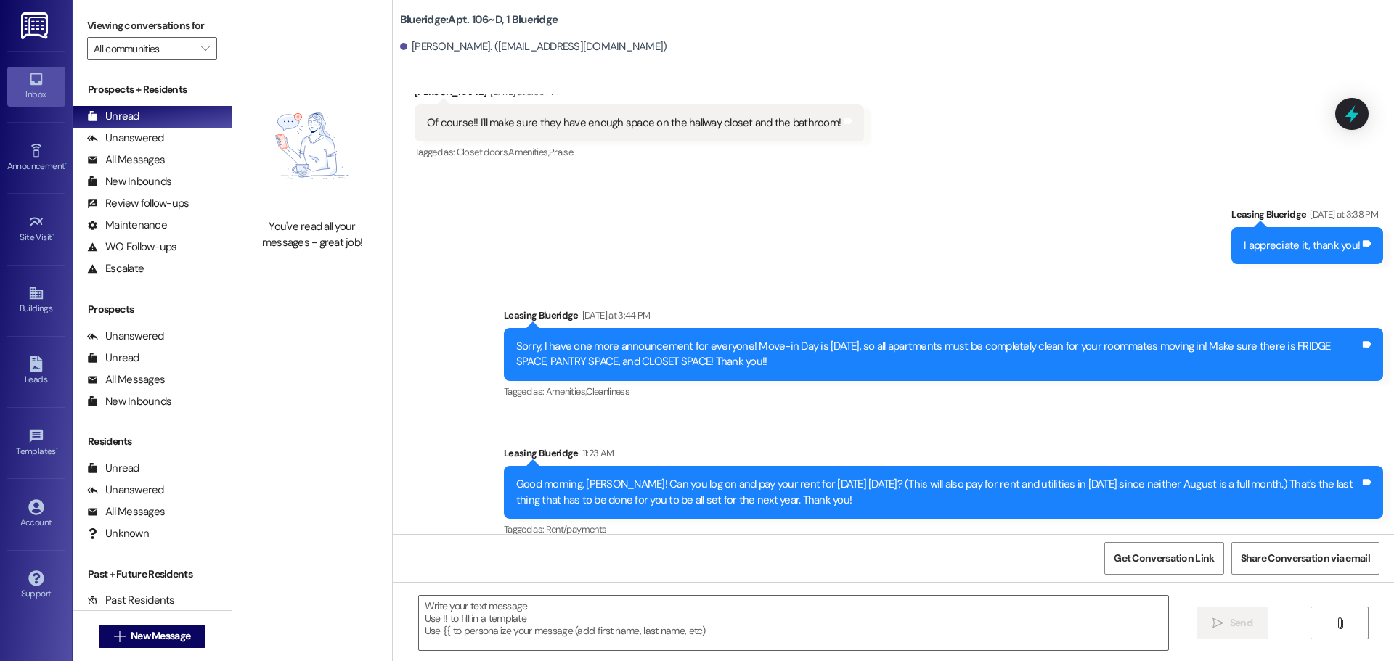
click at [38, 29] on img at bounding box center [36, 25] width 30 height 27
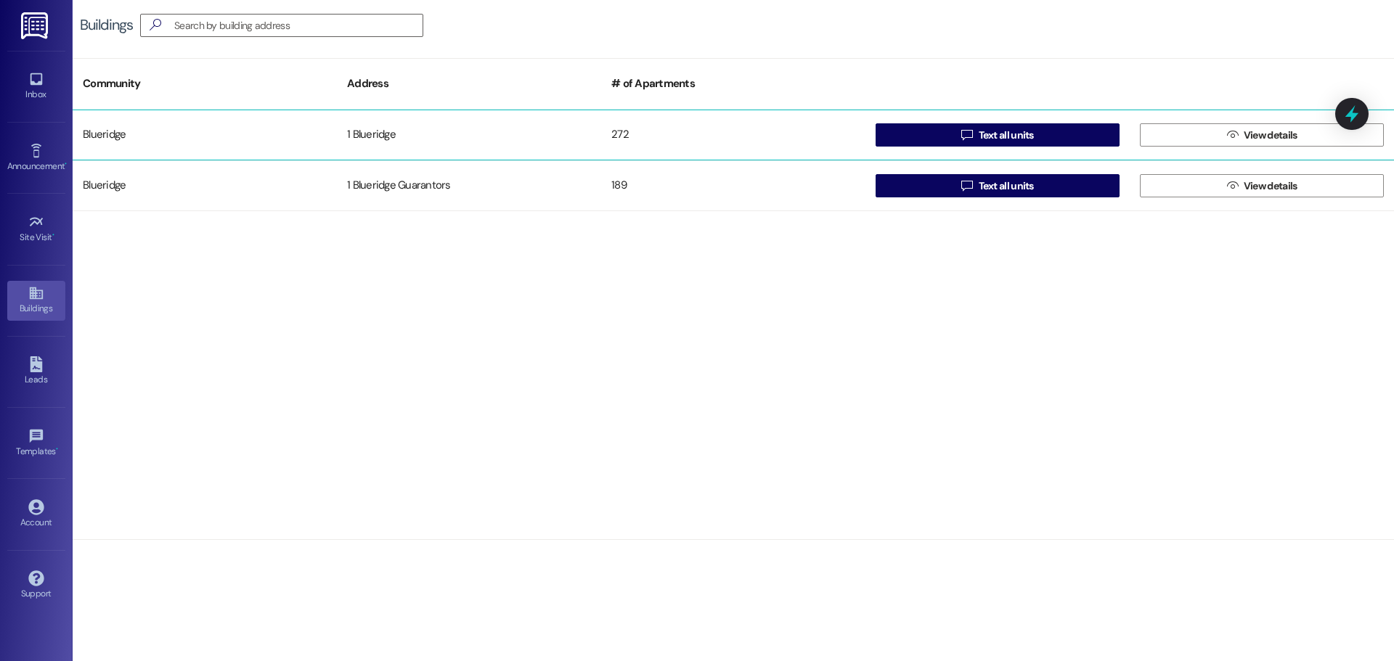
click at [944, 120] on div "Blueridge 1 Blueridge 272  Text all units  View details" at bounding box center [733, 135] width 1321 height 51
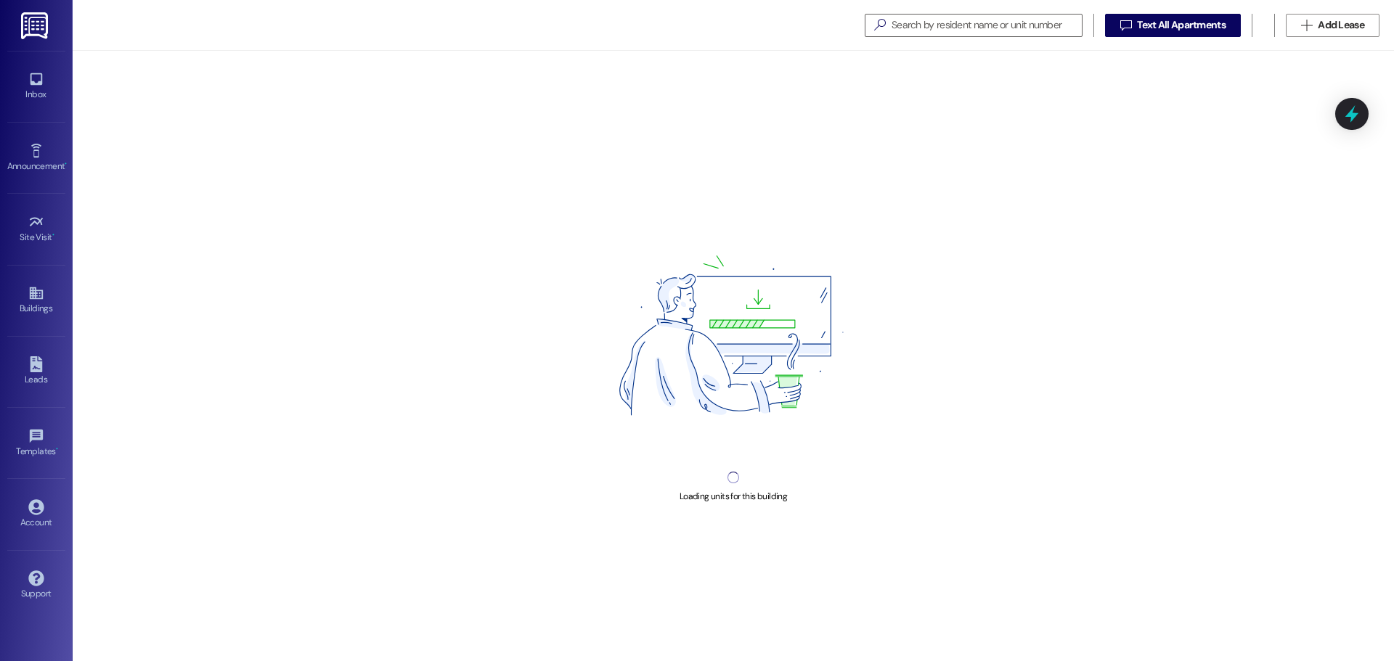
click at [949, 125] on div "Loading units for this building" at bounding box center [733, 356] width 1321 height 611
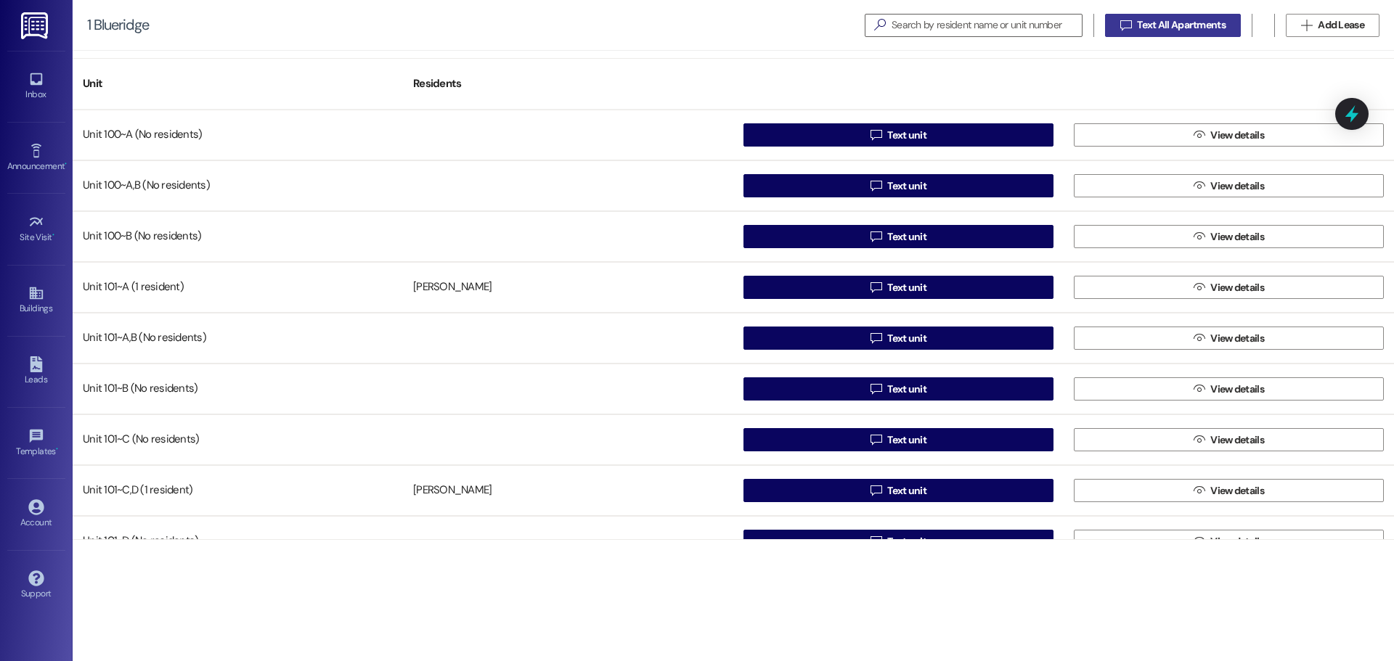
click at [1162, 25] on span "Text All Apartments" at bounding box center [1181, 24] width 89 height 15
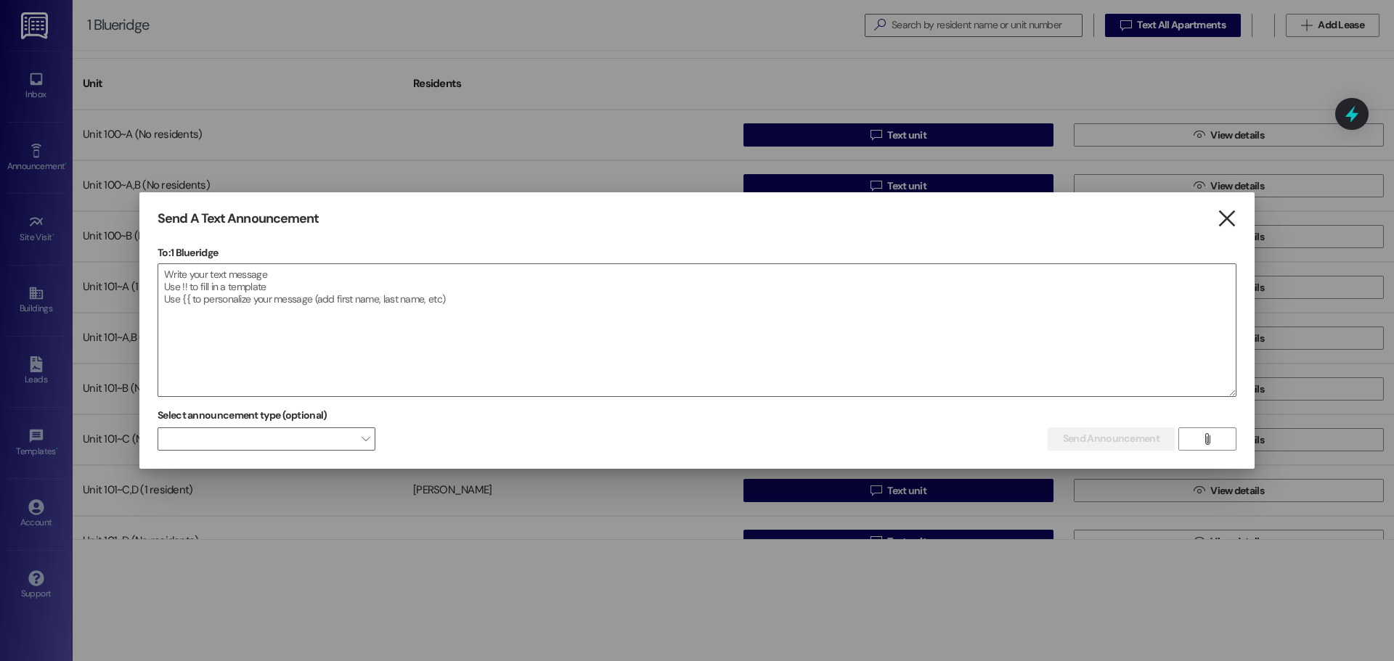
click at [1228, 216] on icon "" at bounding box center [1227, 218] width 20 height 15
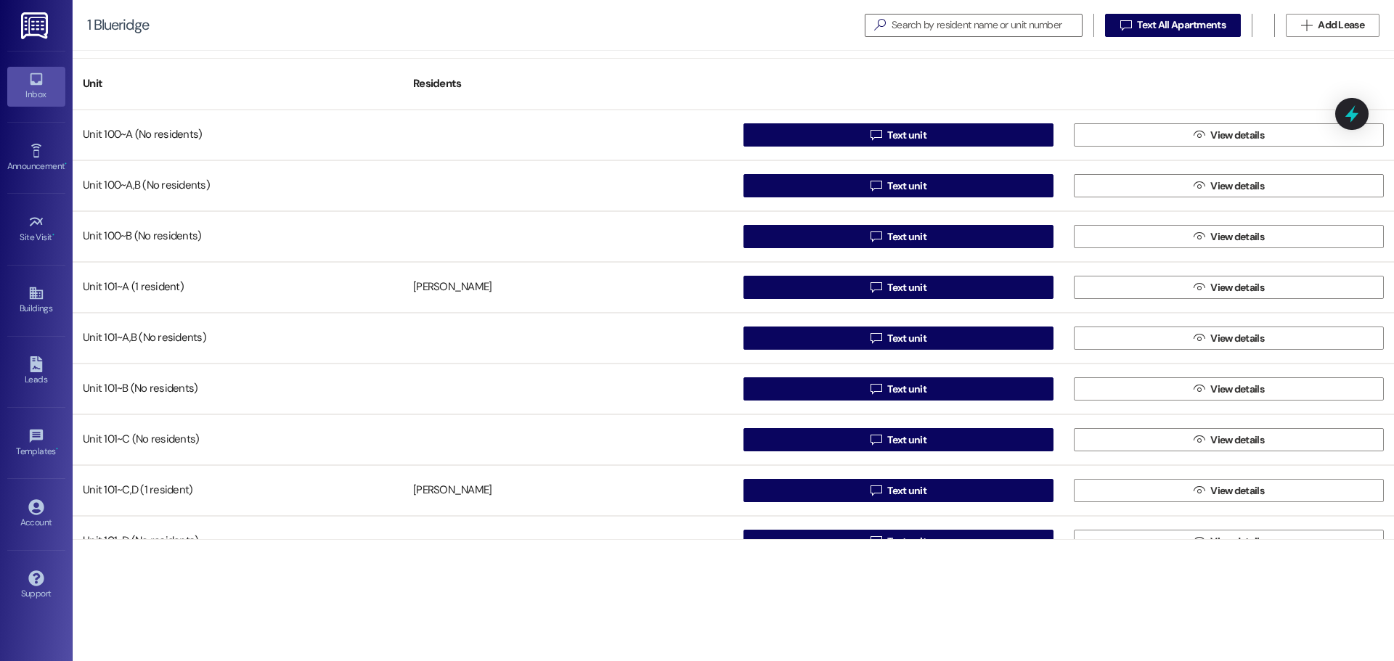
click at [39, 88] on div "Inbox" at bounding box center [36, 94] width 73 height 15
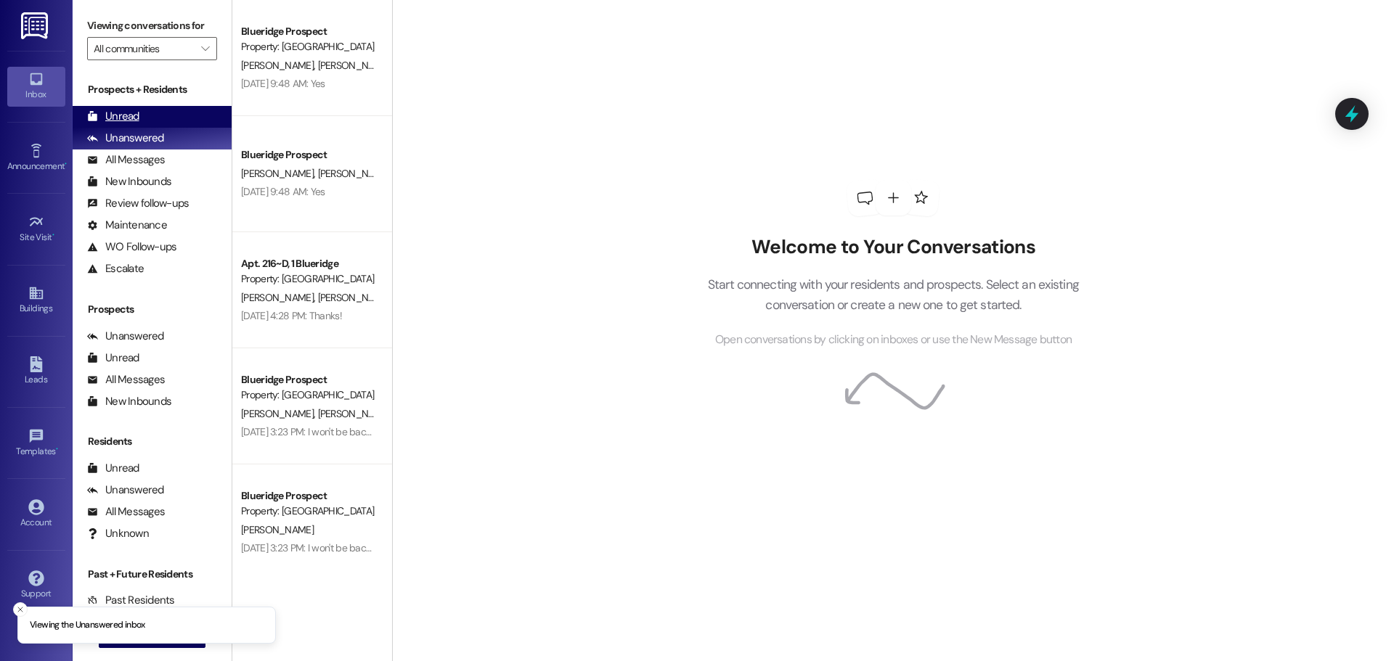
click at [142, 107] on div "Unread (0)" at bounding box center [152, 117] width 159 height 22
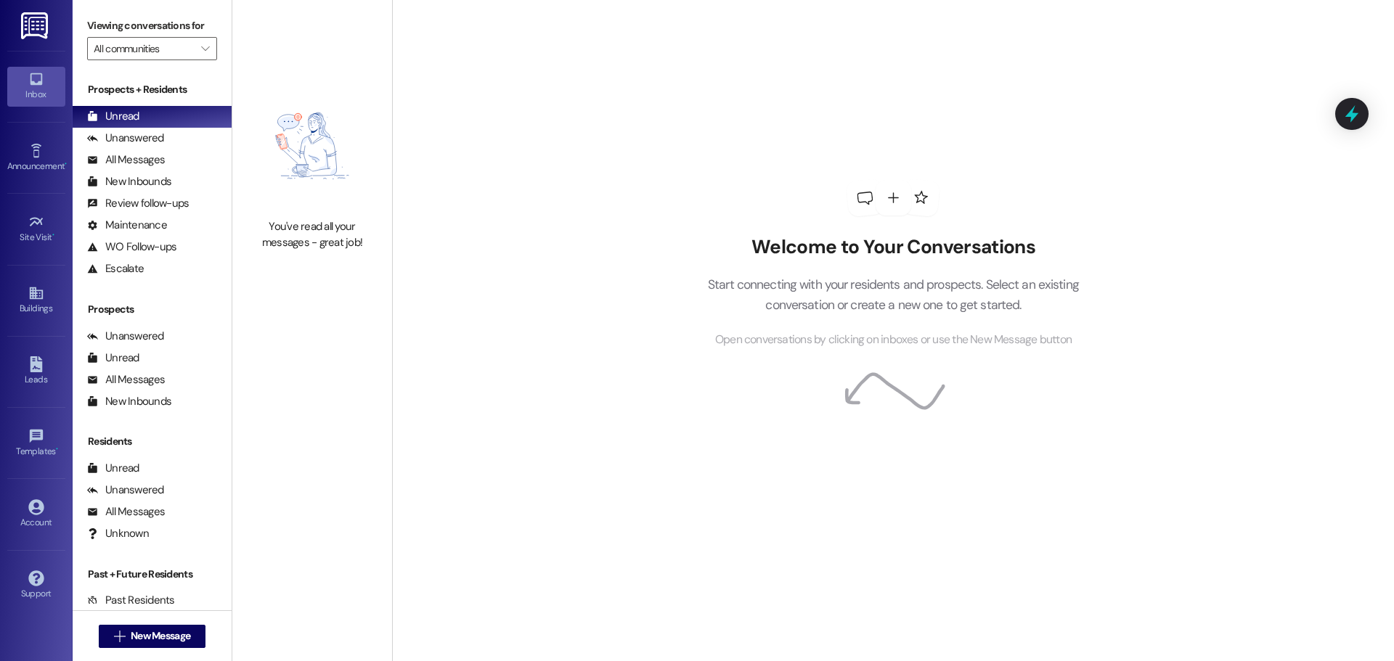
click at [36, 33] on img at bounding box center [36, 25] width 30 height 27
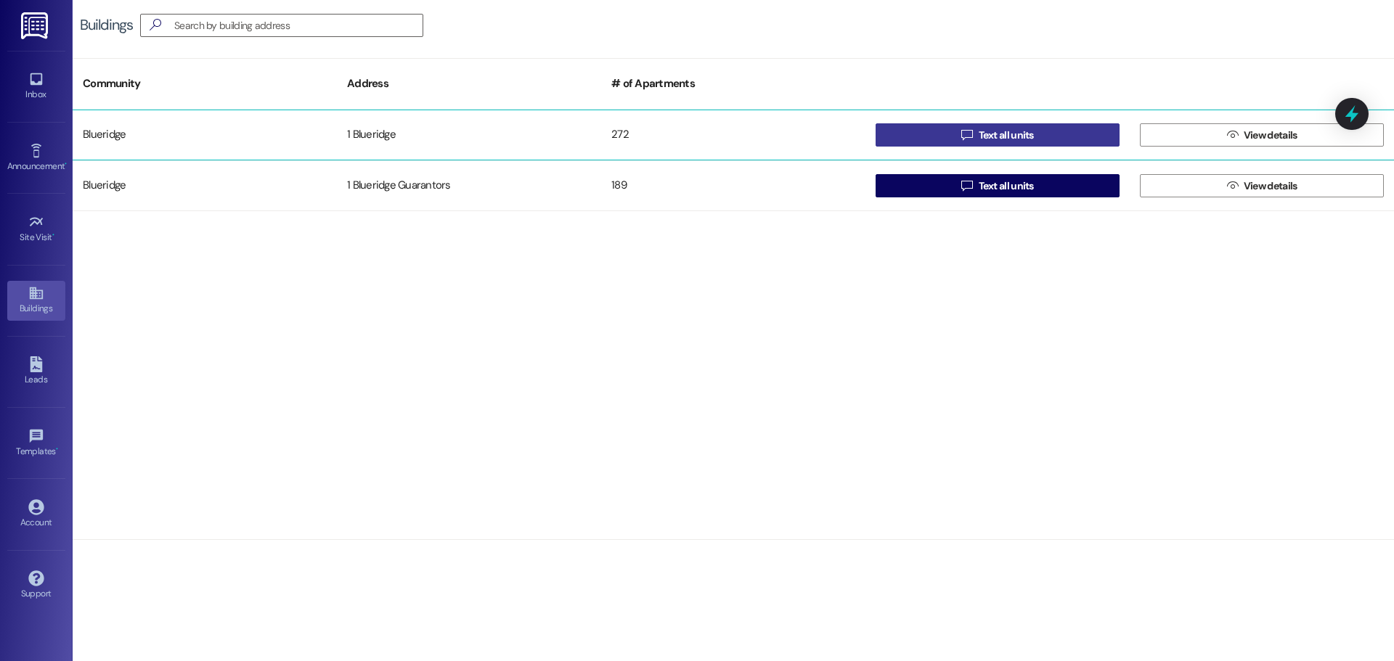
click at [1000, 142] on span "Text all units" at bounding box center [1006, 135] width 55 height 15
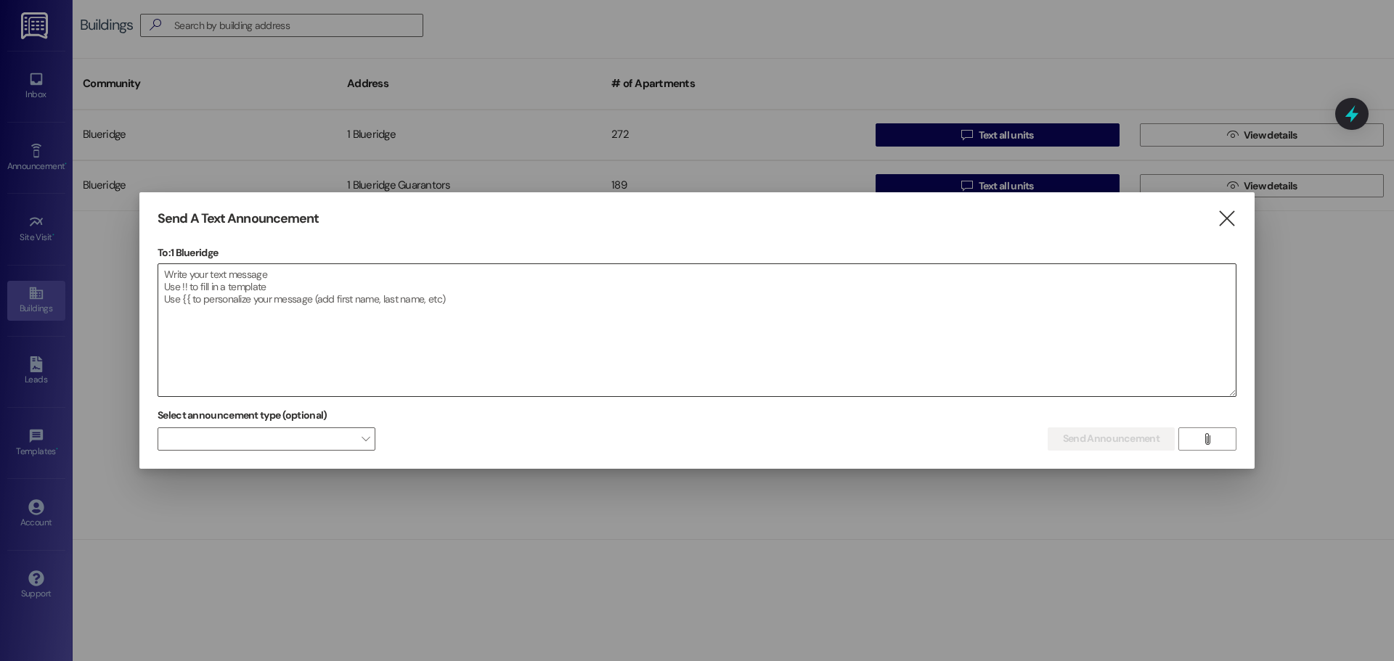
click at [824, 313] on textarea at bounding box center [696, 330] width 1077 height 132
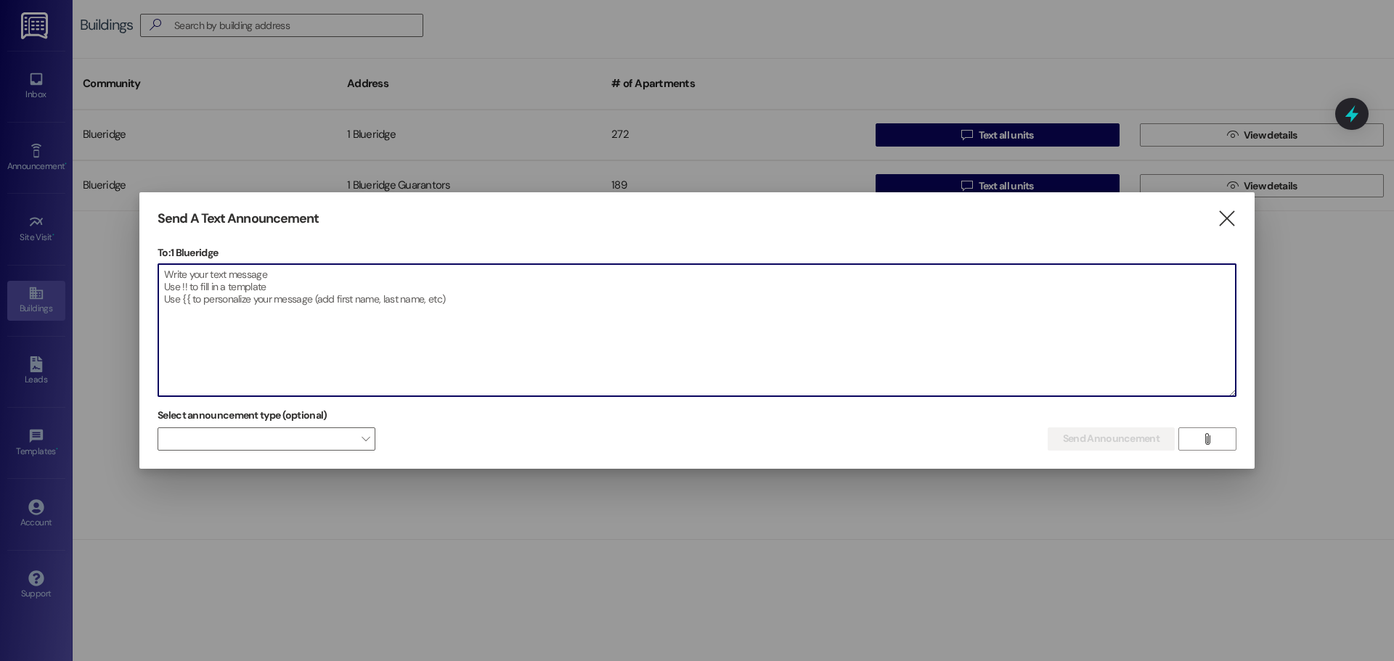
paste textarea "Does anyone happen to have a bottle of [PERSON_NAME] dish soap (Specifically [P…"
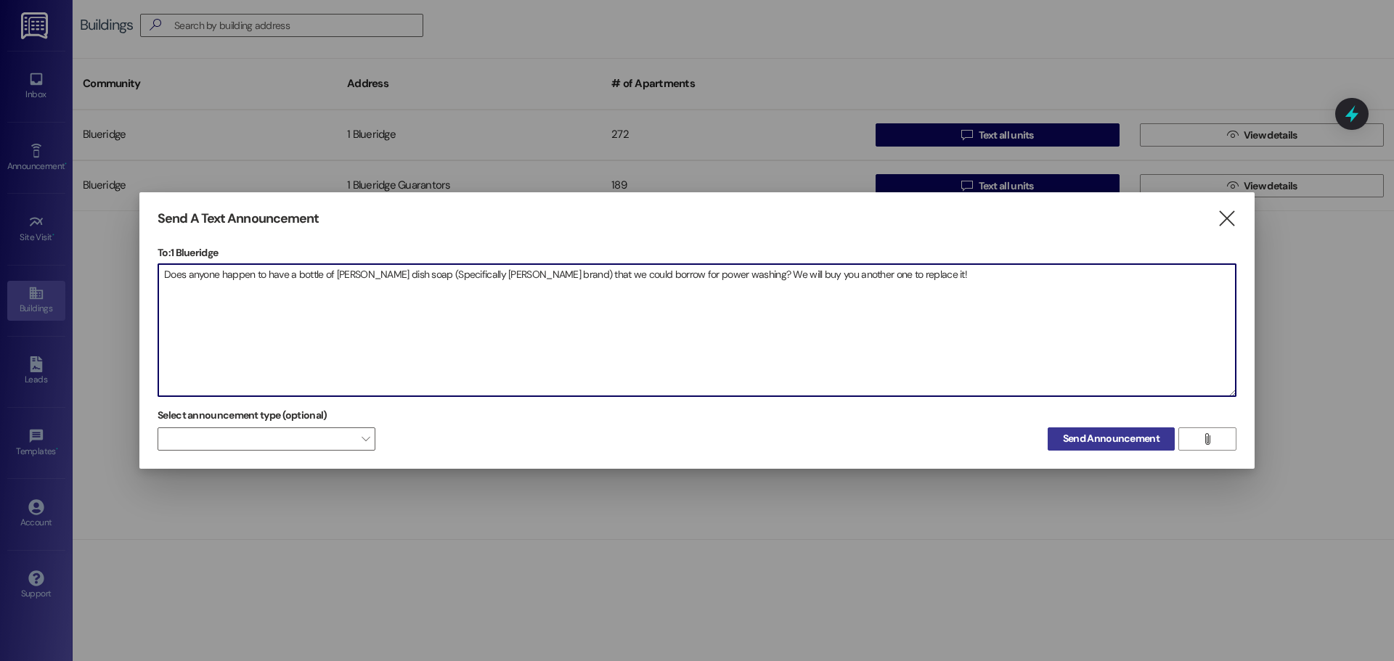
type textarea "Does anyone happen to have a bottle of [PERSON_NAME] dish soap (Specifically [P…"
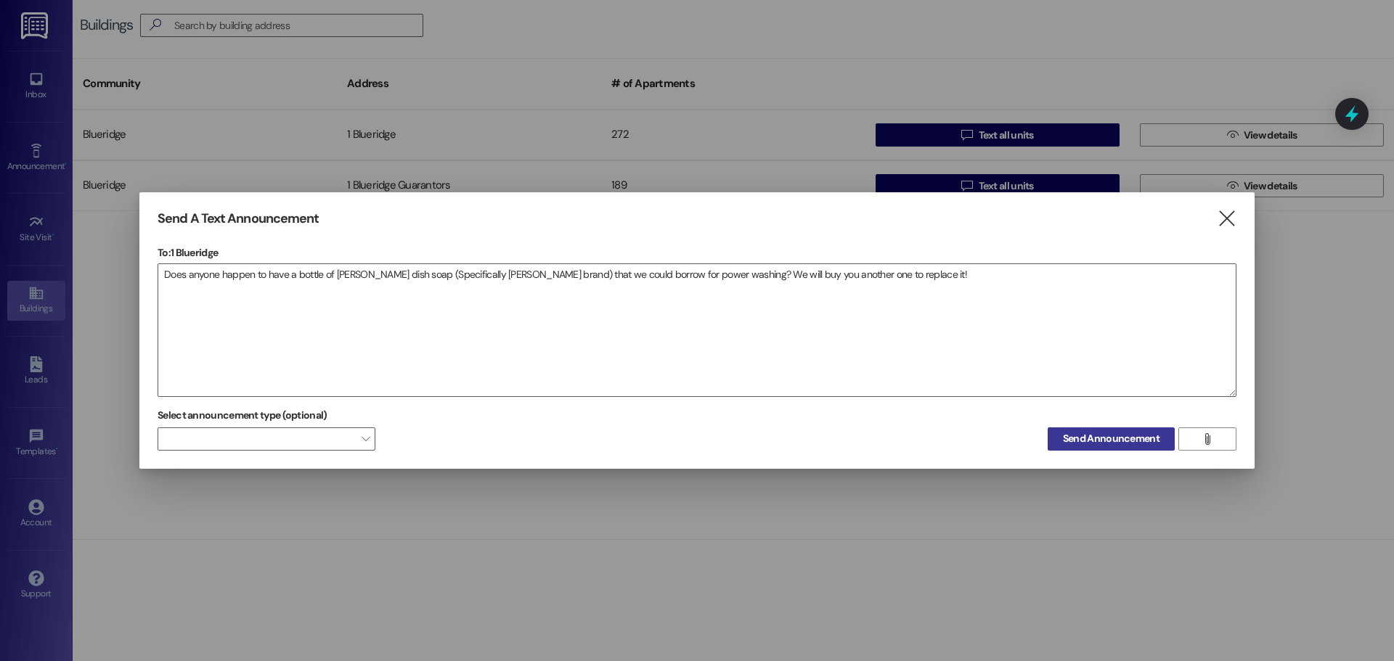
click at [1093, 441] on span "Send Announcement" at bounding box center [1111, 438] width 97 height 15
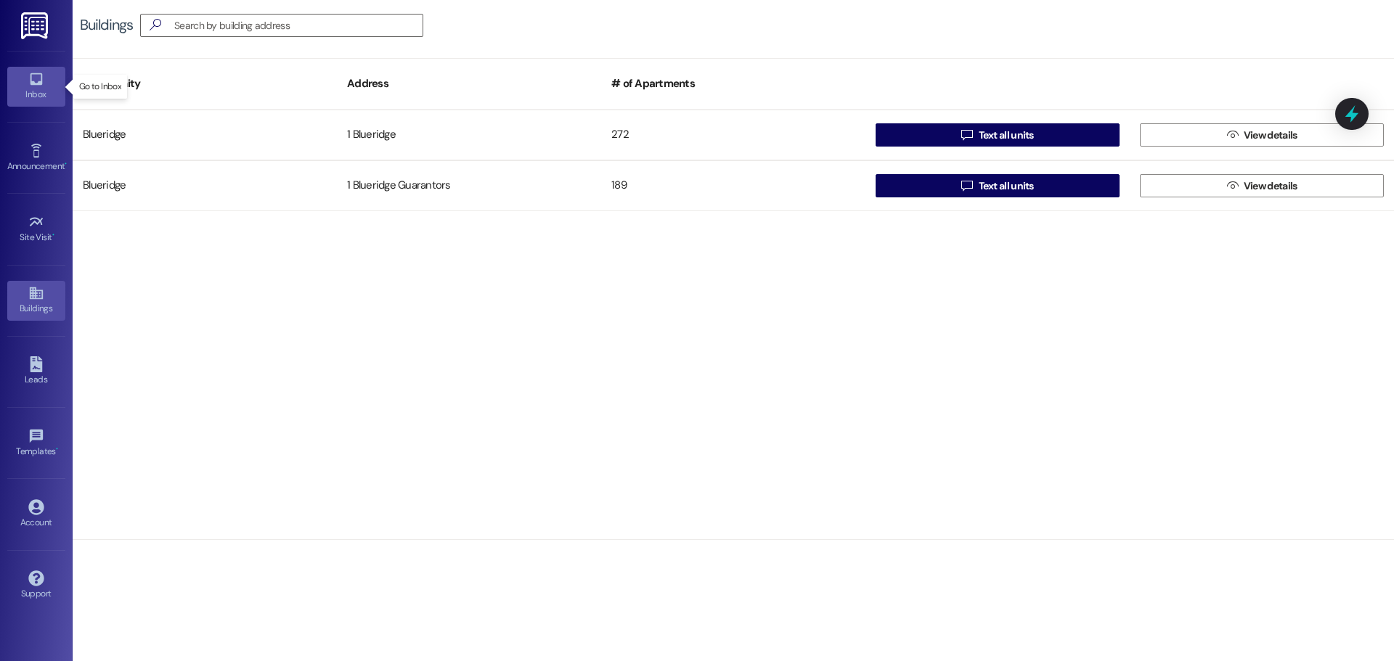
click at [25, 79] on link "Inbox" at bounding box center [36, 86] width 58 height 39
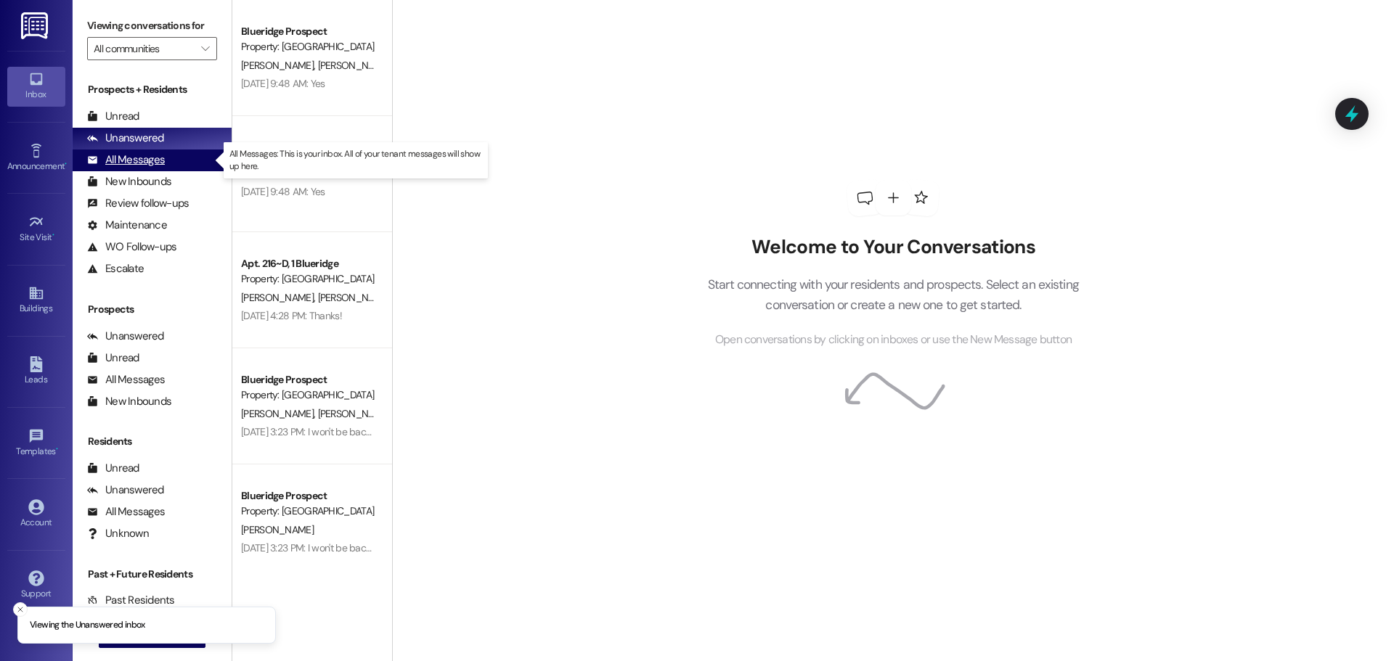
click at [120, 152] on div "All Messages (undefined)" at bounding box center [152, 161] width 159 height 22
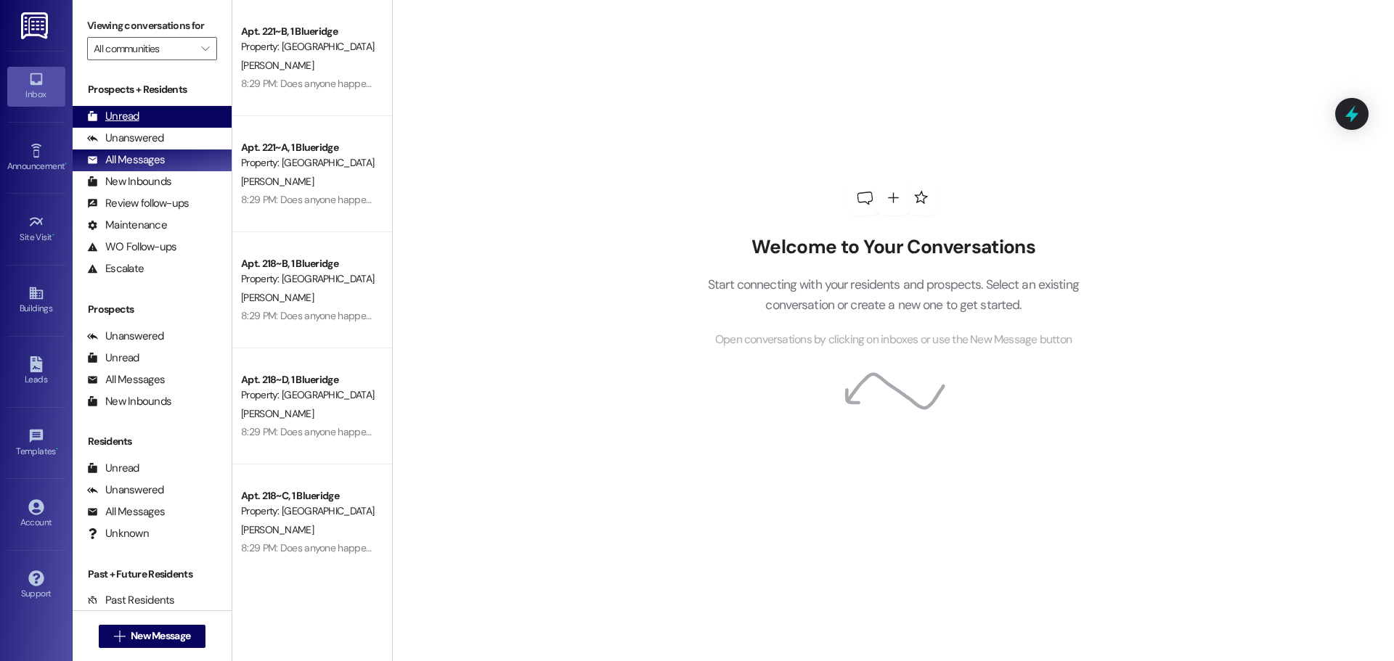
click at [161, 113] on div "Unread (0)" at bounding box center [152, 117] width 159 height 22
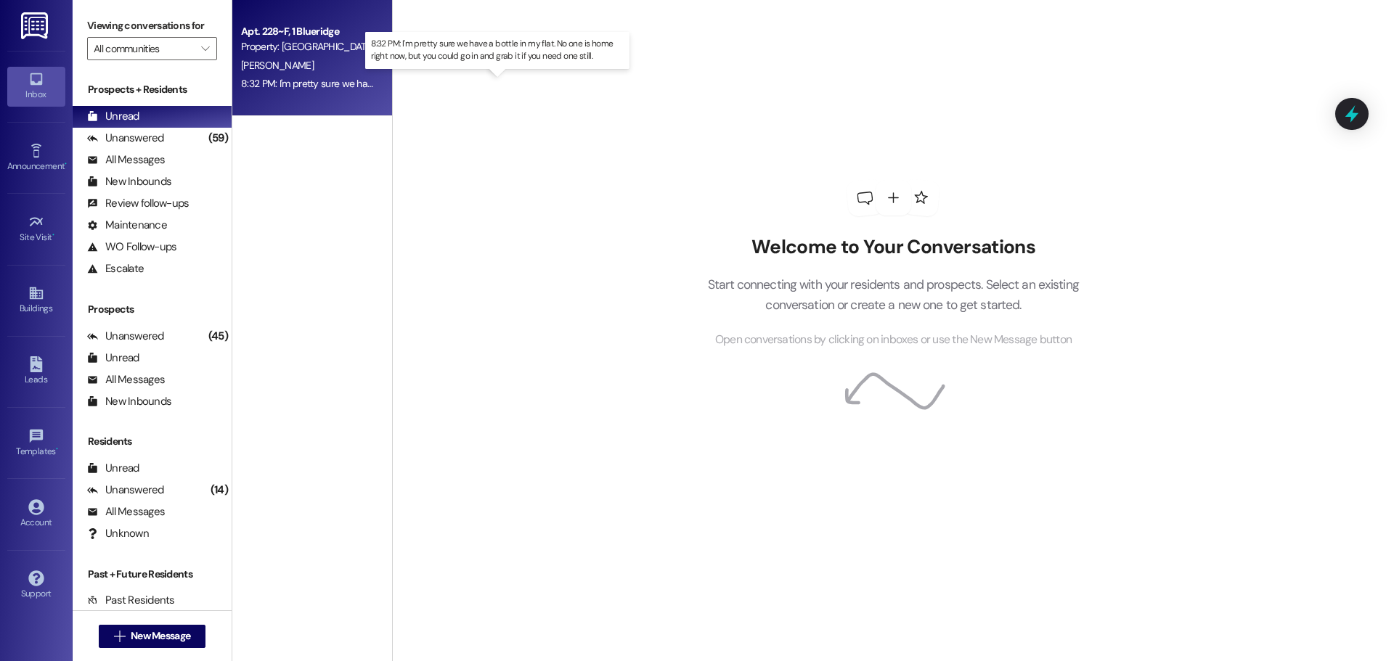
click at [314, 84] on div "8:32 PM: I'm pretty sure we have a bottle in my flat. No one is home right now,…" at bounding box center [510, 83] width 539 height 13
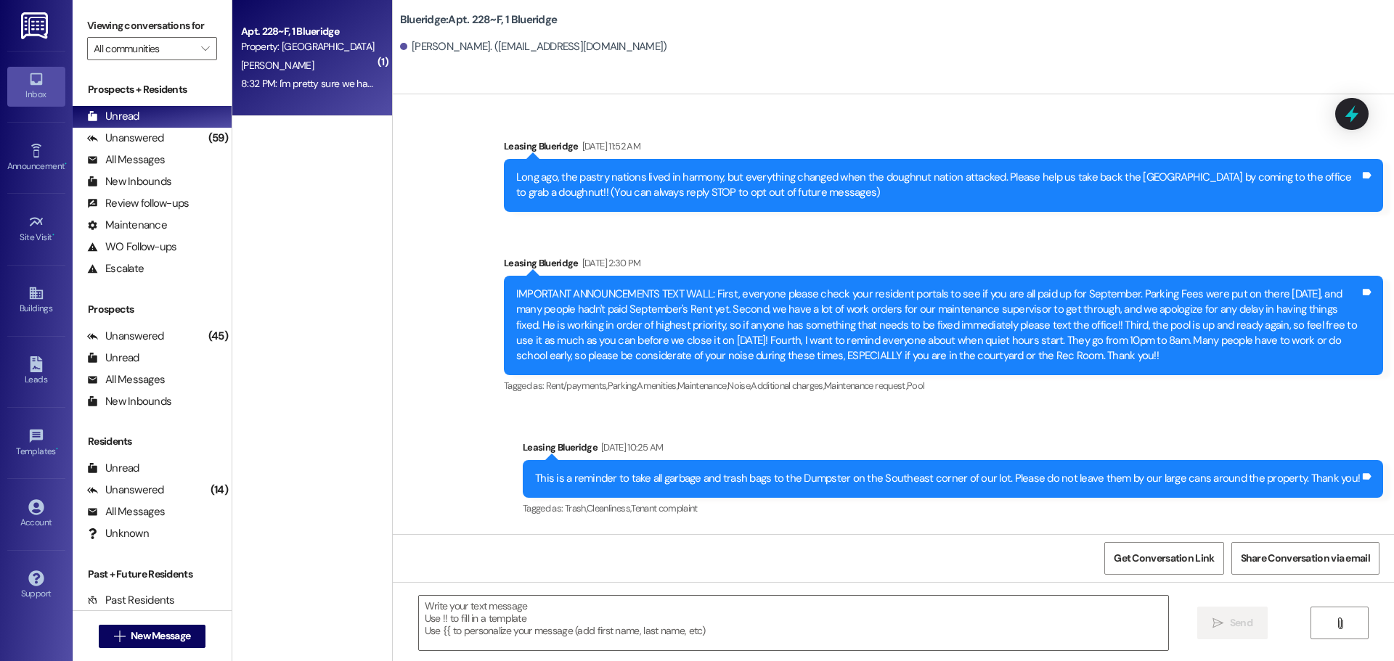
scroll to position [25273, 0]
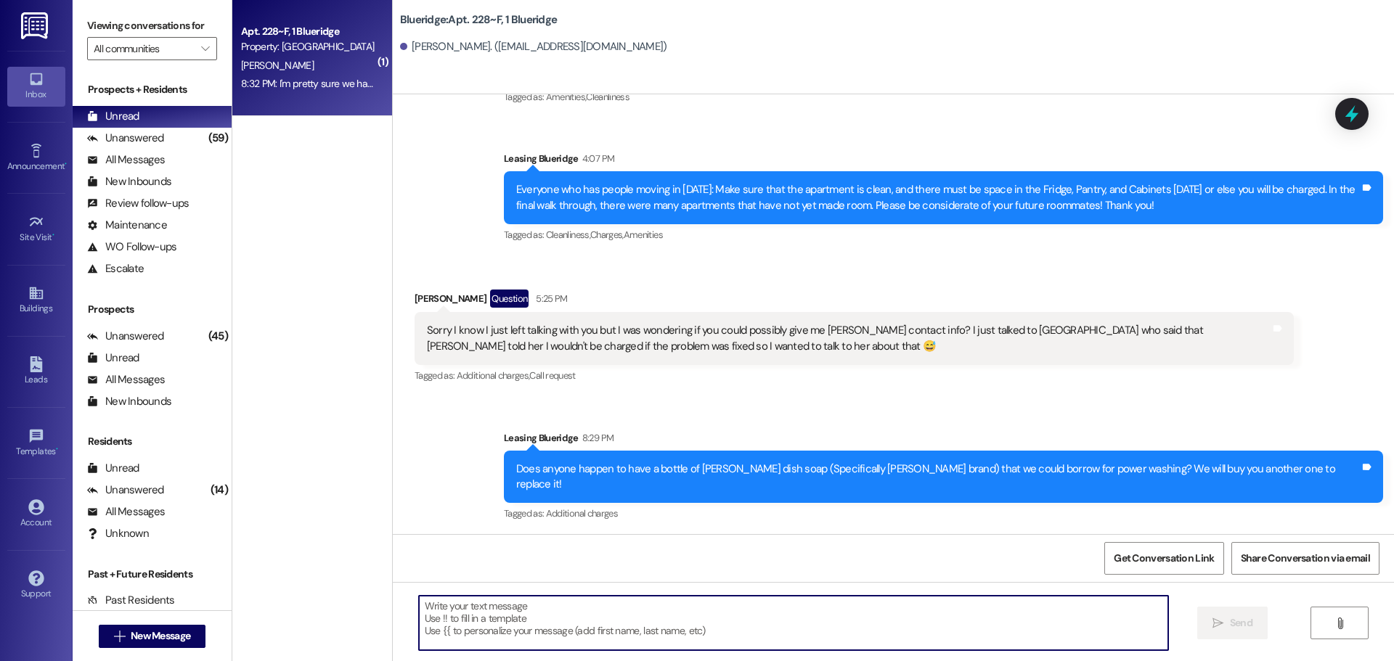
click at [709, 624] on textarea at bounding box center [793, 623] width 749 height 54
type textarea "We found one! Thank you so much, though!"
drag, startPoint x: 719, startPoint y: 632, endPoint x: 301, endPoint y: 589, distance: 421.1
click at [301, 589] on div "( 1 ) Apt. 228~F, 1 Blueridge Property: Blueridge [PERSON_NAME] 8:32 PM: I'm pr…" at bounding box center [813, 330] width 1162 height 661
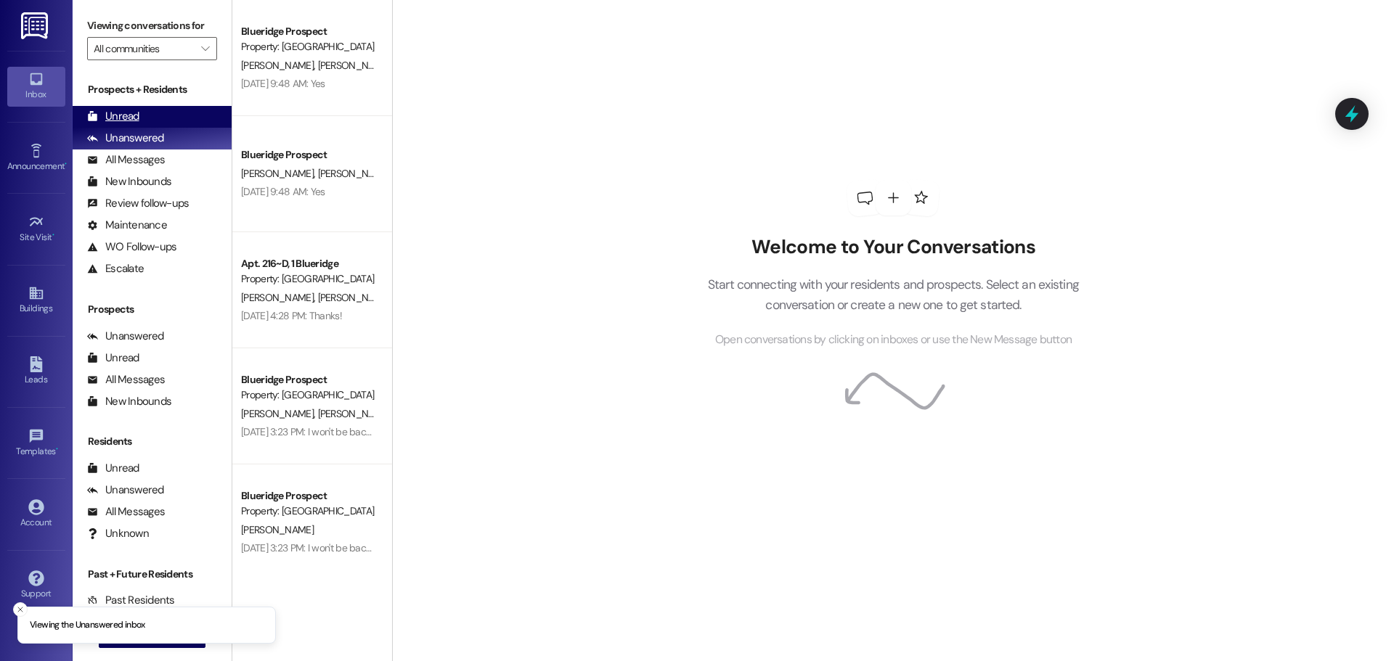
click at [171, 114] on div "Unread (0)" at bounding box center [152, 117] width 159 height 22
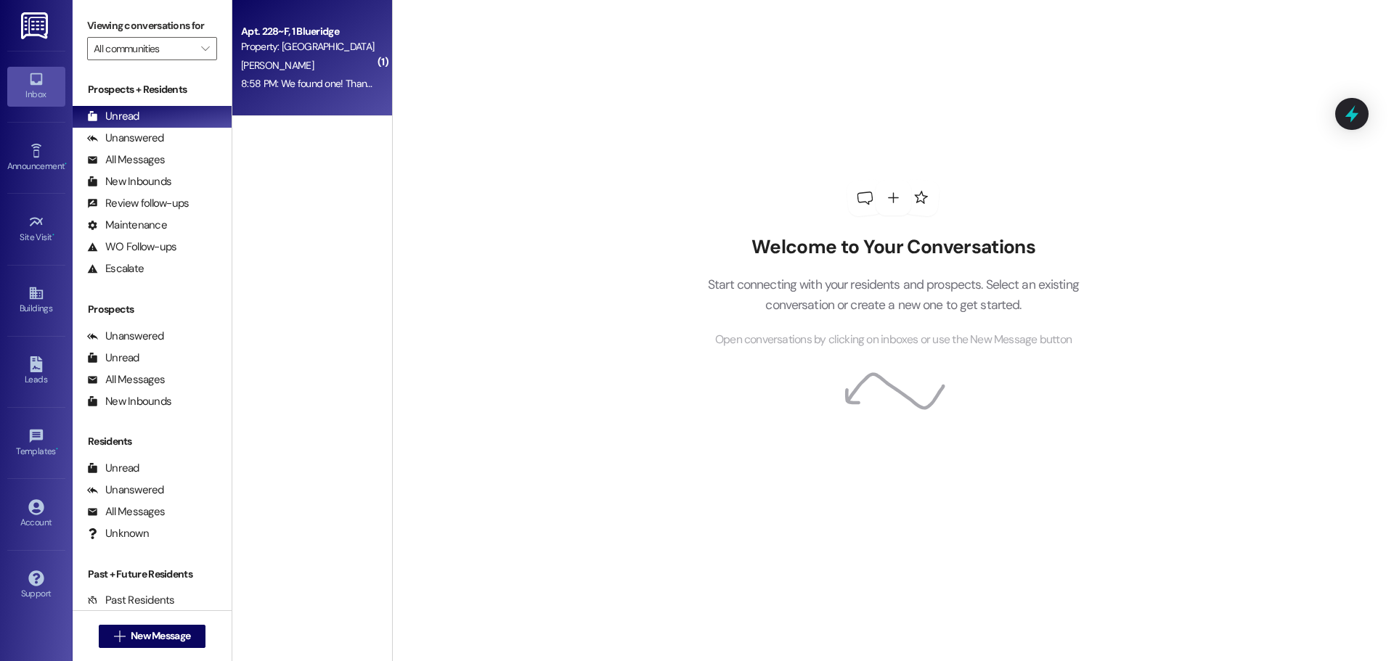
click at [340, 64] on div "[PERSON_NAME]" at bounding box center [308, 66] width 137 height 18
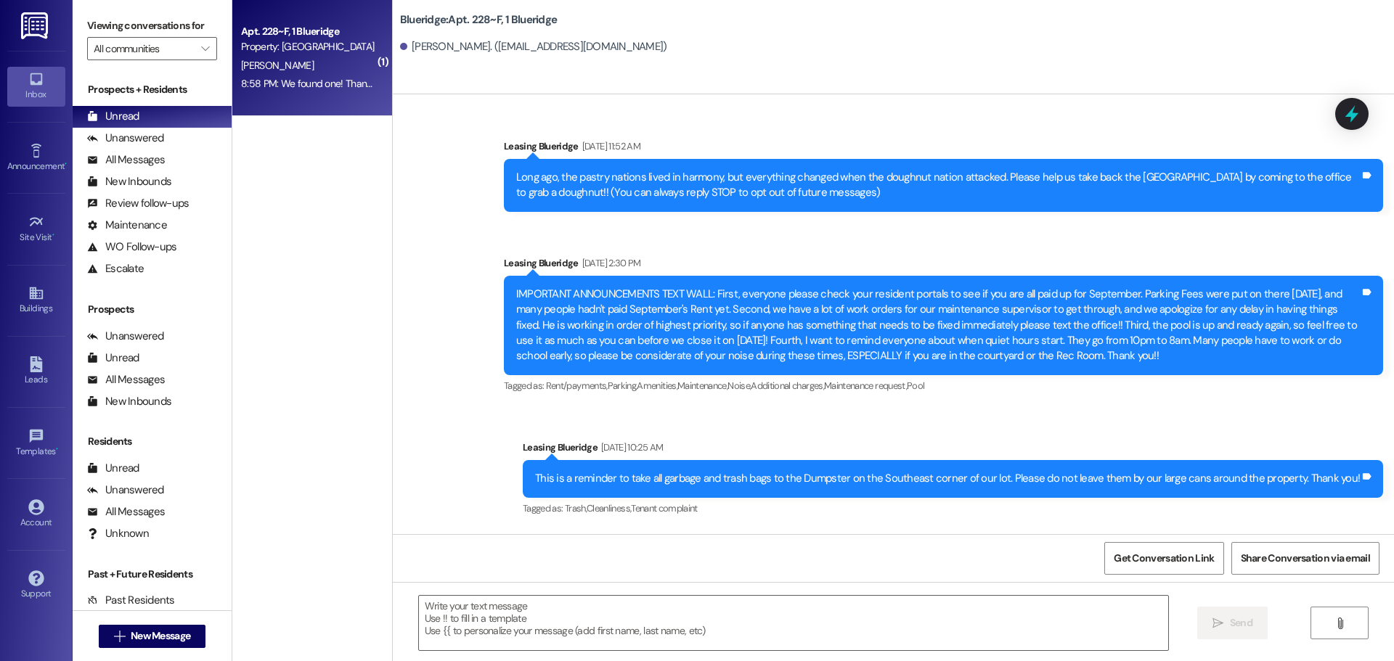
scroll to position [25577, 0]
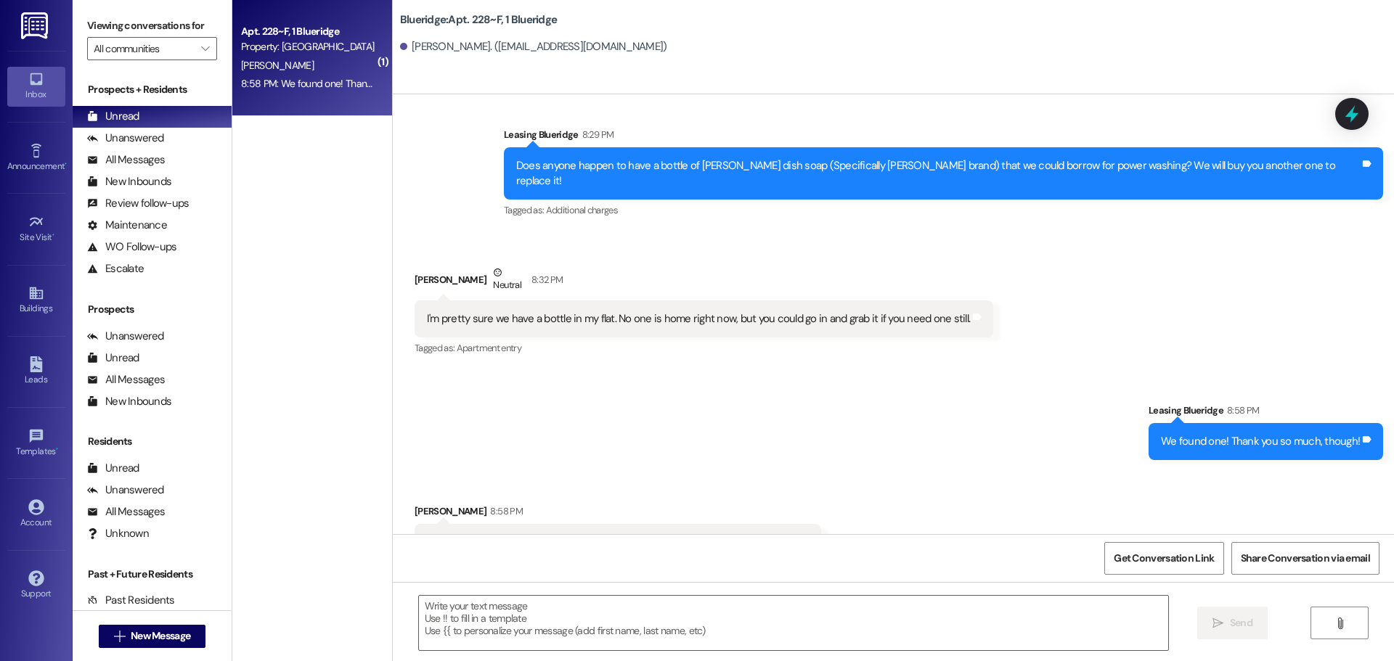
click at [733, 572] on div "Sent via SMS Leasing Blueridge 8:58 PM We found one! Thank you so much, though!…" at bounding box center [893, 622] width 1001 height 101
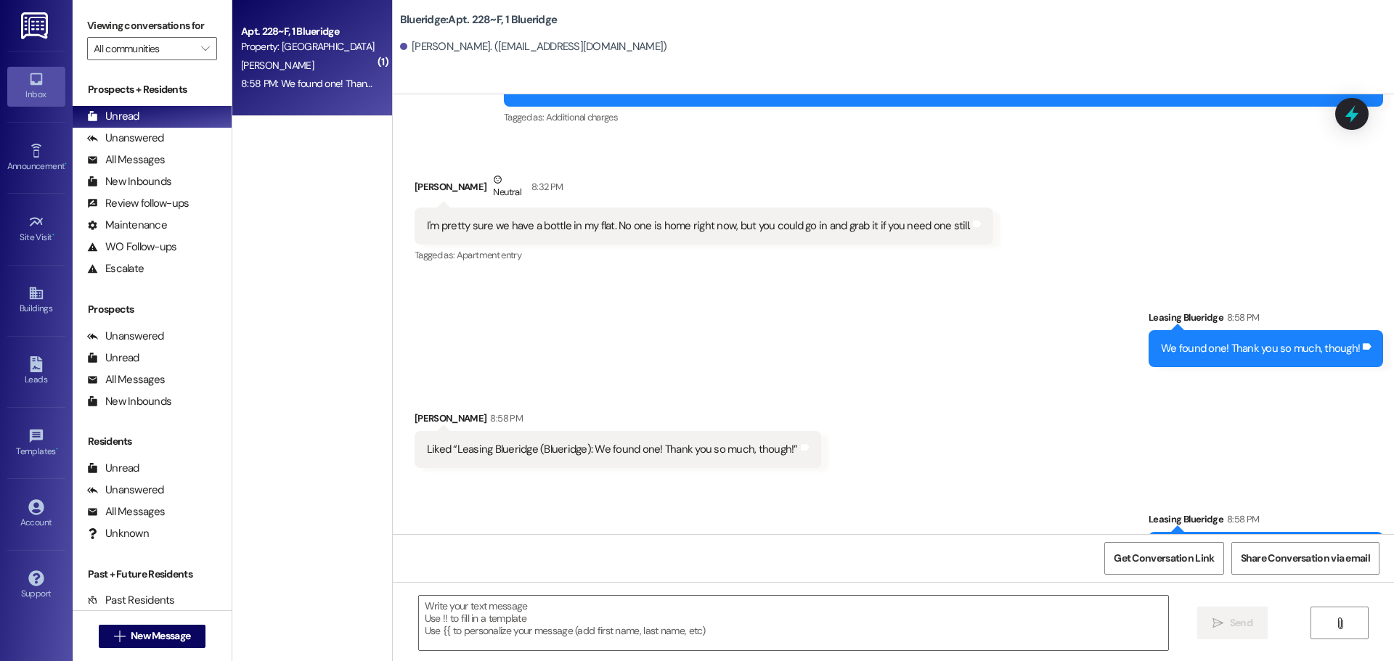
scroll to position [25678, 0]
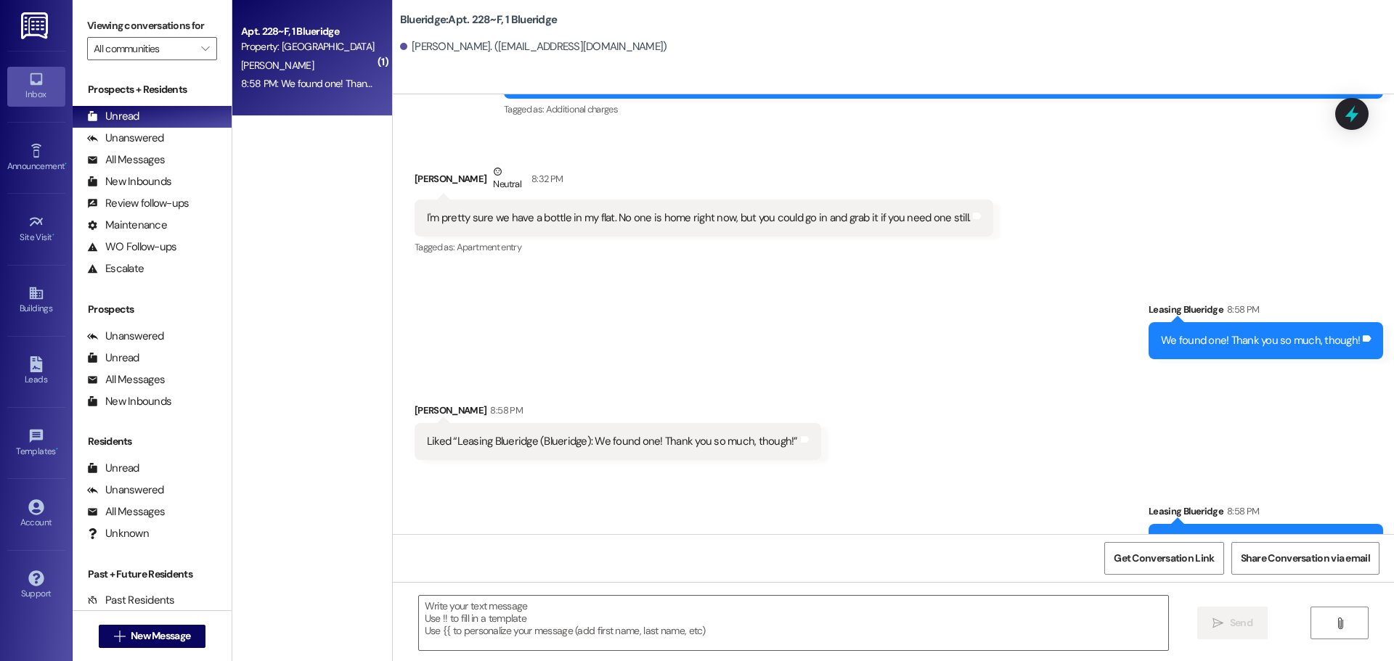
click at [839, 471] on div "Sent via SMS Leasing Blueridge 8:58 PM We found one! Thank you so much, though!…" at bounding box center [893, 572] width 1001 height 203
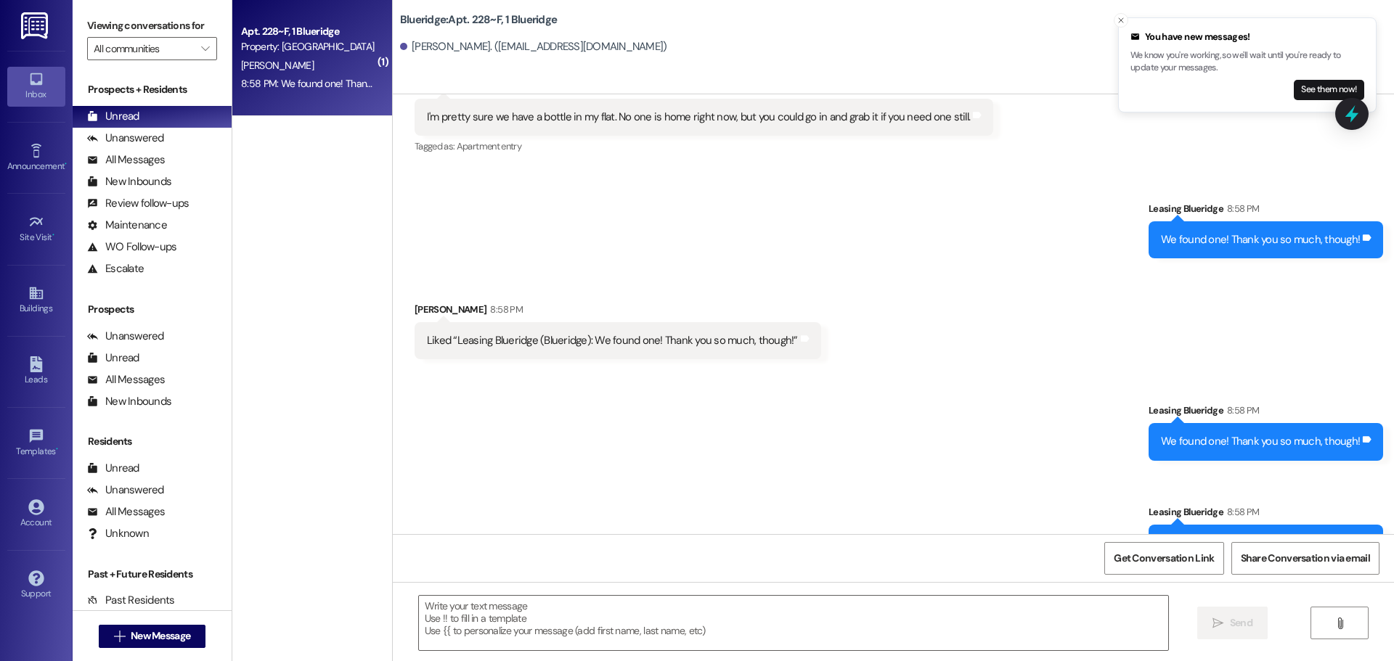
scroll to position [25779, 0]
click at [868, 384] on div "Sent via SMS Leasing Blueridge 8:58 PM We found one! Thank you so much, though!…" at bounding box center [893, 471] width 1001 height 203
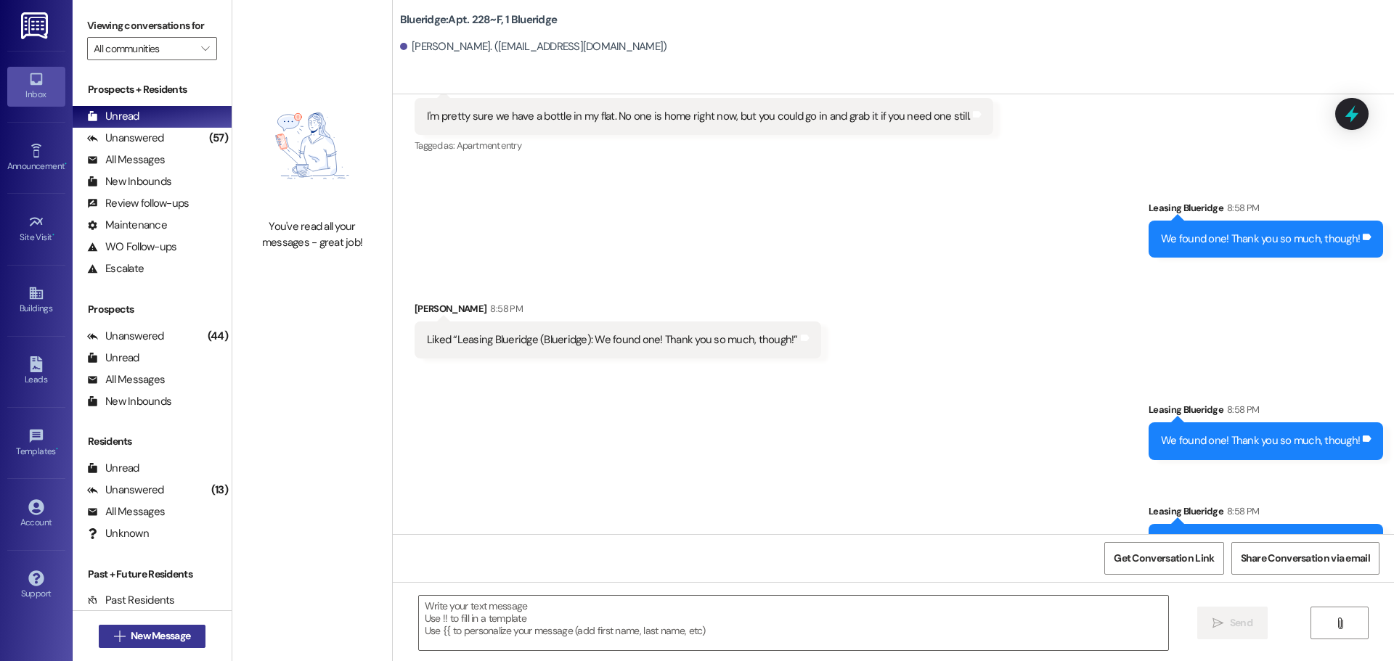
click at [145, 630] on span "New Message" at bounding box center [161, 636] width 60 height 15
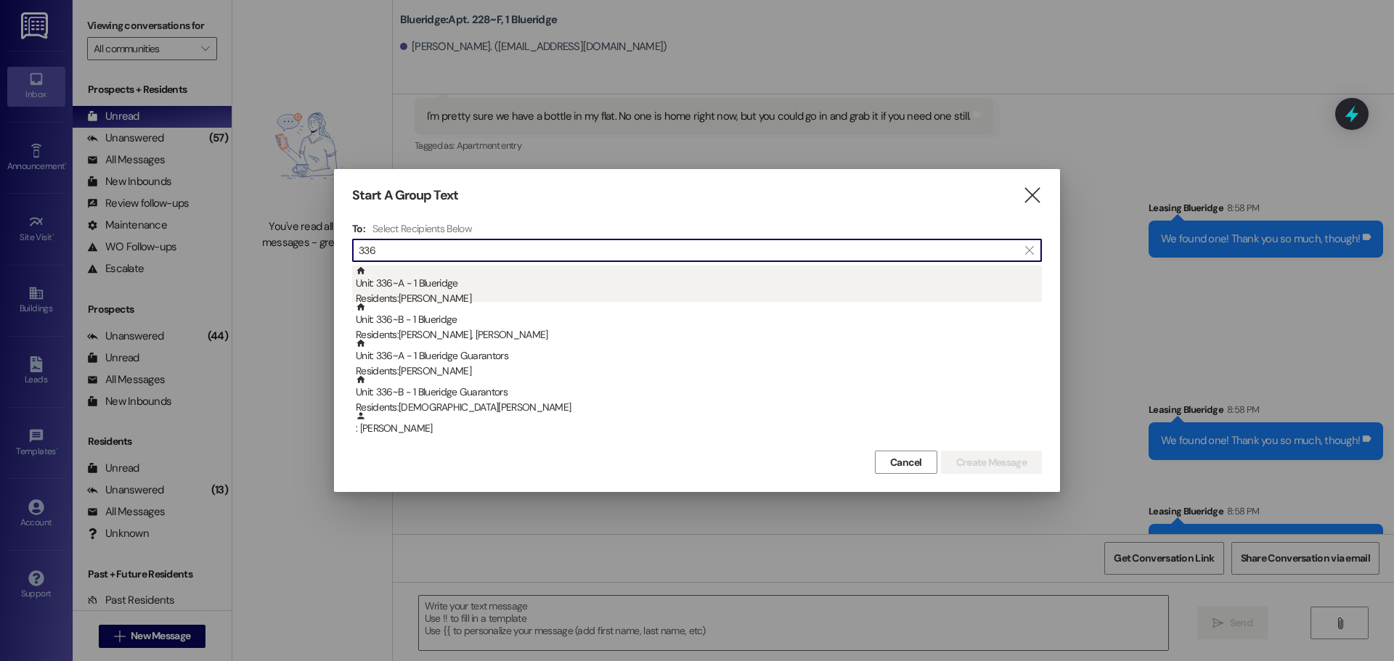
type input "336"
click at [421, 277] on div "Unit: 336~A - 1 Blueridge Residents: Robert Clegg" at bounding box center [699, 286] width 686 height 41
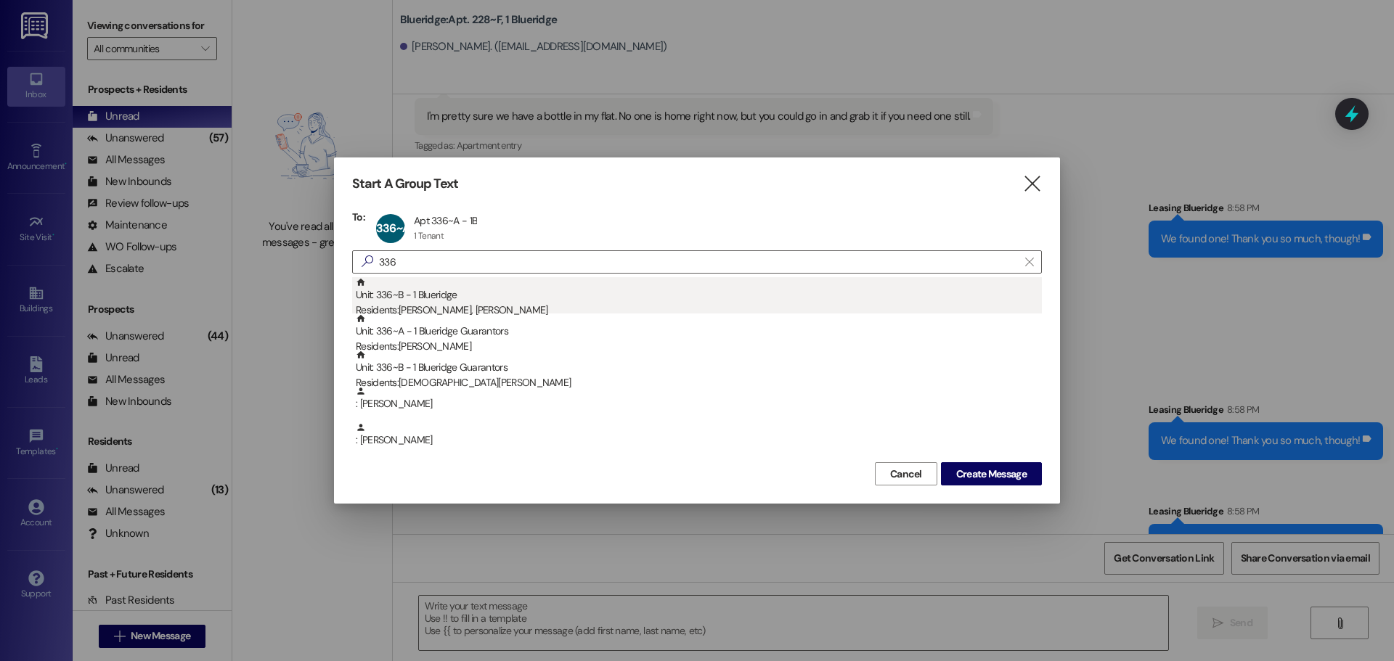
click at [443, 300] on div "Unit: 336~B - 1 Blueridge Residents: Dylan Griffiths, Matthew Schern" at bounding box center [699, 297] width 686 height 41
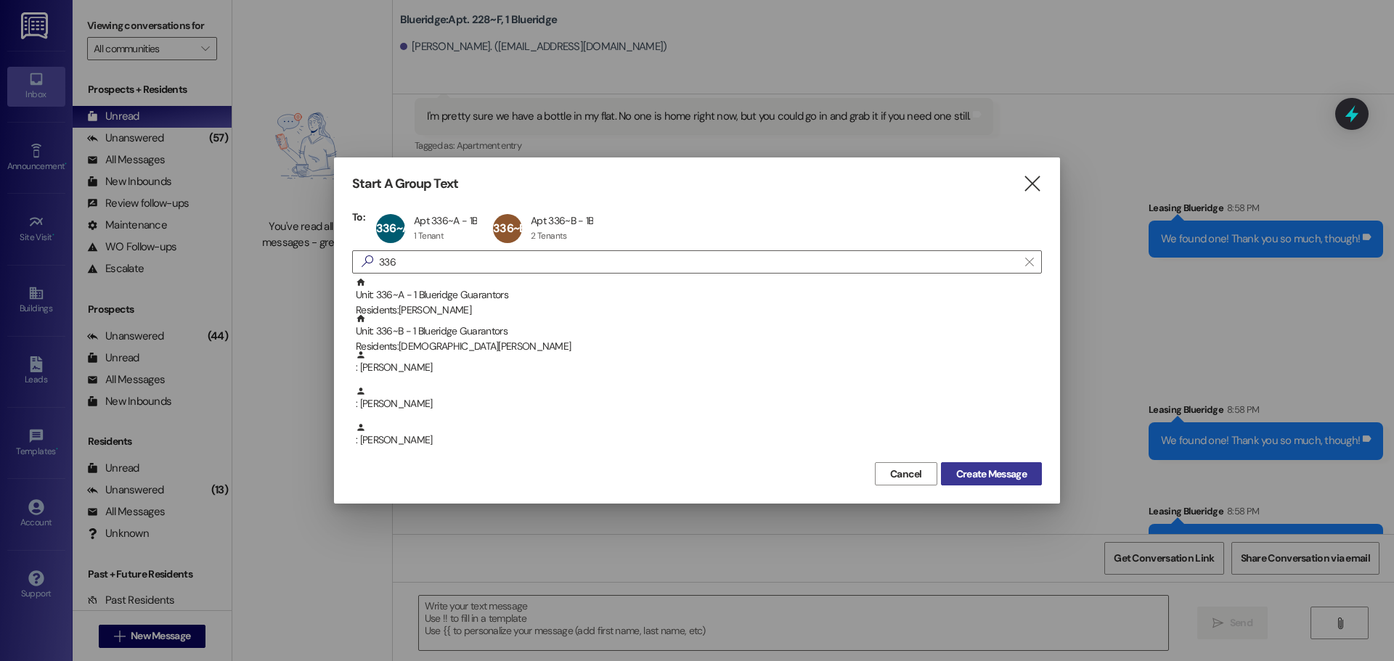
click at [999, 473] on span "Create Message" at bounding box center [991, 474] width 70 height 15
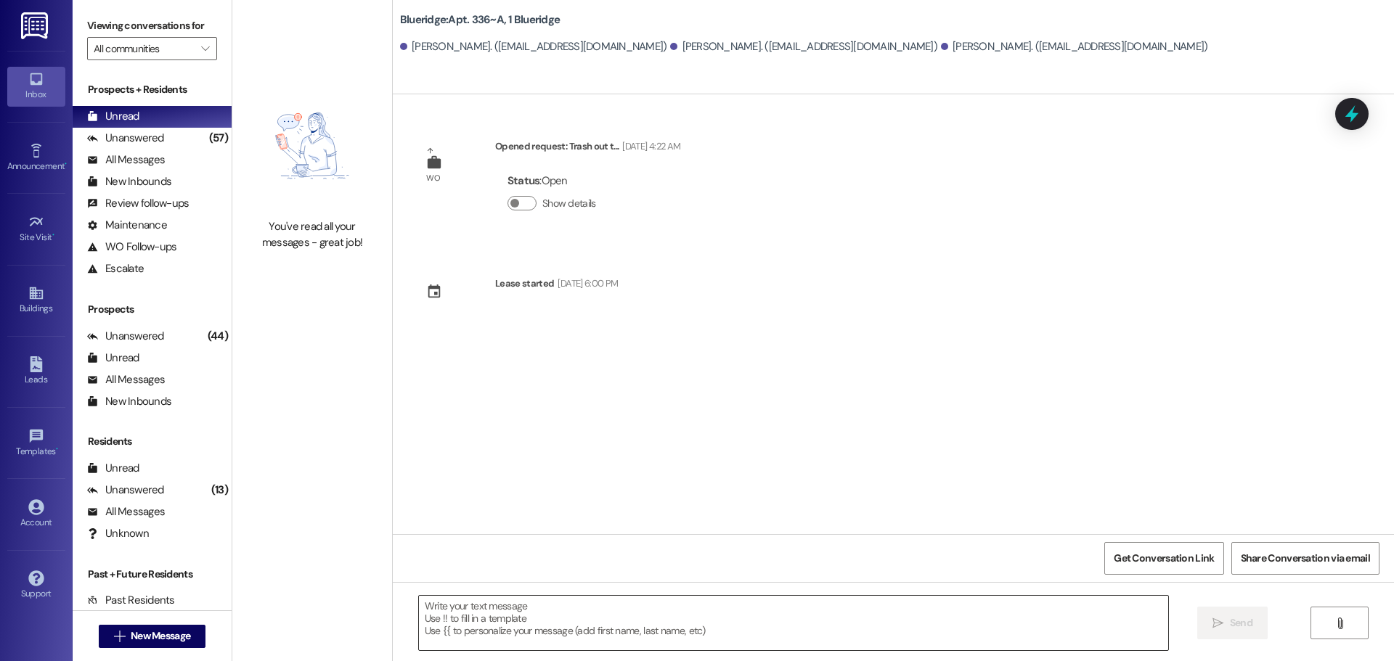
scroll to position [0, 0]
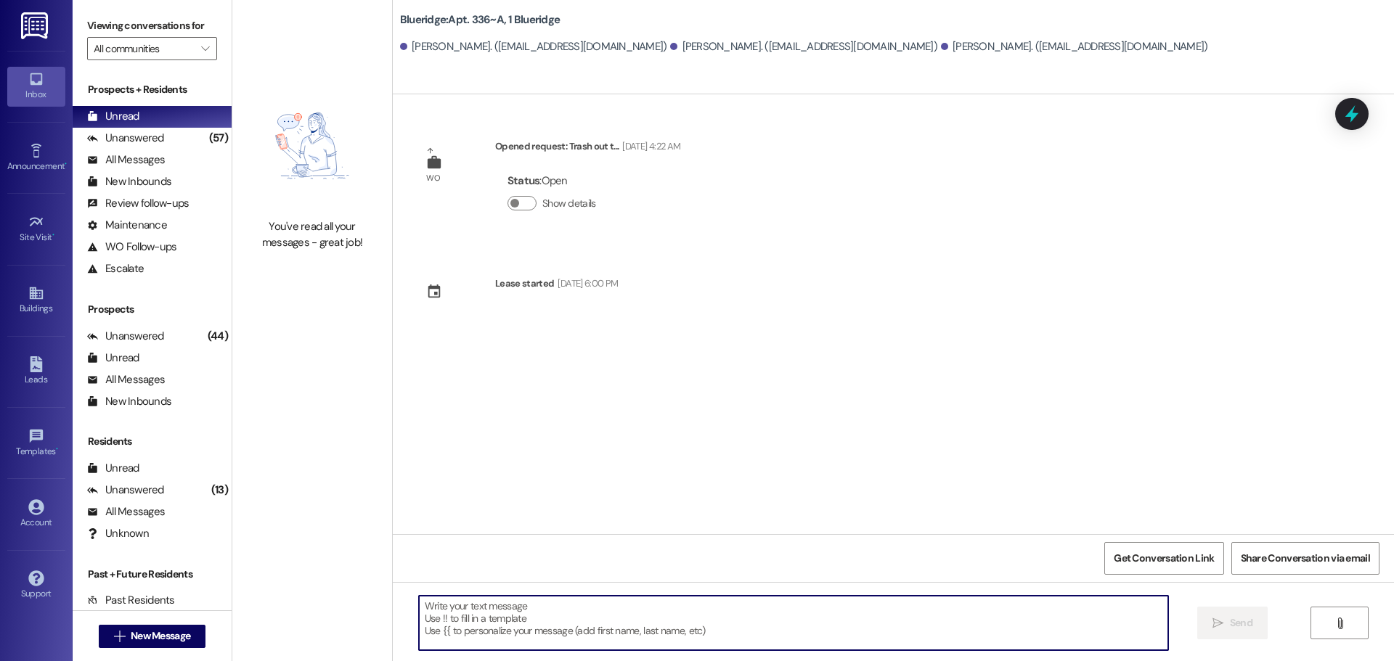
click at [447, 603] on textarea at bounding box center [793, 623] width 749 height 54
type textarea "U"
type textarea "H"
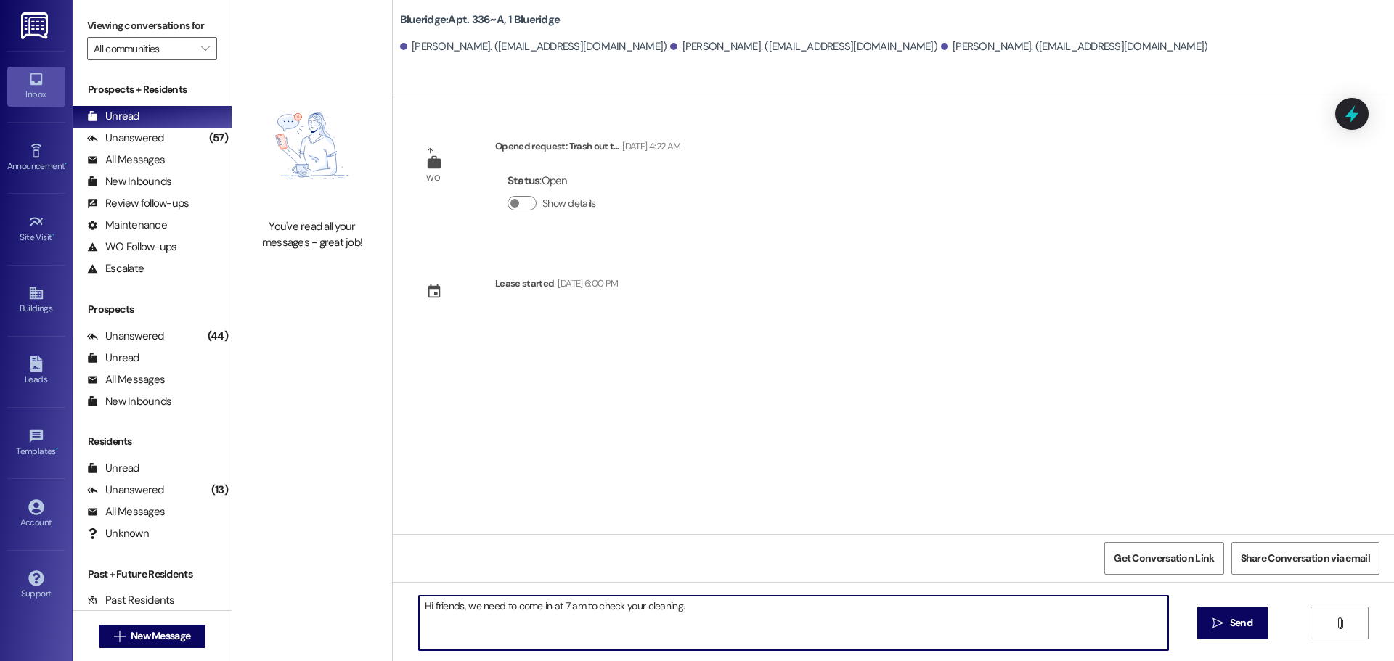
click at [574, 603] on textarea "Hi friends, we need to come in at 7 am to check your cleaning." at bounding box center [793, 623] width 749 height 54
drag, startPoint x: 778, startPoint y: 617, endPoint x: 388, endPoint y: 674, distance: 393.9
click at [388, 661] on html "Inbox Go to Inbox Announcement • Send A Text Announcement Site Visit • Go to Si…" at bounding box center [697, 330] width 1394 height 661
type textarea "Hi friends, we need to come in at 7 am [DATE] morning to check your cleaning. ❤…"
click at [849, 393] on div "WO Opened request: Trash out t... Aug 19, 2023 at 4:22 AM Status : Open Show de…" at bounding box center [893, 314] width 1001 height 440
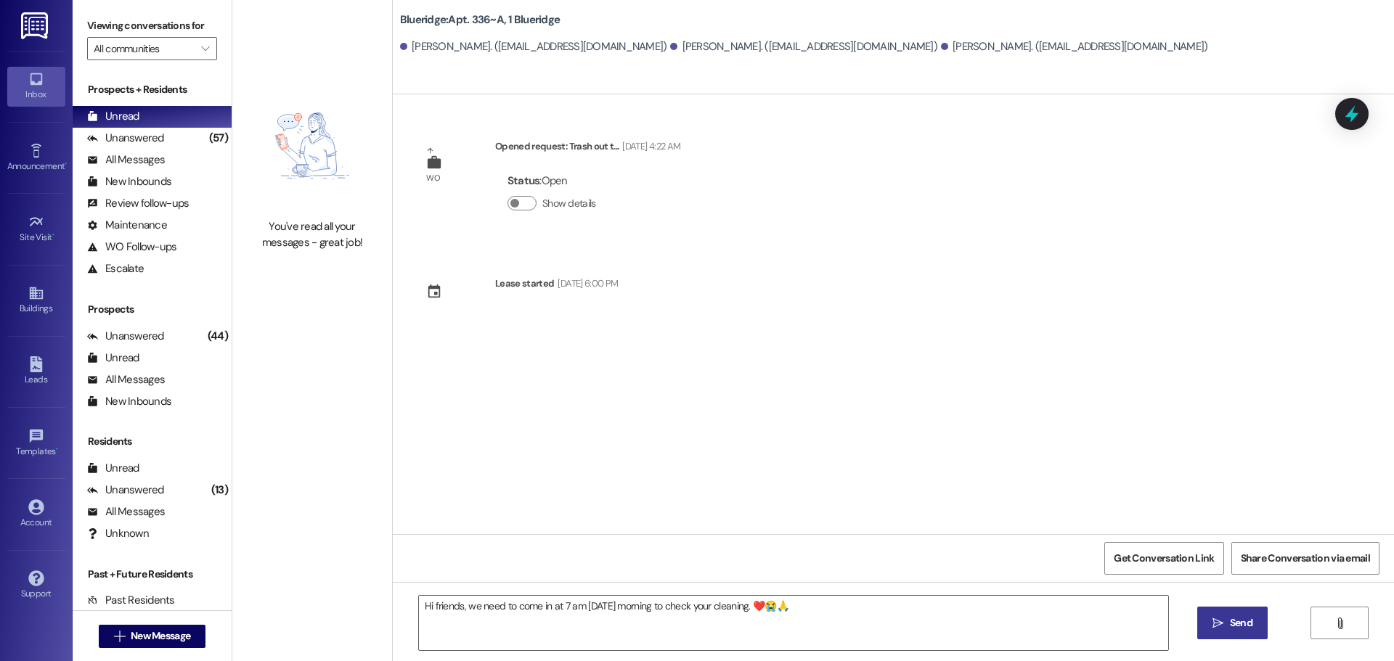
click at [1249, 621] on span "Send" at bounding box center [1241, 623] width 23 height 15
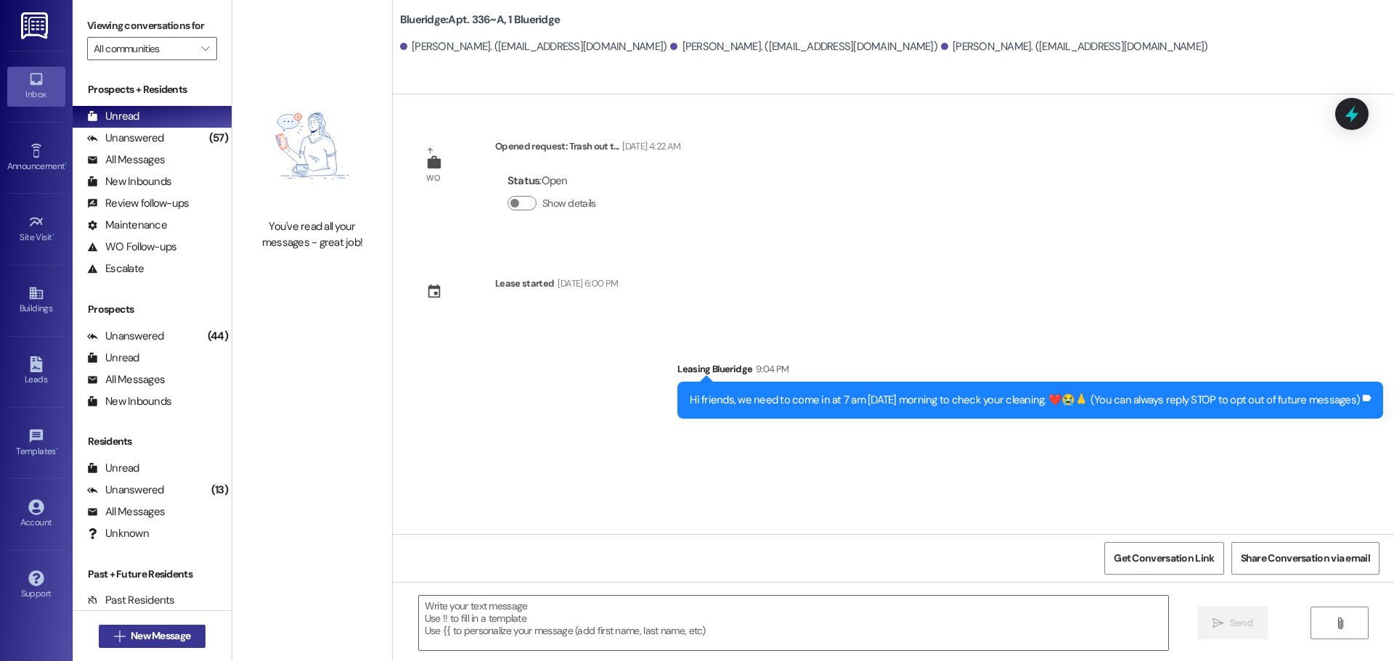
click at [131, 638] on span "New Message" at bounding box center [161, 636] width 60 height 15
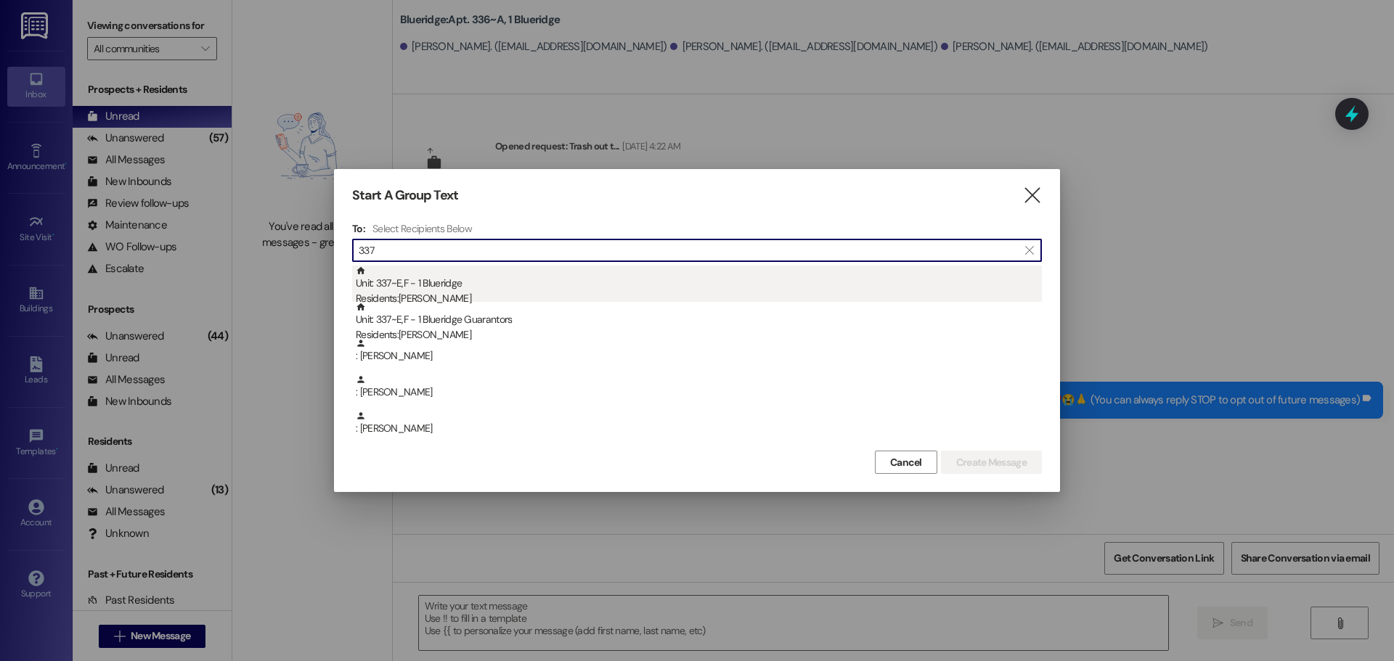
type input "337"
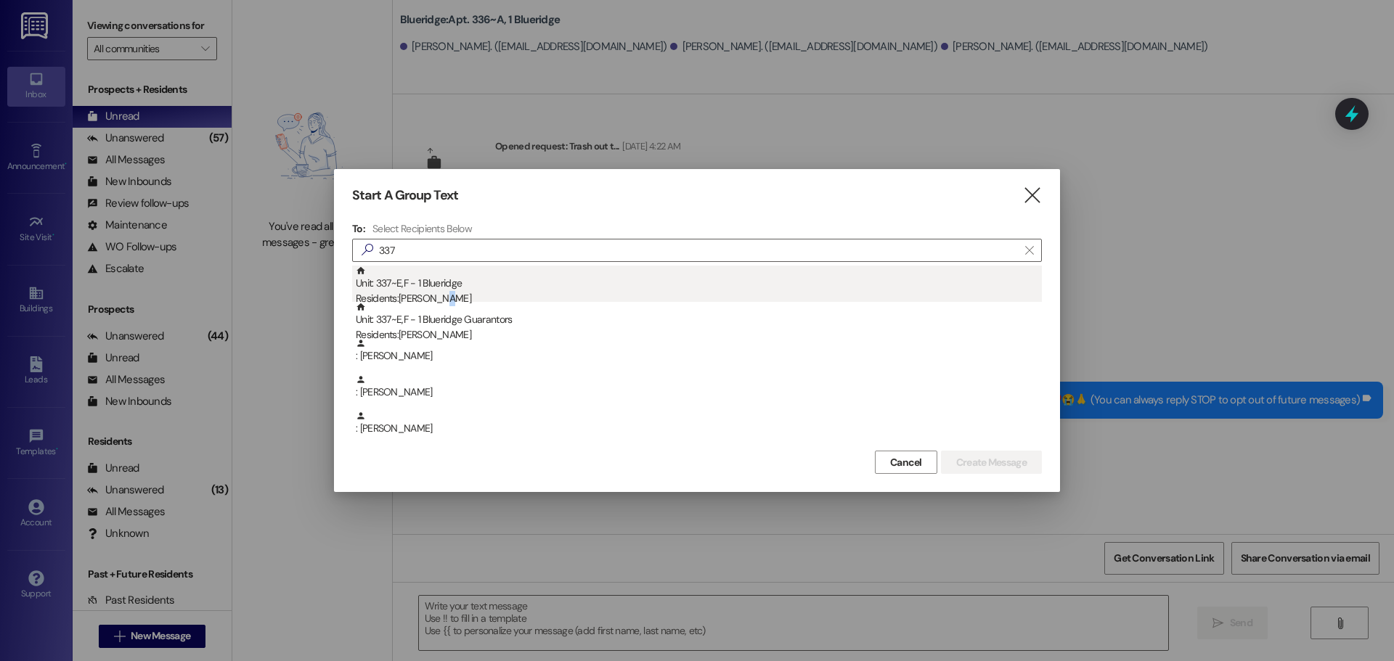
click at [449, 293] on div "Residents: Whitney Hymas" at bounding box center [699, 298] width 686 height 15
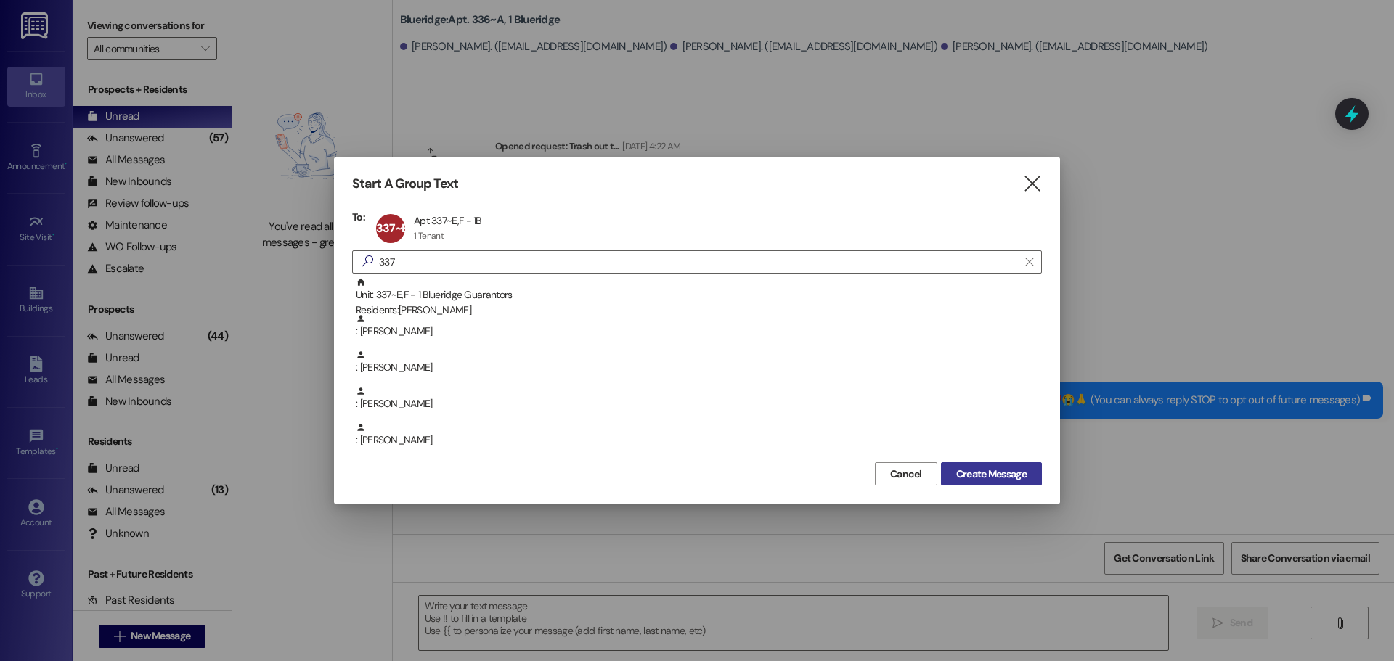
click at [986, 478] on span "Create Message" at bounding box center [991, 474] width 70 height 15
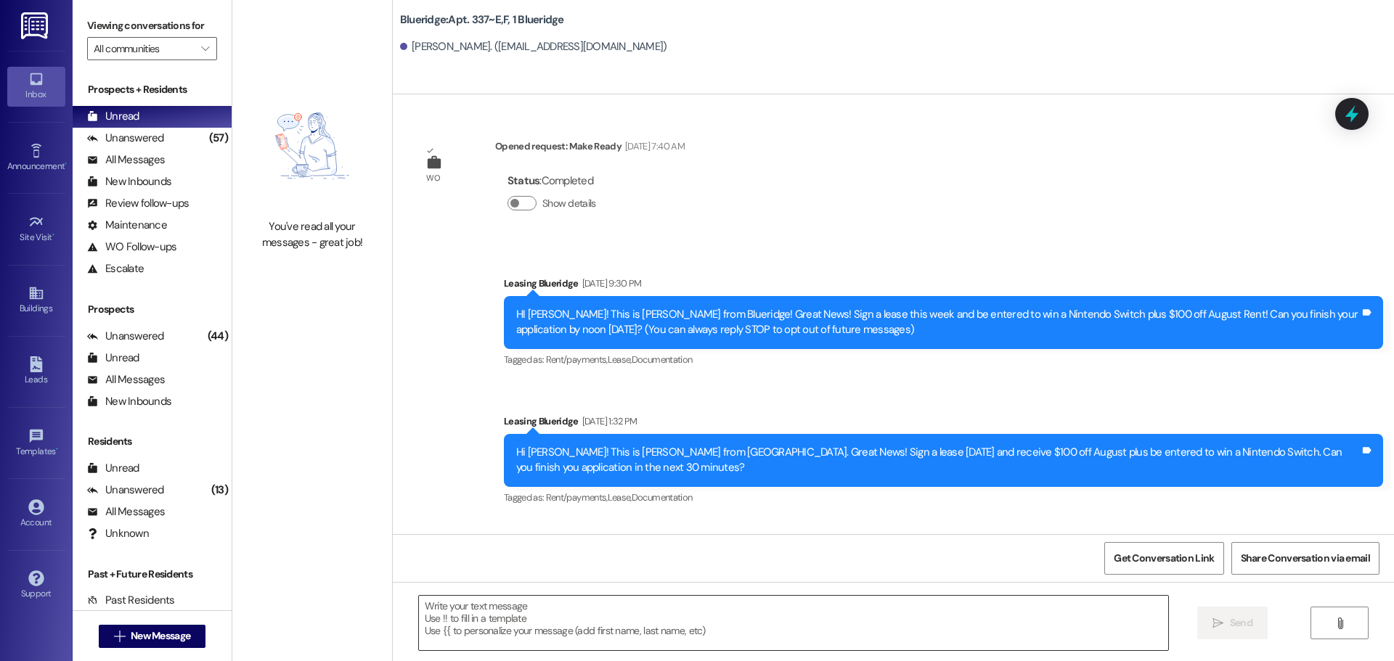
scroll to position [30460, 0]
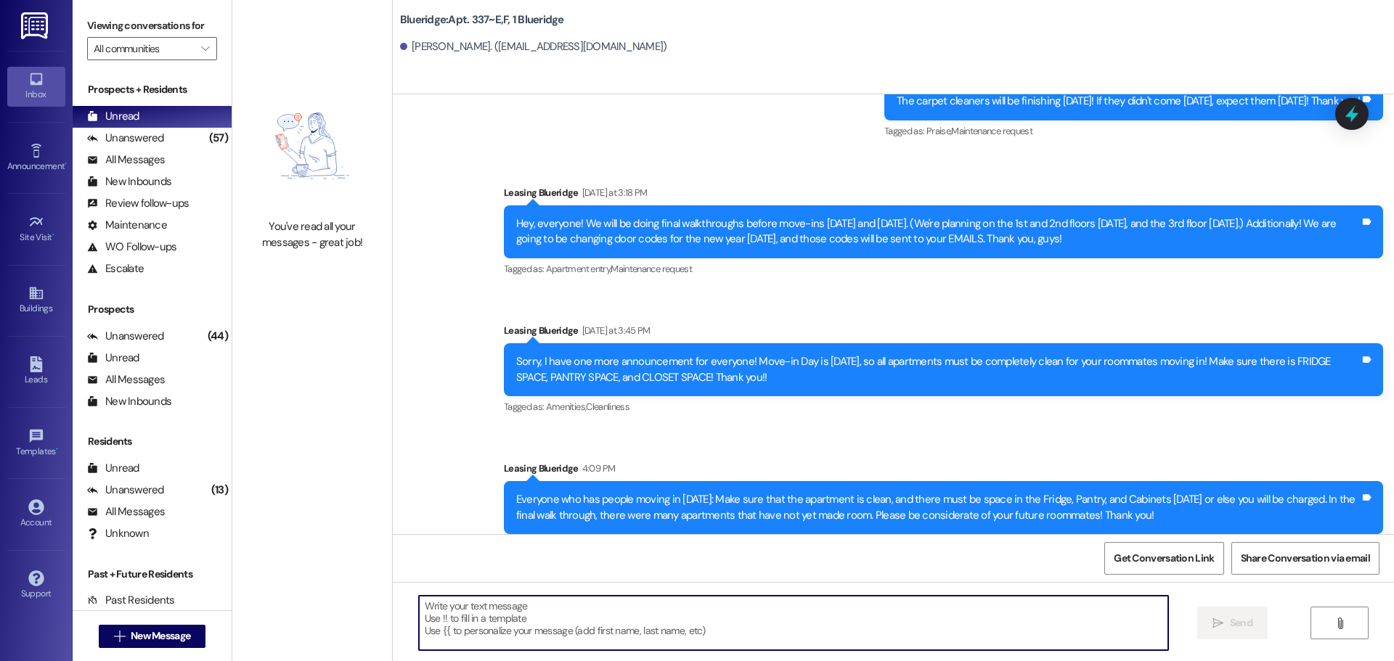
click at [421, 607] on textarea at bounding box center [793, 623] width 749 height 54
paste textarea "Hi friends, we need to come in at 7 am [DATE] morning to check your cleaning. ❤…"
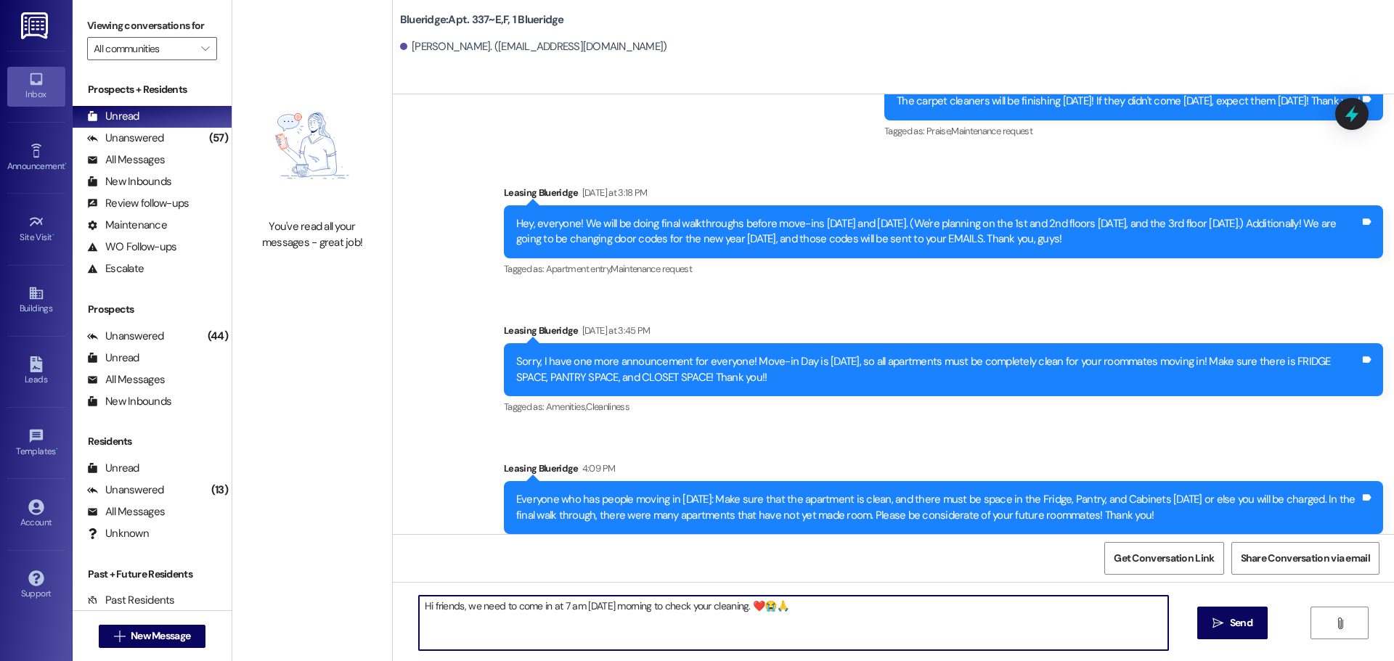
drag, startPoint x: 452, startPoint y: 605, endPoint x: 423, endPoint y: 604, distance: 28.4
click at [423, 604] on textarea "Hi friends, we need to come in at 7 am [DATE] morning to check your cleaning. ❤…" at bounding box center [793, 623] width 749 height 54
type textarea "Hi [PERSON_NAME], we need to come in at 7 am [DATE] morning to check your clean…"
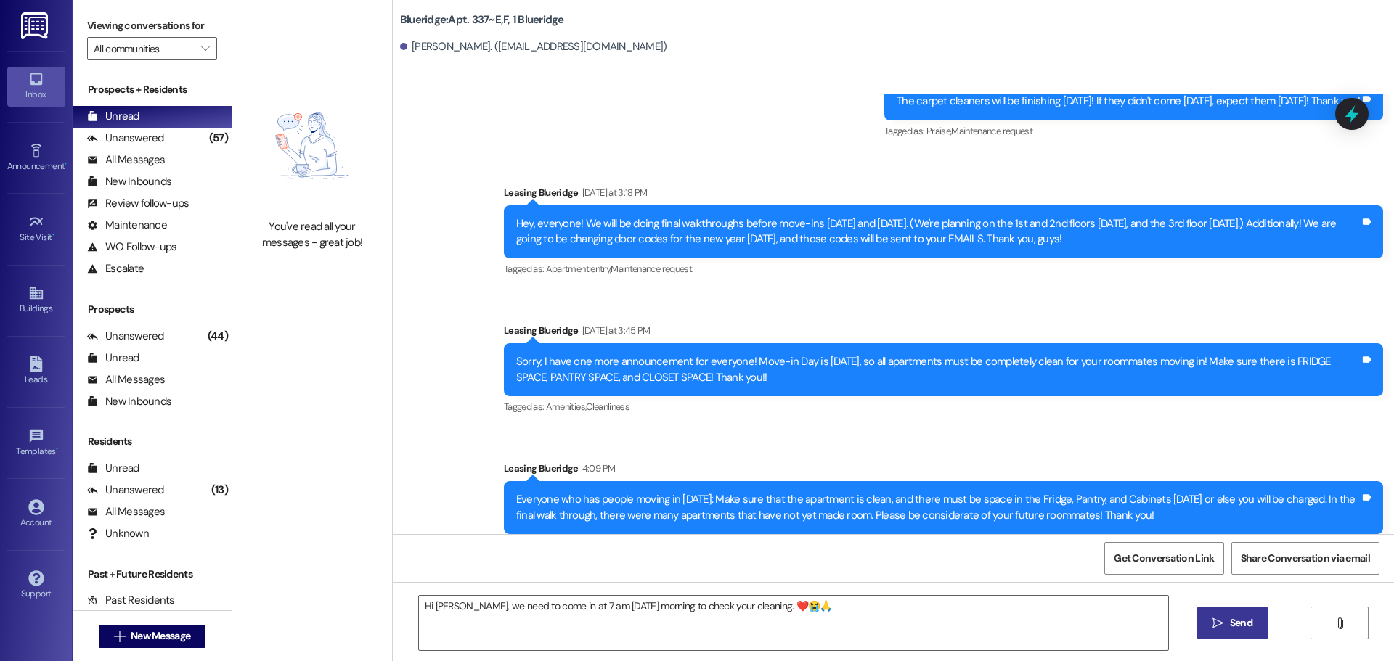
click at [1212, 625] on icon "" at bounding box center [1217, 624] width 11 height 12
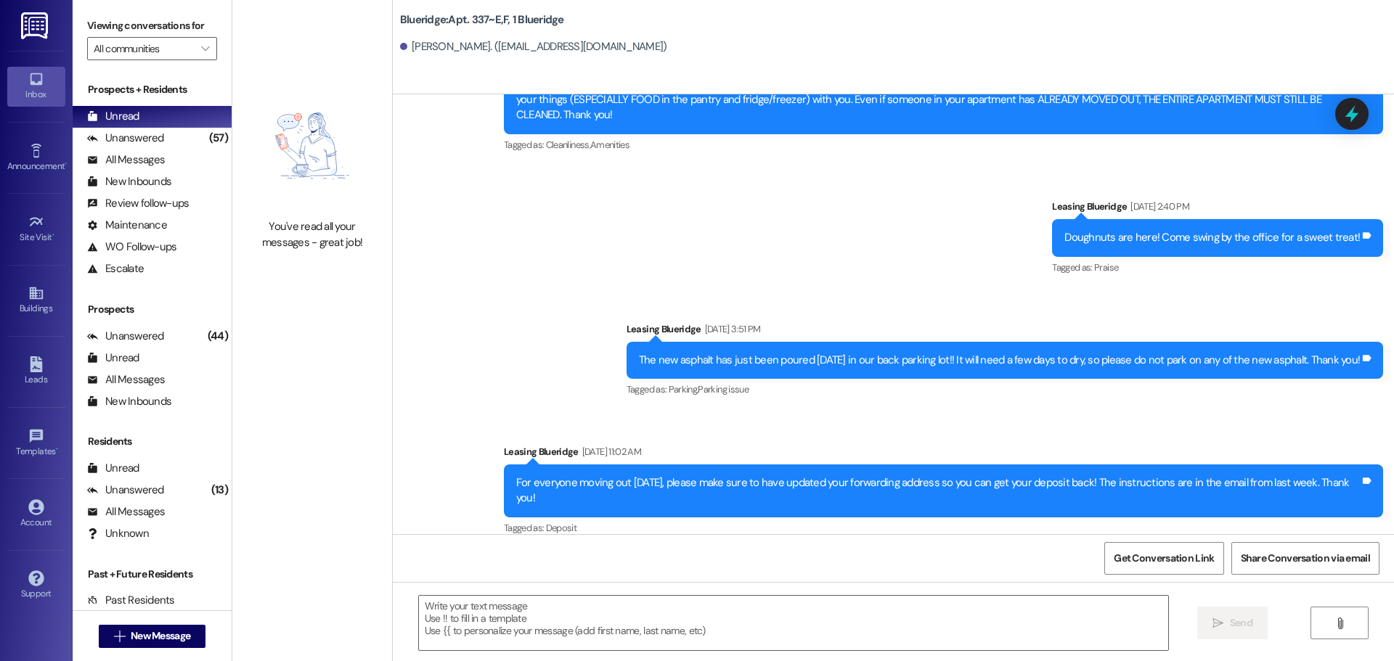
scroll to position [29332, 0]
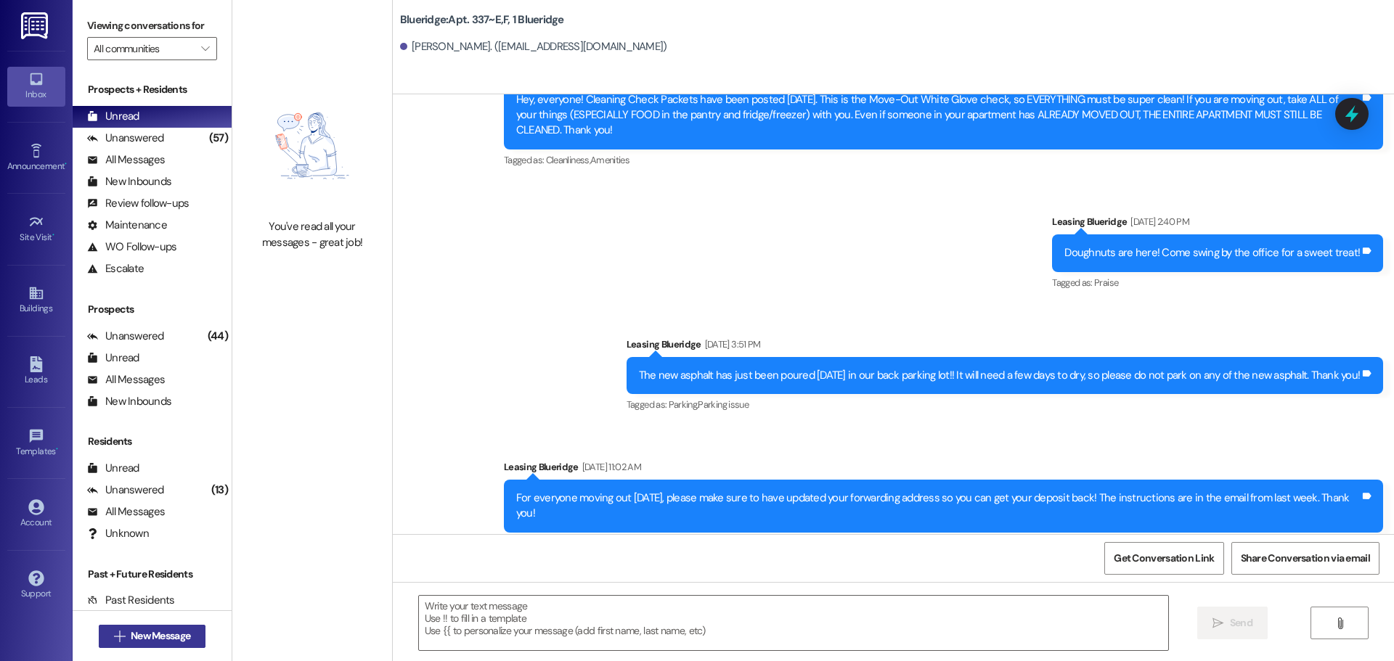
click at [128, 638] on span "New Message" at bounding box center [160, 636] width 65 height 15
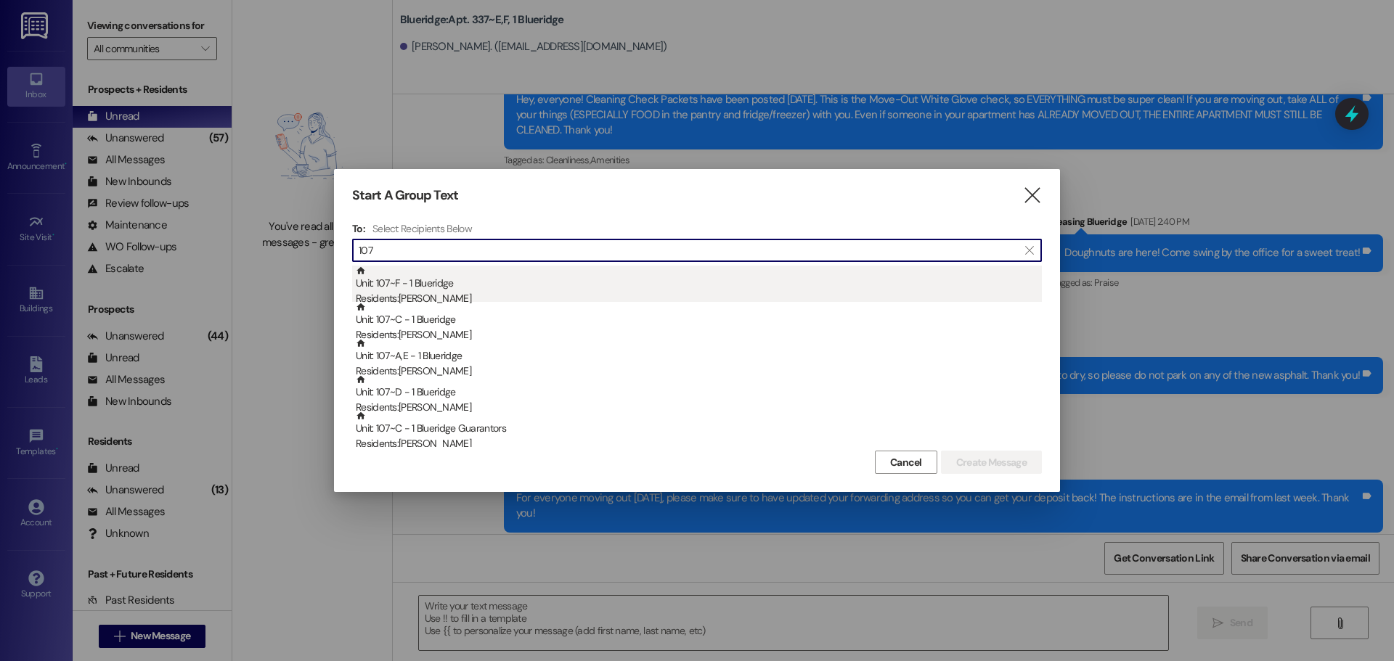
type input "107"
click at [412, 293] on div "Residents: [PERSON_NAME]" at bounding box center [699, 298] width 686 height 15
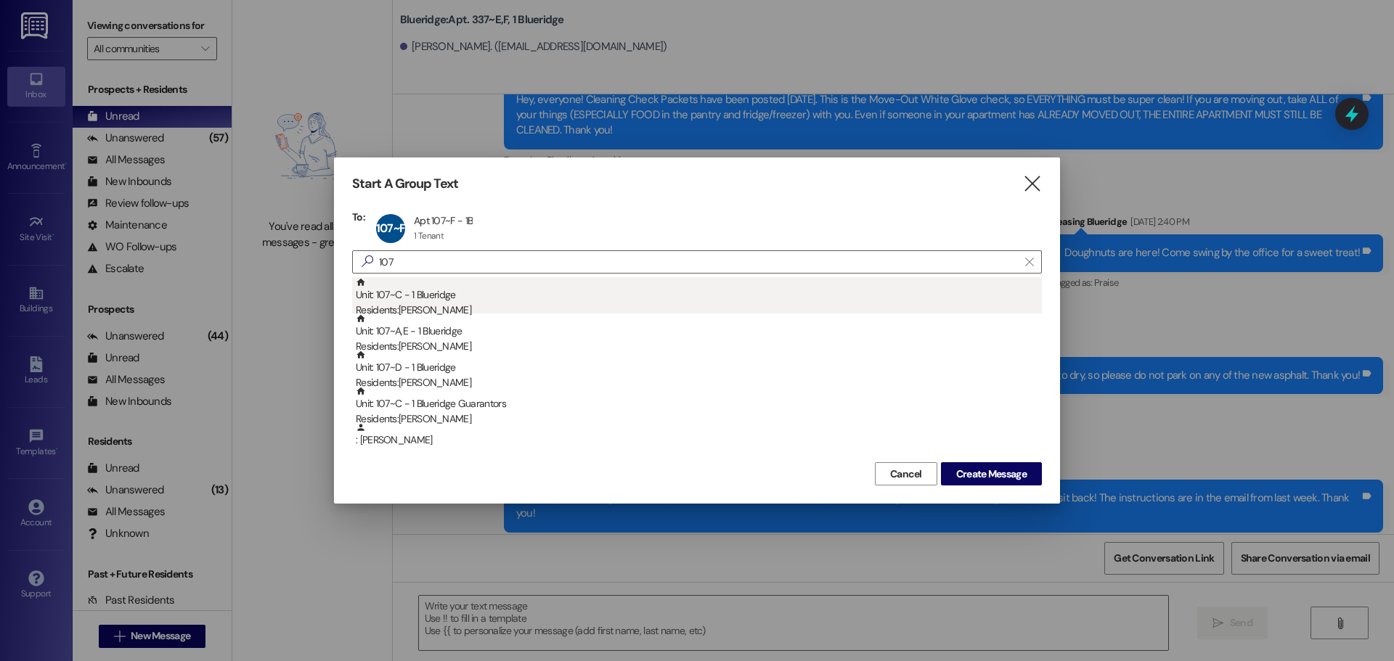
click at [444, 305] on div "Residents: William Clayton" at bounding box center [699, 310] width 686 height 15
click at [437, 301] on div "Unit: 107~A,E - 1 Blueridge Residents: [PERSON_NAME]" at bounding box center [699, 297] width 686 height 41
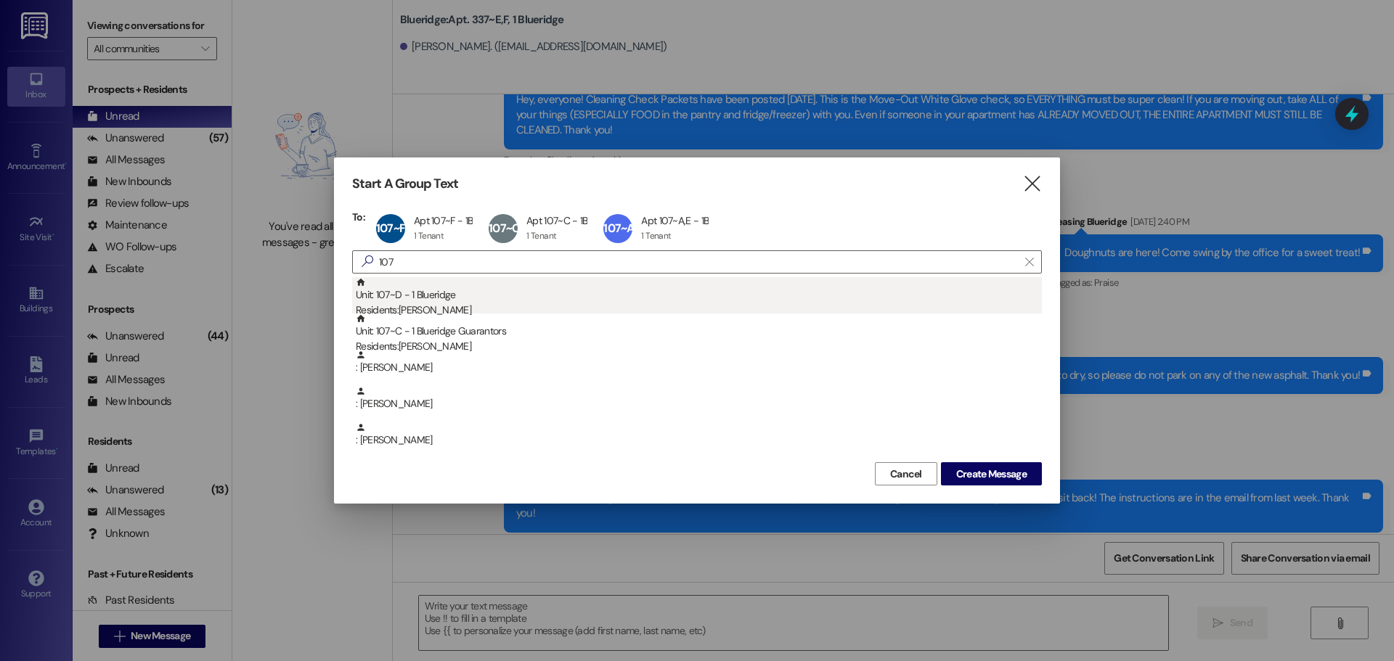
click at [428, 298] on div "Unit: 107~D - 1 Blueridge Residents: [PERSON_NAME]" at bounding box center [699, 297] width 686 height 41
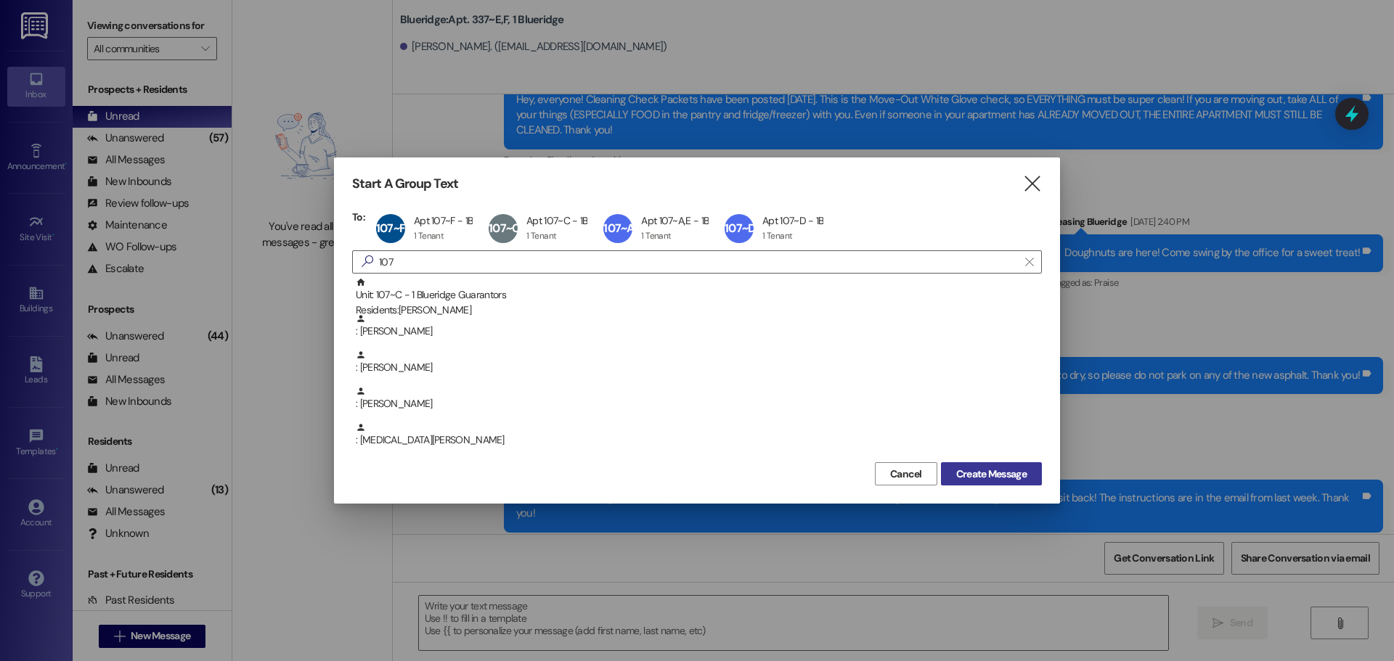
click at [999, 476] on span "Create Message" at bounding box center [991, 474] width 70 height 15
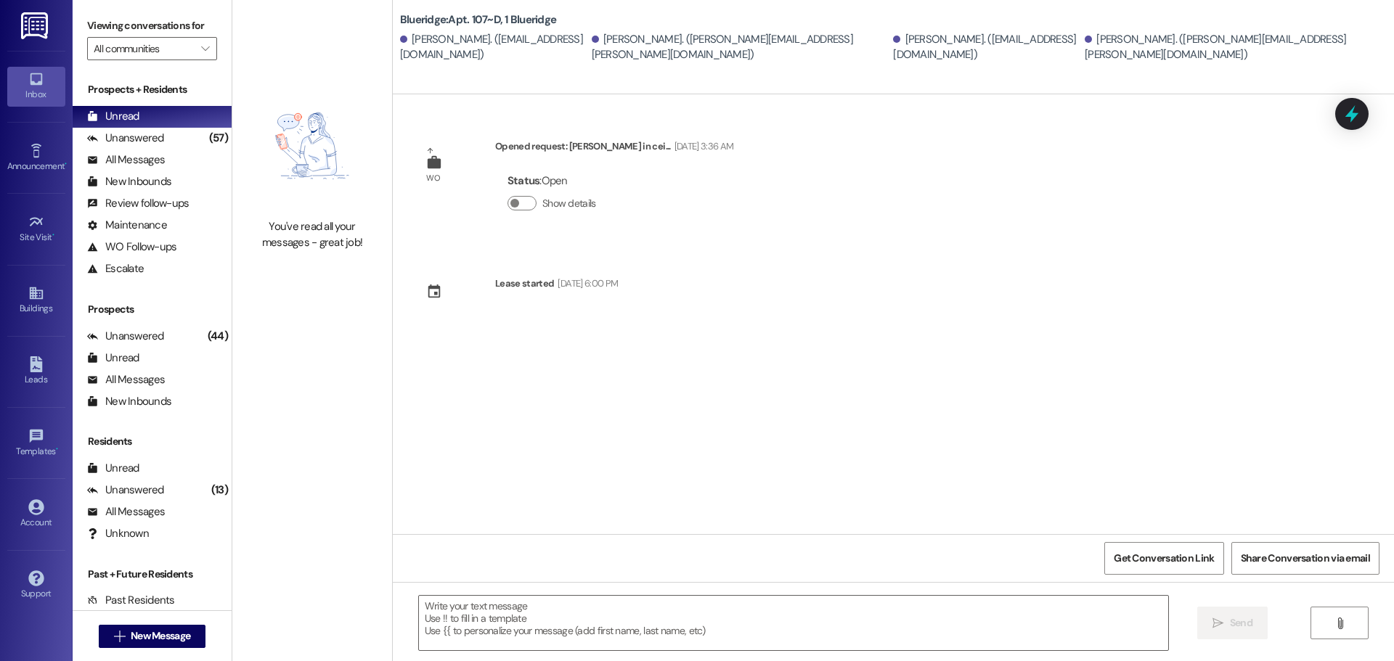
scroll to position [0, 0]
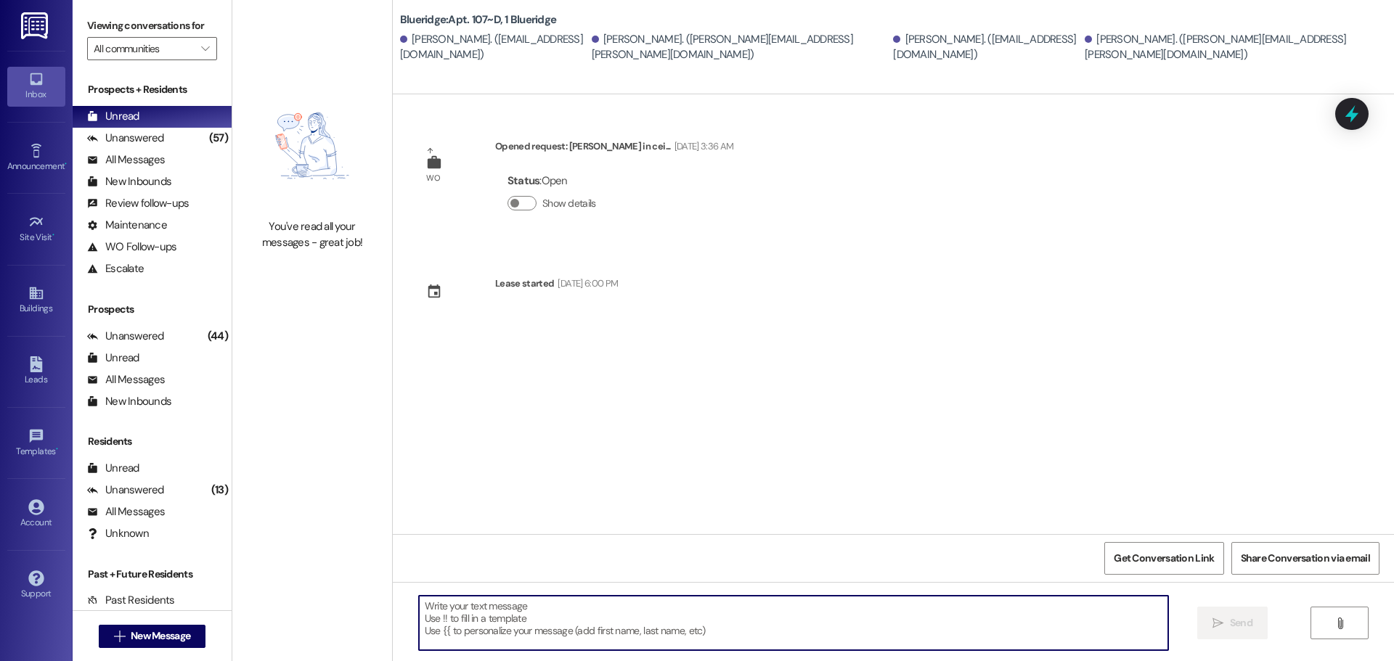
click at [427, 616] on textarea at bounding box center [793, 623] width 749 height 54
paste textarea "Hi friends, we need to come in at 7 am [DATE] morning to check your cleaning. ❤…"
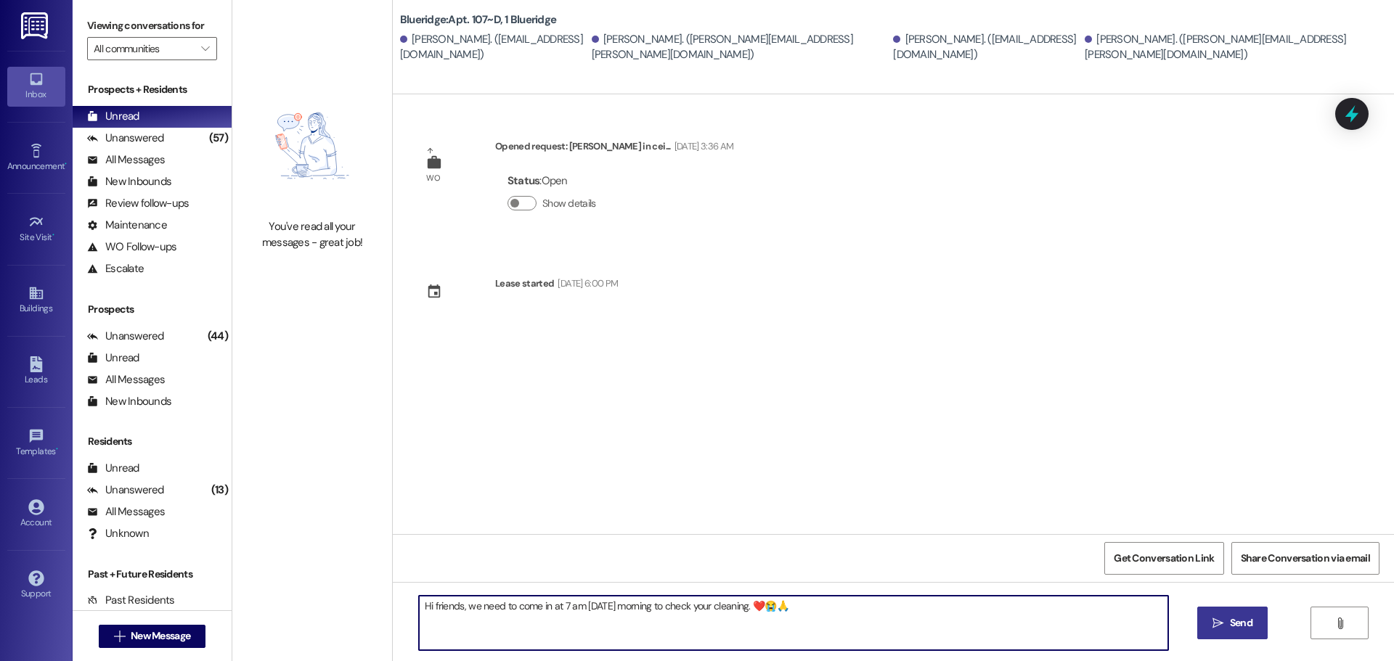
type textarea "Hi friends, we need to come in at 7 am [DATE] morning to check your cleaning. ❤…"
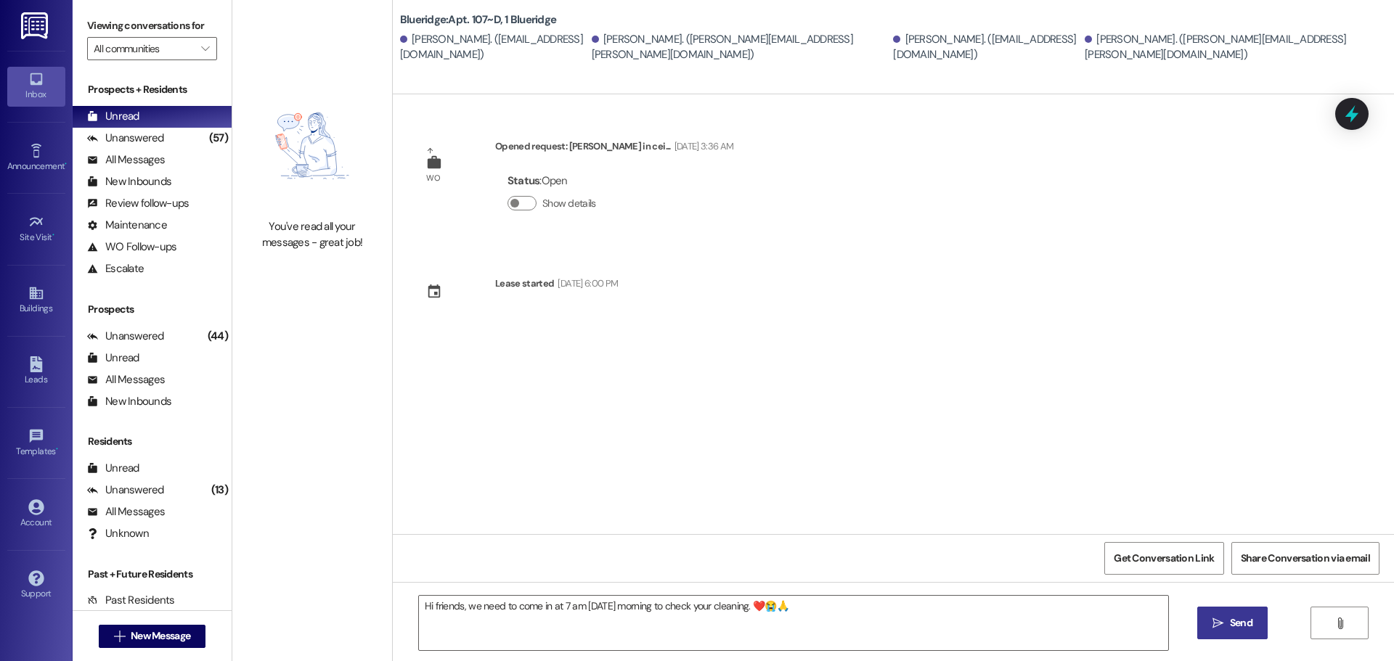
click at [1238, 624] on span "Send" at bounding box center [1241, 623] width 23 height 15
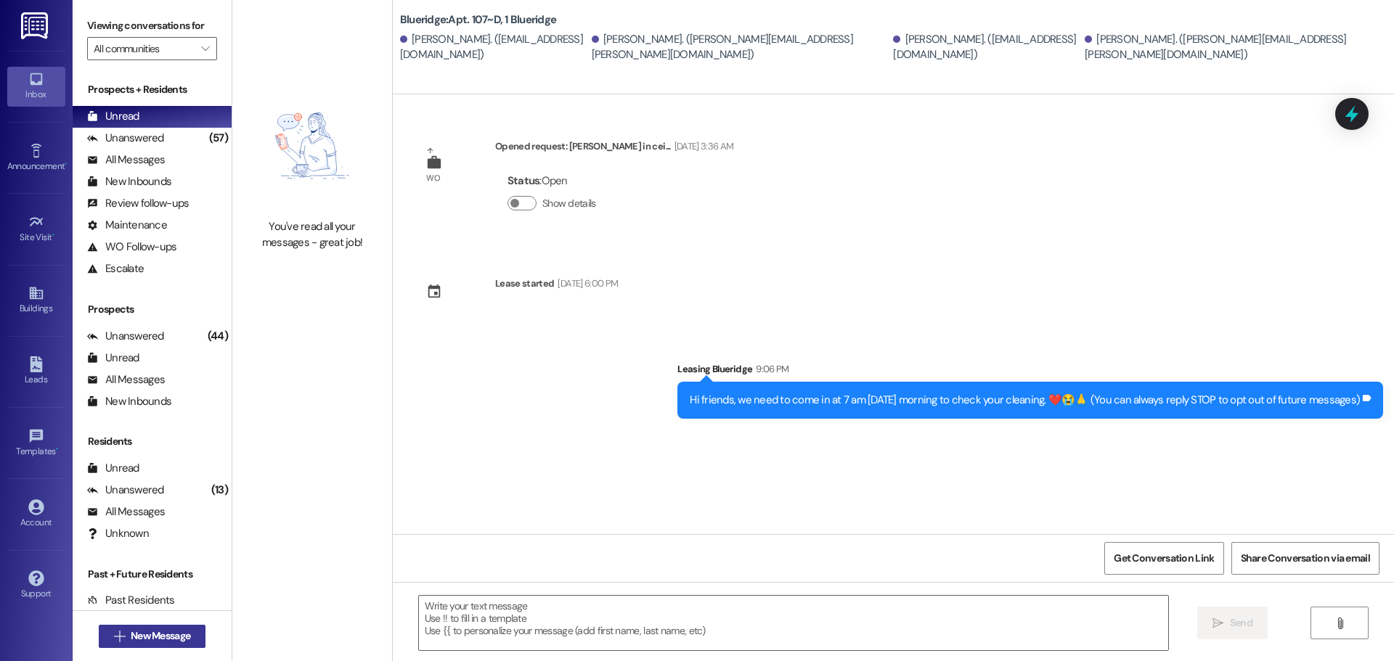
click at [131, 638] on span "New Message" at bounding box center [161, 636] width 60 height 15
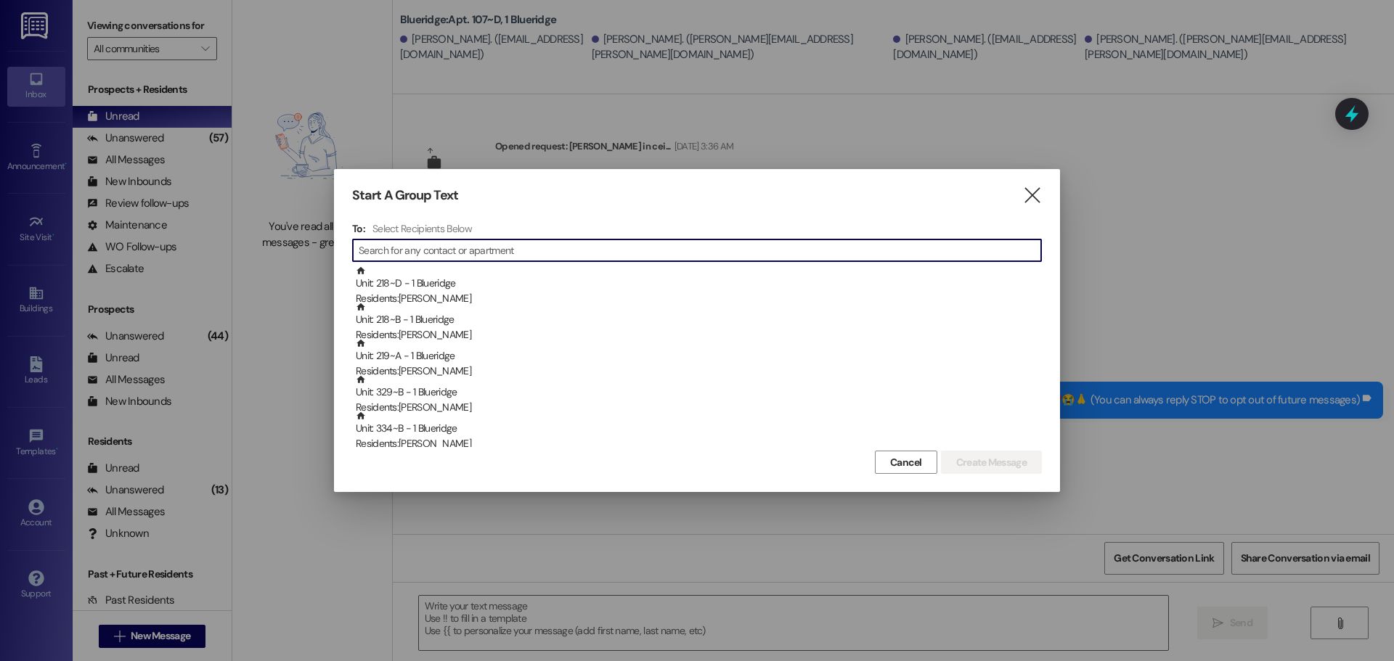
click at [373, 253] on input at bounding box center [700, 250] width 682 height 20
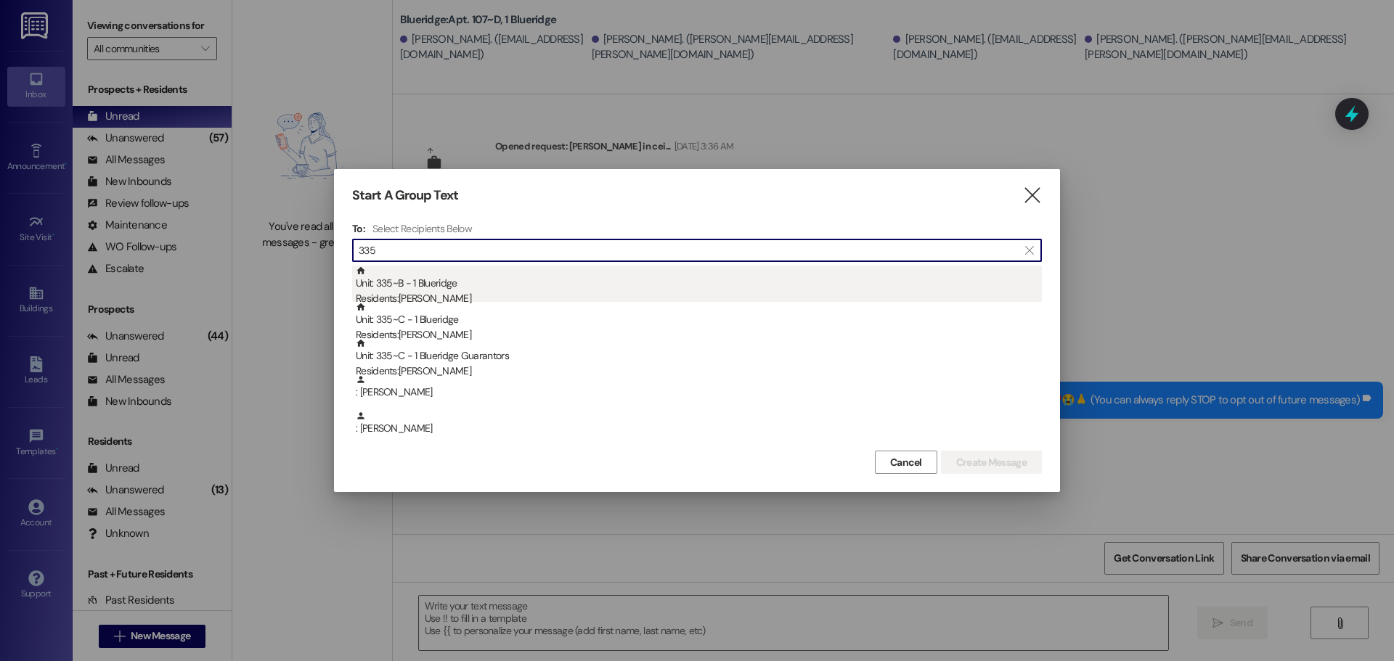
type input "335"
click at [412, 287] on div "Unit: 335~B - 1 Blueridge Residents: Andrea Martinez" at bounding box center [699, 286] width 686 height 41
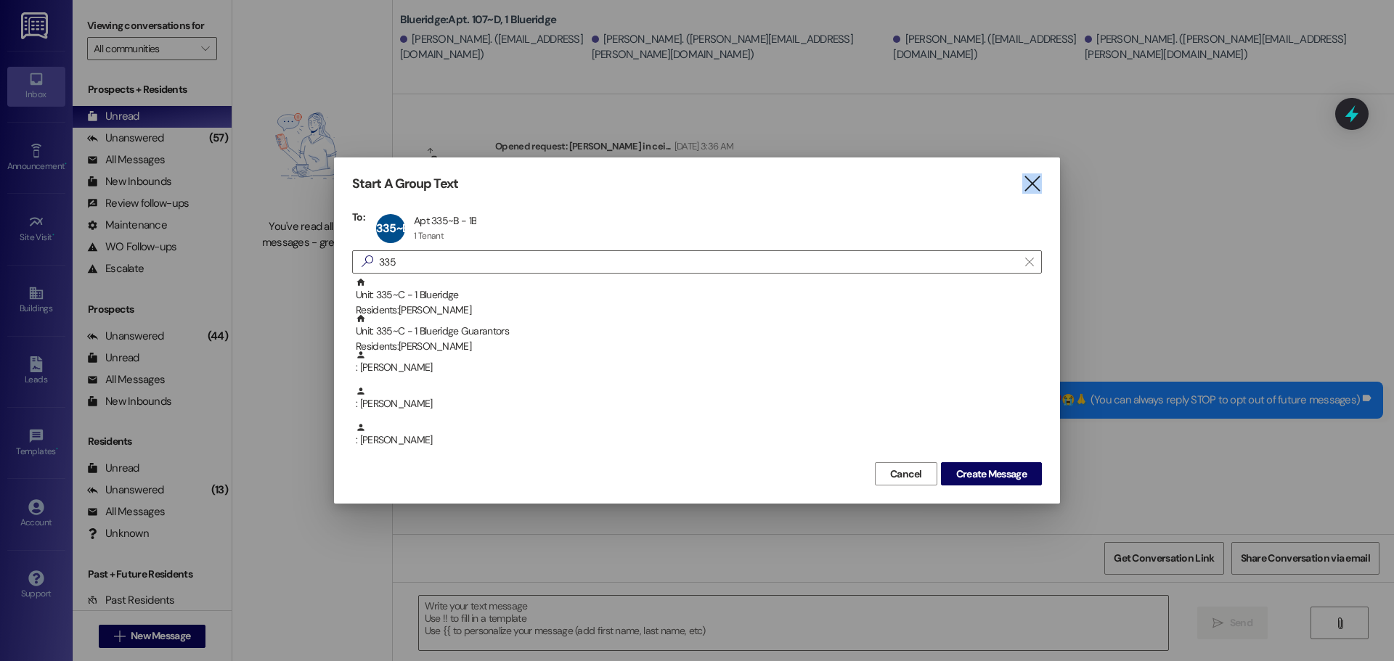
drag, startPoint x: 1031, startPoint y: 190, endPoint x: 1017, endPoint y: 182, distance: 15.9
click at [1028, 188] on icon "" at bounding box center [1032, 183] width 20 height 15
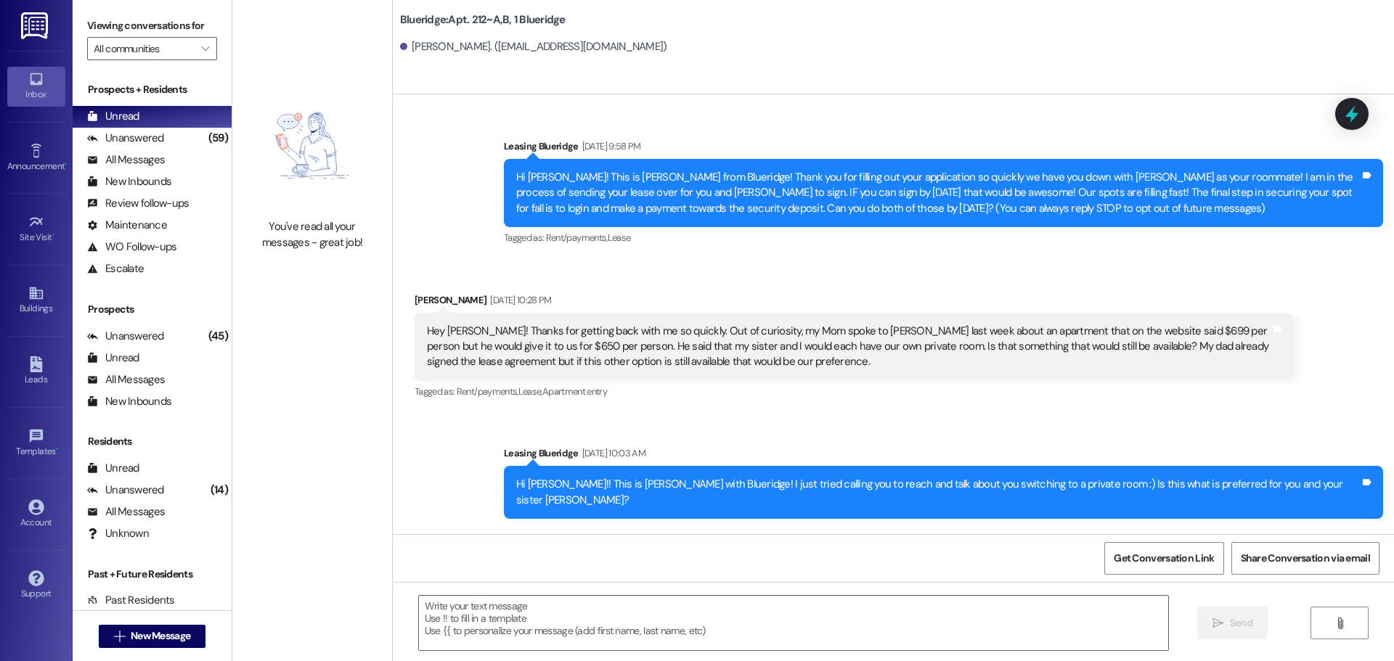
scroll to position [70393, 0]
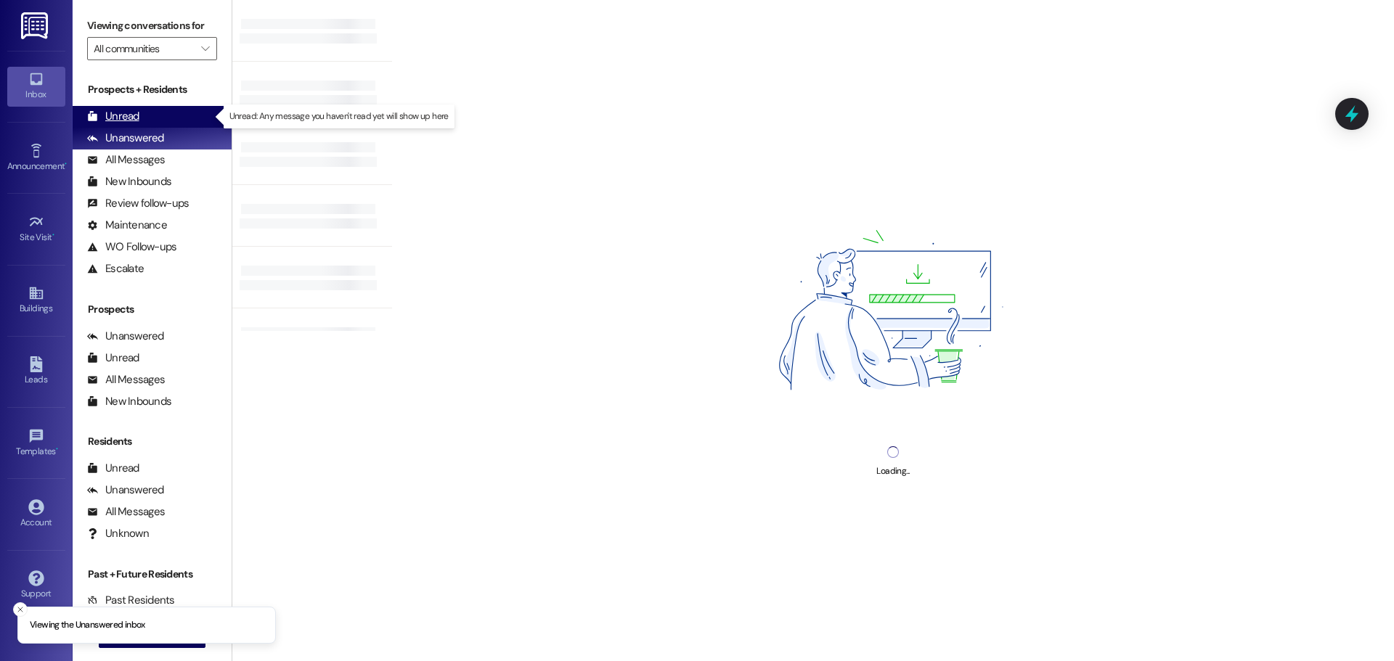
click at [126, 107] on div "Unread (0)" at bounding box center [152, 117] width 159 height 22
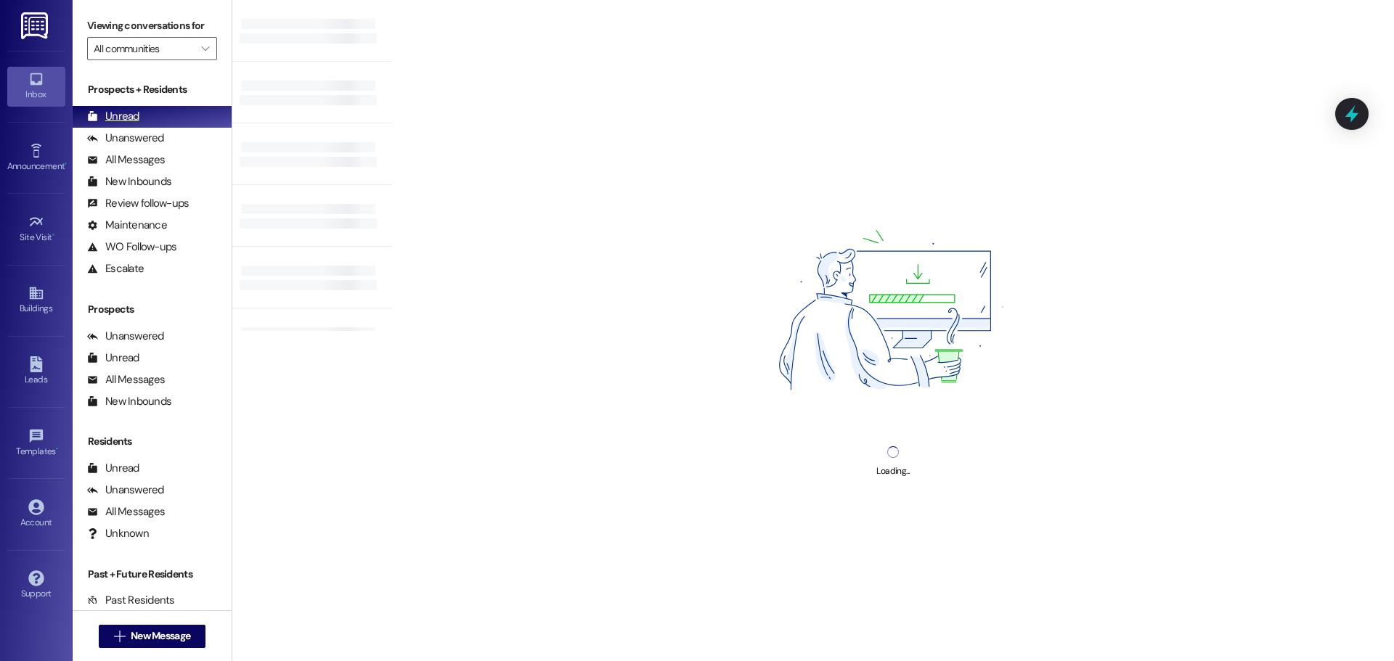
click at [131, 107] on div "Unread (0)" at bounding box center [152, 117] width 159 height 22
click at [129, 115] on div "Unread" at bounding box center [113, 116] width 52 height 15
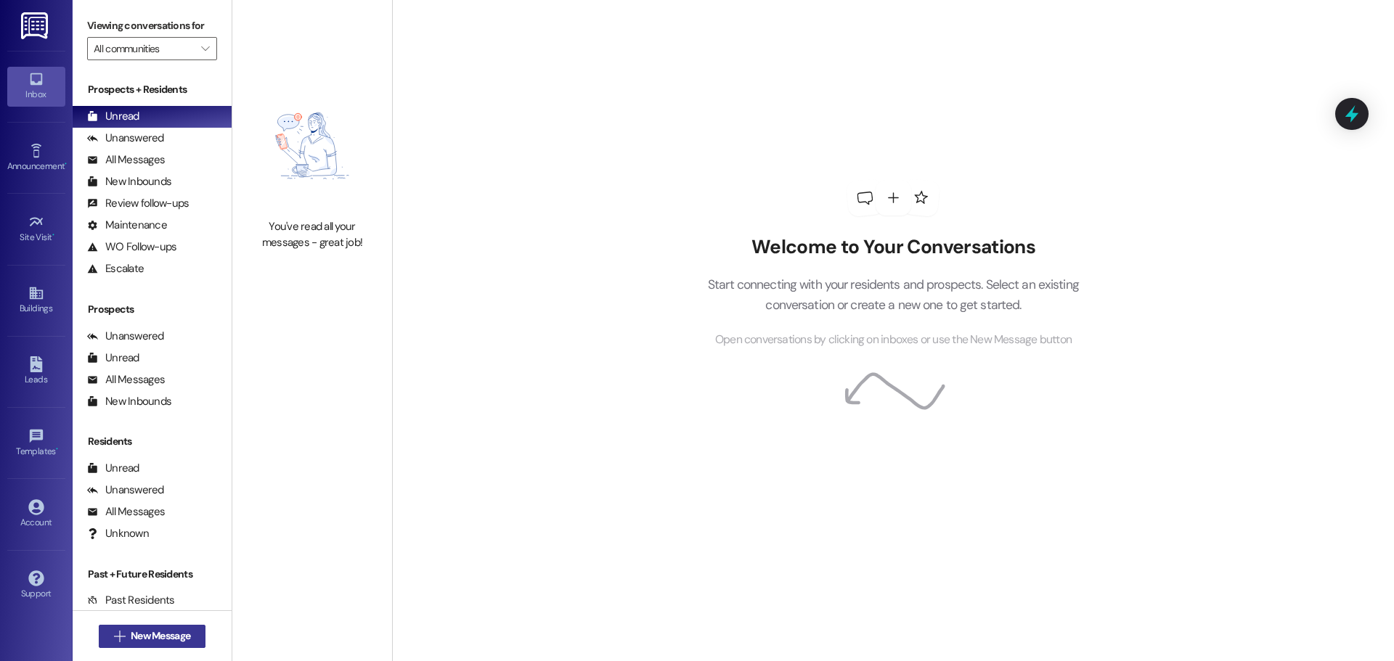
click at [120, 637] on span " New Message" at bounding box center [152, 636] width 83 height 15
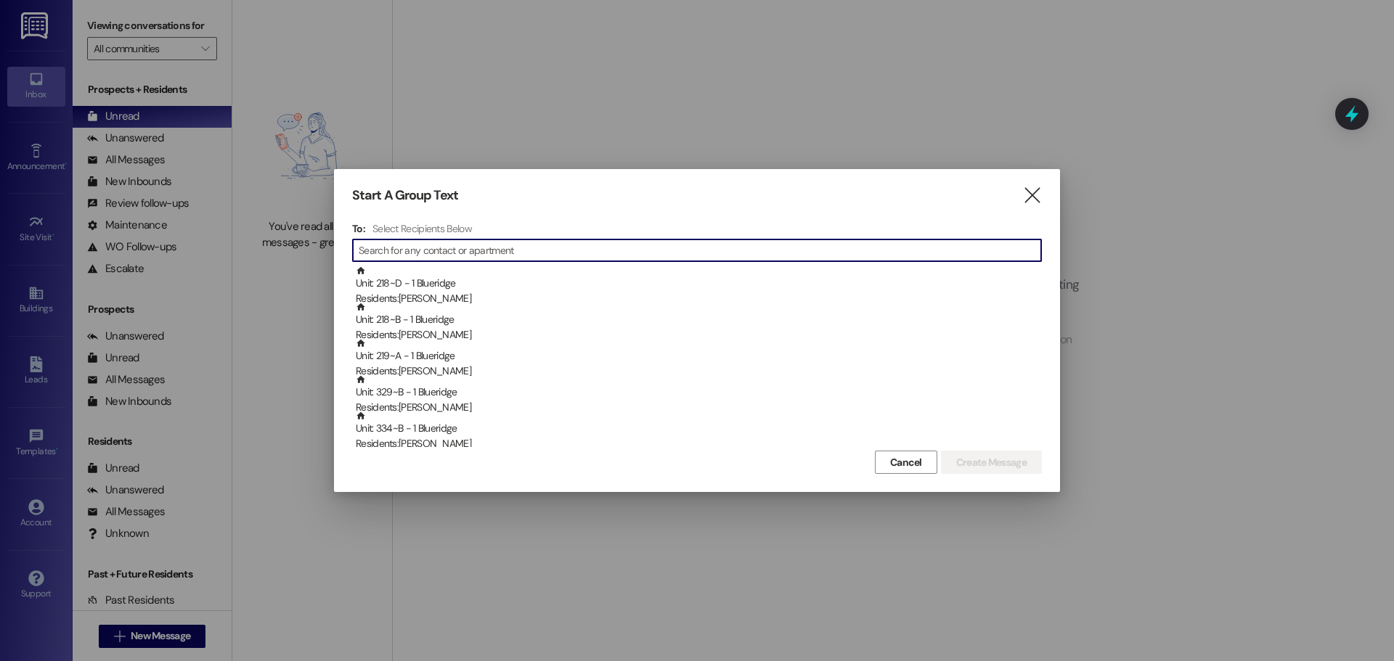
click at [386, 250] on input at bounding box center [700, 250] width 682 height 20
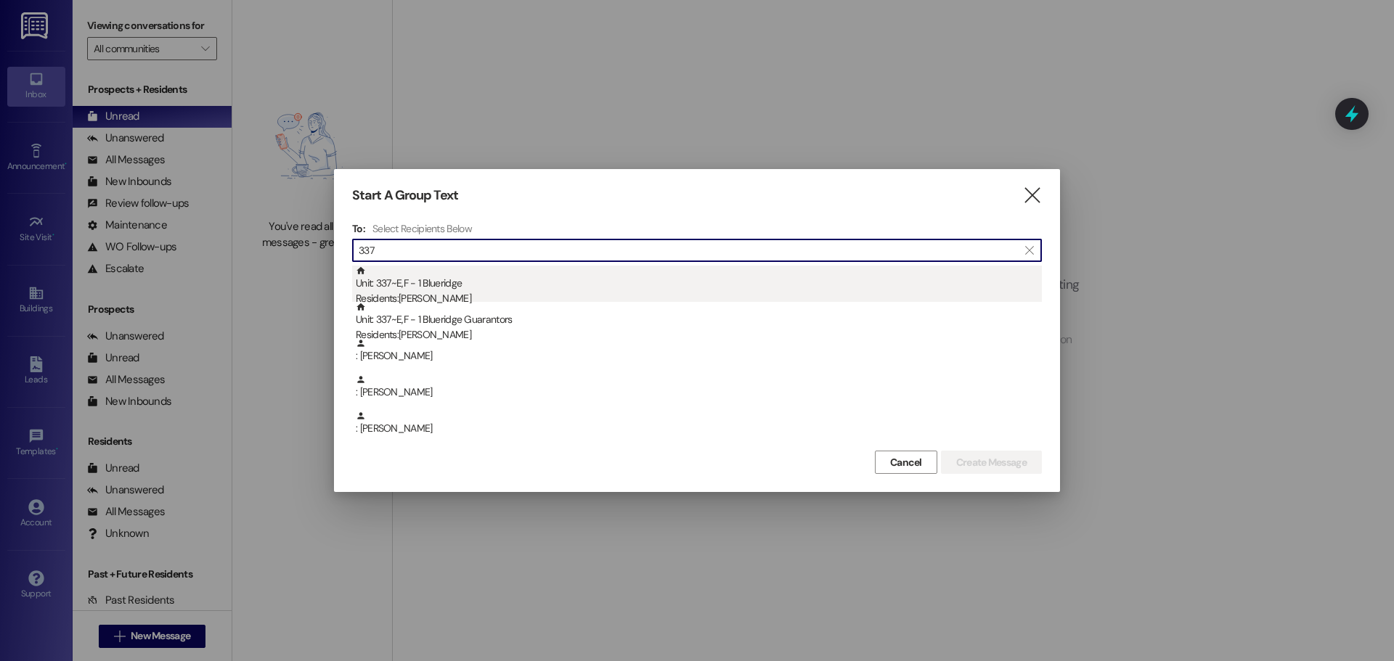
type input "337"
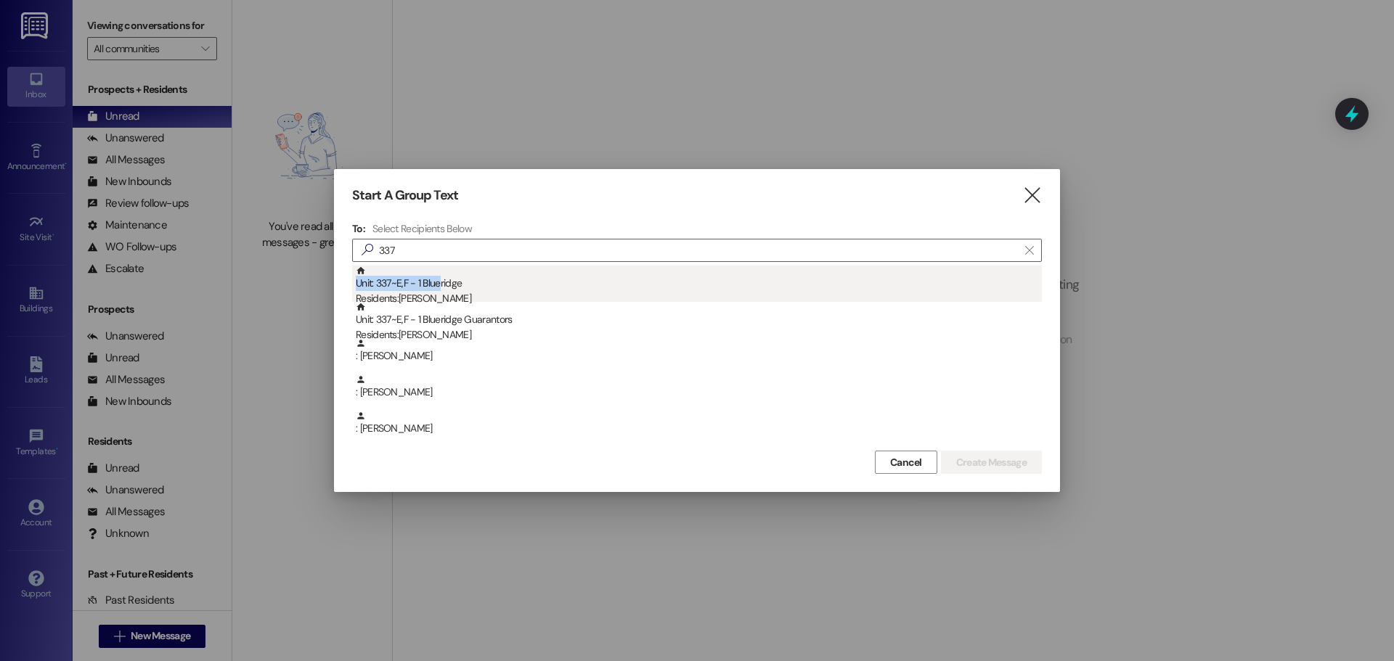
click at [452, 272] on div "Unit: 337~E,F - 1 Blueridge Residents: [PERSON_NAME]" at bounding box center [699, 286] width 686 height 41
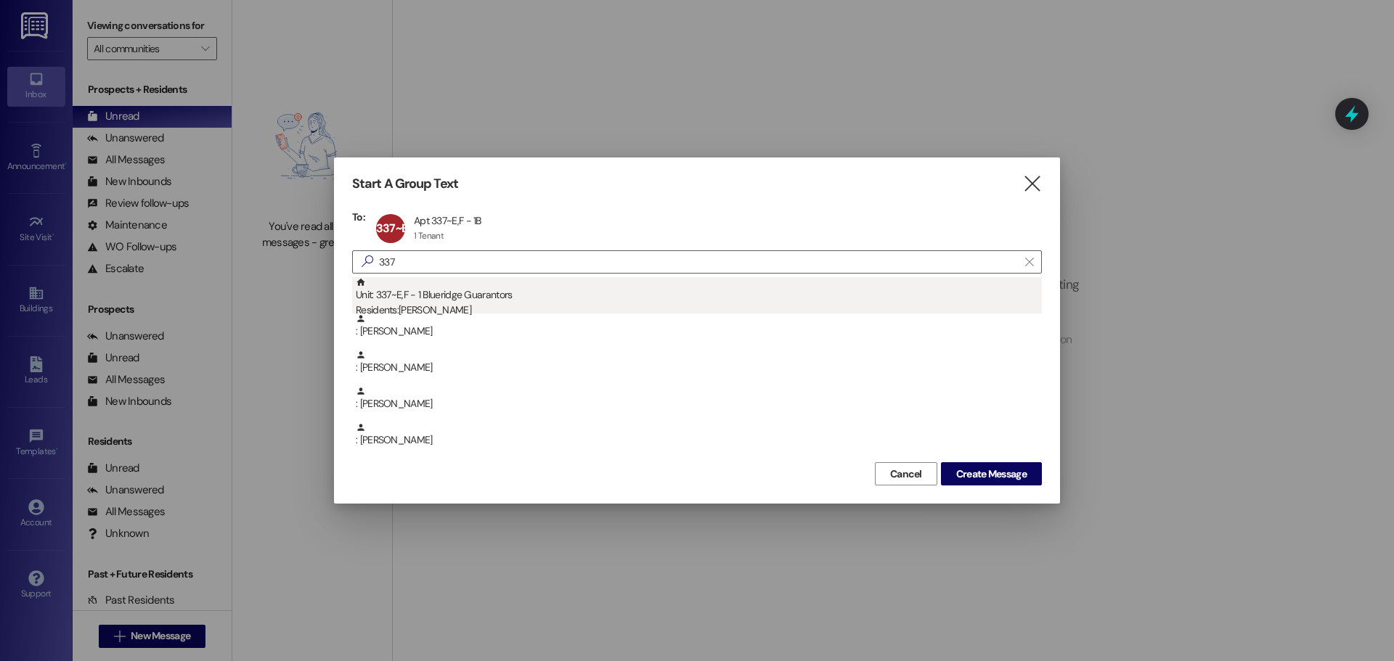
click at [440, 298] on div "Unit: 337~E,F - 1 Blueridge Guarantors Residents: [PERSON_NAME]" at bounding box center [699, 297] width 686 height 41
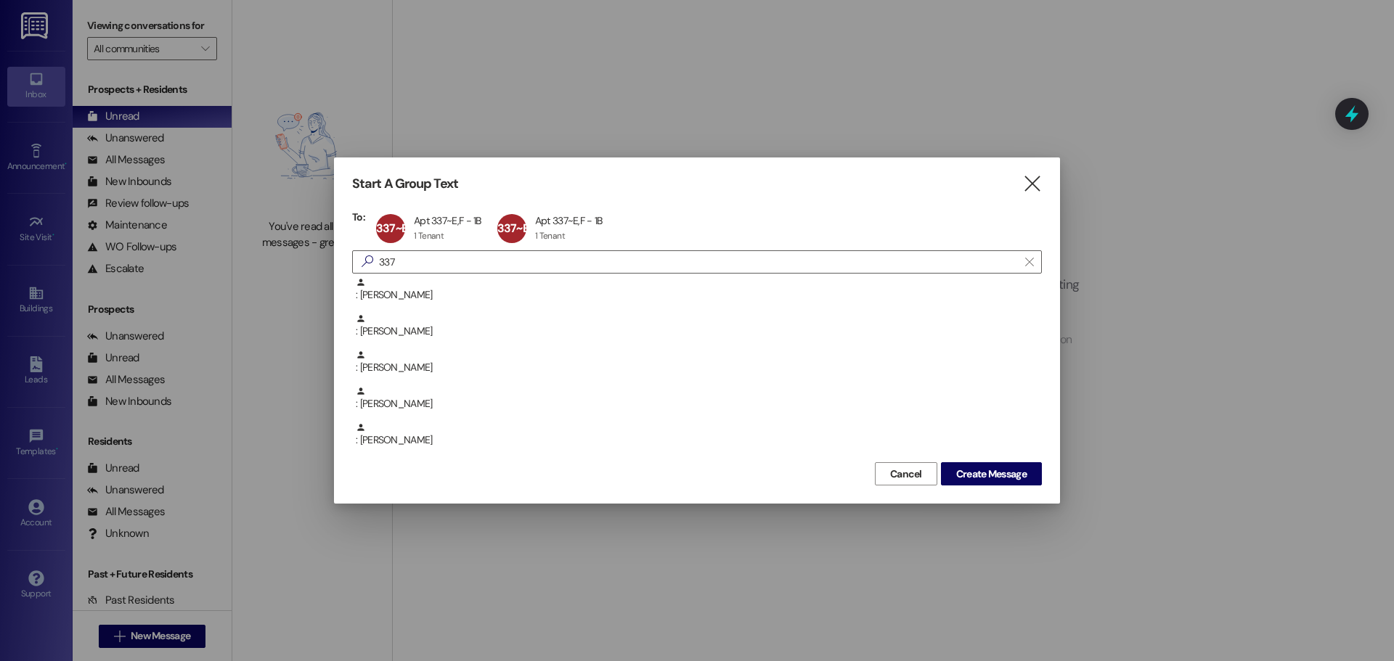
click at [554, 194] on div "Start A Group Text  To: 337~E,F Apt 337~E,F - 1B Apt 337~E,F - 1B 1 Tenant 1 T…" at bounding box center [697, 331] width 726 height 346
click at [547, 229] on div "337~E,F Apt 337~E,F - 1B Apt 337~E,F - 1B 1 Tenant 1 Tenant click to remove" at bounding box center [554, 229] width 121 height 36
click at [1013, 477] on span "Create Message" at bounding box center [991, 474] width 70 height 15
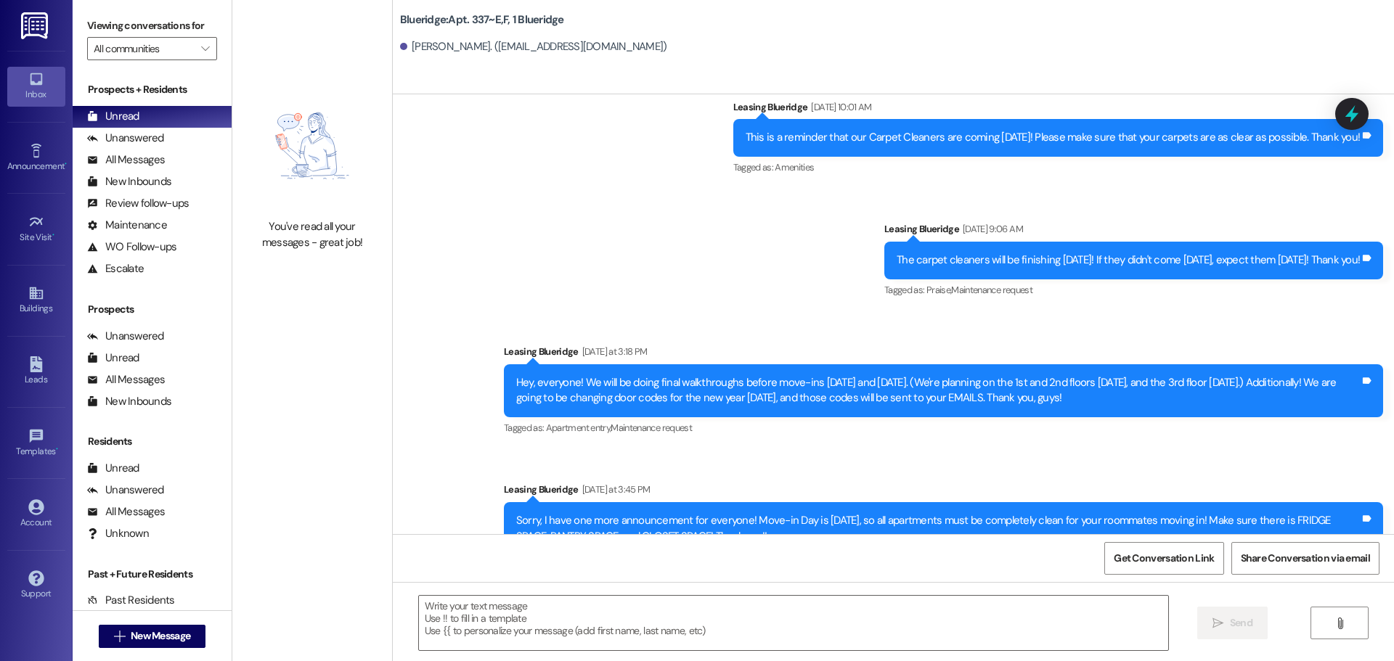
scroll to position [30324, 0]
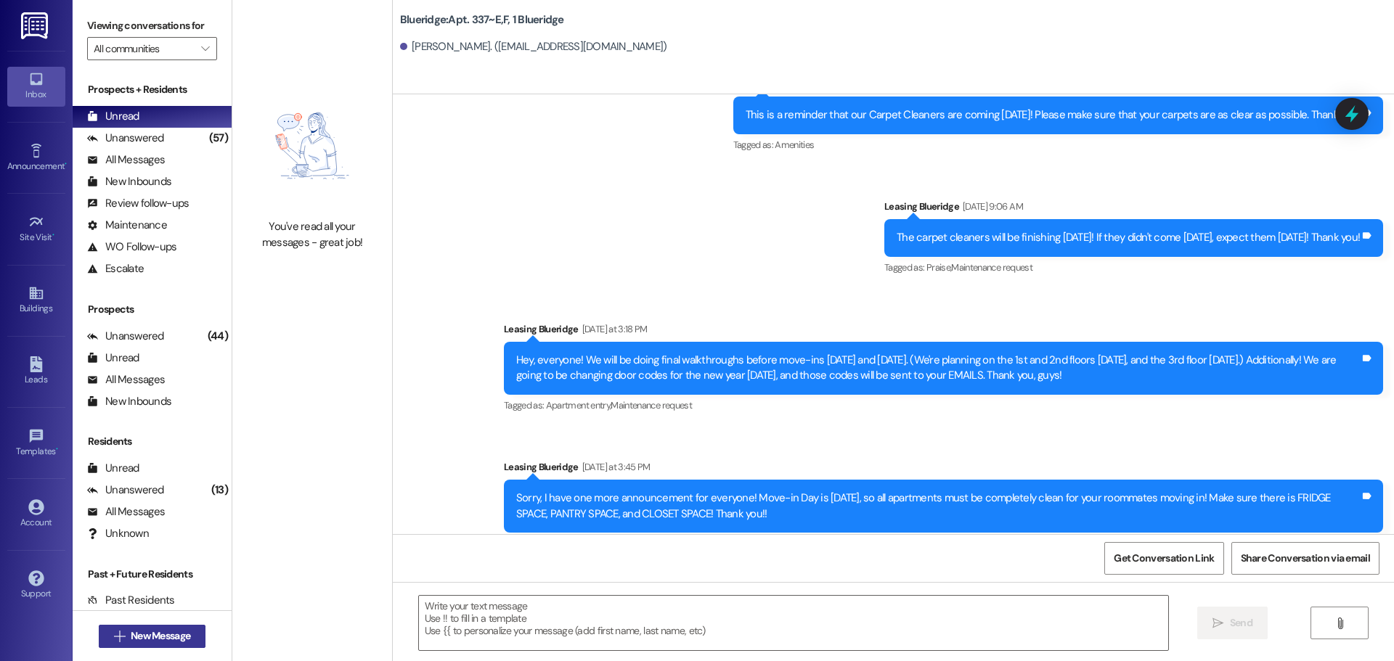
click at [146, 633] on span "New Message" at bounding box center [161, 636] width 60 height 15
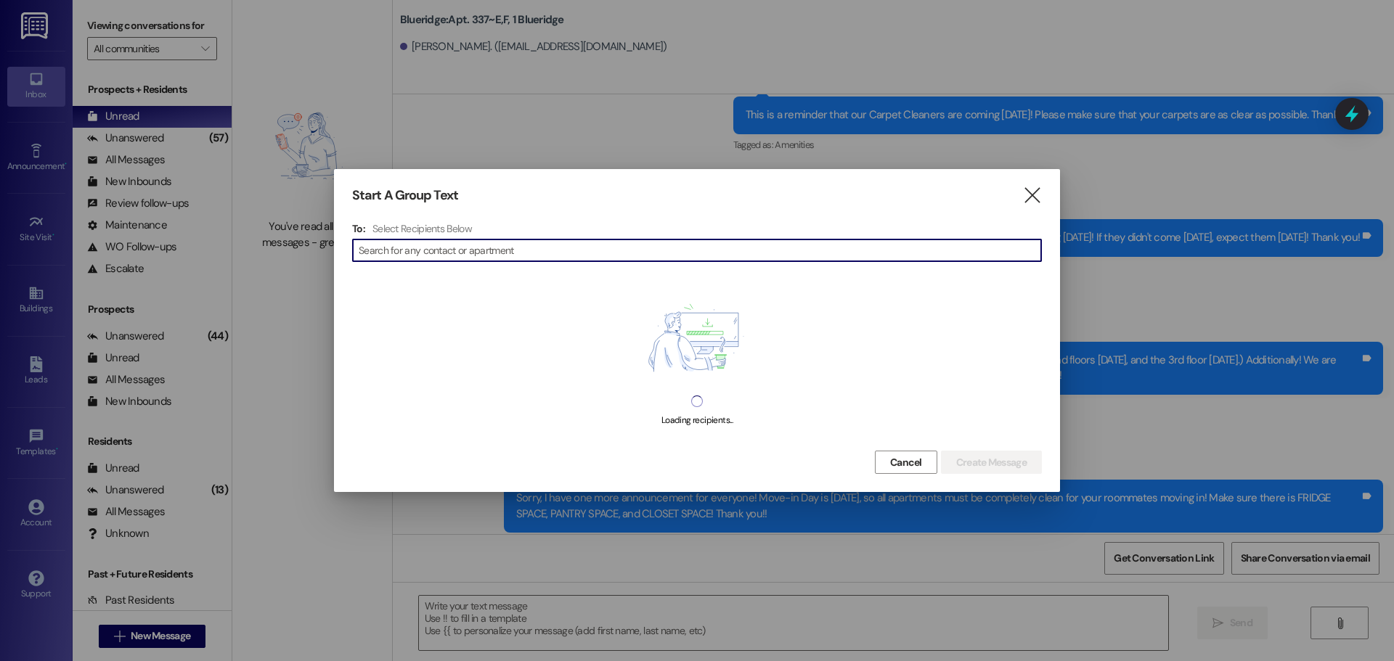
click at [399, 253] on input at bounding box center [700, 250] width 682 height 20
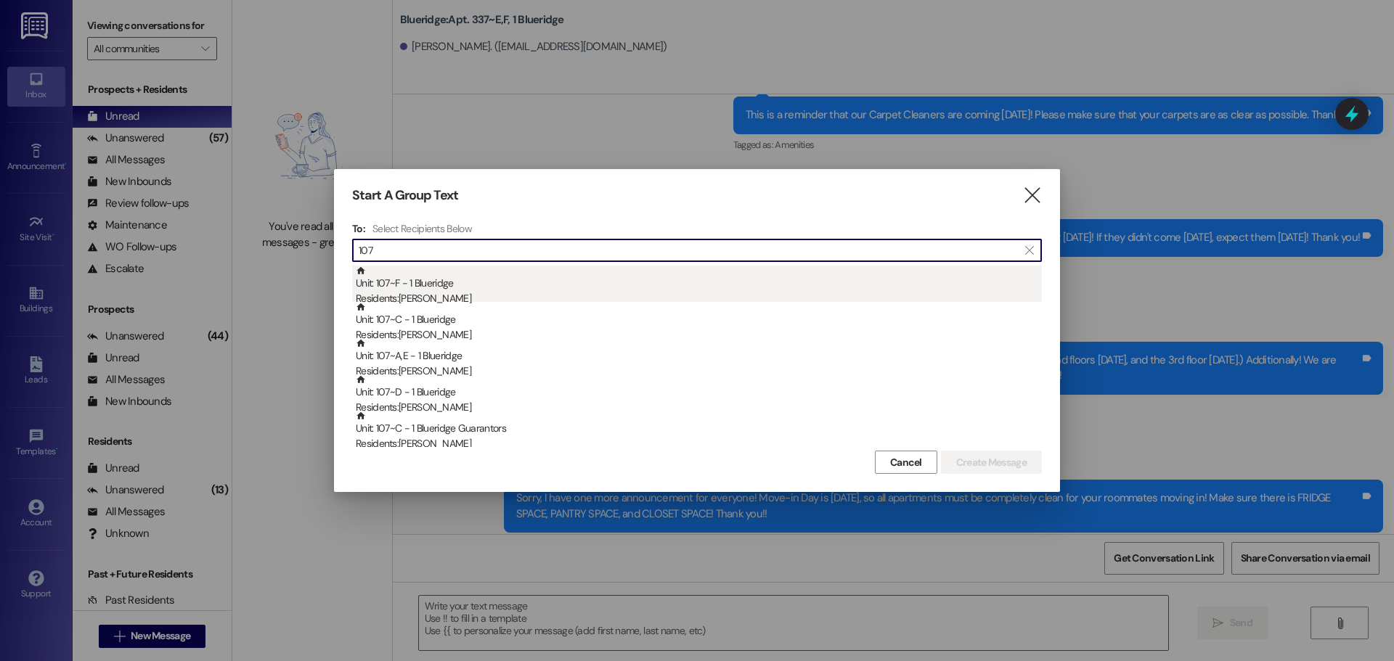
type input "107"
click at [438, 290] on div "Unit: 107~F - 1 Blueridge Residents: [PERSON_NAME]" at bounding box center [699, 286] width 686 height 41
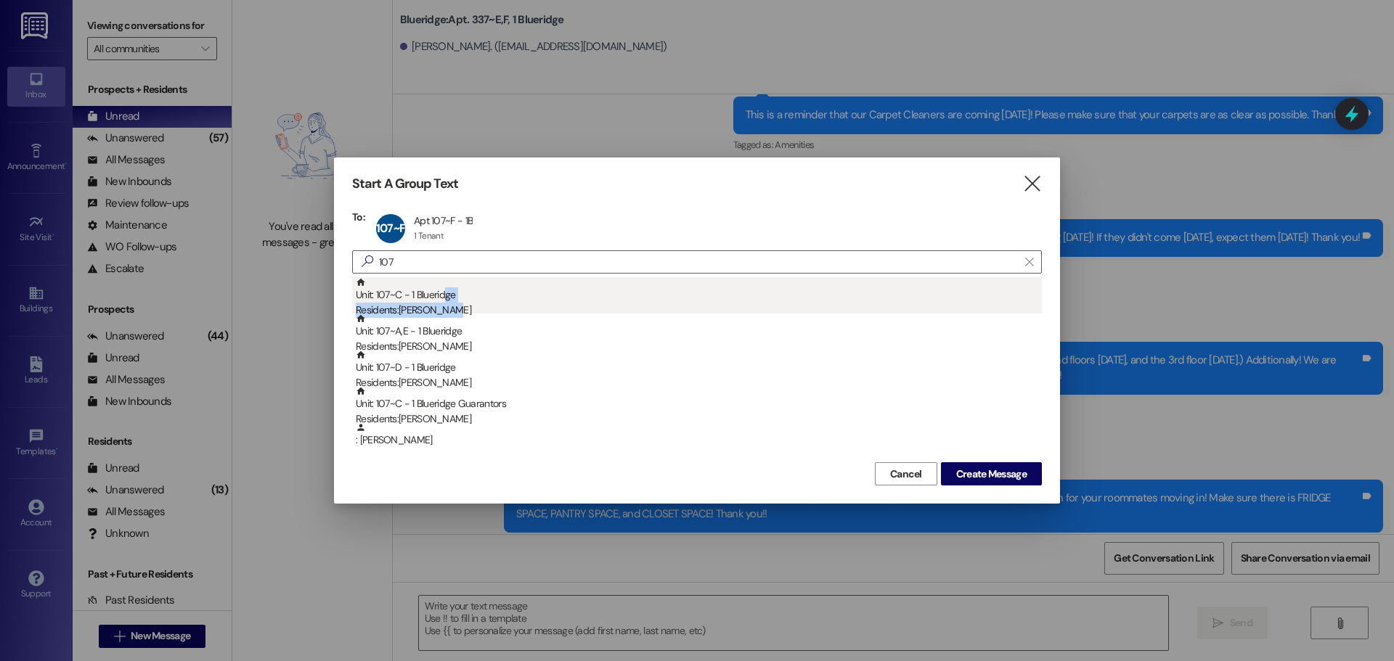
drag, startPoint x: 444, startPoint y: 301, endPoint x: 448, endPoint y: 311, distance: 10.8
click at [448, 311] on div "Unit: 107~C - 1 Blueridge Residents: [PERSON_NAME]" at bounding box center [699, 297] width 686 height 41
click at [440, 302] on div "Unit: 107~A,E - 1 Blueridge Residents: [PERSON_NAME]" at bounding box center [699, 297] width 686 height 41
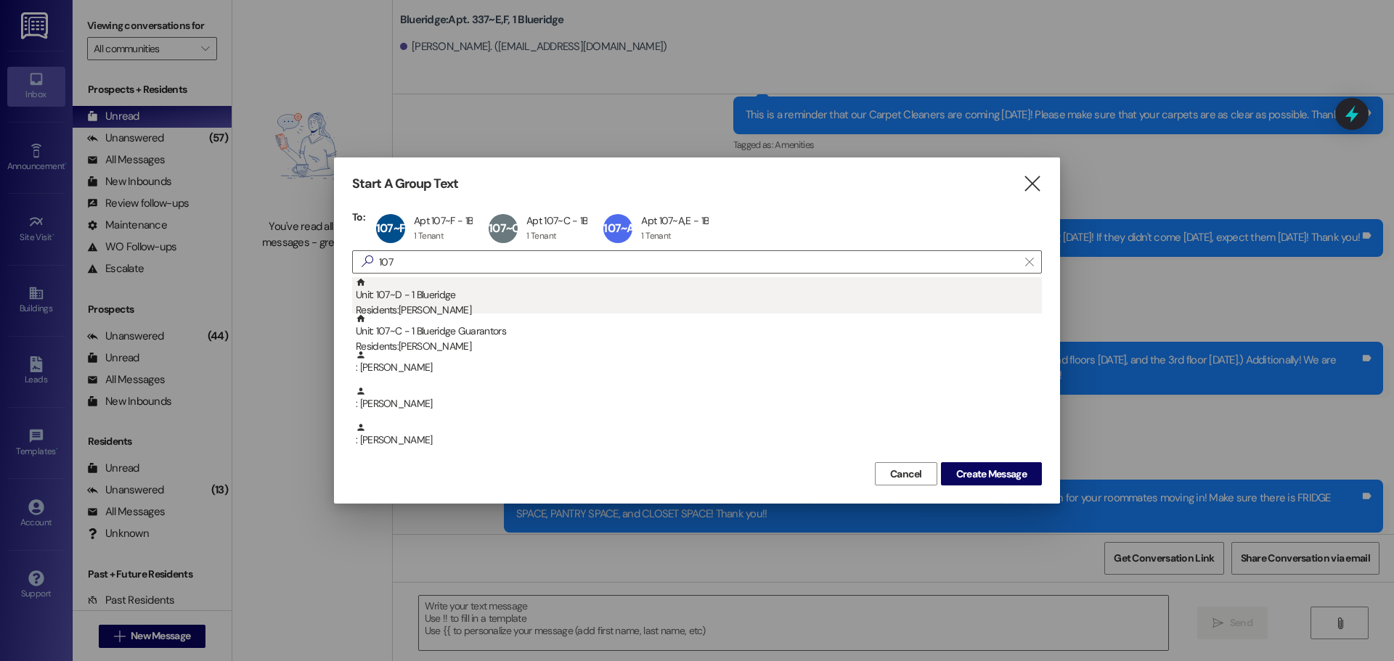
click at [440, 302] on div "Unit: 107~D - 1 Blueridge Residents: [PERSON_NAME]" at bounding box center [699, 297] width 686 height 41
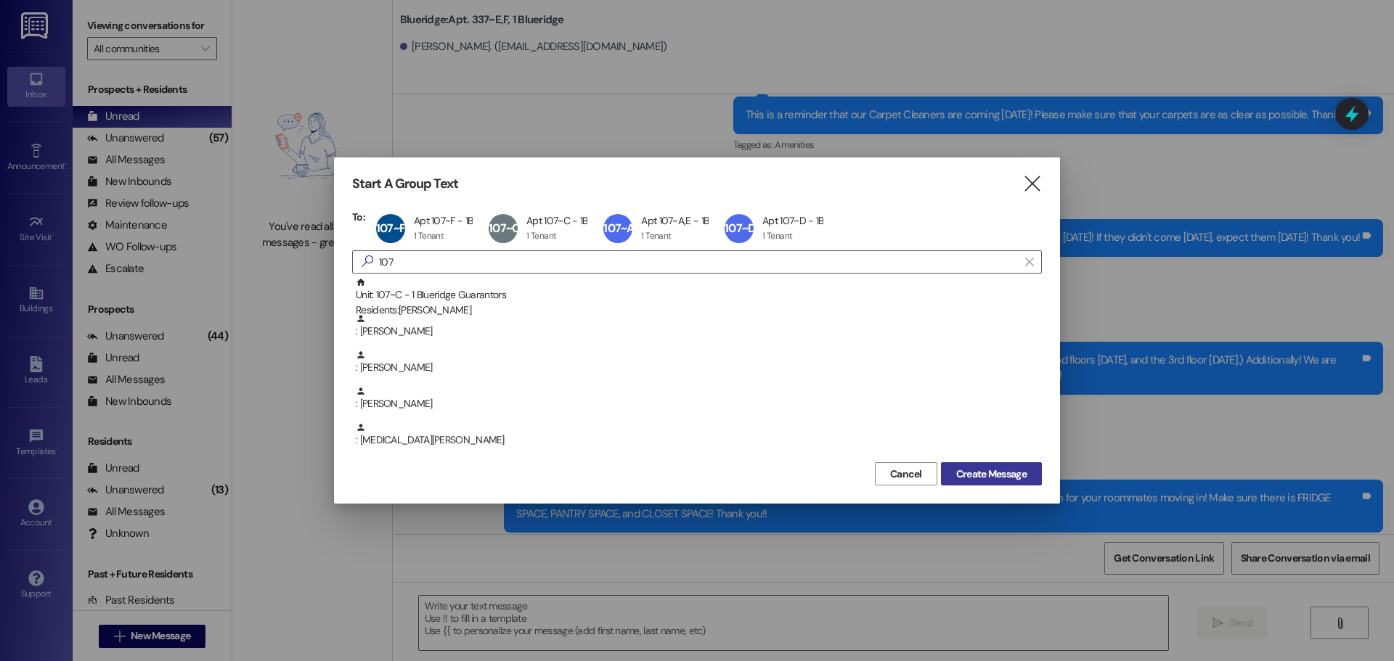
click at [995, 477] on span "Create Message" at bounding box center [991, 474] width 70 height 15
click at [1008, 473] on span "Create Message" at bounding box center [991, 474] width 70 height 15
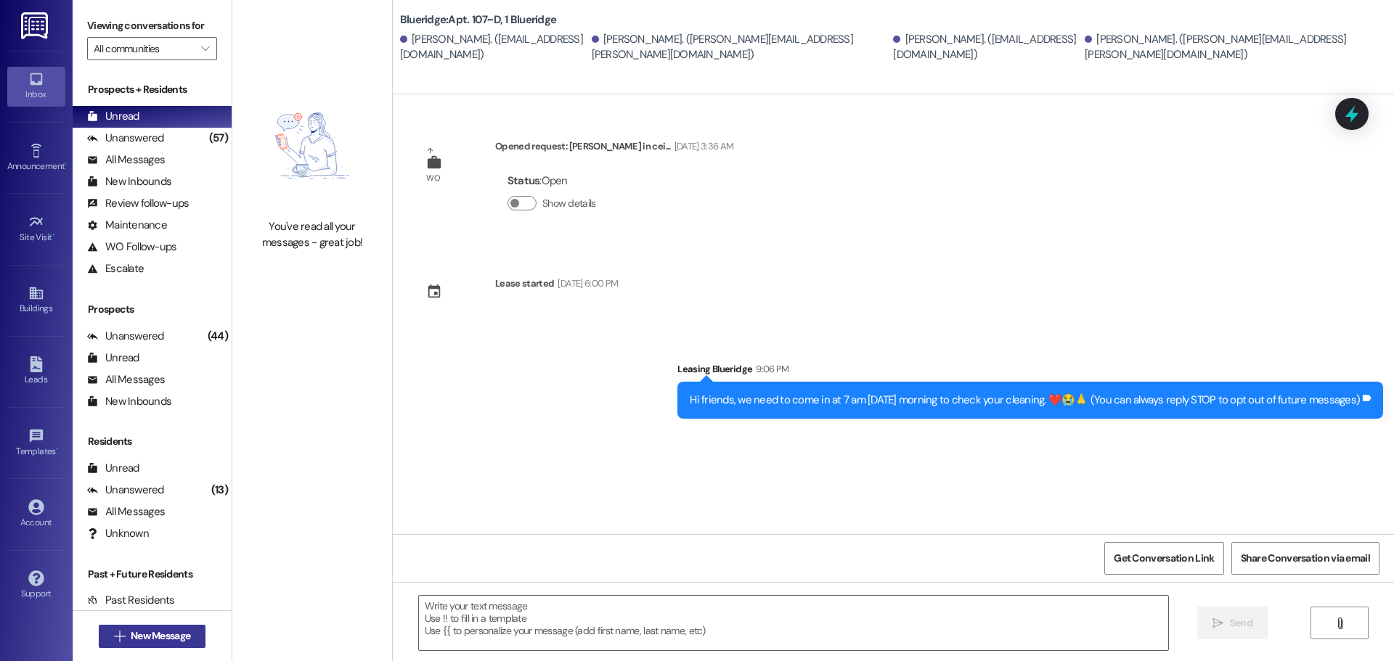
click at [144, 634] on span "New Message" at bounding box center [161, 636] width 60 height 15
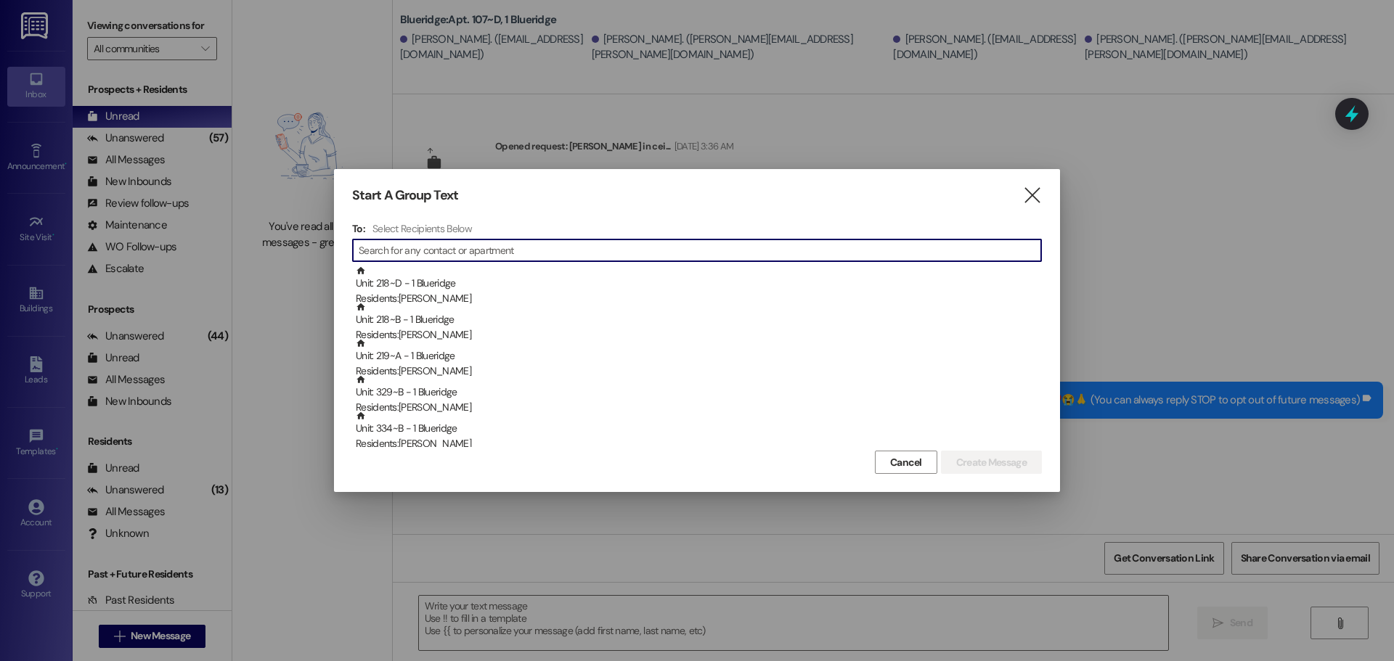
click at [389, 250] on input at bounding box center [700, 250] width 682 height 20
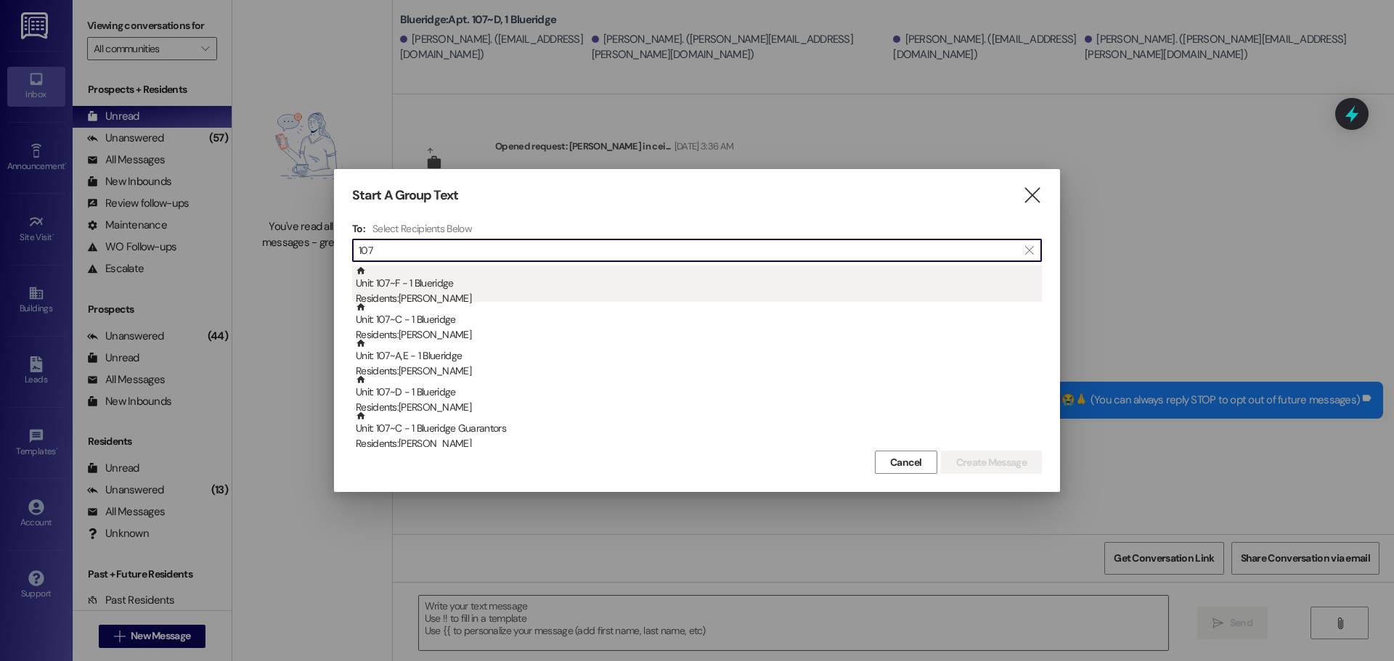
type input "107"
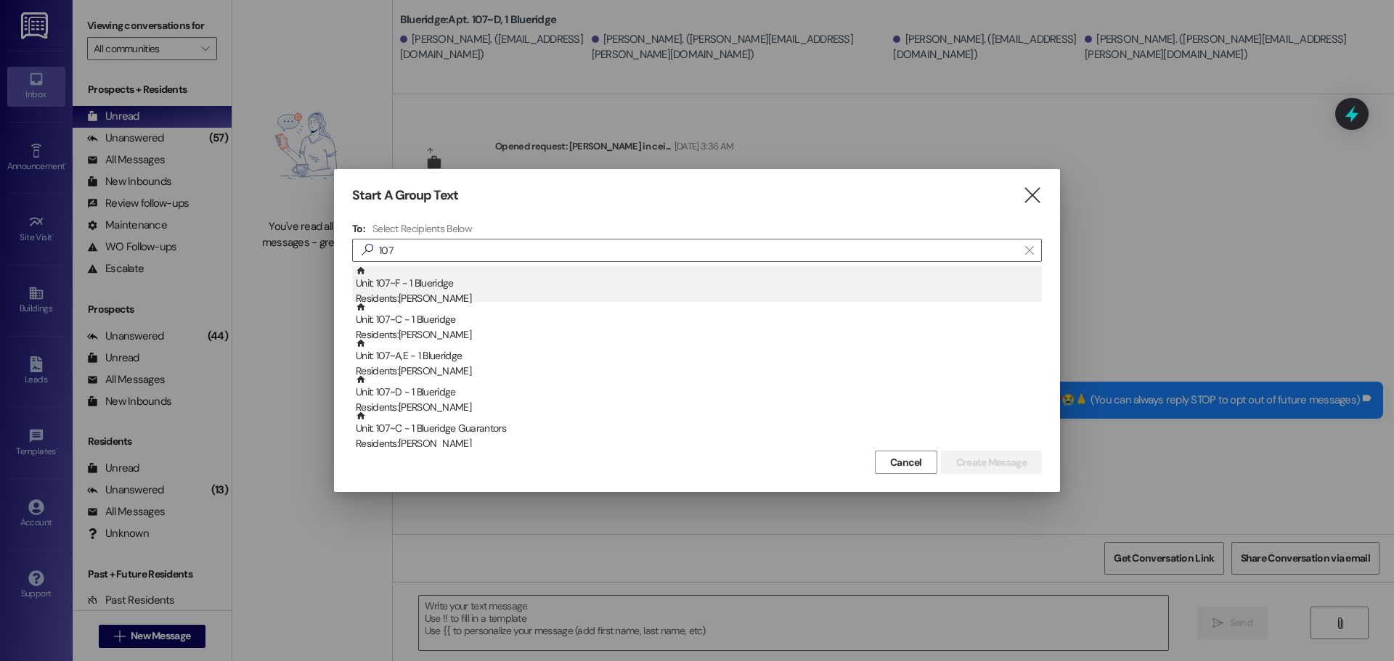
click at [441, 292] on div "Residents: [PERSON_NAME]" at bounding box center [699, 298] width 686 height 15
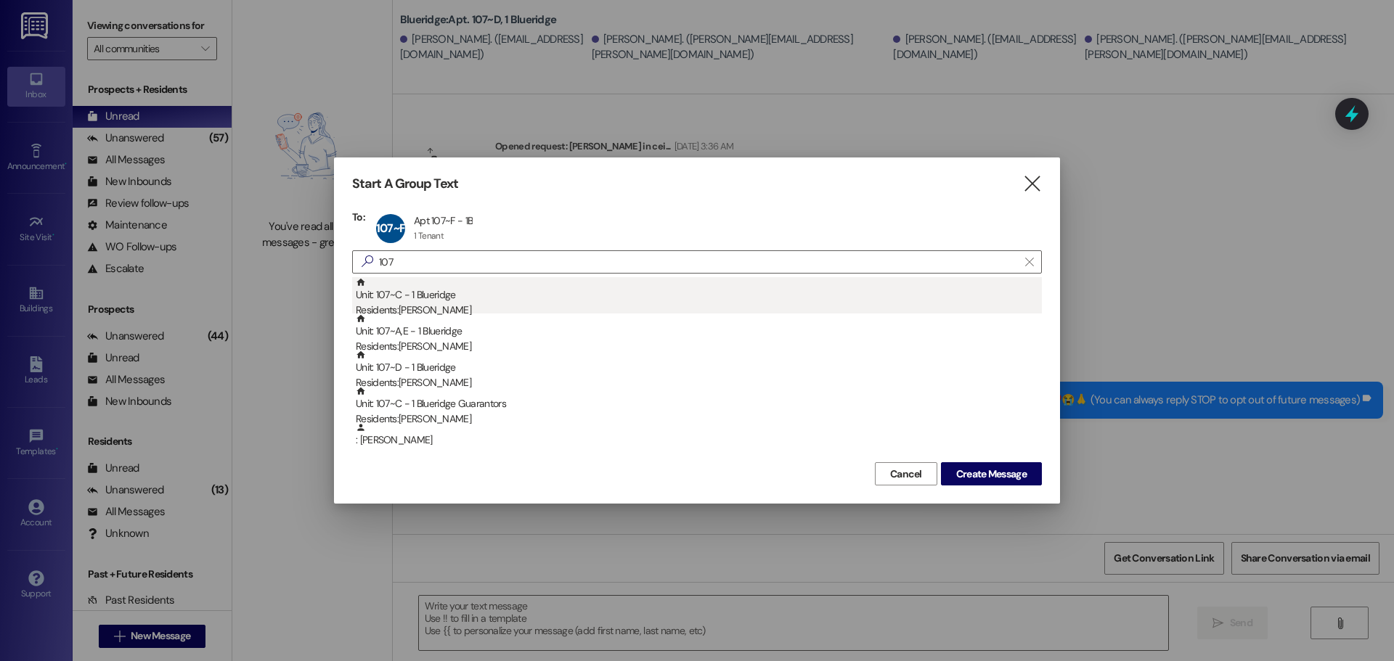
click at [440, 299] on div "Unit: 107~C - 1 Blueridge Residents: [PERSON_NAME]" at bounding box center [699, 297] width 686 height 41
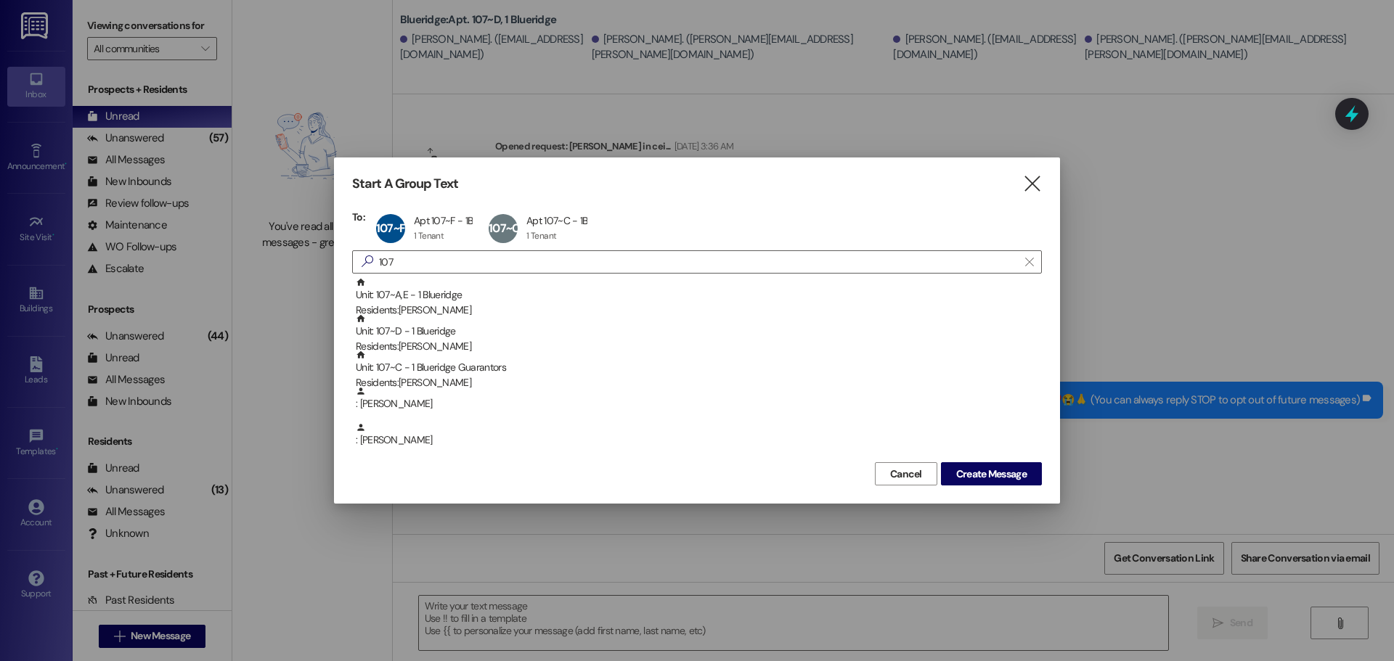
click at [440, 299] on div "Unit: 107~A,E - 1 Blueridge Residents: [PERSON_NAME]" at bounding box center [699, 297] width 686 height 41
click at [984, 477] on span "Create Message" at bounding box center [991, 474] width 70 height 15
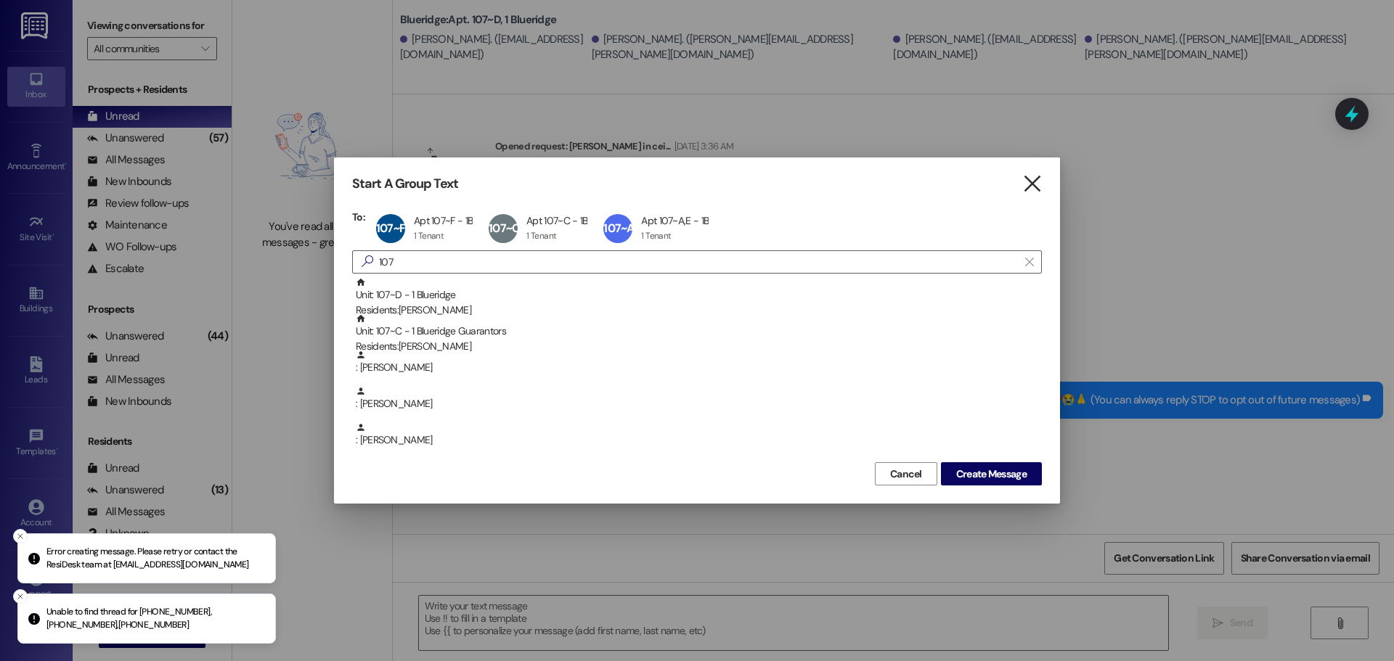
click at [1037, 184] on icon "" at bounding box center [1032, 183] width 20 height 15
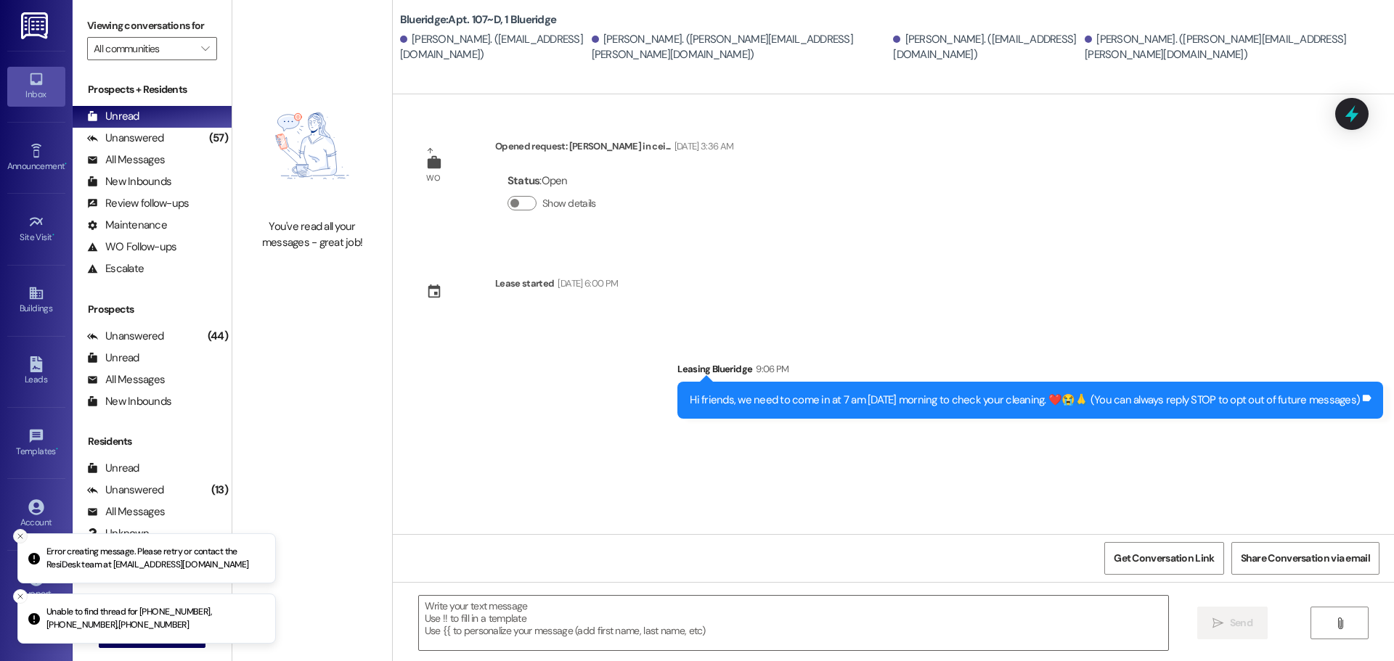
click at [14, 535] on button "Close toast" at bounding box center [20, 536] width 15 height 15
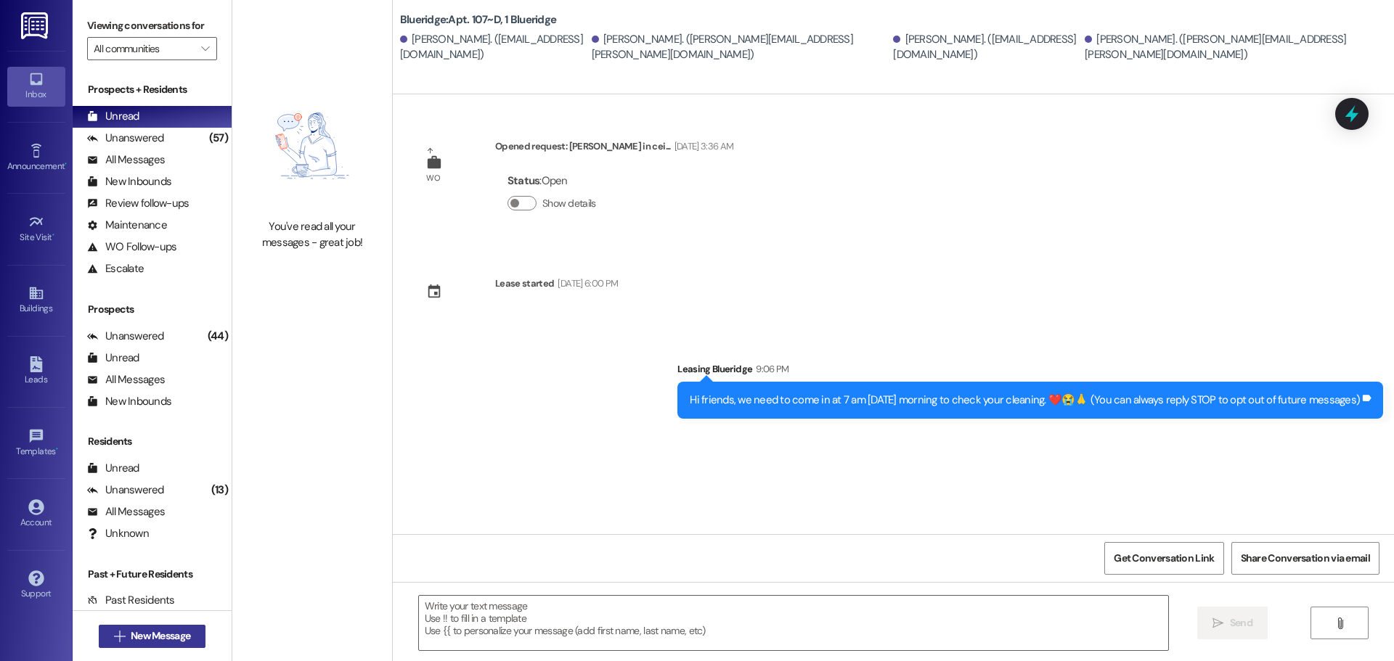
click at [168, 639] on span "New Message" at bounding box center [161, 636] width 60 height 15
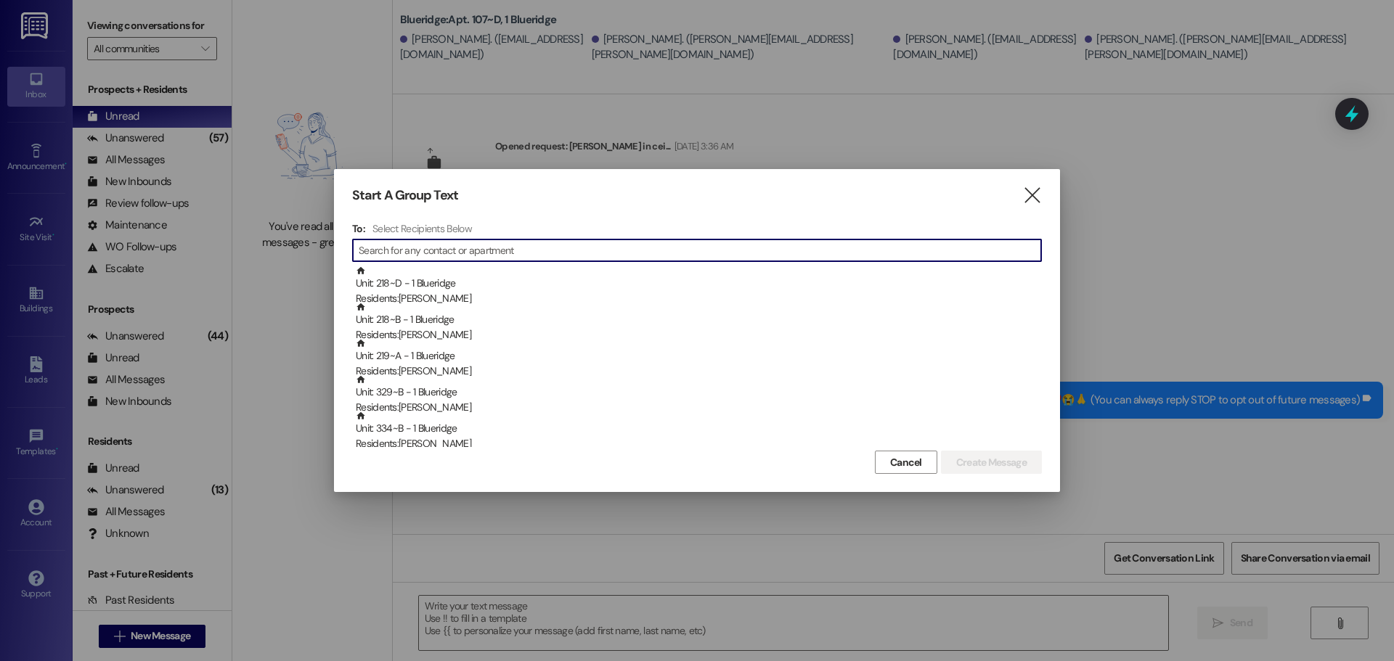
click at [387, 254] on input at bounding box center [700, 250] width 682 height 20
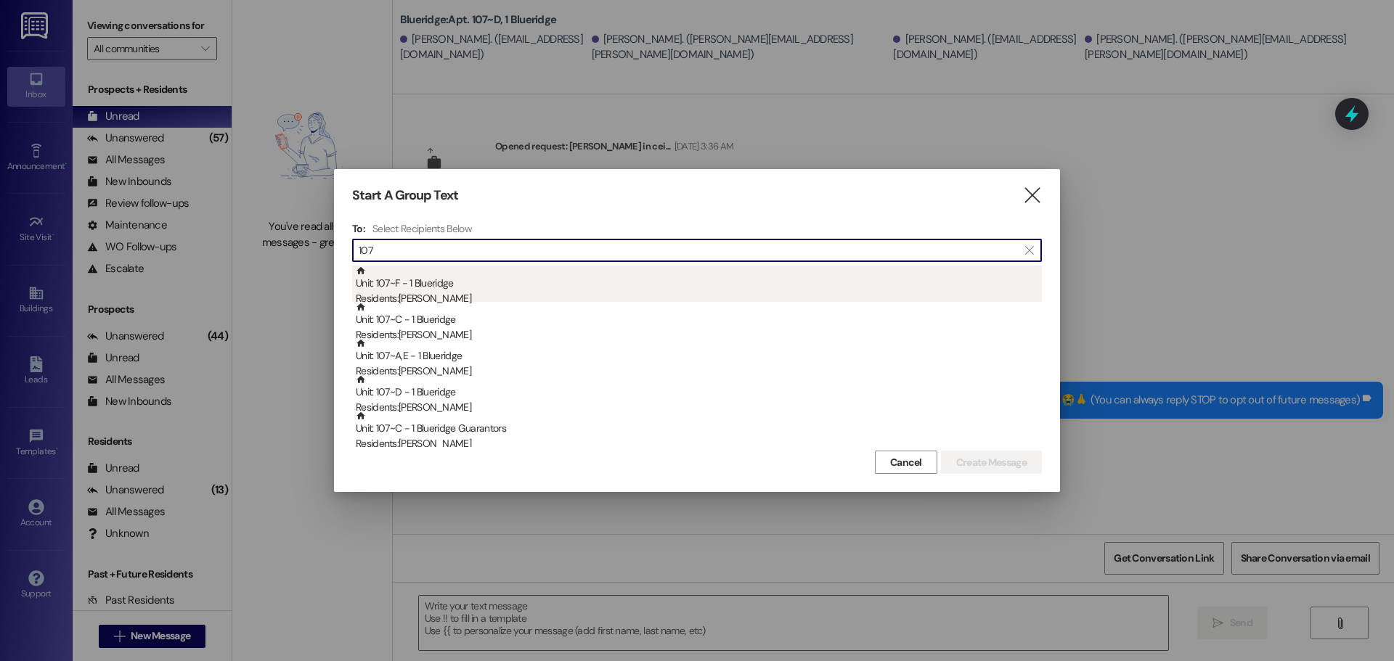
type input "107"
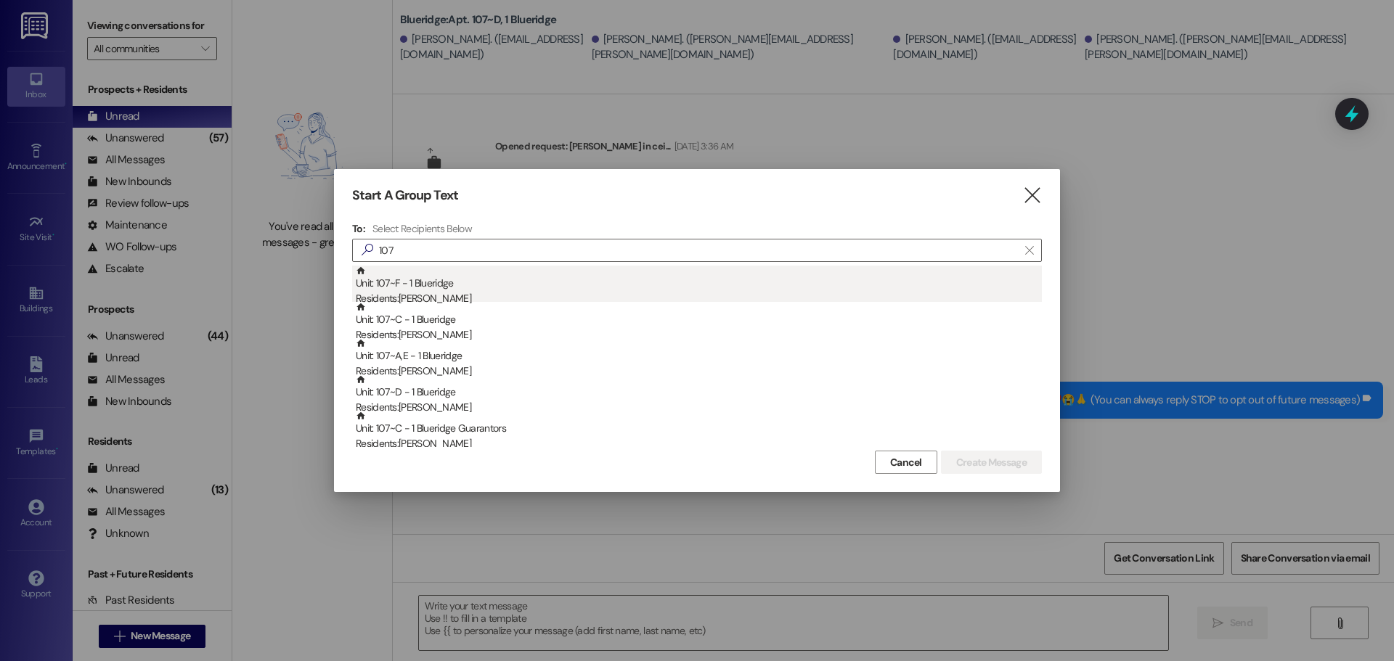
click at [449, 290] on div "Unit: 107~F - 1 Blueridge Residents: [PERSON_NAME]" at bounding box center [699, 286] width 686 height 41
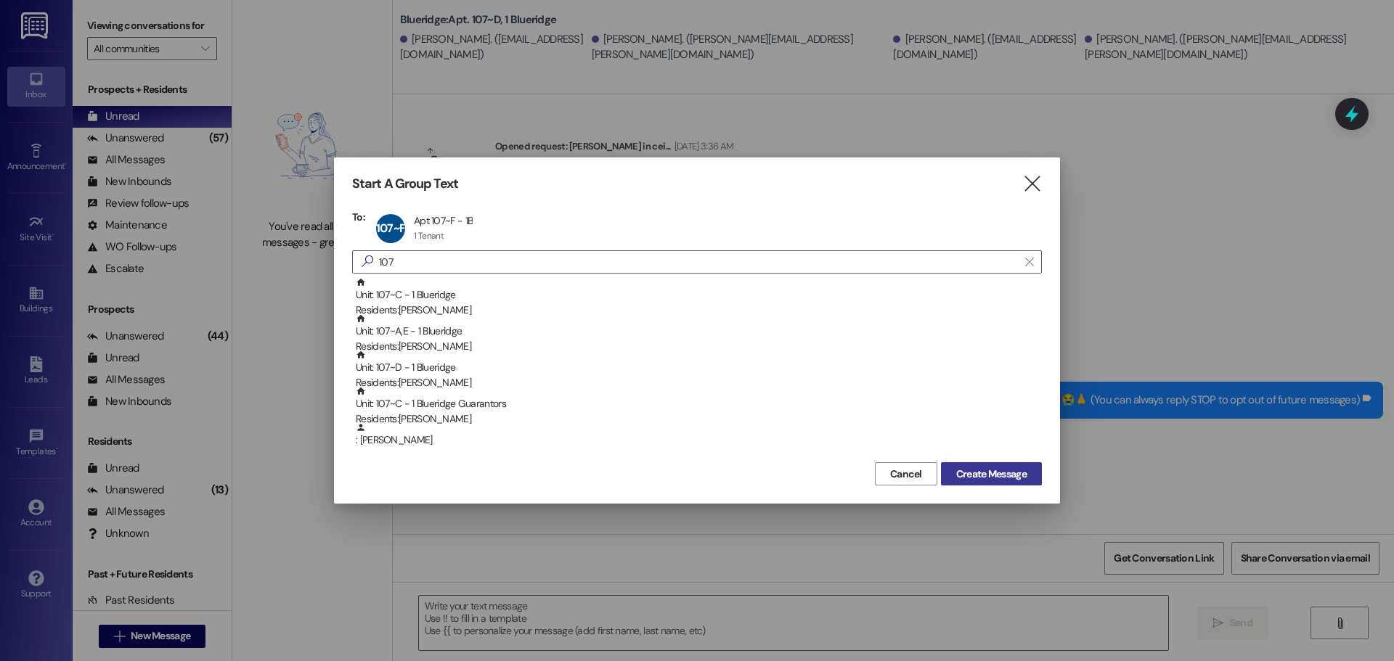
click at [987, 477] on span "Create Message" at bounding box center [991, 474] width 70 height 15
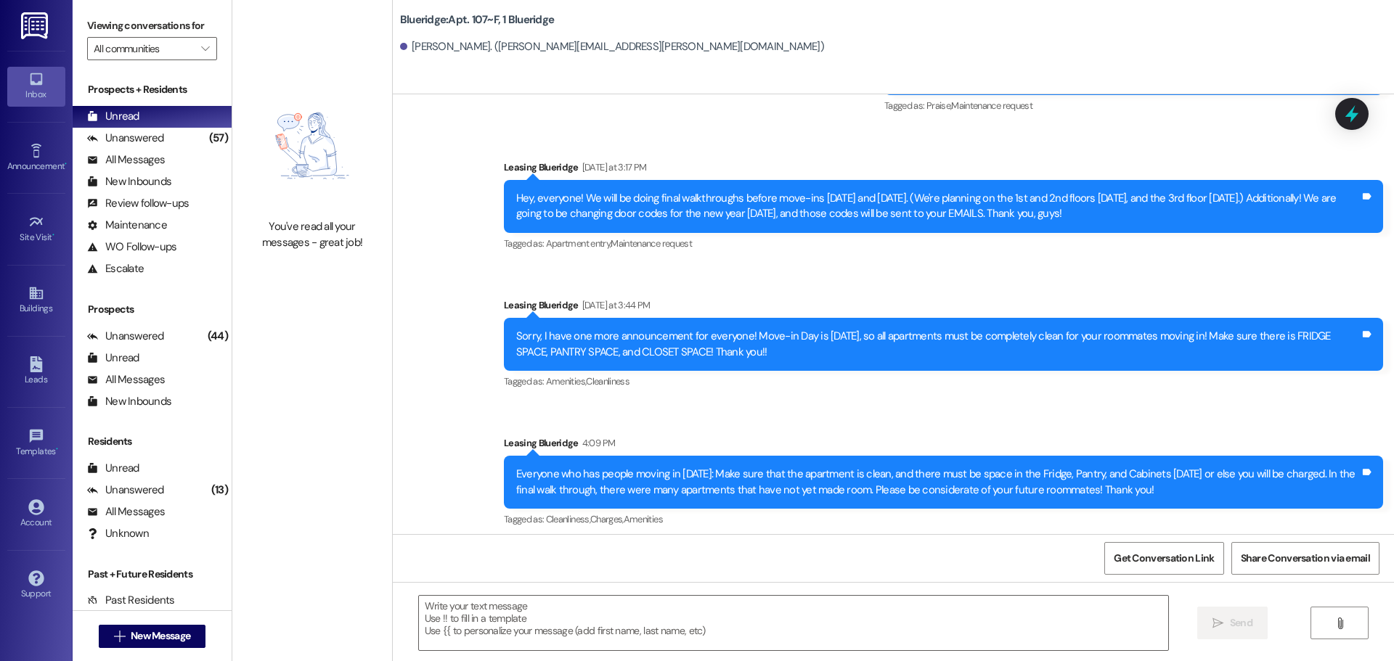
scroll to position [51103, 0]
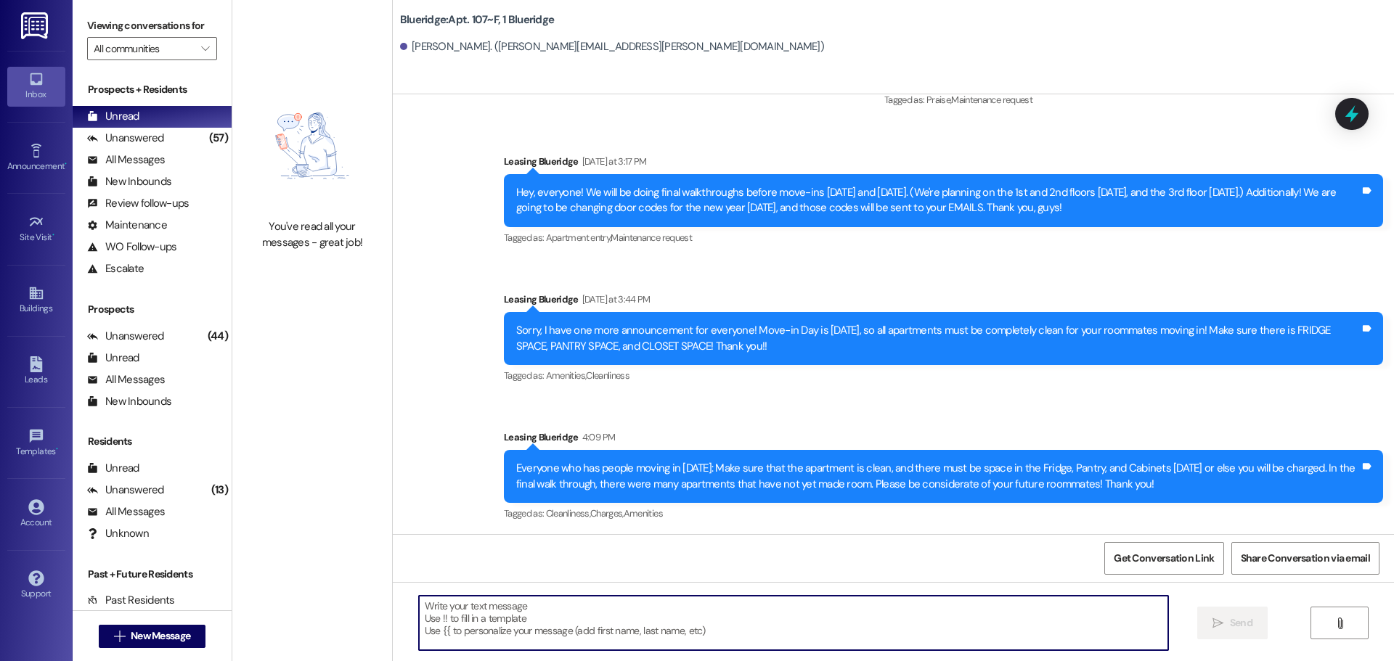
click at [425, 613] on textarea at bounding box center [793, 623] width 749 height 54
type textarea "H"
paste textarea "Hi friends, we need to come in at 7 am [DATE] morning to check your cleaning. ❤…"
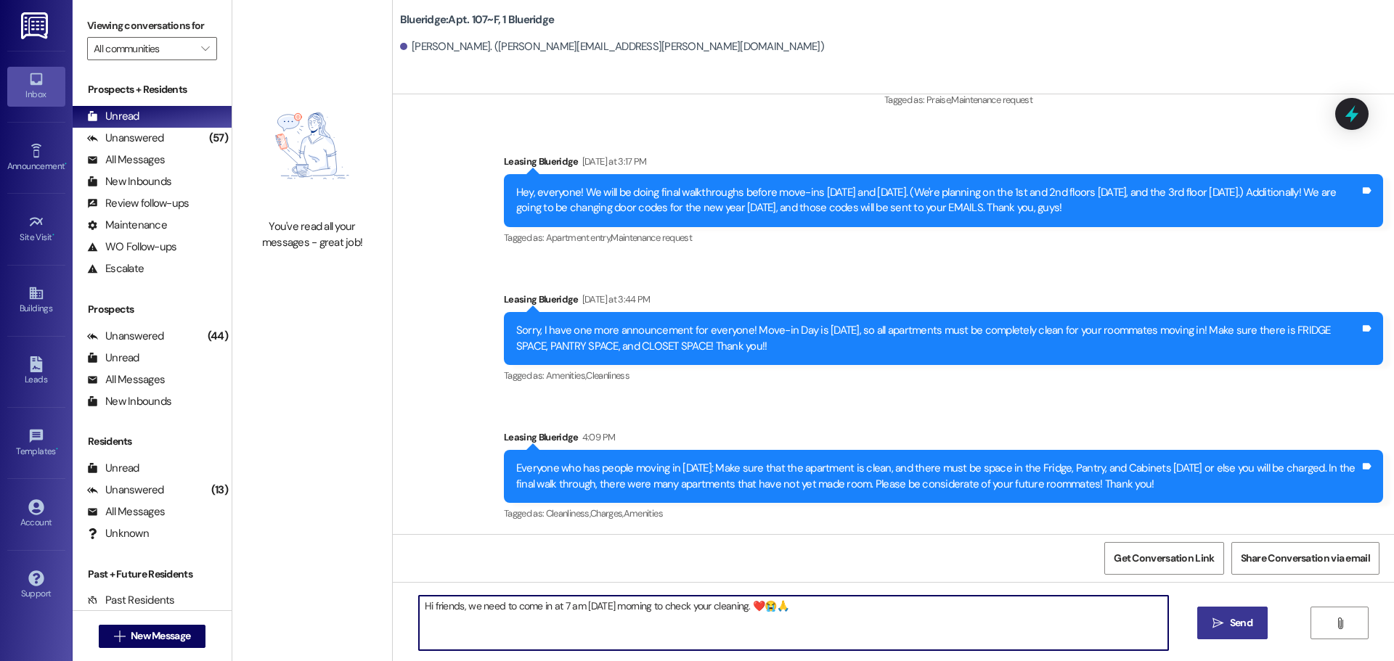
type textarea "Hi friends, we need to come in at 7 am [DATE] morning to check your cleaning. ❤…"
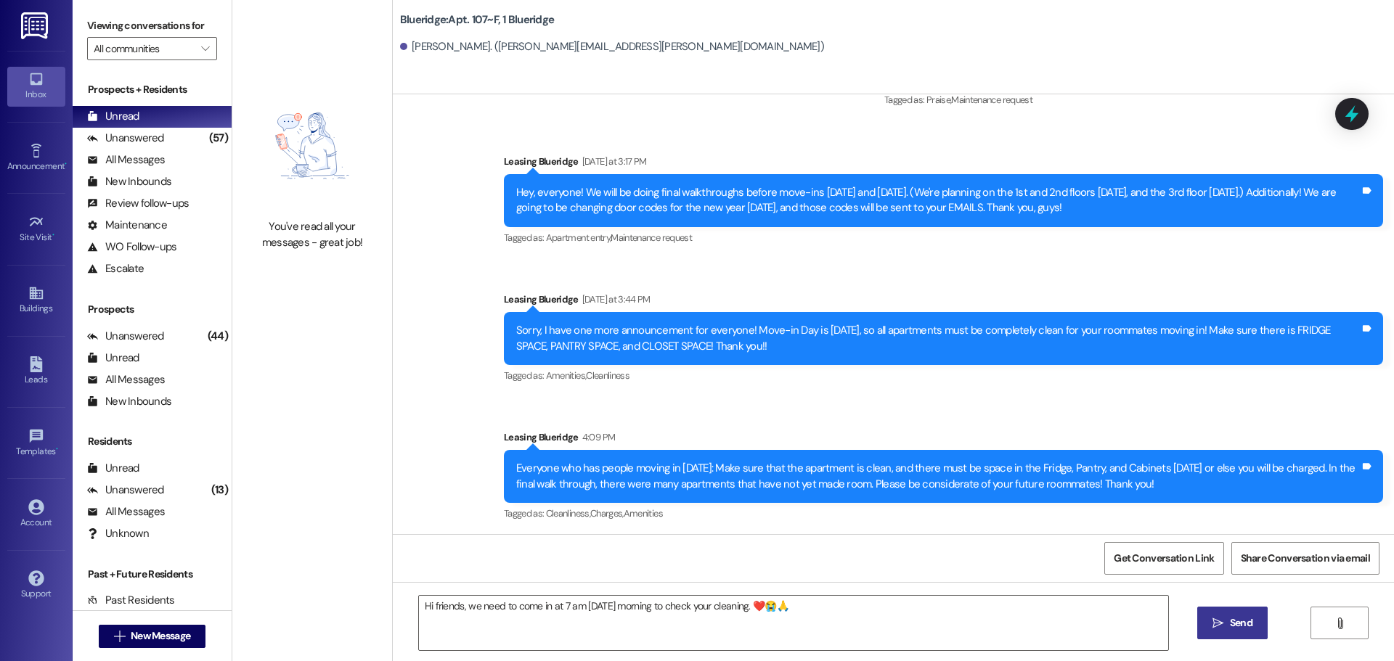
click at [1244, 625] on span "Send" at bounding box center [1241, 623] width 23 height 15
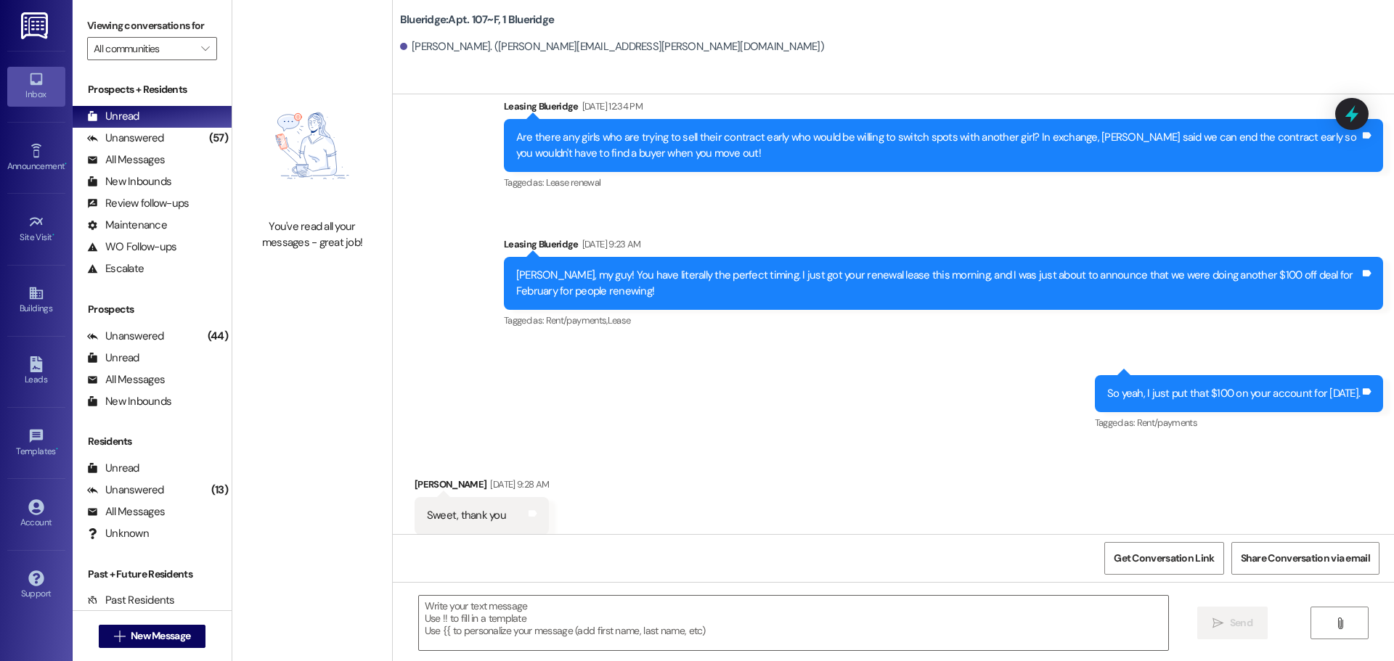
scroll to position [38461, 0]
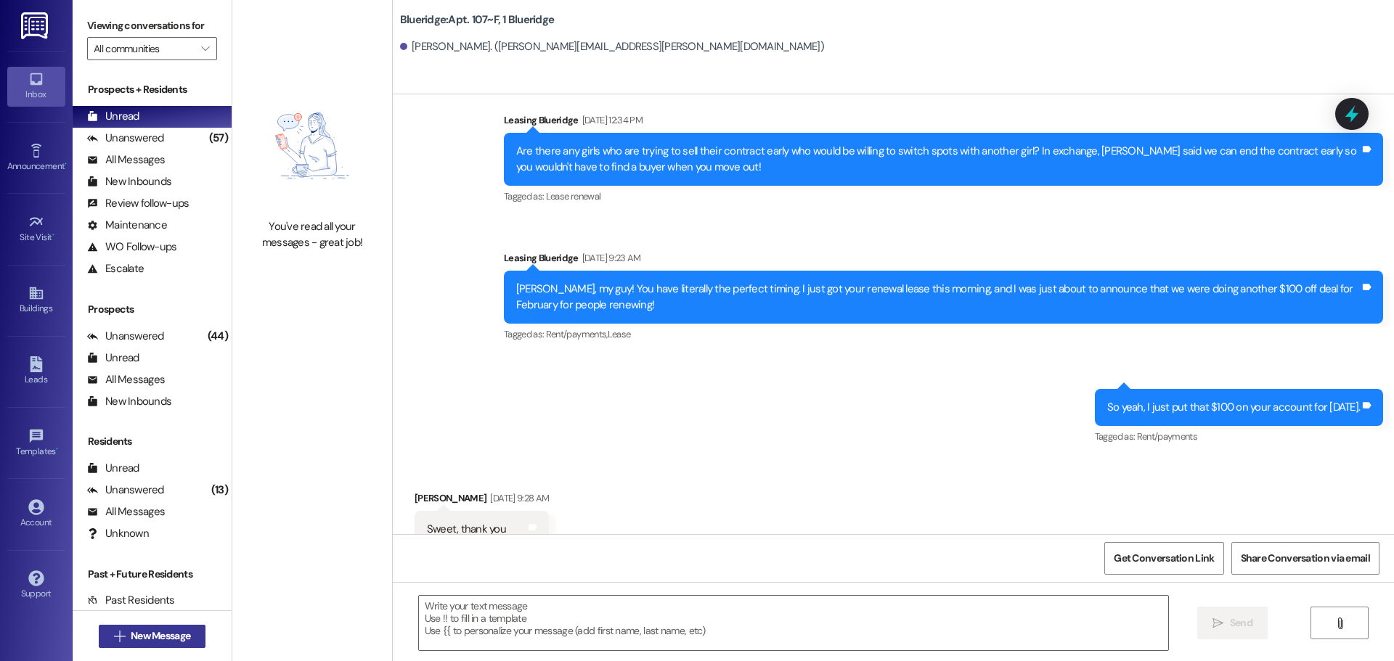
click at [137, 637] on span "New Message" at bounding box center [161, 636] width 60 height 15
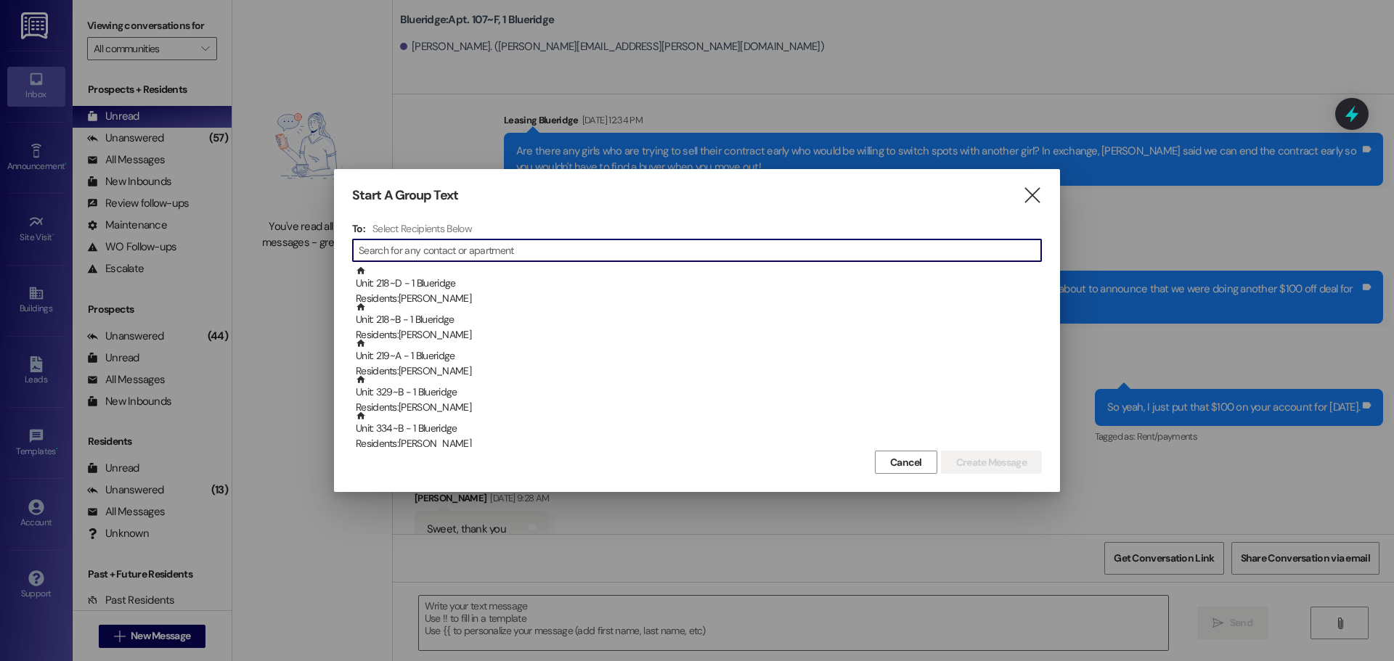
click at [431, 257] on input at bounding box center [700, 250] width 682 height 20
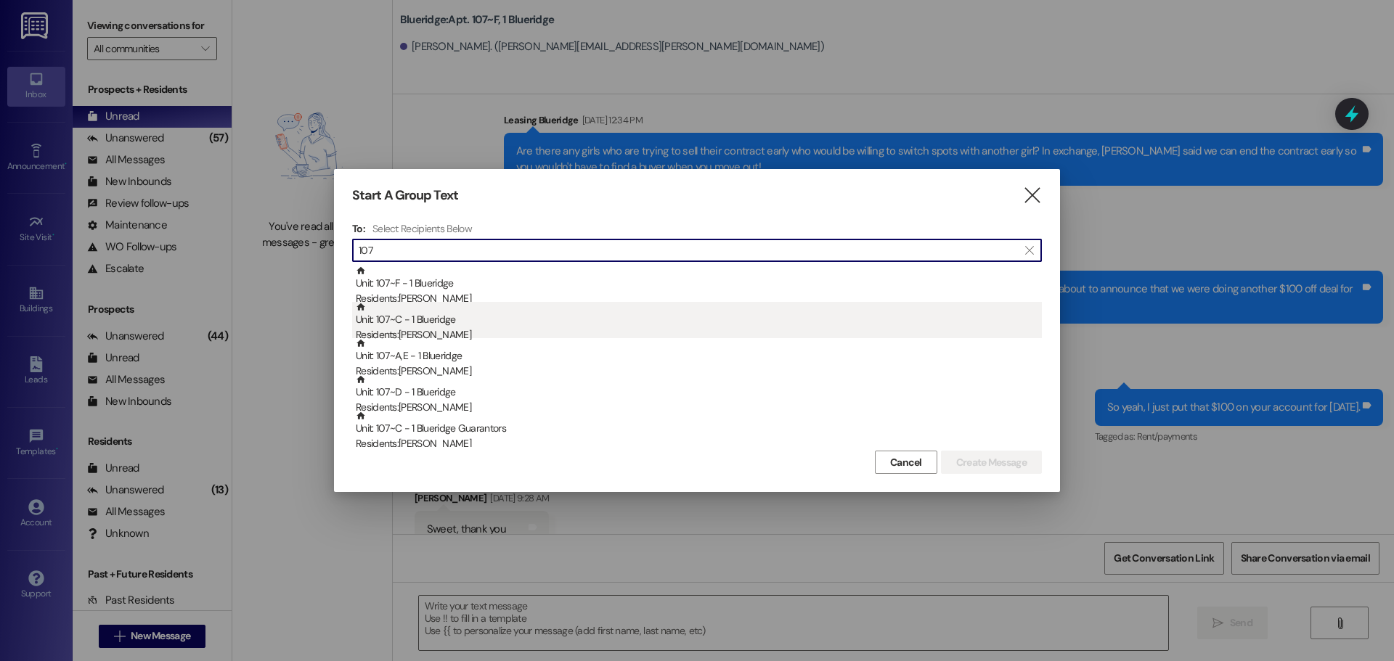
type input "107"
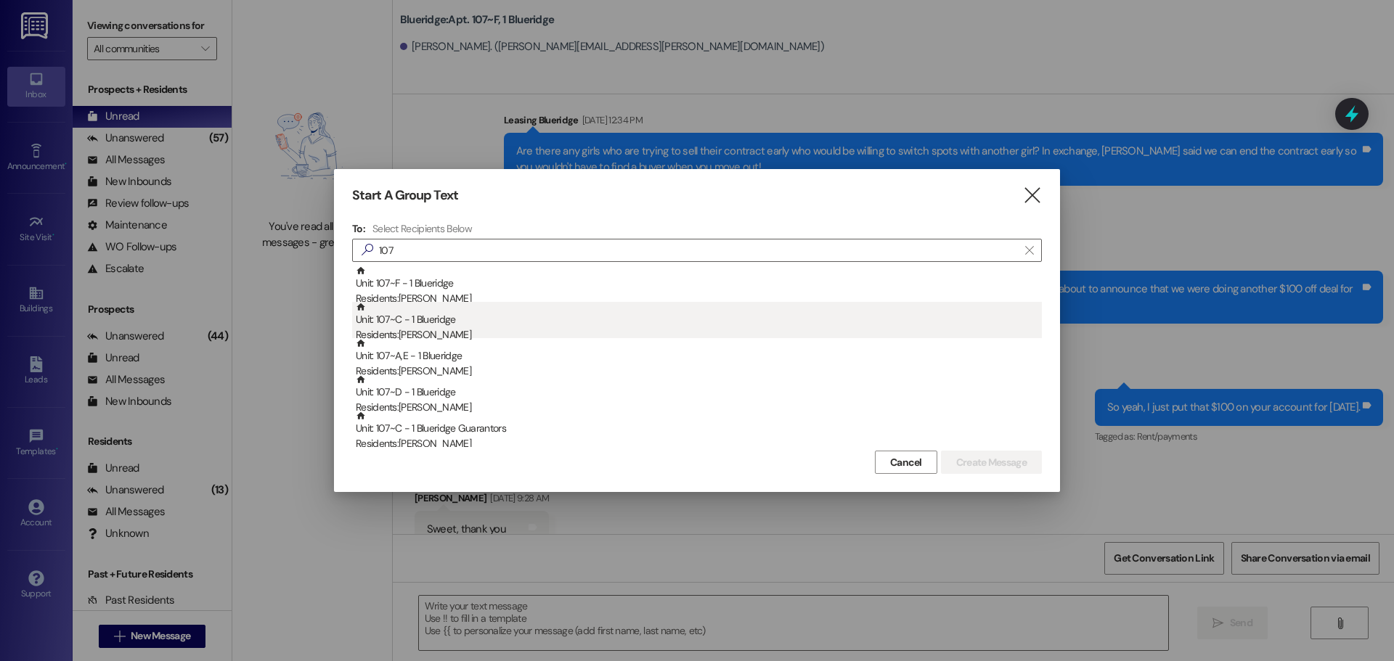
click at [415, 323] on div "Unit: 107~C - 1 Blueridge Residents: [PERSON_NAME]" at bounding box center [699, 322] width 686 height 41
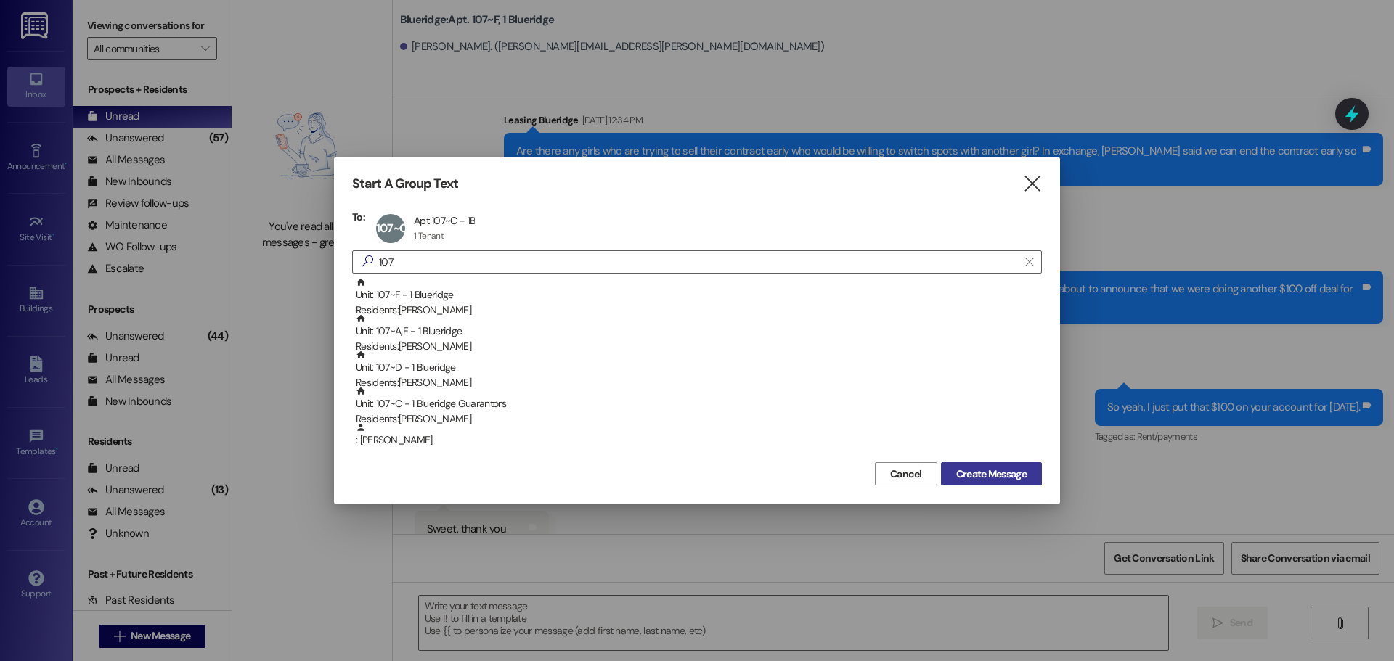
click at [996, 473] on span "Create Message" at bounding box center [991, 474] width 70 height 15
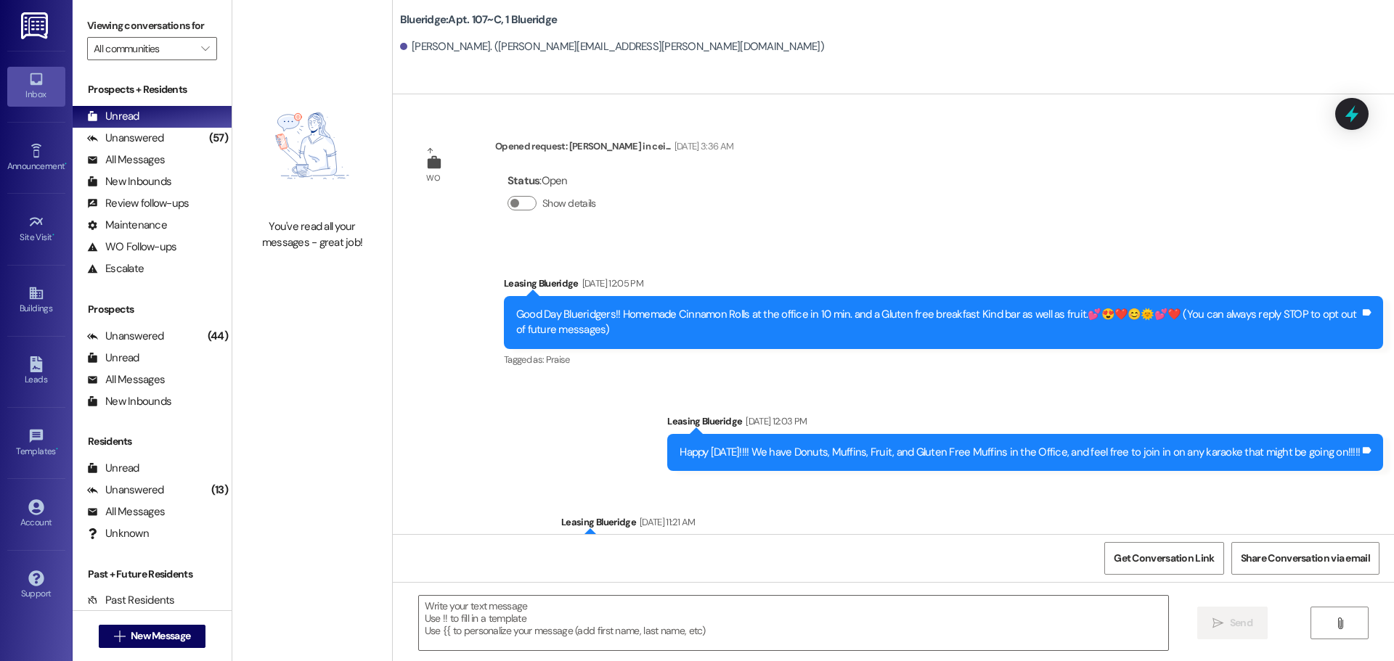
scroll to position [30063, 0]
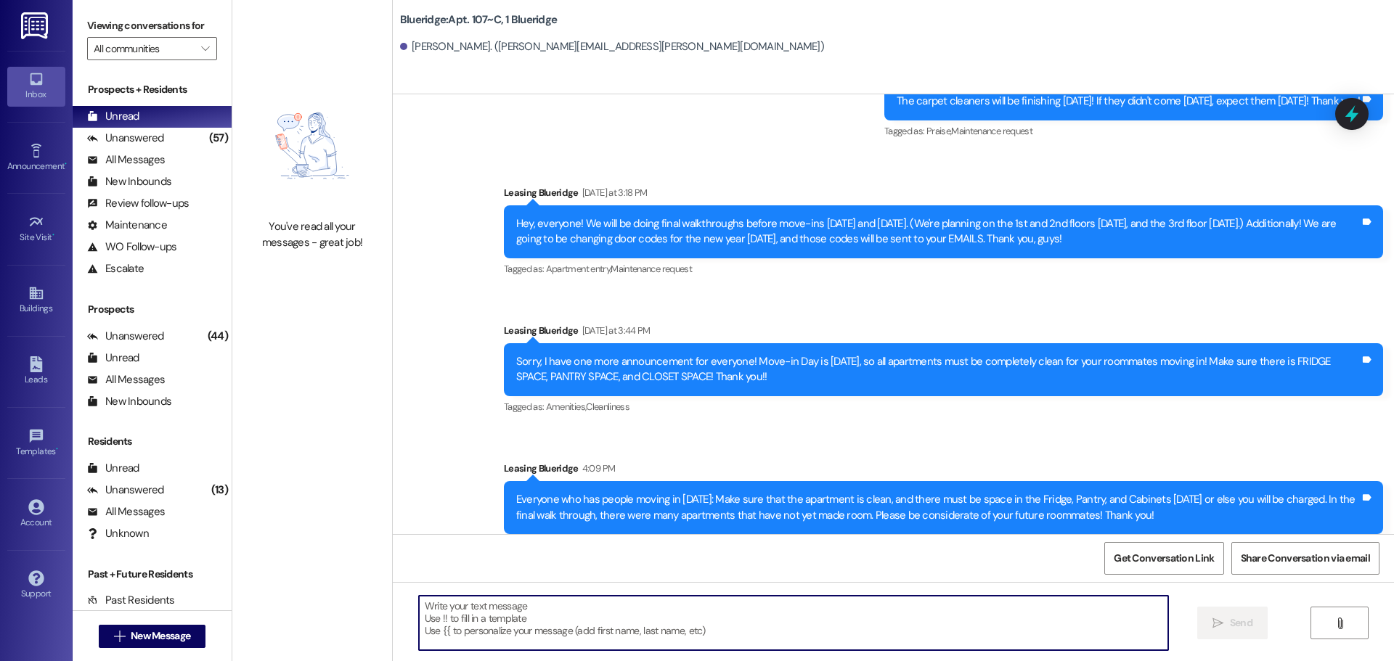
drag, startPoint x: 483, startPoint y: 634, endPoint x: 483, endPoint y: 624, distance: 10.2
click at [481, 632] on textarea at bounding box center [793, 623] width 749 height 54
click at [441, 603] on textarea at bounding box center [793, 623] width 749 height 54
paste textarea "Hi friends, we need to come in at 7 am [DATE] morning to check your cleaning. ❤…"
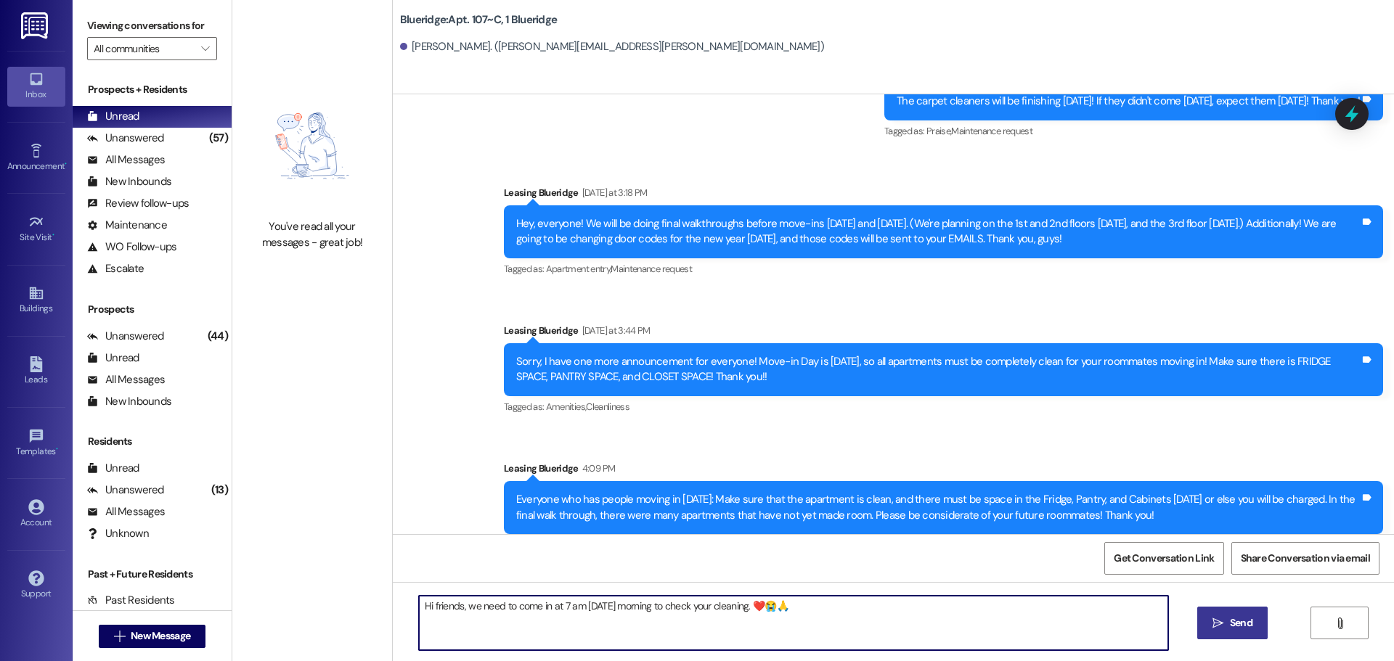
type textarea "Hi friends, we need to come in at 7 am [DATE] morning to check your cleaning. ❤…"
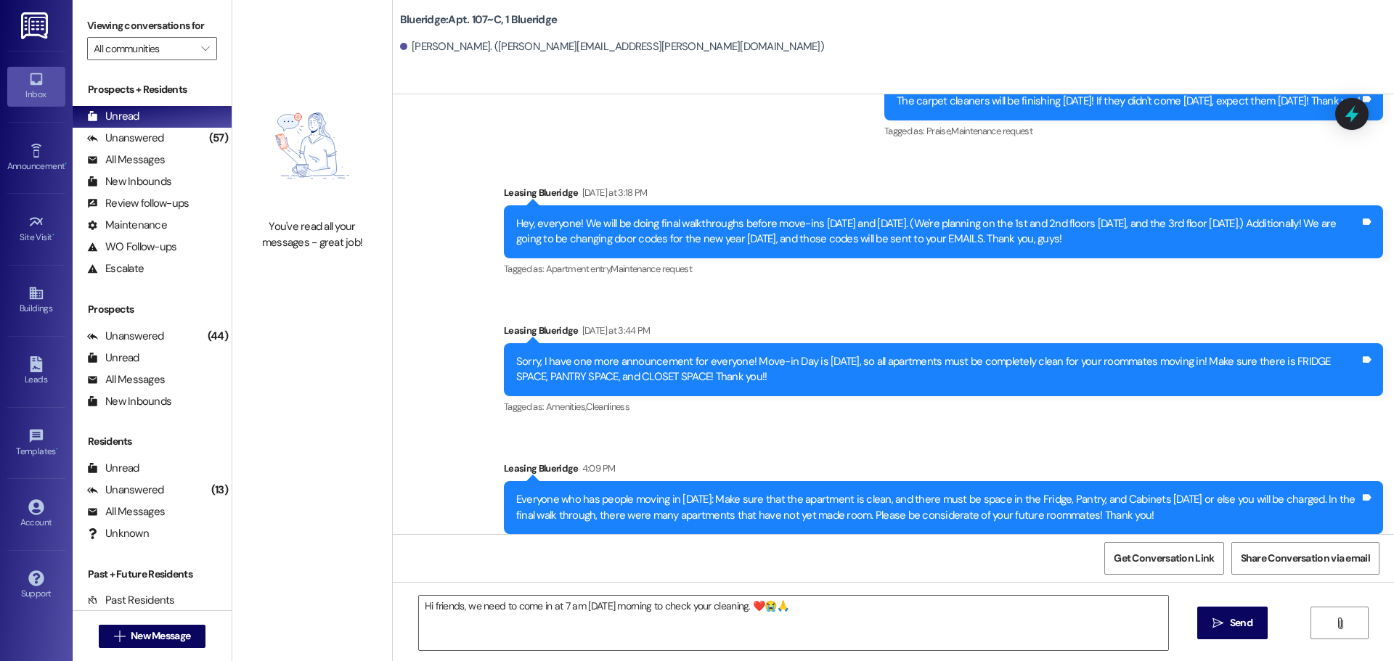
drag, startPoint x: 1243, startPoint y: 623, endPoint x: 1016, endPoint y: 425, distance: 301.0
click at [1241, 623] on span "Send" at bounding box center [1241, 623] width 23 height 15
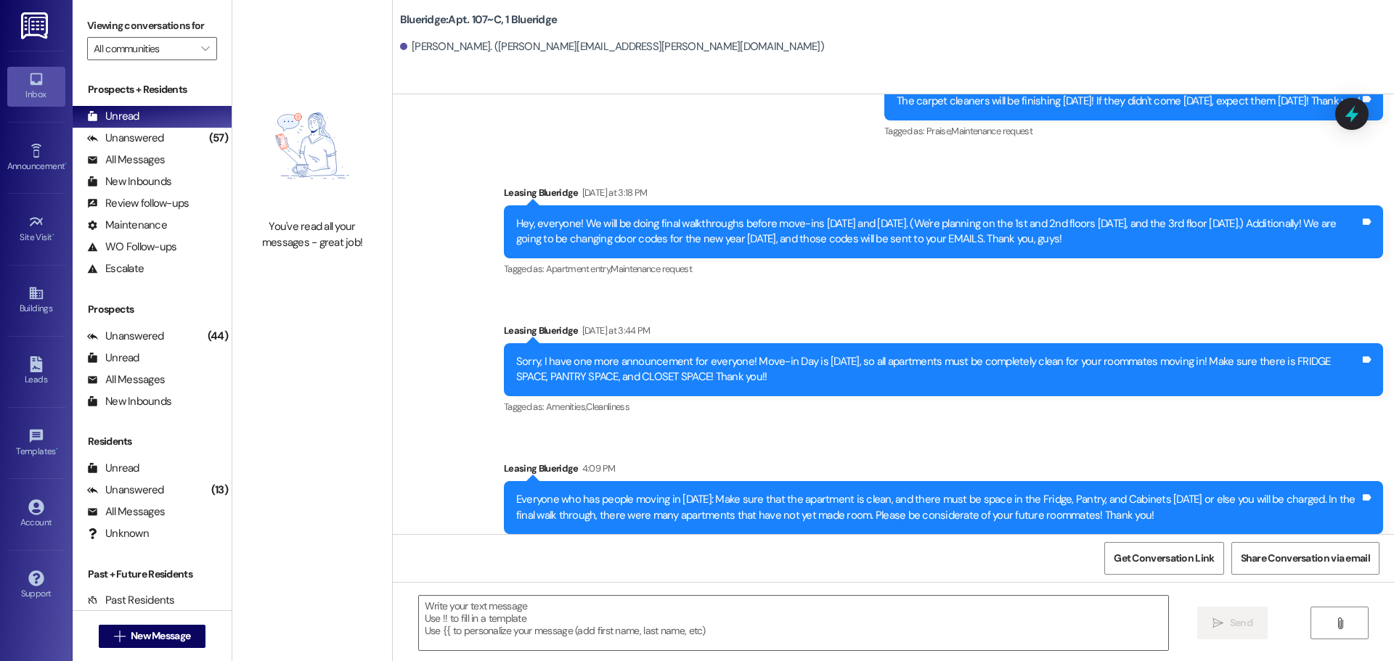
drag, startPoint x: 836, startPoint y: 68, endPoint x: 711, endPoint y: 449, distance: 400.4
drag, startPoint x: 711, startPoint y: 449, endPoint x: 653, endPoint y: 409, distance: 71.1
click at [653, 450] on div "Announcement, sent via SMS Leasing Blueridge 4:09 PM Everyone who has people mo…" at bounding box center [943, 508] width 901 height 116
click at [186, 641] on button " New Message" at bounding box center [152, 636] width 107 height 23
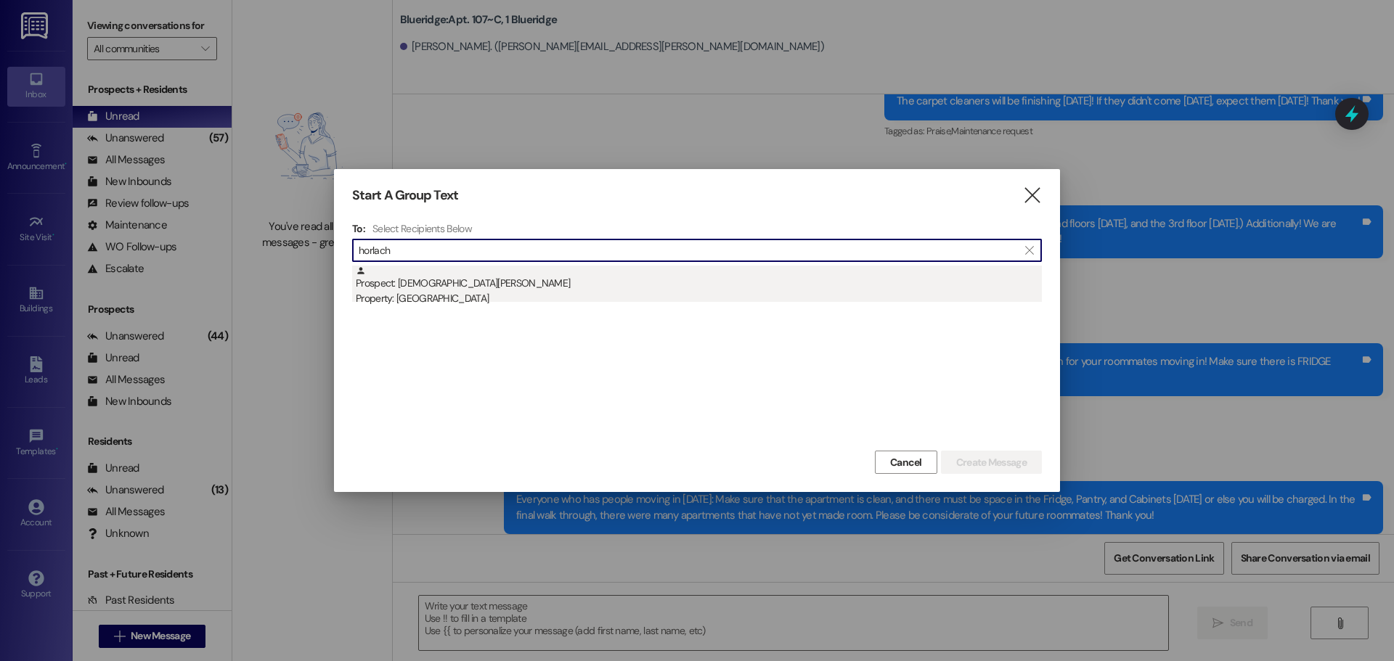
type input "horlach"
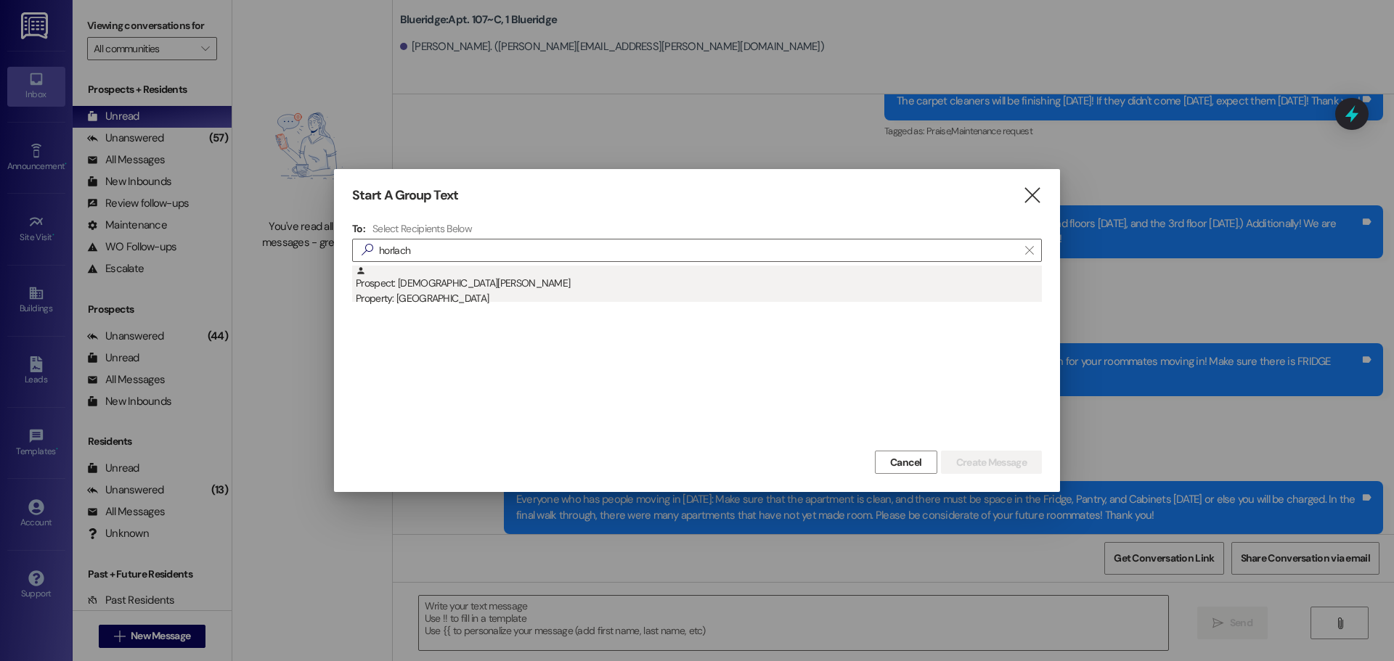
click at [468, 285] on div "Prospect: [DEMOGRAPHIC_DATA][PERSON_NAME] Property: [GEOGRAPHIC_DATA]" at bounding box center [699, 286] width 686 height 41
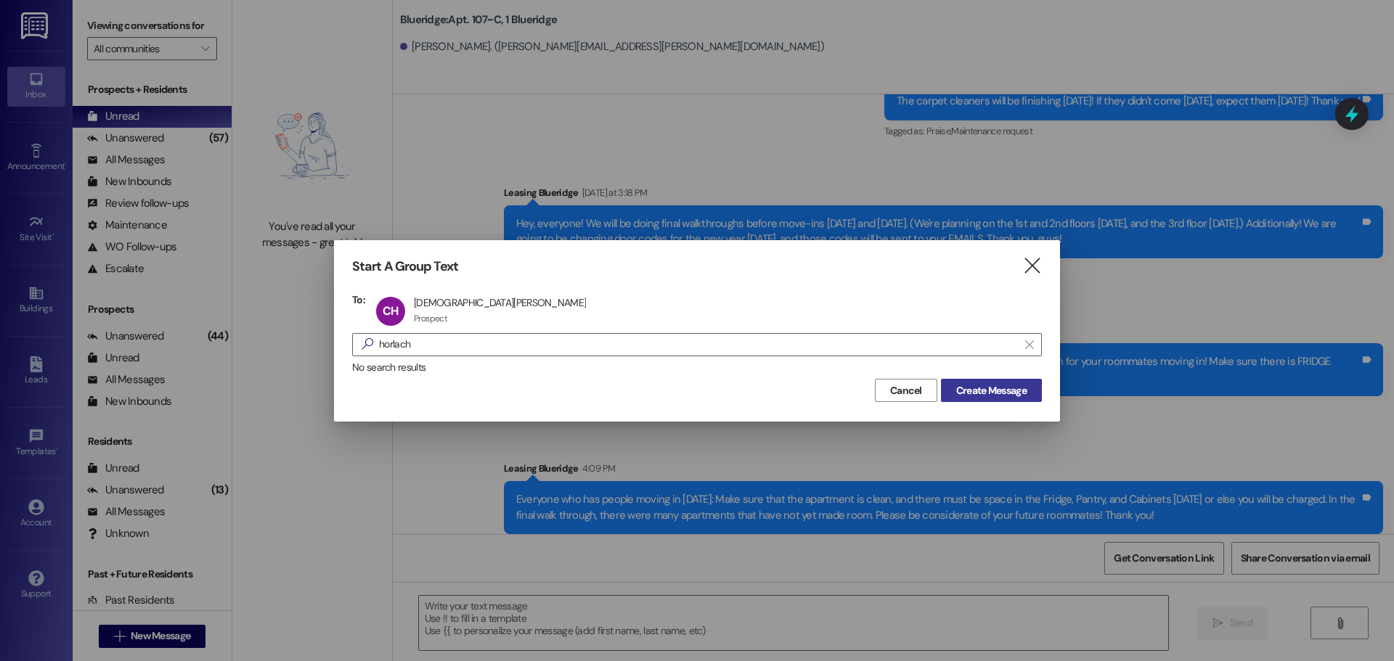
click at [1000, 396] on span "Create Message" at bounding box center [991, 390] width 70 height 15
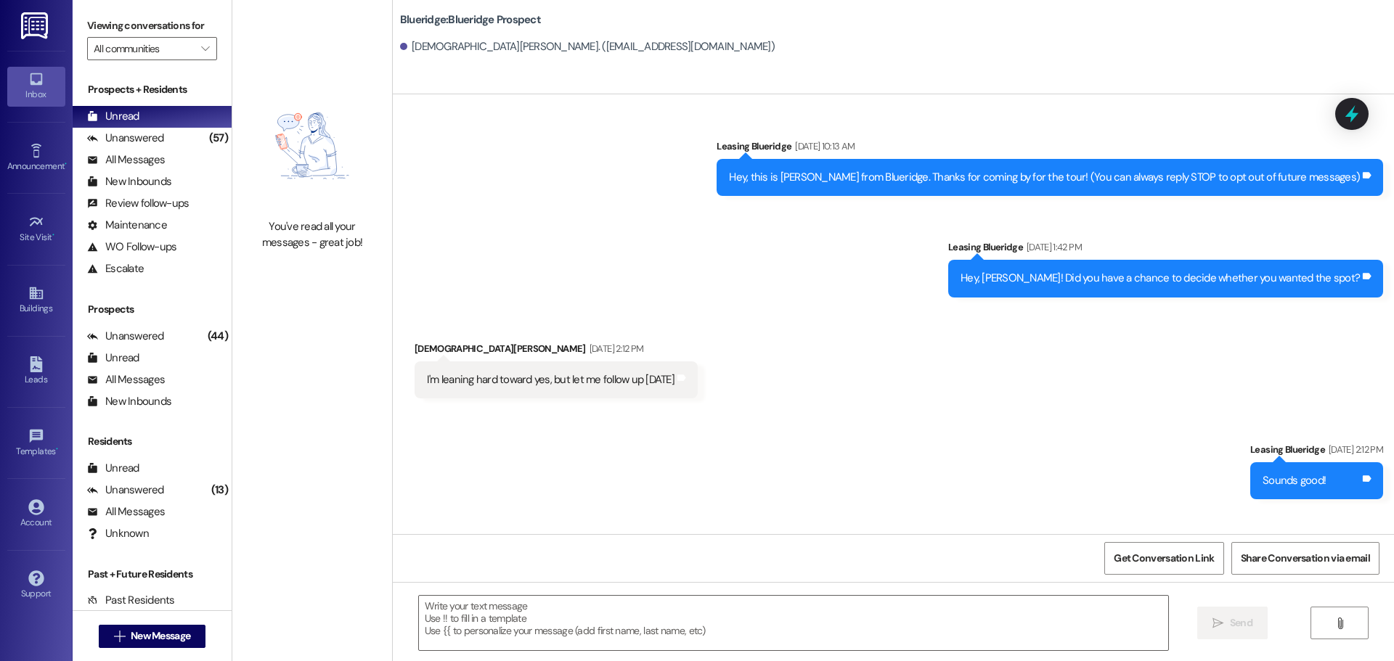
scroll to position [8253, 0]
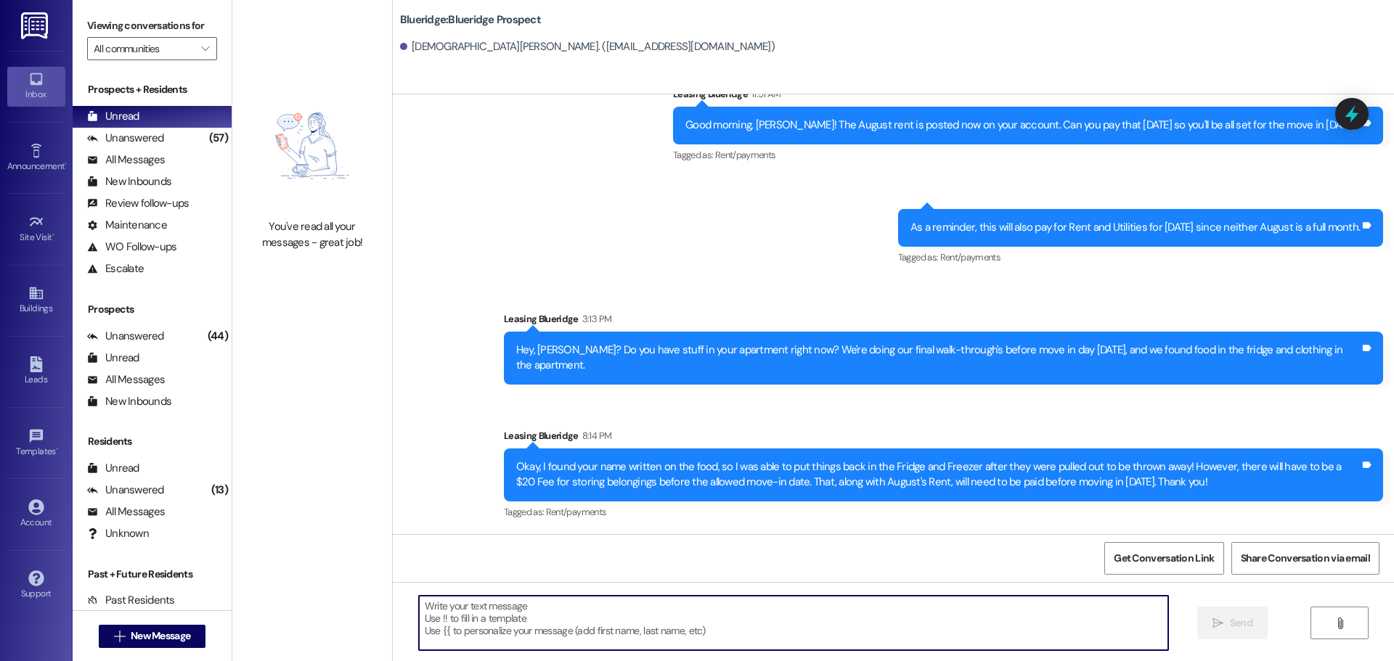
click at [807, 622] on textarea at bounding box center [793, 623] width 749 height 54
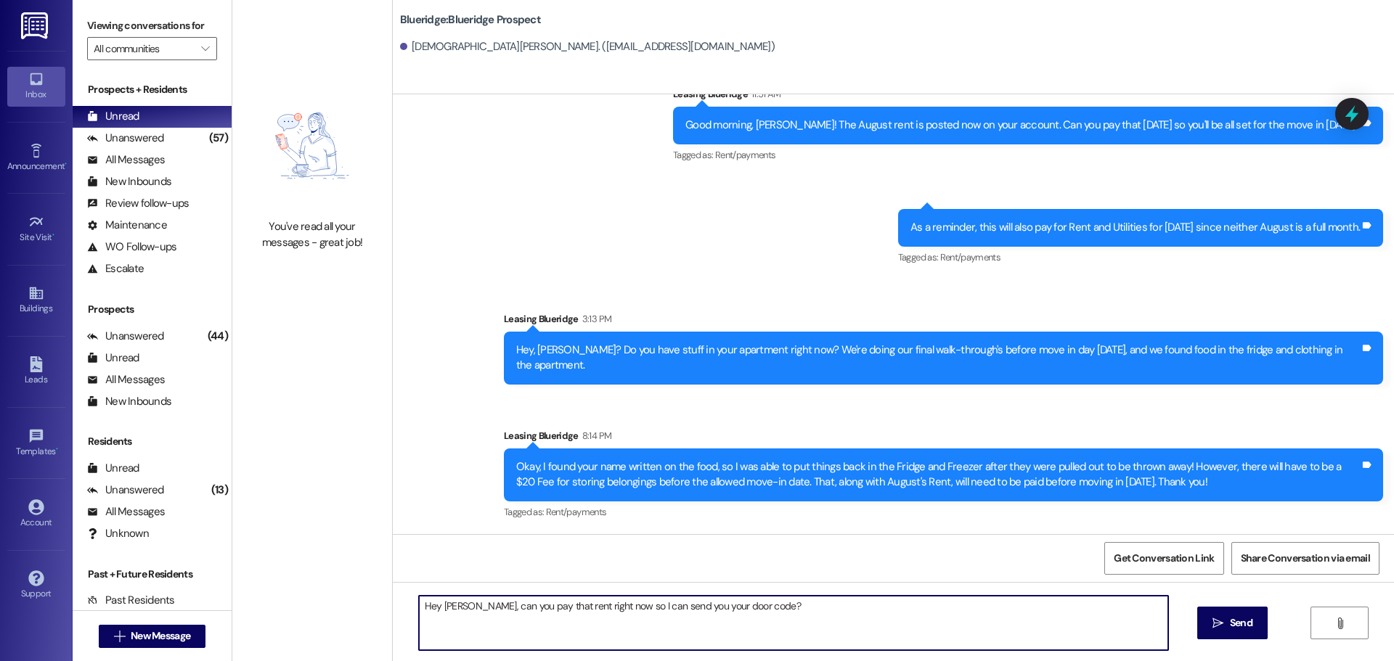
type textarea "Hey [PERSON_NAME], can you pay that rent right now so I can send you your door …"
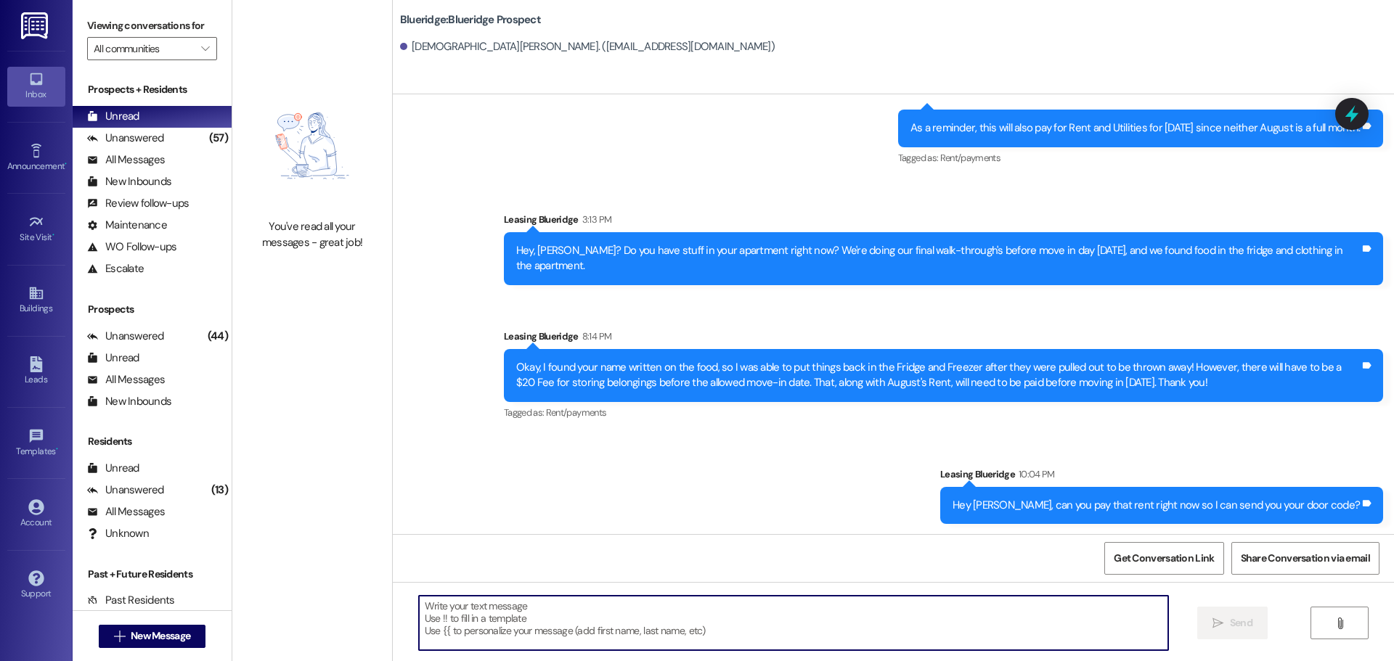
scroll to position [8354, 0]
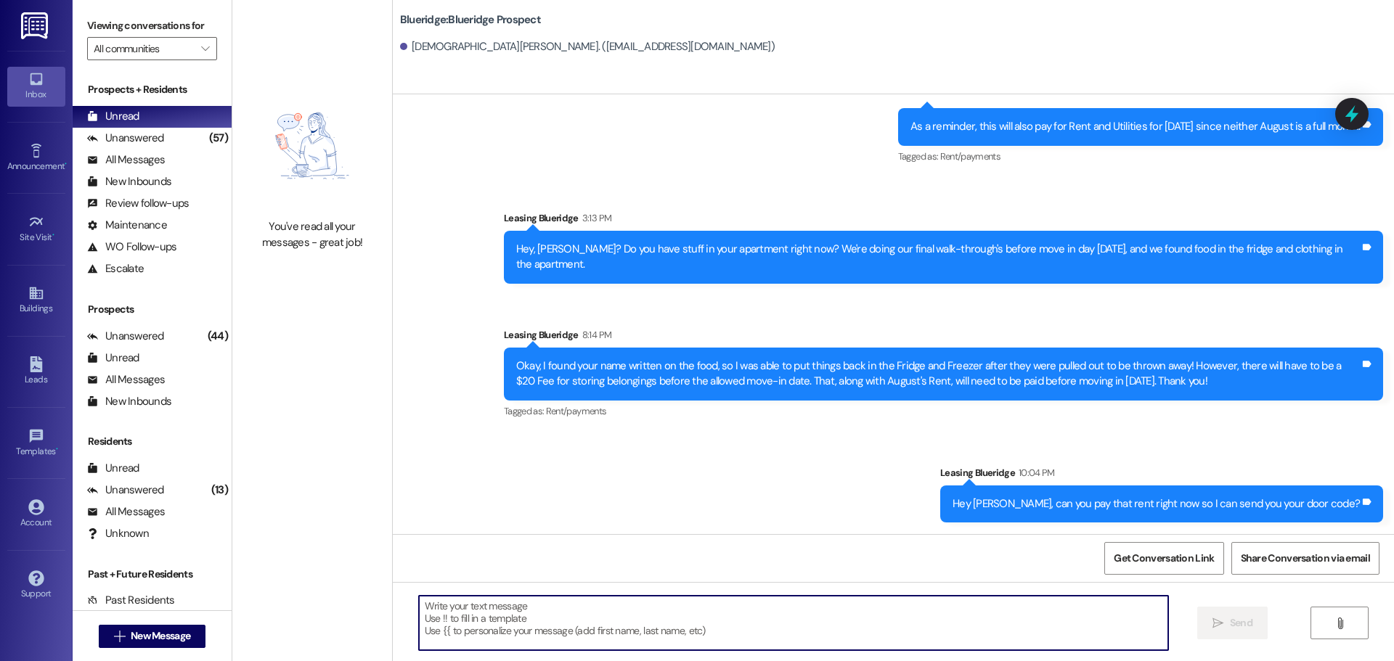
click at [844, 613] on textarea at bounding box center [793, 623] width 749 height 54
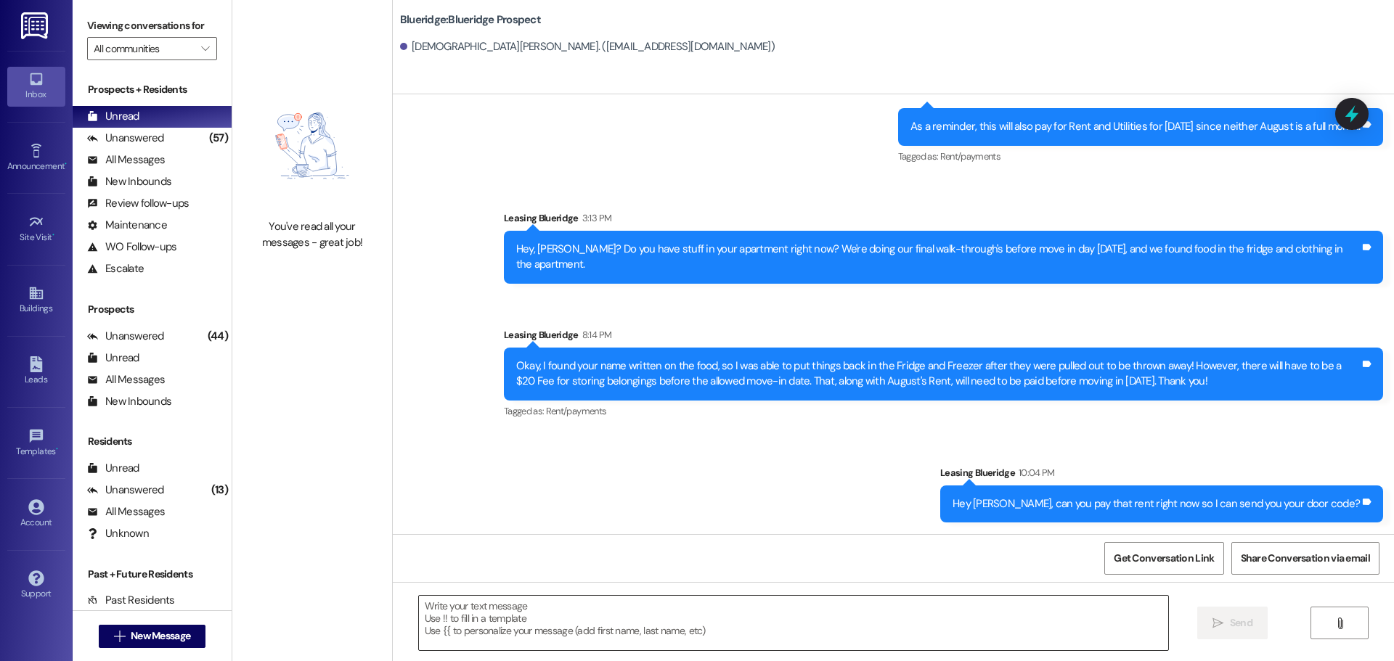
click at [907, 609] on textarea at bounding box center [793, 623] width 749 height 54
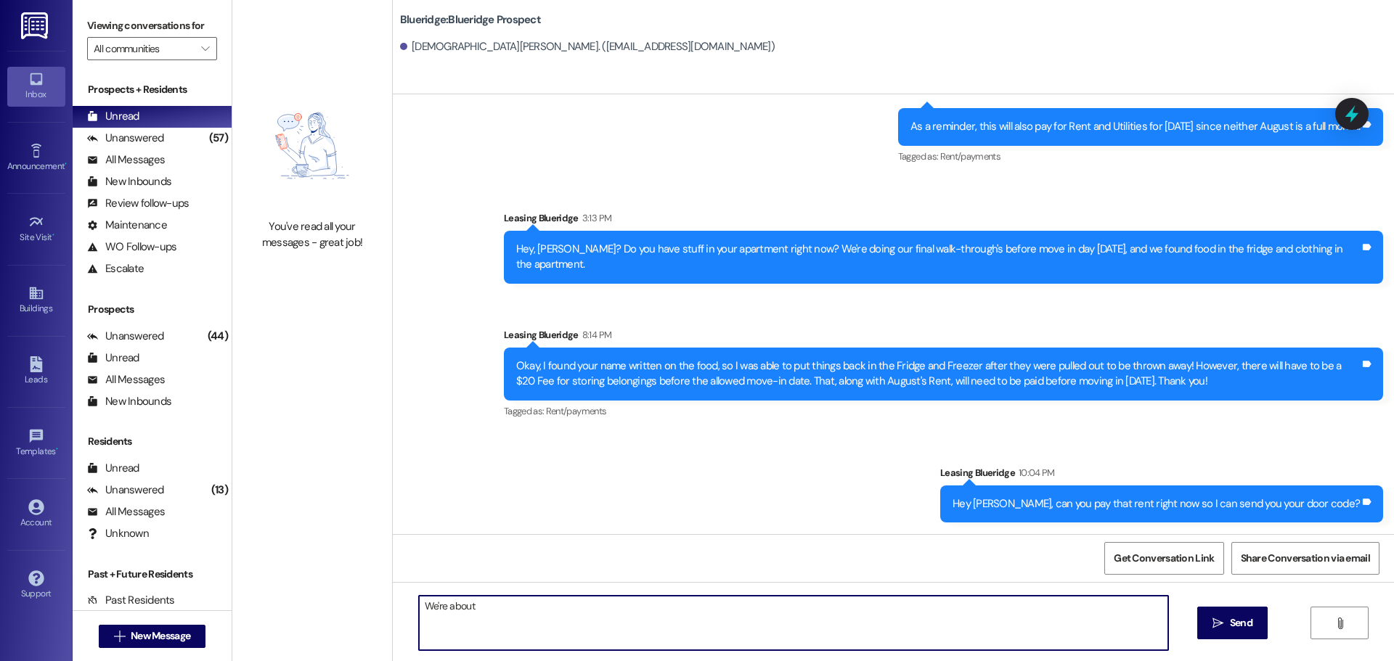
type textarea "We're about"
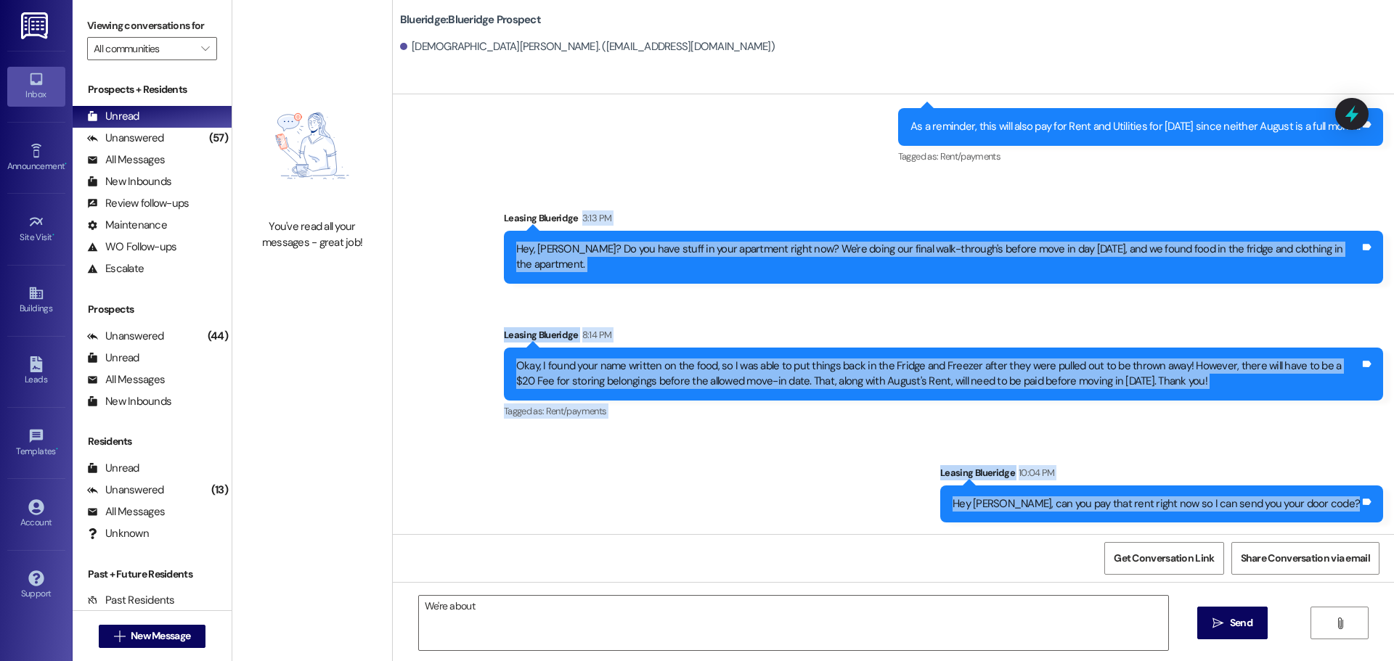
drag, startPoint x: 1382, startPoint y: 221, endPoint x: 1382, endPoint y: 509, distance: 288.2
click at [1382, 509] on div "Sent via SMS Leasing Blueridge 11:51 AM Good morning, [PERSON_NAME]! The August…" at bounding box center [893, 243] width 1001 height 581
click at [1382, 509] on div "Sent via SMS Leasing Blueridge 10:04 PM Hey [PERSON_NAME], can you pay that ren…" at bounding box center [1161, 493] width 465 height 79
drag, startPoint x: 1382, startPoint y: 513, endPoint x: 489, endPoint y: 214, distance: 941.5
click at [489, 214] on div "Sent via SMS Leasing Blueridge 11:51 AM Good morning, [PERSON_NAME]! The August…" at bounding box center [893, 243] width 1001 height 581
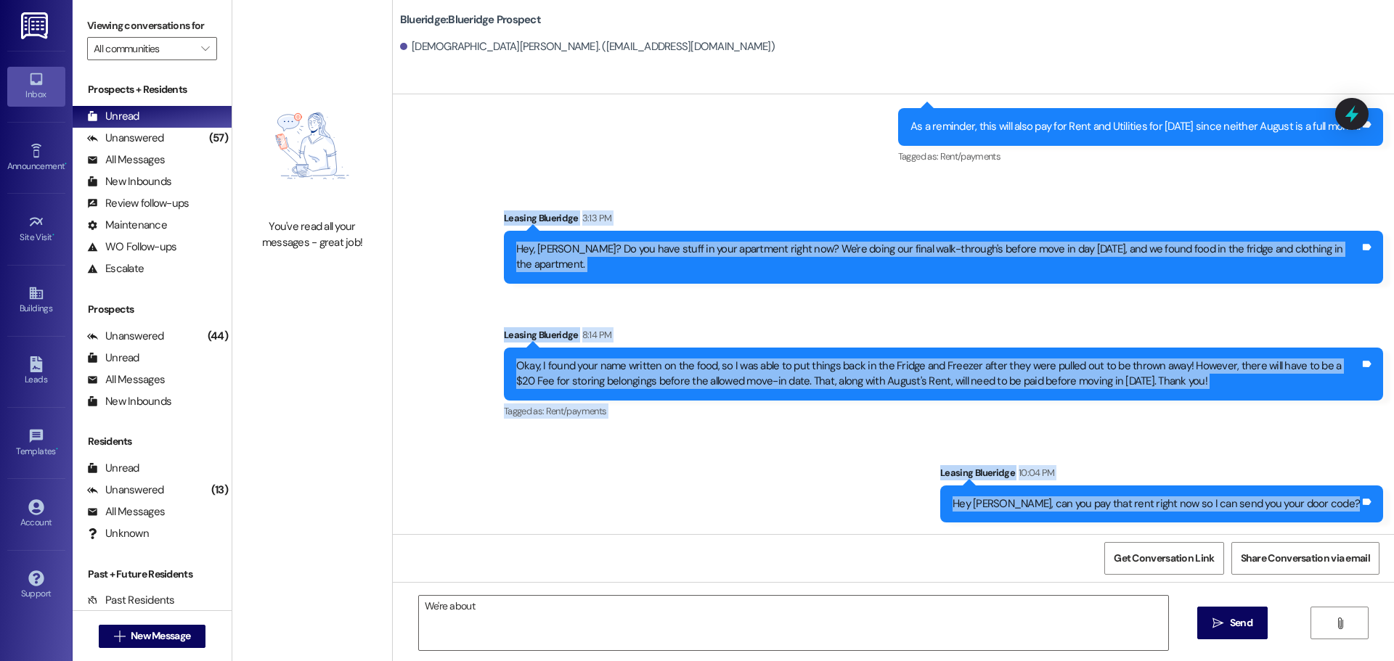
click at [494, 198] on div "Sent via SMS Leasing Blueridge 11:51 AM Good morning, [PERSON_NAME]! The August…" at bounding box center [893, 243] width 1001 height 581
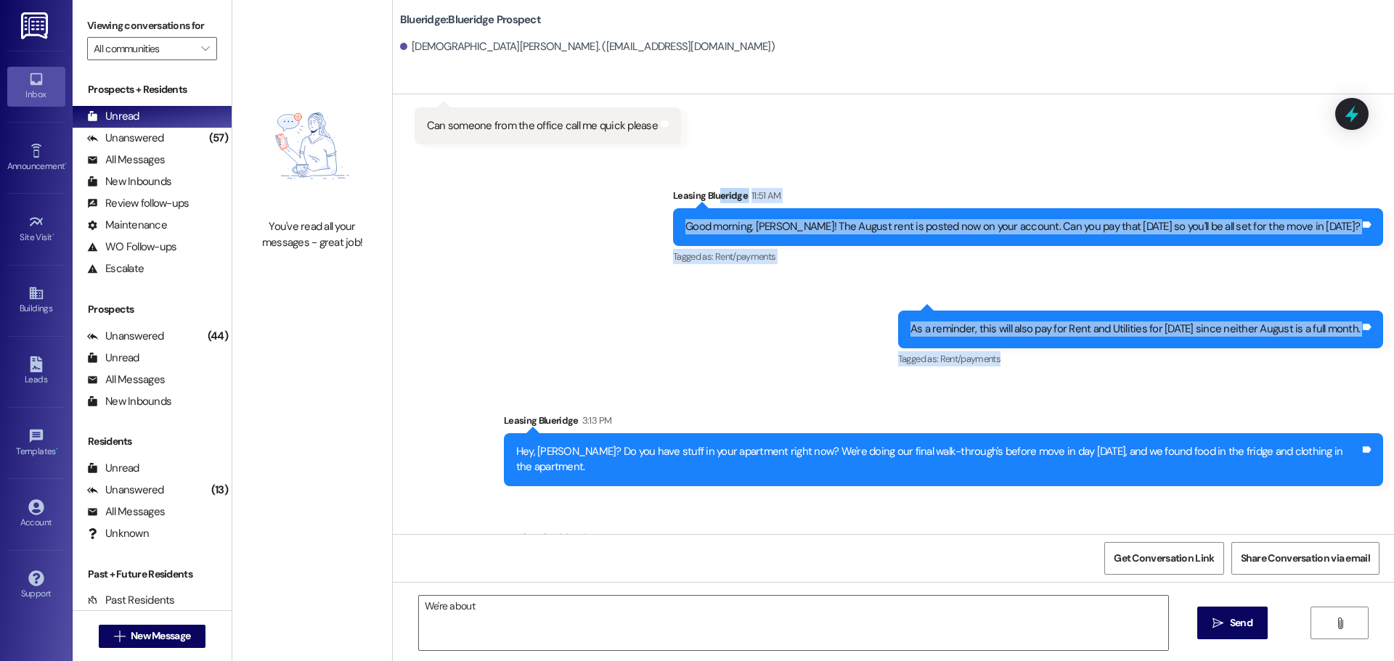
scroll to position [8136, 0]
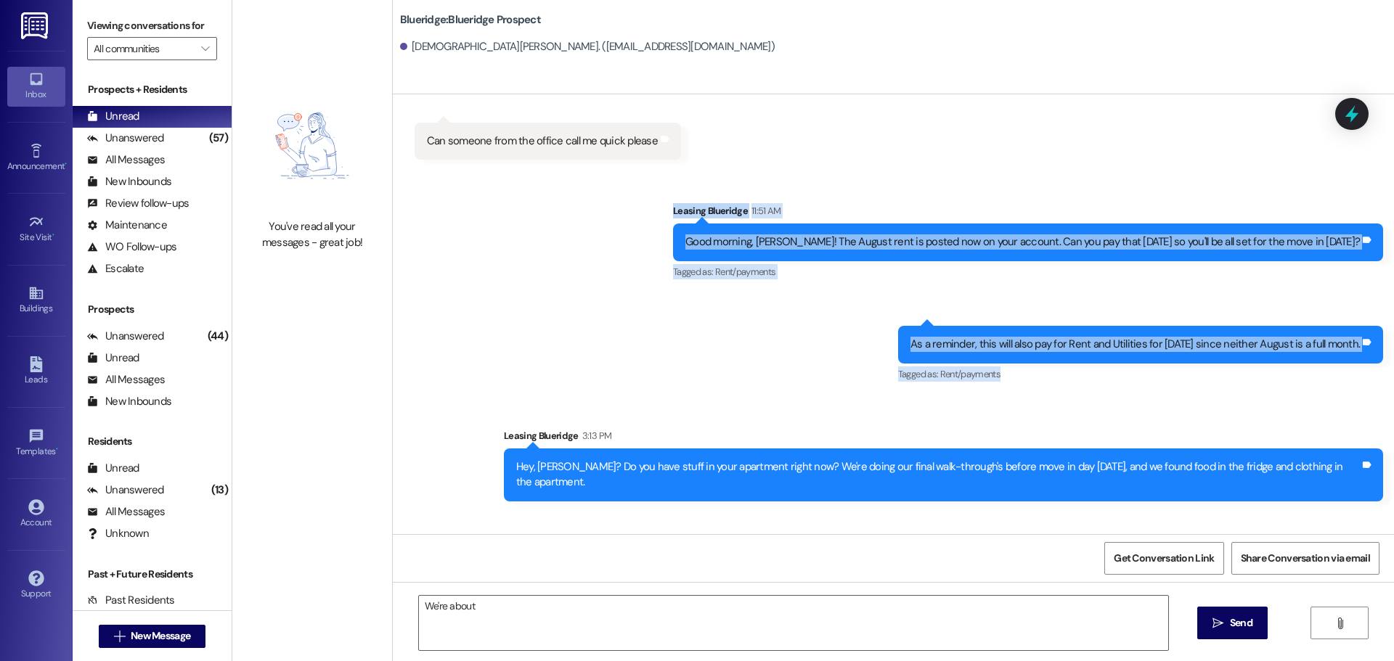
drag, startPoint x: 1019, startPoint y: 242, endPoint x: 680, endPoint y: 160, distance: 348.8
click at [680, 160] on div "Sent via SMS Leasing Blueridge [DATE] 10:13 AM Hey, this is [PERSON_NAME] from …" at bounding box center [893, 314] width 1001 height 440
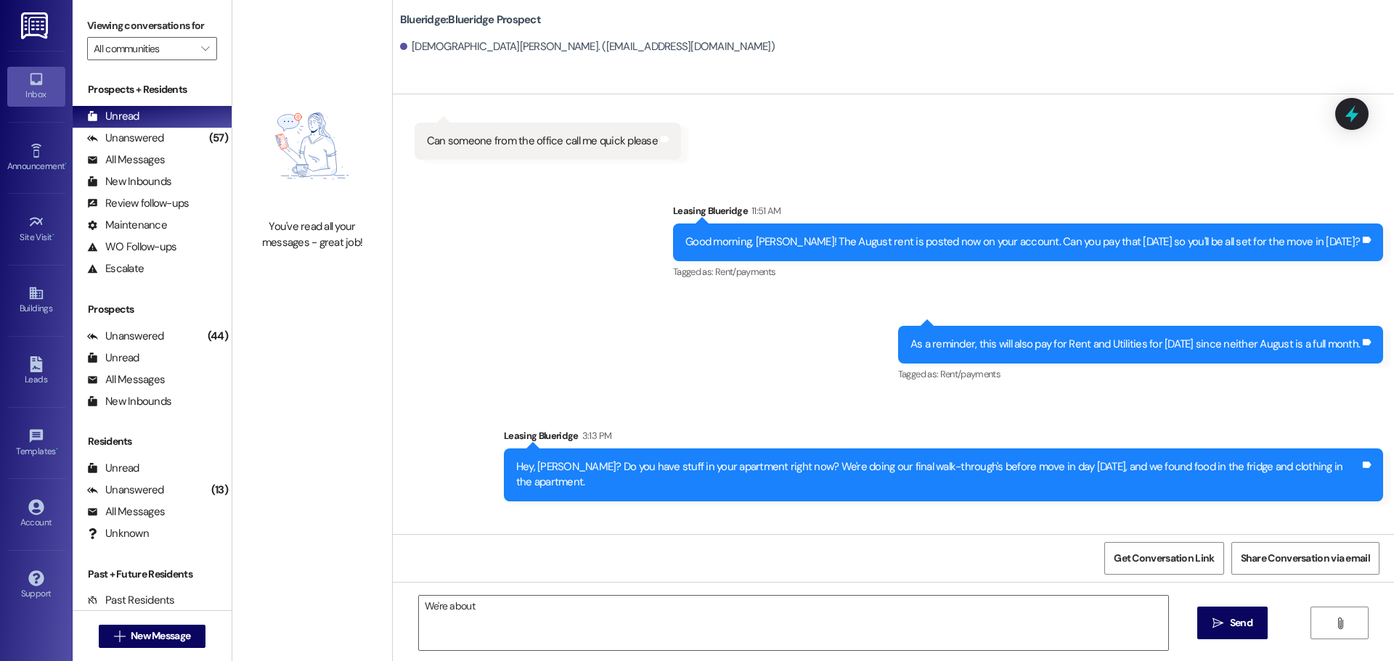
drag, startPoint x: 449, startPoint y: 638, endPoint x: 365, endPoint y: 632, distance: 84.4
click at [365, 632] on div "You've read all your messages - great job! Blueridge: Blueridge Prospect [PERSO…" at bounding box center [813, 330] width 1162 height 661
